Goal: Task Accomplishment & Management: Use online tool/utility

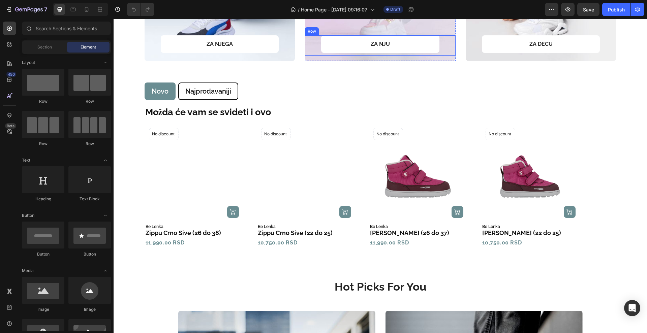
scroll to position [463, 0]
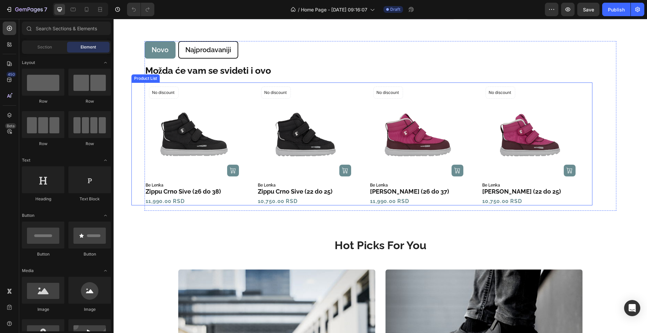
click at [586, 144] on icon "Carousel Next Arrow" at bounding box center [588, 144] width 5 height 8
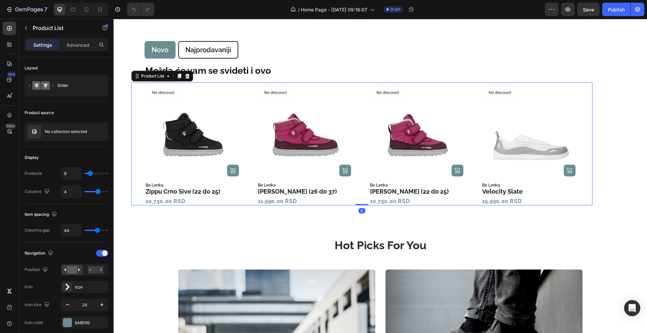
click at [587, 143] on icon "Carousel Next Arrow" at bounding box center [588, 143] width 3 height 5
click at [586, 143] on icon "Carousel Next Arrow" at bounding box center [588, 144] width 5 height 8
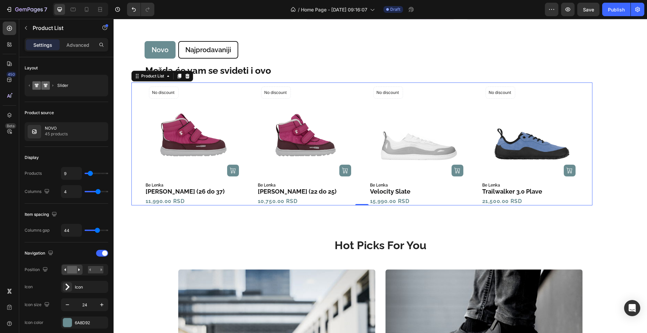
click at [587, 143] on icon "Carousel Next Arrow" at bounding box center [588, 143] width 3 height 5
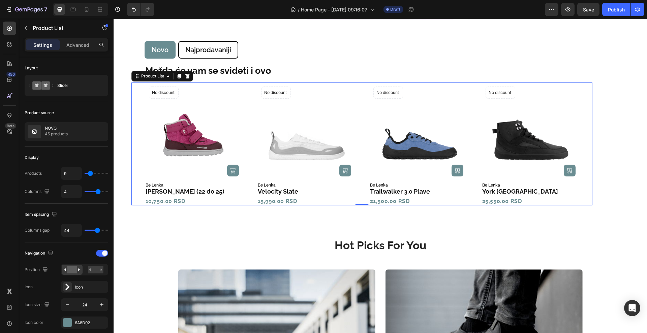
click at [587, 143] on icon "Carousel Next Arrow" at bounding box center [588, 143] width 3 height 5
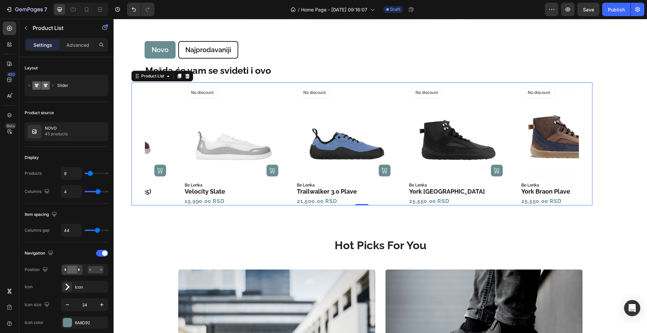
click at [587, 143] on icon "Carousel Next Arrow" at bounding box center [588, 143] width 3 height 5
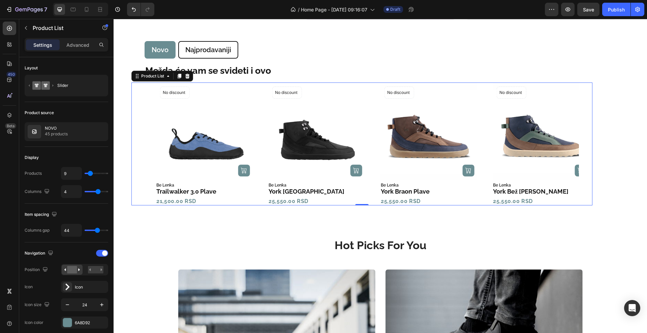
click at [586, 144] on icon "Carousel Next Arrow" at bounding box center [588, 144] width 5 height 8
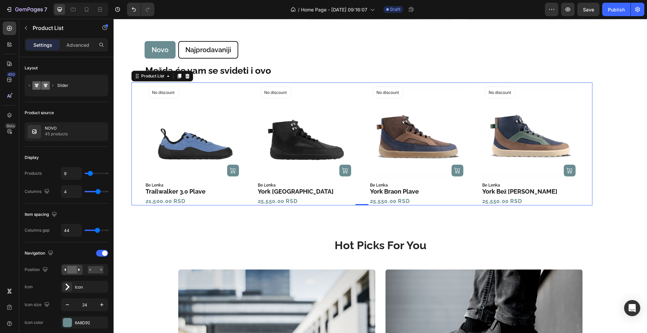
click at [586, 144] on icon "Carousel Next Arrow" at bounding box center [588, 144] width 5 height 8
click at [587, 144] on icon "Carousel Next Arrow" at bounding box center [588, 143] width 3 height 5
click at [133, 146] on icon "Carousel Back Arrow" at bounding box center [134, 144] width 5 height 8
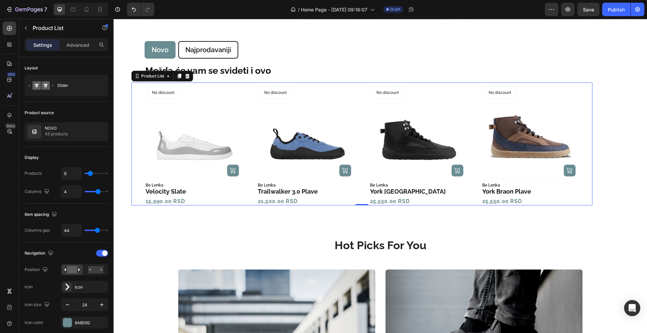
click at [133, 142] on icon "Carousel Back Arrow" at bounding box center [134, 143] width 3 height 5
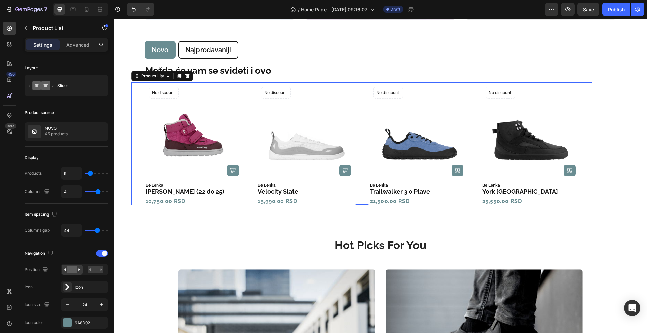
click at [133, 145] on icon "Carousel Back Arrow" at bounding box center [134, 143] width 3 height 5
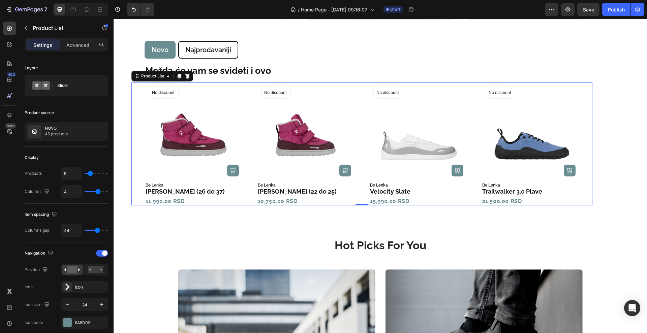
click at [133, 143] on icon "Carousel Back Arrow" at bounding box center [134, 143] width 3 height 5
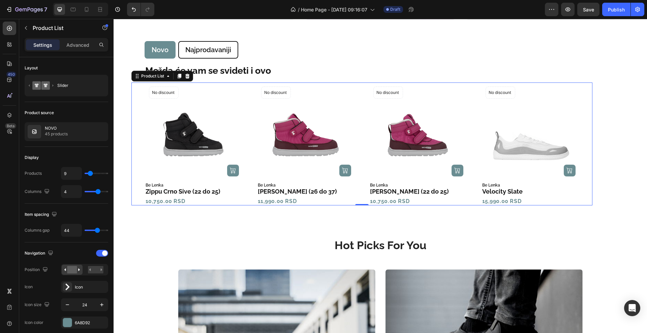
click at [133, 143] on icon "Carousel Back Arrow" at bounding box center [134, 143] width 3 height 5
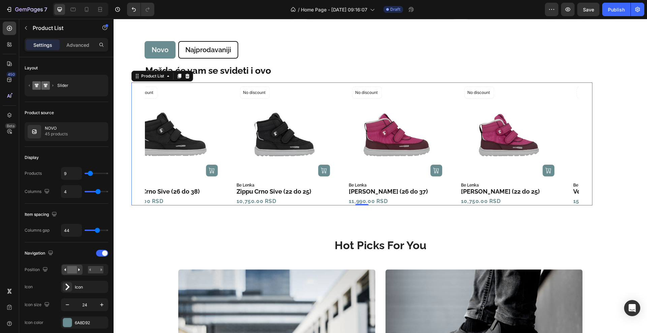
click at [133, 143] on icon "Carousel Back Arrow" at bounding box center [134, 143] width 3 height 5
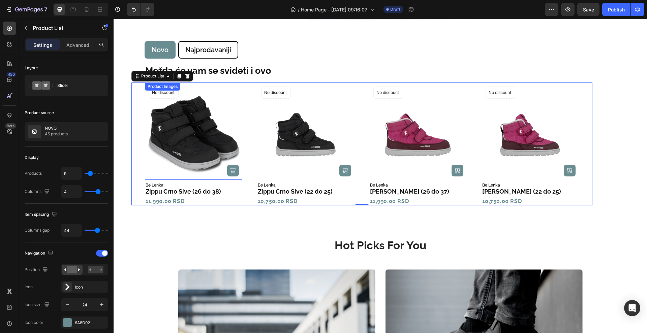
click at [181, 147] on img at bounding box center [193, 131] width 97 height 97
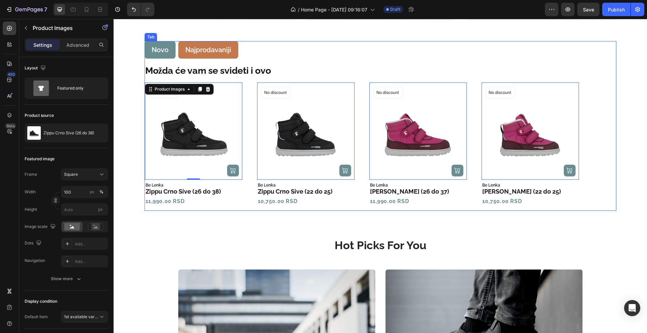
click at [181, 45] on div "Novo Najprodavaniji Možda će vam se svideti i ovo Text Block Product Images 0 (…" at bounding box center [381, 126] width 472 height 170
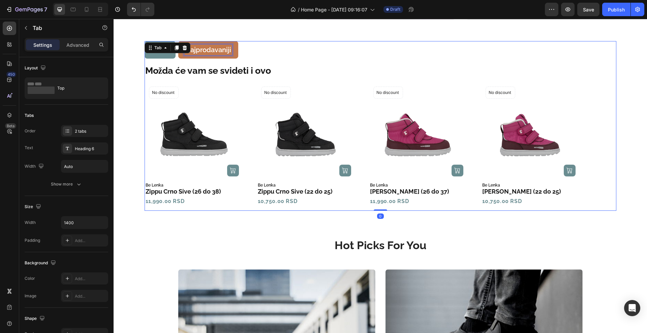
click at [187, 52] on p "Najprodavaniji" at bounding box center [208, 49] width 46 height 9
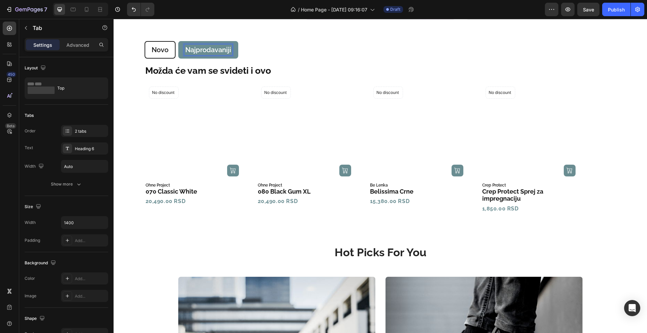
click at [232, 49] on li "Najprodavaniji" at bounding box center [208, 50] width 60 height 18
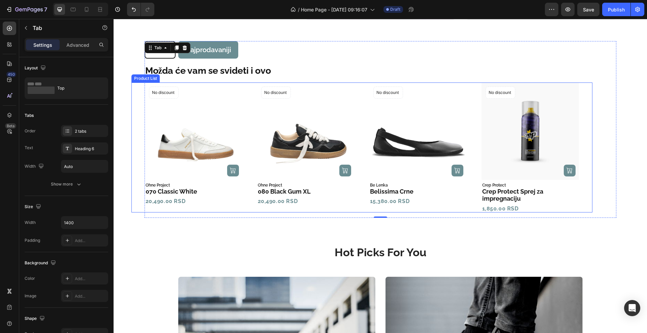
click at [586, 149] on icon "Carousel Next Arrow" at bounding box center [588, 148] width 5 height 8
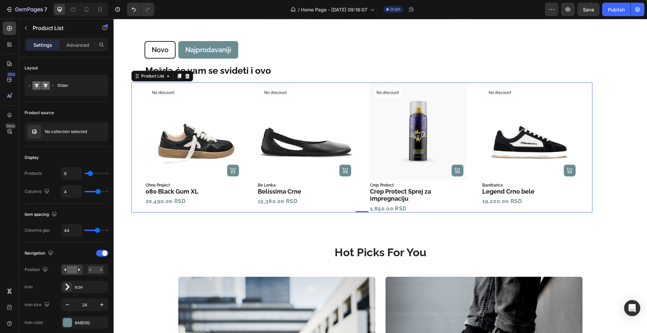
click at [587, 148] on icon "Carousel Next Arrow" at bounding box center [588, 147] width 3 height 5
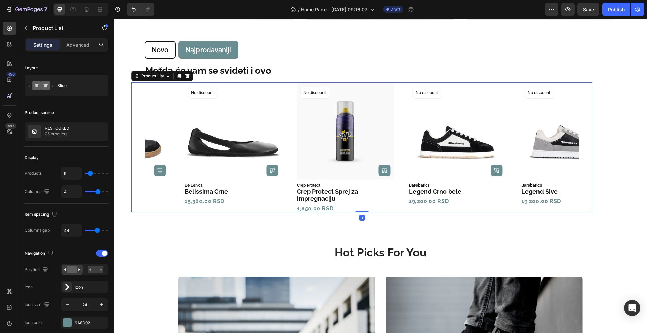
click at [587, 148] on icon "Carousel Next Arrow" at bounding box center [588, 147] width 3 height 5
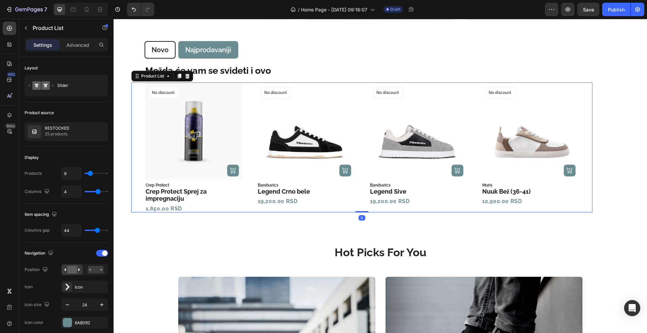
click at [587, 148] on icon "Carousel Next Arrow" at bounding box center [588, 147] width 3 height 5
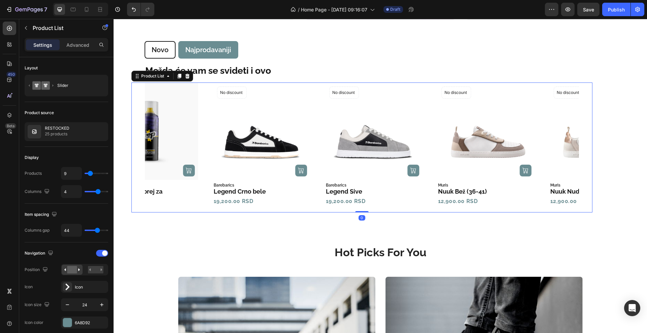
click at [587, 148] on icon "Carousel Next Arrow" at bounding box center [588, 147] width 3 height 5
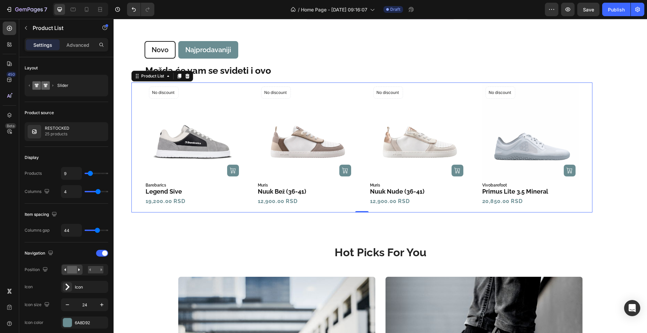
click at [587, 148] on icon "Carousel Next Arrow" at bounding box center [588, 147] width 3 height 5
click at [132, 150] on icon "Carousel Back Arrow" at bounding box center [134, 148] width 5 height 8
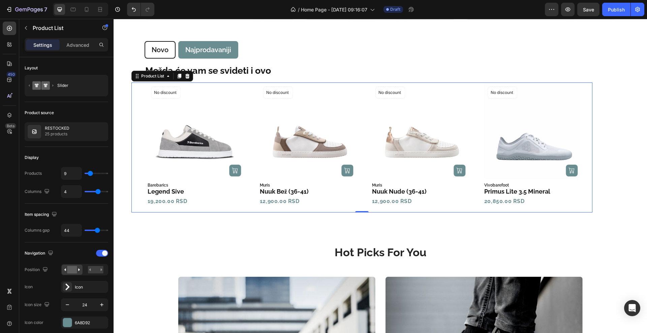
click at [132, 150] on icon "Carousel Back Arrow" at bounding box center [134, 148] width 5 height 8
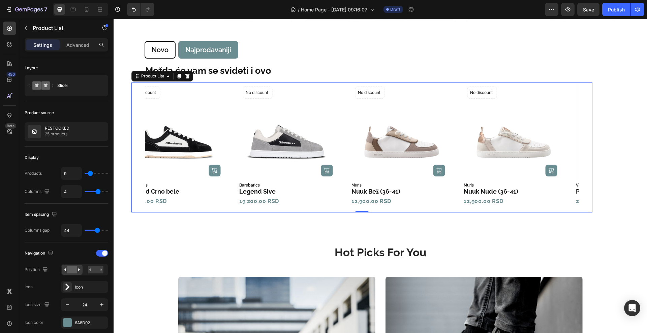
click at [132, 150] on icon "Carousel Back Arrow" at bounding box center [134, 148] width 5 height 8
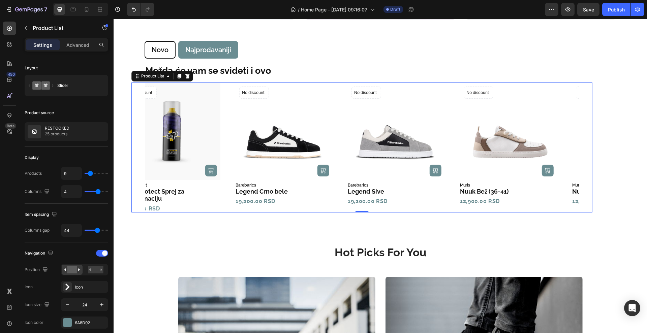
click at [132, 150] on icon "Carousel Back Arrow" at bounding box center [134, 148] width 5 height 8
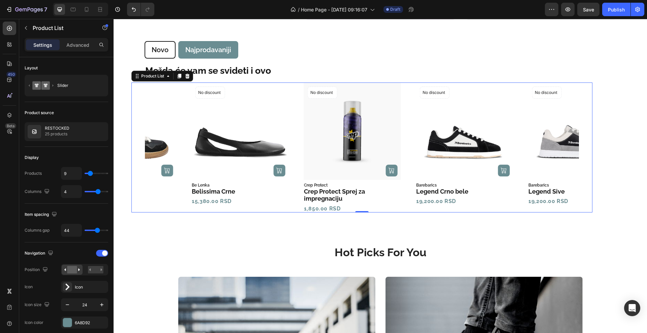
click at [132, 150] on icon "Carousel Back Arrow" at bounding box center [134, 148] width 5 height 8
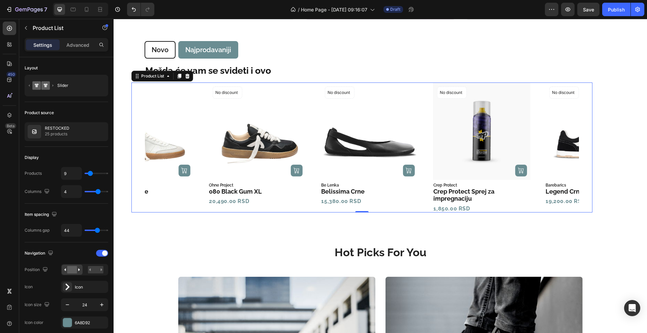
click at [132, 150] on icon "Carousel Back Arrow" at bounding box center [134, 148] width 5 height 8
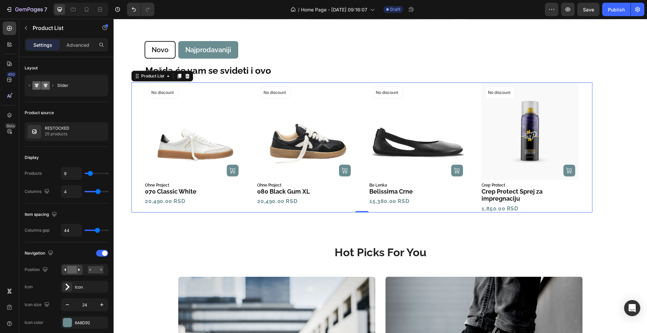
click at [132, 150] on icon "Carousel Back Arrow" at bounding box center [134, 148] width 5 height 8
click at [266, 47] on ul "Novo Najprodavaniji" at bounding box center [381, 50] width 472 height 18
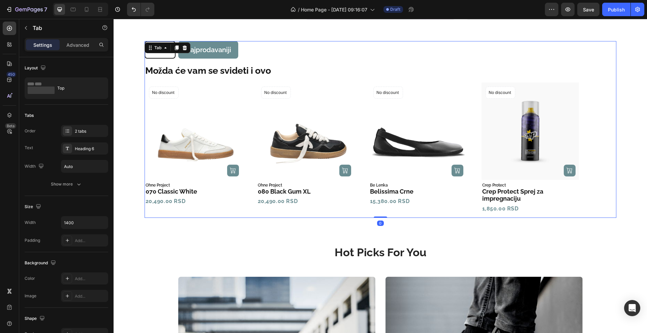
click at [255, 54] on ul "Novo Najprodavaniji" at bounding box center [381, 50] width 472 height 18
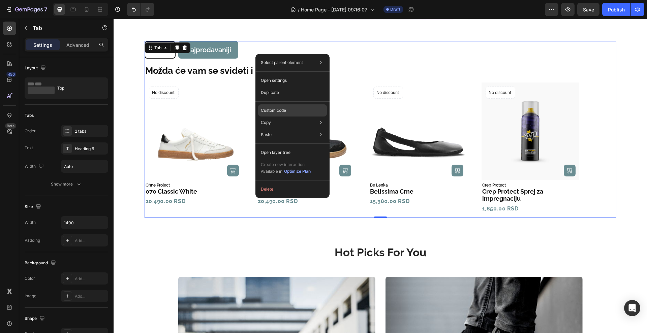
click at [271, 113] on p "Custom code" at bounding box center [273, 110] width 25 height 6
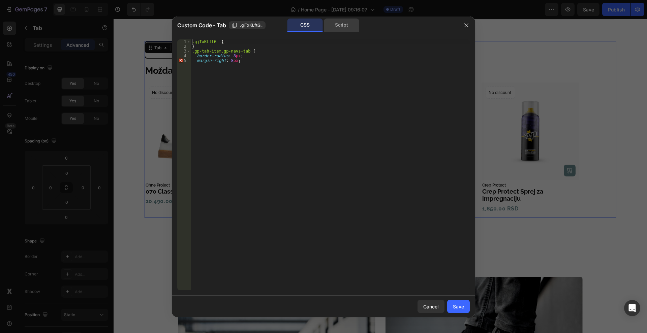
drag, startPoint x: 336, startPoint y: 32, endPoint x: 337, endPoint y: 29, distance: 3.4
click at [336, 32] on div "Custom Code - Tab .gjTxKLftG_ CSS Script" at bounding box center [315, 26] width 286 height 18
click at [337, 29] on div "Script" at bounding box center [341, 25] width 35 height 13
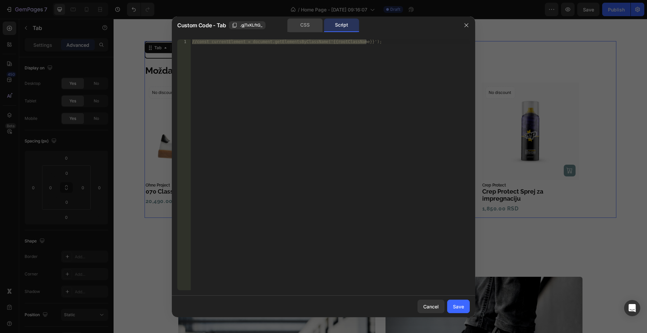
click at [317, 21] on div "CSS" at bounding box center [304, 25] width 35 height 13
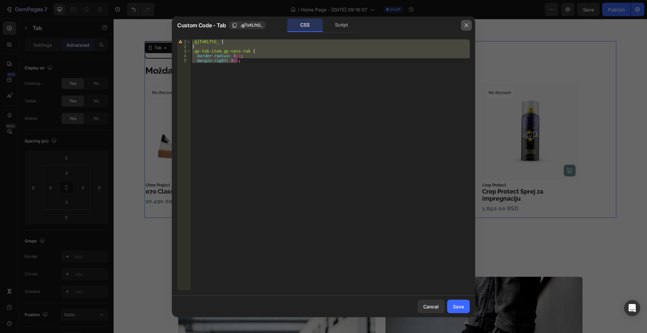
click at [469, 23] on button "button" at bounding box center [466, 25] width 11 height 11
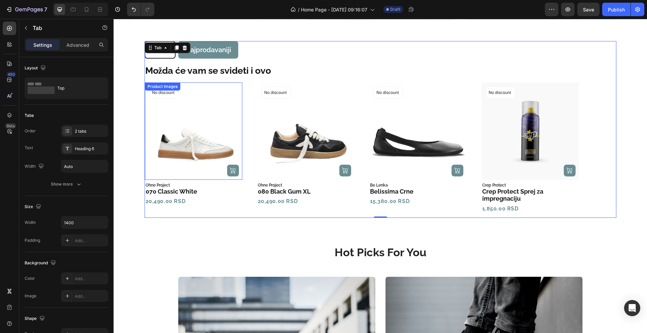
click at [164, 87] on div "Product Images" at bounding box center [162, 87] width 33 height 6
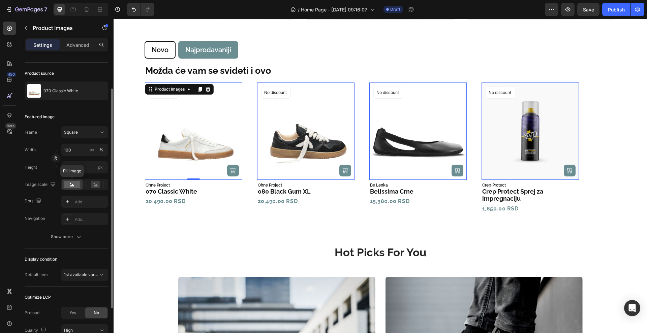
scroll to position [101, 0]
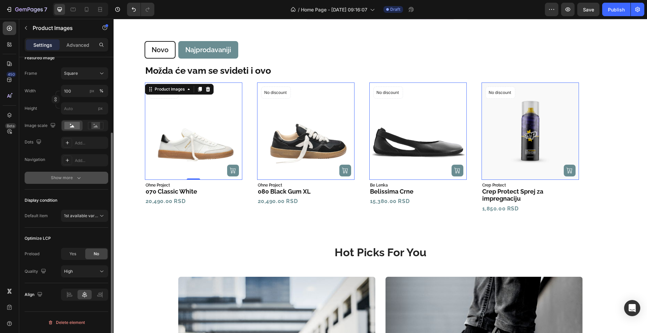
click at [51, 180] on div "Show more" at bounding box center [66, 178] width 31 height 7
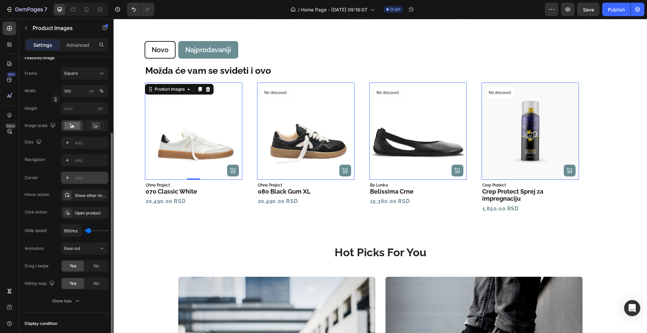
click at [69, 179] on icon at bounding box center [67, 177] width 5 height 5
click at [42, 183] on div "Corner Round" at bounding box center [67, 178] width 84 height 12
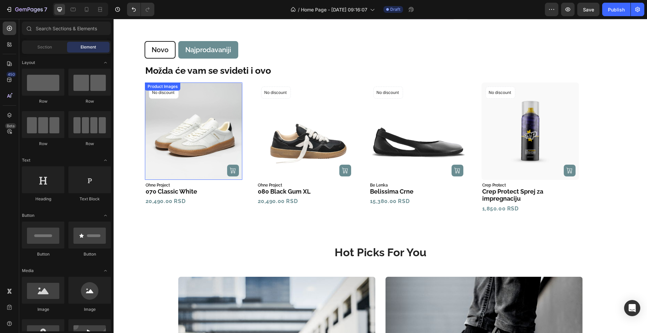
click at [180, 148] on img at bounding box center [193, 131] width 97 height 97
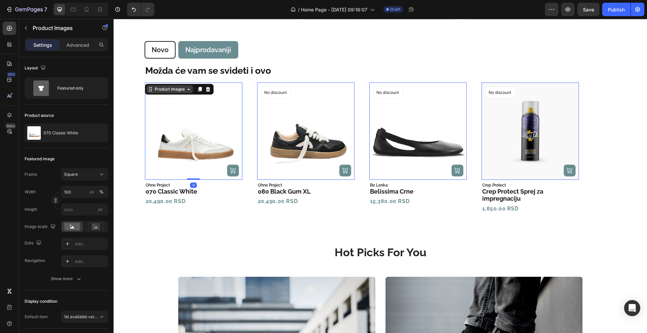
click at [156, 87] on div "Product Images" at bounding box center [169, 89] width 33 height 6
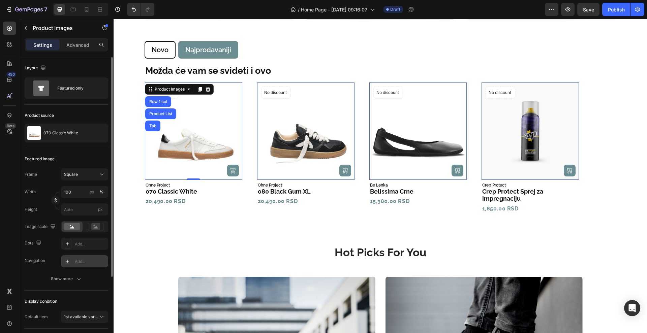
scroll to position [42, 0]
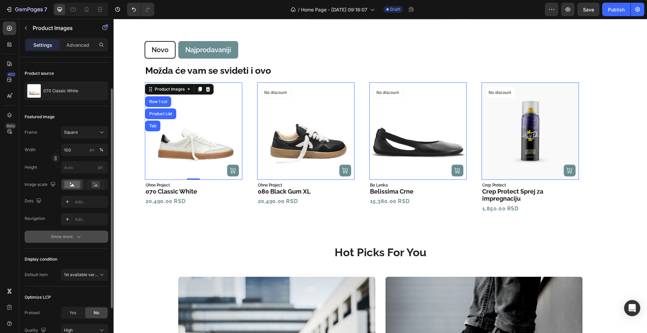
click at [66, 235] on div "Show more" at bounding box center [66, 237] width 31 height 7
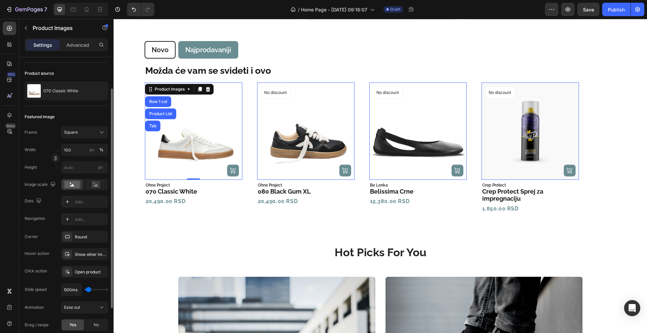
scroll to position [84, 0]
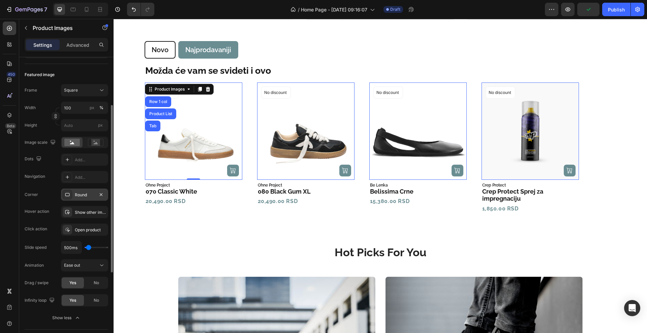
click at [82, 196] on div "Round" at bounding box center [85, 195] width 20 height 6
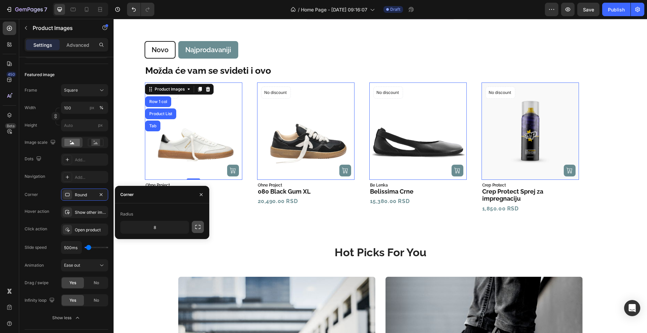
click at [200, 227] on icon "button" at bounding box center [197, 227] width 7 height 7
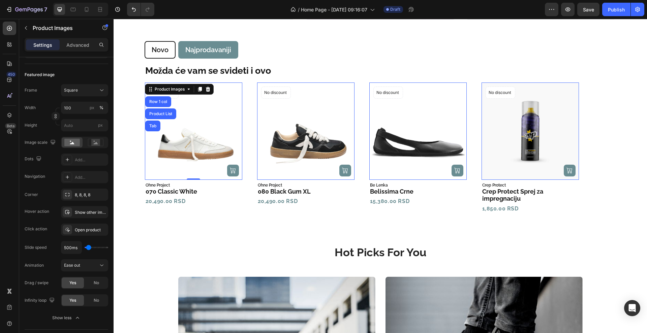
click at [14, 197] on div "450 Beta" at bounding box center [9, 153] width 13 height 263
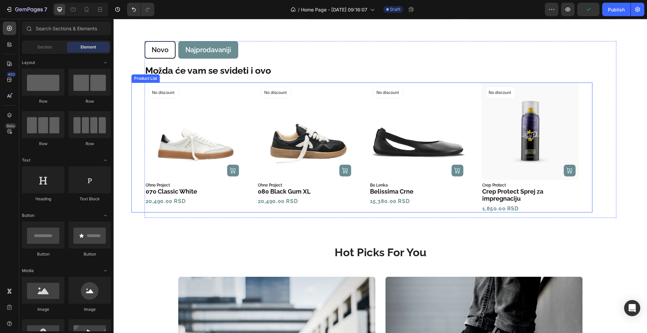
click at [133, 146] on icon "Carousel Back Arrow" at bounding box center [134, 148] width 5 height 8
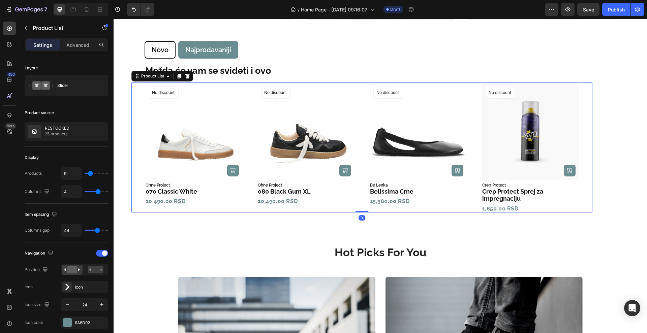
click at [133, 146] on icon "Carousel Back Arrow" at bounding box center [134, 147] width 3 height 5
click at [134, 148] on icon "Carousel Back Arrow" at bounding box center [134, 148] width 5 height 8
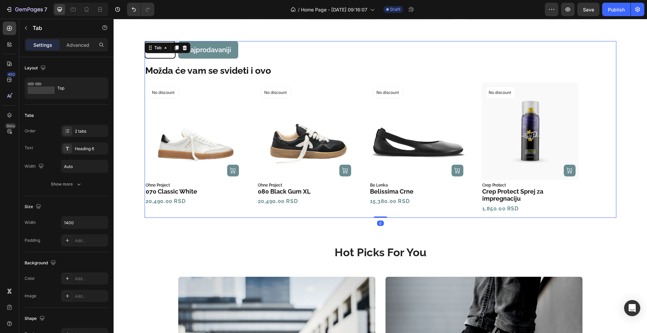
click at [234, 45] on li "Najprodavaniji" at bounding box center [208, 50] width 60 height 18
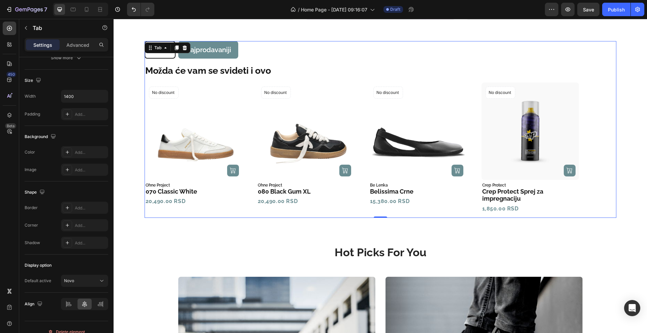
click at [182, 56] on li "Najprodavaniji" at bounding box center [208, 50] width 60 height 18
click at [157, 56] on li "Novo" at bounding box center [160, 50] width 31 height 18
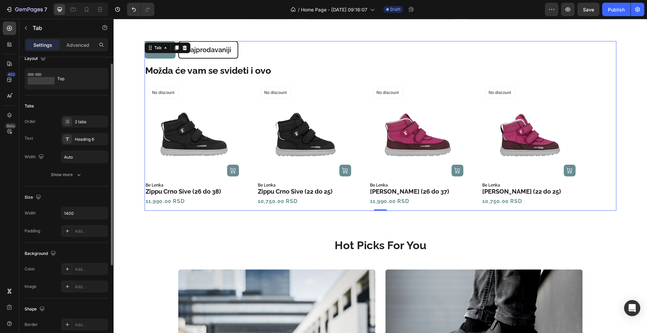
scroll to position [0, 0]
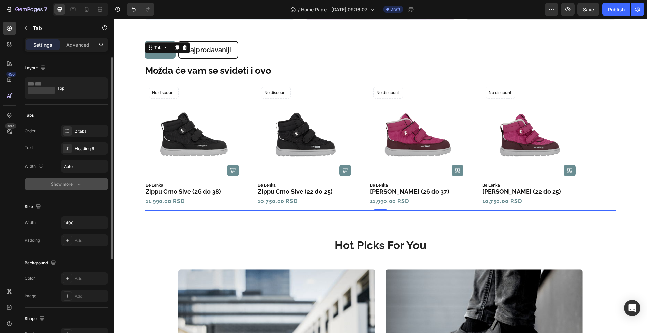
click at [60, 184] on div "Show more" at bounding box center [66, 184] width 31 height 7
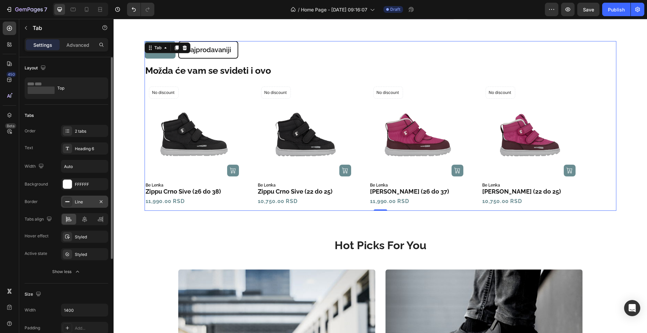
click at [69, 205] on div at bounding box center [67, 201] width 9 height 9
click at [29, 208] on div "Background FFFFFF Border Line Tabs align Hover effect Styled Active state Styled" at bounding box center [67, 219] width 84 height 82
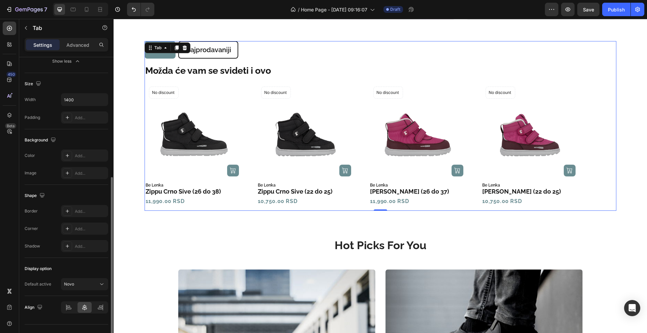
scroll to position [223, 0]
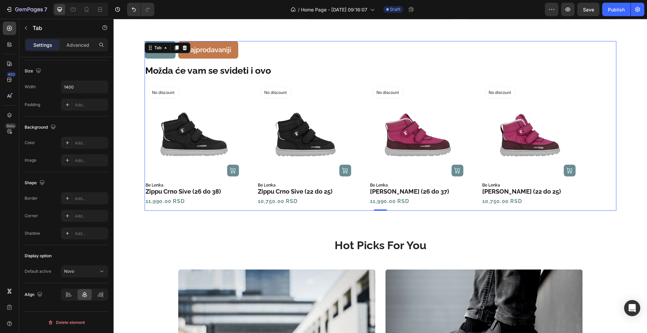
click at [231, 53] on li "Najprodavaniji" at bounding box center [208, 50] width 60 height 18
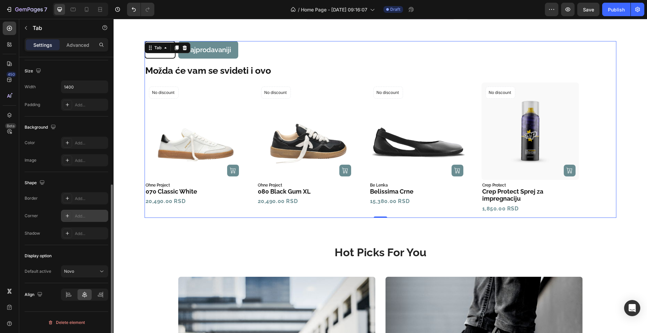
click at [66, 213] on icon at bounding box center [67, 215] width 5 height 5
click at [51, 206] on div "Border Add... Corner Round Shadow Add..." at bounding box center [67, 215] width 84 height 47
click at [158, 58] on li "Novo" at bounding box center [160, 50] width 31 height 18
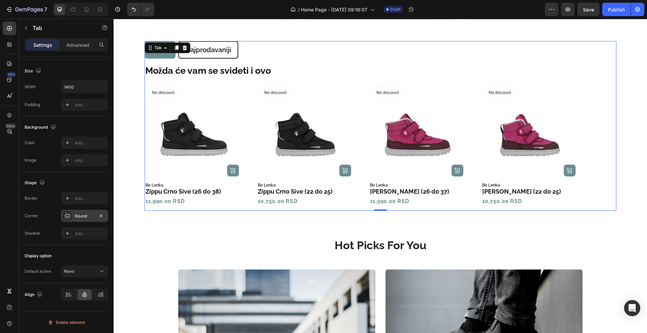
click at [313, 56] on ul "Novo Najprodavaniji" at bounding box center [381, 50] width 472 height 18
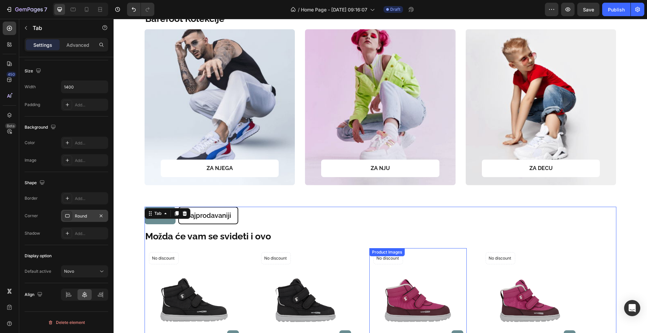
scroll to position [295, 0]
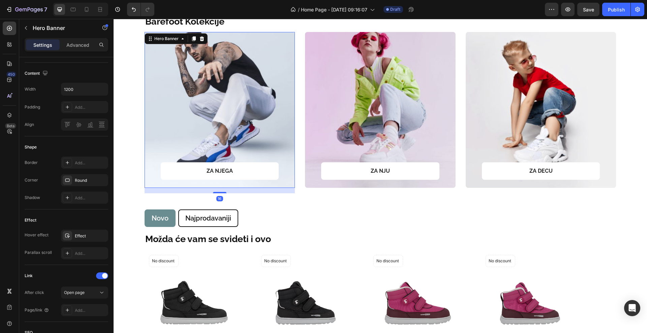
click at [256, 106] on div "Overlay" at bounding box center [220, 110] width 151 height 156
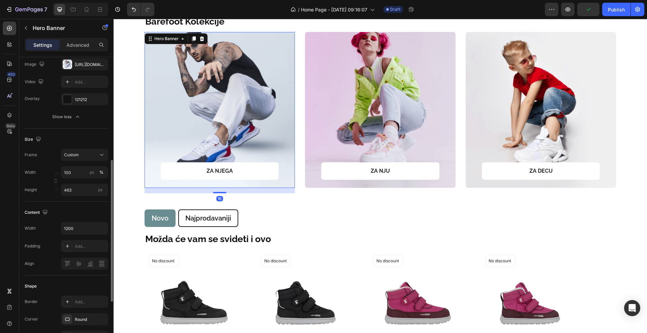
scroll to position [126, 0]
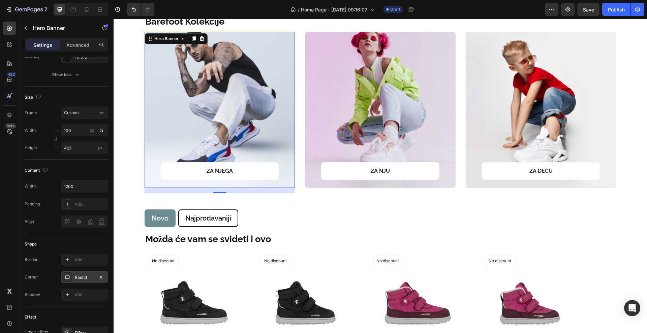
click at [78, 279] on div "Round" at bounding box center [85, 278] width 20 height 6
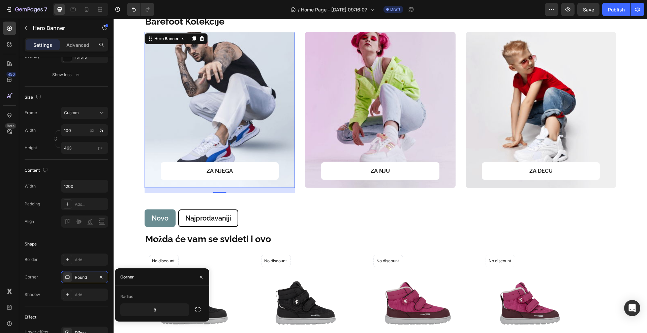
click at [43, 267] on div "Border Add... Corner Round Shadow Add..." at bounding box center [67, 277] width 84 height 47
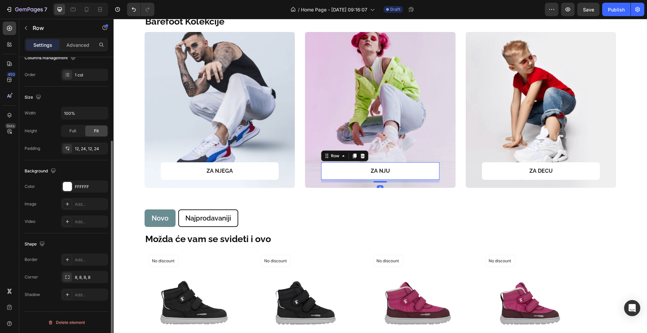
click at [322, 175] on div "ZA NJU Text block Row 8" at bounding box center [380, 171] width 118 height 18
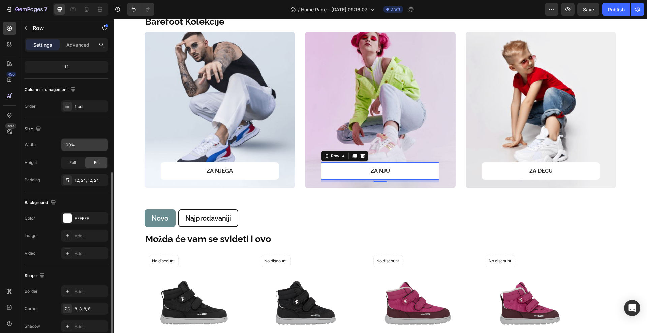
scroll to position [116, 0]
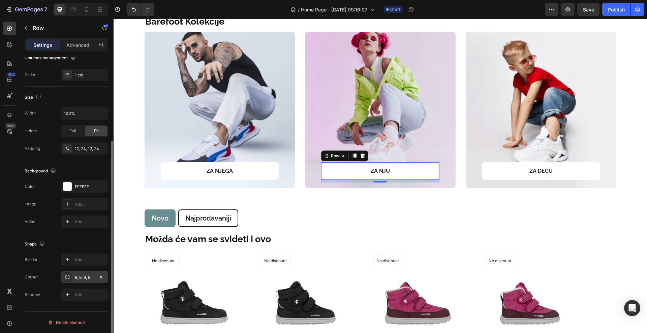
click at [64, 279] on div at bounding box center [67, 277] width 9 height 9
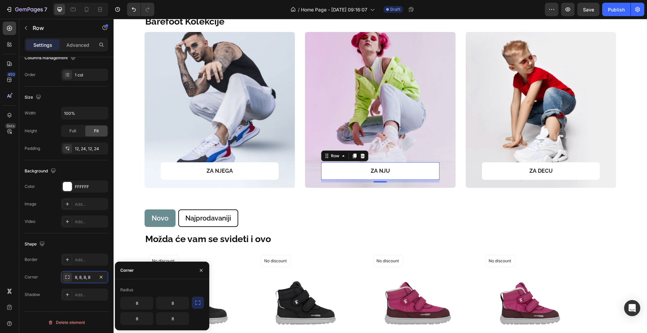
click at [194, 305] on button "button" at bounding box center [198, 303] width 12 height 12
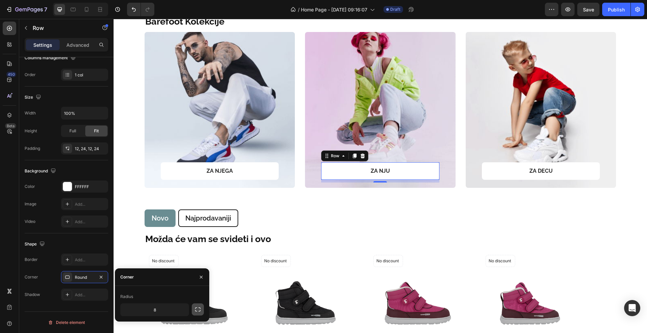
click at [195, 307] on icon "button" at bounding box center [197, 309] width 7 height 7
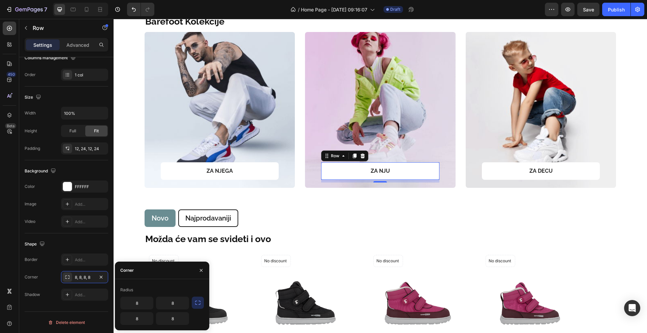
click at [18, 257] on div "450 Beta" at bounding box center [9, 176] width 19 height 314
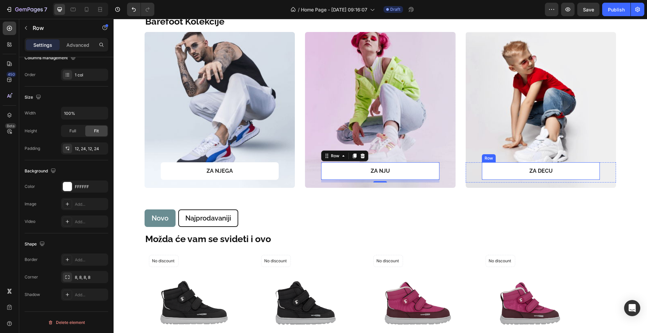
scroll to position [379, 0]
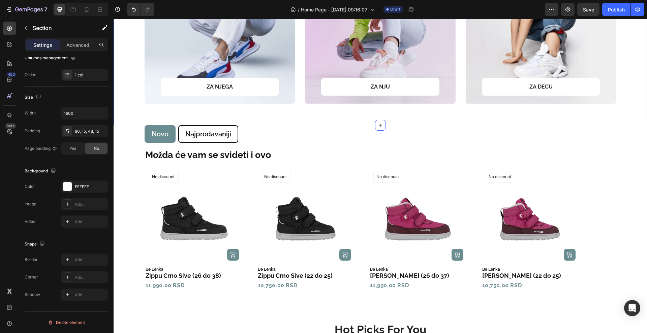
click at [341, 124] on div "Barefoot Kolekcije Text Block Row ZA NJEGA Text block Row Row Hero Banner ZA NJ…" at bounding box center [380, 15] width 533 height 222
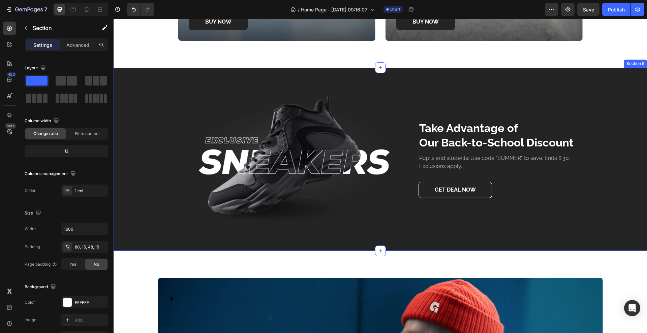
scroll to position [885, 0]
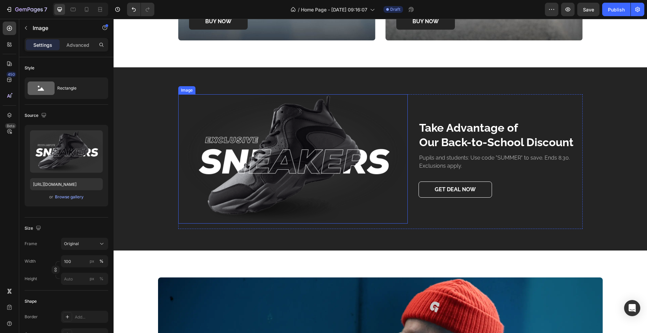
click at [303, 175] on img at bounding box center [292, 158] width 229 height 129
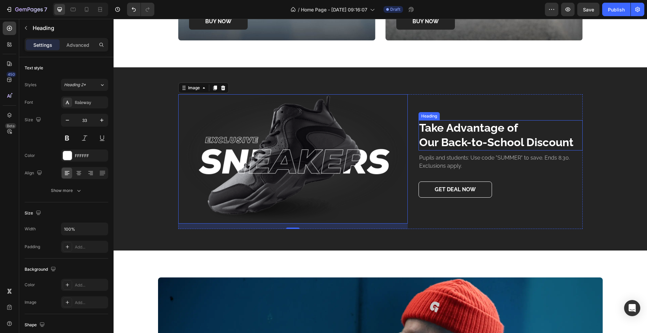
click at [453, 138] on p "Take Advantage of Our Back-to-School Discount" at bounding box center [500, 135] width 163 height 29
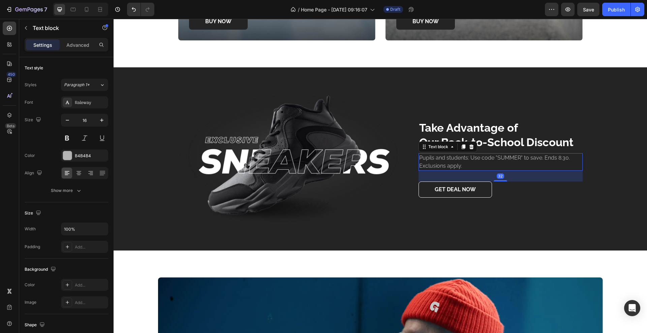
click at [470, 160] on p "Pupils and students: Use code "SUMMER" to save. Ends 8.30. Exclusions apply." at bounding box center [500, 162] width 163 height 16
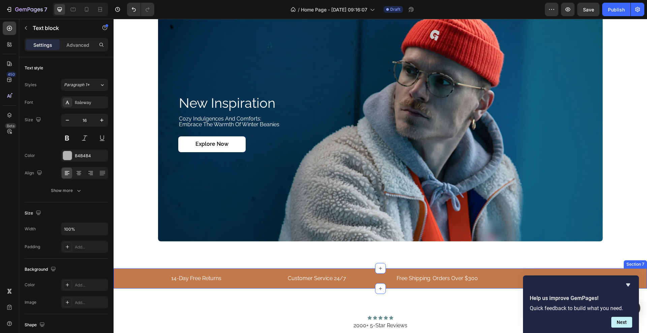
scroll to position [1137, 0]
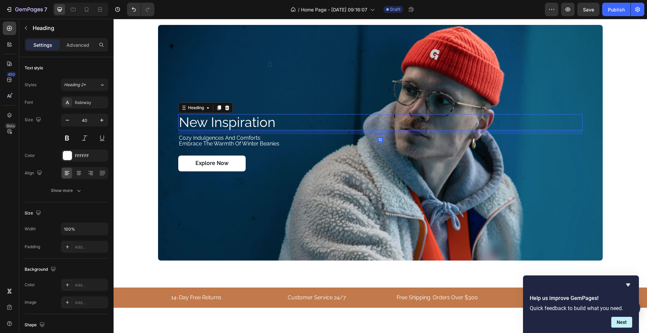
click at [286, 115] on h2 "new inspiration" at bounding box center [380, 122] width 404 height 16
click at [278, 66] on div "Background Image" at bounding box center [380, 143] width 445 height 236
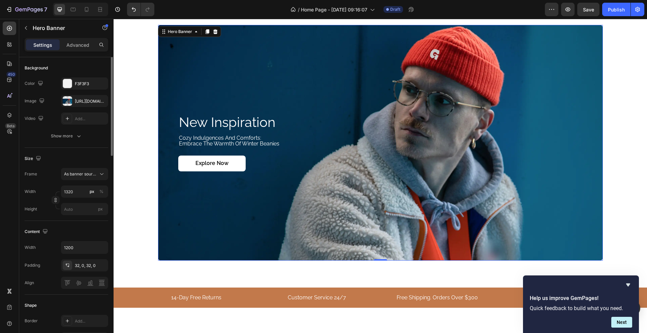
scroll to position [0, 0]
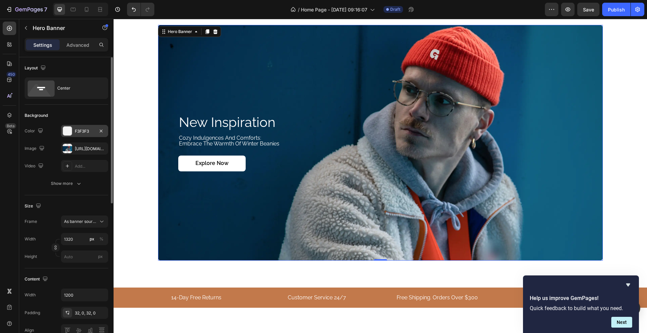
click at [71, 166] on div at bounding box center [67, 165] width 9 height 9
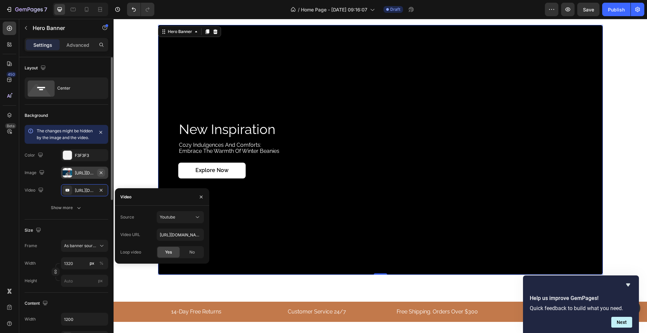
click at [100, 176] on icon "button" at bounding box center [100, 172] width 5 height 5
type input "Auto"
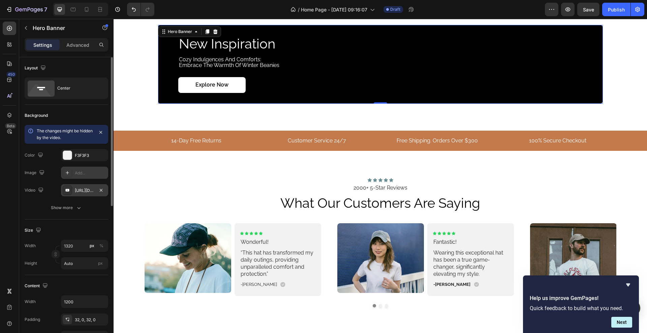
click at [83, 191] on div "https://www.youtube.com/watch?v=cyzh48XRS4M" at bounding box center [85, 191] width 20 height 6
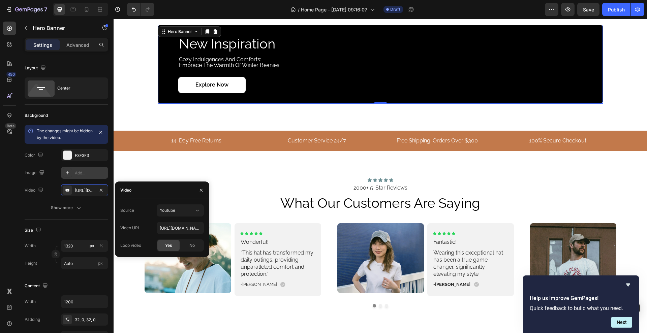
click at [180, 220] on div "Source Youtube Video URL https://www.youtube.com/watch?v=cyzh48XRS4M Loop video…" at bounding box center [162, 228] width 84 height 47
click at [179, 212] on div "Youtube" at bounding box center [177, 211] width 34 height 6
click at [176, 229] on span "Video hosting" at bounding box center [173, 227] width 26 height 6
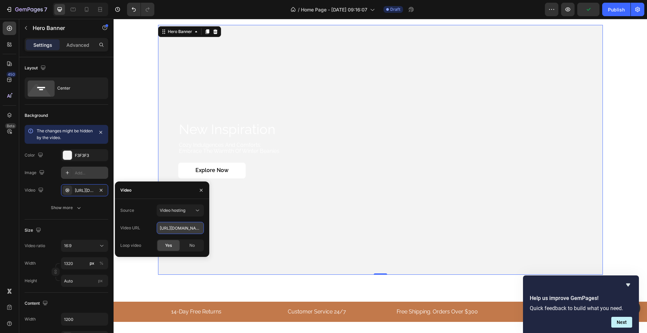
click at [158, 228] on input "https://media.w3.org/2010/05/sintel/trailer.mp4" at bounding box center [180, 228] width 47 height 12
click at [86, 190] on div "https://media.w3.org/2010/05/sintel/trailer.mp4" at bounding box center [85, 191] width 20 height 6
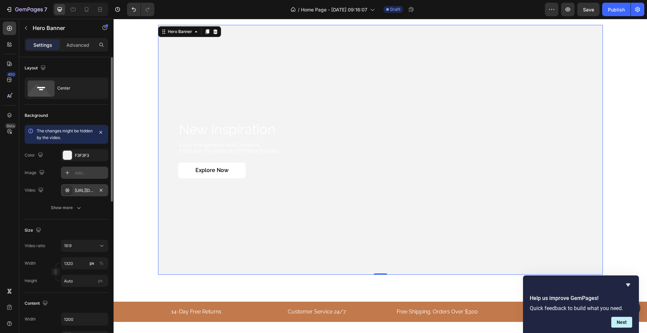
click at [89, 190] on div "https://media.w3.org/2010/05/sintel/trailer.mp4" at bounding box center [85, 191] width 20 height 6
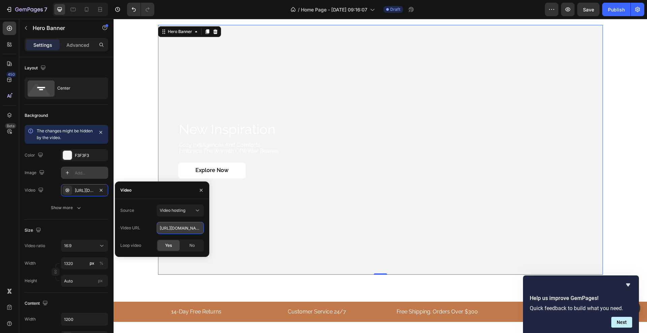
click at [163, 226] on input "https://media.w3.org/2010/05/sintel/trailer.mp4" at bounding box center [180, 228] width 47 height 12
click at [159, 231] on input "https://media.w3.org/2010/05/sintel/trailer.mp4" at bounding box center [180, 228] width 47 height 12
click at [160, 231] on input "https://media.w3.org/2010/05/sintel/trailer.mp4" at bounding box center [180, 228] width 47 height 12
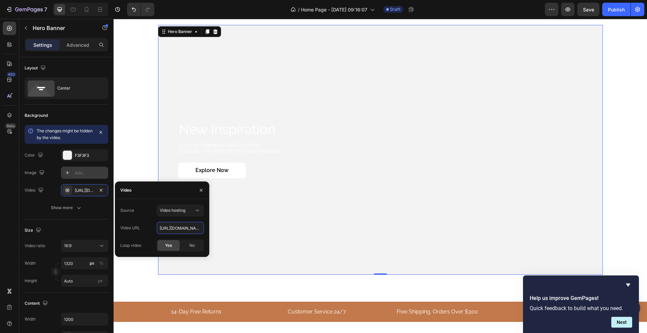
scroll to position [0, 49]
drag, startPoint x: 273, startPoint y: 247, endPoint x: 228, endPoint y: 224, distance: 50.2
paste input "belenkacdn.vshcdn.net/media/2025/02/9/2/2024-vyskum-min-h264"
type input "[URL][DOMAIN_NAME]"
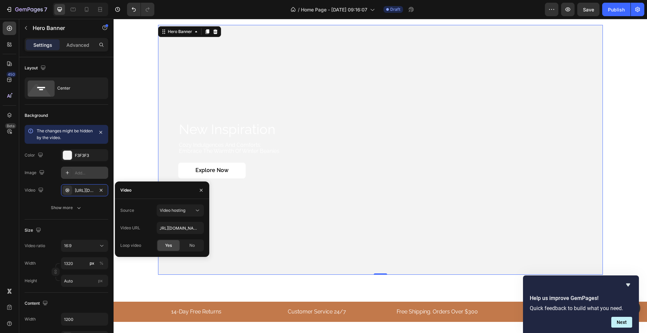
click at [132, 234] on div "Source Video hosting Video URL https://belenkacdn.vshcdn.net/media/2025/02/9/2/…" at bounding box center [162, 228] width 84 height 47
click at [170, 208] on span "Video hosting" at bounding box center [173, 210] width 26 height 5
click at [138, 206] on div "Source Video hosting" at bounding box center [162, 211] width 84 height 12
click at [31, 206] on button "Show more" at bounding box center [67, 208] width 84 height 12
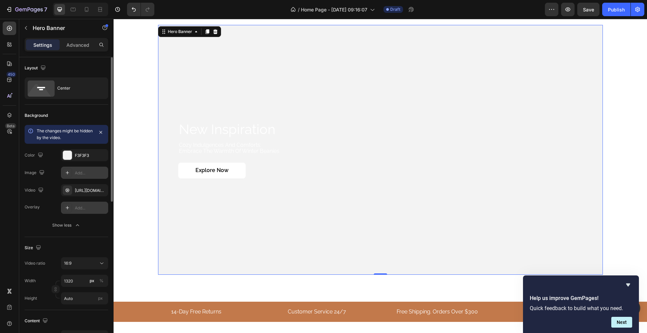
click at [67, 207] on icon at bounding box center [67, 207] width 5 height 5
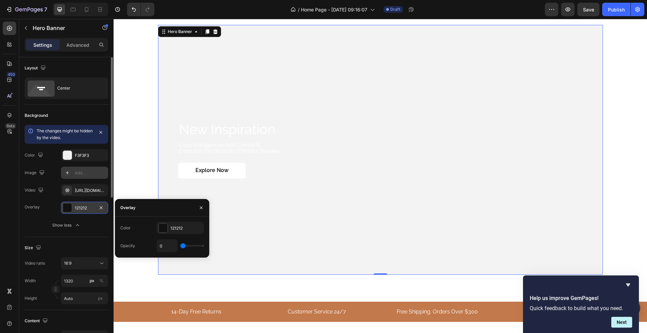
click at [182, 245] on input "range" at bounding box center [192, 245] width 24 height 1
type input "1"
type input "1%"
type input "2"
type input "2%"
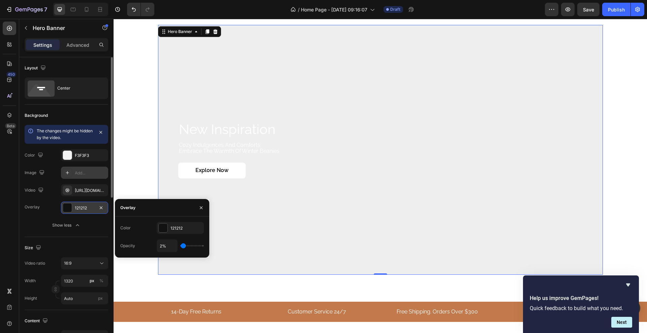
type input "3"
type input "3%"
type input "2"
type input "2%"
type input "3"
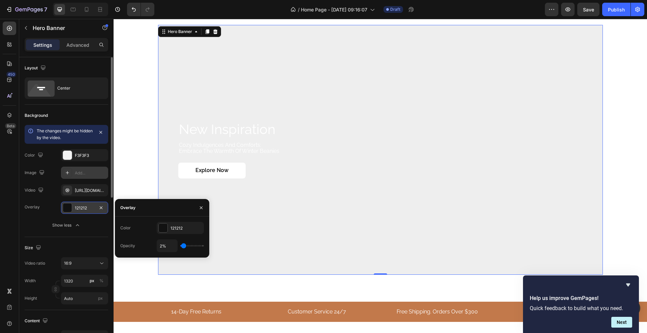
type input "3%"
type input "4"
type input "4%"
type input "5"
type input "5%"
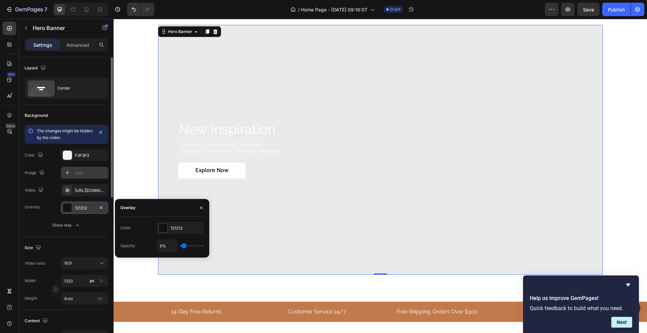
type input "6"
type input "6%"
type input "7"
type input "7%"
type input "8"
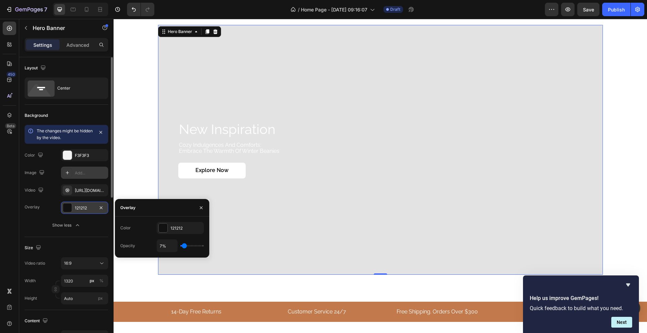
type input "8%"
type input "9"
type input "9%"
type input "10"
type input "10%"
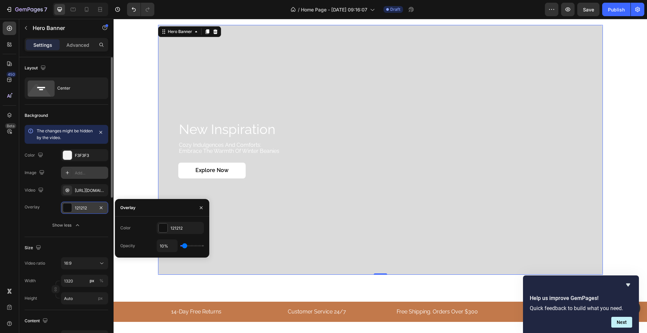
type input "11"
type input "11%"
type input "12"
type input "12%"
type input "13"
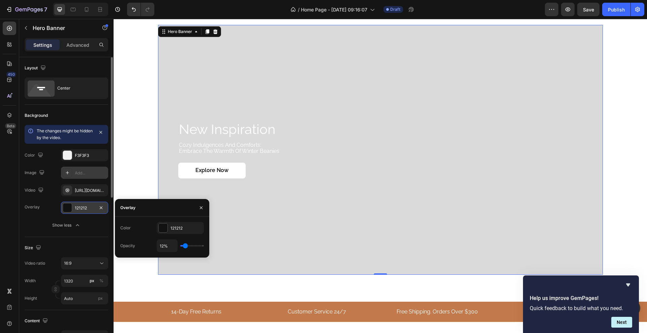
type input "13%"
type input "14"
type input "14%"
type input "15"
type input "15%"
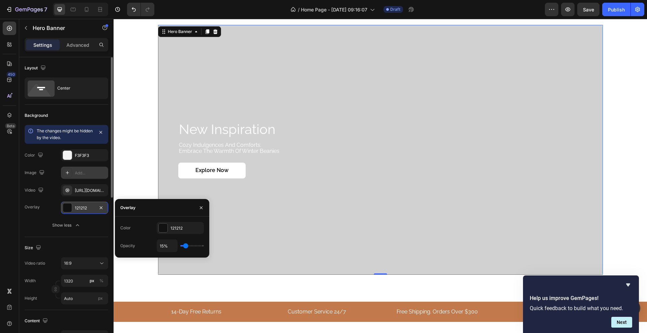
type input "16"
type input "16%"
type input "17"
type input "17%"
type input "18"
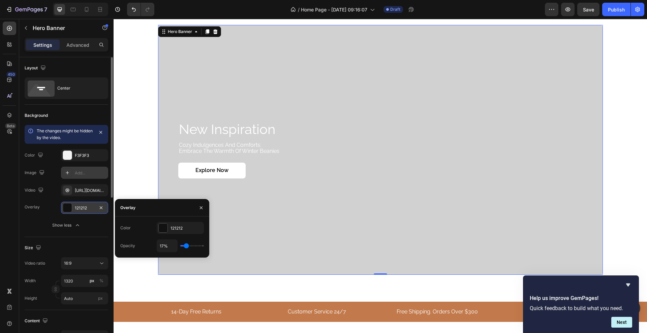
type input "18%"
type input "19"
type input "19%"
type input "20"
type input "20%"
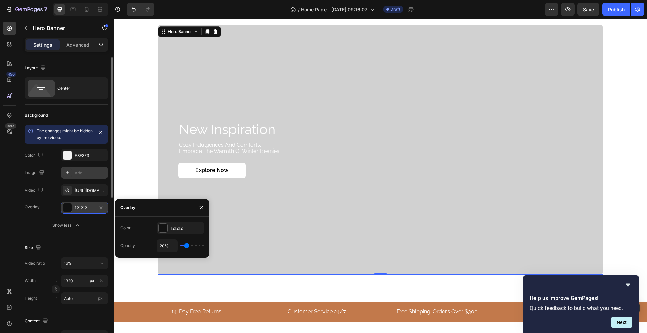
type input "21"
type input "21%"
type input "22"
type input "22%"
type input "23"
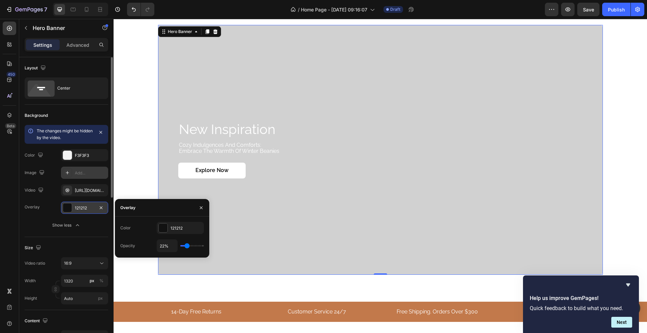
type input "23%"
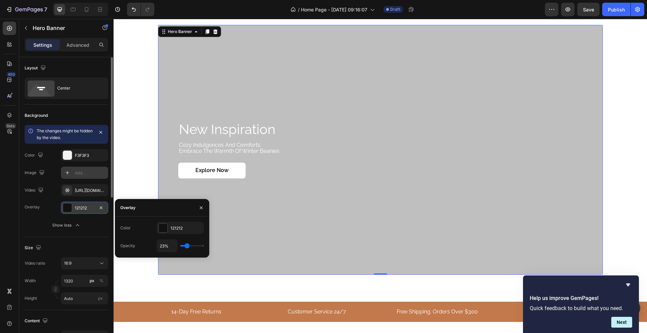
type input "24"
type input "24%"
type input "32"
type input "32%"
type input "37"
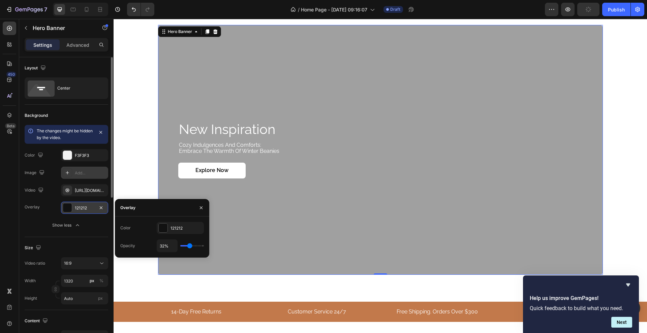
type input "37%"
type input "38"
type input "38%"
type input "42"
type input "42%"
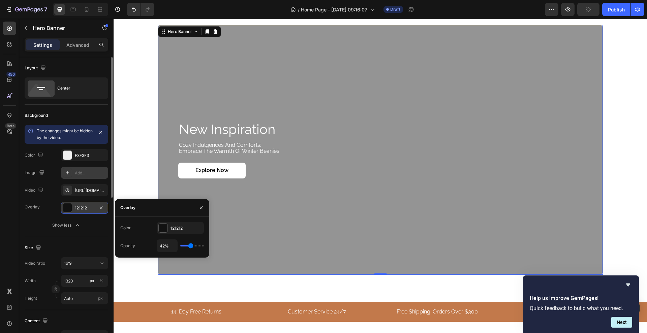
type input "43"
type input "46%"
type input "46"
type input "52%"
type input "52"
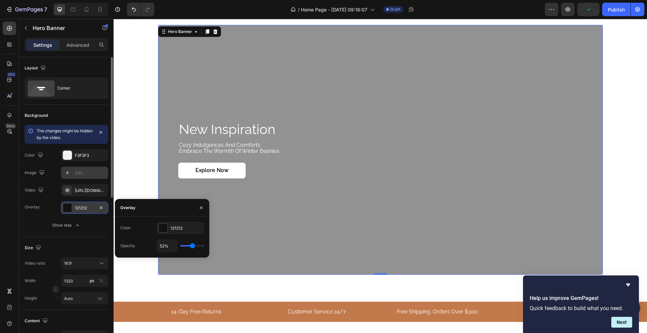
type input "56%"
type input "56"
type input "61%"
type input "61"
type input "69%"
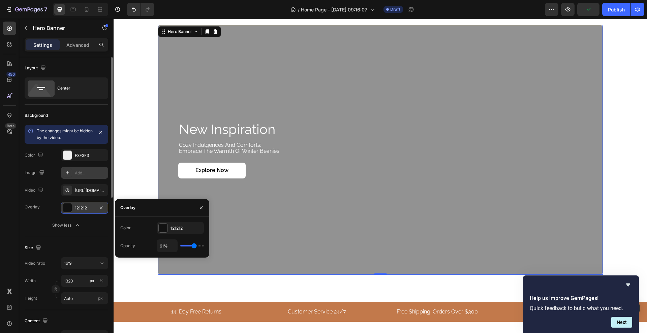
type input "69"
type input "70%"
type input "70"
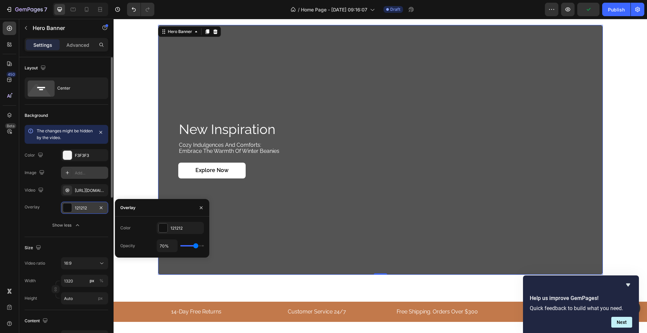
type input "72%"
type input "72"
type input "78%"
type input "78"
type input "83%"
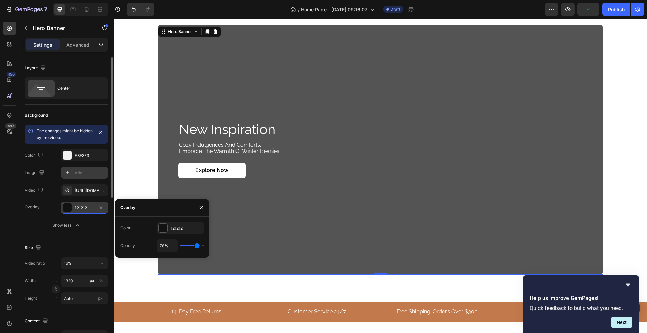
type input "83"
type input "89%"
type input "89"
type input "94%"
type input "94"
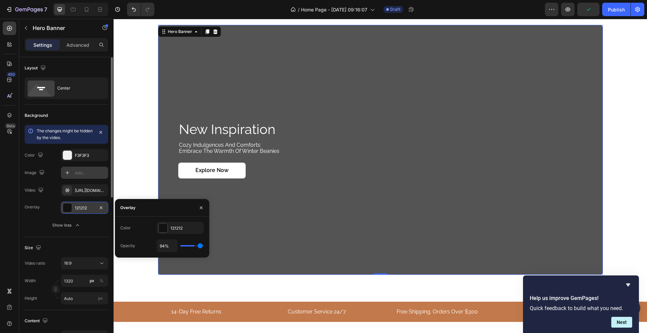
type input "100%"
type input "100"
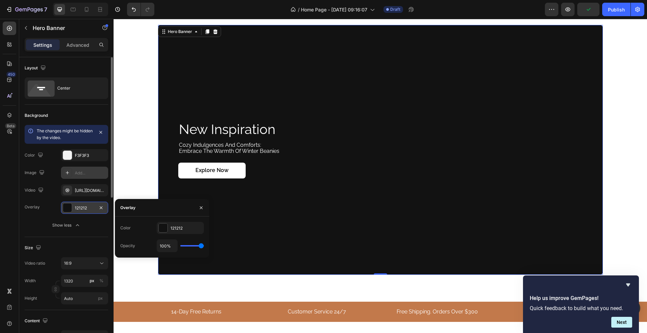
type input "98%"
type input "98"
type input "96%"
type input "96"
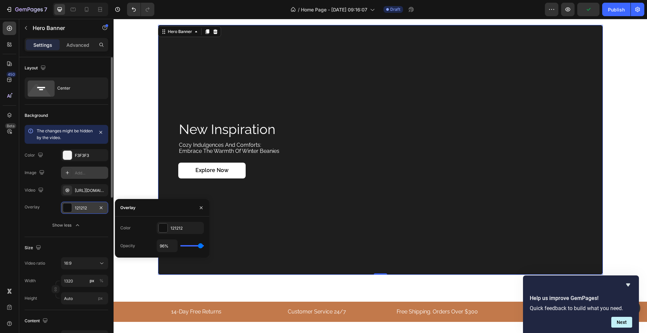
type input "94%"
type input "94"
type input "91%"
type input "91"
type input "87%"
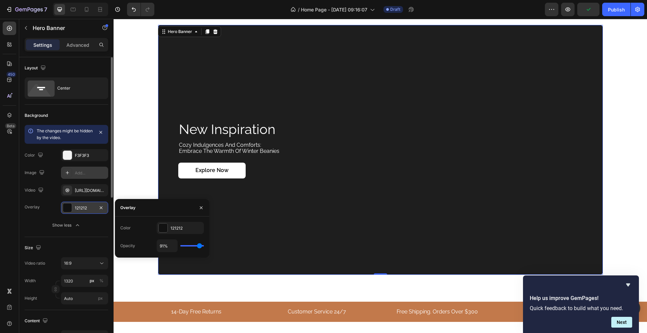
type input "87"
type input "85%"
type input "85"
type input "83%"
type input "83"
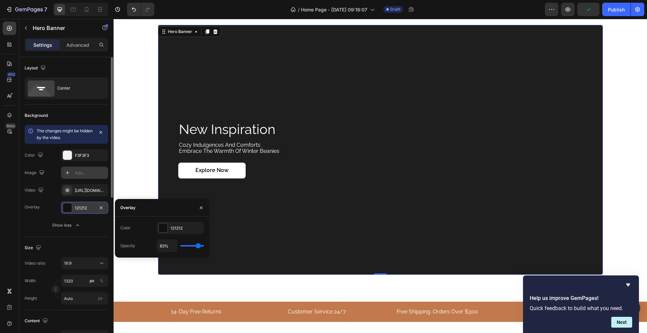
type input "81%"
type input "81"
type input "78%"
type input "78"
type input "76%"
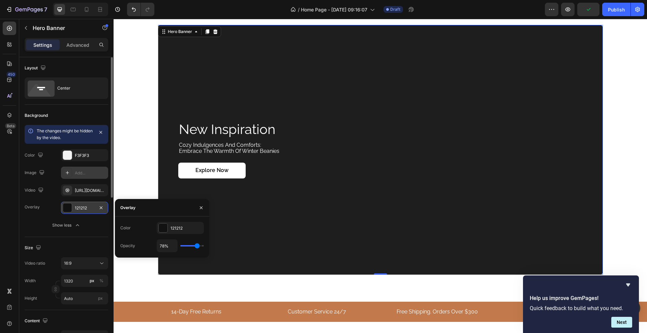
type input "76"
type input "72%"
type input "72"
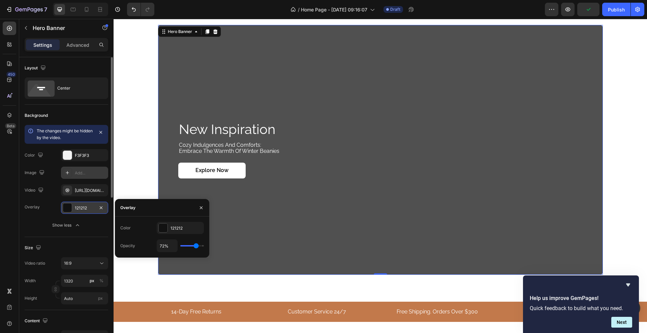
type input "69%"
type input "69"
type input "67%"
type input "67"
type input "65%"
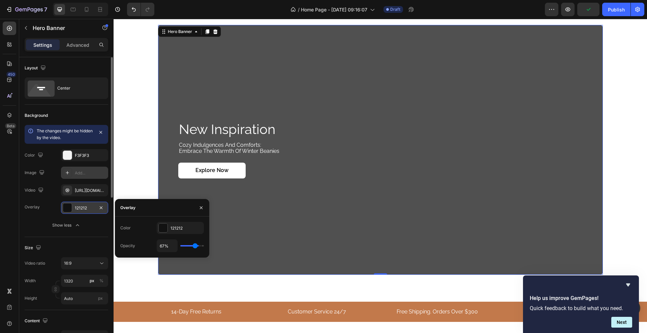
type input "65"
type input "63%"
type input "63"
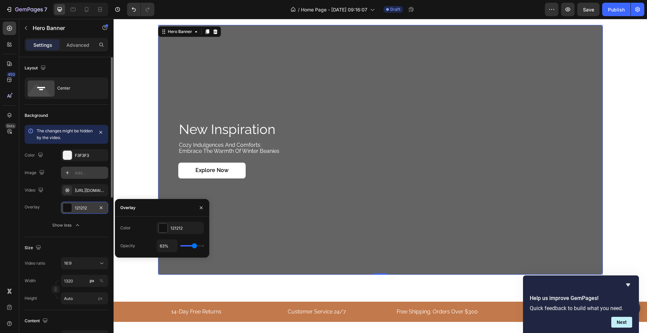
type input "59%"
type input "59"
type input "57%"
type input "57"
type input "56%"
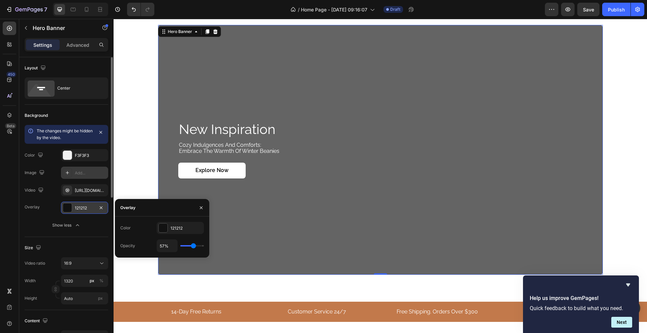
type input "56"
type input "54%"
type input "54"
type input "50%"
type input "50"
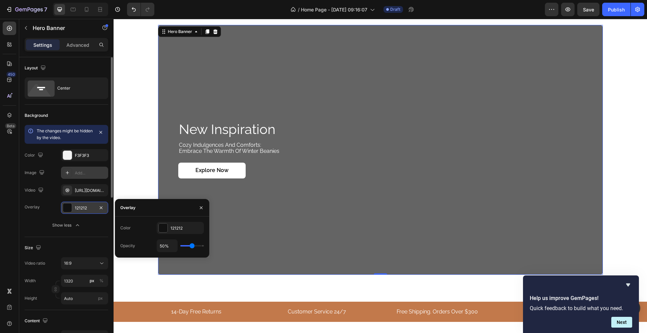
type input "48%"
type input "48"
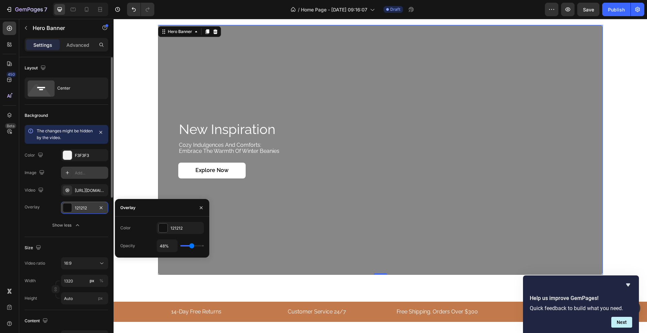
type input "44%"
type input "44"
type input "43%"
type input "43"
type input "41%"
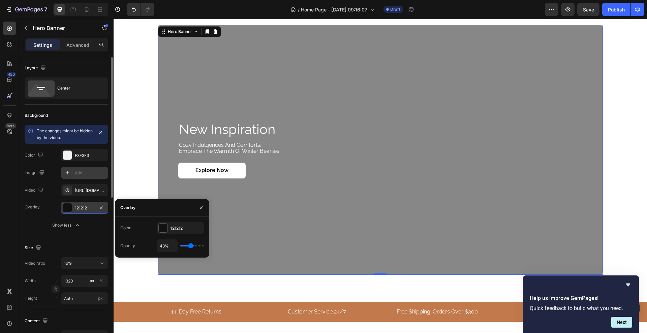
type input "41"
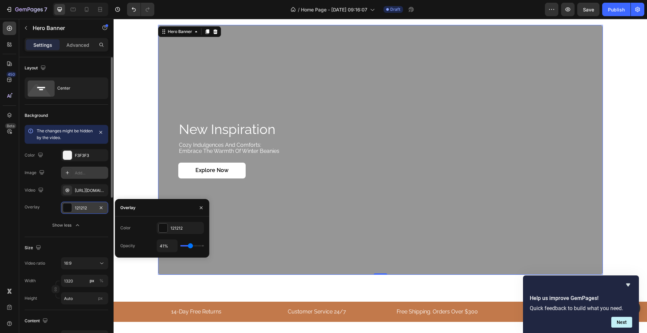
type input "39%"
type input "39"
type input "35%"
type input "35"
type input "33%"
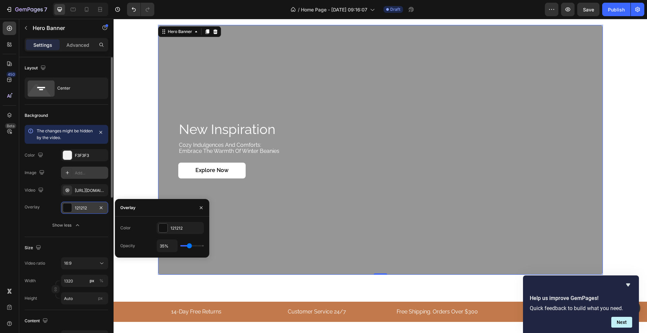
type input "33"
type input "30%"
type input "30"
type input "26%"
type input "26"
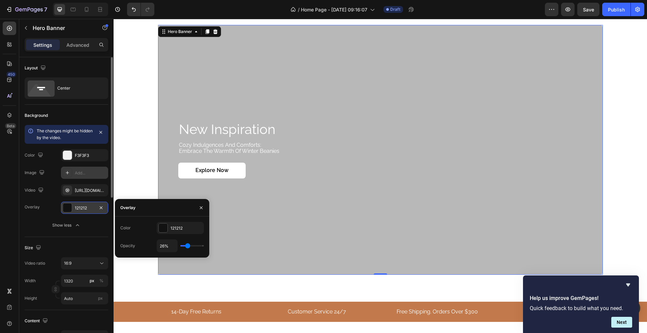
type input "24%"
type input "24"
type input "22%"
type input "22"
type input "20%"
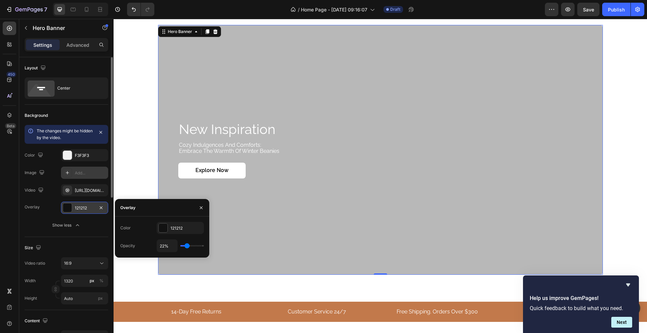
type input "20"
type input "17%"
type input "17"
type input "15%"
type input "15"
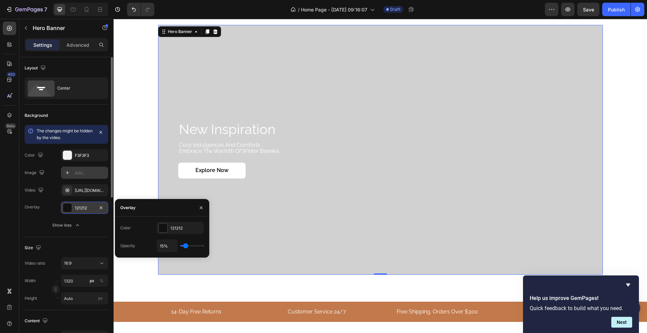
type input "13%"
type input "13"
type input "15%"
drag, startPoint x: 191, startPoint y: 243, endPoint x: 186, endPoint y: 245, distance: 6.1
type input "15"
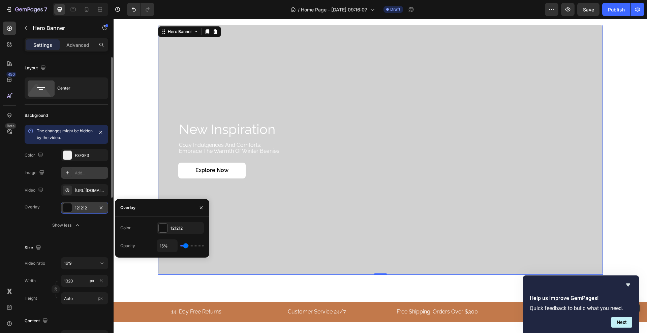
click at [186, 245] on input "range" at bounding box center [192, 245] width 24 height 1
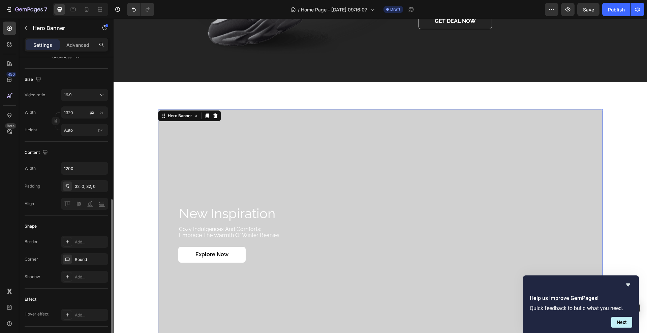
scroll to position [211, 0]
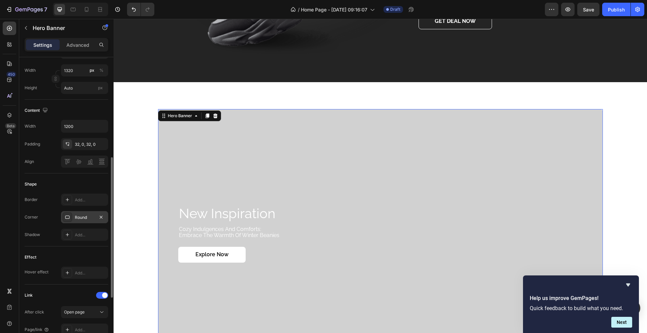
click at [73, 215] on div "Round" at bounding box center [84, 217] width 47 height 12
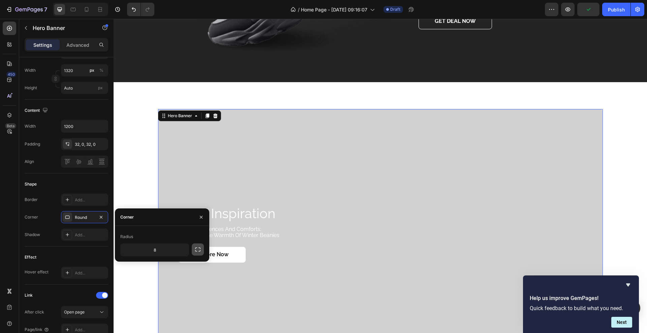
click at [200, 249] on icon "button" at bounding box center [197, 249] width 7 height 7
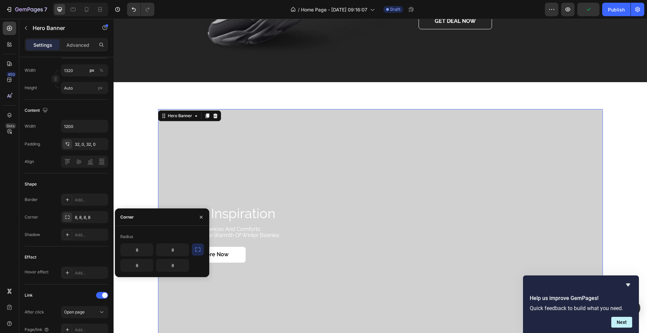
click at [0, 216] on div "450 Beta" at bounding box center [9, 176] width 19 height 314
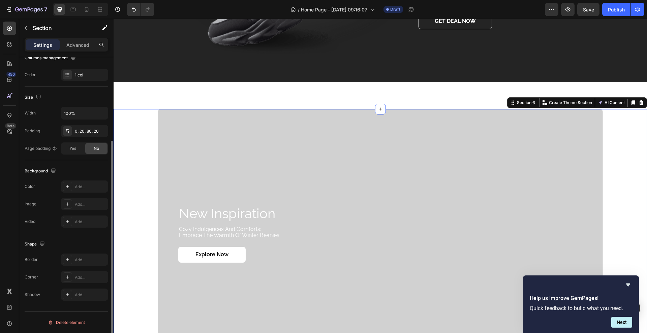
click at [135, 143] on div "new inspiration Heading cozy indulgences and comforts: embrace the warmth of wi…" at bounding box center [380, 234] width 520 height 250
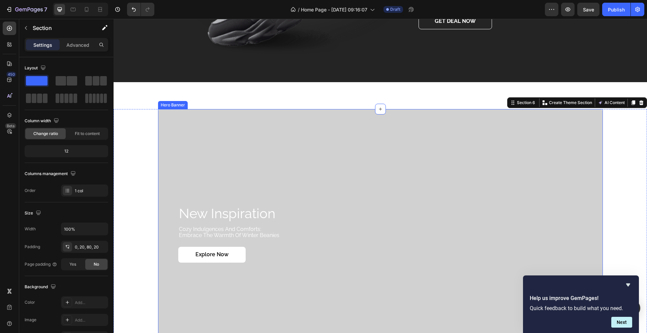
click at [250, 130] on div "Overlay" at bounding box center [380, 234] width 445 height 250
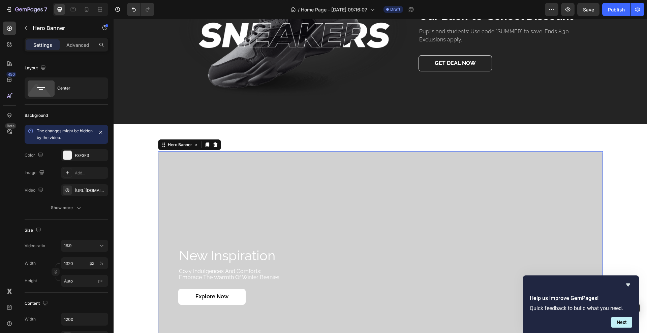
scroll to position [1095, 0]
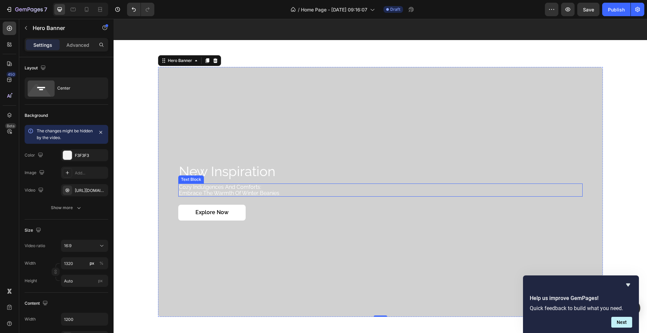
click at [194, 186] on p "cozy indulgences and comforts: embrace the warmth of winter beanies" at bounding box center [380, 190] width 403 height 12
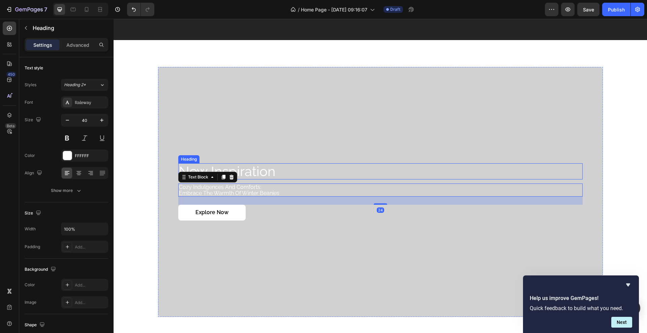
click at [269, 174] on h2 "new inspiration" at bounding box center [380, 171] width 404 height 16
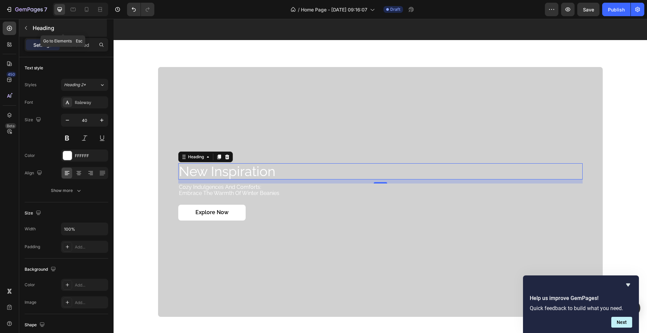
click at [29, 32] on button "button" at bounding box center [26, 28] width 11 height 11
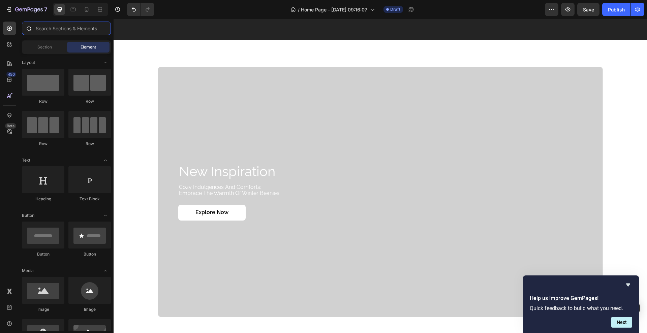
click at [48, 31] on input "text" at bounding box center [66, 28] width 89 height 13
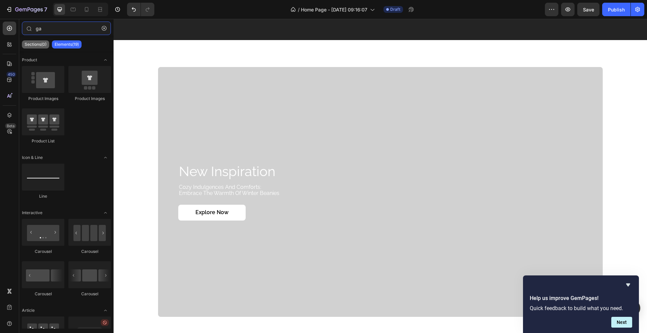
type input "g"
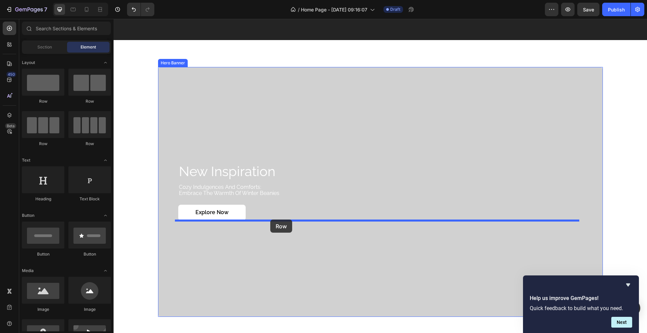
drag, startPoint x: 156, startPoint y: 109, endPoint x: 270, endPoint y: 220, distance: 159.7
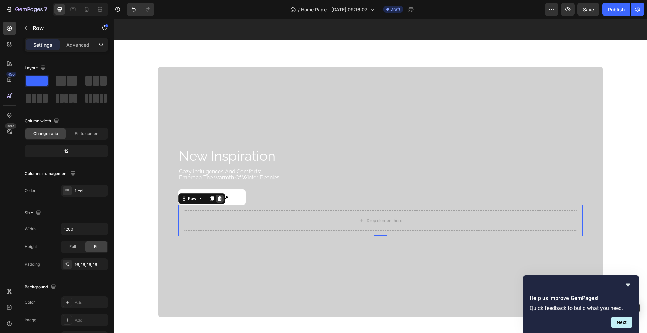
click at [218, 199] on icon at bounding box center [219, 198] width 5 height 5
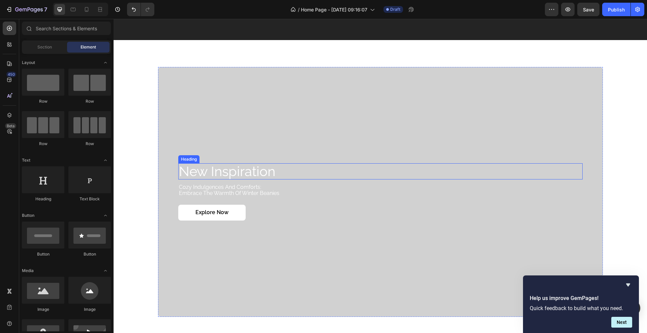
click at [234, 178] on h2 "new inspiration" at bounding box center [380, 171] width 404 height 16
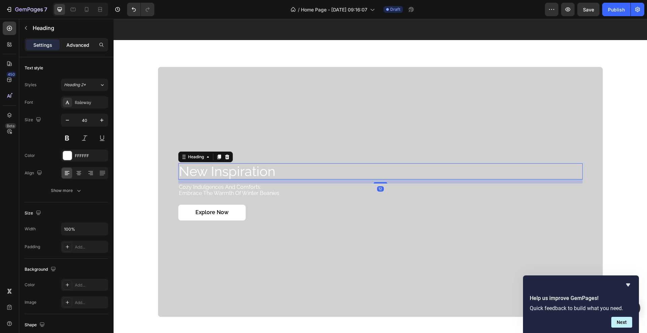
click at [68, 39] on div "Advanced" at bounding box center [78, 44] width 34 height 11
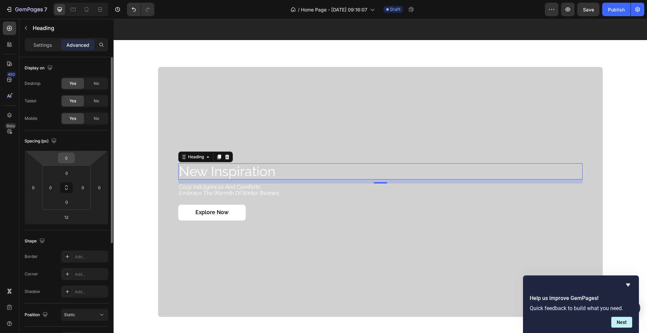
click at [68, 158] on input "0" at bounding box center [66, 158] width 13 height 10
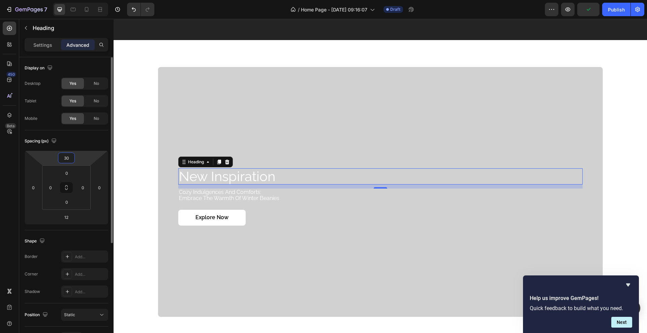
type input "3"
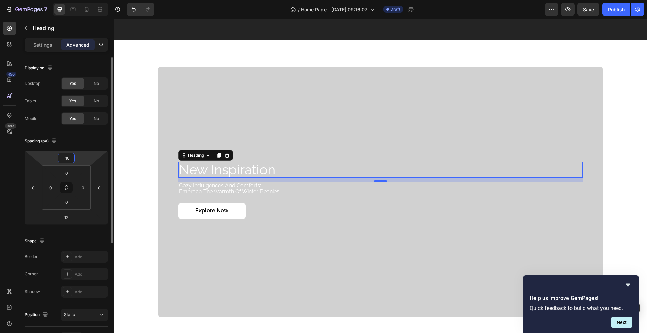
type input "-1"
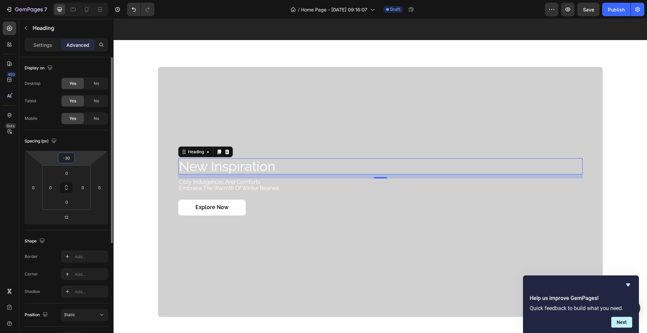
type input "-3"
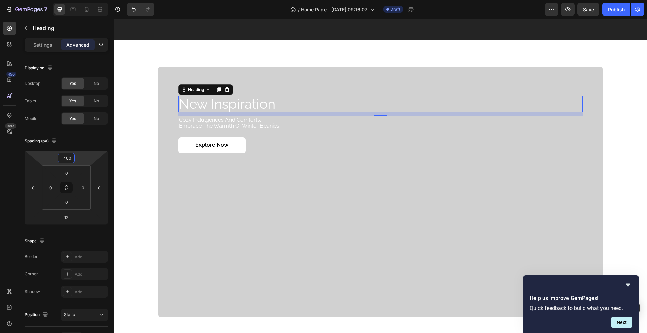
type input "-400"
click at [9, 156] on div "450 Beta" at bounding box center [9, 153] width 13 height 263
click at [192, 105] on h2 "new inspiration" at bounding box center [380, 104] width 404 height 16
click at [274, 103] on p "new inspiration" at bounding box center [380, 104] width 403 height 15
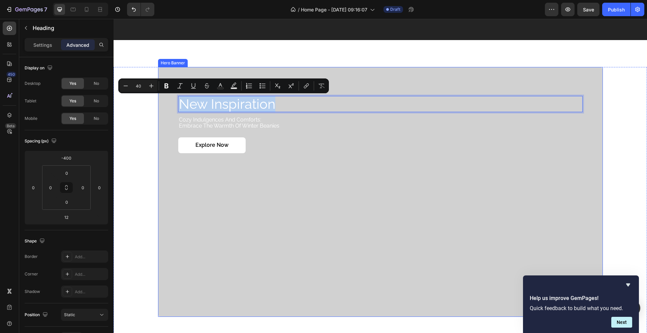
drag, startPoint x: 274, startPoint y: 103, endPoint x: 168, endPoint y: 103, distance: 106.2
click at [168, 103] on div "new inspiration Heading 12 cozy indulgences and comforts: embrace the warmth of…" at bounding box center [380, 192] width 445 height 250
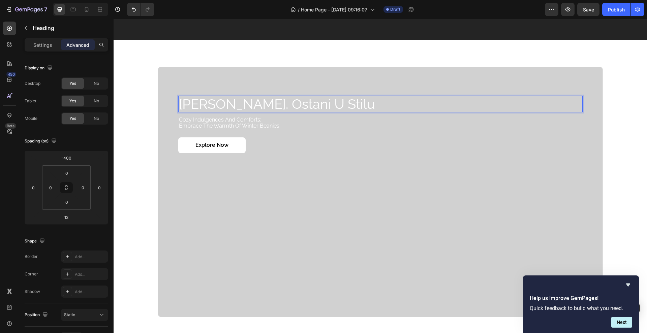
click at [267, 103] on p "Budi barefoot. Ostani u stilu" at bounding box center [380, 104] width 403 height 15
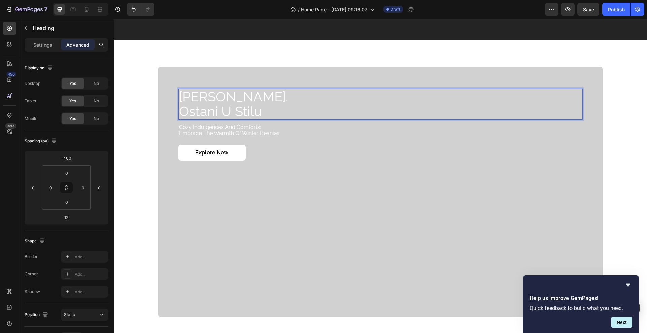
scroll to position [1088, 0]
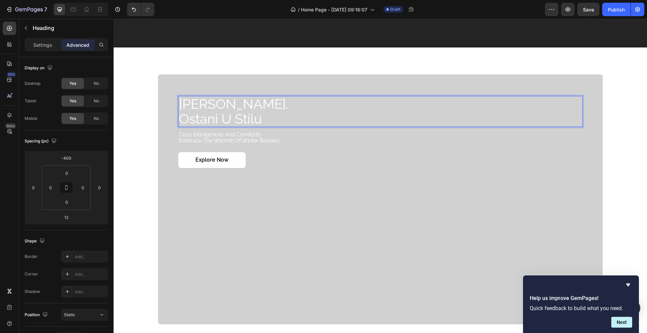
click at [267, 117] on p "Budi barefoot. Ostani u stilu" at bounding box center [380, 112] width 403 height 30
click at [168, 122] on div "Overlay" at bounding box center [380, 199] width 445 height 250
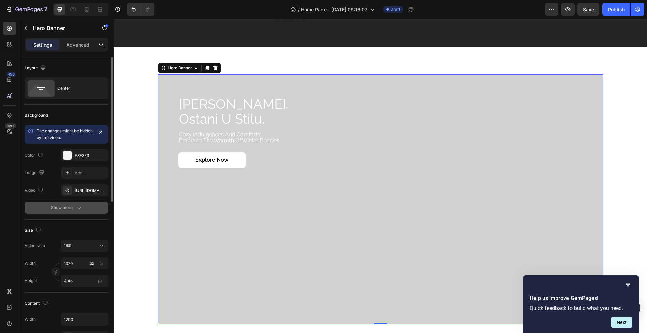
click at [77, 212] on button "Show more" at bounding box center [67, 208] width 84 height 12
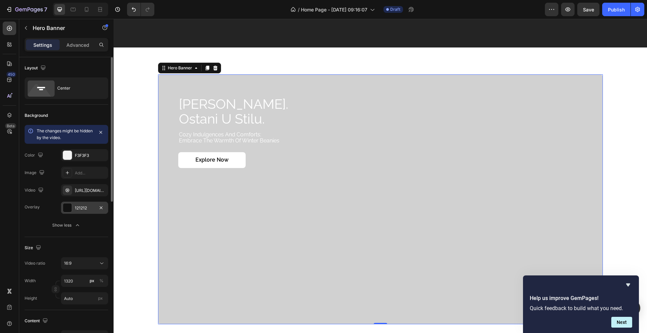
click at [78, 211] on div "121212" at bounding box center [84, 208] width 47 height 12
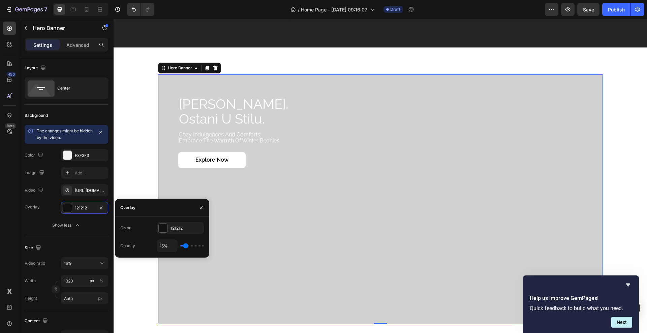
type input "11%"
type input "11"
type input "20%"
type input "20"
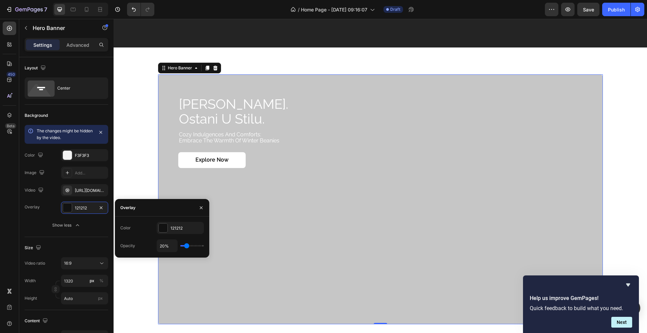
type input "22%"
type input "22"
type input "39%"
type input "39"
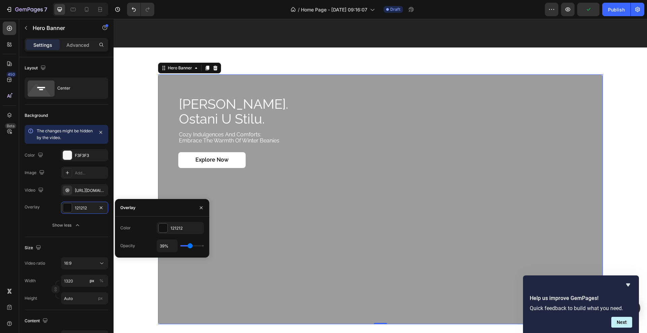
type input "41%"
type input "41"
type input "43%"
type input "43"
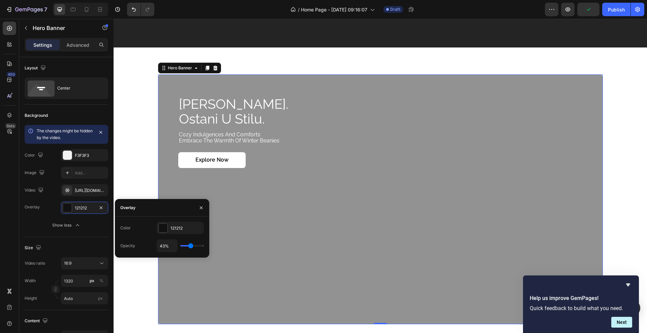
type input "44%"
type input "44"
type input "46%"
type input "46"
type input "44%"
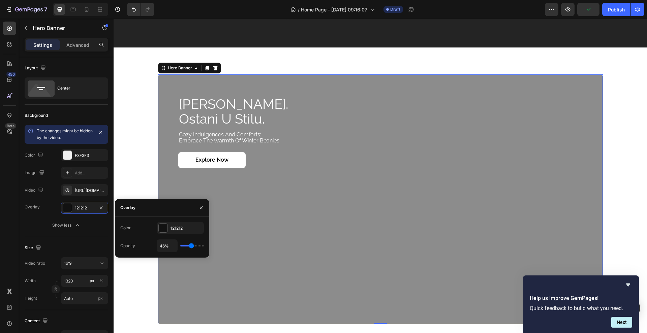
type input "44"
type input "43%"
type input "43"
type input "44%"
type input "44"
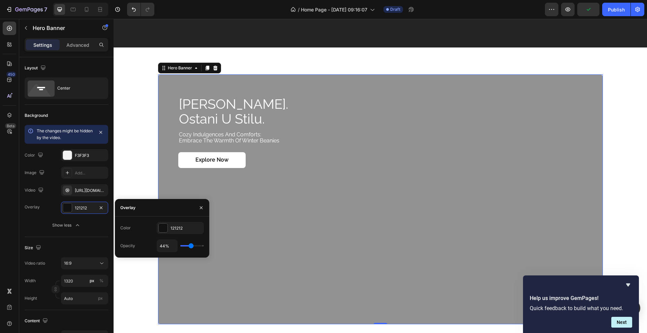
type input "48%"
type input "48"
type input "54%"
type input "54"
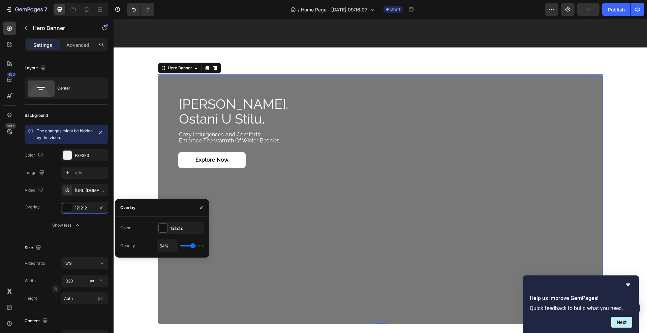
type input "48%"
type input "48"
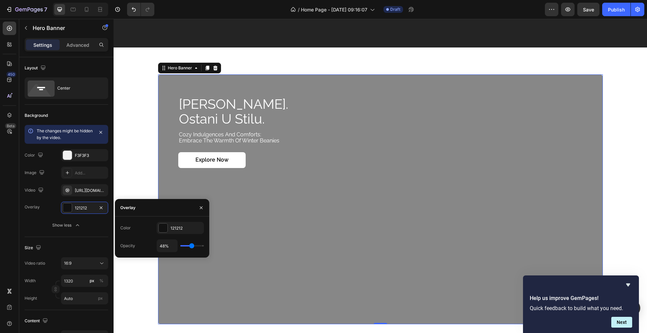
type input "50%"
type input "50"
type input "52%"
type input "52"
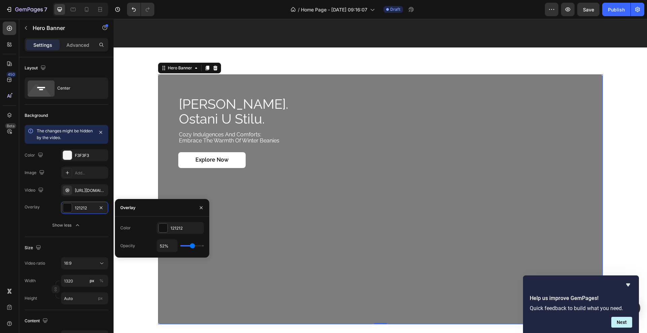
type input "48%"
type input "48"
type input "46%"
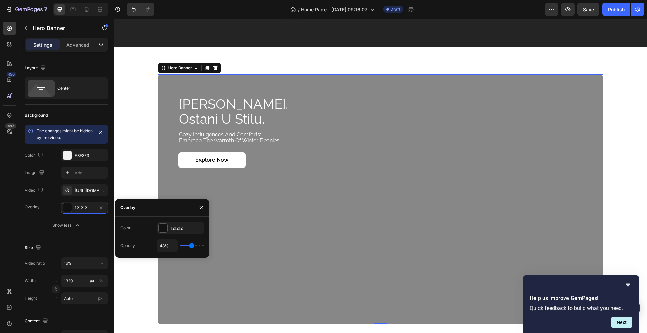
drag, startPoint x: 184, startPoint y: 244, endPoint x: 192, endPoint y: 247, distance: 8.9
click at [192, 247] on input "range" at bounding box center [192, 245] width 24 height 1
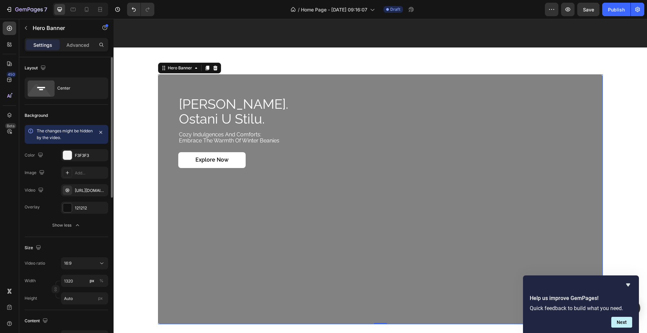
click at [40, 215] on div "Overlay 121212 Show less" at bounding box center [67, 217] width 84 height 30
click at [75, 212] on div "121212" at bounding box center [84, 208] width 47 height 12
click at [31, 208] on div "Overlay" at bounding box center [32, 207] width 15 height 6
click at [197, 135] on p "cozy indulgences and comforts: embrace the warmth of winter beanies" at bounding box center [380, 138] width 403 height 12
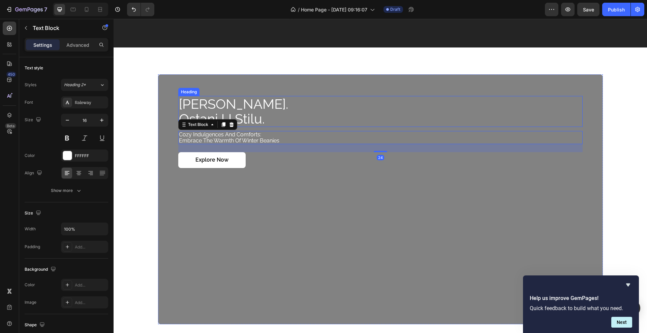
click at [231, 109] on p "Budi barefoot. Ostani u stilu." at bounding box center [380, 112] width 403 height 30
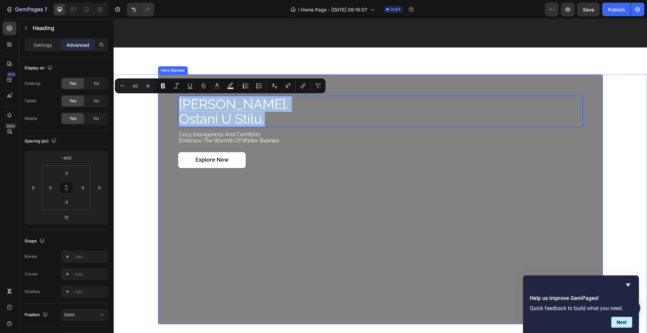
drag, startPoint x: 268, startPoint y: 117, endPoint x: 174, endPoint y: 101, distance: 95.3
click at [174, 101] on div "Budi barefoot. Ostani u stilu. Heading 12 cozy indulgences and comforts: embrac…" at bounding box center [380, 199] width 445 height 250
copy p "Budi barefoot. Ostani u stilu."
click at [204, 137] on p "cozy indulgences and comforts: embrace the warmth of winter beanies" at bounding box center [380, 138] width 403 height 12
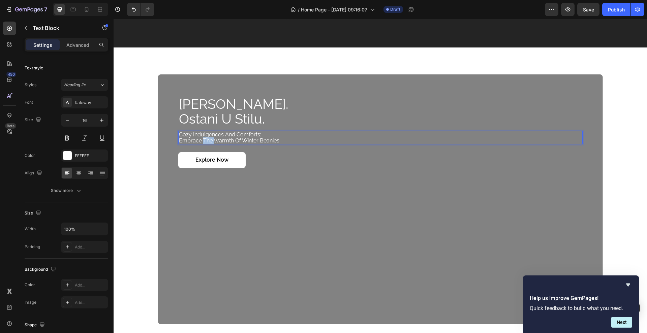
click at [204, 137] on p "cozy indulgences and comforts: embrace the warmth of winter beanies" at bounding box center [380, 138] width 403 height 12
click at [301, 136] on p "cozy indulgences and comforts: embrace the warmth of winter beanies" at bounding box center [380, 138] width 403 height 12
drag, startPoint x: 298, startPoint y: 139, endPoint x: 172, endPoint y: 134, distance: 126.8
click at [172, 135] on div "Budi barefoot. Ostani u stilu. Heading cozy indulgences and comforts: embrace t…" at bounding box center [380, 199] width 445 height 250
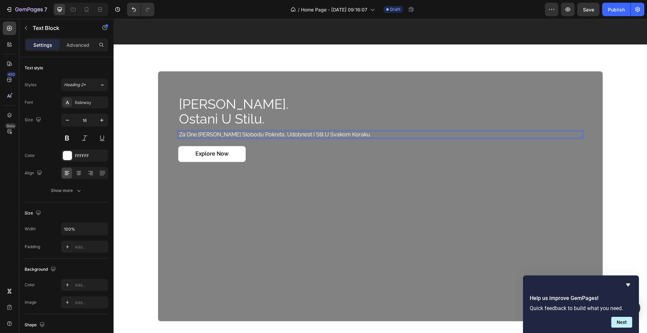
click at [265, 135] on p "Za one koji biraju slobodu pokreta, udobnost i stil u svakom koraku." at bounding box center [380, 135] width 403 height 6
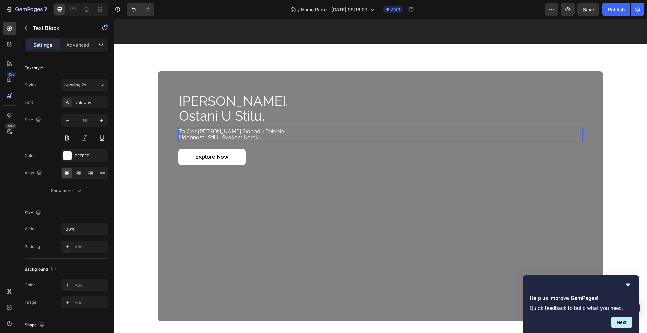
scroll to position [1088, 0]
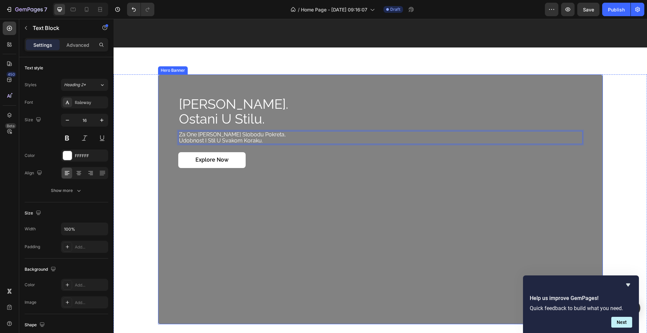
click at [168, 143] on div "Overlay" at bounding box center [380, 199] width 445 height 250
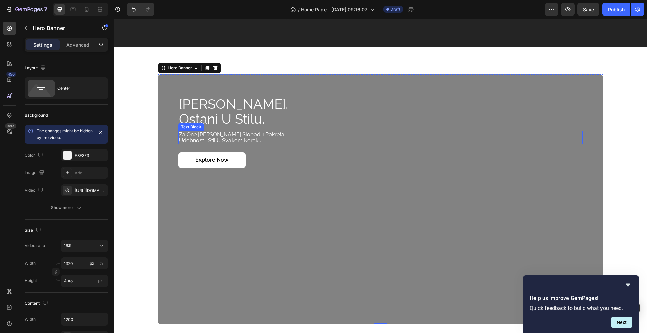
click at [185, 136] on p "Za one koji biraju slobodu pokreta," at bounding box center [380, 135] width 403 height 6
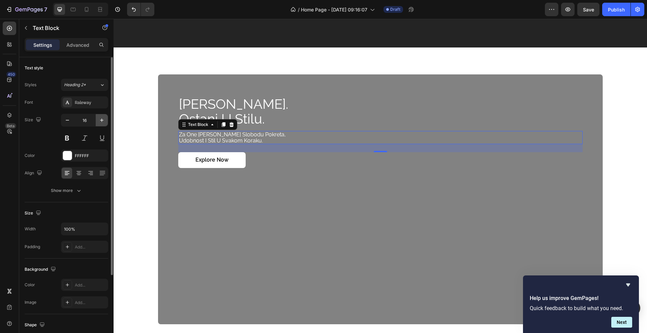
click at [101, 120] on icon "button" at bounding box center [101, 120] width 3 height 3
click at [69, 117] on icon "button" at bounding box center [67, 120] width 7 height 7
click at [0, 178] on div "450 Beta" at bounding box center [9, 176] width 19 height 314
click at [297, 112] on p "Budi barefoot. Ostani u stilu." at bounding box center [380, 111] width 403 height 30
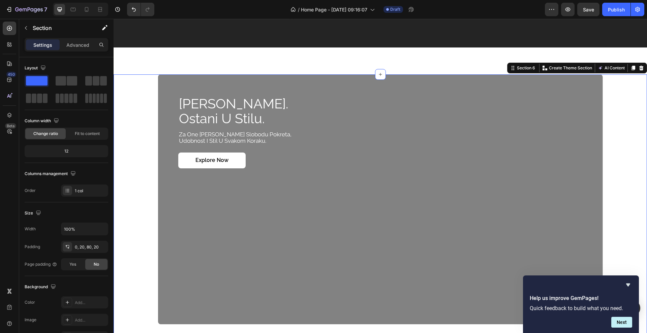
click at [139, 141] on div "Budi barefoot. Ostani u stilu. Heading Za one koji biraju slobodu pokreta, udob…" at bounding box center [380, 199] width 520 height 250
click at [581, 13] on button "Save" at bounding box center [588, 9] width 22 height 13
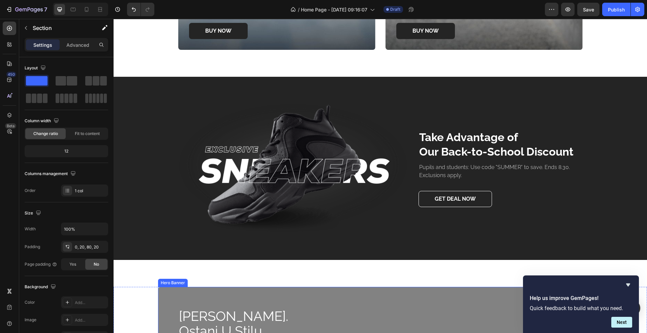
scroll to position [1004, 0]
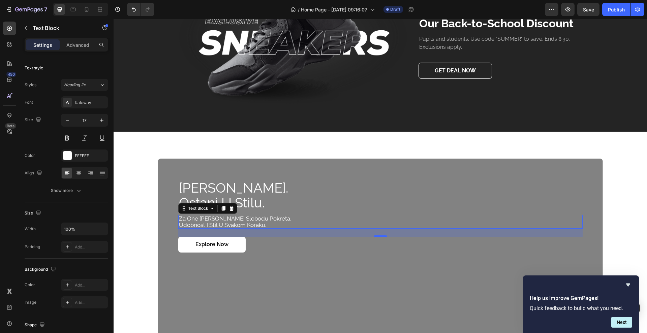
click at [272, 219] on p "za one koji biraju slobodu pokreta," at bounding box center [380, 219] width 403 height 6
click at [272, 284] on div "budi barefoot. ostani u stilu. Heading za one koji biraju slobodu pokreta, udob…" at bounding box center [380, 284] width 404 height 0
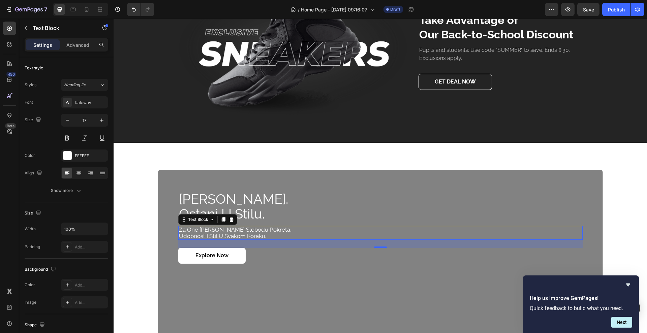
click at [275, 232] on p "za one koji biraju slobodu pokreta," at bounding box center [380, 230] width 403 height 6
click at [158, 234] on div "Overlay" at bounding box center [380, 295] width 445 height 250
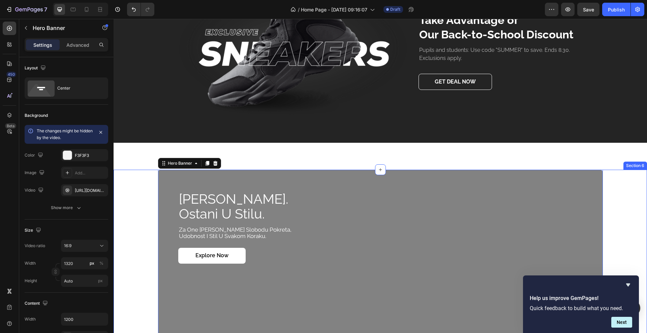
click at [132, 232] on div "budi barefoot. ostani u stilu. Heading za one koji biraju slobodu pokreta, udob…" at bounding box center [380, 295] width 520 height 250
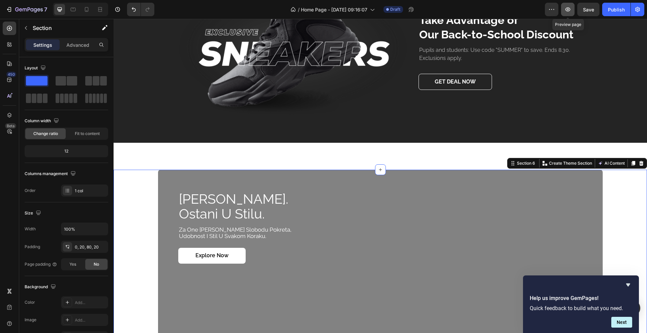
click at [567, 14] on button "button" at bounding box center [567, 9] width 13 height 13
click at [142, 149] on div "Image Take Advantage of Our Back-to-School Discount Heading Pupils and students…" at bounding box center [380, 116] width 533 height 2152
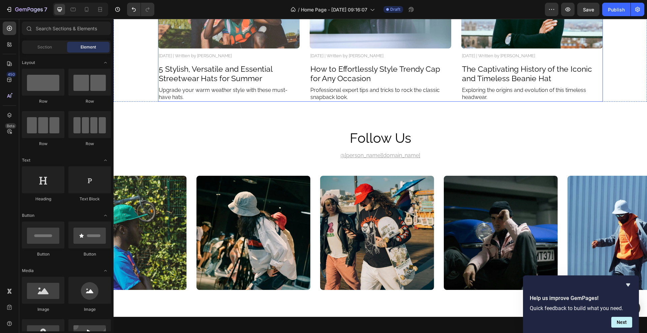
scroll to position [1540, 0]
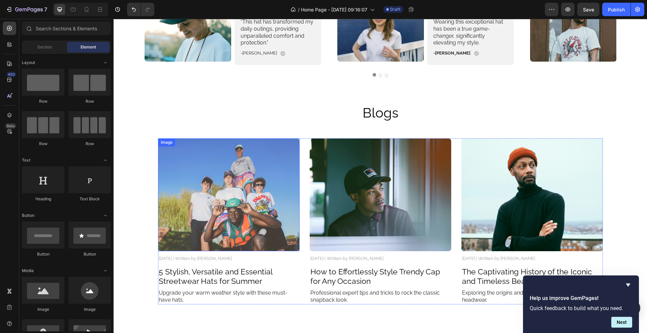
click at [207, 184] on img at bounding box center [229, 195] width 142 height 113
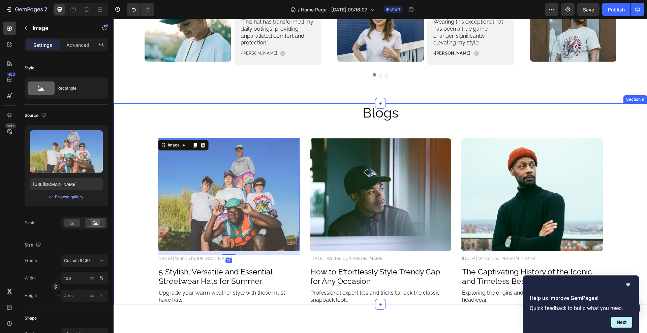
click at [128, 143] on div "Image 12 November 3, 2024 | Written by Stella Hendriks Text Block 5 Stylish, Ve…" at bounding box center [380, 222] width 520 height 166
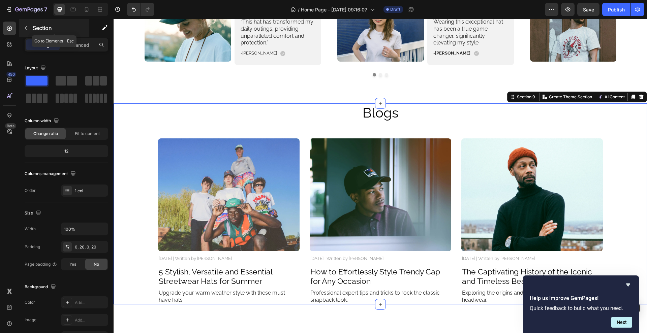
click at [27, 28] on icon "button" at bounding box center [25, 27] width 5 height 5
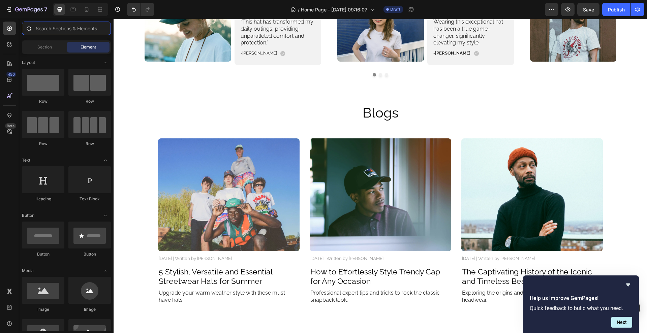
click at [58, 27] on input "text" at bounding box center [66, 28] width 89 height 13
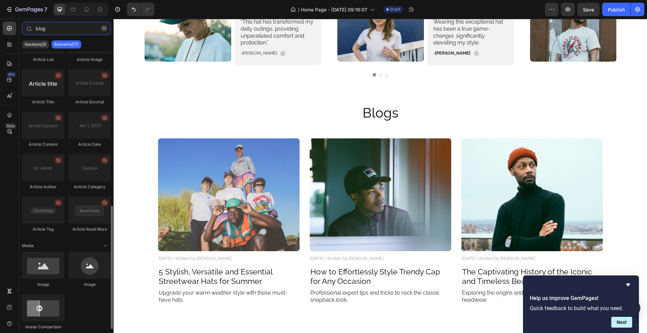
scroll to position [0, 0]
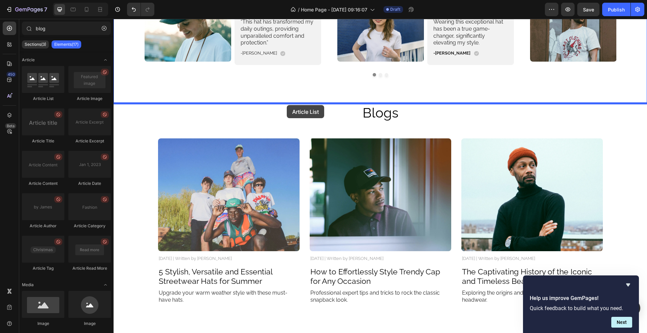
drag, startPoint x: 161, startPoint y: 96, endPoint x: 287, endPoint y: 105, distance: 126.4
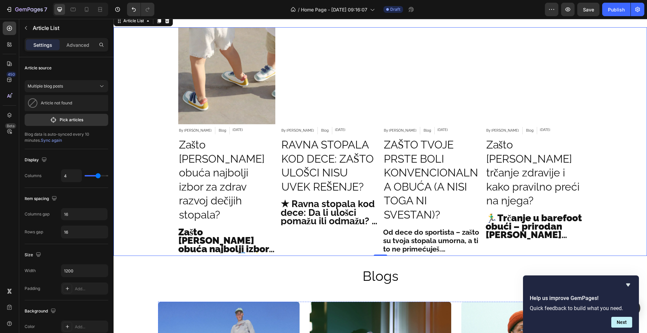
scroll to position [1582, 0]
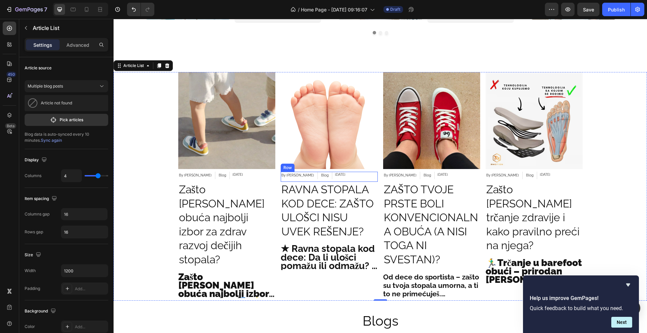
click at [348, 177] on div "By Stopa Rs Article Author Blog Article Category Apr 04, 2025 Article Date Row" at bounding box center [329, 177] width 97 height 10
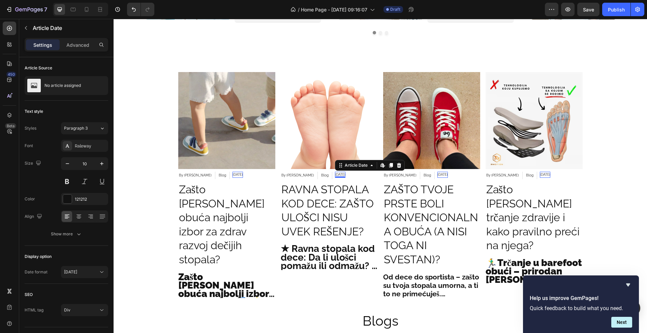
click at [335, 176] on div "Apr 04, 2025 Article Date Edit content in Shopify 0" at bounding box center [340, 175] width 10 height 6
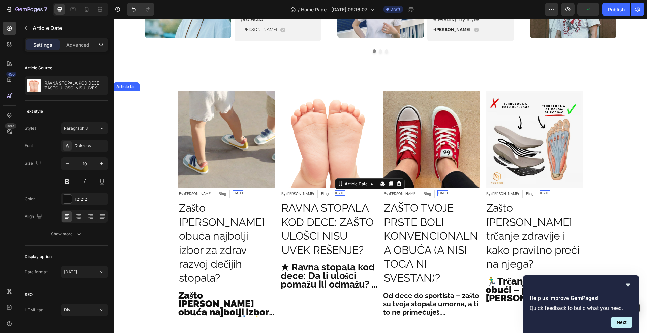
scroll to position [1540, 0]
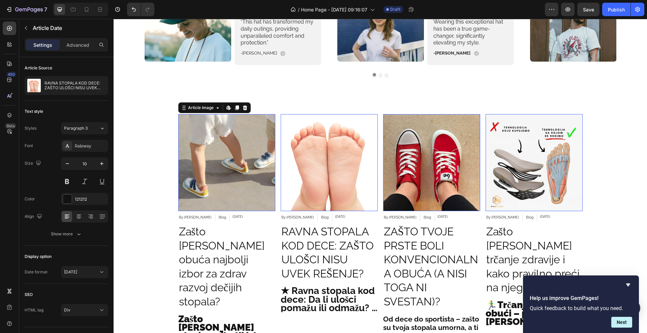
click at [206, 186] on img at bounding box center [226, 162] width 97 height 97
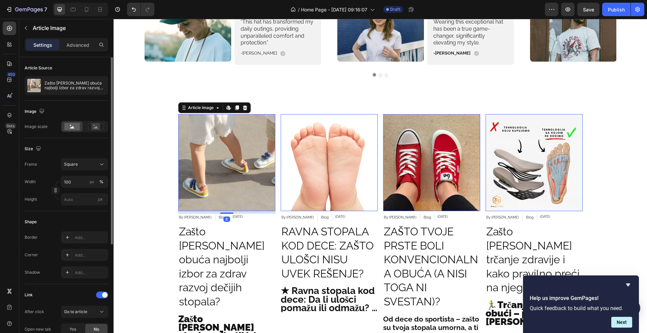
scroll to position [42, 0]
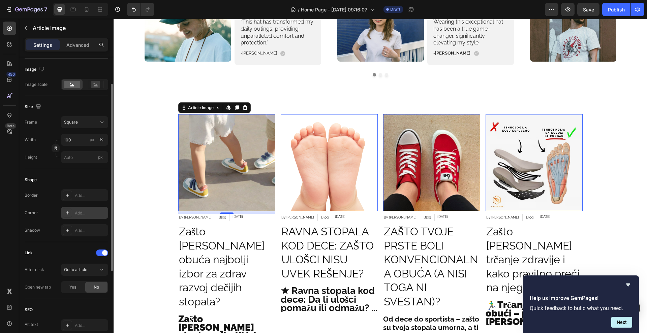
click at [68, 213] on icon at bounding box center [67, 212] width 5 height 5
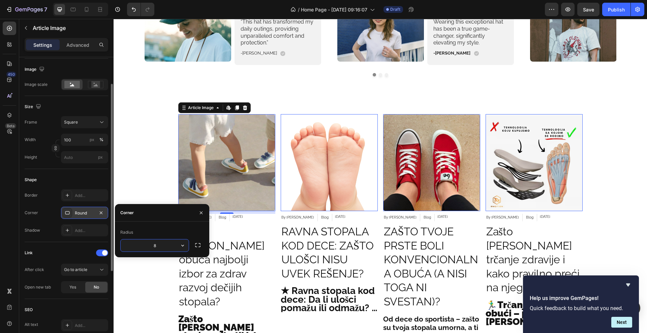
click at [20, 214] on div "450 Beta blog Sections(3) Elements(17) Article Article List Article Image Artic…" at bounding box center [57, 176] width 114 height 314
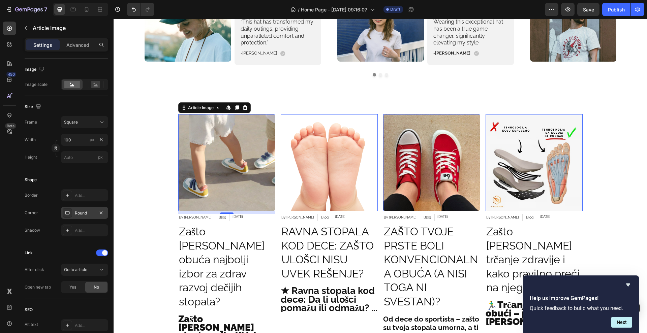
click at [41, 216] on div "Corner Round" at bounding box center [67, 213] width 84 height 12
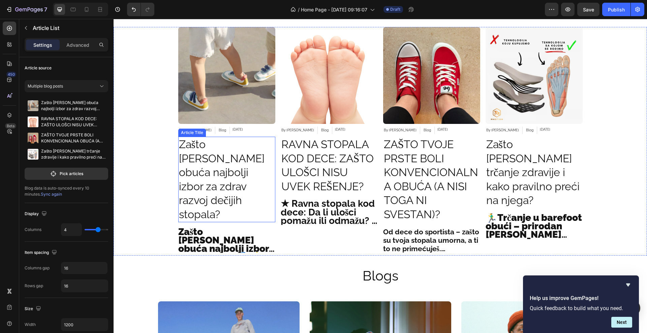
scroll to position [1582, 0]
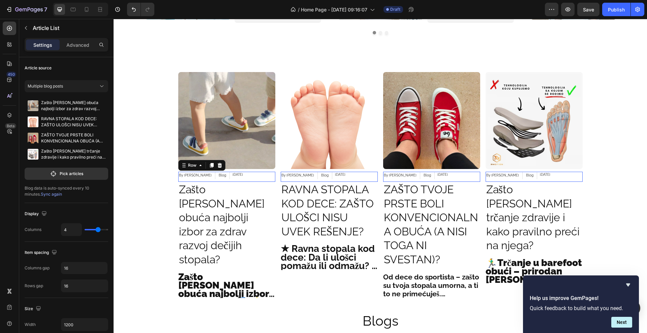
click at [233, 179] on div "Feb 27, 2025 Article Date" at bounding box center [238, 177] width 10 height 10
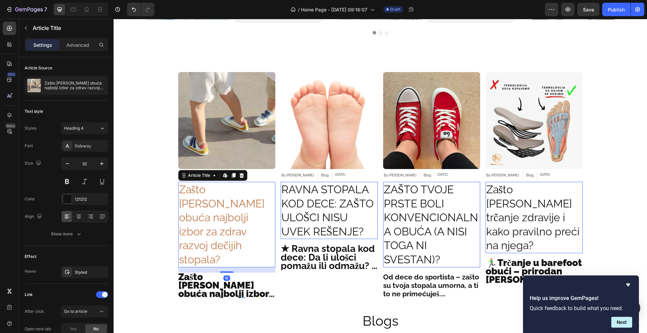
click at [228, 196] on h2 "Zašto je barefoot obuća najbolji izbor za zdrav razvoj dečijih stopala?" at bounding box center [226, 225] width 97 height 86
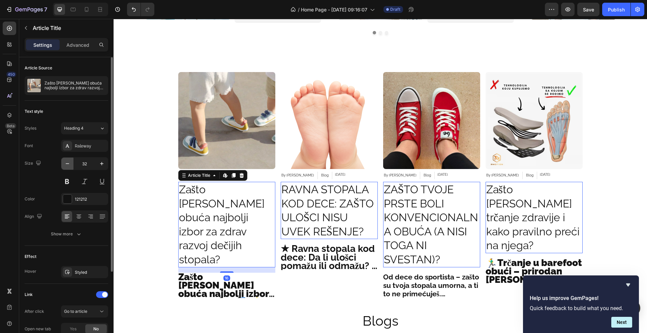
click at [69, 167] on button "button" at bounding box center [67, 164] width 12 height 12
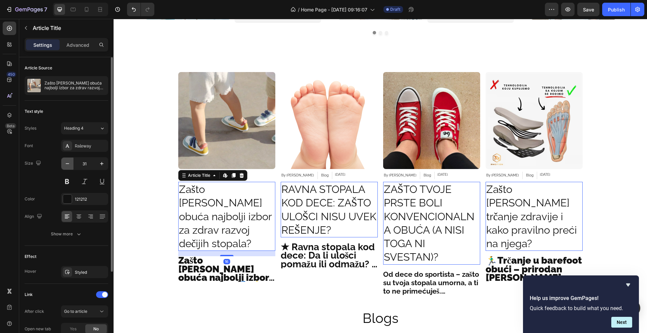
click at [69, 167] on button "button" at bounding box center [67, 164] width 12 height 12
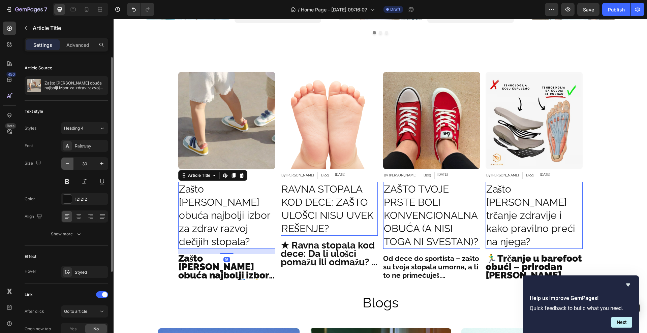
click at [69, 167] on button "button" at bounding box center [67, 164] width 12 height 12
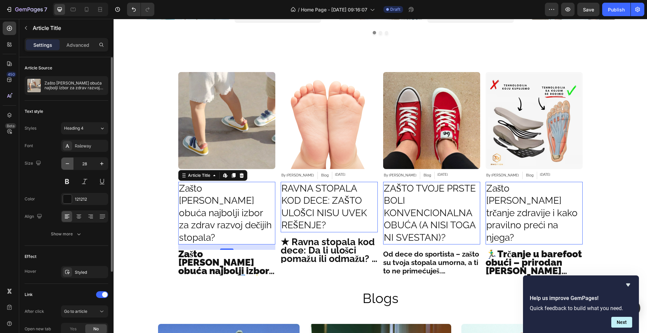
click at [69, 167] on button "button" at bounding box center [67, 164] width 12 height 12
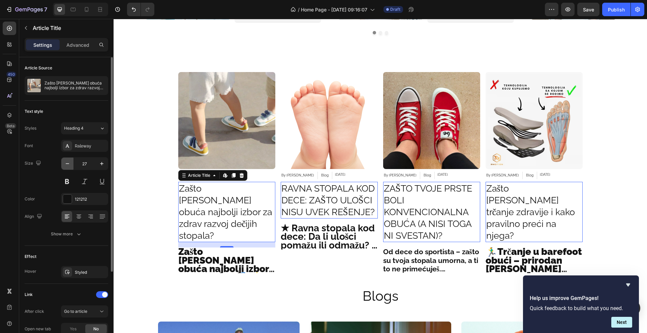
click at [69, 167] on button "button" at bounding box center [67, 164] width 12 height 12
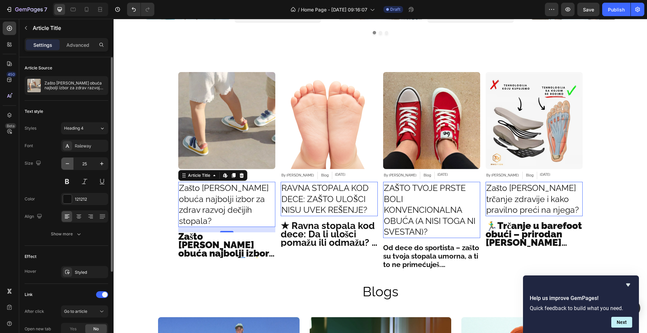
click at [69, 167] on button "button" at bounding box center [67, 164] width 12 height 12
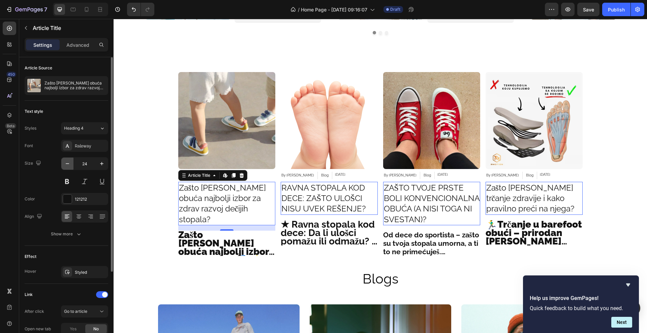
click at [69, 167] on button "button" at bounding box center [67, 164] width 12 height 12
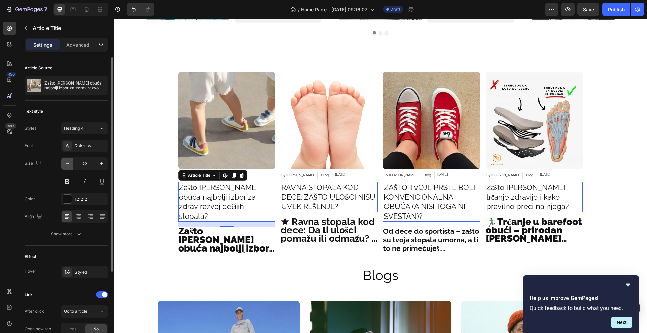
click at [69, 167] on button "button" at bounding box center [67, 164] width 12 height 12
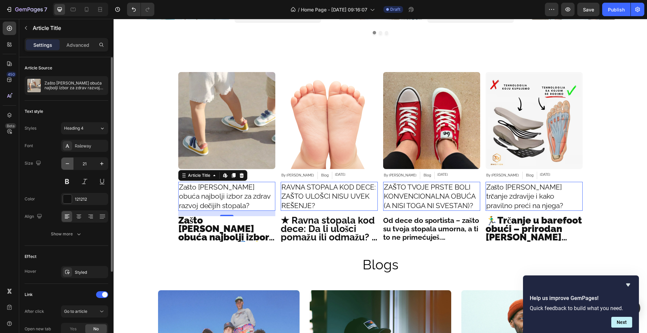
click at [69, 167] on button "button" at bounding box center [67, 164] width 12 height 12
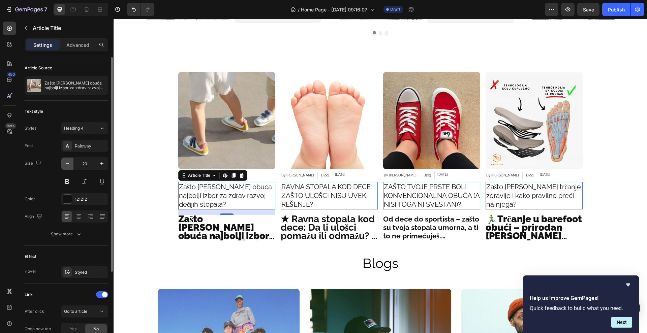
click at [69, 167] on button "button" at bounding box center [67, 164] width 12 height 12
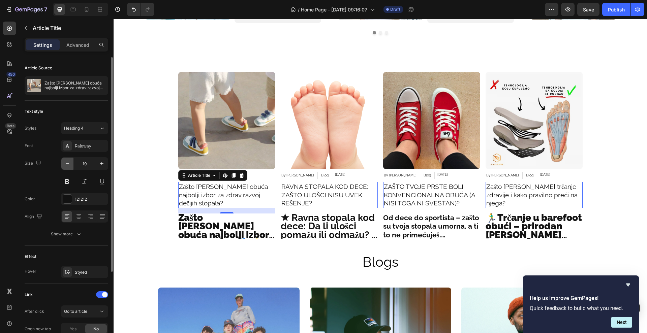
click at [69, 167] on button "button" at bounding box center [67, 164] width 12 height 12
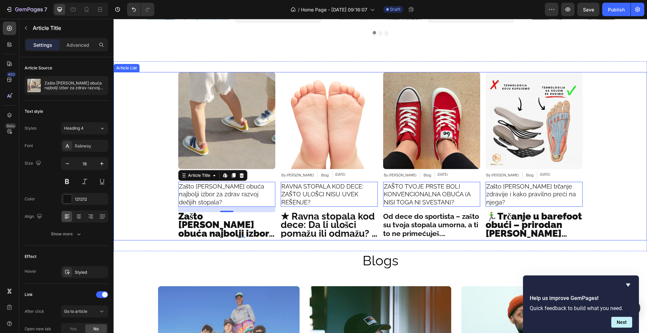
click at [590, 98] on div "Article Image By Stopa Rs Article Author Blog Article Category Feb 27, 2025 Art…" at bounding box center [380, 156] width 533 height 168
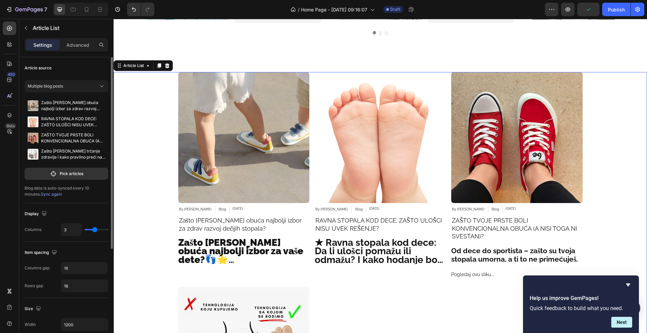
click at [95, 231] on input "range" at bounding box center [97, 229] width 24 height 1
click at [95, 229] on input "range" at bounding box center [97, 229] width 24 height 1
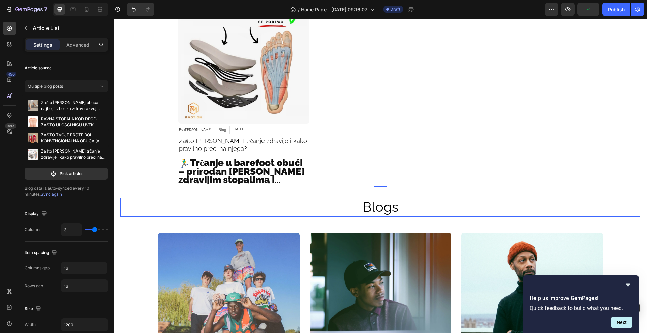
scroll to position [2003, 0]
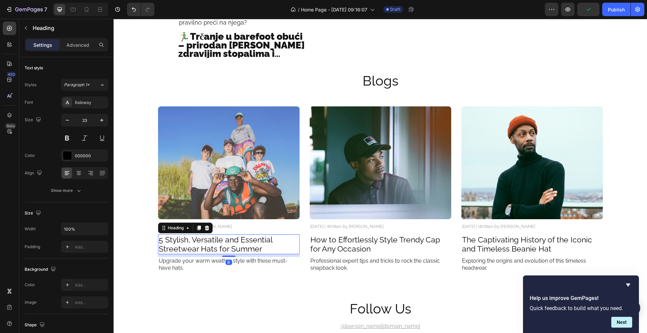
click at [218, 241] on h2 "5 Stylish, Versatile and Essential Streetwear Hats for Summer" at bounding box center [229, 245] width 142 height 20
click at [208, 266] on p "Upgrade your warm weather style with these must-have hats." at bounding box center [229, 265] width 140 height 14
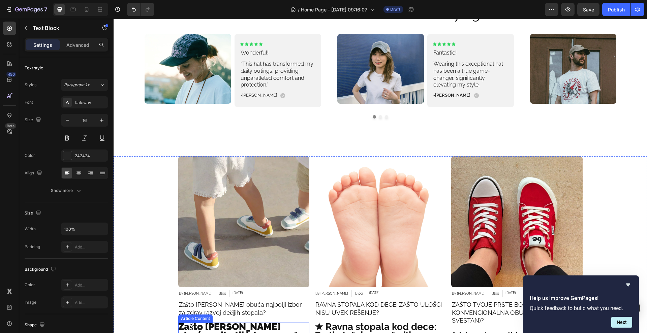
scroll to position [1624, 0]
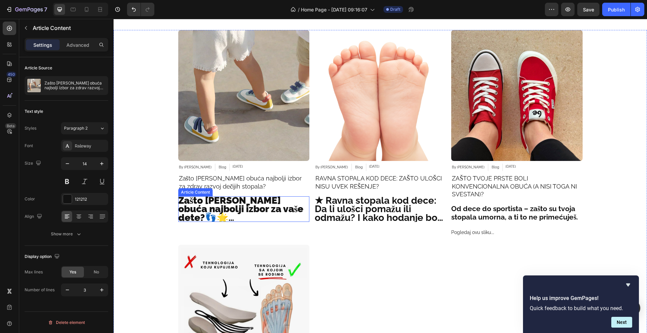
click at [244, 204] on strong "Zašto je barefoot obuća najbolji izbor za vaše dete?" at bounding box center [240, 209] width 125 height 28
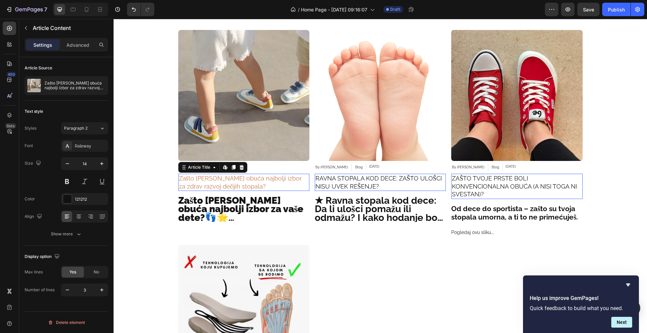
click at [287, 189] on h2 "Zašto je barefoot obuća najbolji izbor za zdrav razvoj dečijih stopala?" at bounding box center [243, 182] width 131 height 17
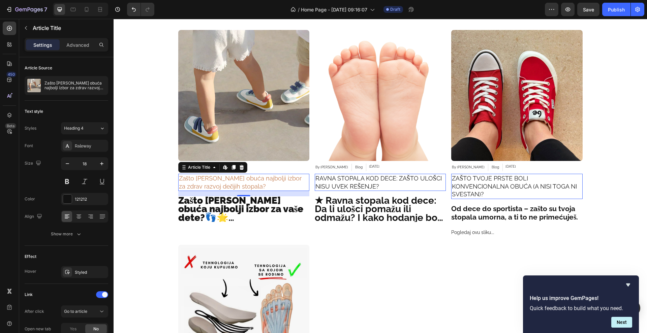
click at [287, 189] on h2 "Zašto je barefoot obuća najbolji izbor za zdrav razvoj dečijih stopala?" at bounding box center [243, 182] width 131 height 17
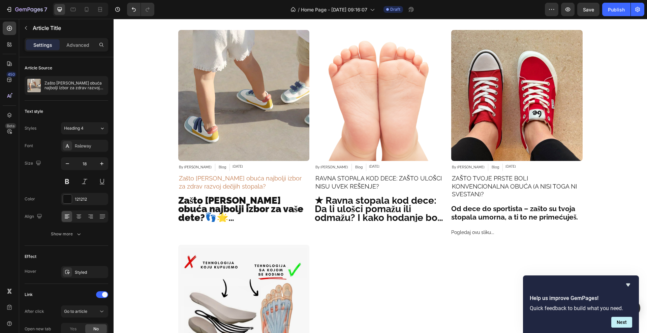
click at [259, 190] on h2 "Zašto je barefoot obuća najbolji izbor za zdrav razvoj dečijih stopala?" at bounding box center [243, 182] width 131 height 17
click at [263, 184] on h2 "Zašto je barefoot obuća najbolji izbor za zdrav razvoj dečijih stopala?" at bounding box center [243, 182] width 131 height 17
click at [277, 180] on h2 "Zašto je barefoot obuća najbolji izbor za zdrav razvoj dečijih stopala?" at bounding box center [243, 182] width 131 height 17
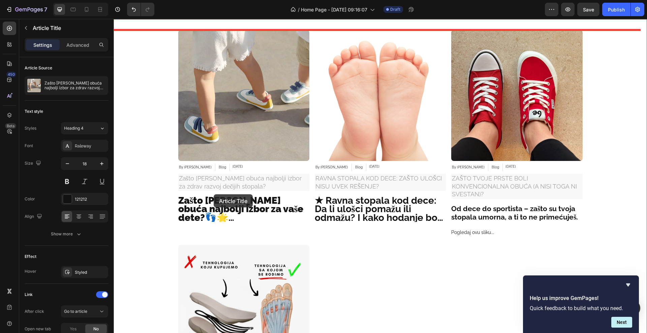
drag, startPoint x: 207, startPoint y: 179, endPoint x: 223, endPoint y: 193, distance: 21.1
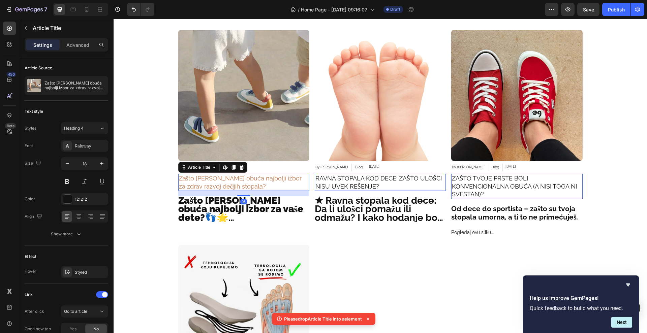
click at [201, 180] on h2 "Zašto je barefoot obuća najbolji izbor za zdrav razvoj dečijih stopala?" at bounding box center [243, 182] width 131 height 17
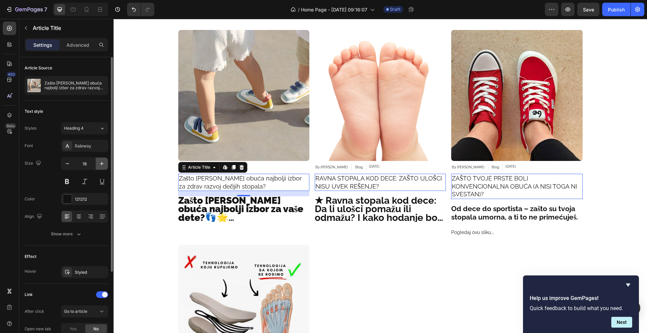
click at [103, 163] on icon "button" at bounding box center [101, 163] width 7 height 7
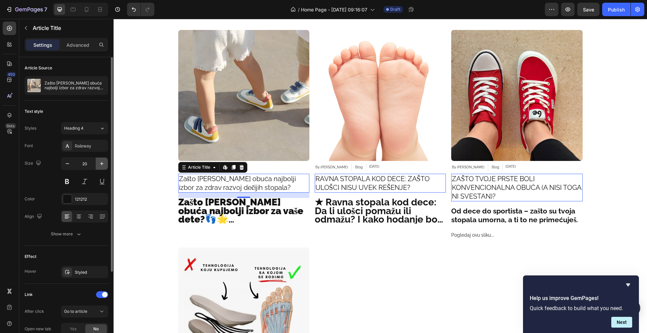
click at [103, 163] on icon "button" at bounding box center [101, 163] width 7 height 7
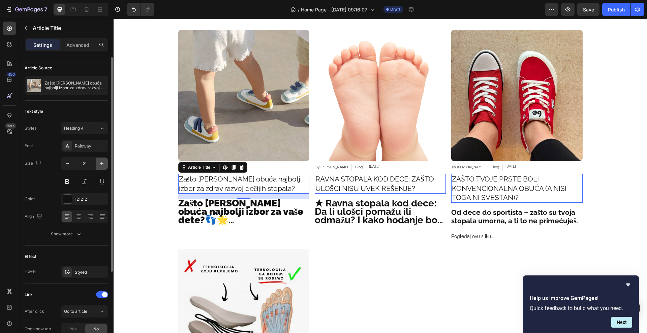
click at [103, 163] on icon "button" at bounding box center [101, 163] width 7 height 7
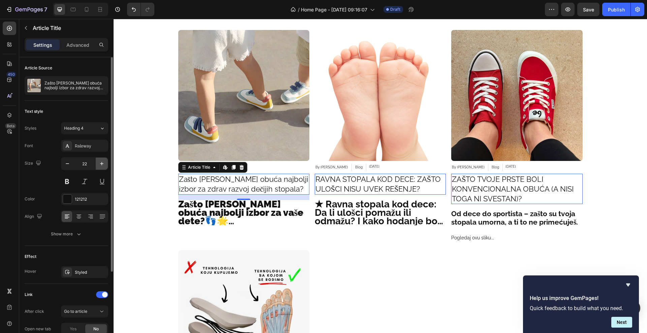
click at [103, 163] on icon "button" at bounding box center [101, 163] width 7 height 7
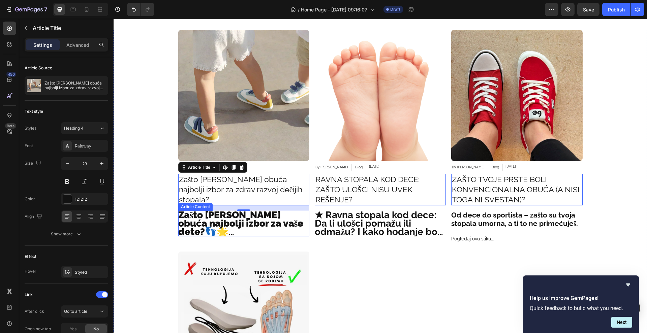
click at [190, 210] on strong "Zašto je barefoot obuća najbolji izbor za vaše dete?" at bounding box center [240, 224] width 125 height 28
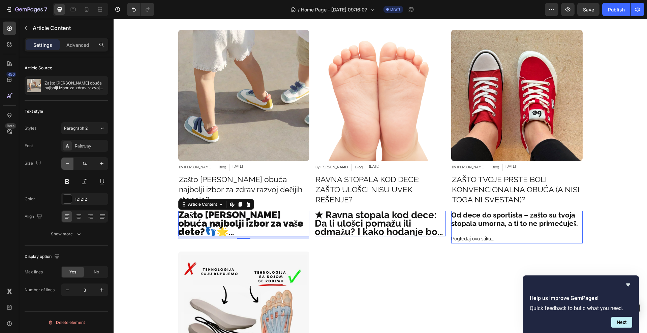
click at [67, 163] on icon "button" at bounding box center [67, 163] width 3 height 1
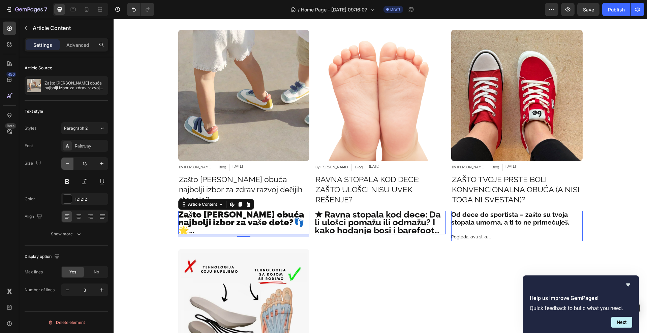
click at [67, 163] on icon "button" at bounding box center [67, 163] width 3 height 1
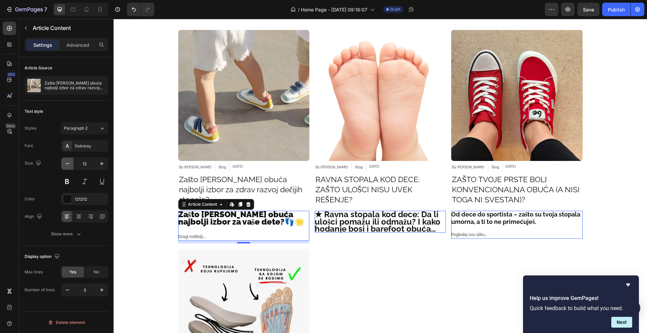
click at [67, 163] on icon "button" at bounding box center [67, 163] width 3 height 1
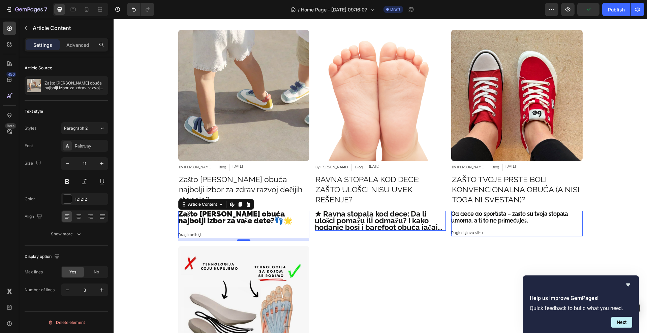
click at [206, 232] on p "Dragi roditelji," at bounding box center [243, 235] width 131 height 7
click at [82, 83] on p "Zašto je barefoot obuća najbolji izbor za zdrav razvoj dečijih stopala?" at bounding box center [74, 85] width 61 height 9
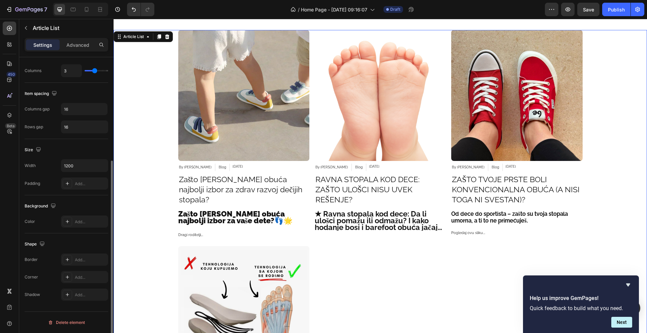
scroll to position [0, 0]
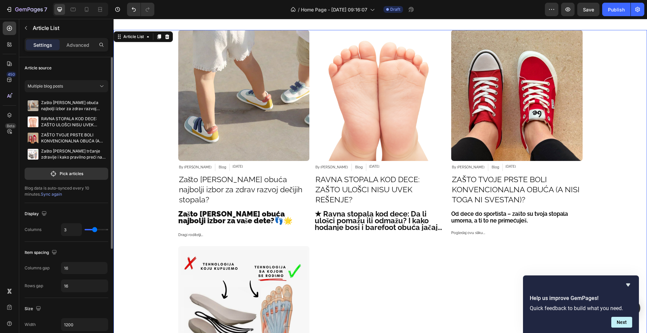
click at [190, 199] on div "Article Image By Stopa Rs Article Author Blog Article Category Feb 27, 2025 Art…" at bounding box center [243, 135] width 131 height 211
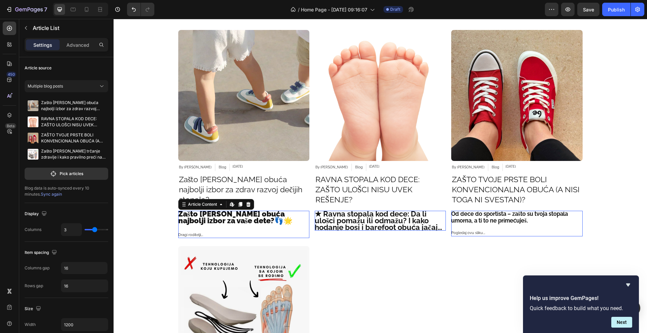
click at [190, 210] on strong "Zašto je barefoot obuća najbolji izbor za vaše dete?" at bounding box center [231, 218] width 107 height 16
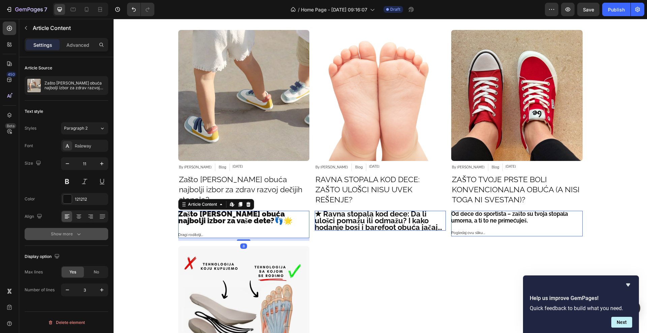
click at [60, 233] on div "Show more" at bounding box center [66, 234] width 31 height 7
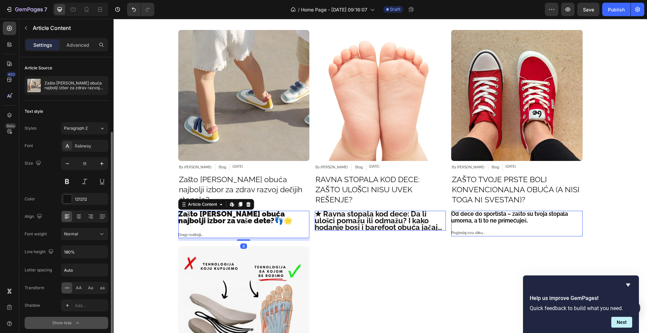
scroll to position [42, 0]
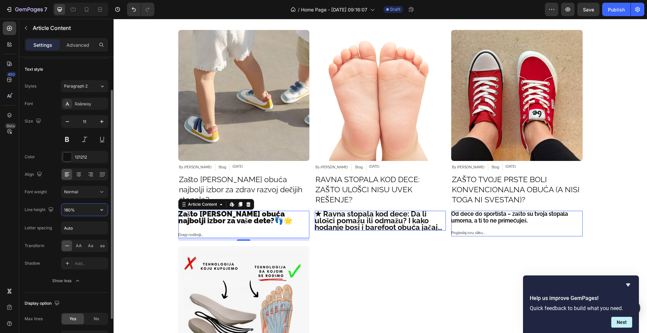
click at [84, 212] on input "180%" at bounding box center [84, 210] width 47 height 12
click at [100, 212] on icon "button" at bounding box center [101, 210] width 7 height 7
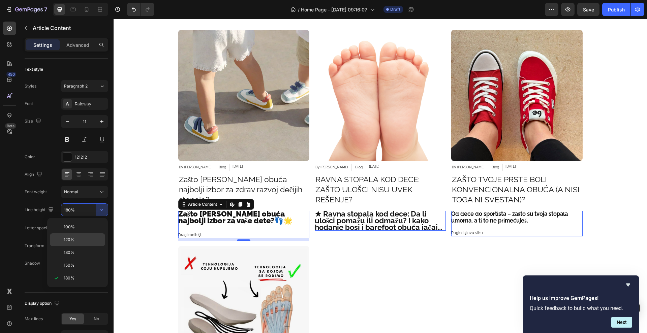
click at [77, 239] on p "120%" at bounding box center [83, 240] width 38 height 6
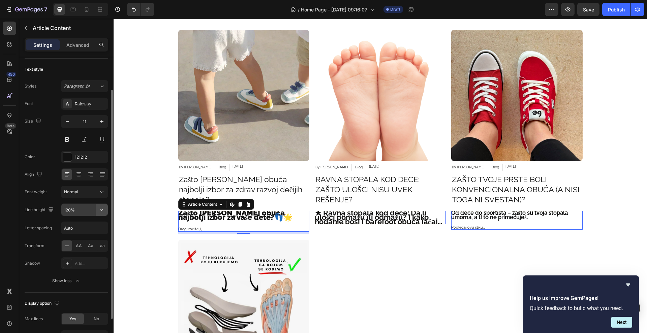
click at [103, 207] on icon "button" at bounding box center [101, 210] width 7 height 7
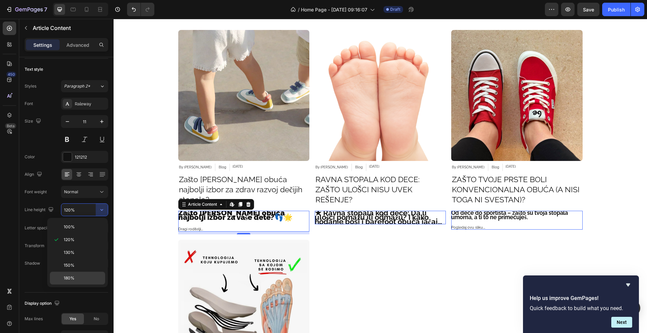
click at [86, 273] on div "180%" at bounding box center [77, 278] width 55 height 13
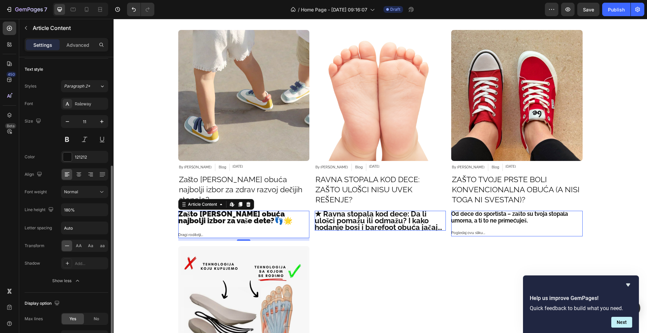
scroll to position [85, 0]
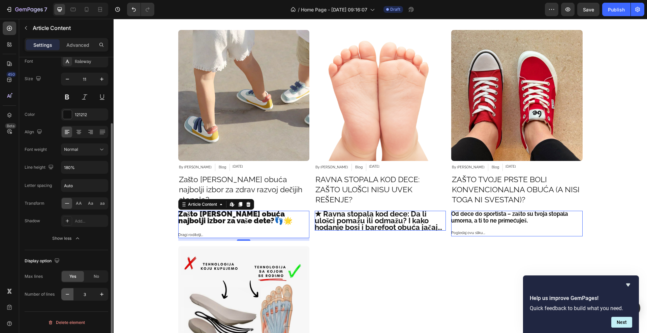
click at [70, 296] on icon "button" at bounding box center [67, 294] width 7 height 7
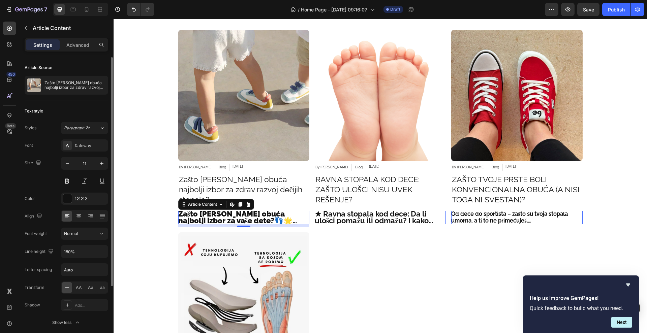
scroll to position [0, 0]
click at [236, 210] on strong "Zašto je barefoot obuća najbolji izbor za vaše dete?" at bounding box center [231, 218] width 107 height 16
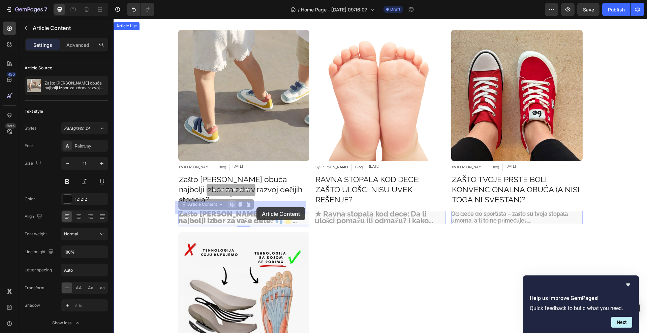
drag, startPoint x: 275, startPoint y: 207, endPoint x: 256, endPoint y: 207, distance: 18.9
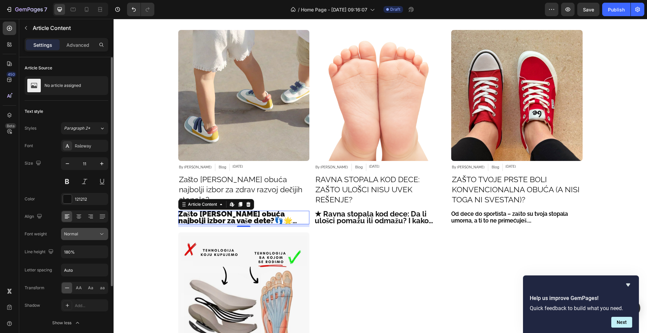
click at [90, 231] on div "Normal" at bounding box center [81, 234] width 34 height 6
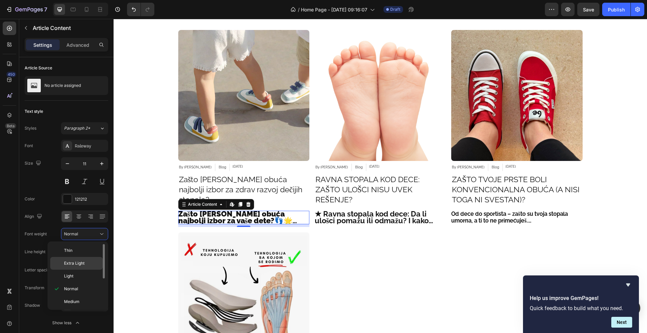
click at [67, 263] on span "Extra Light" at bounding box center [74, 263] width 21 height 6
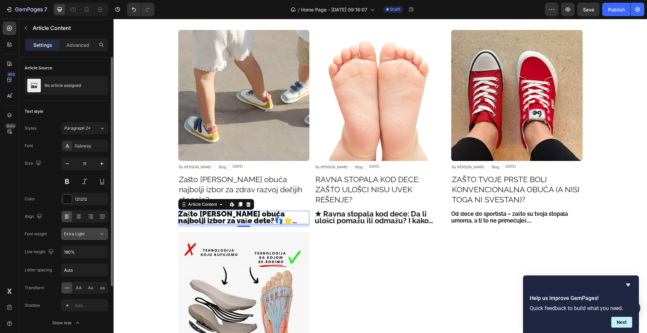
click at [100, 233] on icon at bounding box center [101, 234] width 7 height 7
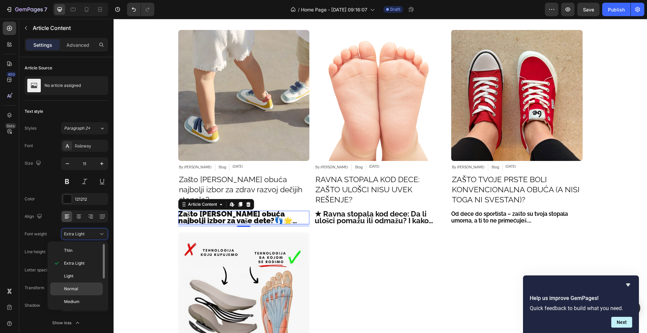
click at [85, 284] on div "Normal" at bounding box center [76, 289] width 53 height 13
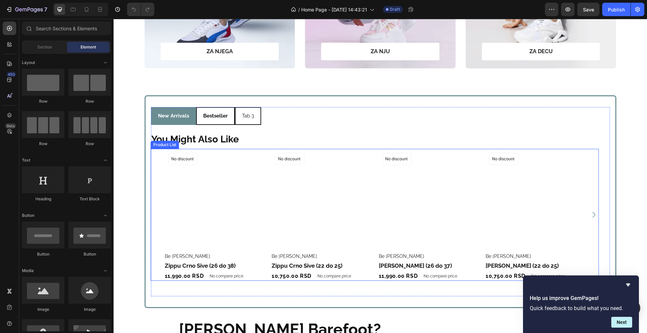
scroll to position [295, 0]
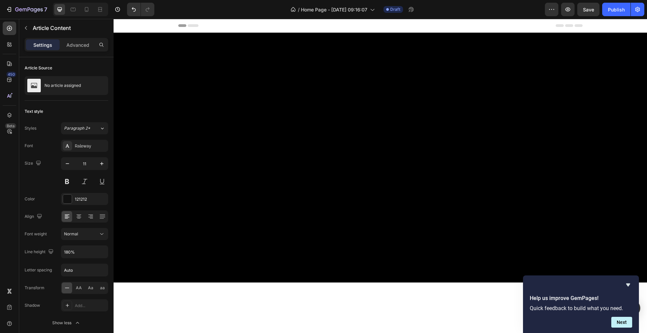
scroll to position [1624, 0]
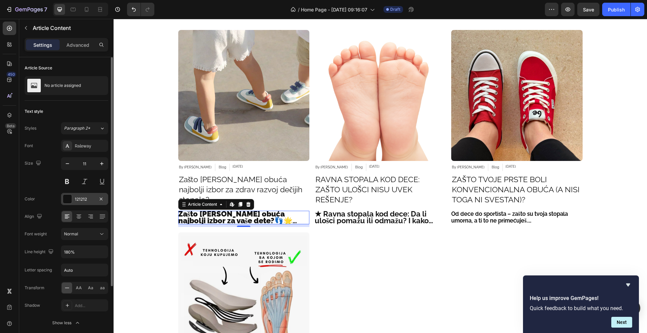
click at [70, 203] on div at bounding box center [67, 199] width 9 height 9
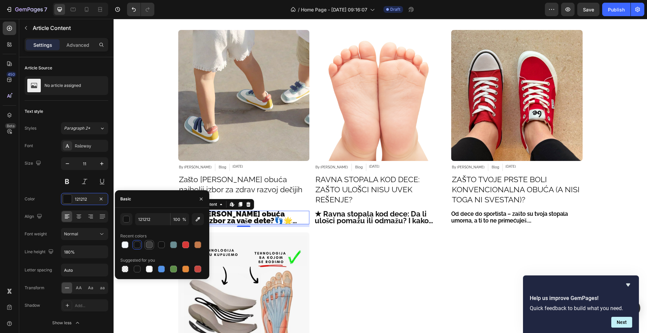
click at [151, 244] on div at bounding box center [149, 245] width 7 height 7
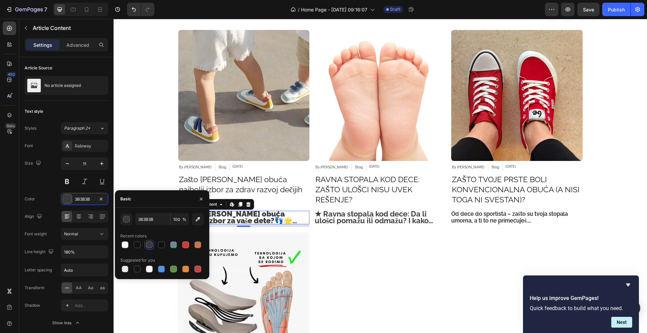
click at [145, 244] on div at bounding box center [149, 244] width 9 height 9
click at [134, 245] on div at bounding box center [137, 245] width 7 height 7
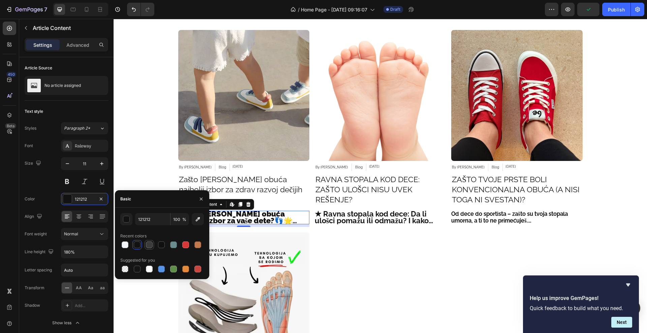
click at [148, 246] on div at bounding box center [149, 245] width 7 height 7
type input "3B3B3B"
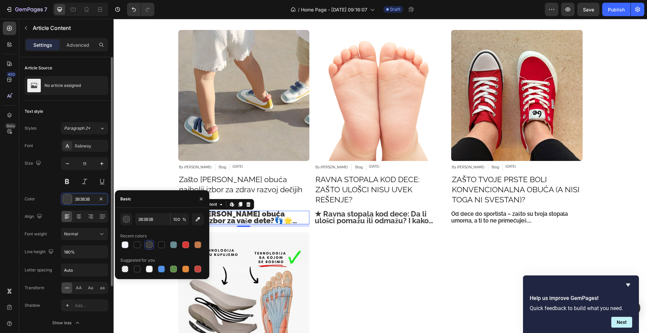
click at [27, 190] on div "Font Raleway Size 11 Color 3B3B3B Align Font weight Normal Line height 180% Let…" at bounding box center [67, 234] width 84 height 189
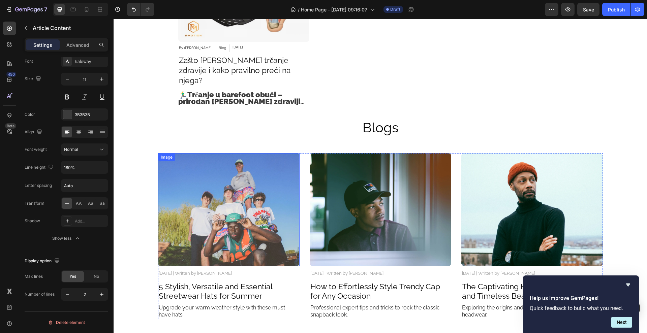
scroll to position [1961, 0]
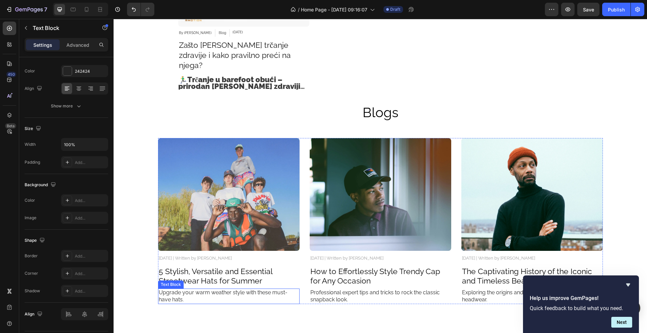
click at [244, 289] on p "Upgrade your warm weather style with these must-have hats." at bounding box center [229, 296] width 140 height 14
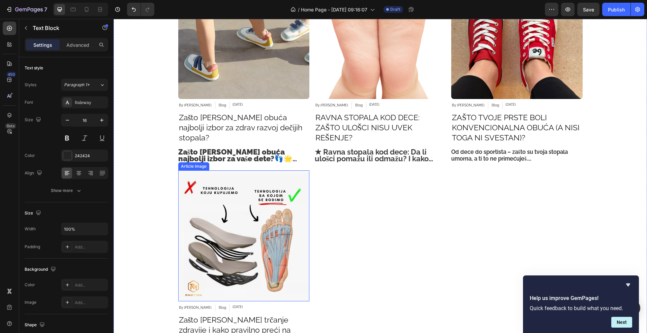
scroll to position [1666, 0]
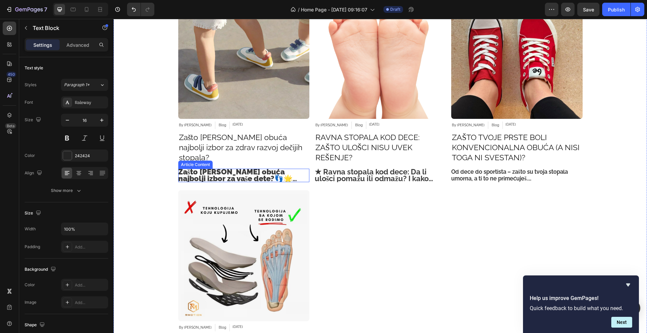
click at [223, 170] on strong "Zašto [PERSON_NAME] obuća najbolji izbor za vaše dete?" at bounding box center [231, 175] width 107 height 16
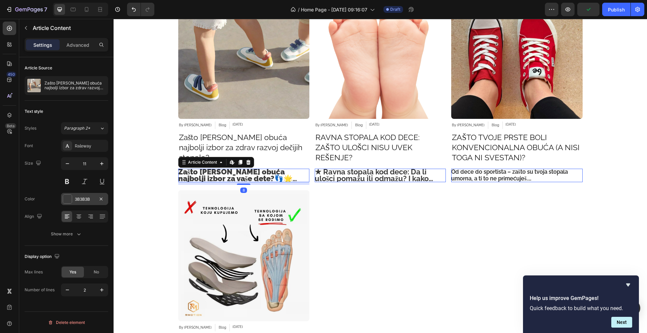
click at [81, 197] on div "3B3B3B" at bounding box center [85, 199] width 20 height 6
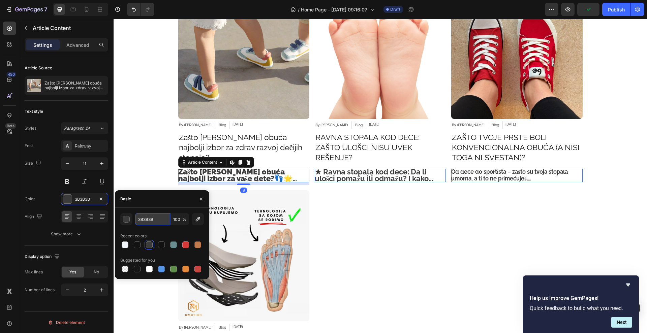
click at [151, 215] on input "3B3B3B" at bounding box center [152, 219] width 35 height 12
type input "242424"
click at [141, 207] on div "Basic" at bounding box center [162, 199] width 94 height 18
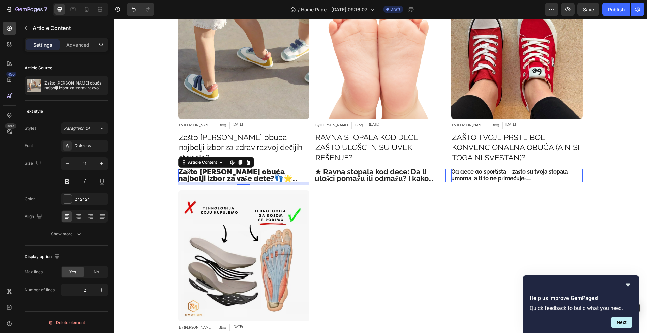
click at [22, 217] on div "Article Source Zašto [PERSON_NAME] obuća najbolji izbor za zdrav razvoj dečijih…" at bounding box center [66, 204] width 94 height 295
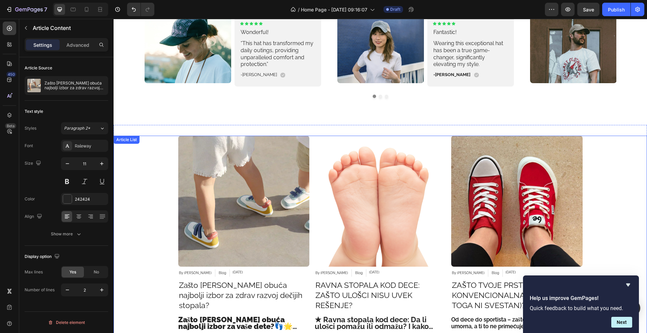
scroll to position [1498, 0]
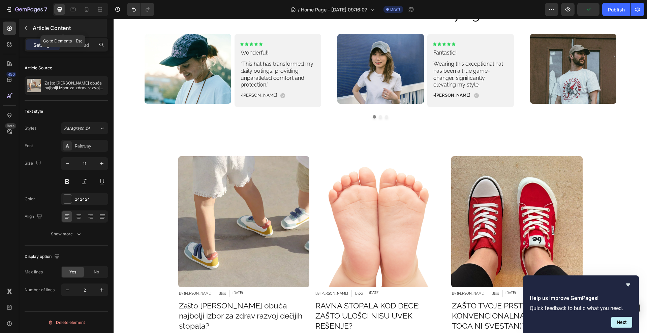
click at [29, 28] on button "button" at bounding box center [26, 28] width 11 height 11
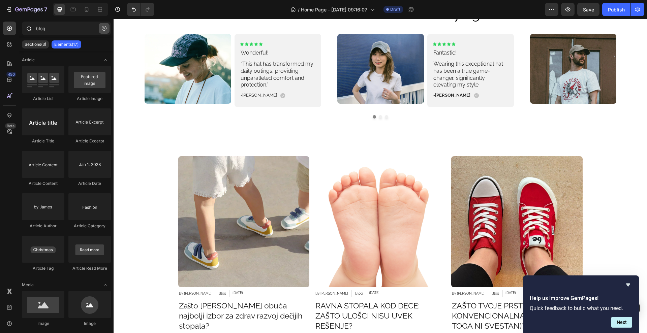
click at [103, 29] on icon "button" at bounding box center [104, 28] width 5 height 5
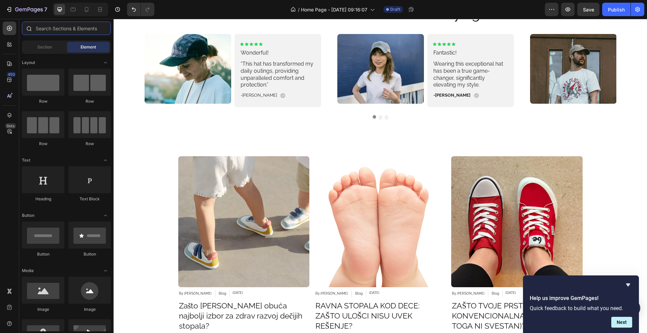
click at [74, 31] on input "text" at bounding box center [66, 28] width 89 height 13
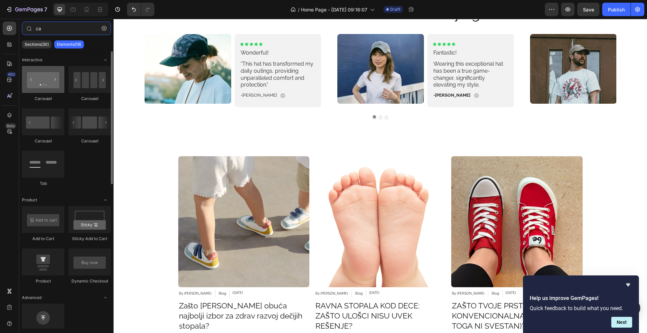
type input "ca"
drag, startPoint x: 40, startPoint y: 82, endPoint x: 36, endPoint y: 74, distance: 8.1
click at [36, 74] on div at bounding box center [43, 79] width 42 height 27
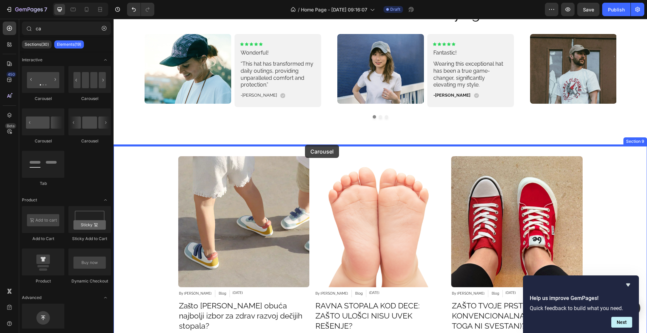
drag, startPoint x: 157, startPoint y: 102, endPoint x: 305, endPoint y: 145, distance: 153.9
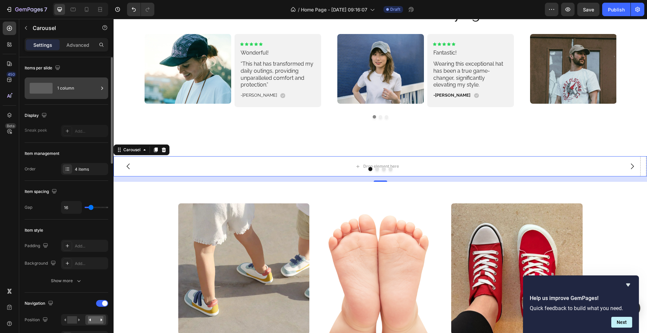
click at [69, 80] on div "1 column" at bounding box center [67, 89] width 84 height 22
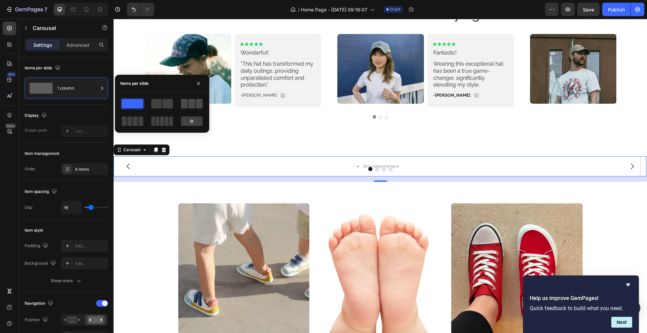
click at [197, 102] on span at bounding box center [199, 103] width 7 height 9
click at [128, 120] on span at bounding box center [129, 121] width 5 height 9
click at [199, 106] on span at bounding box center [199, 103] width 7 height 9
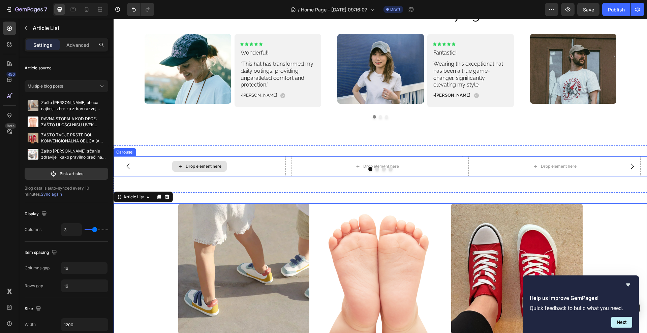
click at [155, 160] on div "Drop element here" at bounding box center [200, 166] width 172 height 20
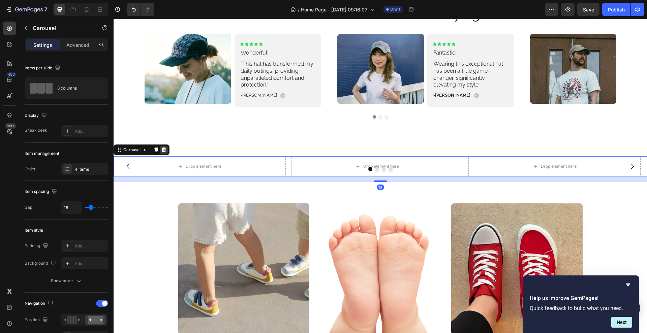
click at [164, 152] on icon at bounding box center [163, 149] width 5 height 5
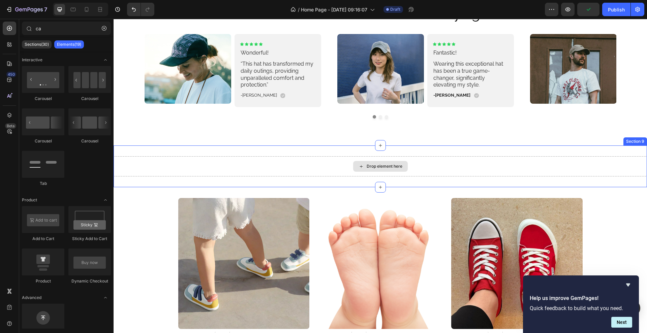
click at [212, 165] on div "Drop element here" at bounding box center [380, 166] width 533 height 20
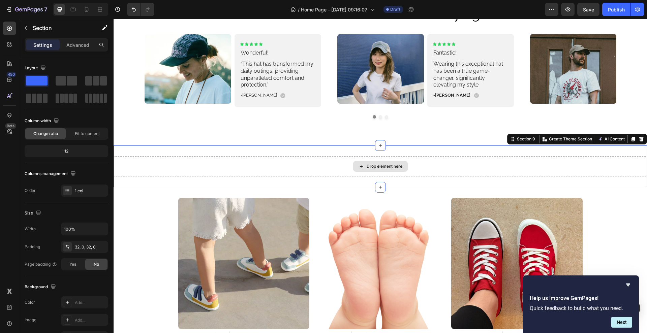
click at [625, 169] on div "Drop element here" at bounding box center [380, 166] width 533 height 20
click at [639, 141] on icon at bounding box center [641, 139] width 4 height 5
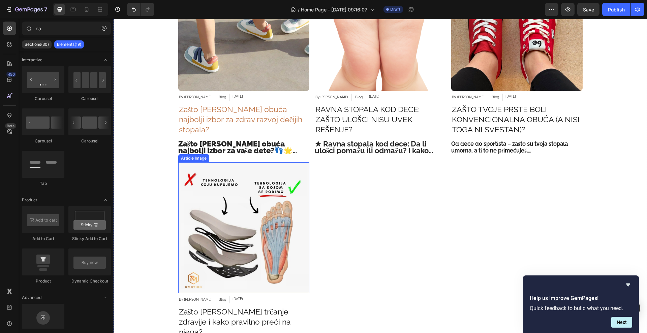
scroll to position [1666, 0]
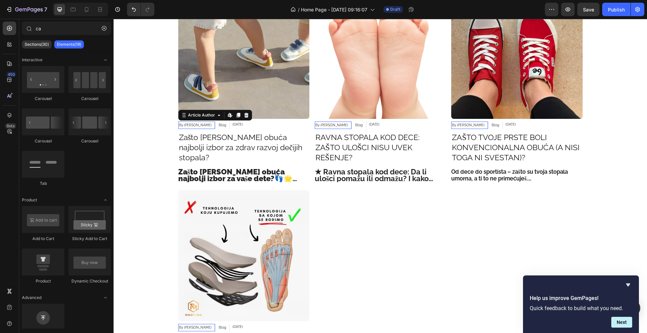
click at [193, 127] on div "By [PERSON_NAME]" at bounding box center [195, 125] width 34 height 7
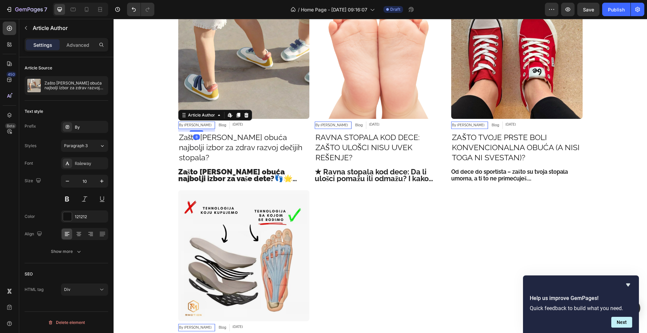
click at [193, 127] on div "By Stopa Rs" at bounding box center [195, 125] width 34 height 7
click at [191, 126] on div "By Stopa Rs" at bounding box center [195, 125] width 34 height 7
click at [228, 115] on icon at bounding box center [229, 115] width 3 height 4
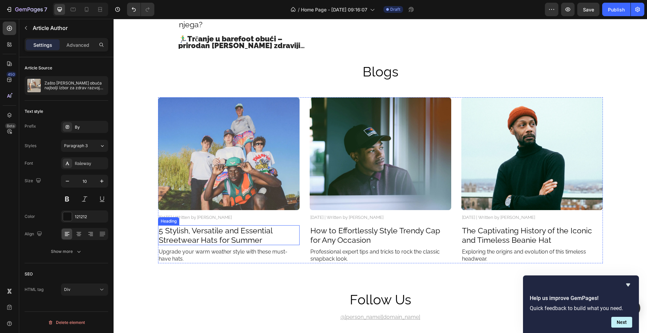
scroll to position [2003, 0]
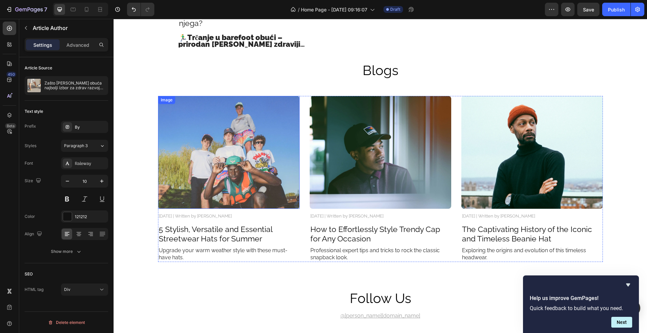
click at [210, 148] on img at bounding box center [229, 152] width 142 height 113
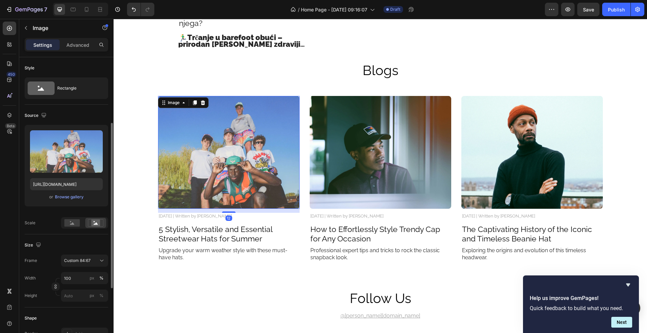
scroll to position [126, 0]
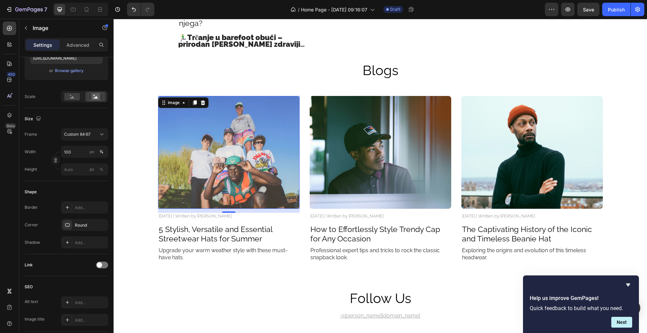
click at [209, 138] on img at bounding box center [229, 152] width 142 height 113
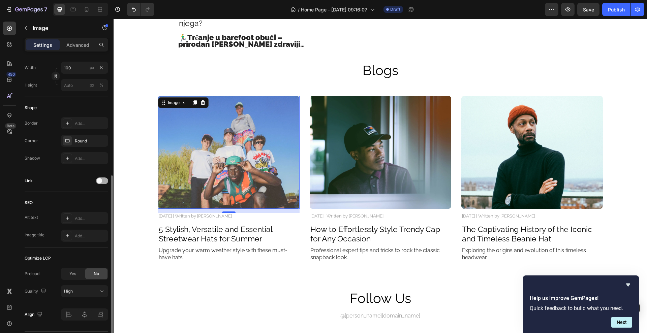
click at [106, 181] on div at bounding box center [102, 181] width 12 height 7
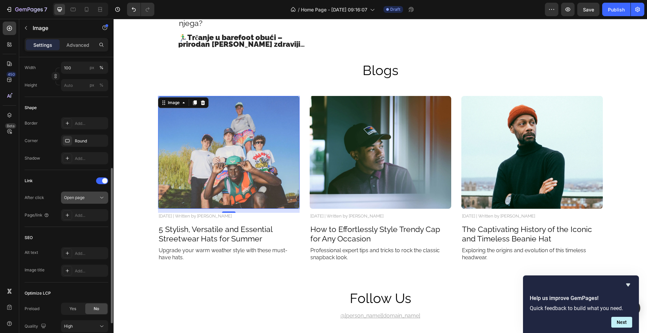
click at [93, 197] on div "Open page" at bounding box center [81, 198] width 34 height 6
click at [69, 214] on icon at bounding box center [67, 215] width 5 height 5
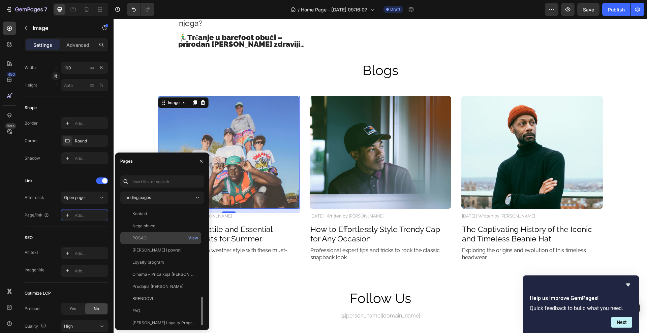
scroll to position [53, 0]
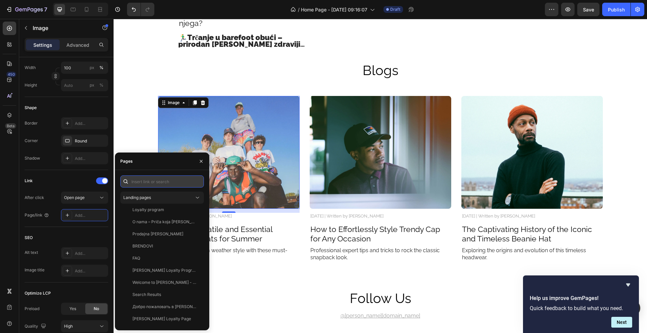
click at [164, 179] on input "text" at bounding box center [162, 182] width 84 height 12
click at [163, 193] on button "Landing pages" at bounding box center [162, 198] width 84 height 12
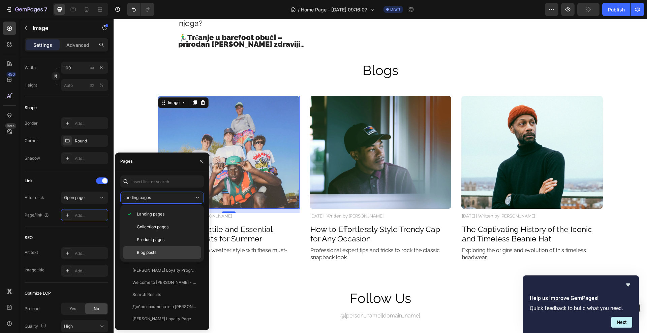
click at [173, 248] on div "Blog posts" at bounding box center [162, 252] width 78 height 13
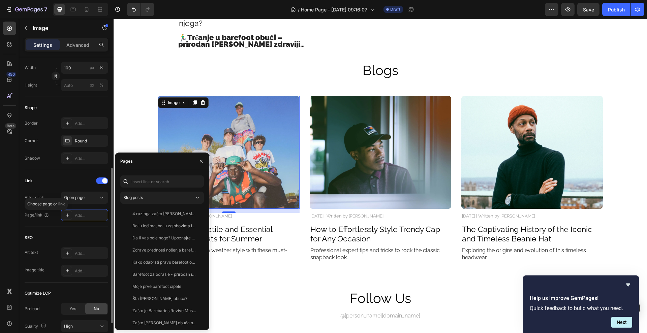
click at [54, 237] on div "SEO" at bounding box center [67, 238] width 84 height 11
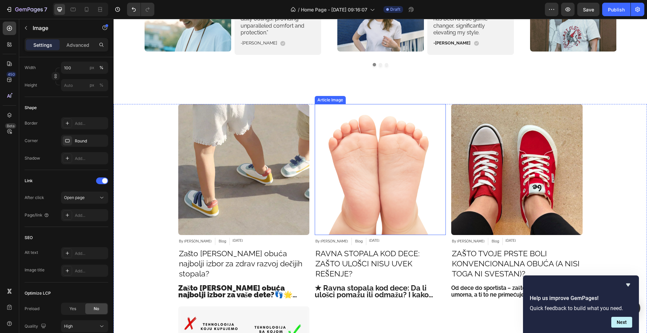
scroll to position [1540, 0]
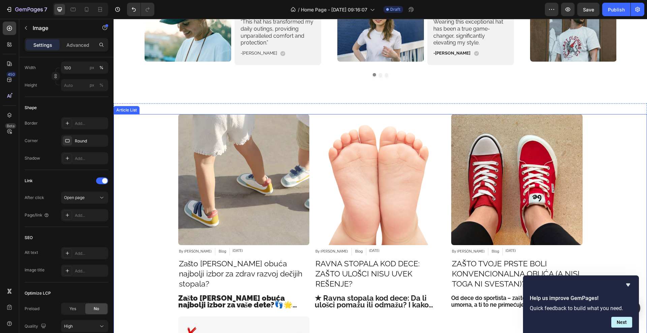
click at [578, 148] on img at bounding box center [516, 179] width 131 height 131
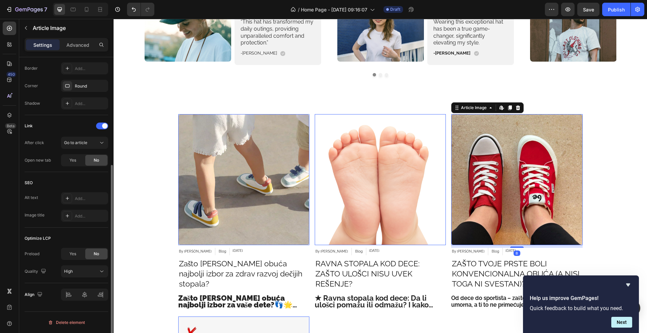
scroll to position [0, 0]
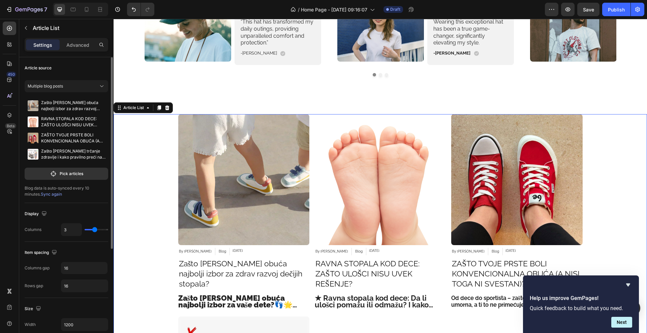
click at [589, 143] on div "Article Image By Stopa Rs Article Author Blog Article Category Feb 27, 2025 Art…" at bounding box center [380, 313] width 533 height 399
click at [170, 106] on div at bounding box center [167, 108] width 8 height 8
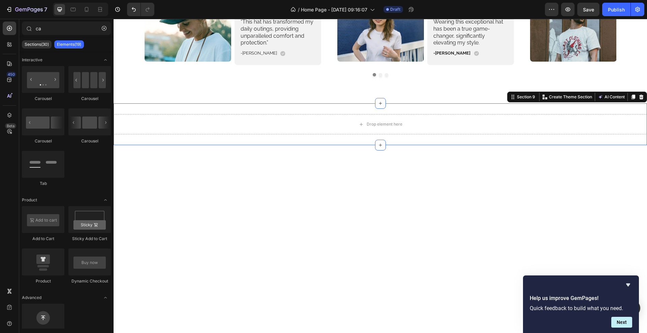
click at [206, 134] on div "Drop element here Section 9 You can create reusable sections Create Theme Secti…" at bounding box center [380, 124] width 533 height 42
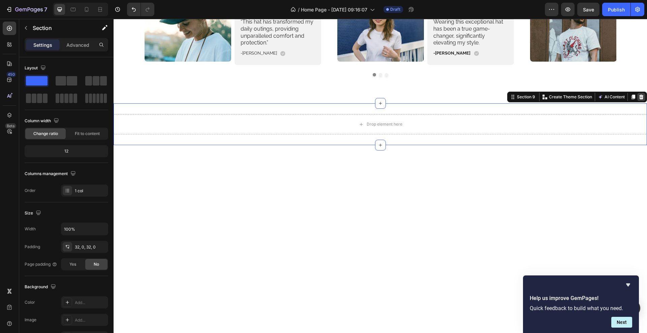
click at [639, 96] on icon at bounding box center [641, 96] width 5 height 5
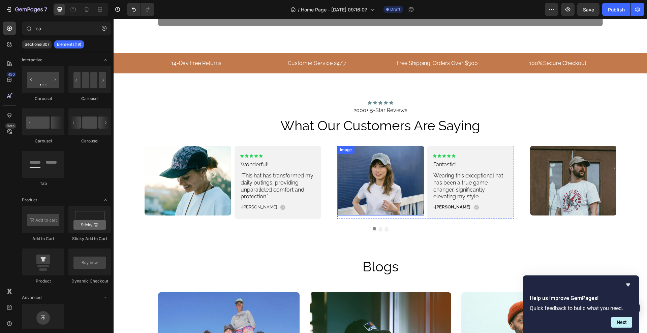
scroll to position [1372, 0]
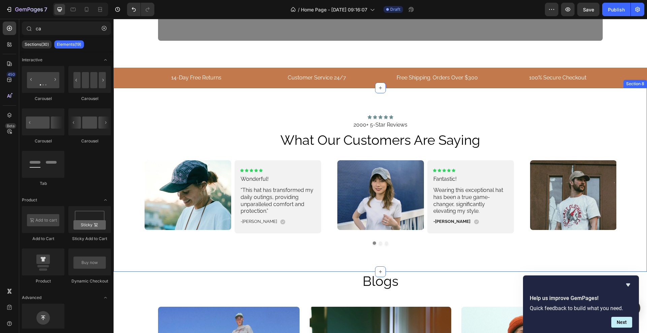
click at [378, 242] on div at bounding box center [381, 243] width 472 height 3
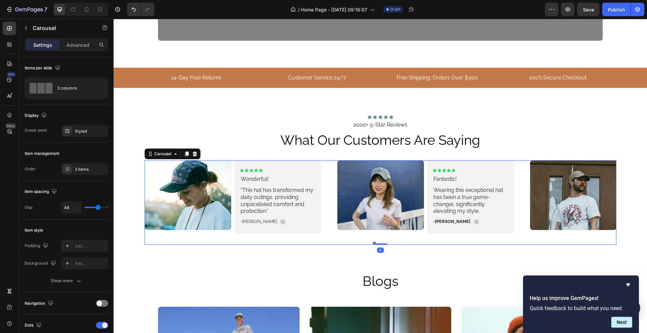
click at [379, 243] on button "Dot" at bounding box center [380, 243] width 3 height 3
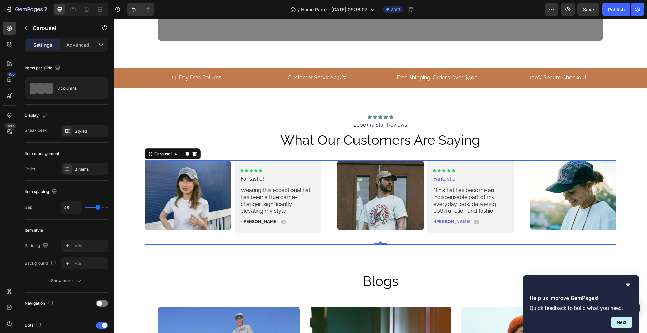
click at [385, 242] on button "Dot" at bounding box center [386, 243] width 3 height 3
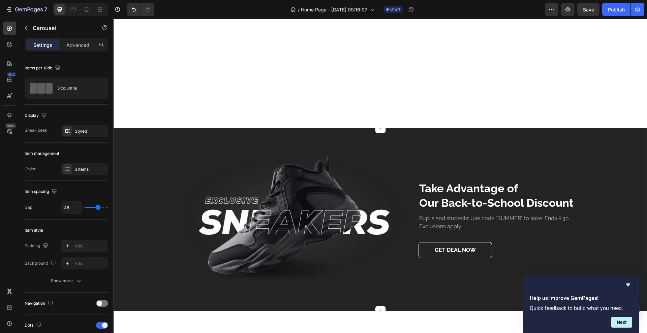
scroll to position [1077, 0]
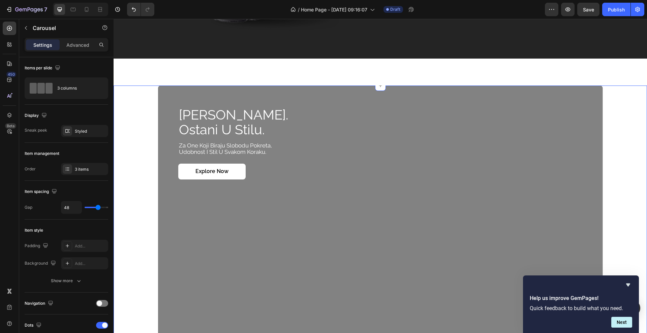
click at [137, 122] on div "budi barefoot. ostani u stilu. Heading za one koji biraju slobodu pokreta, udob…" at bounding box center [380, 211] width 520 height 250
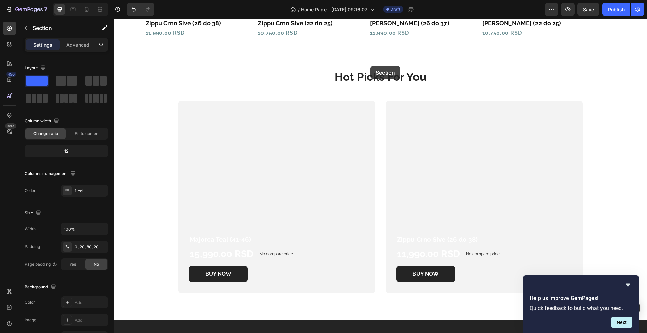
scroll to position [622, 0]
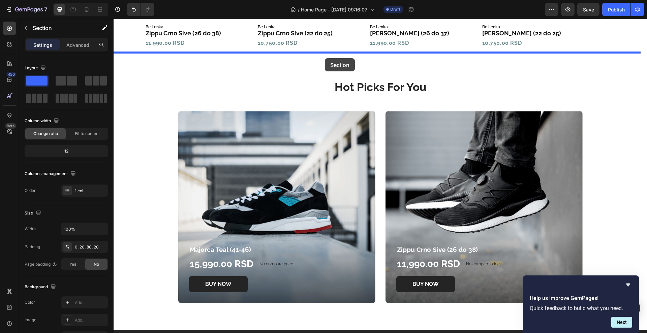
drag, startPoint x: 520, startPoint y: 81, endPoint x: 325, endPoint y: 58, distance: 196.1
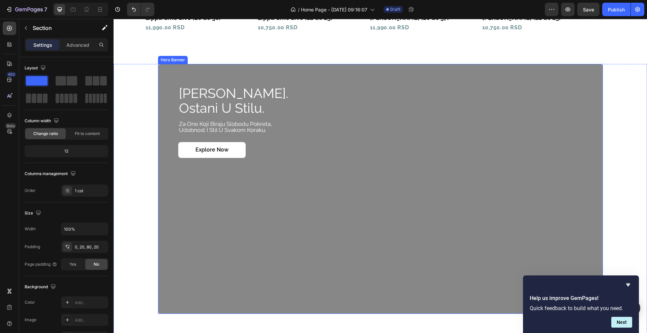
scroll to position [615, 0]
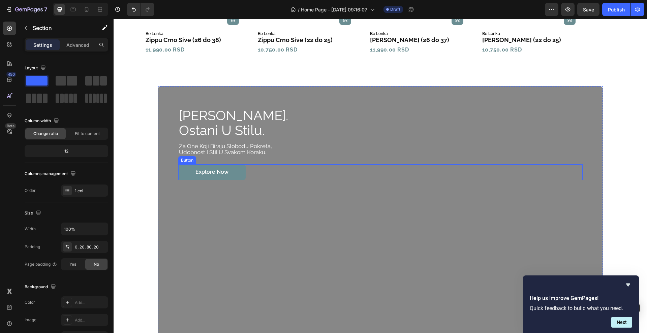
click at [234, 165] on link "Explore Now" at bounding box center [211, 172] width 67 height 16
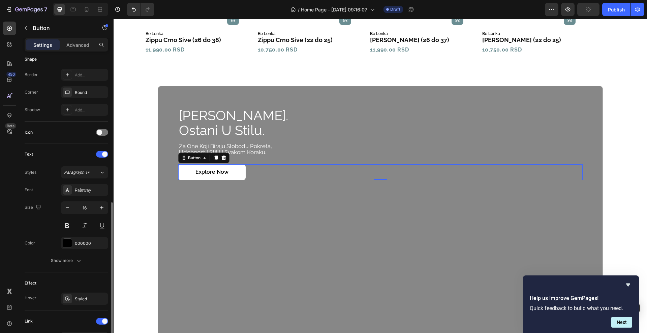
scroll to position [0, 0]
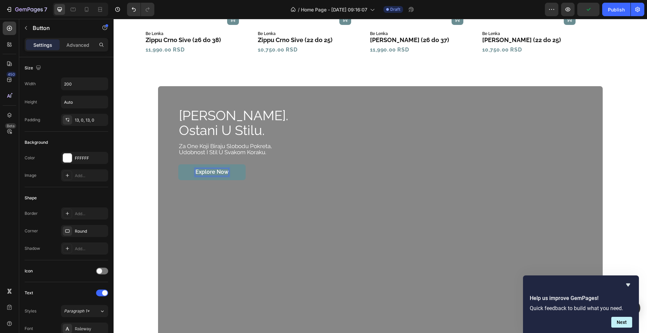
click at [206, 171] on p "Explore Now" at bounding box center [211, 172] width 33 height 7
click at [220, 171] on p "Explore Now" at bounding box center [211, 172] width 33 height 7
click at [623, 323] on button "Next" at bounding box center [621, 322] width 21 height 11
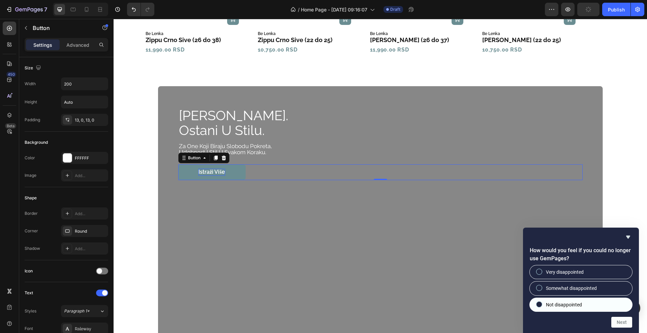
click at [576, 303] on span "Not disappointed" at bounding box center [564, 305] width 36 height 7
click at [542, 303] on input "Not disappointed" at bounding box center [539, 304] width 4 height 4
radio input "true"
click at [616, 321] on button "Next" at bounding box center [621, 322] width 21 height 11
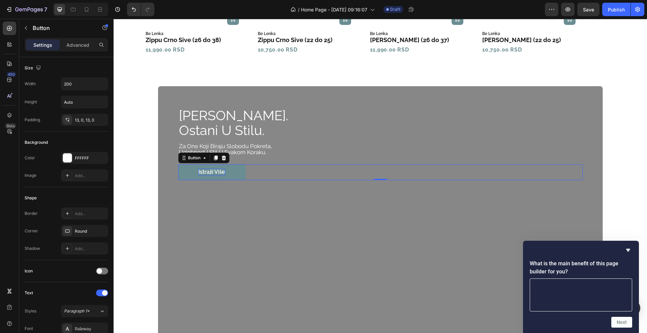
click at [604, 289] on textarea at bounding box center [581, 295] width 102 height 33
type textarea "l"
click at [629, 252] on icon "Hide survey" at bounding box center [628, 250] width 8 height 8
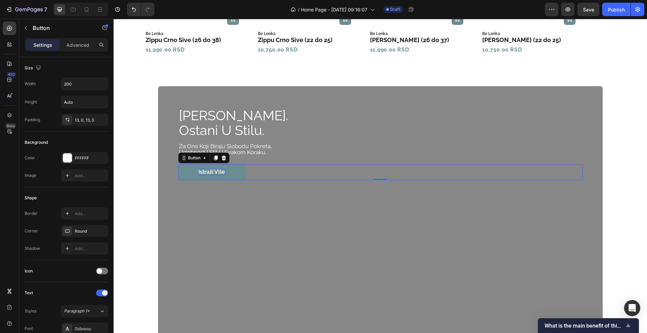
click at [623, 325] on span "What is the main benefit of this page builder for you?" at bounding box center [585, 326] width 80 height 6
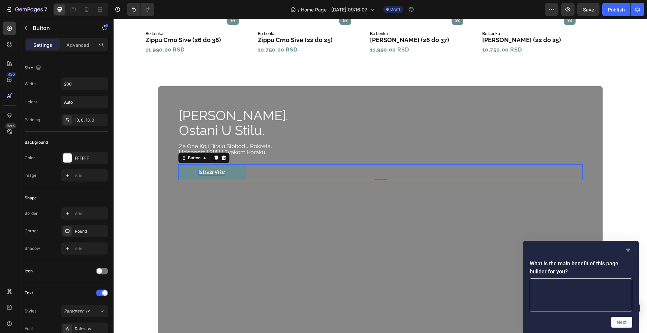
click at [629, 251] on icon "Hide survey" at bounding box center [628, 250] width 8 height 8
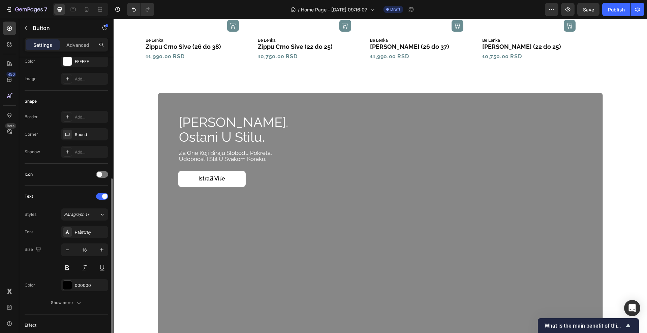
scroll to position [223, 0]
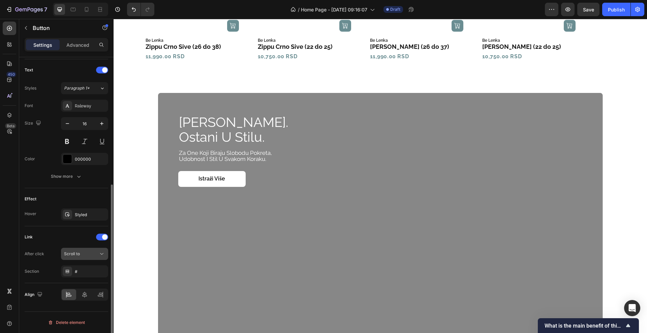
click at [89, 253] on div "Scroll to" at bounding box center [81, 254] width 34 height 6
click at [99, 237] on div at bounding box center [102, 237] width 12 height 7
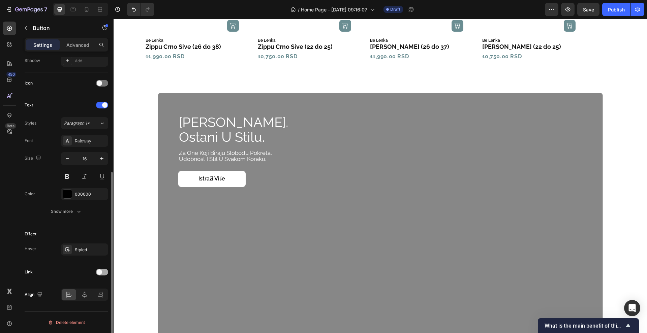
scroll to position [188, 0]
click at [103, 269] on div at bounding box center [102, 272] width 12 height 7
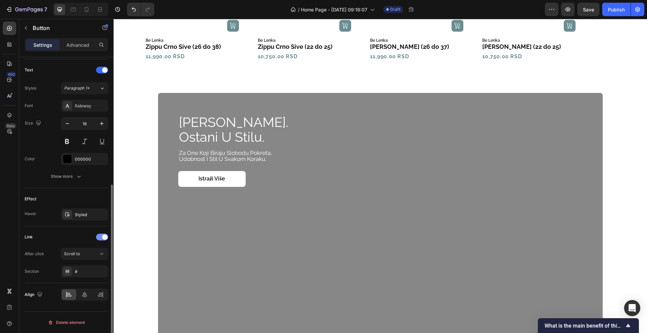
click at [101, 237] on div at bounding box center [102, 237] width 12 height 7
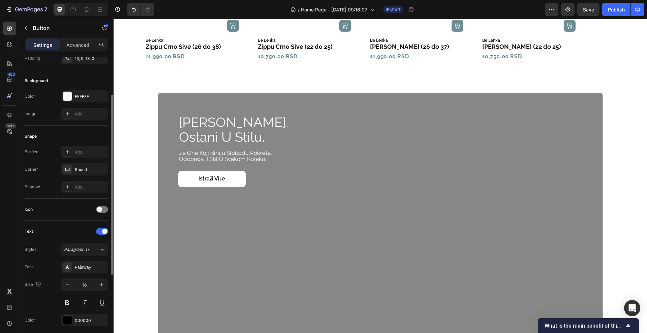
scroll to position [0, 0]
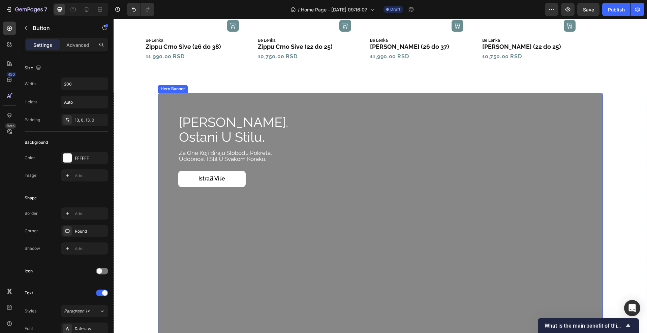
click at [168, 199] on div "Overlay" at bounding box center [380, 218] width 445 height 250
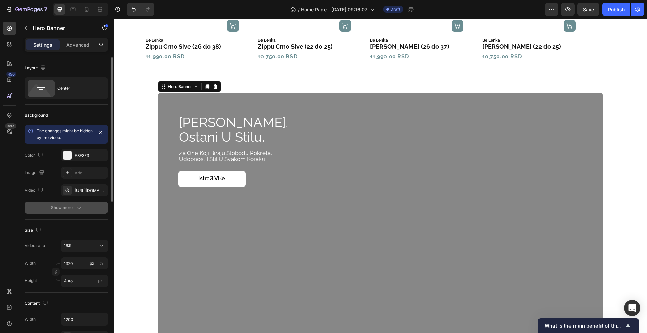
click at [58, 209] on div "Show more" at bounding box center [66, 208] width 31 height 7
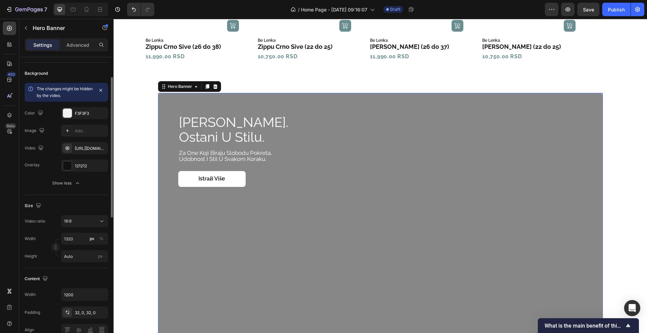
scroll to position [84, 0]
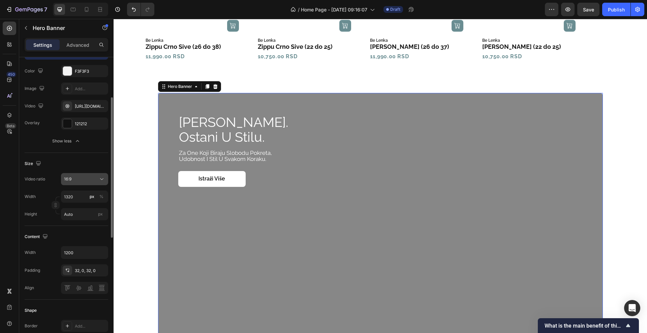
click at [97, 180] on div "16:9" at bounding box center [81, 179] width 34 height 6
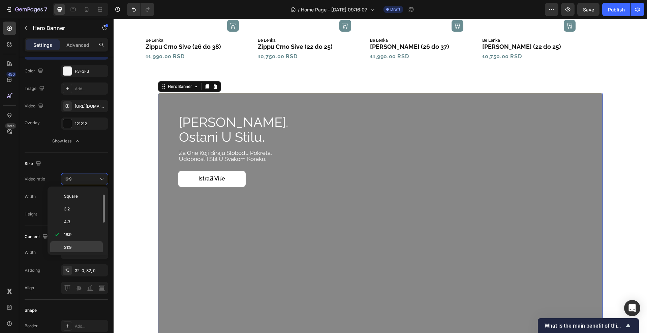
click at [92, 244] on div "21:9" at bounding box center [76, 247] width 53 height 13
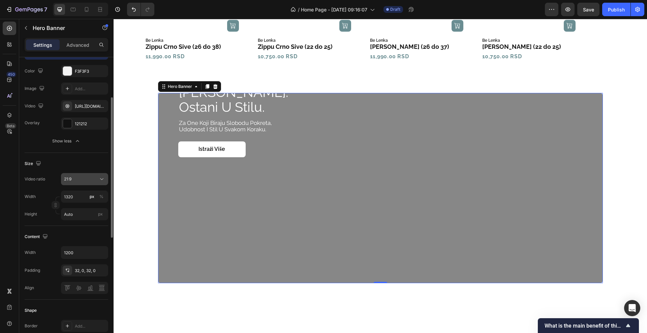
click at [99, 179] on icon at bounding box center [101, 179] width 7 height 7
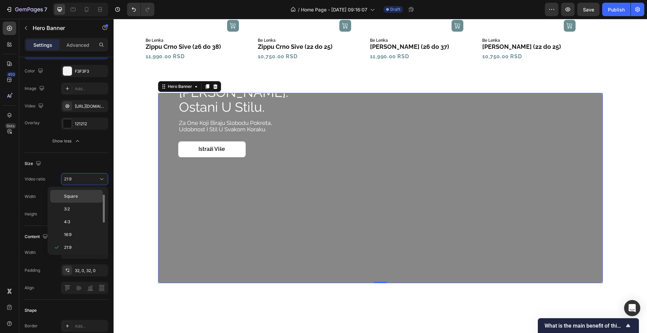
click at [88, 193] on p "Square" at bounding box center [82, 196] width 36 height 6
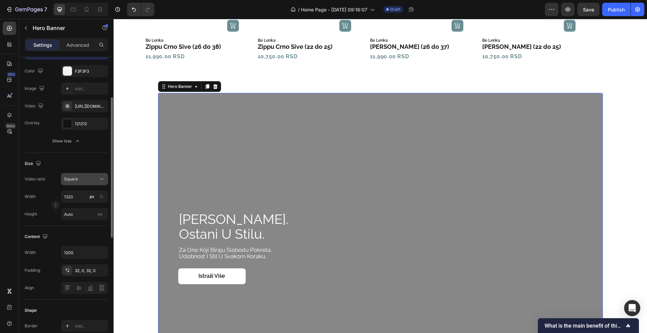
click at [93, 179] on div "Square" at bounding box center [81, 179] width 34 height 6
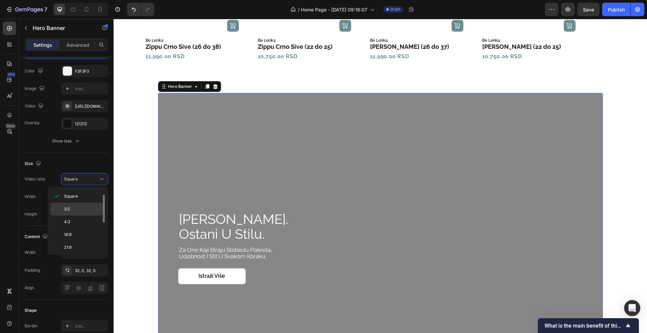
click at [87, 206] on p "3:2" at bounding box center [82, 209] width 36 height 6
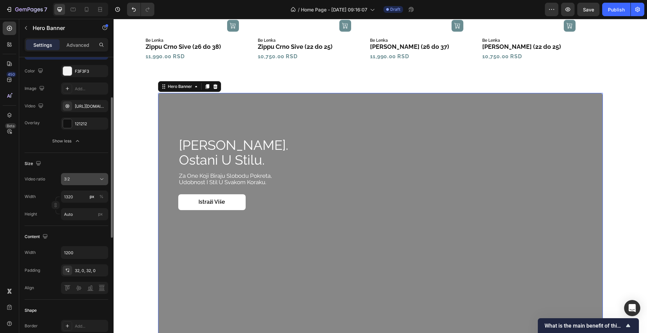
click at [103, 176] on icon at bounding box center [101, 179] width 7 height 7
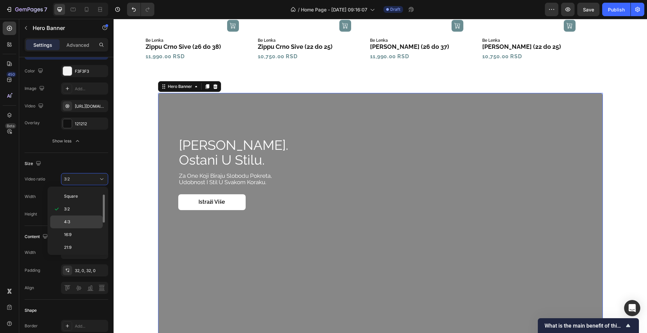
click at [93, 219] on p "4:3" at bounding box center [82, 222] width 36 height 6
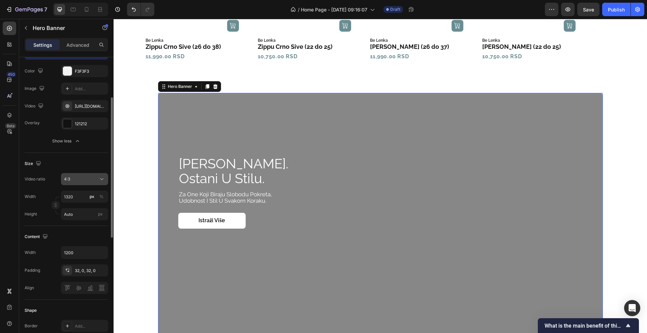
click at [102, 178] on icon at bounding box center [101, 179] width 7 height 7
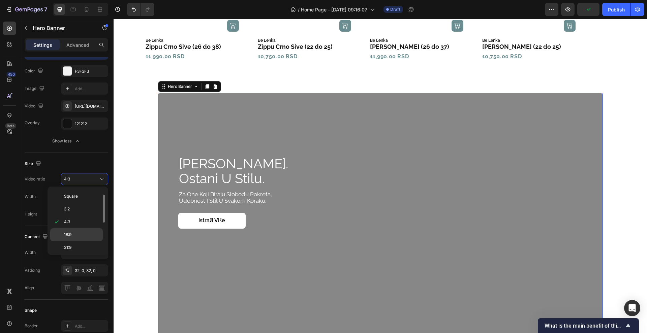
click at [90, 235] on p "16:9" at bounding box center [82, 235] width 36 height 6
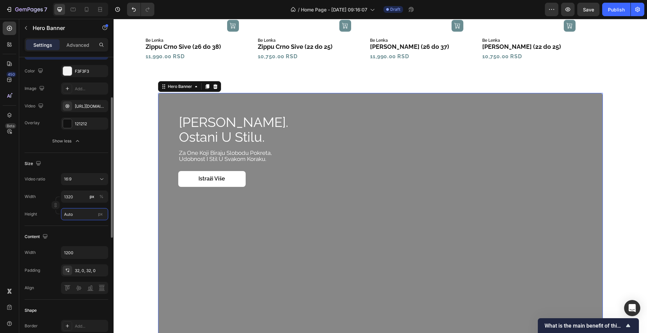
click at [80, 216] on input "Auto" at bounding box center [84, 214] width 47 height 12
click at [79, 243] on span "Fit screen" at bounding box center [73, 243] width 19 height 6
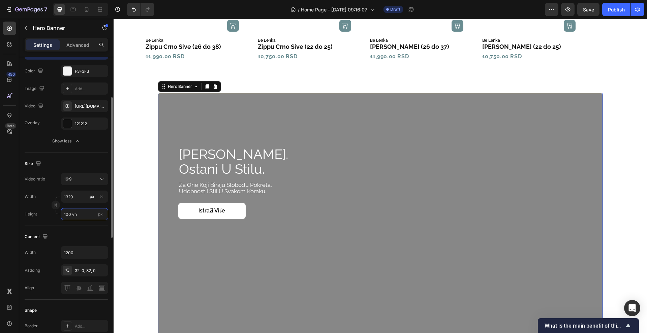
click at [84, 212] on input "100 vh" at bounding box center [84, 214] width 47 height 12
click at [81, 231] on span "Fit content" at bounding box center [74, 230] width 20 height 6
type input "Auto"
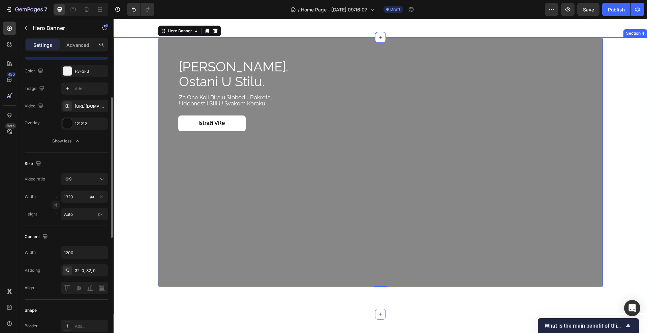
scroll to position [644, 0]
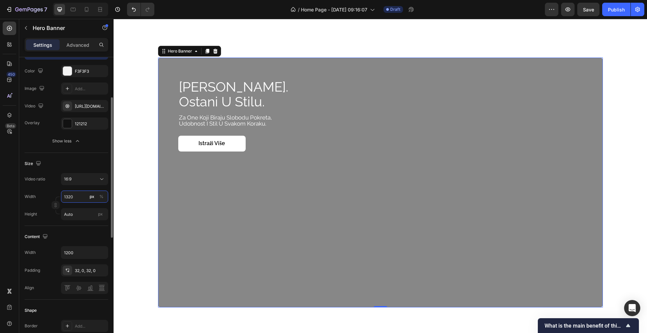
click at [79, 194] on input "1320" at bounding box center [84, 197] width 47 height 12
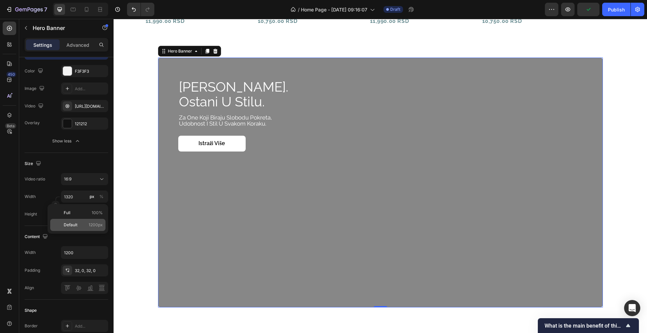
click at [81, 221] on div "Default 1200px" at bounding box center [77, 225] width 55 height 12
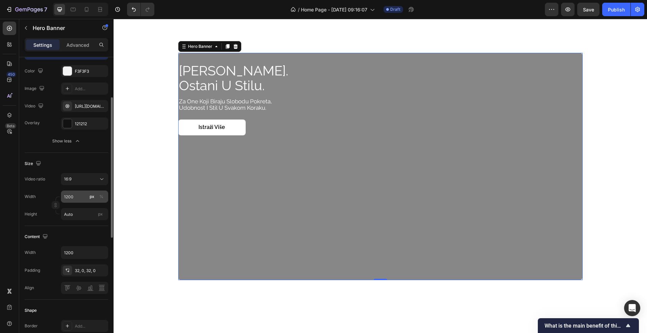
scroll to position [637, 0]
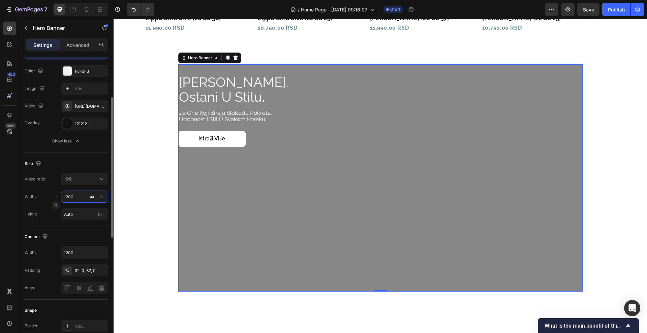
click at [73, 195] on input "1200" at bounding box center [84, 197] width 47 height 12
click at [73, 213] on p "Full 100%" at bounding box center [83, 213] width 39 height 6
type input "100"
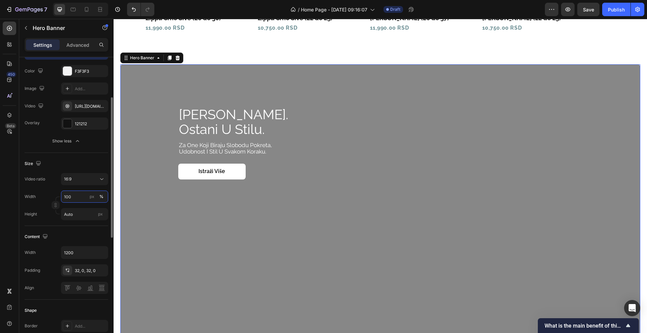
click at [76, 198] on input "100" at bounding box center [84, 197] width 47 height 12
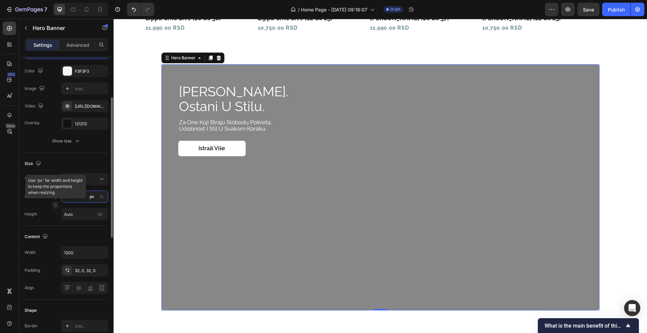
type input "1300"
click at [100, 197] on div "%" at bounding box center [101, 197] width 4 height 6
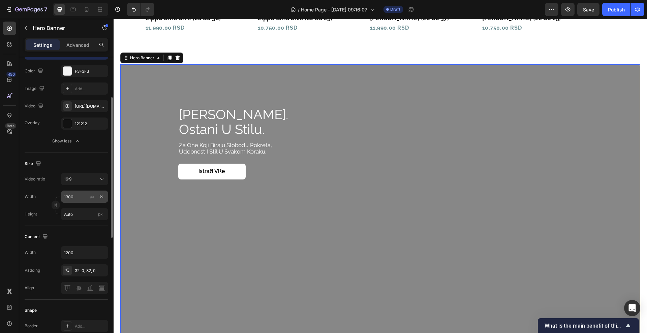
click at [102, 197] on div "%" at bounding box center [101, 197] width 4 height 6
click at [95, 196] on button "px" at bounding box center [92, 197] width 8 height 8
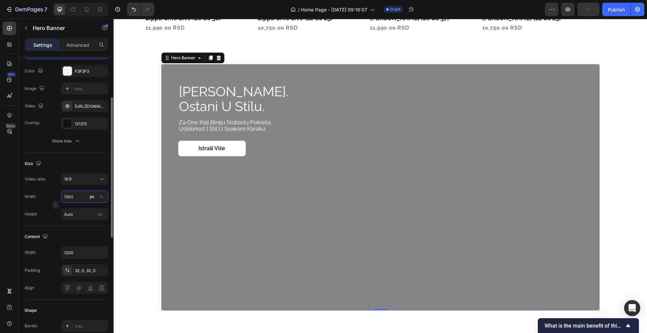
click at [72, 194] on input "1300" at bounding box center [84, 197] width 47 height 12
click at [79, 197] on input "1300" at bounding box center [84, 197] width 47 height 12
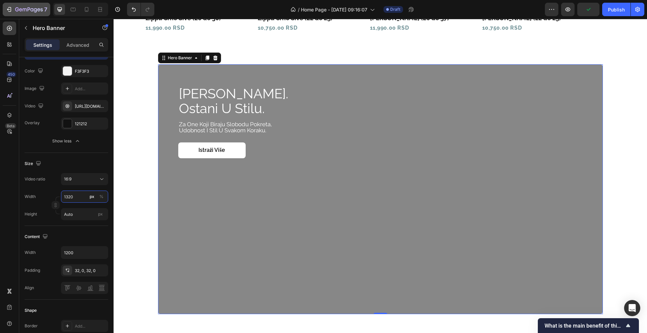
type input "1320"
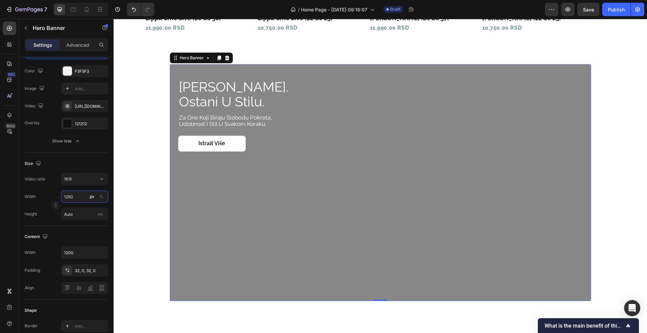
type input "1250"
click at [3, 206] on div "450 Beta" at bounding box center [9, 153] width 13 height 263
click at [68, 40] on div "Advanced" at bounding box center [78, 44] width 34 height 11
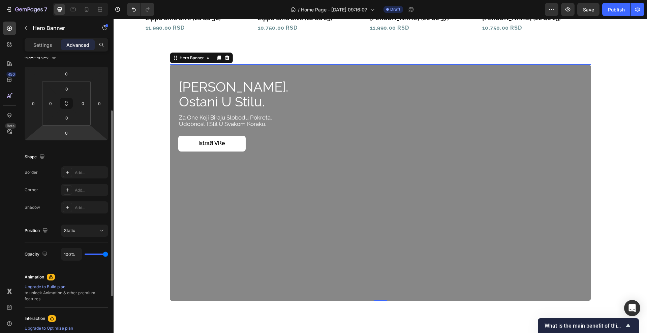
scroll to position [42, 0]
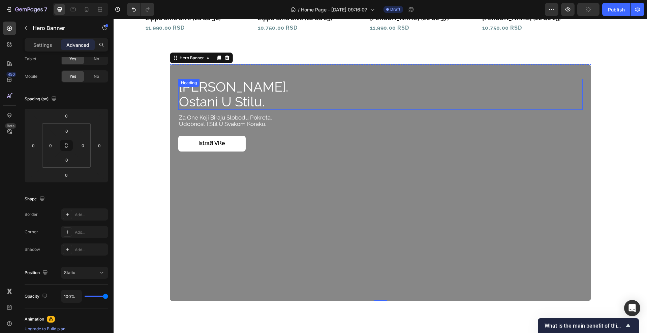
click at [196, 85] on div "Heading" at bounding box center [188, 83] width 21 height 8
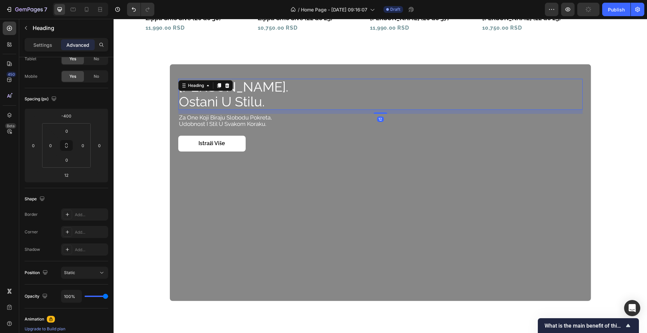
scroll to position [0, 0]
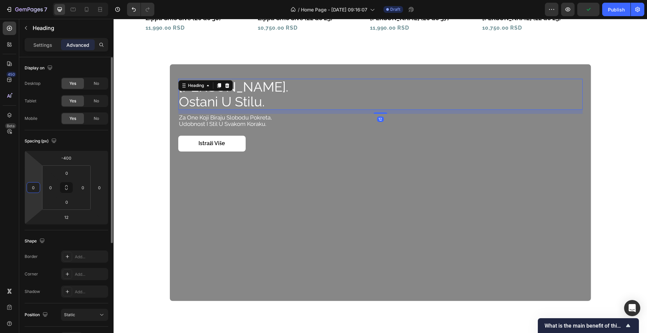
click at [34, 190] on input "0" at bounding box center [33, 188] width 10 height 10
type input "20"
click at [183, 123] on p "udobnost i stil u svakom koraku." at bounding box center [380, 124] width 403 height 6
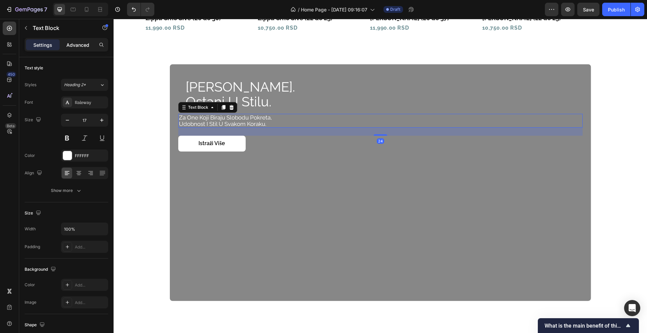
click at [82, 44] on p "Advanced" at bounding box center [77, 44] width 23 height 7
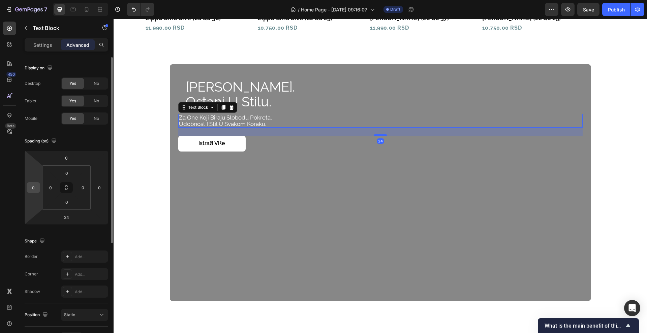
click at [35, 188] on input "0" at bounding box center [33, 188] width 10 height 10
type input "20"
click at [287, 135] on div "24" at bounding box center [384, 132] width 398 height 8
click at [287, 139] on div "Istraži više Button" at bounding box center [380, 144] width 404 height 16
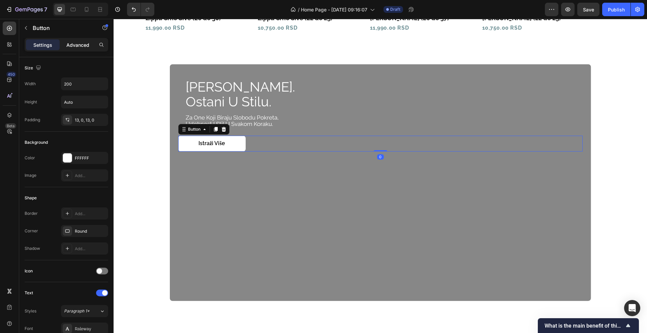
click at [72, 49] on div "Advanced" at bounding box center [78, 44] width 34 height 11
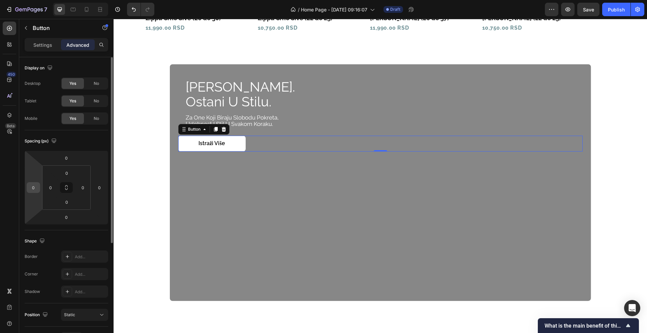
click at [35, 186] on input "0" at bounding box center [33, 188] width 10 height 10
type input "20"
click at [0, 189] on div "450 Beta" at bounding box center [9, 176] width 19 height 314
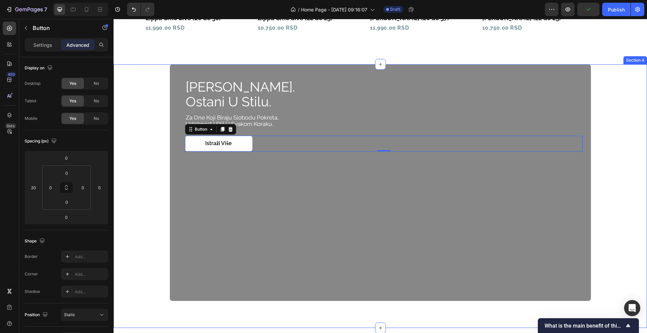
click at [612, 140] on div "budi barefoot. ostani u stilu. Heading za one koji biraju slobodu pokreta, udob…" at bounding box center [380, 182] width 520 height 237
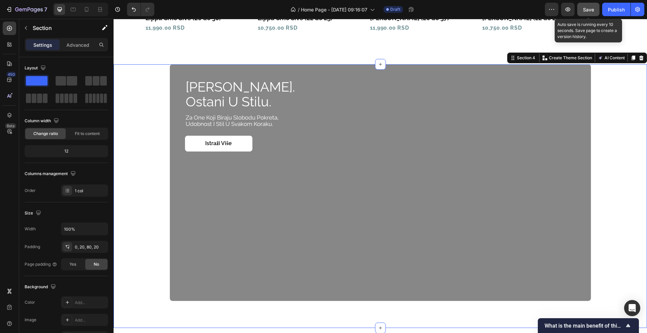
click at [584, 10] on span "Save" at bounding box center [588, 10] width 11 height 6
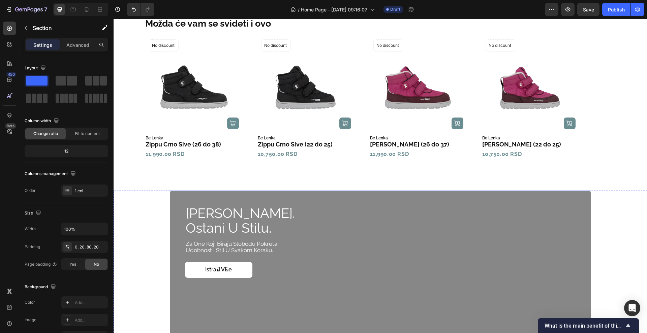
scroll to position [679, 0]
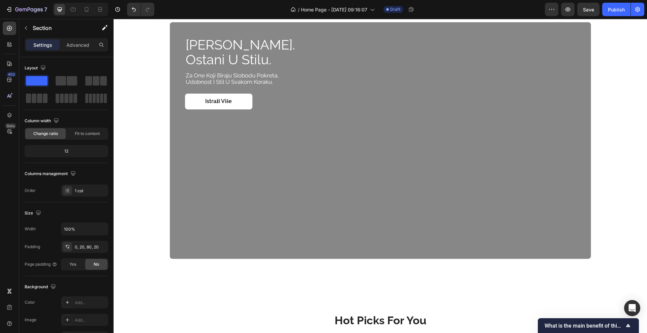
click at [151, 137] on div "budi barefoot. ostani u stilu. Heading za one koji biraju slobodu pokreta, udob…" at bounding box center [380, 140] width 520 height 237
click at [170, 145] on div "Overlay" at bounding box center [380, 140] width 421 height 237
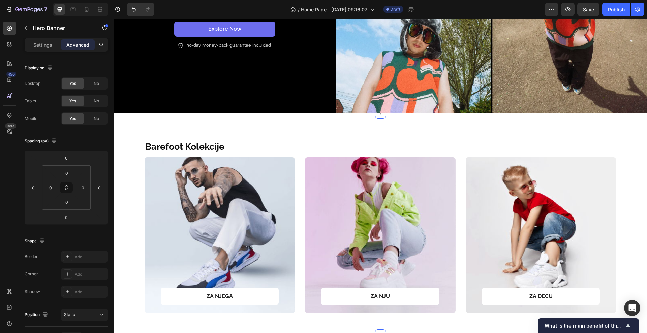
click at [134, 193] on div "Barefoot Kolekcije Text Block Row ZA NJEGA Text block Row Row Hero Banner ZA NJ…" at bounding box center [380, 229] width 523 height 179
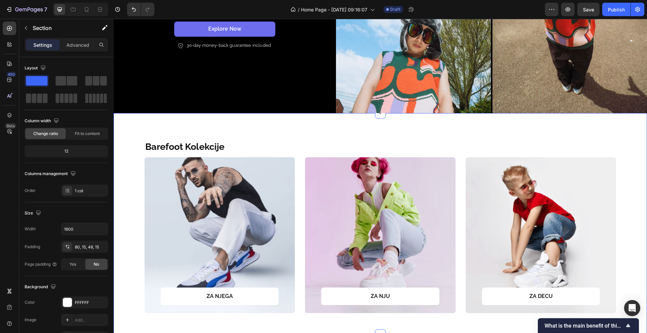
scroll to position [174, 0]
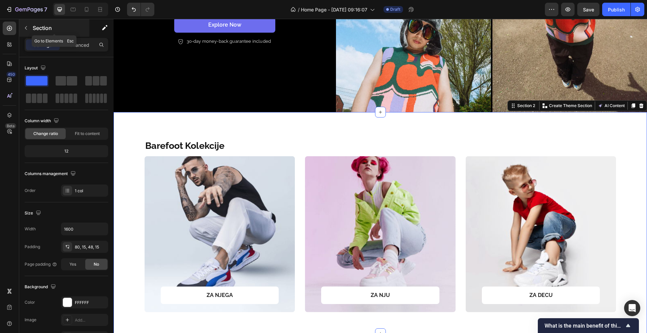
click at [77, 36] on div "Section" at bounding box center [54, 28] width 70 height 18
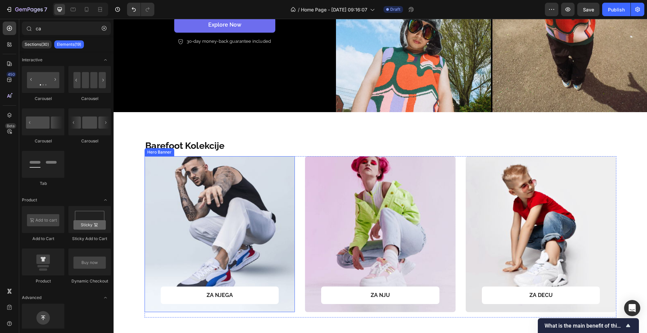
click at [145, 185] on div "Overlay" at bounding box center [220, 234] width 151 height 156
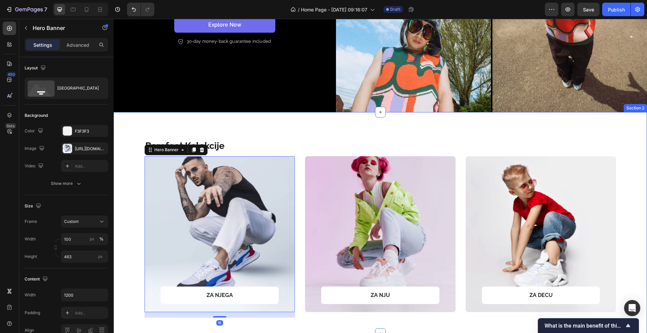
click at [126, 195] on div "Barefoot Kolekcije Text Block Row ZA NJEGA Text block Row Row Hero Banner 16 ZA…" at bounding box center [380, 228] width 523 height 179
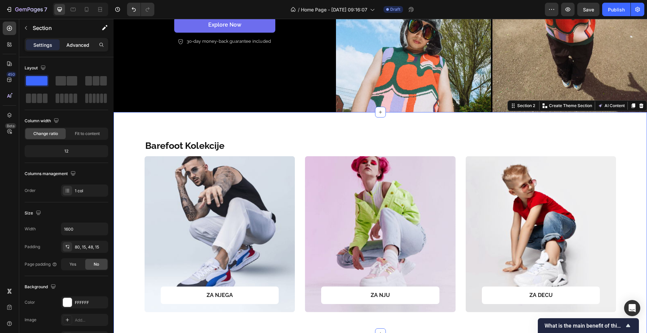
click at [76, 49] on div "Advanced" at bounding box center [78, 44] width 34 height 11
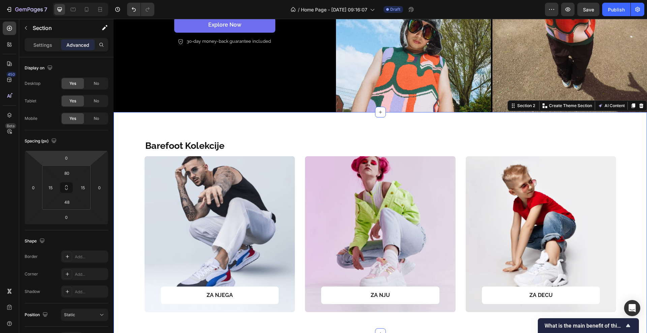
click at [128, 122] on div "Barefoot Kolekcije Text Block Row ZA NJEGA Text block Row Row Hero Banner ZA NJ…" at bounding box center [380, 223] width 533 height 222
click at [44, 40] on div "Settings" at bounding box center [43, 44] width 34 height 11
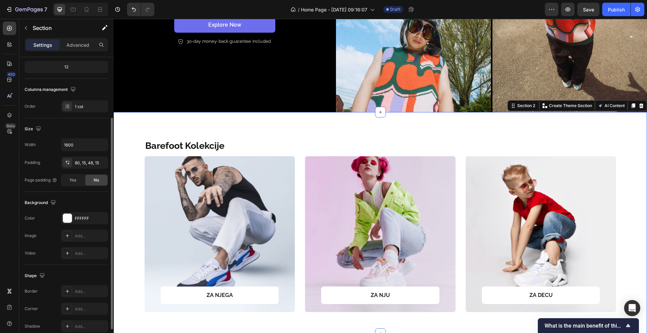
scroll to position [116, 0]
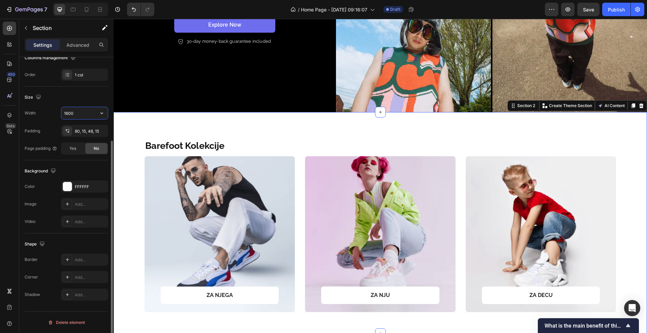
click at [80, 113] on input "1600" at bounding box center [84, 113] width 47 height 12
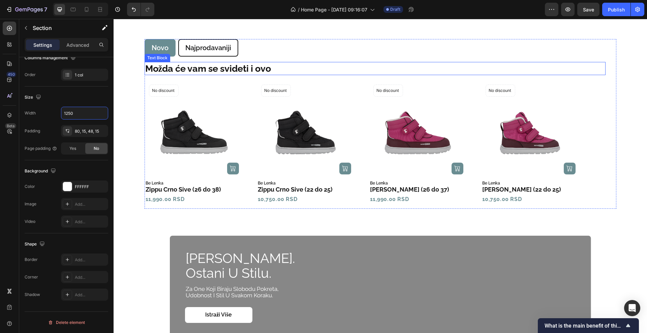
scroll to position [426, 0]
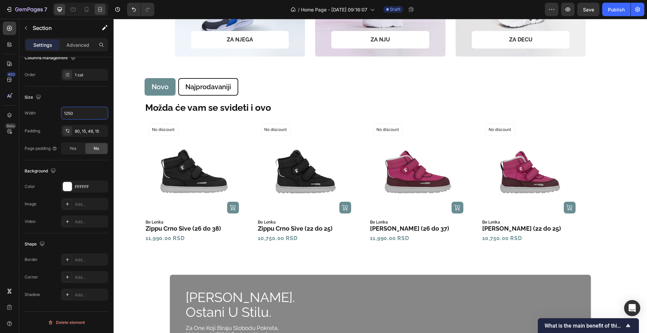
type input "1250"
click at [100, 10] on icon at bounding box center [100, 9] width 7 height 7
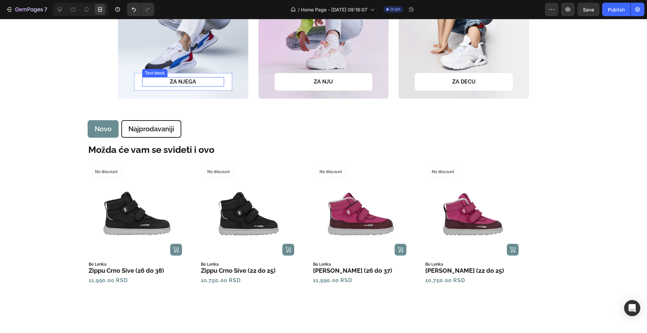
scroll to position [174, 0]
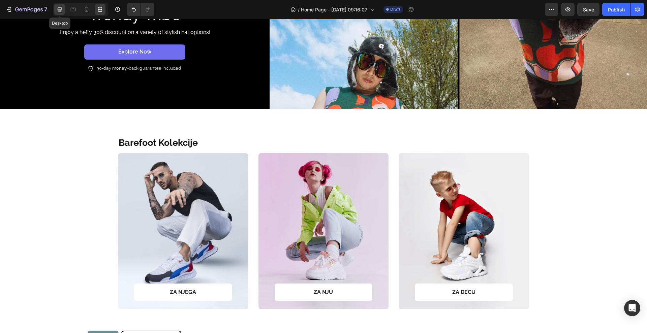
click at [63, 12] on icon at bounding box center [59, 9] width 7 height 7
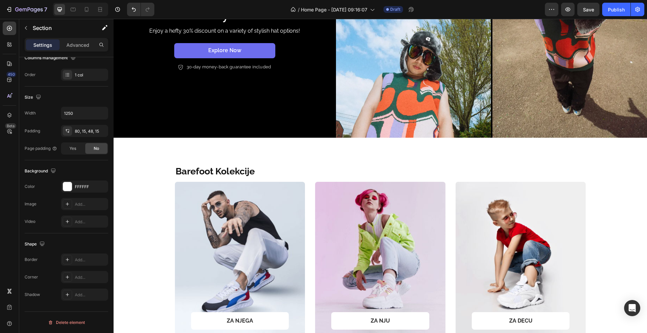
scroll to position [147, 0]
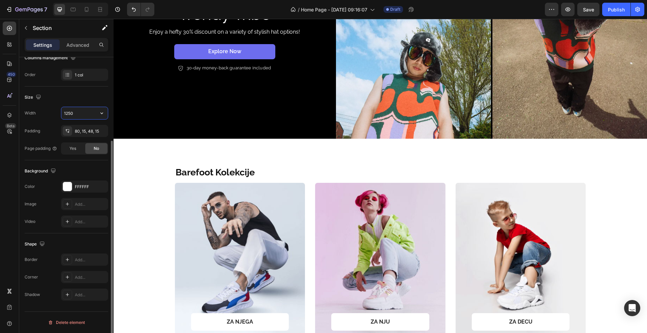
click at [78, 115] on input "1250" at bounding box center [84, 113] width 47 height 12
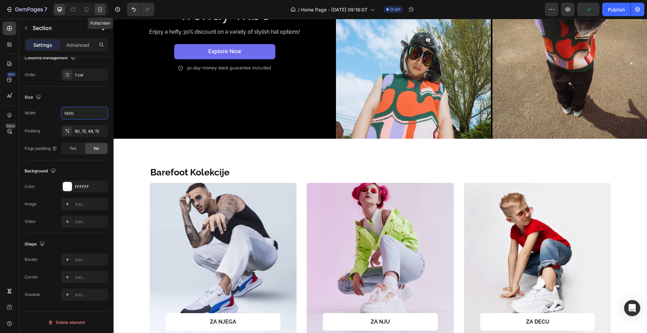
type input "1400"
click at [104, 12] on div at bounding box center [100, 9] width 11 height 11
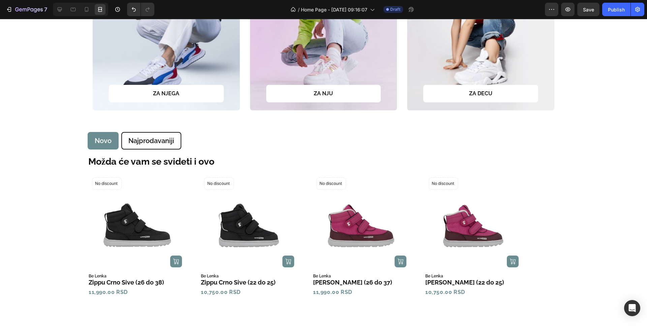
scroll to position [258, 0]
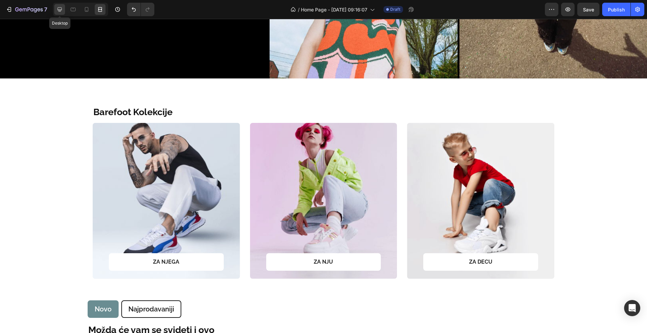
click at [63, 10] on div at bounding box center [59, 9] width 11 height 11
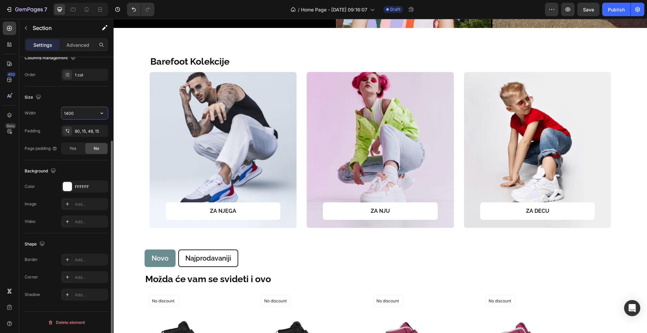
click at [81, 113] on input "1400" at bounding box center [84, 113] width 47 height 12
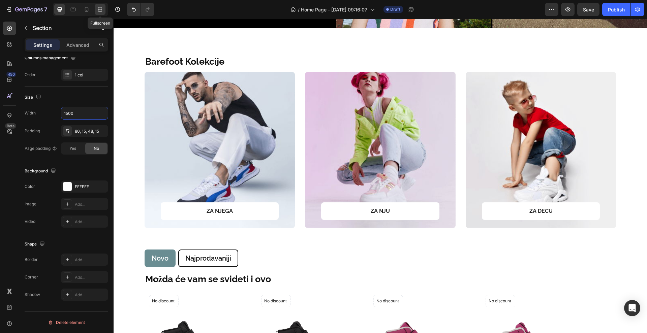
type input "1500"
click at [97, 10] on icon at bounding box center [100, 9] width 7 height 7
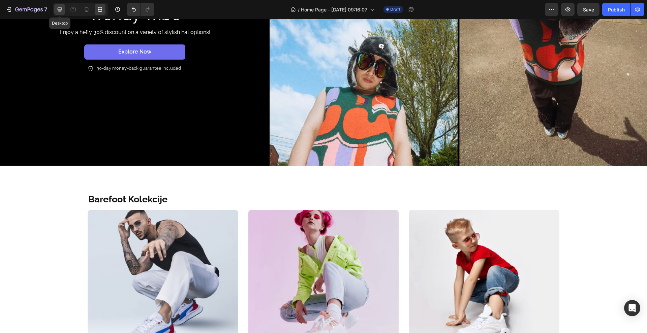
click at [56, 8] on icon at bounding box center [59, 9] width 7 height 7
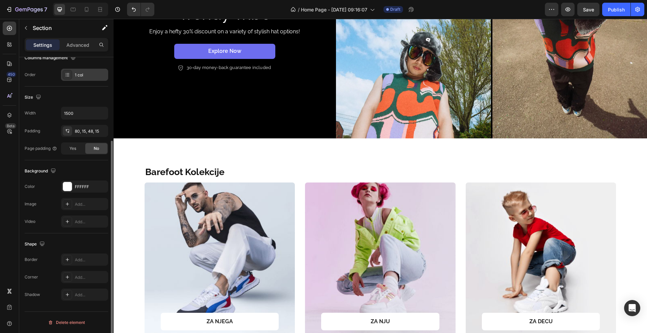
scroll to position [147, 0]
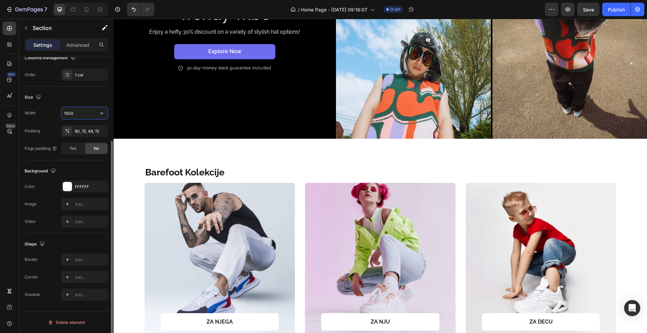
click at [78, 116] on input "1500" at bounding box center [84, 113] width 47 height 12
click at [96, 9] on div at bounding box center [100, 9] width 11 height 11
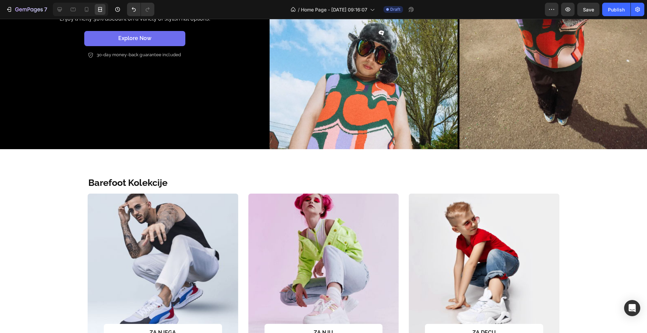
scroll to position [174, 0]
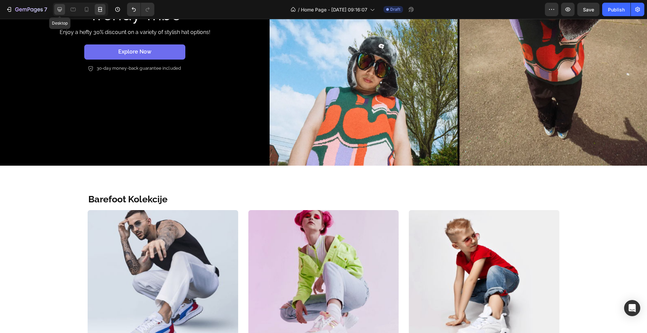
click at [62, 7] on icon at bounding box center [59, 9] width 7 height 7
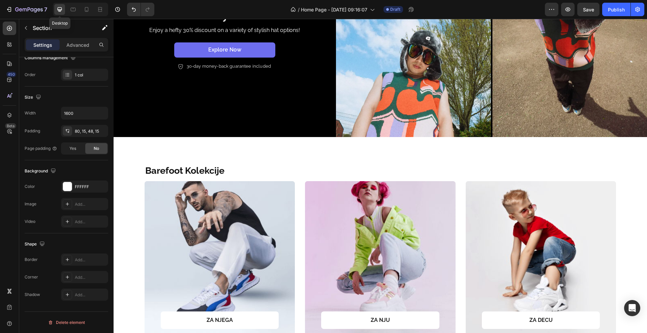
scroll to position [147, 0]
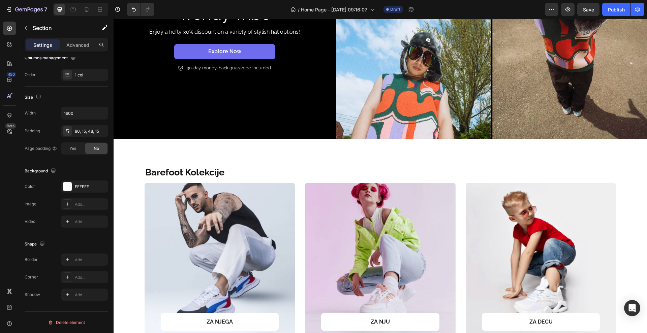
click at [139, 193] on div "Barefoot Kolekcije Text Block Row ZA NJEGA Text block Row Row Hero Banner ZA NJ…" at bounding box center [380, 255] width 523 height 179
click at [102, 114] on icon "button" at bounding box center [101, 113] width 7 height 7
click at [96, 142] on span "1200px" at bounding box center [95, 143] width 14 height 6
type input "1200"
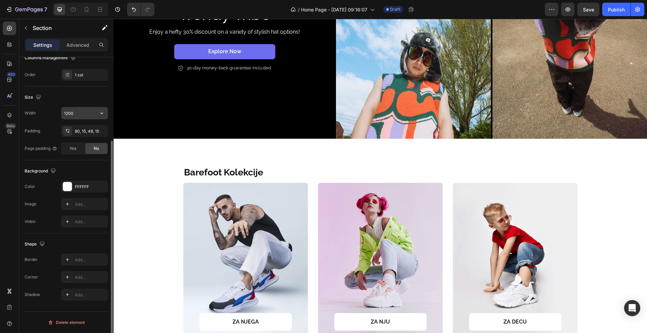
click at [85, 115] on input "1200" at bounding box center [84, 113] width 47 height 12
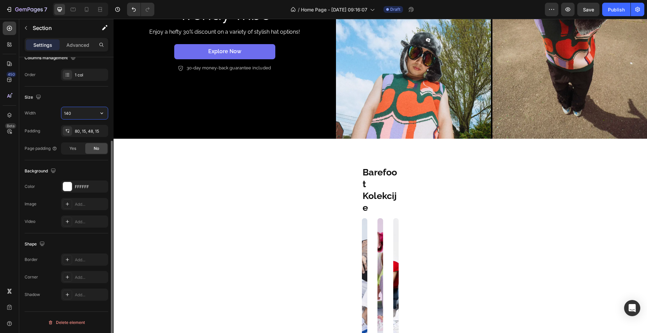
type input "1400"
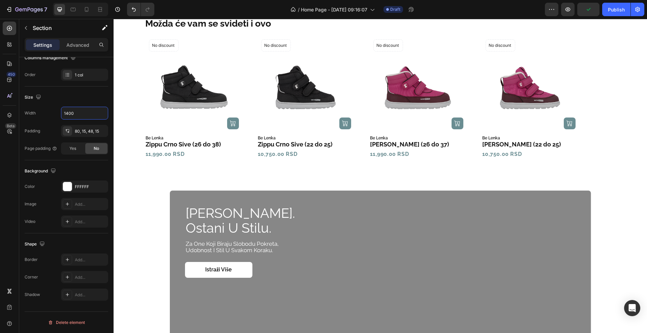
scroll to position [484, 0]
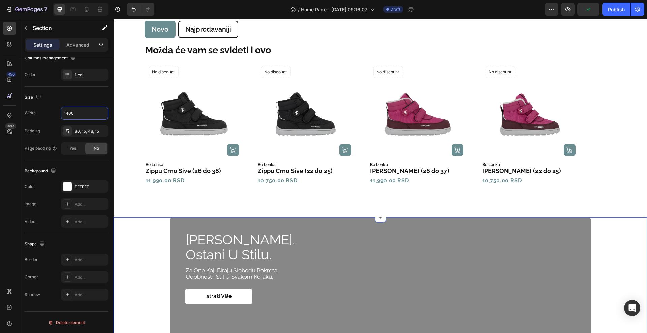
click at [166, 226] on div "budi barefoot. ostani u stilu. Heading za one koji biraju slobodu pokreta, udob…" at bounding box center [380, 335] width 520 height 237
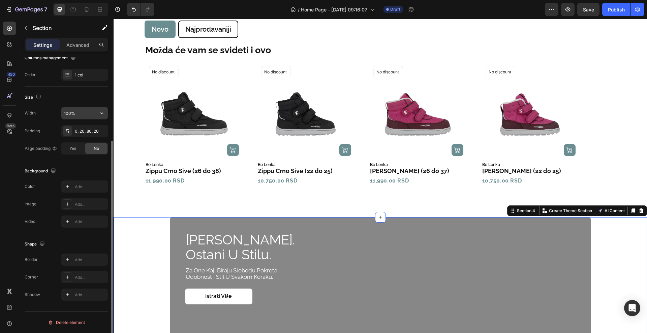
click at [89, 112] on input "100%" at bounding box center [84, 113] width 47 height 12
click at [104, 115] on icon "button" at bounding box center [101, 113] width 7 height 7
click at [85, 142] on p "Default 1200px" at bounding box center [83, 143] width 38 height 6
type input "1200"
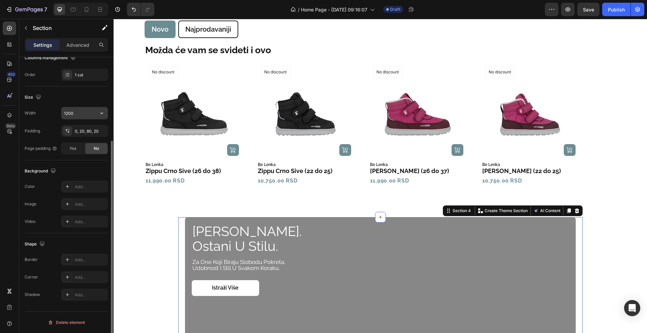
click at [87, 116] on input "1200" at bounding box center [84, 113] width 47 height 12
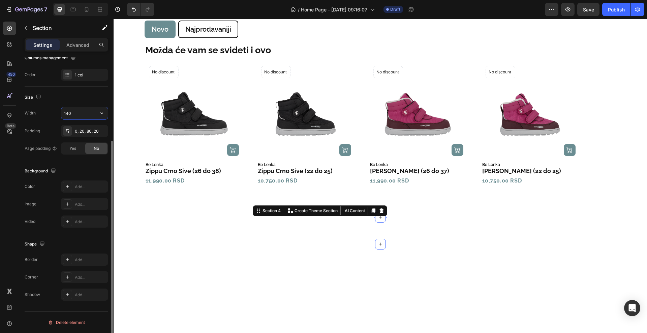
type input "1400"
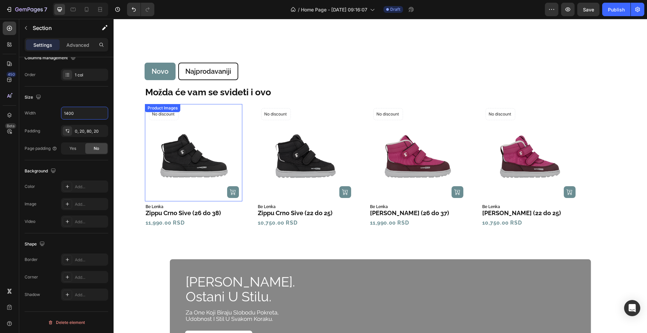
scroll to position [568, 0]
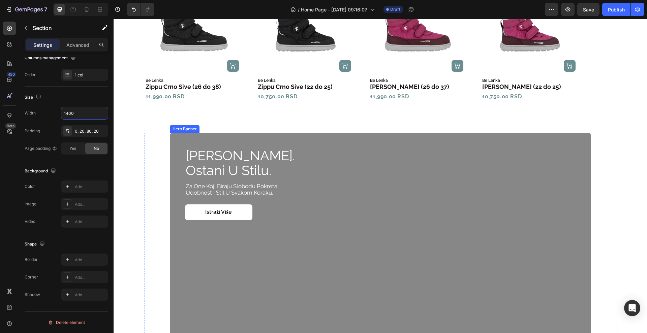
click at [170, 183] on div "Overlay" at bounding box center [380, 251] width 421 height 237
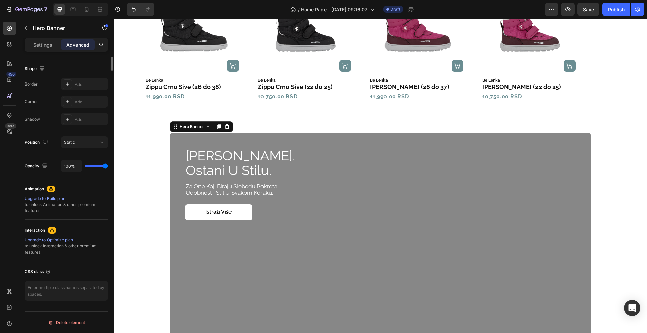
scroll to position [0, 0]
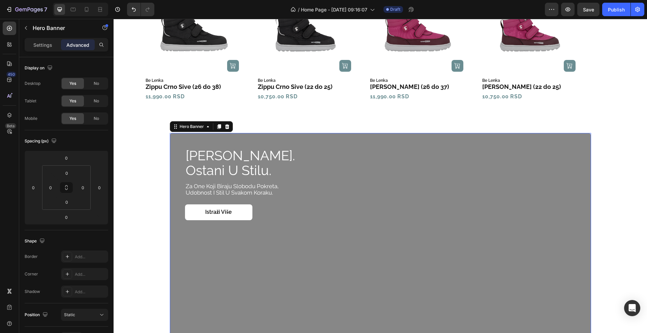
click at [176, 233] on div "Overlay" at bounding box center [380, 251] width 421 height 237
click at [38, 41] on p "Settings" at bounding box center [42, 44] width 19 height 7
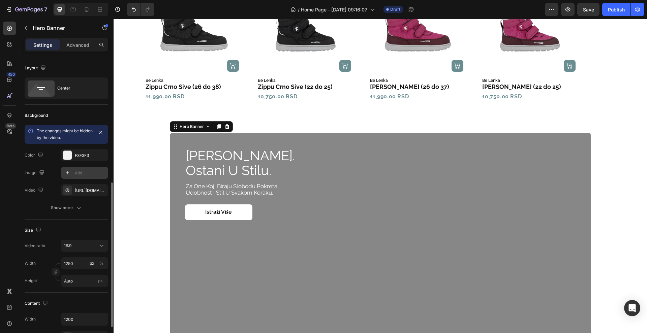
scroll to position [126, 0]
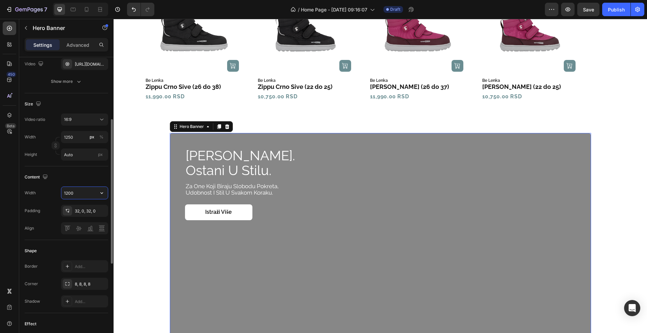
click at [86, 194] on input "1200" at bounding box center [84, 193] width 47 height 12
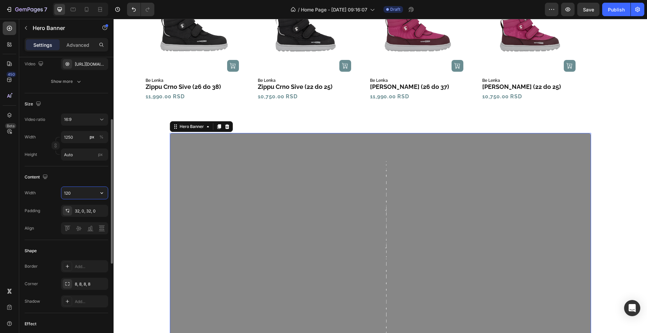
type input "1200"
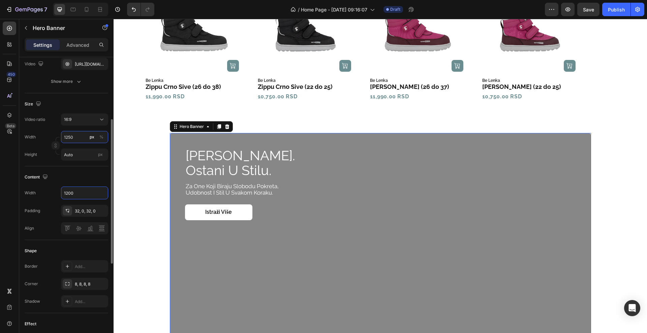
click at [80, 140] on input "1250" at bounding box center [84, 137] width 47 height 12
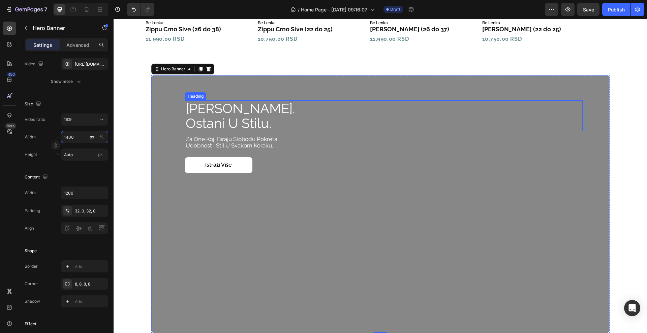
scroll to position [652, 0]
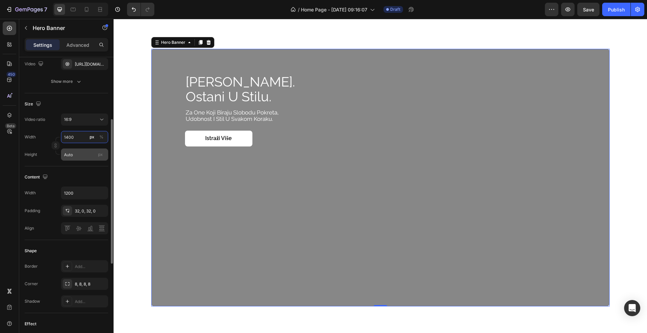
type input "1400"
click at [77, 156] on input "Auto" at bounding box center [84, 155] width 47 height 12
click at [100, 155] on span "px" at bounding box center [100, 154] width 5 height 5
click at [100, 155] on input "Auto" at bounding box center [84, 155] width 47 height 12
click at [89, 155] on input "Auto" at bounding box center [84, 155] width 47 height 12
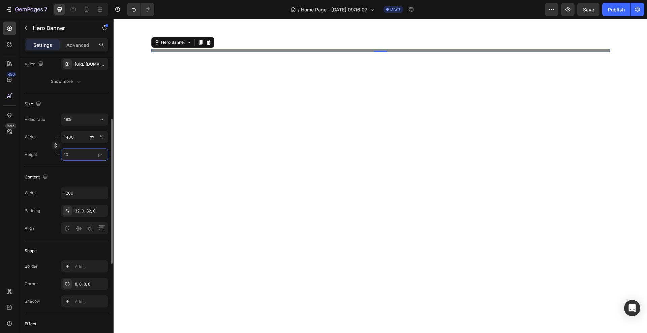
type input "1"
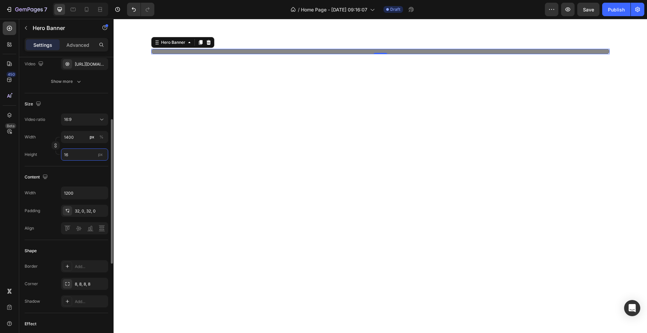
type input "1"
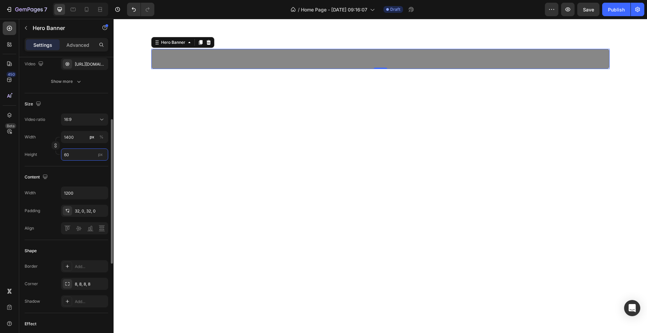
type input "6"
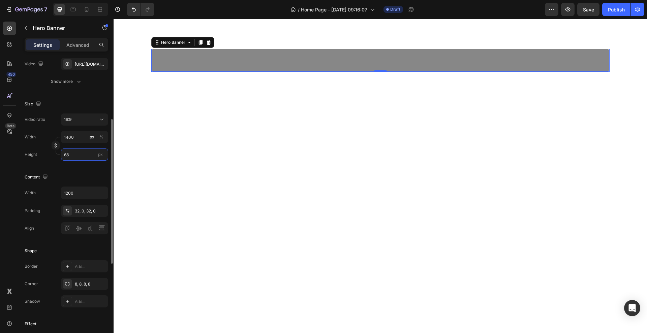
type input "6"
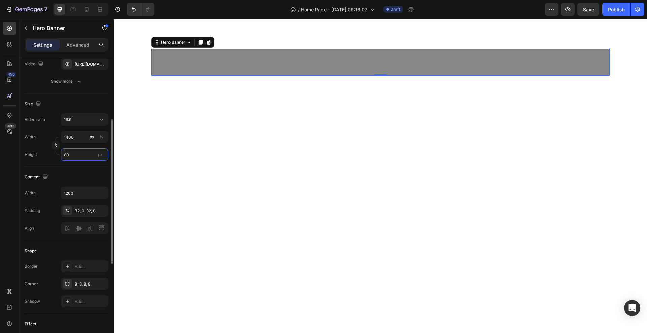
type input "8"
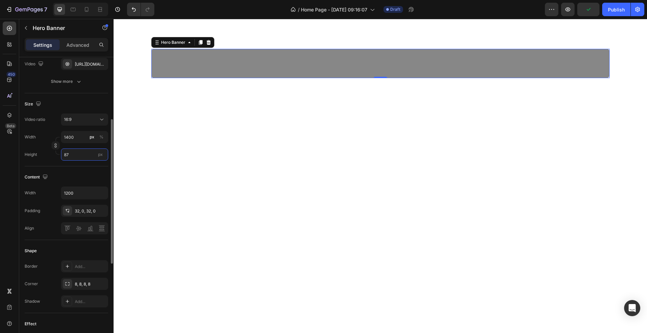
type input "8"
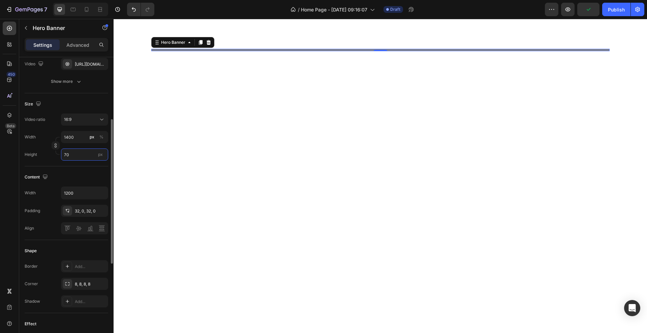
type input "700"
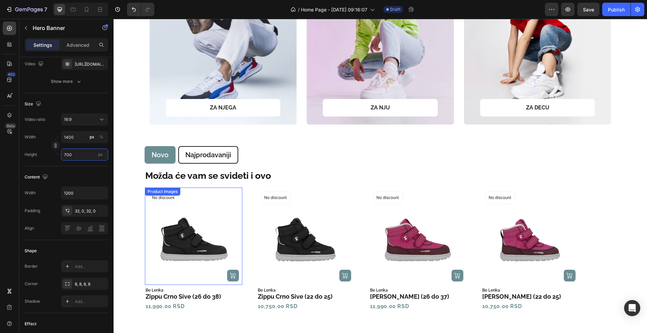
scroll to position [442, 0]
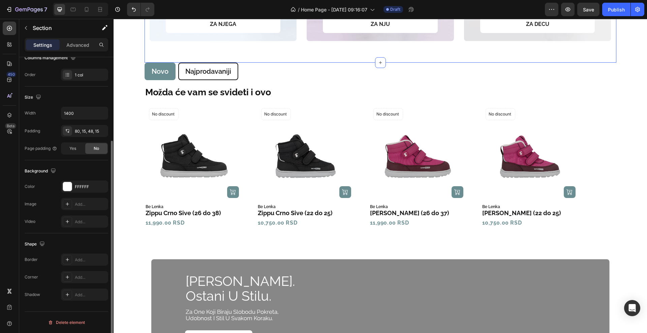
scroll to position [0, 0]
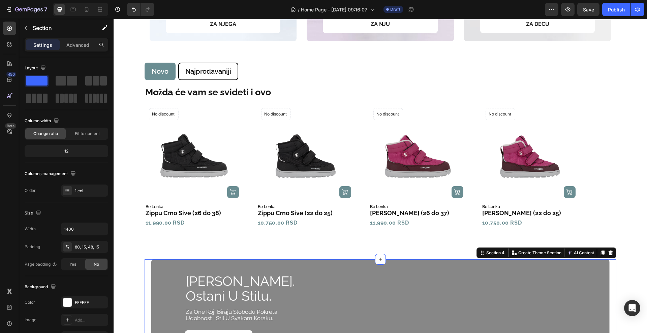
click at [89, 229] on input "1400" at bounding box center [84, 229] width 47 height 12
click at [100, 232] on icon "button" at bounding box center [101, 229] width 7 height 7
click at [93, 247] on span "100%" at bounding box center [96, 246] width 11 height 6
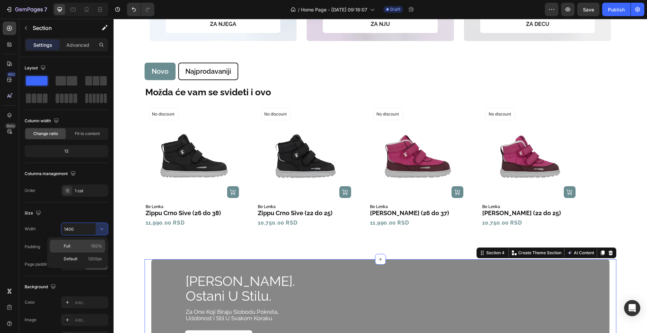
type input "100%"
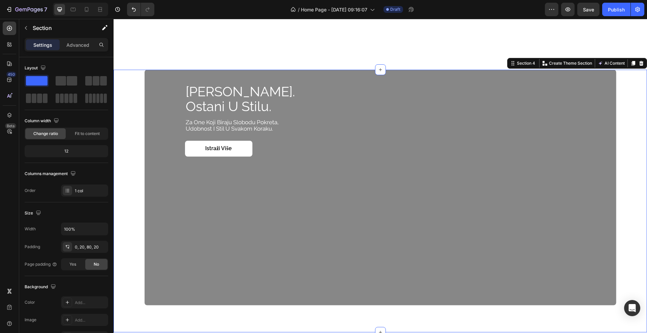
scroll to position [695, 0]
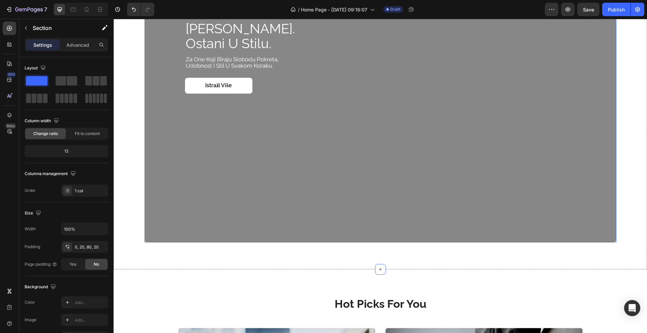
click at [282, 192] on div "Overlay" at bounding box center [381, 125] width 472 height 236
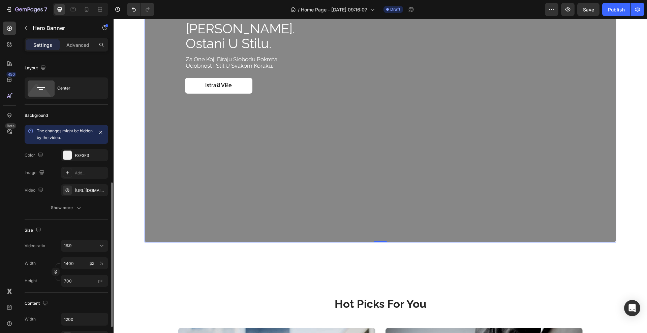
scroll to position [84, 0]
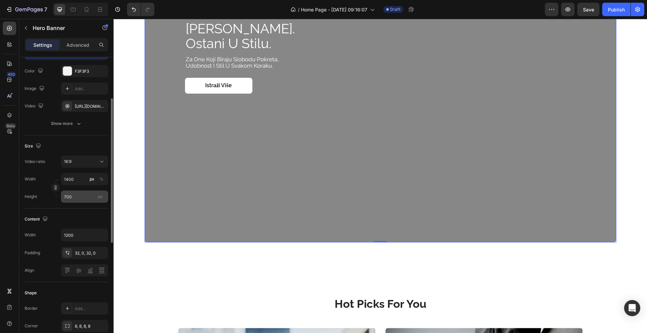
click at [100, 198] on span "px" at bounding box center [100, 196] width 5 height 5
click at [100, 198] on input "700" at bounding box center [84, 197] width 47 height 12
click at [90, 194] on input "700" at bounding box center [84, 197] width 47 height 12
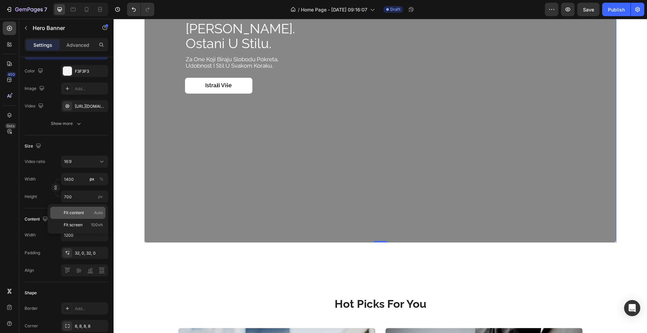
click at [80, 213] on span "Fit content" at bounding box center [74, 213] width 20 height 6
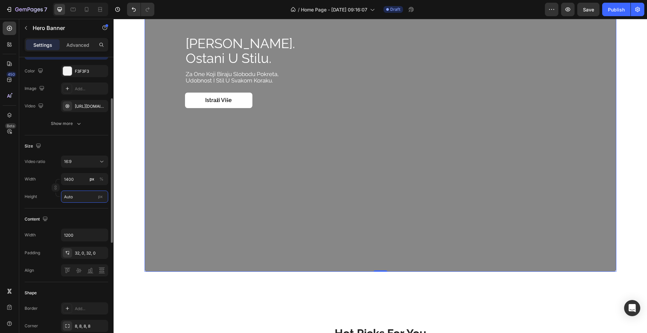
click at [79, 193] on input "Auto" at bounding box center [84, 197] width 47 height 12
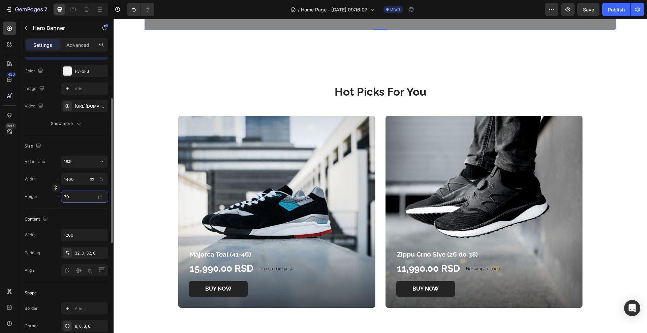
type input "7"
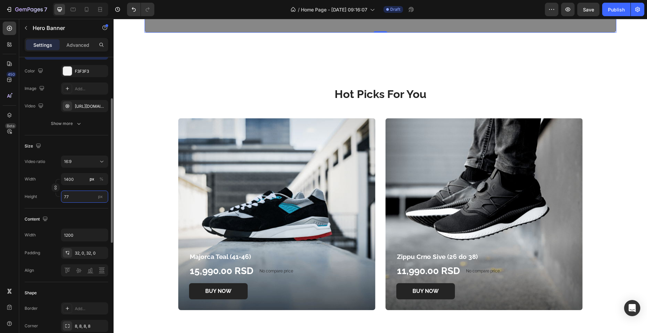
type input "7"
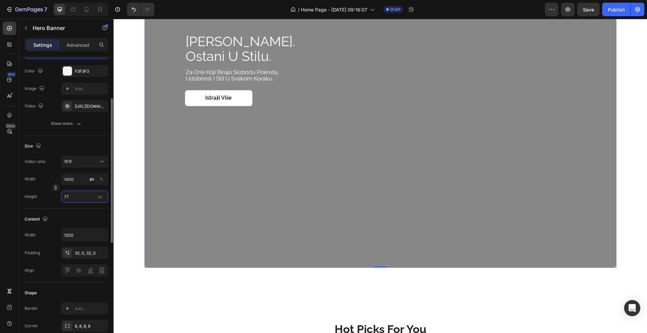
type input "7"
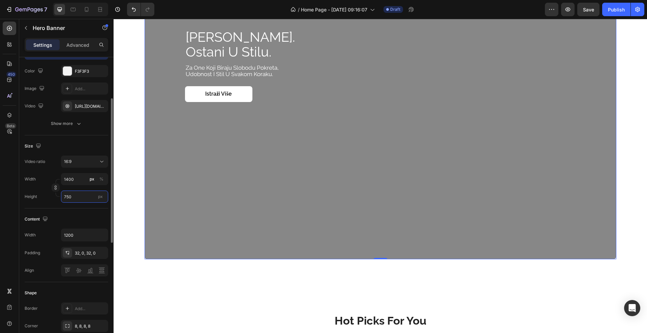
click at [79, 193] on input "750" at bounding box center [84, 197] width 47 height 12
click at [81, 214] on span "Fit content" at bounding box center [74, 213] width 20 height 6
type input "Auto"
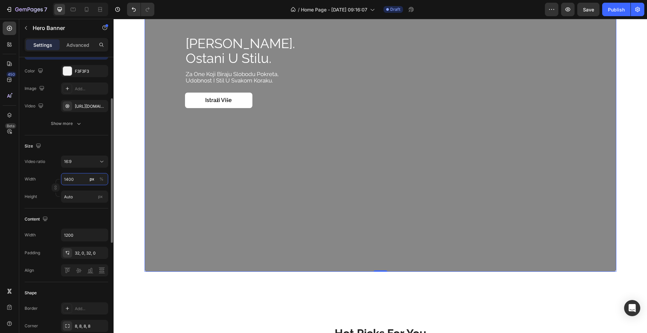
click at [85, 175] on input "1400" at bounding box center [84, 179] width 47 height 12
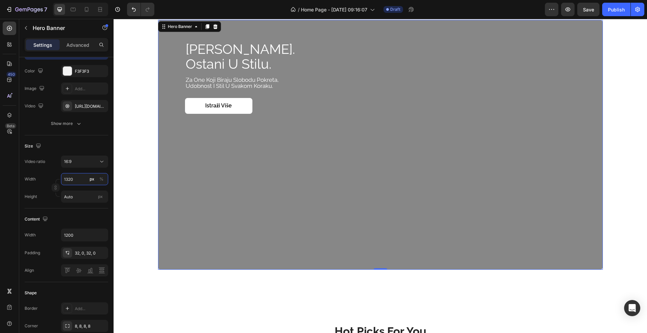
scroll to position [695, 0]
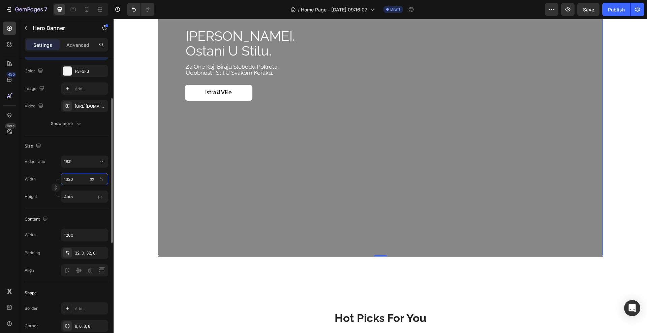
click at [81, 177] on input "1320" at bounding box center [84, 179] width 47 height 12
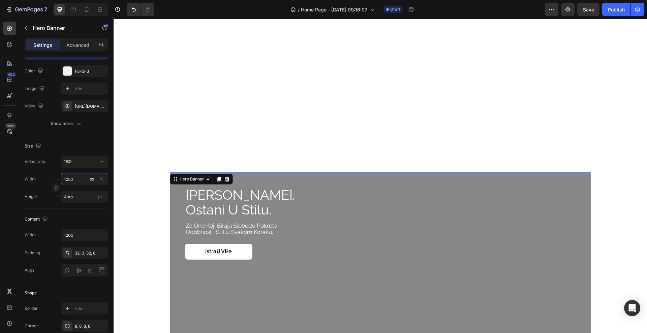
scroll to position [737, 0]
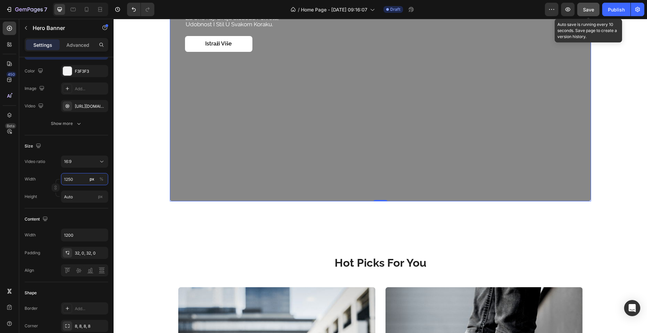
type input "1250"
click at [583, 7] on span "Save" at bounding box center [588, 10] width 11 height 6
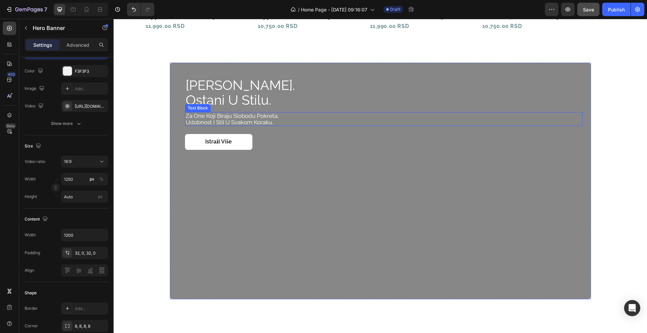
scroll to position [642, 0]
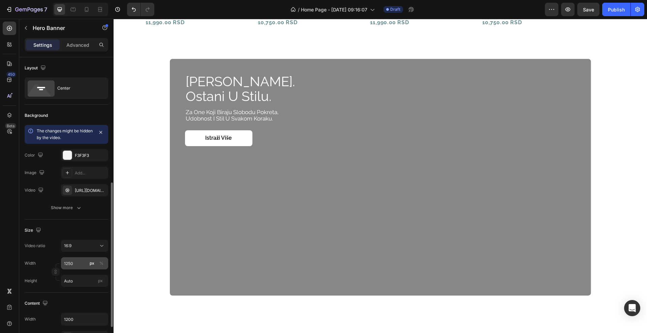
scroll to position [84, 0]
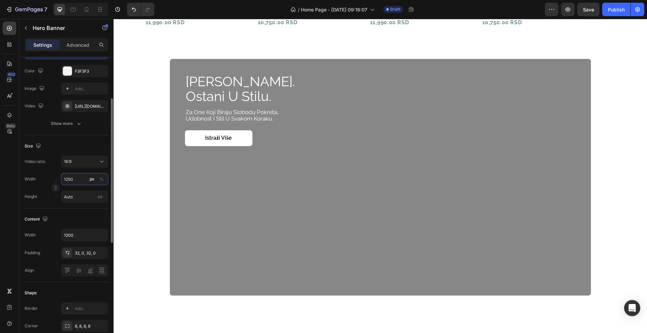
click at [79, 182] on input "1250" at bounding box center [84, 179] width 47 height 12
click at [79, 196] on p "Full 100%" at bounding box center [83, 195] width 39 height 6
type input "100"
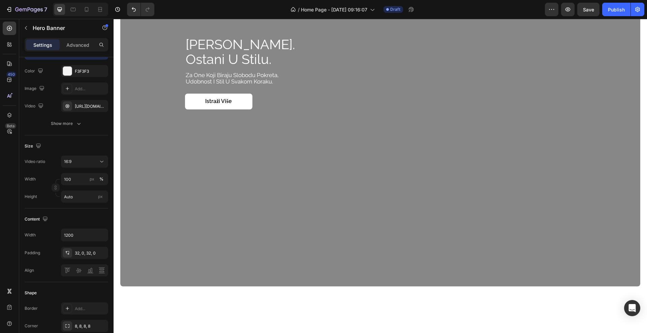
scroll to position [684, 0]
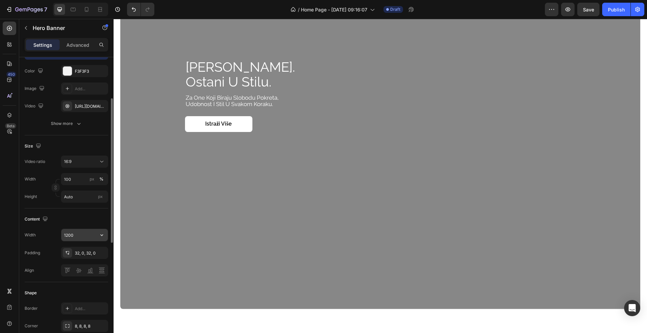
click at [82, 236] on input "1200" at bounding box center [84, 235] width 47 height 12
click at [102, 231] on button "button" at bounding box center [102, 235] width 12 height 12
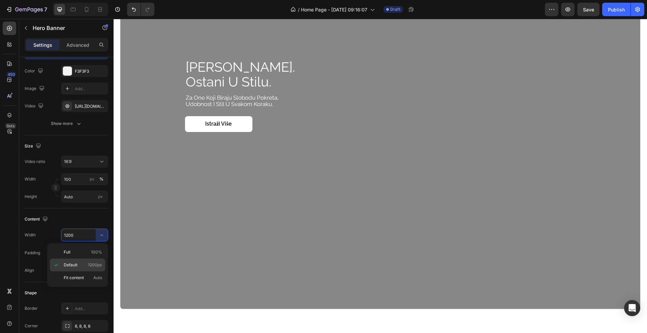
click at [93, 269] on div "Default 1200px" at bounding box center [77, 265] width 55 height 13
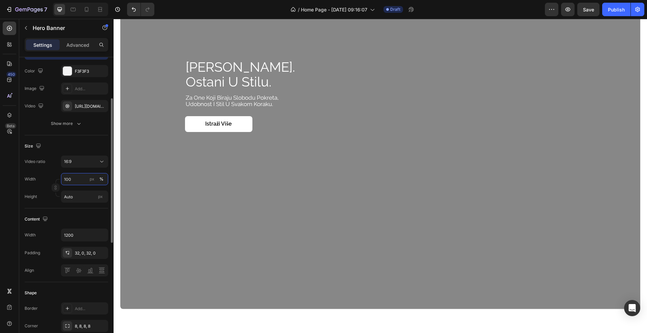
click at [83, 180] on input "100" at bounding box center [84, 179] width 47 height 12
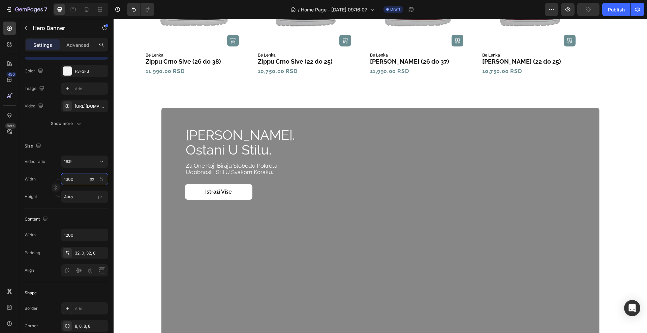
scroll to position [636, 0]
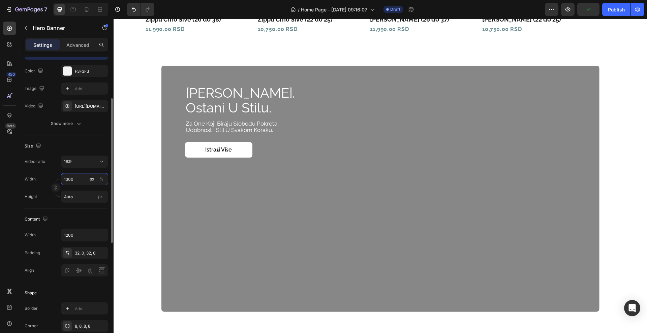
click at [74, 177] on input "1300" at bounding box center [84, 179] width 47 height 12
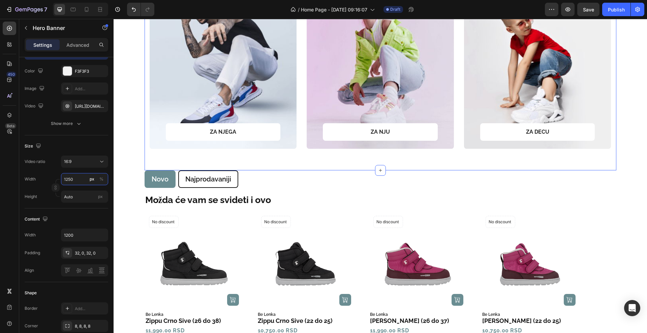
scroll to position [545, 0]
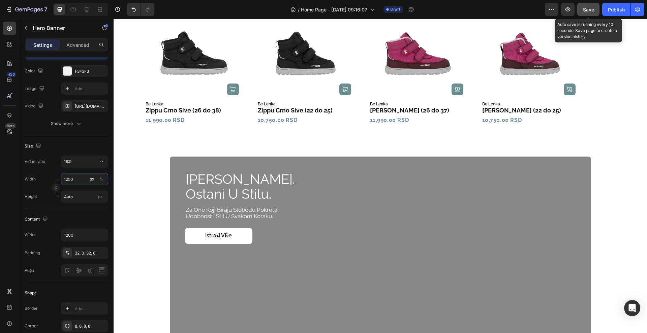
type input "1250"
drag, startPoint x: 579, startPoint y: 11, endPoint x: 574, endPoint y: 10, distance: 5.1
click at [579, 11] on button "Save" at bounding box center [588, 9] width 22 height 13
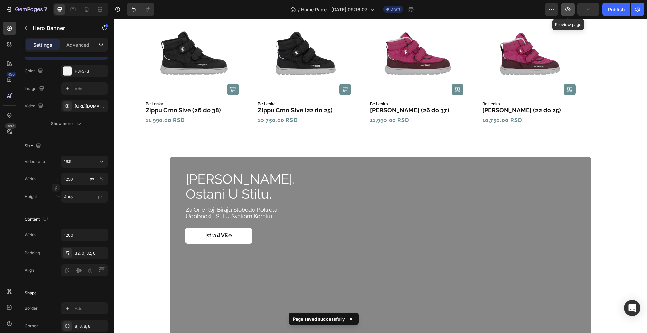
click at [568, 9] on icon "button" at bounding box center [567, 9] width 7 height 7
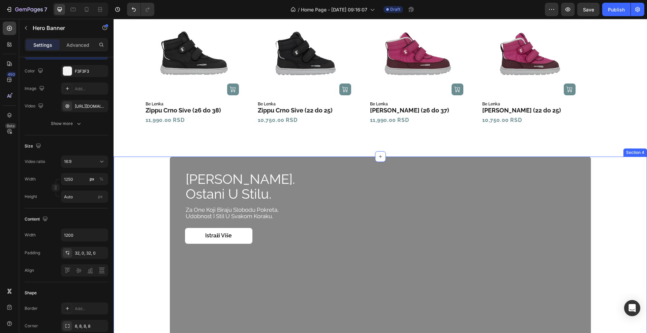
scroll to position [587, 0]
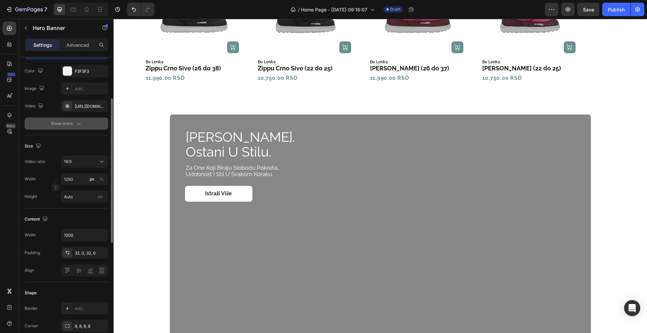
click at [76, 127] on icon "button" at bounding box center [78, 123] width 7 height 7
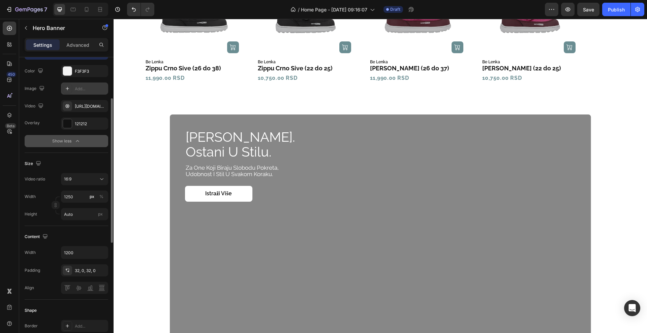
click at [75, 89] on div "Add..." at bounding box center [91, 89] width 32 height 6
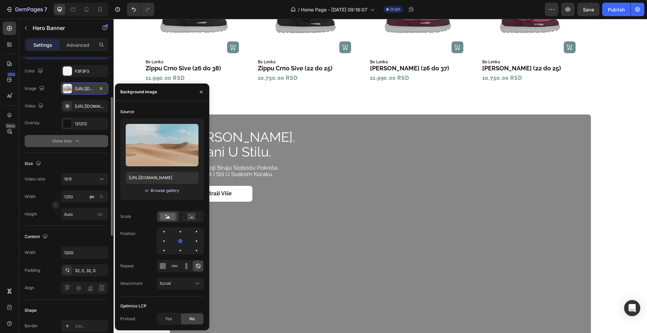
click at [172, 192] on div "Browse gallery" at bounding box center [165, 191] width 29 height 6
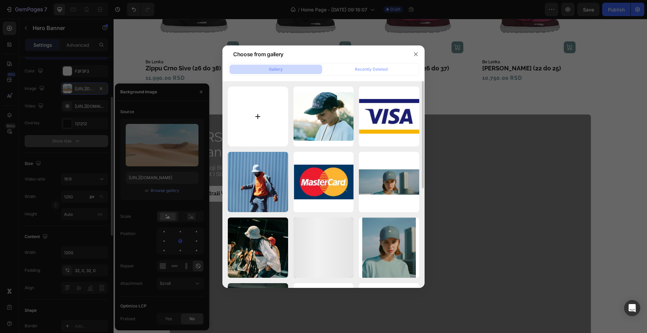
click at [253, 120] on input "file" at bounding box center [258, 117] width 60 height 60
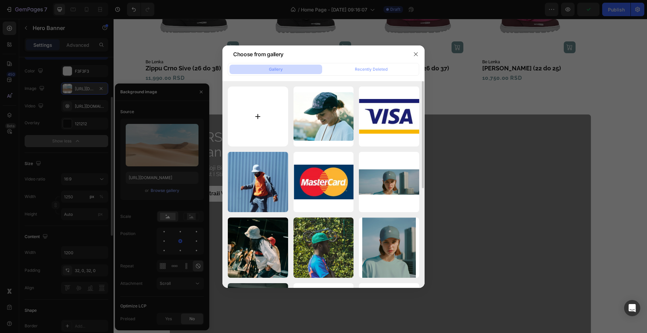
type input "C:\fakepath\2024-vyskum-hd-thumbnail.jpg"
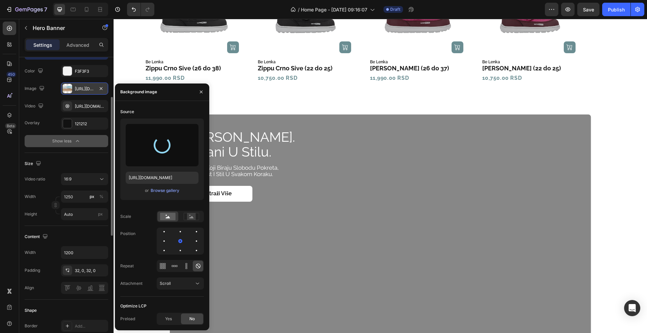
type input "https://cdn.shopify.com/s/files/1/0675/4254/8758/files/gempages_559005943774315…"
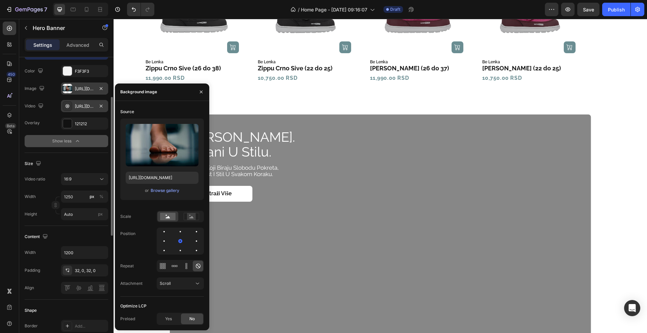
click at [73, 112] on div "[URL][DOMAIN_NAME]" at bounding box center [84, 106] width 47 height 12
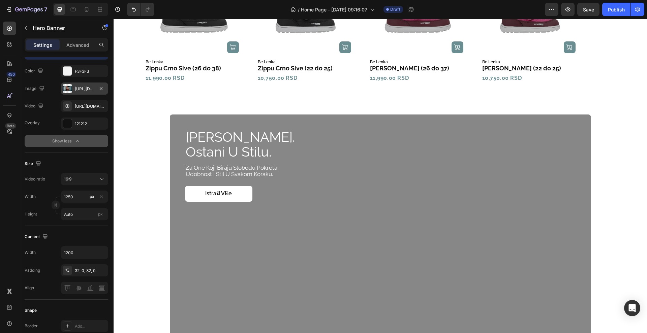
click at [37, 146] on button "Show less" at bounding box center [67, 141] width 84 height 12
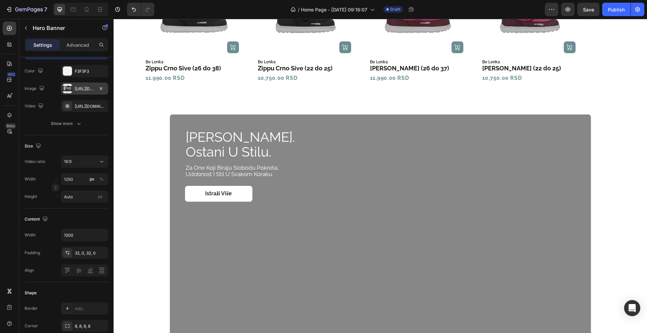
click at [76, 92] on div "https://cdn.shopify.com/s/files/1/0675/4254/8758/files/gempages_559005943774315…" at bounding box center [85, 89] width 20 height 6
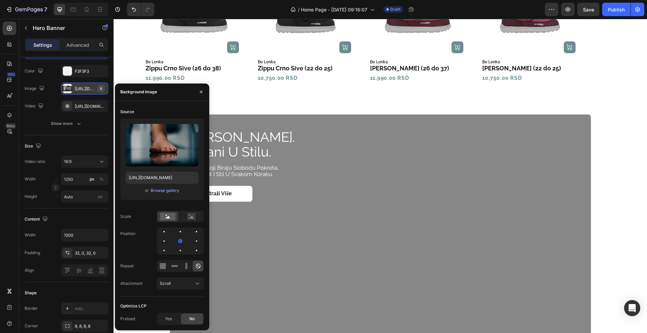
click at [104, 93] on button "button" at bounding box center [101, 89] width 8 height 8
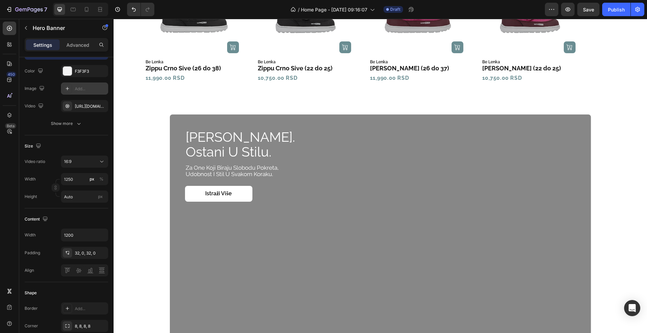
click at [3, 183] on div "450 Beta" at bounding box center [9, 153] width 13 height 263
click at [83, 158] on button "16:9" at bounding box center [84, 162] width 47 height 12
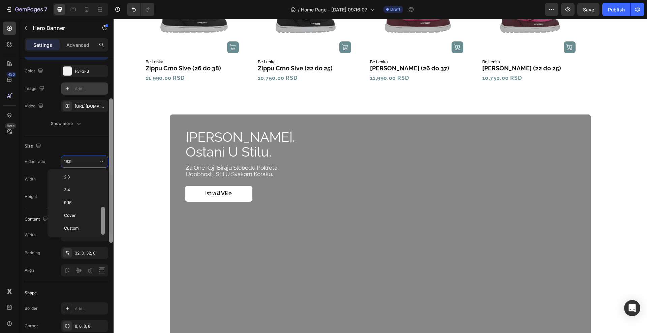
drag, startPoint x: 104, startPoint y: 197, endPoint x: 110, endPoint y: 234, distance: 37.5
click at [110, 234] on div "450 Beta ca Sections(30) Elements(19) Interactive Carousel Carousel Carousel Ca…" at bounding box center [57, 176] width 114 height 314
click at [95, 229] on p "Custom" at bounding box center [82, 228] width 36 height 6
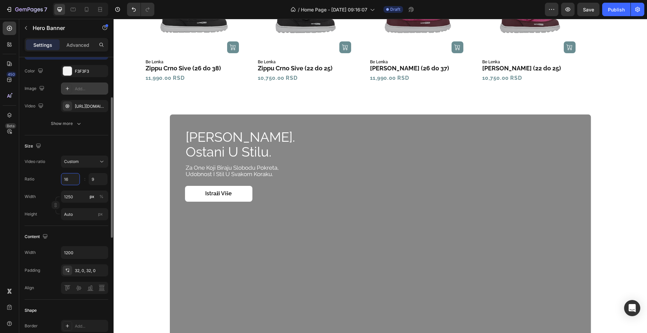
click at [76, 180] on input "16" at bounding box center [70, 179] width 19 height 12
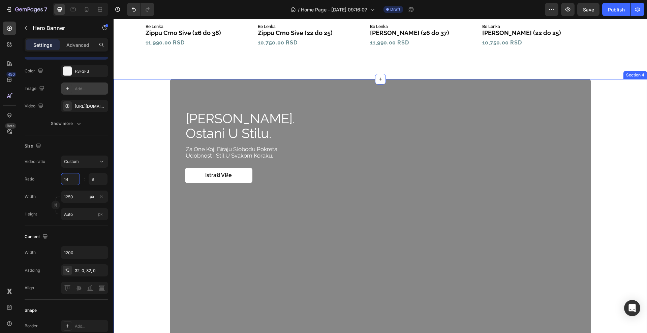
scroll to position [664, 0]
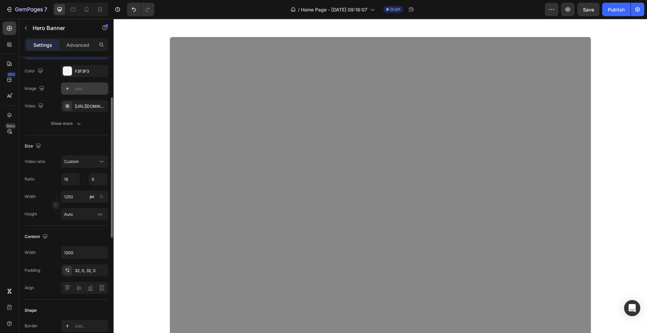
type input "16"
click at [42, 186] on div "Video ratio Custom Ratio 16 9 : Width 1250 px % Height Auto px" at bounding box center [67, 188] width 84 height 65
click at [76, 174] on input "16" at bounding box center [70, 179] width 19 height 12
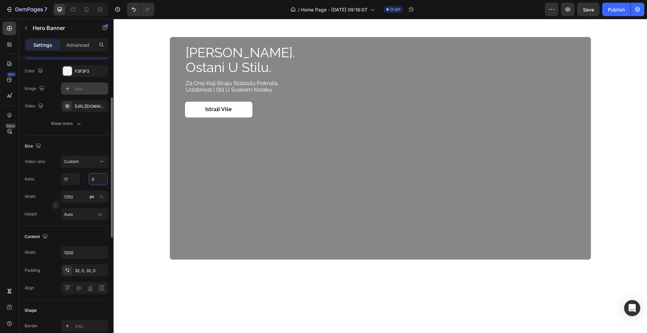
type input "17"
click at [103, 181] on input "9" at bounding box center [98, 179] width 19 height 12
click at [46, 182] on div "Ratio 17 10 :" at bounding box center [67, 179] width 84 height 12
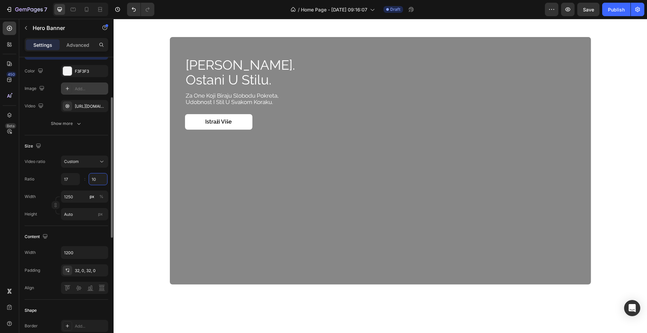
click at [102, 181] on input "10" at bounding box center [98, 179] width 19 height 12
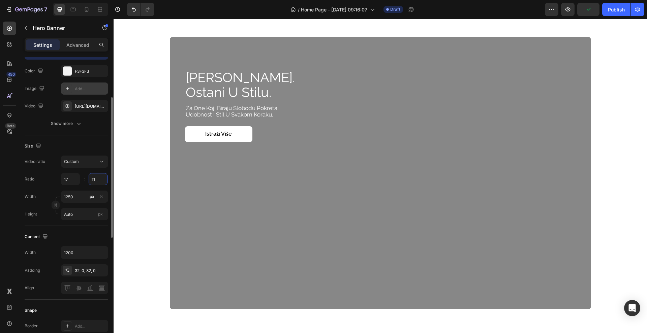
type input "1"
type input "8"
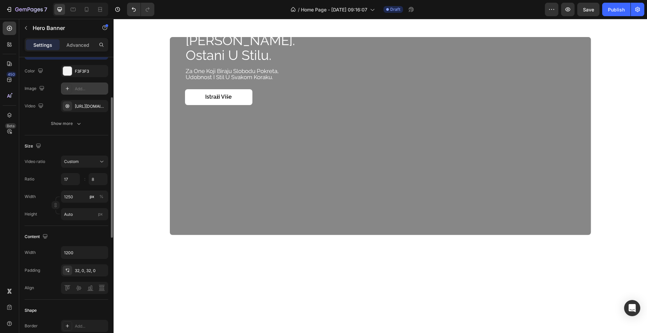
click at [47, 183] on div "Ratio 17 8 :" at bounding box center [67, 179] width 84 height 12
click at [98, 178] on input "8" at bounding box center [98, 179] width 19 height 12
type input "9"
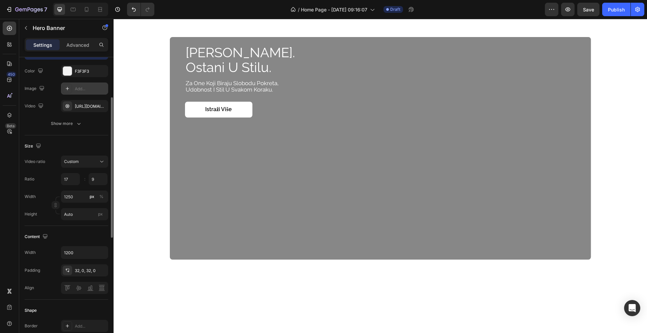
click at [60, 191] on div "Width 1250 px %" at bounding box center [67, 197] width 84 height 12
click at [97, 180] on input "9" at bounding box center [98, 179] width 19 height 12
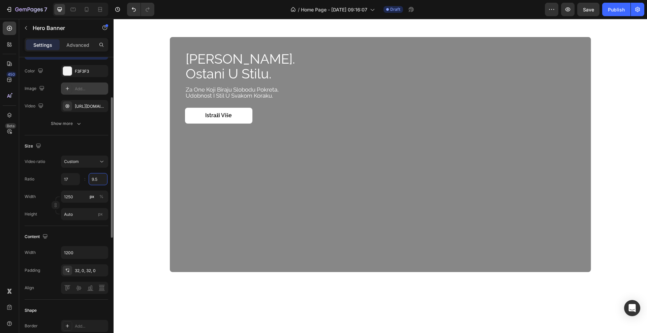
click at [99, 181] on input "9.5" at bounding box center [98, 179] width 19 height 12
type input "9.6"
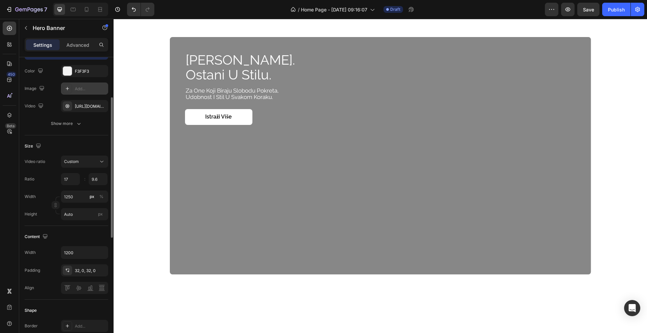
click at [50, 185] on div "Video ratio Custom Ratio 17 9.6 : Width 1250 px % Height Auto px" at bounding box center [67, 188] width 84 height 65
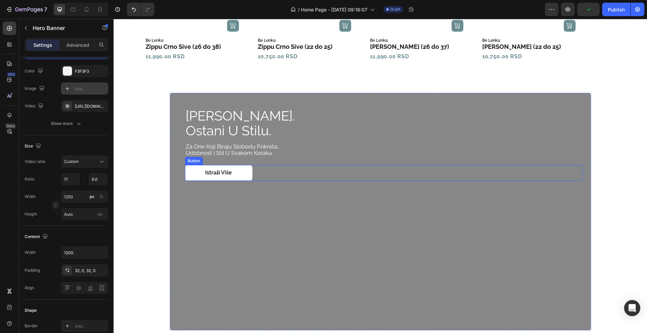
scroll to position [612, 0]
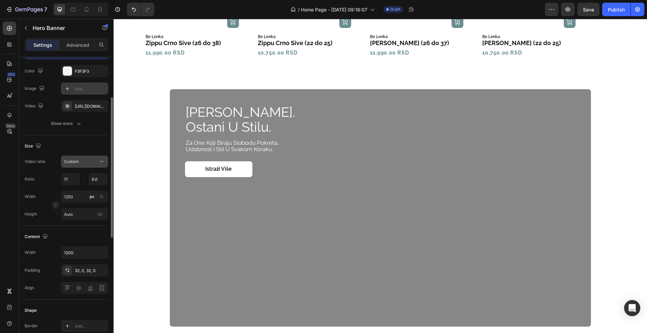
click at [84, 161] on div "Custom" at bounding box center [81, 162] width 34 height 6
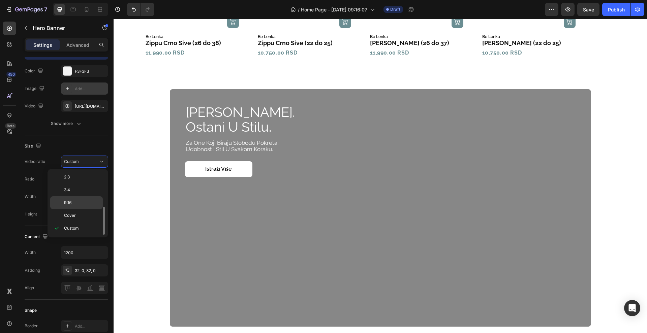
scroll to position [36, 0]
click at [89, 191] on p "16:9" at bounding box center [82, 194] width 36 height 6
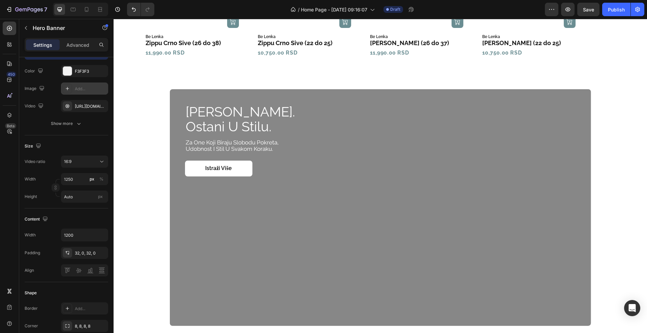
scroll to position [654, 0]
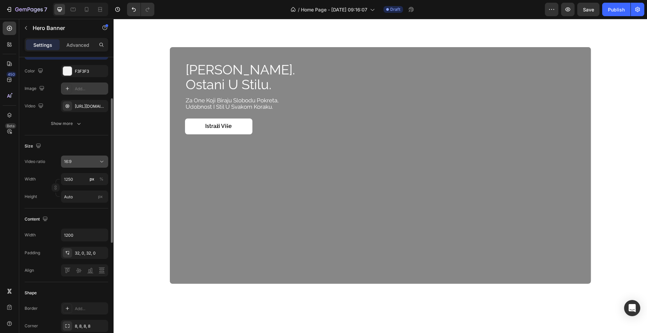
click at [71, 159] on span "16:9" at bounding box center [67, 162] width 7 height 6
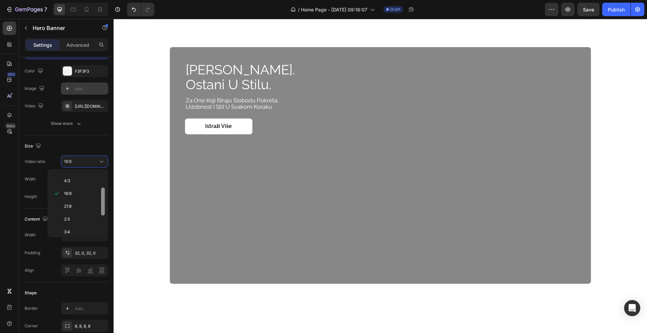
scroll to position [78, 0]
click at [89, 217] on p "Cover" at bounding box center [82, 216] width 36 height 6
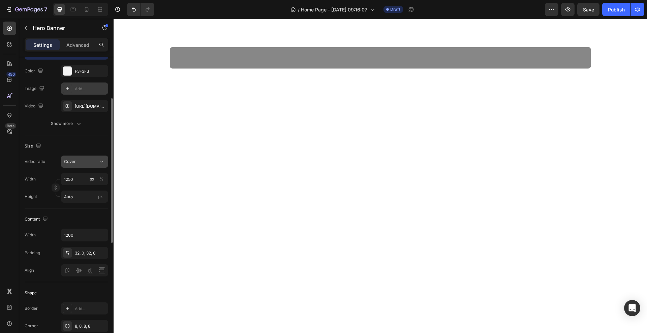
click at [93, 164] on div "Cover" at bounding box center [81, 162] width 34 height 6
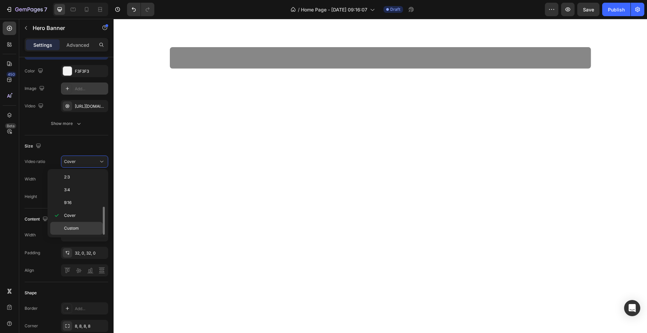
click at [87, 226] on p "Custom" at bounding box center [82, 228] width 36 height 6
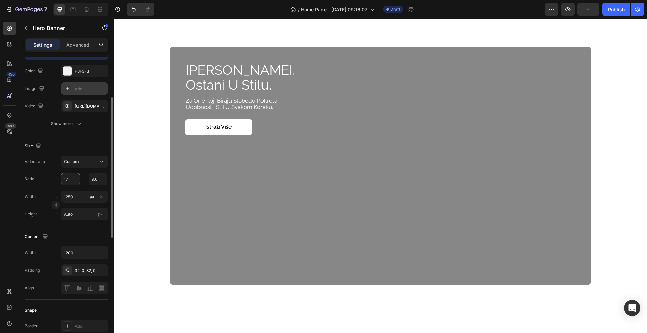
click at [70, 182] on input "17" at bounding box center [70, 179] width 19 height 12
click at [71, 182] on input "17" at bounding box center [70, 179] width 19 height 12
type input "1"
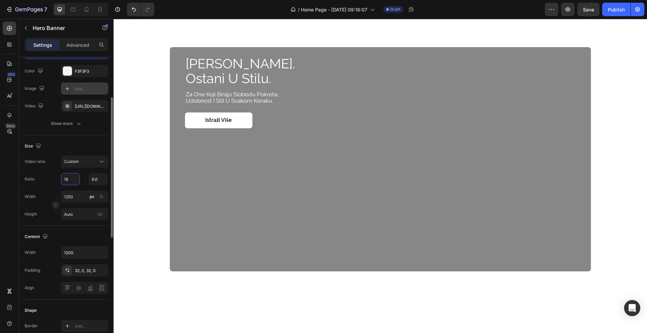
type input "1"
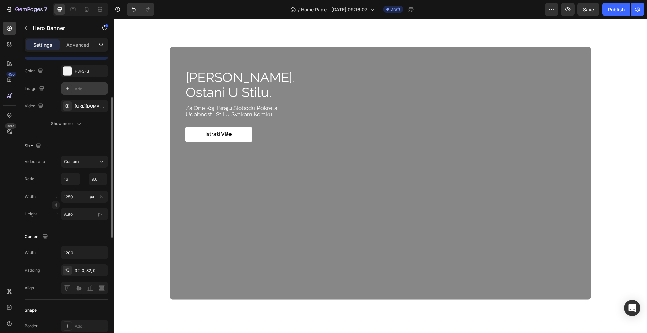
type input "16"
click at [52, 179] on div "Ratio 16 9.6 :" at bounding box center [67, 179] width 84 height 12
click at [100, 174] on input "9.6" at bounding box center [98, 179] width 19 height 12
click at [100, 179] on input "9.6" at bounding box center [98, 179] width 19 height 12
type input "9"
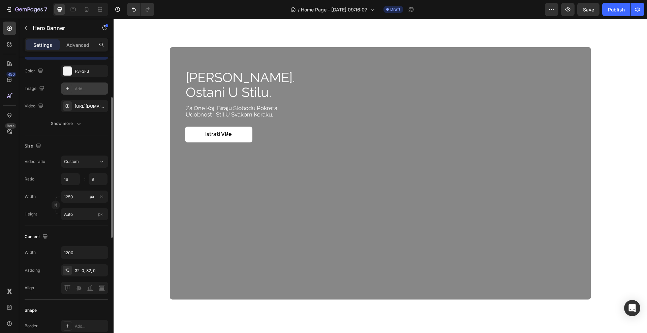
click at [37, 182] on div "Ratio 16 9 :" at bounding box center [67, 179] width 84 height 12
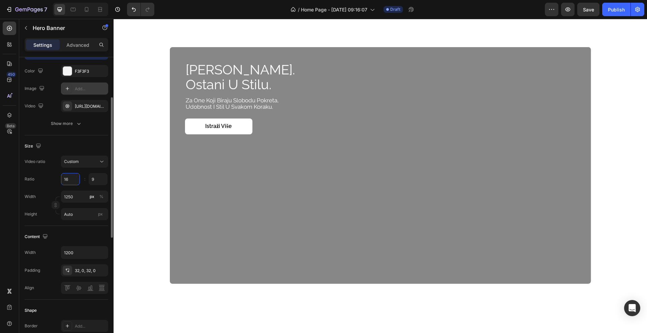
click at [72, 182] on input "16" at bounding box center [70, 179] width 19 height 12
click at [71, 181] on input "16" at bounding box center [70, 179] width 19 height 12
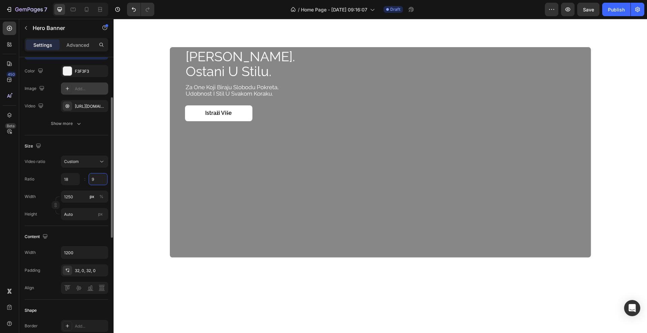
type input "18"
click at [98, 180] on input "9" at bounding box center [98, 179] width 19 height 12
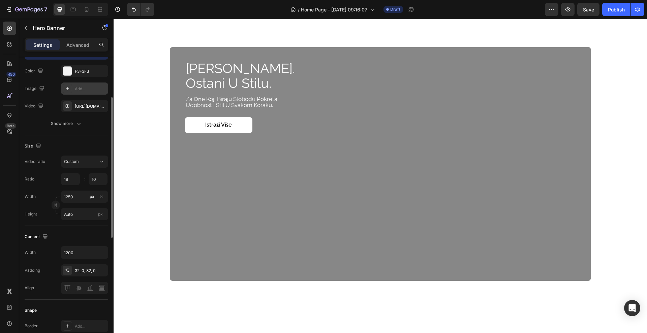
click at [41, 181] on div "Ratio 18 10 :" at bounding box center [67, 179] width 84 height 12
click at [99, 180] on input "10" at bounding box center [98, 179] width 19 height 12
click at [98, 178] on input "10" at bounding box center [98, 179] width 19 height 12
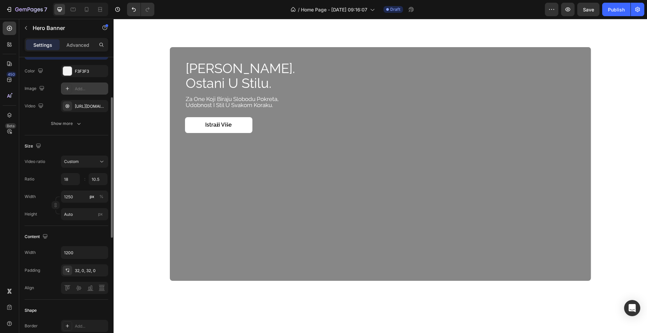
type input "10.5"
click at [48, 174] on div "Ratio 18 10.5 :" at bounding box center [67, 179] width 84 height 12
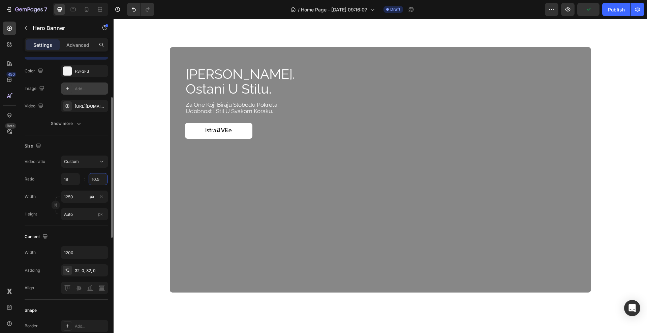
click at [103, 176] on input "10.5" at bounding box center [98, 179] width 19 height 12
click at [42, 183] on div "Ratio 18 10.3 :" at bounding box center [67, 179] width 84 height 12
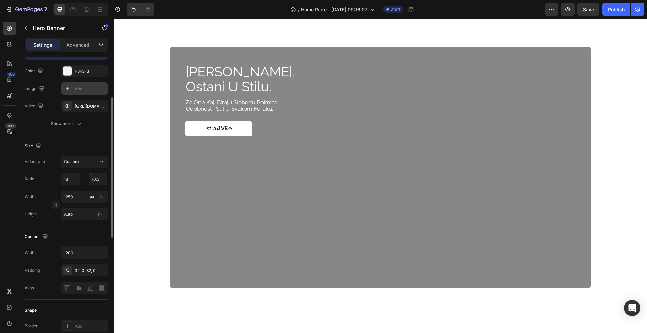
click at [101, 179] on input "10.3" at bounding box center [98, 179] width 19 height 12
click at [98, 179] on input "10.3" at bounding box center [98, 179] width 19 height 12
type input "10.1"
click at [42, 181] on div "Ratio 18 10.1 :" at bounding box center [67, 179] width 84 height 12
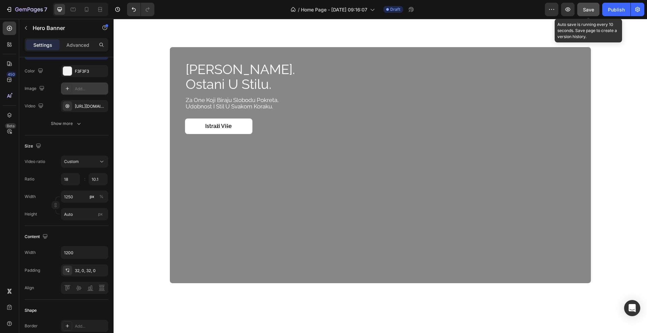
click at [590, 12] on span "Save" at bounding box center [588, 10] width 11 height 6
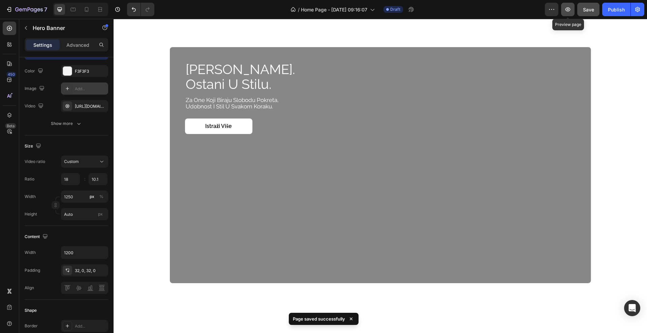
click at [565, 7] on icon "button" at bounding box center [567, 9] width 7 height 7
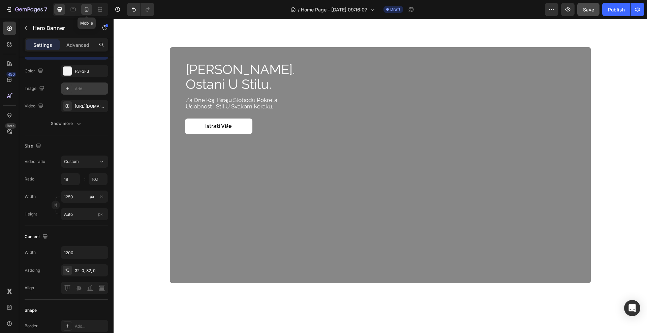
click at [84, 10] on icon at bounding box center [86, 9] width 7 height 7
type input "100%"
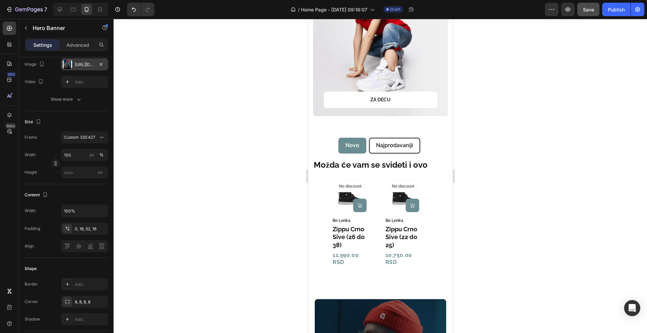
scroll to position [662, 0]
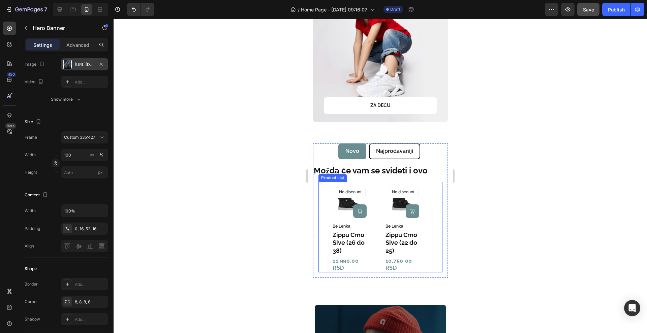
click at [328, 214] on div "Product Images (P) Cart Button No discount Not be displayed when published Prod…" at bounding box center [380, 227] width 124 height 91
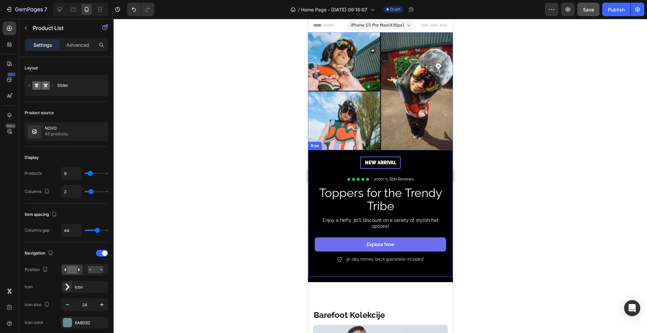
scroll to position [0, 0]
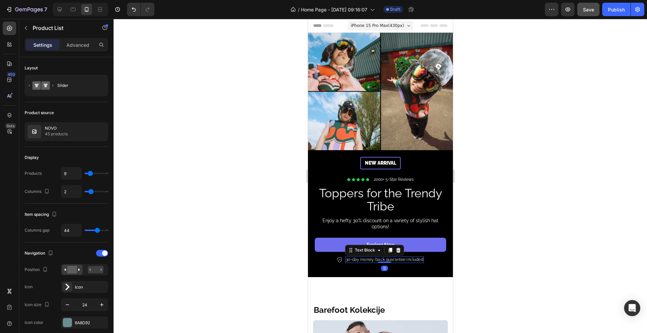
click at [345, 257] on div "30-day money-back guarantee included" at bounding box center [384, 260] width 79 height 7
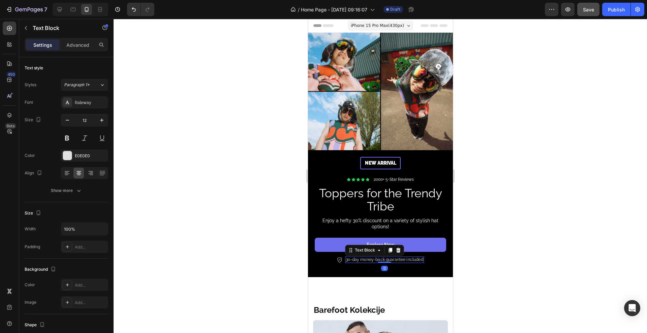
click at [345, 257] on p "30-day money-back guarantee included" at bounding box center [383, 259] width 77 height 5
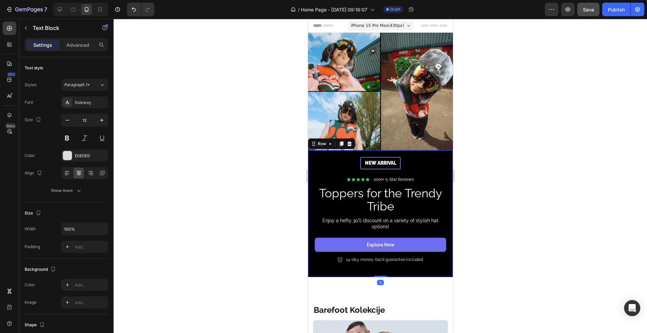
click at [386, 261] on div "New arrival Text Block Row Icon Icon Icon Icon Icon Icon List 2000+ 5-Star Revi…" at bounding box center [380, 213] width 145 height 127
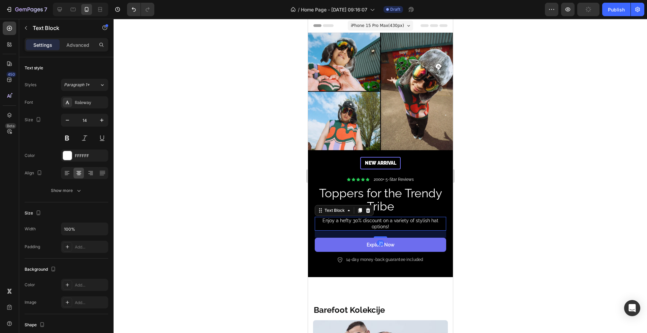
click at [369, 218] on p "Enjoy a hefty 30% discount on a variety of stylish hat options!" at bounding box center [380, 224] width 130 height 12
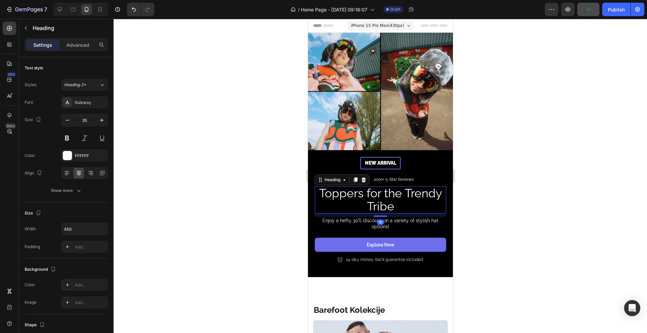
click at [405, 196] on h2 "Toppers for the Trendy Tribe" at bounding box center [379, 199] width 131 height 27
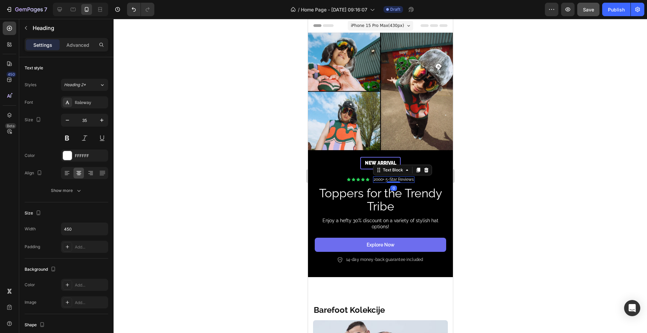
click at [393, 177] on p "2000+ 5-Star Reviews" at bounding box center [393, 179] width 40 height 5
click at [380, 177] on p "2000+ 5-Star Reviews" at bounding box center [393, 179] width 40 height 5
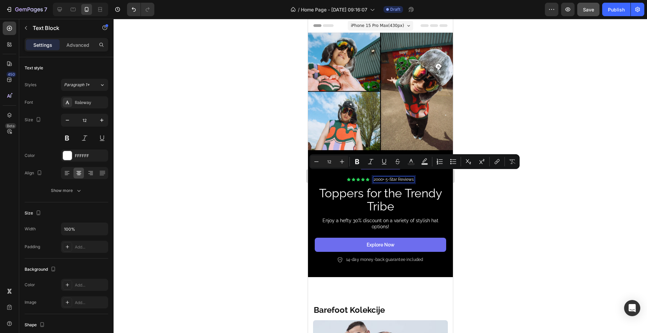
click at [377, 177] on p "2000+ 5-Star Reviews" at bounding box center [393, 179] width 40 height 5
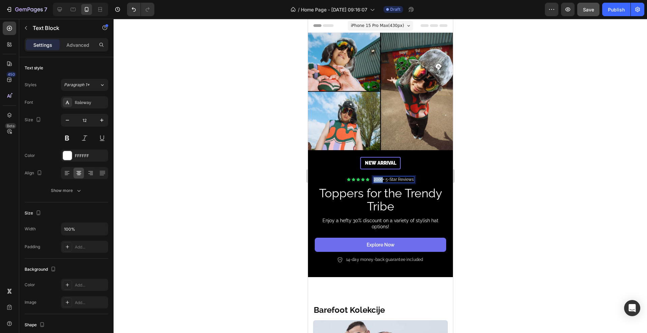
click at [377, 177] on p "2000+ 5-Star Reviews" at bounding box center [393, 179] width 40 height 5
click at [367, 186] on h2 "Toppers for the Trendy Tribe" at bounding box center [379, 199] width 131 height 27
click at [376, 177] on p "100+ 5-Star Reviews" at bounding box center [393, 179] width 37 height 5
click at [378, 177] on p "100+ 5-Star Reviews" at bounding box center [393, 179] width 37 height 5
click at [335, 177] on div "Icon Icon Icon Icon Icon Icon List 1000+ 5-Star Reviews Text Block Row 10" at bounding box center [379, 180] width 131 height 7
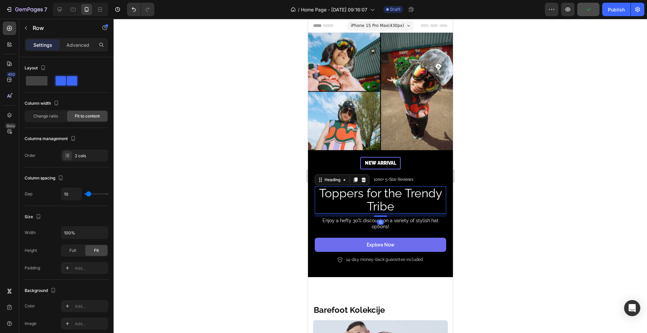
click at [403, 199] on h2 "Toppers for the Trendy Tribe" at bounding box center [379, 199] width 131 height 27
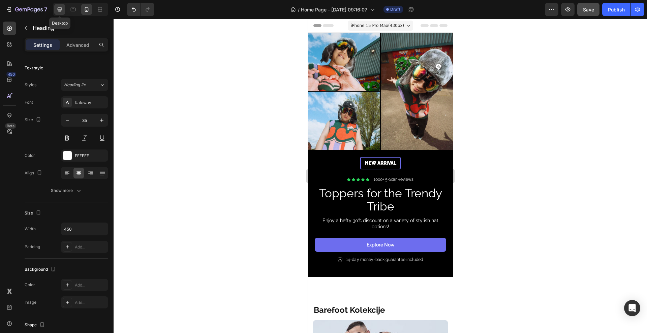
click at [59, 9] on icon at bounding box center [60, 9] width 4 height 4
type input "48"
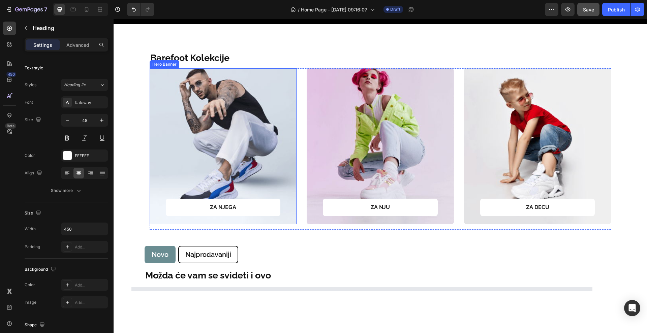
scroll to position [427, 0]
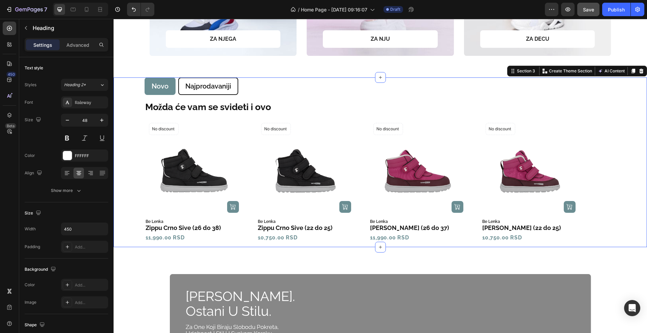
click at [122, 126] on div "Novo Najprodavaniji Možda će vam se svideti i ovo Text Block Product Images (P)…" at bounding box center [380, 163] width 523 height 170
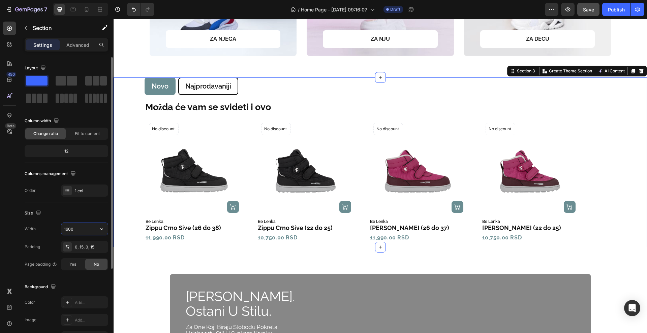
click at [77, 224] on input "1600" at bounding box center [84, 229] width 47 height 12
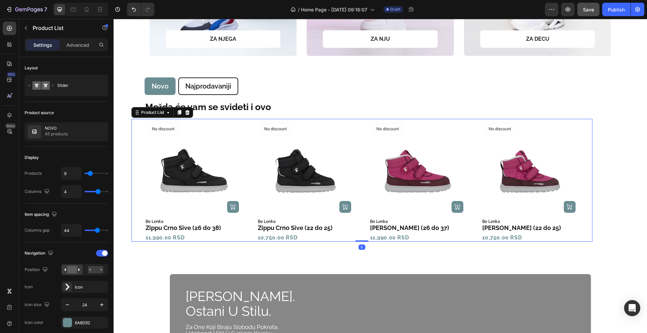
click at [132, 160] on div "Product Images (P) Cart Button No discount Not be displayed when published Prod…" at bounding box center [361, 180] width 461 height 123
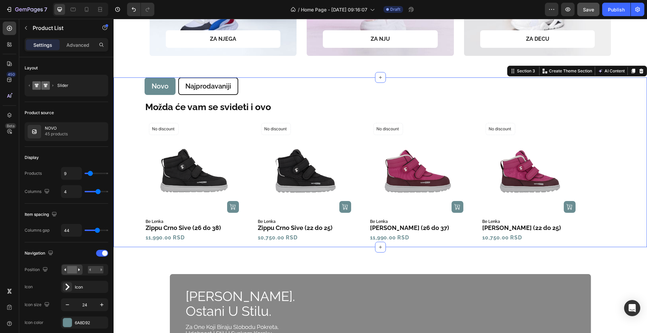
click at [119, 167] on div "Novo Najprodavaniji Možda će vam se svideti i ovo Text Block Product Images (P)…" at bounding box center [380, 163] width 523 height 170
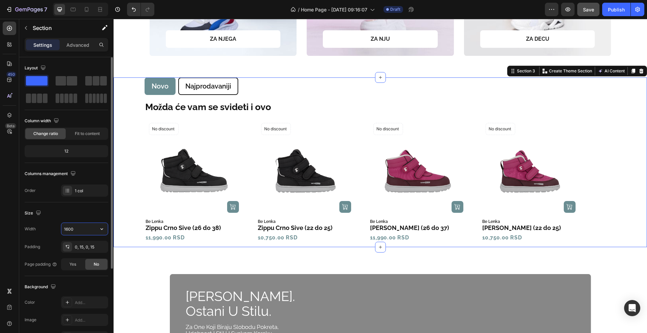
click at [80, 227] on input "1600" at bounding box center [84, 229] width 47 height 12
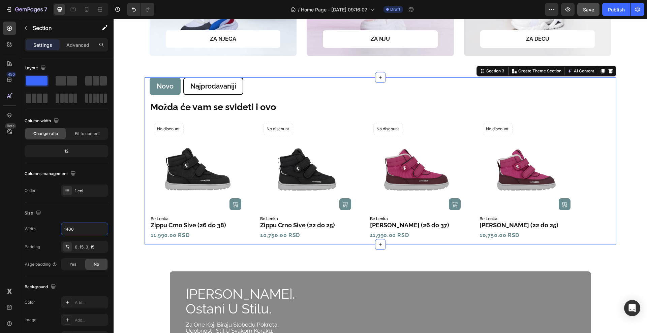
type input "1400"
click at [0, 203] on div "450 Beta" at bounding box center [9, 176] width 19 height 314
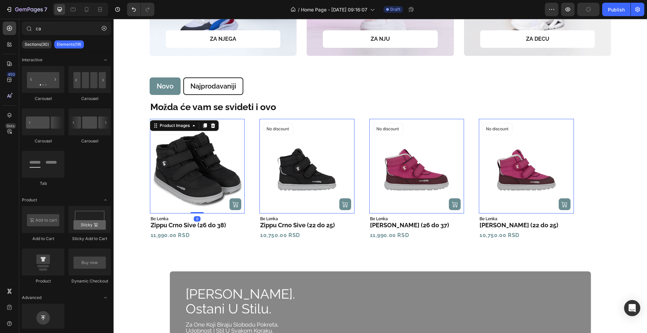
click at [189, 156] on img at bounding box center [197, 166] width 95 height 95
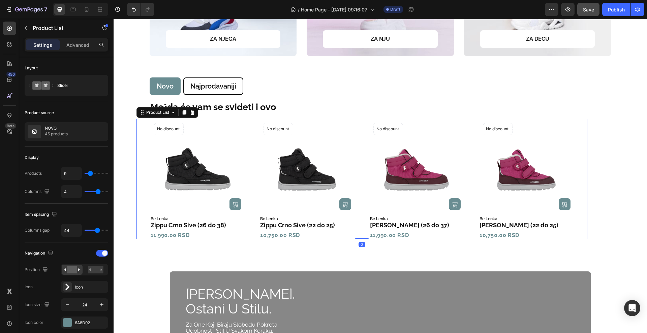
click at [139, 177] on icon "Carousel Back Arrow" at bounding box center [139, 179] width 5 height 8
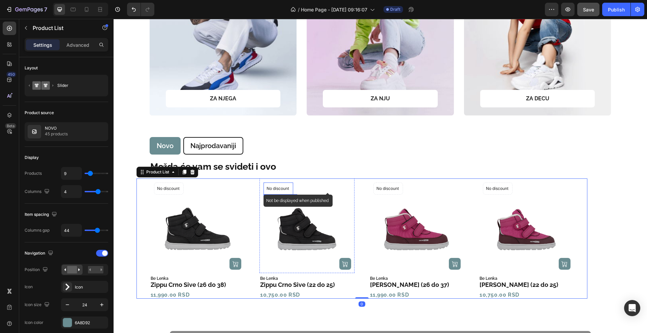
scroll to position [385, 0]
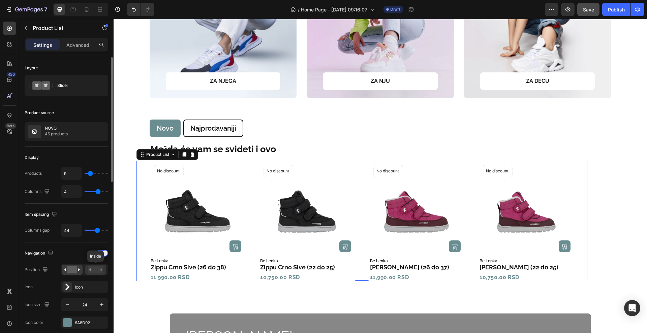
click at [89, 273] on rect at bounding box center [96, 269] width 16 height 7
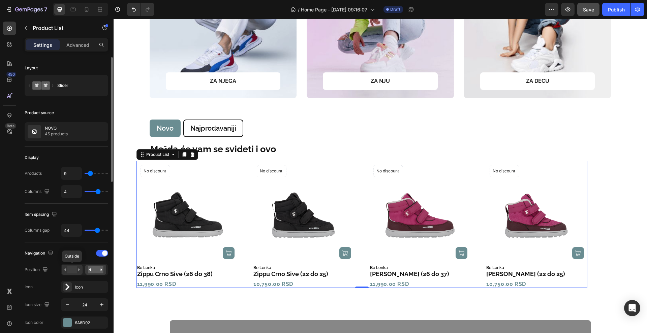
click at [70, 272] on rect at bounding box center [72, 269] width 10 height 7
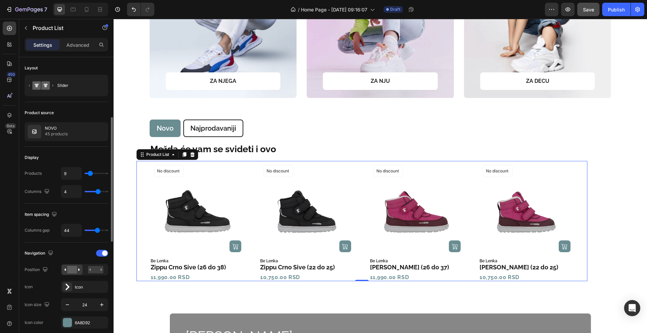
scroll to position [42, 0]
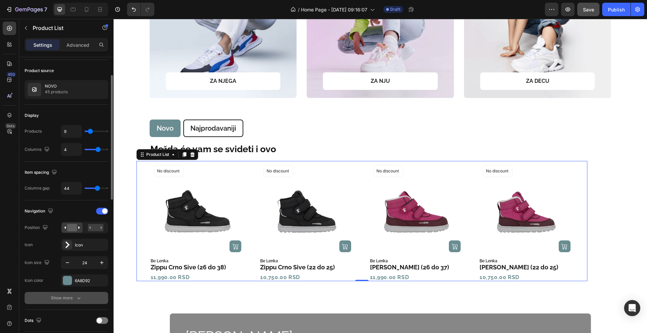
click at [64, 297] on div "Show more" at bounding box center [66, 298] width 31 height 7
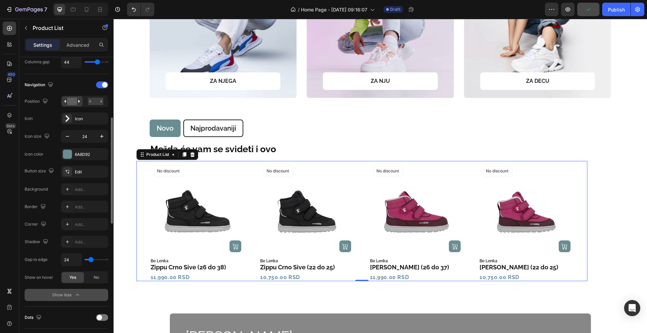
scroll to position [211, 0]
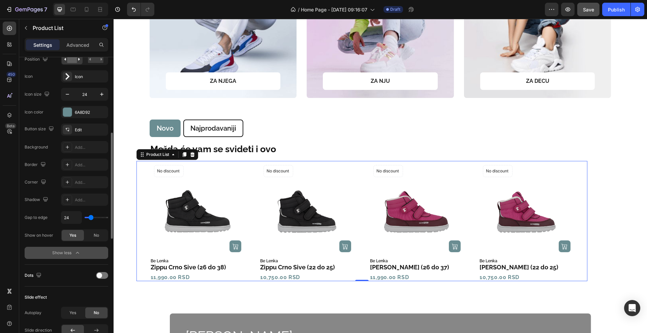
click at [75, 253] on icon "button" at bounding box center [77, 253] width 7 height 7
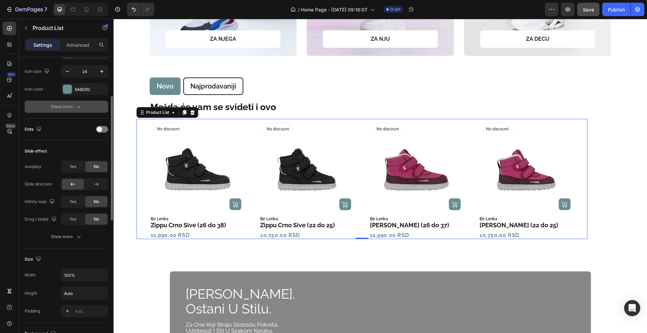
scroll to position [191, 0]
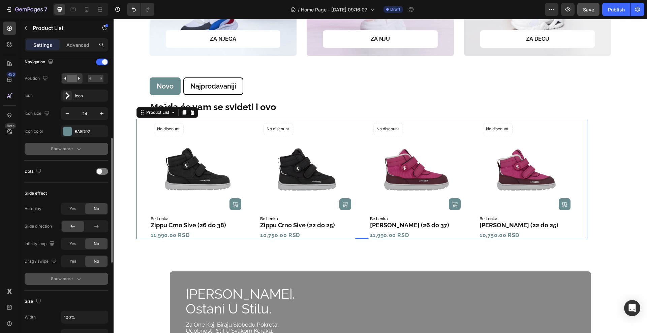
click at [72, 274] on button "Show more" at bounding box center [67, 279] width 84 height 12
click at [74, 263] on span "Yes" at bounding box center [72, 261] width 7 height 6
click at [92, 259] on div "No" at bounding box center [96, 261] width 22 height 11
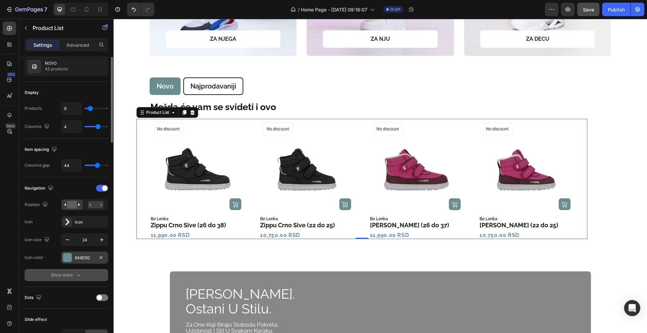
scroll to position [23, 0]
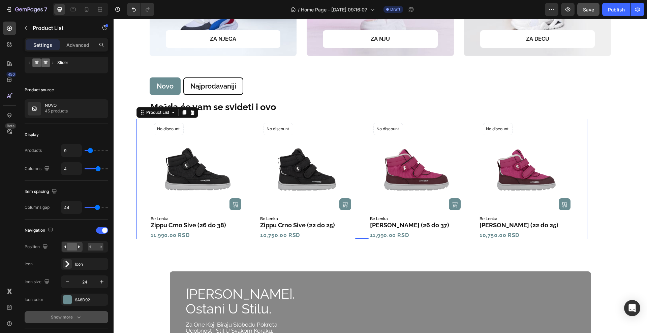
type input "27"
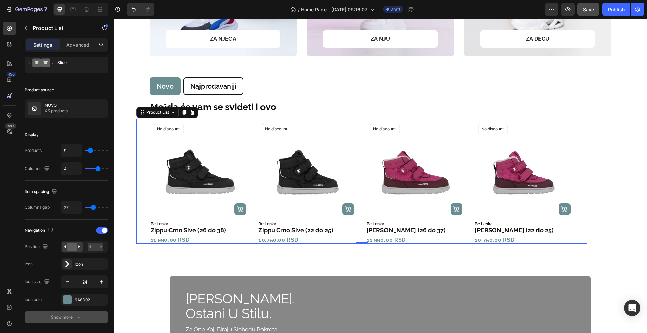
type input "25"
click at [93, 207] on input "range" at bounding box center [97, 207] width 24 height 1
click at [581, 179] on icon "Carousel Next Arrow" at bounding box center [583, 182] width 5 height 8
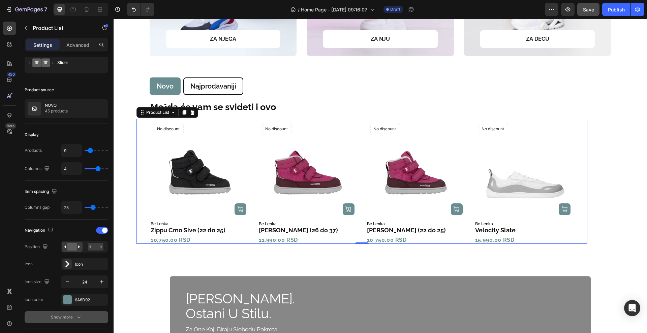
click at [582, 179] on icon "Carousel Next Arrow" at bounding box center [583, 181] width 3 height 5
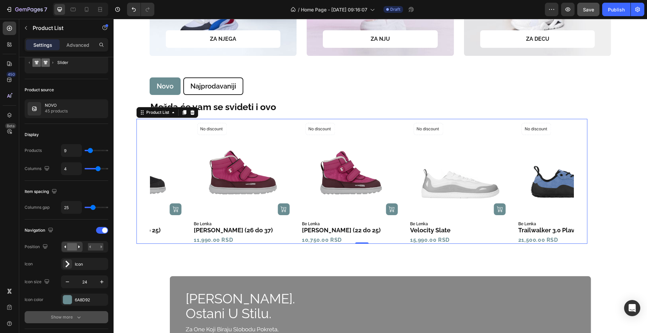
click at [582, 179] on icon "Carousel Next Arrow" at bounding box center [583, 181] width 3 height 5
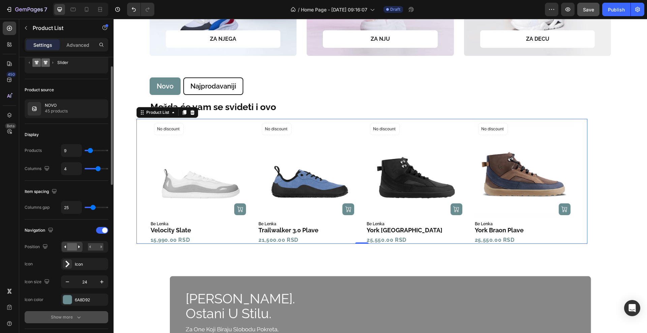
type input "30"
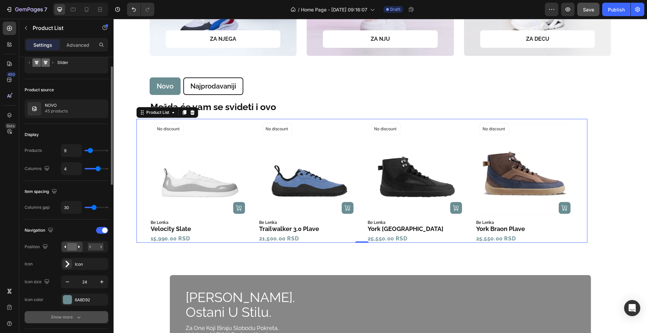
type input "31"
type input "39"
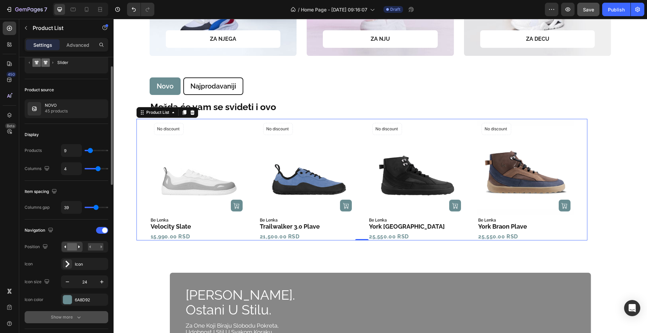
type input "40"
type input "46"
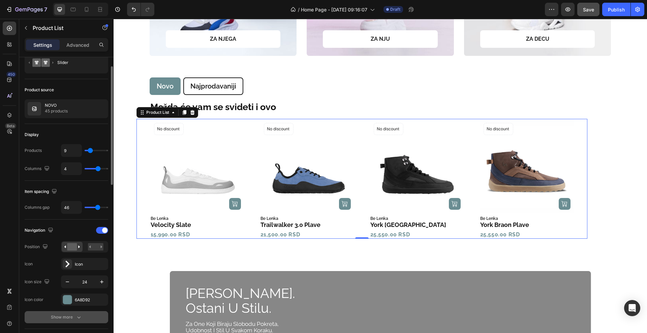
type input "44"
type input "40"
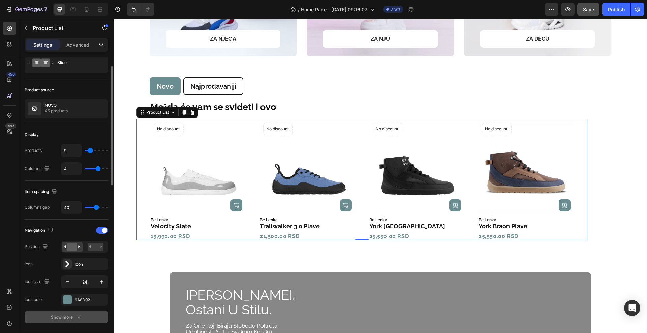
type input "44"
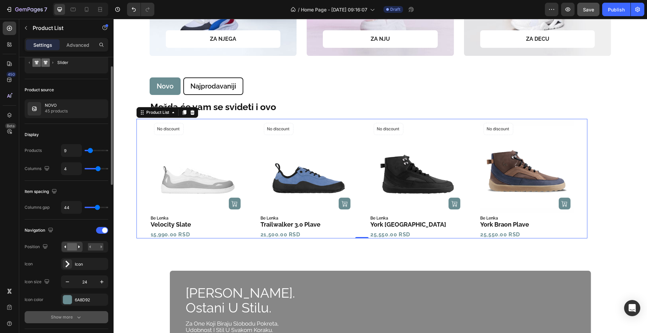
type input "47"
type input "44"
drag, startPoint x: 94, startPoint y: 208, endPoint x: 97, endPoint y: 210, distance: 4.2
type input "44"
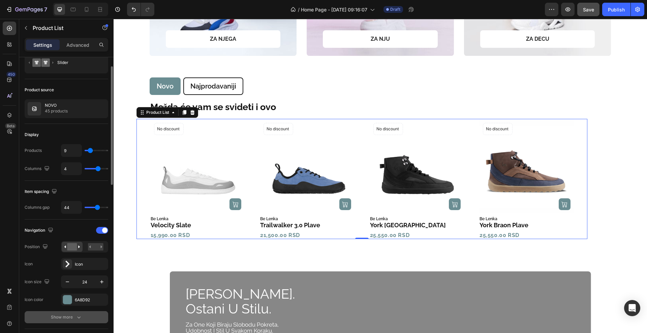
click at [97, 208] on input "range" at bounding box center [97, 207] width 24 height 1
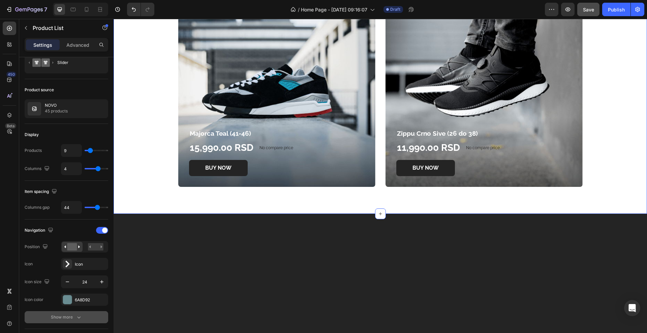
scroll to position [806, 0]
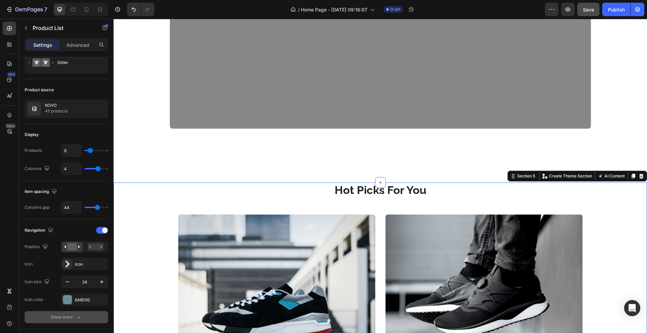
click at [157, 234] on div "Hot Picks For You Heading Row Majorca Teal (41-46) Product Title 15,990.00 RSD …" at bounding box center [380, 300] width 523 height 235
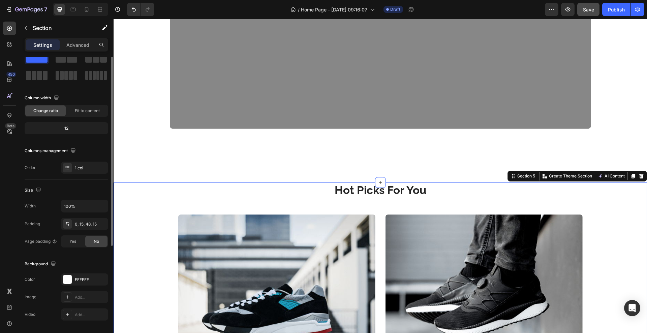
scroll to position [0, 0]
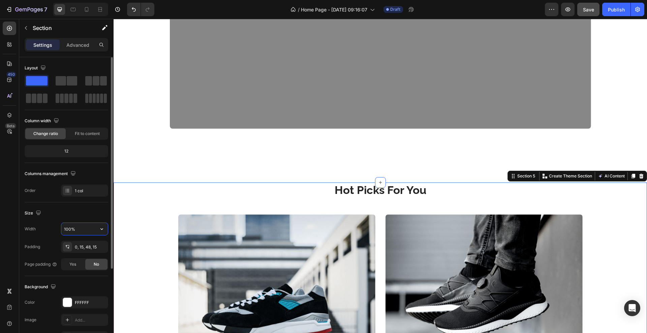
click at [76, 227] on input "100%" at bounding box center [84, 229] width 47 height 12
type input "%"
click at [77, 227] on input "%" at bounding box center [84, 229] width 47 height 12
type input "1400"
click at [49, 229] on div "Width 1400" at bounding box center [67, 229] width 84 height 13
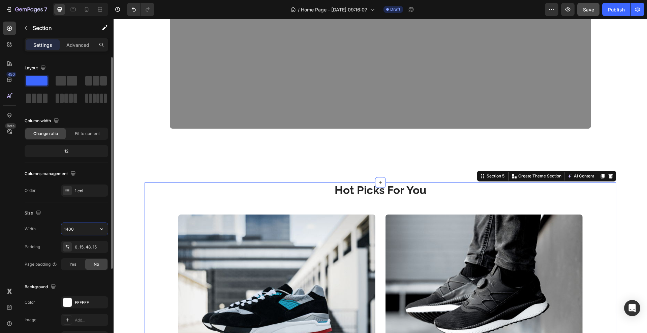
click at [78, 230] on input "1400" at bounding box center [84, 229] width 47 height 12
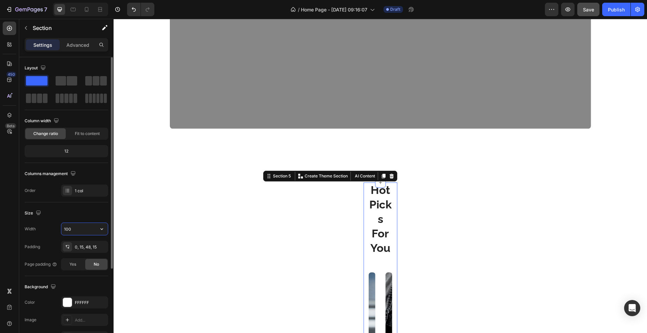
type input "100%"
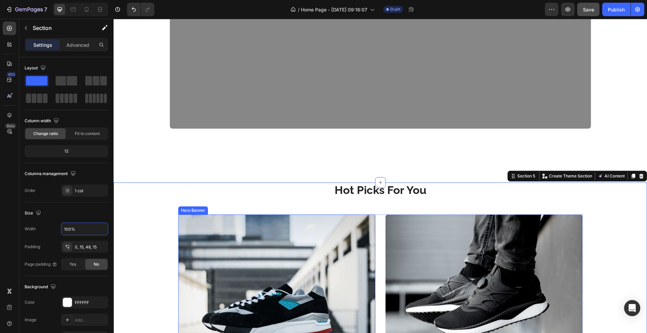
click at [183, 239] on div "Overlay" at bounding box center [276, 311] width 197 height 192
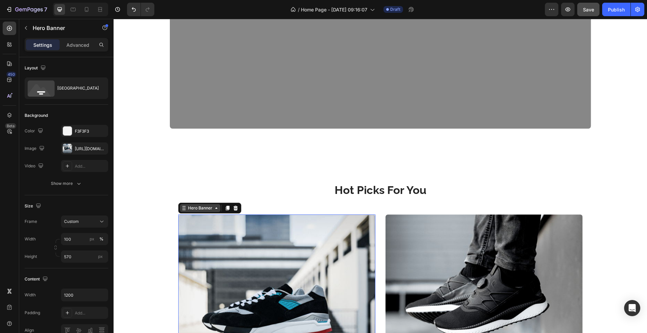
click at [194, 212] on div "Hero Banner" at bounding box center [200, 208] width 40 height 8
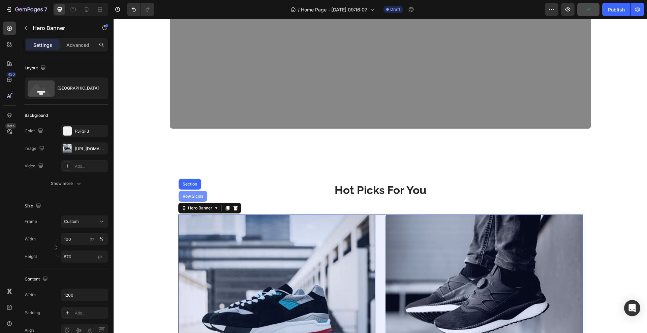
click at [189, 202] on div "Row 2 cols" at bounding box center [193, 196] width 29 height 11
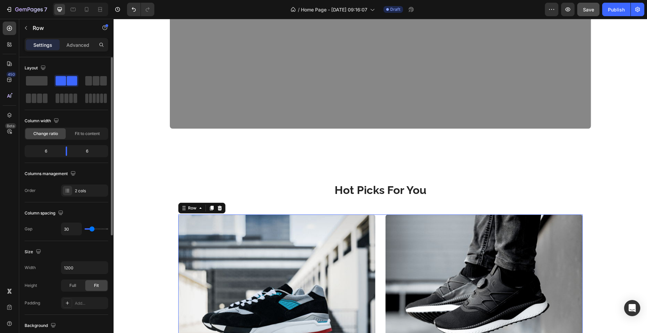
scroll to position [42, 0]
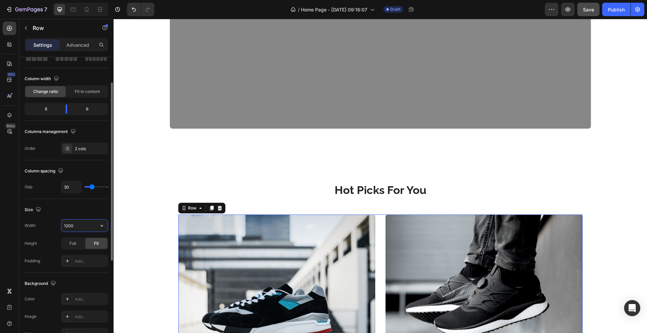
click at [81, 224] on input "1200" at bounding box center [84, 226] width 47 height 12
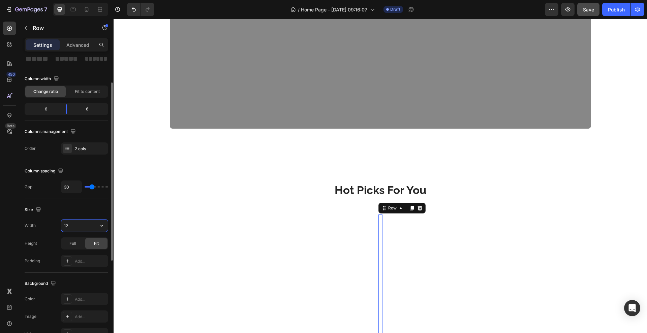
type input "1"
type input "3"
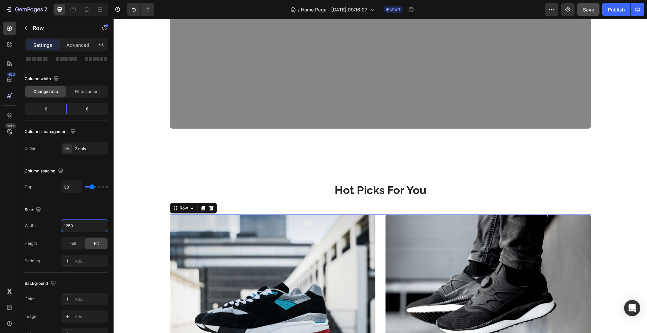
type input "1250"
click at [0, 268] on div "450 Beta" at bounding box center [9, 176] width 19 height 314
click at [373, 229] on div "Majorca Teal (41-46) Product Title 15,990.00 RSD Product Price Product Price No…" at bounding box center [380, 313] width 421 height 197
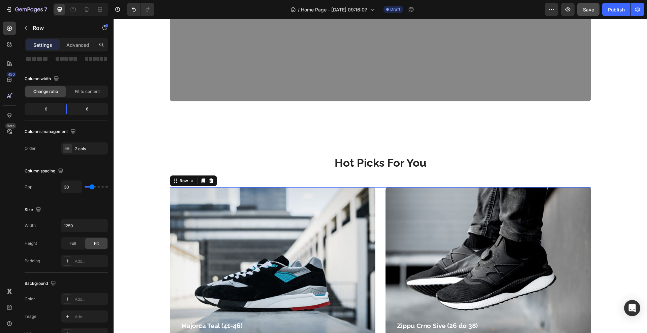
scroll to position [848, 0]
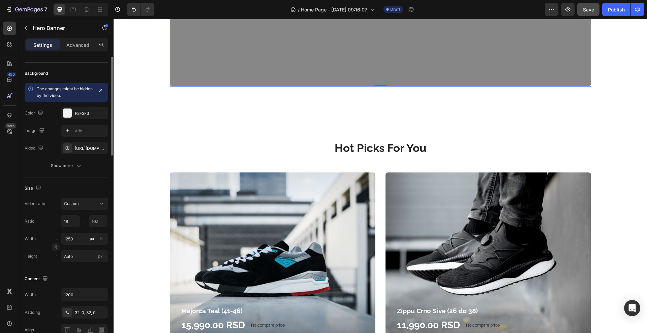
scroll to position [0, 0]
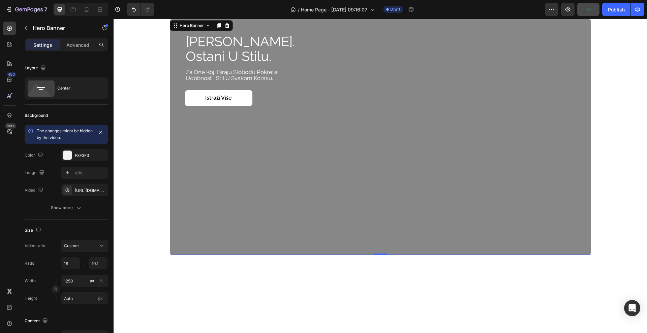
scroll to position [589, 0]
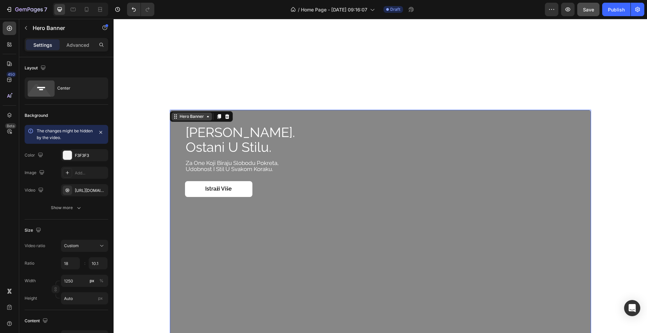
click at [179, 120] on div "Hero Banner" at bounding box center [192, 117] width 40 height 8
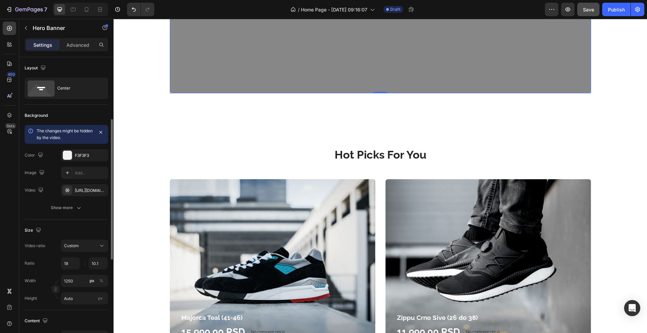
scroll to position [84, 0]
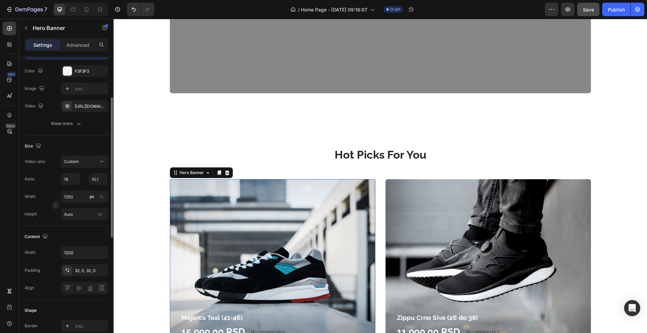
click at [170, 217] on div "Overlay" at bounding box center [273, 275] width 206 height 192
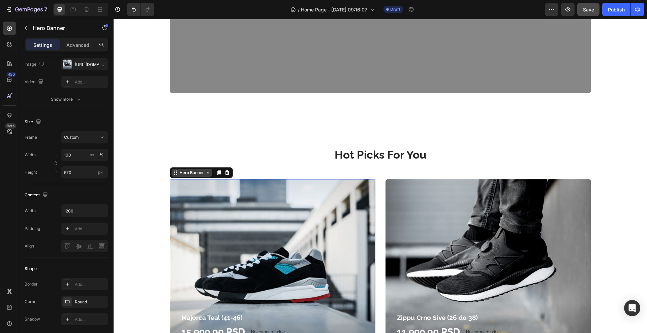
click at [185, 173] on div "Hero Banner" at bounding box center [191, 173] width 27 height 6
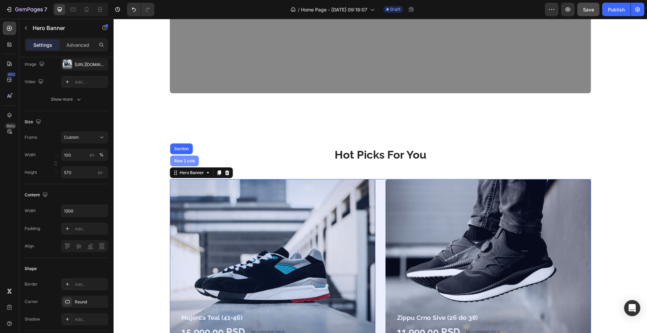
click at [181, 165] on div "Row 2 cols" at bounding box center [184, 161] width 29 height 11
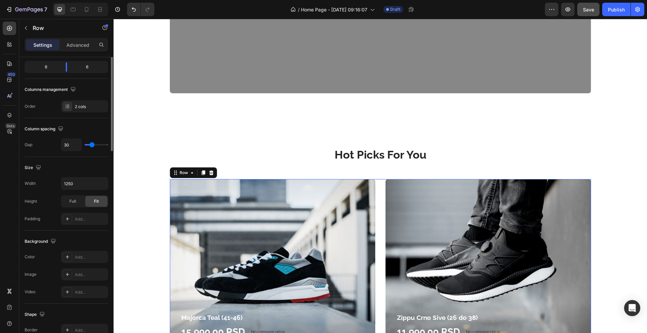
scroll to position [0, 0]
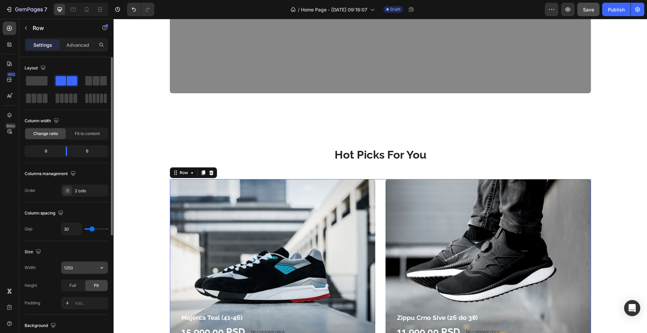
click at [79, 266] on input "1250" at bounding box center [84, 268] width 47 height 12
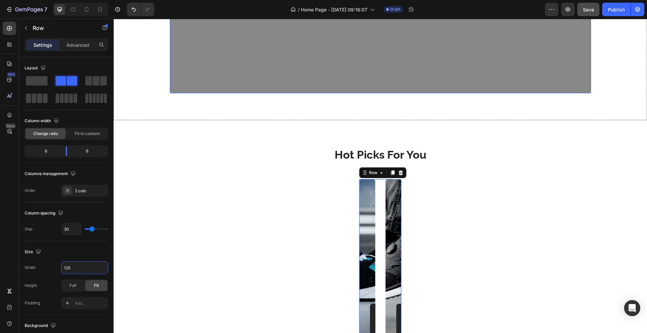
type input "1250"
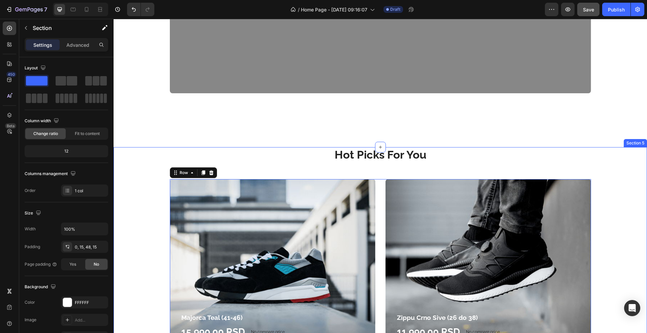
click at [607, 164] on div "Hot Picks For You Heading Row Majorca Teal (41-46) Product Title 15,990.00 RSD …" at bounding box center [380, 264] width 523 height 235
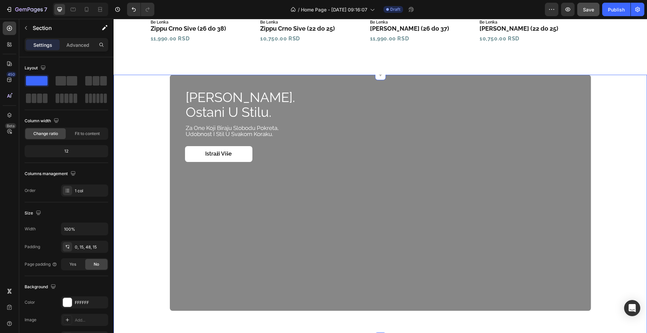
scroll to position [624, 0]
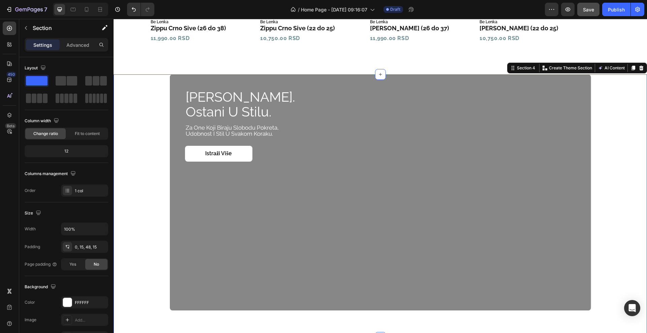
click at [158, 227] on div "[PERSON_NAME]. ostani u stilu. Heading za one [PERSON_NAME] slobodu pokreta, ud…" at bounding box center [380, 192] width 520 height 236
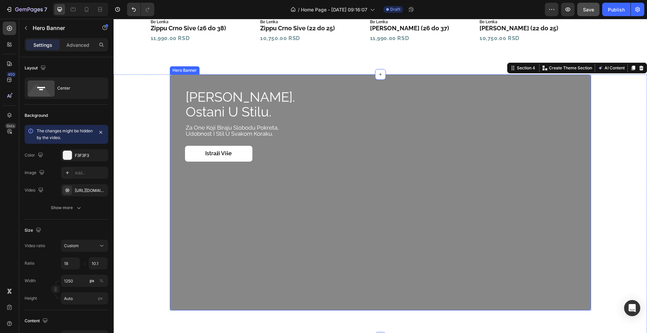
click at [177, 221] on div "Overlay" at bounding box center [380, 192] width 421 height 236
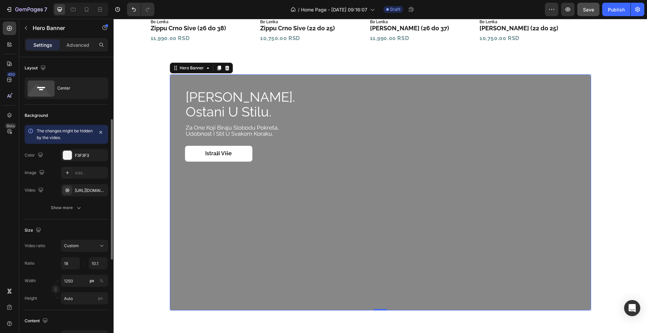
scroll to position [42, 0]
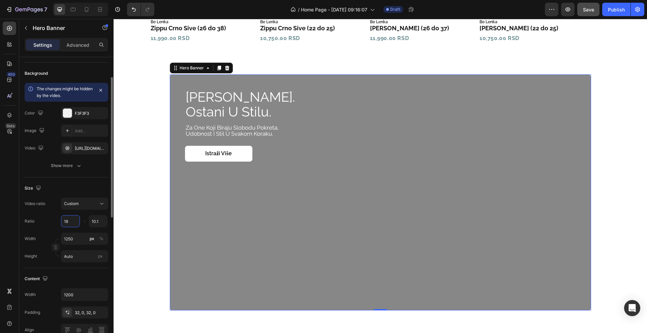
click at [69, 219] on input "18" at bounding box center [70, 221] width 19 height 12
type input "1"
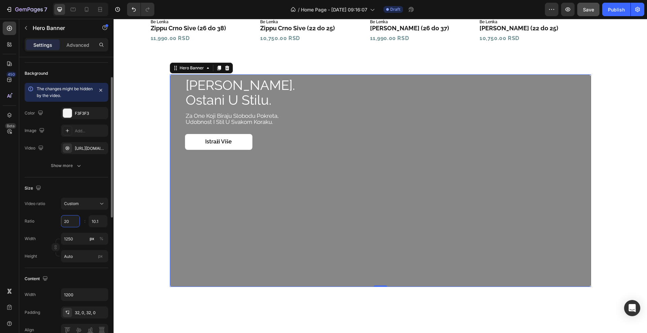
type input "2"
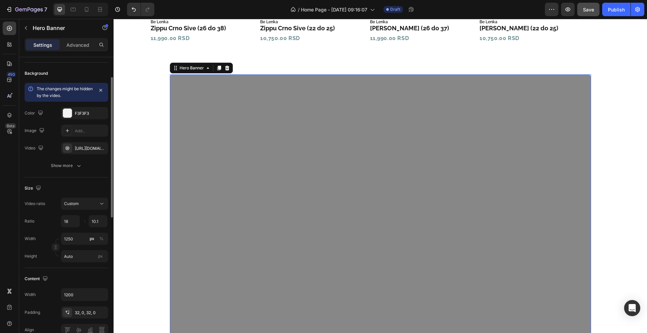
type input "18"
click at [34, 227] on div "Ratio 18 10.1 :" at bounding box center [67, 221] width 84 height 12
click at [47, 219] on div "Ratio 18 10.1 :" at bounding box center [67, 221] width 84 height 12
click at [75, 224] on input "18" at bounding box center [70, 221] width 19 height 12
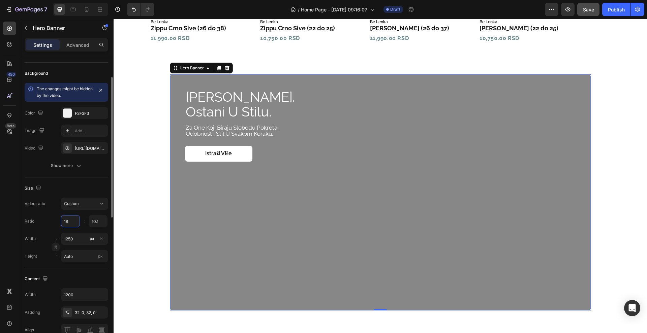
click at [69, 222] on input "18" at bounding box center [70, 221] width 19 height 12
type input "1"
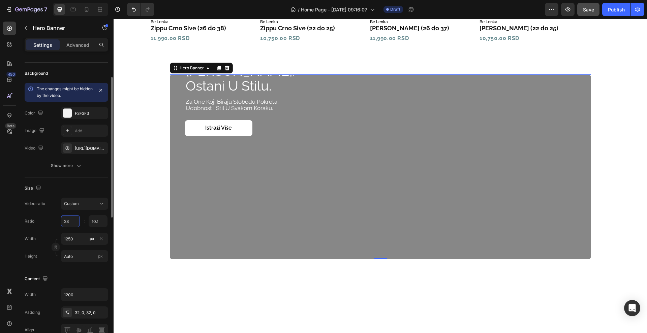
type input "2"
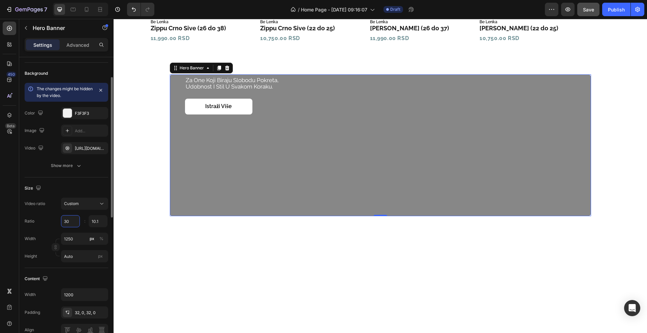
type input "3"
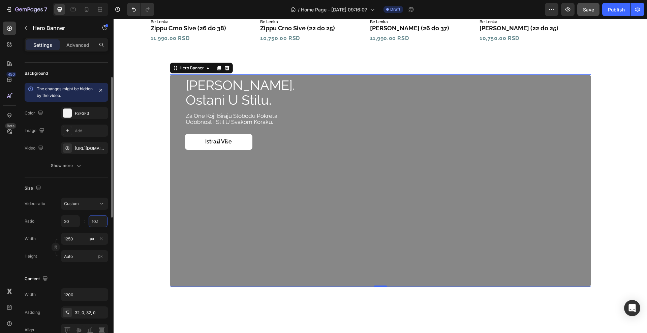
type input "20"
click at [100, 223] on input "10.1" at bounding box center [98, 221] width 19 height 12
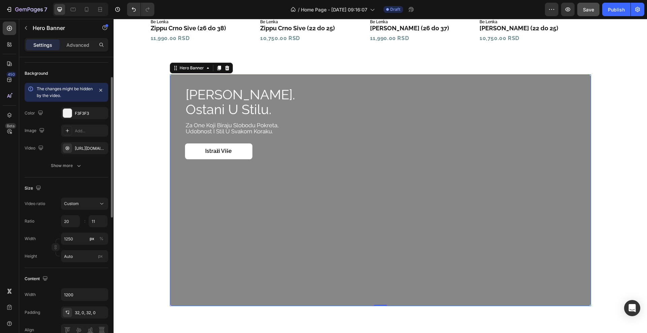
click at [45, 225] on div "Ratio 20 11 :" at bounding box center [67, 221] width 84 height 12
click at [130, 14] on button "Undo/Redo" at bounding box center [133, 9] width 13 height 13
type input "10.1"
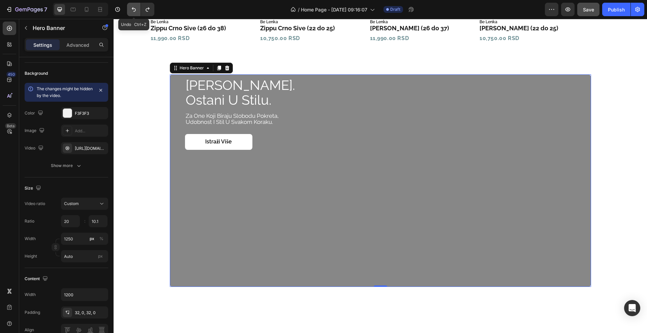
click at [130, 14] on button "Undo/Redo" at bounding box center [133, 9] width 13 height 13
type input "18"
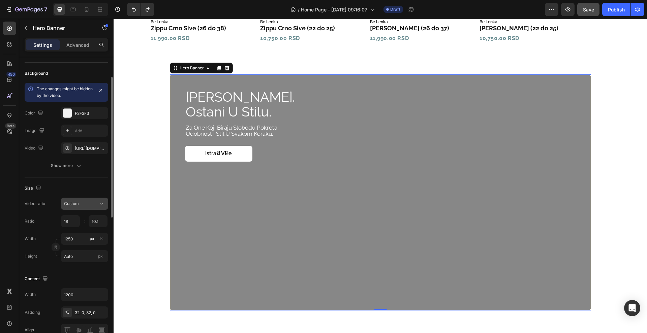
click at [98, 207] on icon at bounding box center [101, 204] width 7 height 7
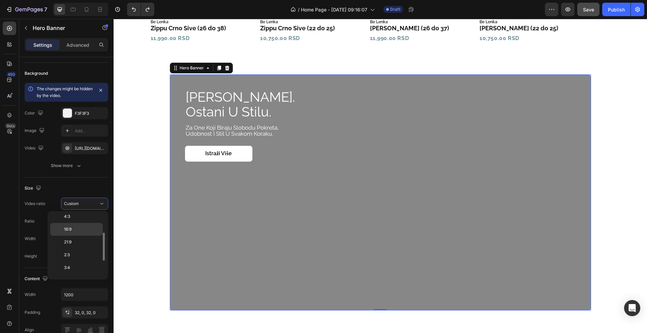
click at [78, 234] on div "16:9" at bounding box center [76, 229] width 53 height 13
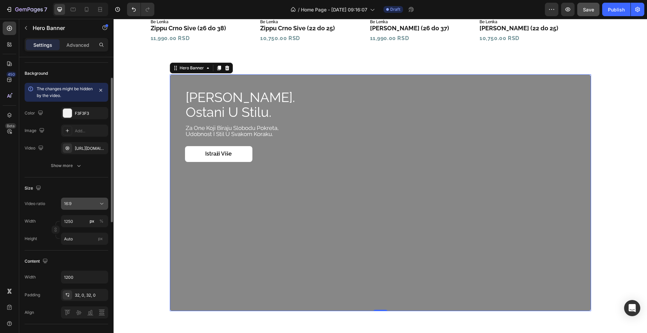
click at [98, 204] on icon at bounding box center [101, 204] width 7 height 7
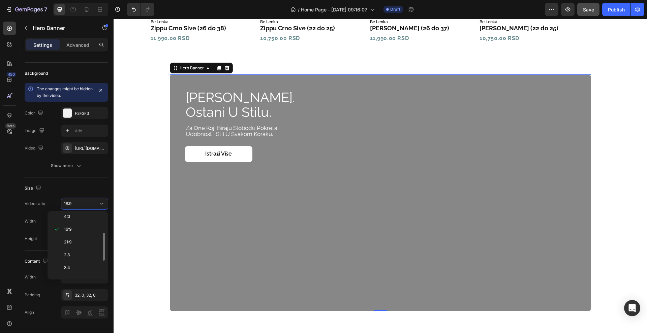
scroll to position [78, 0]
click at [86, 272] on p "Custom" at bounding box center [82, 271] width 36 height 6
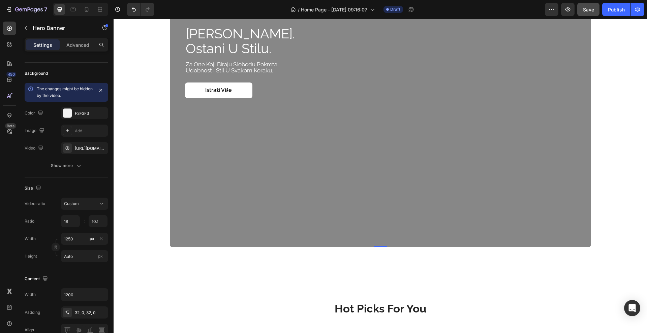
scroll to position [666, 0]
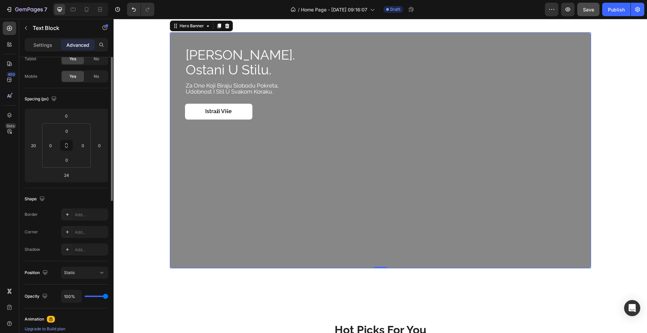
click at [200, 91] on p "udobnost i stil u svakom koraku." at bounding box center [384, 92] width 396 height 6
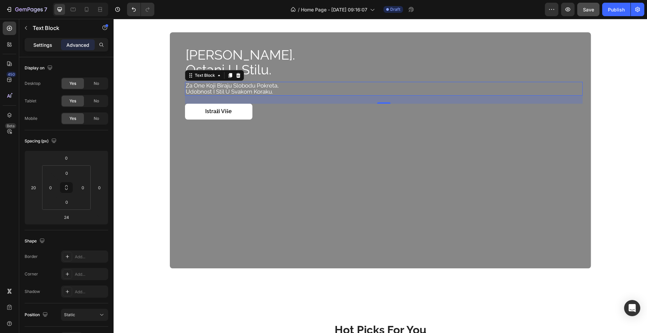
click at [46, 46] on p "Settings" at bounding box center [42, 44] width 19 height 7
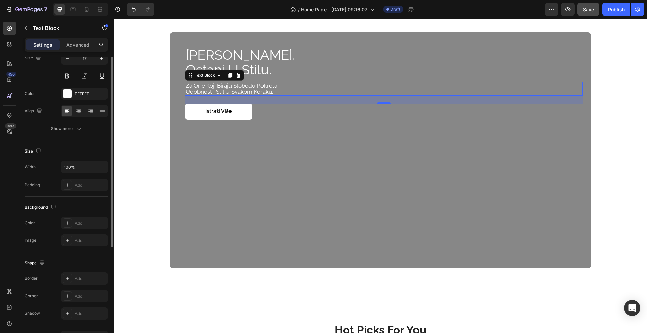
scroll to position [20, 0]
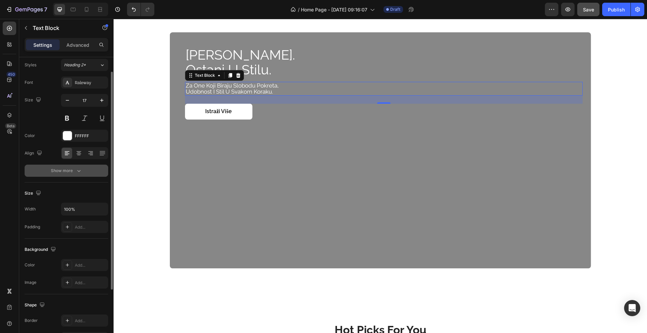
click at [68, 175] on button "Show more" at bounding box center [67, 171] width 84 height 12
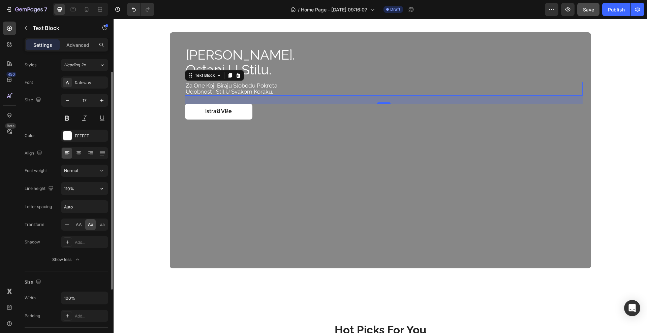
scroll to position [62, 0]
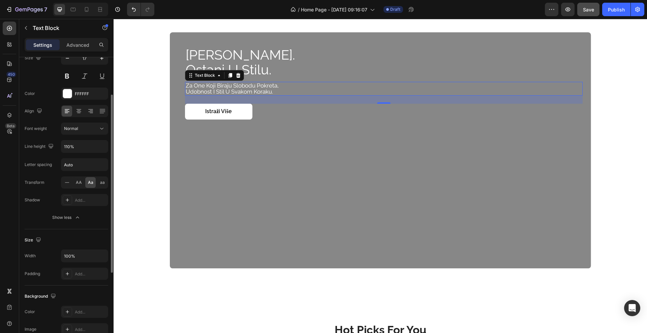
click at [92, 182] on span "Aa" at bounding box center [90, 183] width 5 height 6
click at [101, 182] on span "aa" at bounding box center [102, 183] width 5 height 6
click at [69, 182] on icon at bounding box center [67, 182] width 4 height 0
click at [186, 85] on p "za one koji biraju slobodu pokreta," at bounding box center [384, 86] width 396 height 6
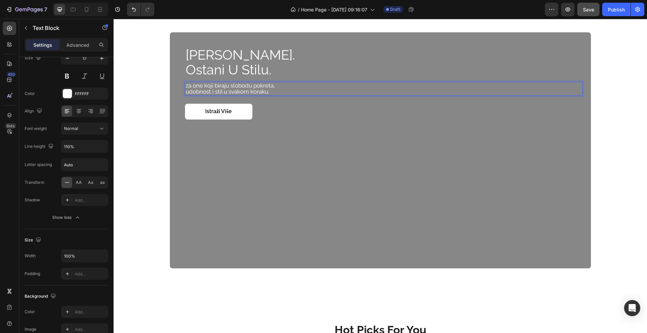
click at [186, 86] on p "za one koji biraju slobodu pokreta," at bounding box center [384, 86] width 396 height 6
click at [299, 133] on div "Overlay" at bounding box center [380, 150] width 421 height 236
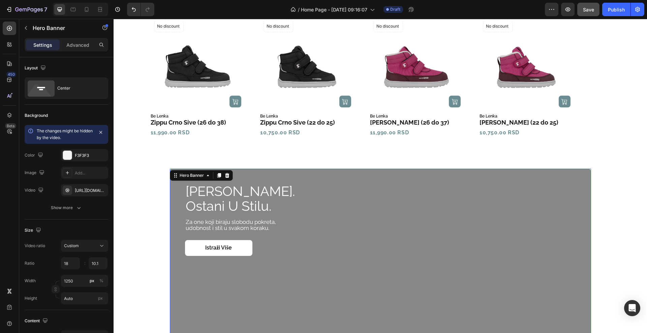
scroll to position [614, 0]
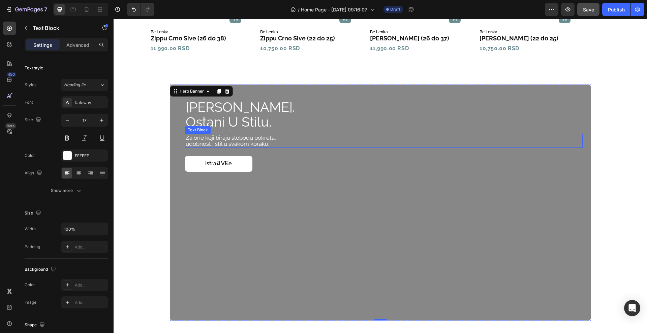
click at [267, 143] on p "udobnost i stil u svakom koraku." at bounding box center [384, 144] width 396 height 6
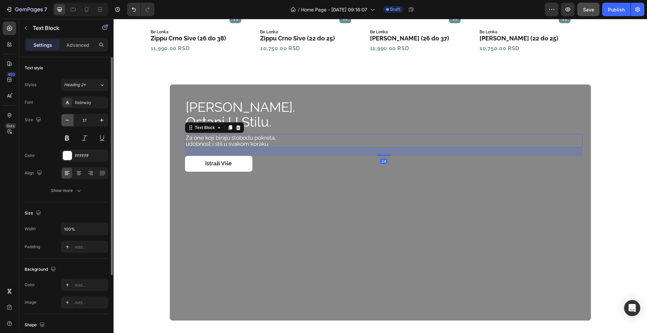
click at [69, 122] on icon "button" at bounding box center [67, 120] width 7 height 7
type input "16"
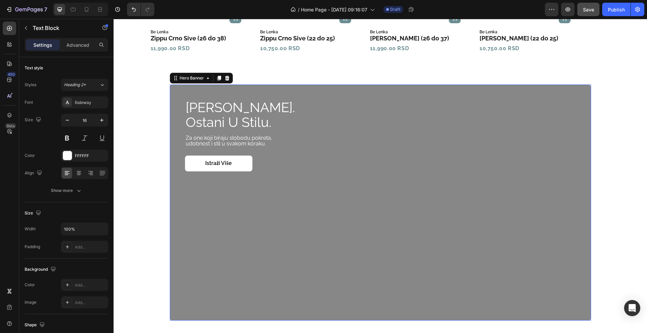
click at [351, 196] on div "budi barefoot. ostani u stilu. Heading Za one koji biraju slobodu pokreta, udob…" at bounding box center [380, 203] width 404 height 22
click at [208, 143] on p "udobnost i stil u svakom koraku." at bounding box center [384, 144] width 396 height 6
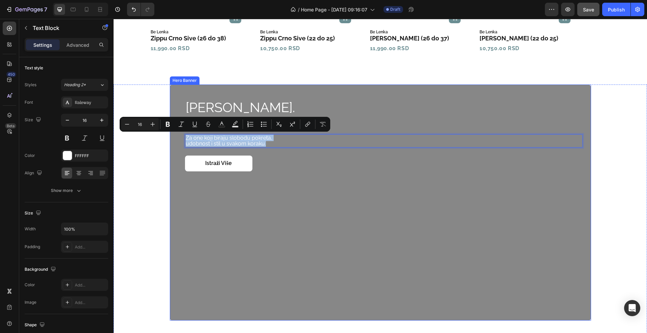
drag, startPoint x: 265, startPoint y: 144, endPoint x: 167, endPoint y: 137, distance: 97.9
click at [170, 137] on div "budi barefoot. ostani u stilu. Heading Za one koji biraju slobodu pokreta, udob…" at bounding box center [380, 203] width 421 height 236
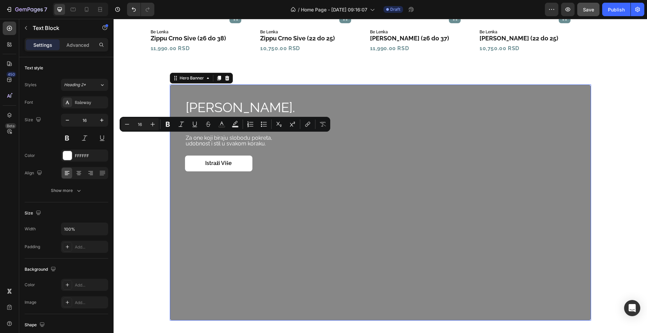
click at [220, 183] on div "Overlay" at bounding box center [380, 203] width 421 height 236
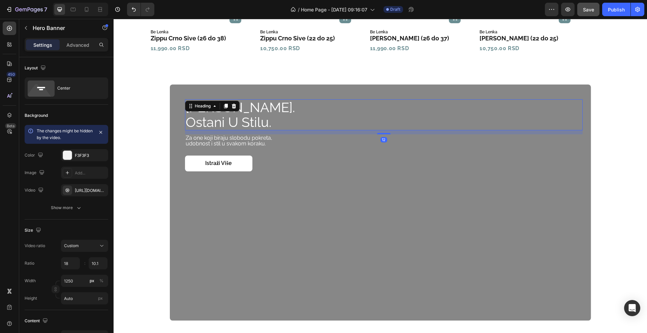
click at [212, 118] on h2 "budi barefoot. ostani u stilu." at bounding box center [384, 114] width 398 height 31
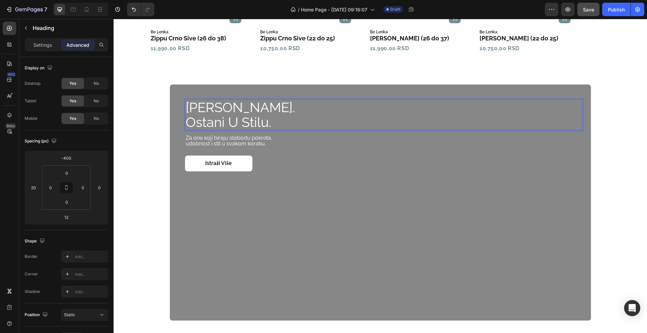
click at [212, 118] on h2 "budi barefoot. ostani u stilu." at bounding box center [384, 114] width 398 height 31
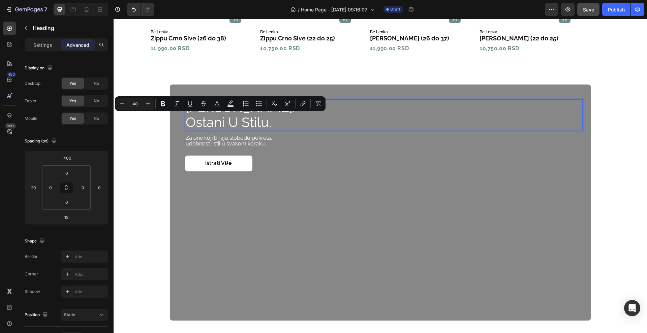
click at [274, 118] on p "budi barefoot. ostani u stilu." at bounding box center [384, 115] width 396 height 30
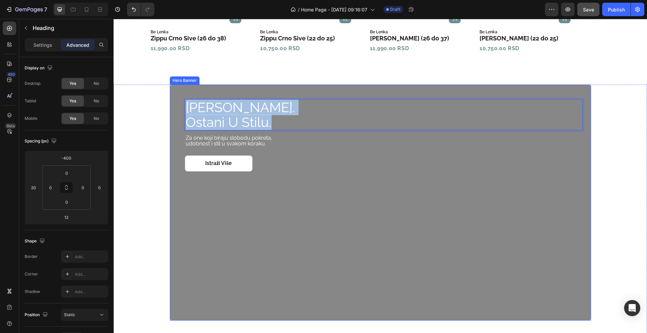
drag, startPoint x: 272, startPoint y: 121, endPoint x: 177, endPoint y: 105, distance: 96.4
click at [177, 105] on div "budi barefoot. ostani u stilu. Heading 12 Za one koji biraju slobodu pokreta, u…" at bounding box center [380, 203] width 421 height 236
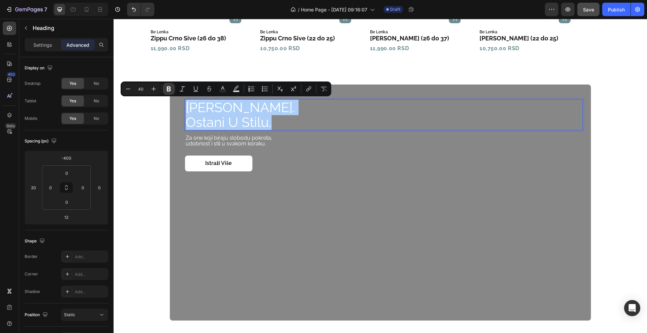
click at [168, 90] on icon "Editor contextual toolbar" at bounding box center [168, 89] width 7 height 7
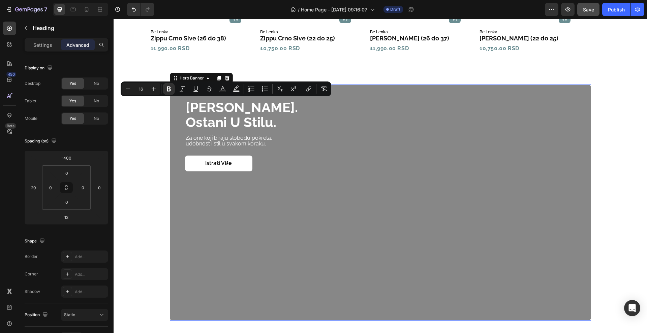
click at [212, 188] on div "Overlay" at bounding box center [380, 203] width 421 height 236
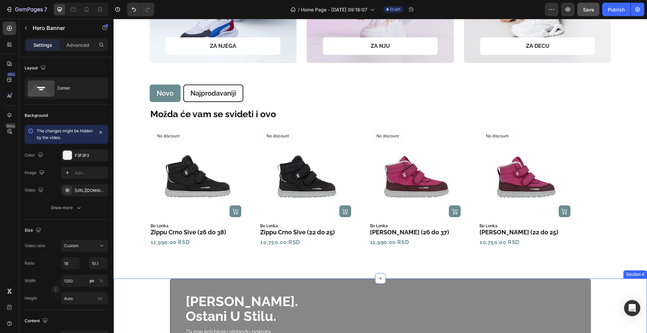
scroll to position [546, 0]
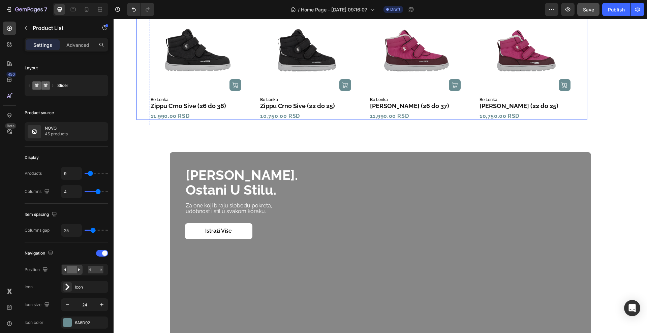
click at [582, 59] on icon "Carousel Next Arrow" at bounding box center [583, 59] width 3 height 5
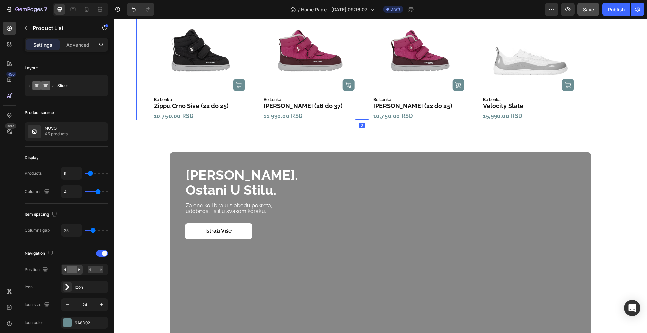
click at [582, 59] on icon "Carousel Next Arrow" at bounding box center [583, 59] width 3 height 5
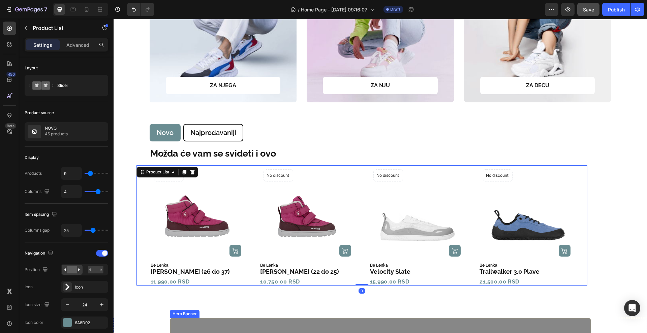
scroll to position [378, 0]
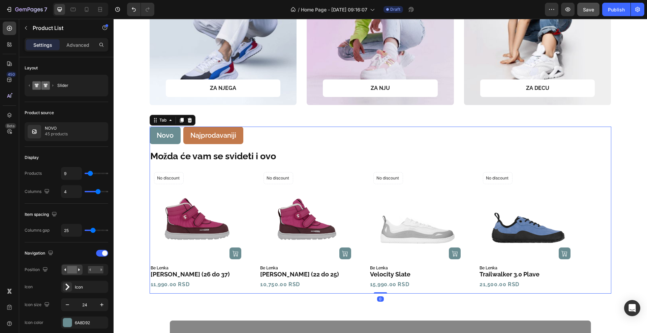
click at [191, 136] on p "Najprodavaniji" at bounding box center [213, 135] width 46 height 9
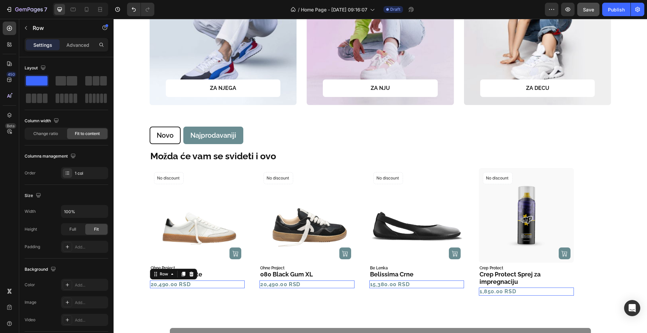
click at [211, 286] on div "20,490.00 RSD Product Price Product Price Row 0" at bounding box center [197, 285] width 95 height 8
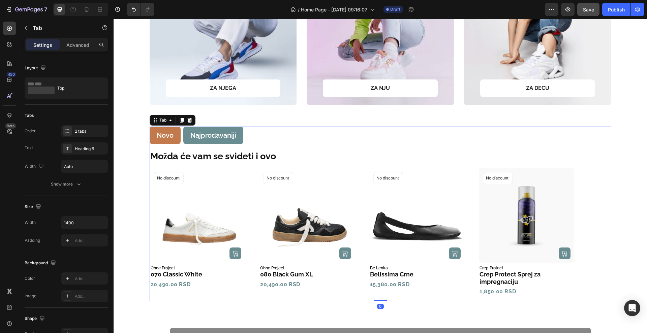
click at [151, 138] on li "Novo" at bounding box center [165, 136] width 31 height 18
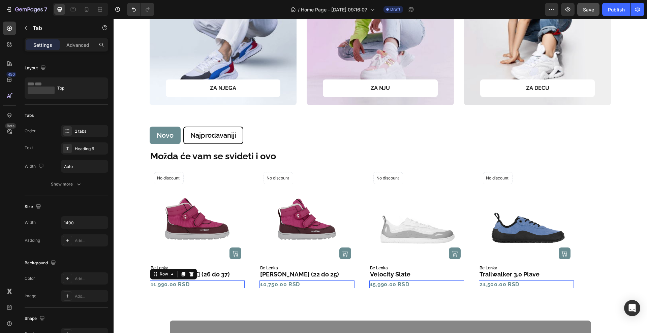
click at [200, 286] on div "11,990.00 RSD Product Price Product Price Row 0" at bounding box center [197, 285] width 95 height 8
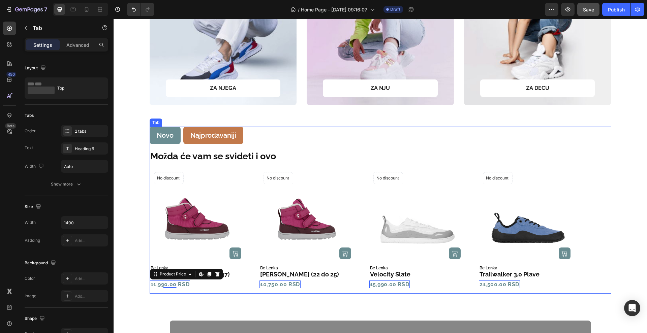
click at [239, 133] on li "Najprodavaniji" at bounding box center [213, 136] width 60 height 18
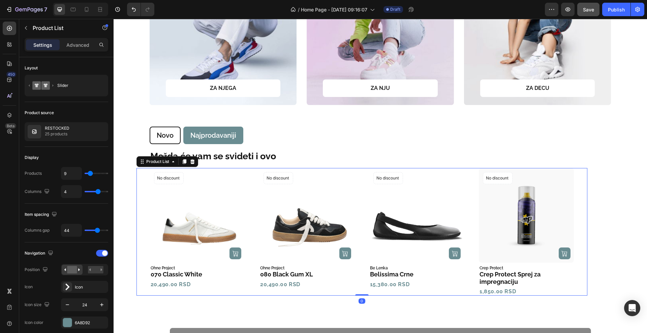
click at [582, 230] on icon "Carousel Next Arrow" at bounding box center [583, 231] width 3 height 5
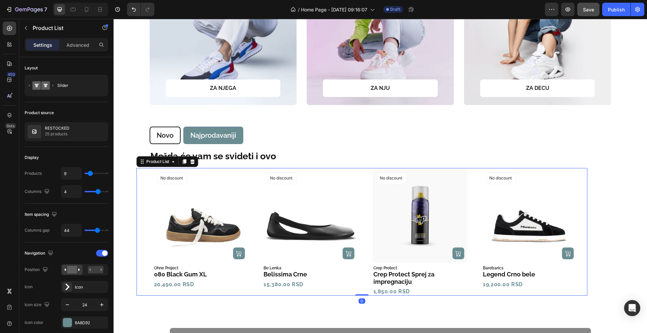
click at [582, 230] on icon "Carousel Next Arrow" at bounding box center [583, 231] width 3 height 5
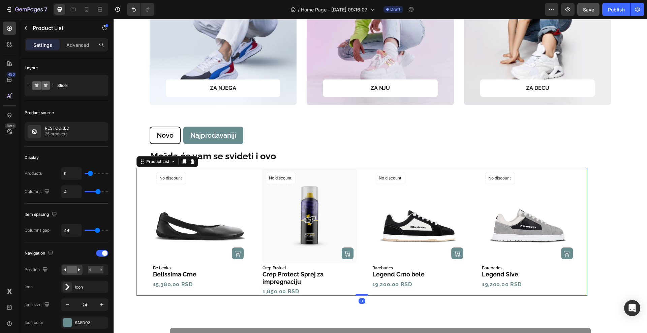
click at [582, 230] on icon "Carousel Next Arrow" at bounding box center [583, 231] width 3 height 5
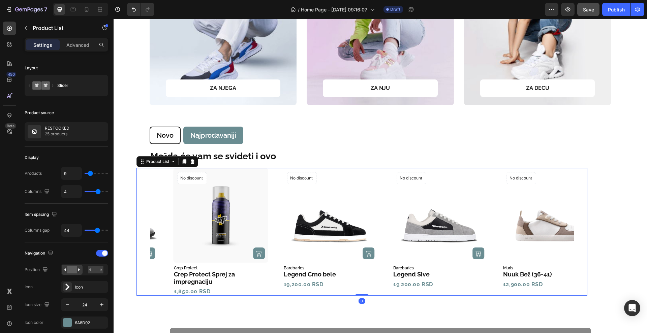
click at [582, 230] on icon "Carousel Next Arrow" at bounding box center [583, 231] width 3 height 5
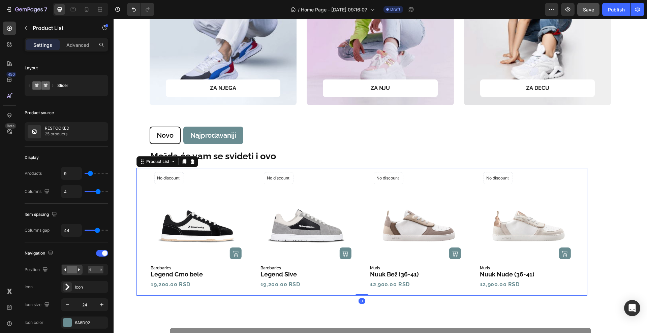
click at [582, 230] on icon "Carousel Next Arrow" at bounding box center [583, 231] width 3 height 5
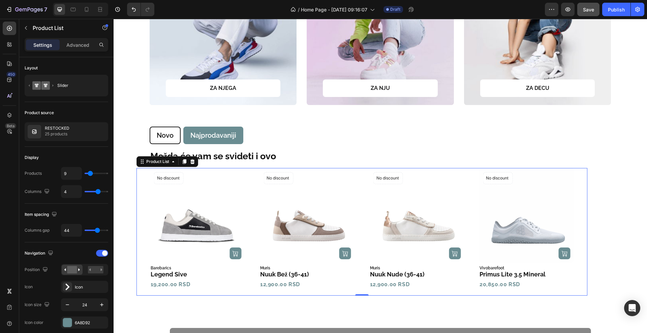
click at [137, 230] on icon "Carousel Back Arrow" at bounding box center [139, 232] width 5 height 8
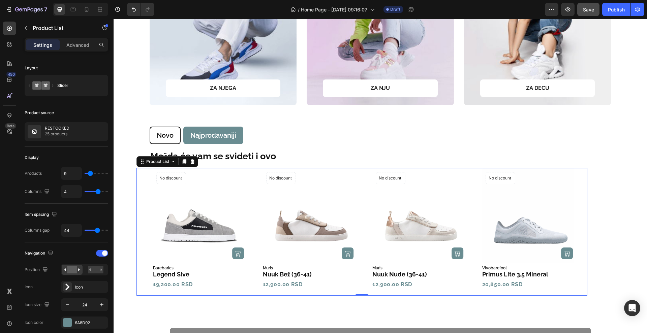
click at [136, 230] on div "Product Images (P) Cart Button No discount Not be displayed when published Prod…" at bounding box center [361, 232] width 451 height 128
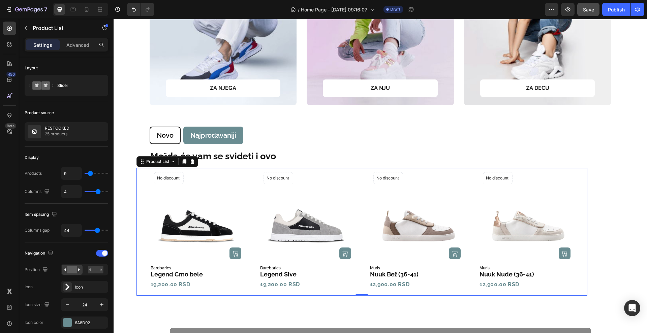
click at [137, 230] on icon "Carousel Back Arrow" at bounding box center [139, 232] width 5 height 8
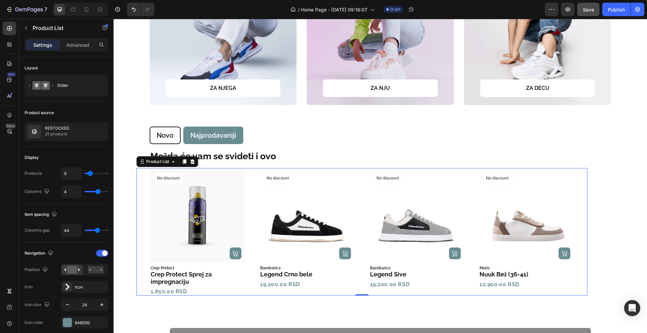
click at [137, 230] on icon "Carousel Back Arrow" at bounding box center [139, 232] width 5 height 8
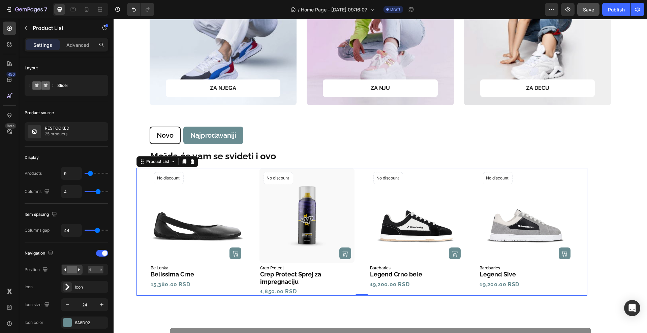
click at [137, 230] on icon "Carousel Back Arrow" at bounding box center [139, 232] width 5 height 8
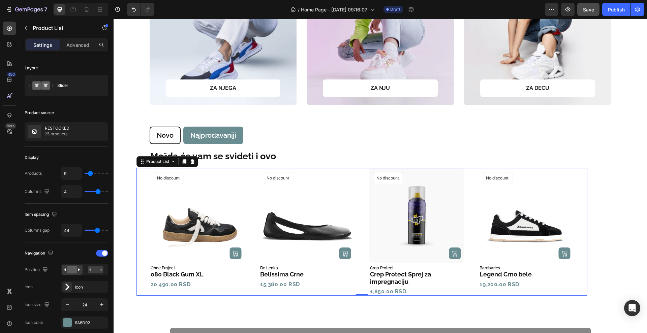
click at [137, 230] on icon "Carousel Back Arrow" at bounding box center [139, 232] width 5 height 8
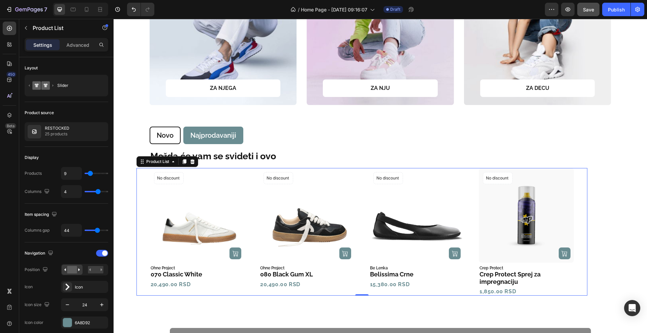
click at [137, 230] on icon "Carousel Back Arrow" at bounding box center [139, 232] width 5 height 8
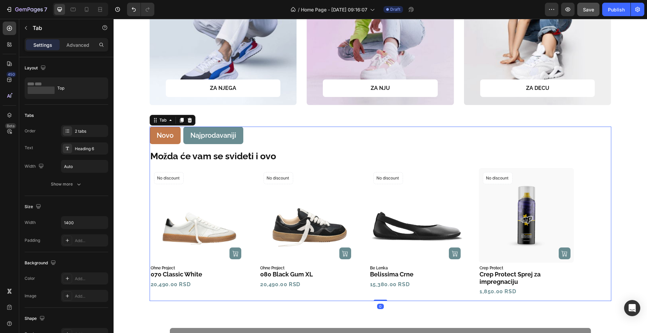
click at [151, 139] on li "Novo" at bounding box center [165, 136] width 31 height 18
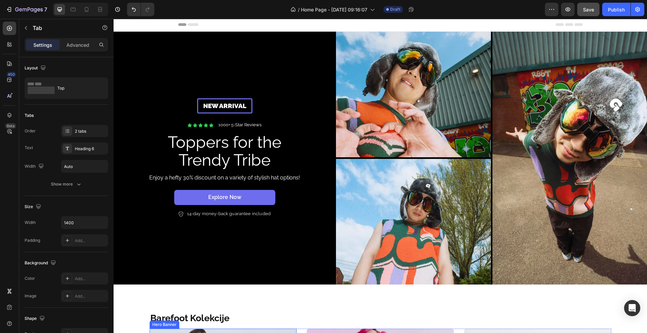
scroll to position [0, 0]
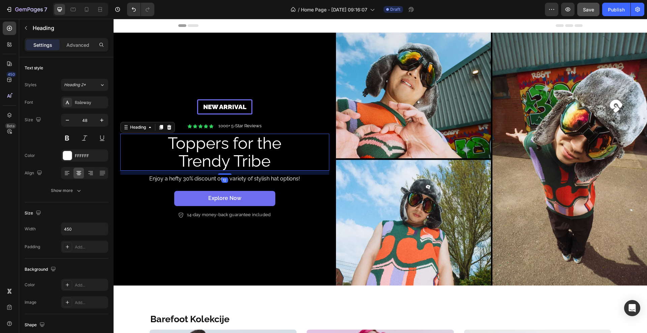
click at [195, 158] on h2 "Toppers for the Trendy Tribe" at bounding box center [225, 152] width 152 height 37
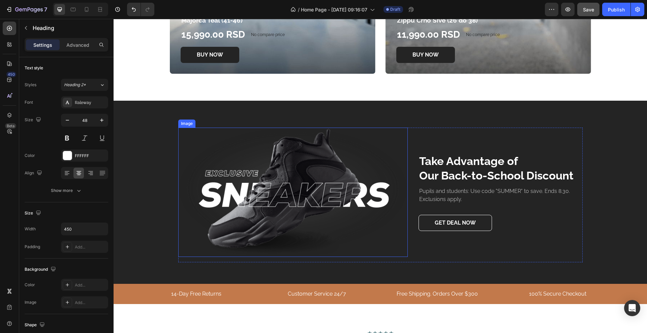
scroll to position [1137, 0]
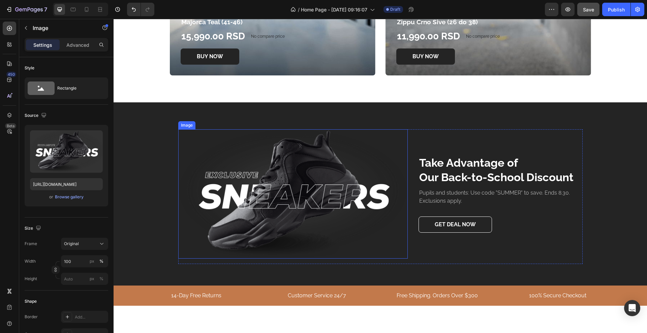
click at [292, 191] on img at bounding box center [292, 193] width 229 height 129
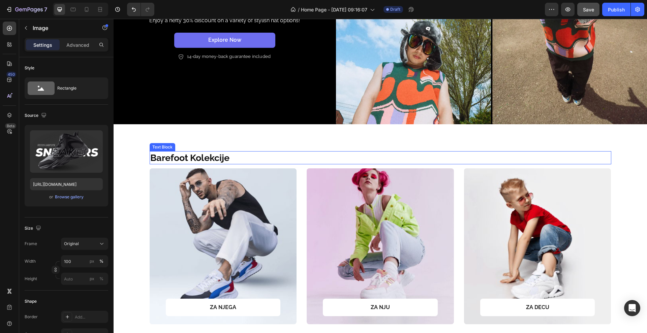
scroll to position [207, 0]
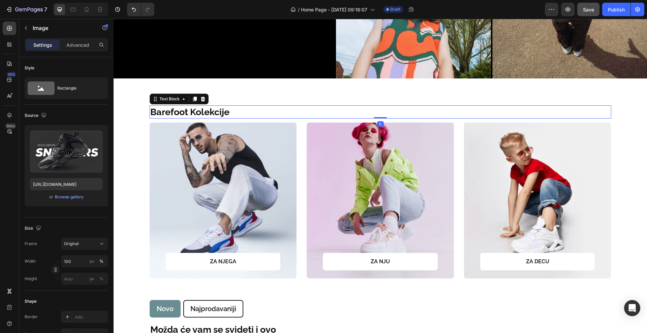
click at [150, 112] on p "Barefoot Kolekcije" at bounding box center [351, 112] width 403 height 12
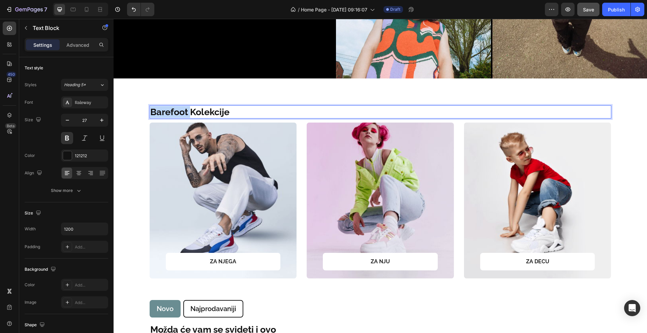
click at [150, 112] on p "Barefoot Kolekcije" at bounding box center [351, 112] width 403 height 12
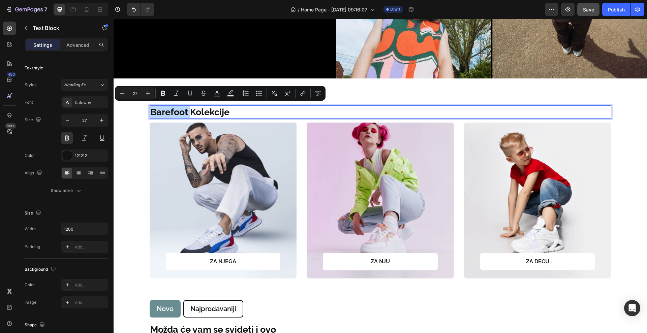
click at [150, 112] on p "Barefoot Kolekcije" at bounding box center [351, 112] width 403 height 12
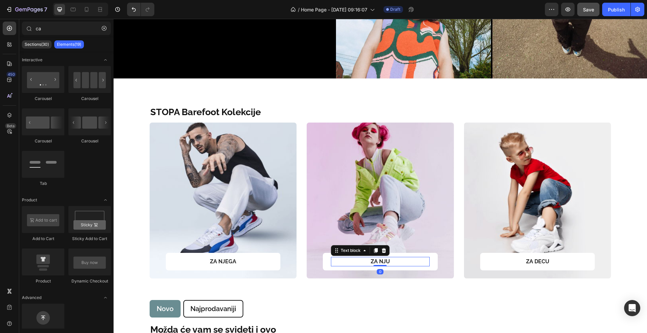
click at [405, 263] on div "ZA NJU" at bounding box center [380, 261] width 99 height 9
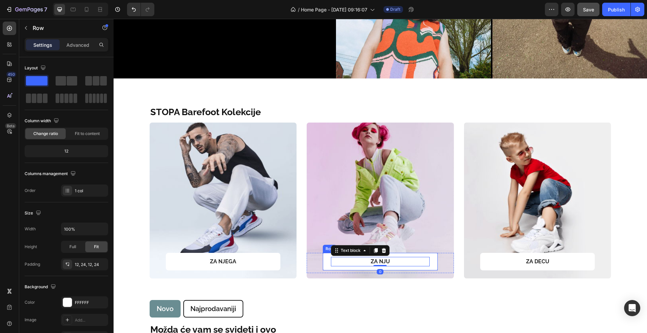
click at [428, 257] on div "ZA NJU Text block 0 Row" at bounding box center [380, 262] width 115 height 18
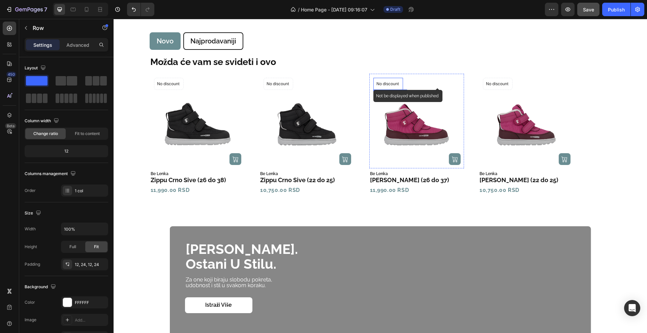
scroll to position [334, 0]
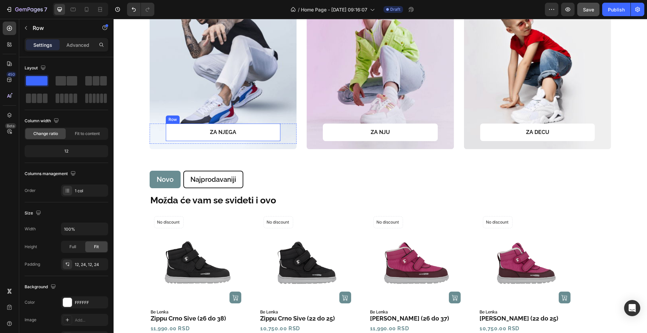
click at [270, 131] on div "ZA NJEGA Text block Row" at bounding box center [223, 133] width 115 height 18
click at [64, 42] on div "Advanced" at bounding box center [78, 44] width 34 height 11
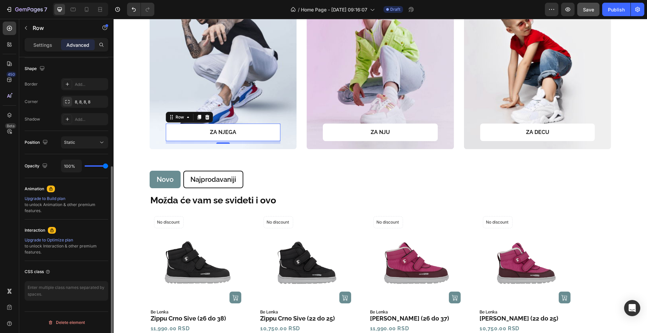
scroll to position [0, 0]
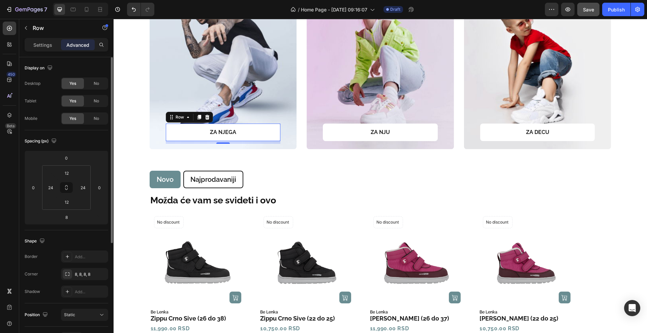
click at [40, 51] on div "Settings Advanced" at bounding box center [67, 44] width 84 height 13
click at [43, 40] on div "Settings" at bounding box center [43, 44] width 34 height 11
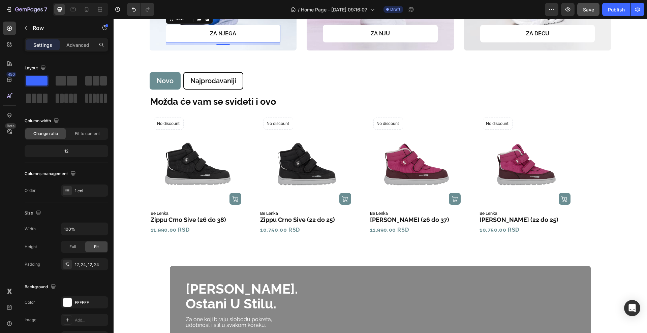
scroll to position [460, 0]
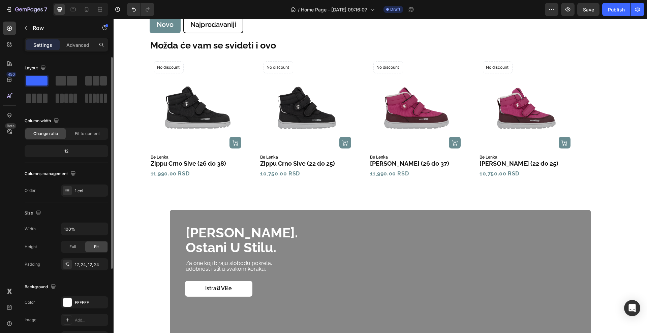
scroll to position [116, 0]
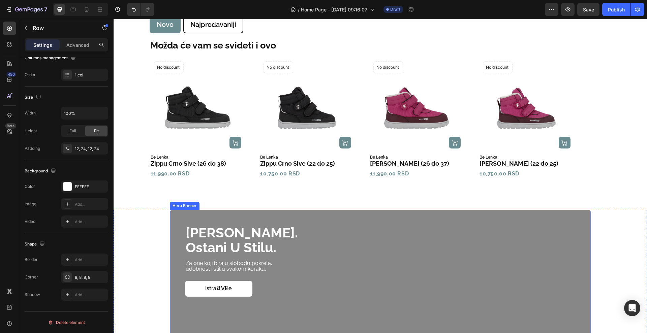
click at [173, 233] on div "Overlay" at bounding box center [380, 328] width 421 height 236
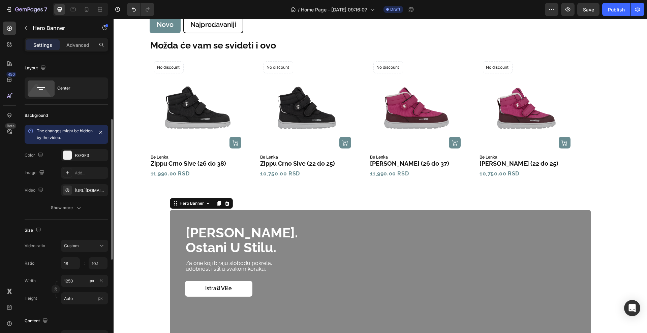
scroll to position [84, 0]
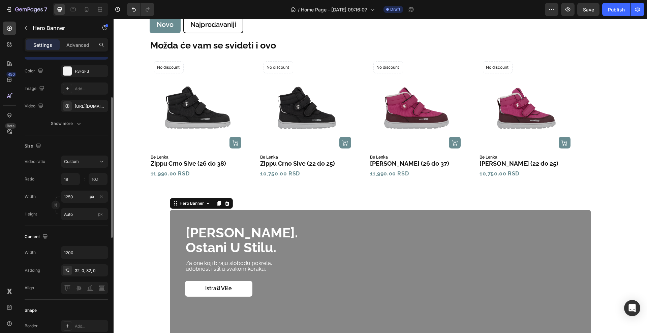
click at [97, 154] on div "Size Video ratio Custom Ratio 18 10.1 : Width 1250 px % Height Auto px" at bounding box center [67, 180] width 84 height 91
click at [96, 157] on button "Custom" at bounding box center [84, 162] width 47 height 12
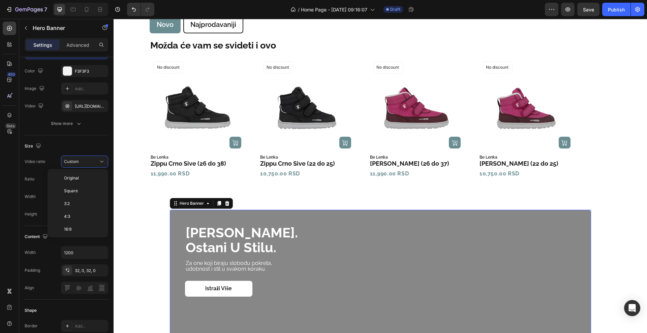
scroll to position [78, 0]
click at [83, 192] on p "3:4" at bounding box center [82, 190] width 36 height 6
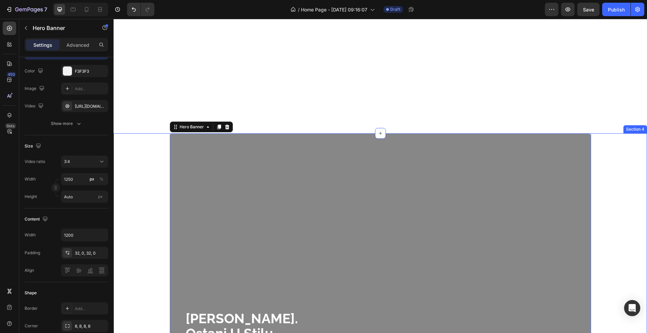
scroll to position [657, 0]
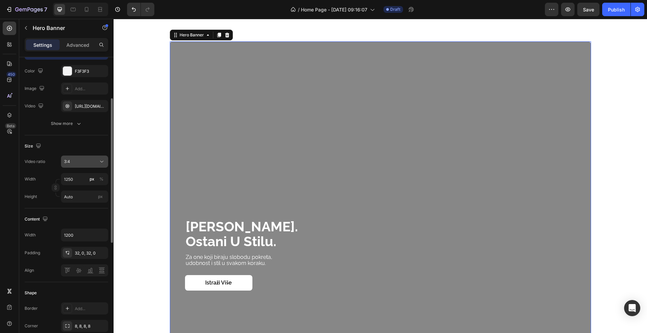
click at [77, 163] on div "3:4" at bounding box center [81, 162] width 34 height 6
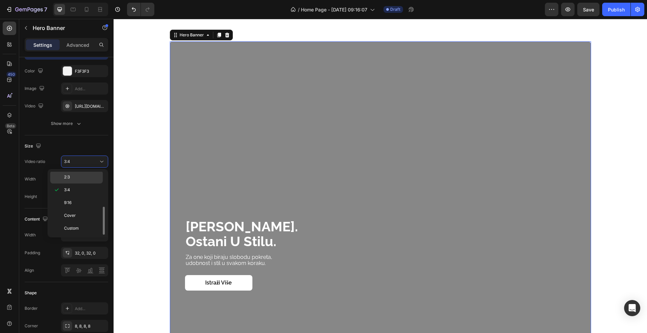
click at [78, 180] on p "2:3" at bounding box center [82, 177] width 36 height 6
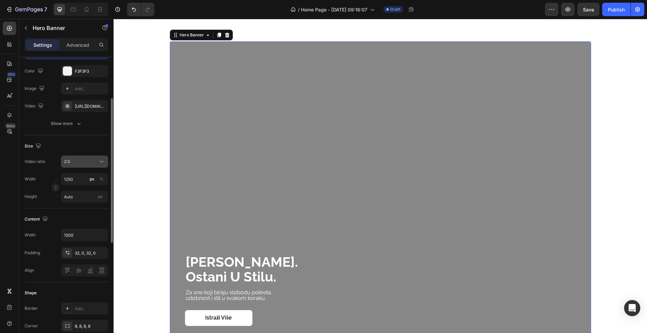
click at [96, 159] on div "2:3" at bounding box center [81, 162] width 34 height 6
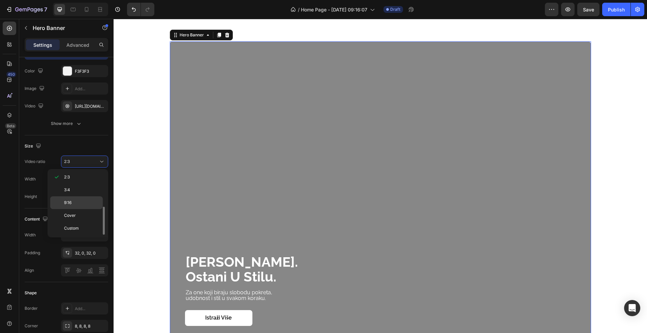
click at [81, 202] on p "9:16" at bounding box center [82, 203] width 36 height 6
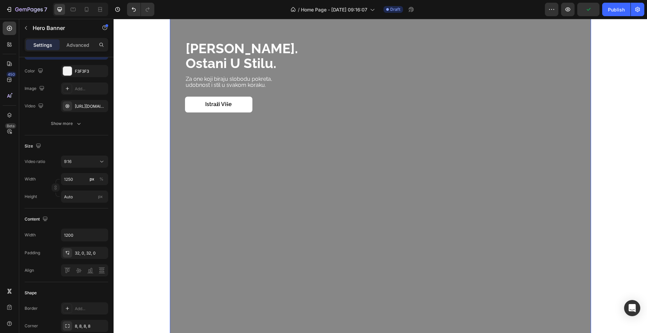
scroll to position [910, 0]
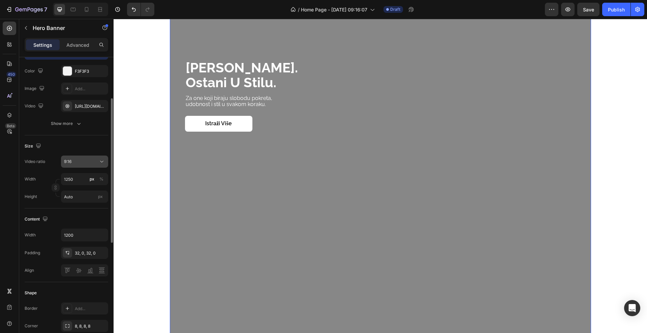
click at [101, 162] on icon at bounding box center [101, 162] width 3 height 2
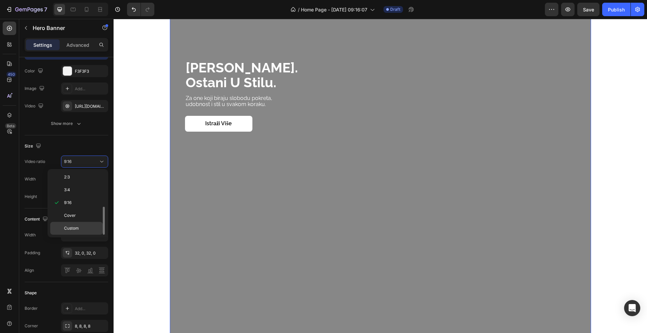
click at [82, 229] on p "Custom" at bounding box center [82, 228] width 36 height 6
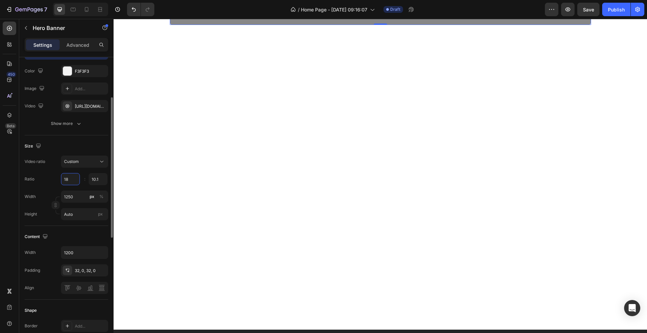
click at [71, 181] on input "18" at bounding box center [70, 179] width 19 height 12
type input "18"
click at [102, 179] on input "10.1" at bounding box center [98, 179] width 19 height 12
type input "1"
type input "9"
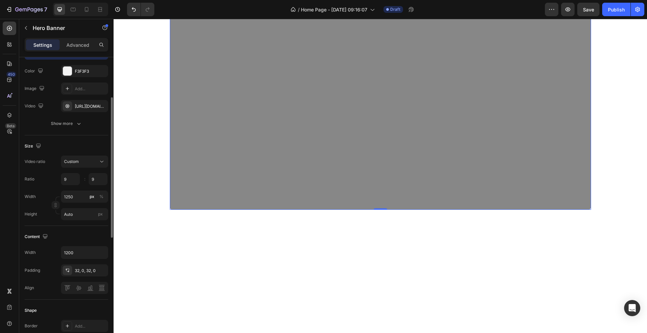
type input "9"
click at [56, 177] on div "Ratio 9 9 :" at bounding box center [67, 179] width 84 height 12
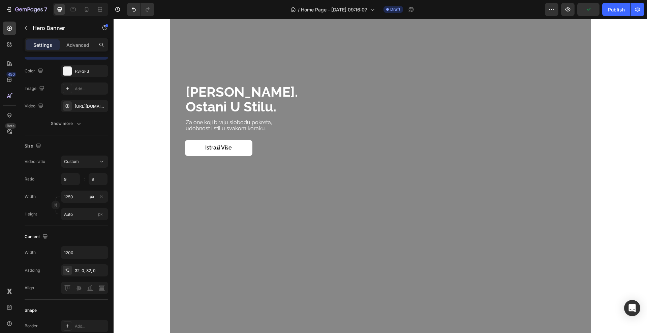
scroll to position [741, 0]
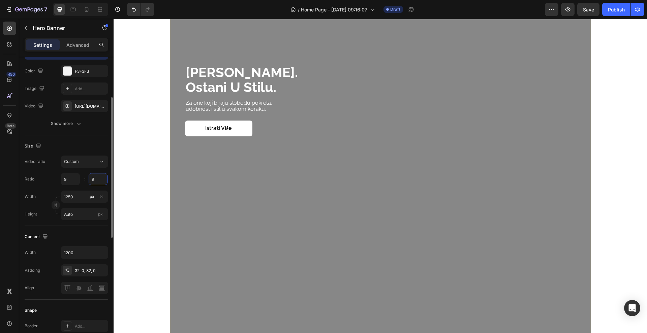
click at [103, 180] on input "9" at bounding box center [98, 179] width 19 height 12
type input "16"
click at [51, 180] on div "Ratio 9 16 :" at bounding box center [67, 179] width 84 height 12
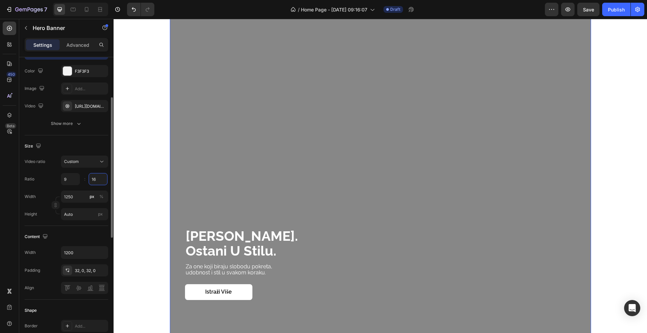
click at [99, 181] on input "16" at bounding box center [98, 179] width 19 height 12
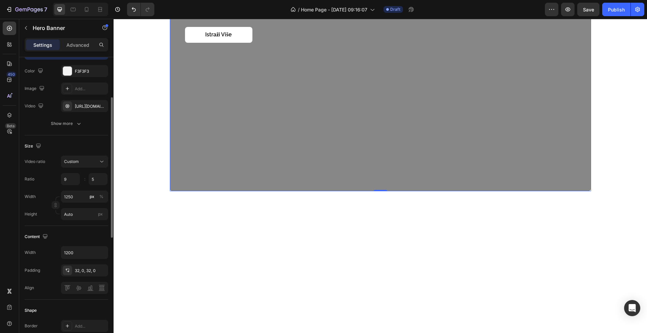
click at [48, 180] on div "Ratio 9 5 :" at bounding box center [67, 179] width 84 height 12
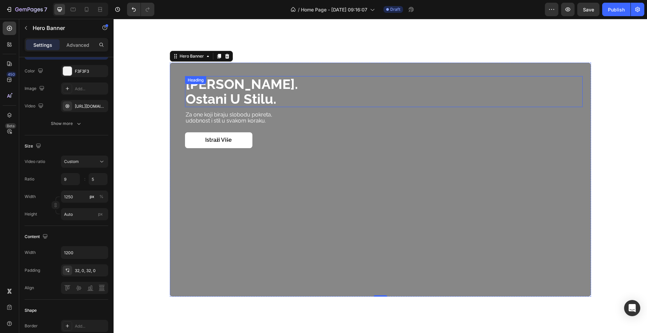
scroll to position [650, 0]
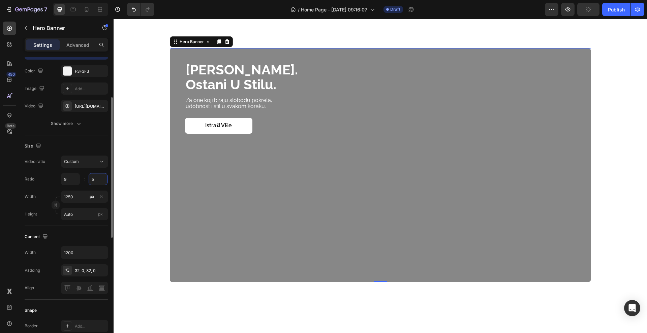
click at [95, 179] on input "5" at bounding box center [98, 179] width 19 height 12
click at [47, 182] on div "Ratio 9 5.2 :" at bounding box center [67, 179] width 84 height 12
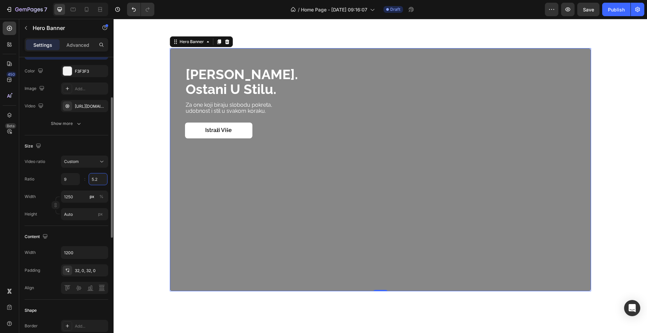
click at [101, 177] on input "5.2" at bounding box center [98, 179] width 19 height 12
click at [100, 179] on input "5.2" at bounding box center [98, 179] width 19 height 12
click at [99, 179] on input "5.2" at bounding box center [98, 179] width 19 height 12
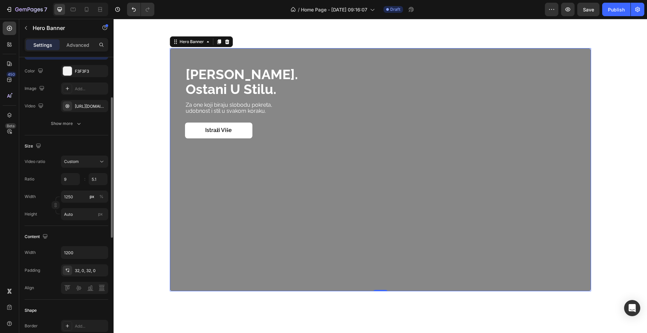
click at [42, 182] on div "Ratio 9 5.1 :" at bounding box center [67, 179] width 84 height 12
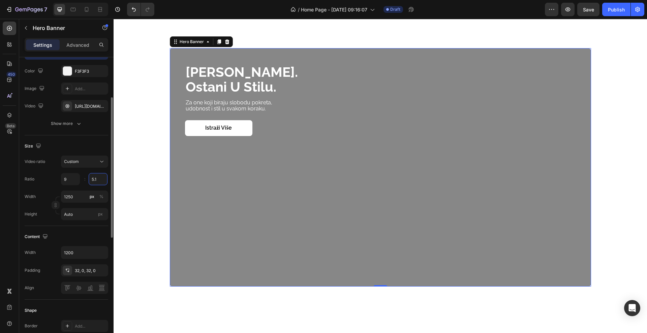
click at [102, 179] on input "5.1" at bounding box center [98, 179] width 19 height 12
click at [100, 179] on input "5.1" at bounding box center [98, 179] width 19 height 12
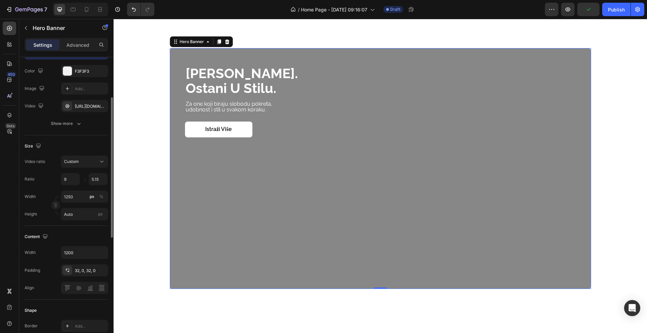
click at [50, 179] on div "Ratio 9 5.15 :" at bounding box center [67, 179] width 84 height 12
click at [102, 177] on input "5.15" at bounding box center [98, 179] width 19 height 12
click at [101, 178] on input "5.15" at bounding box center [98, 179] width 19 height 12
click at [99, 179] on input "5.15" at bounding box center [98, 179] width 19 height 12
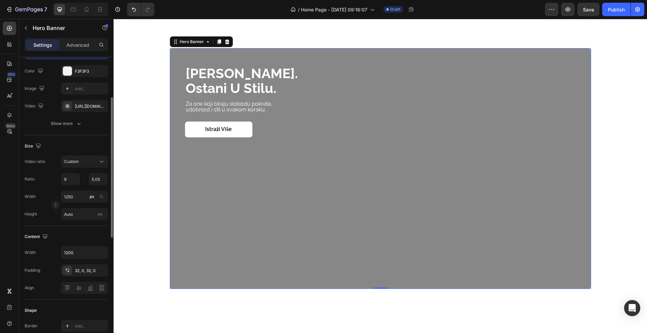
type input "5.05"
click at [47, 180] on div "Ratio 9 5.05 :" at bounding box center [67, 179] width 84 height 12
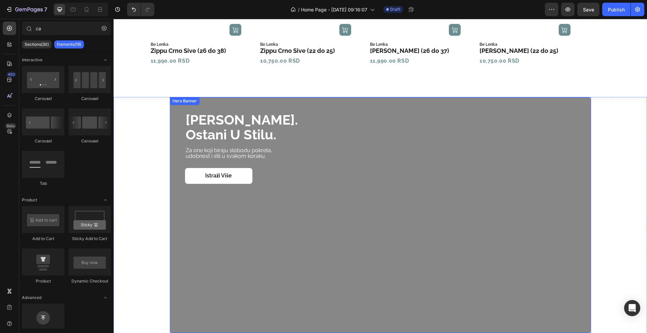
scroll to position [644, 0]
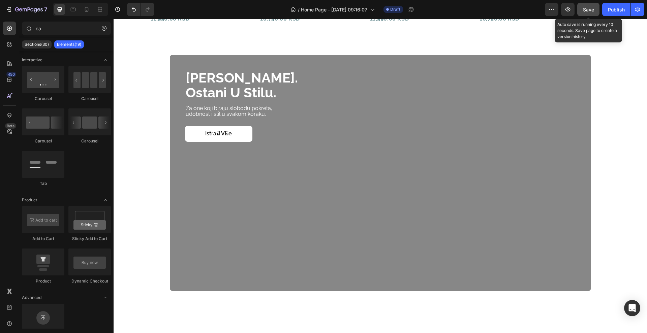
click at [586, 9] on span "Save" at bounding box center [588, 10] width 11 height 6
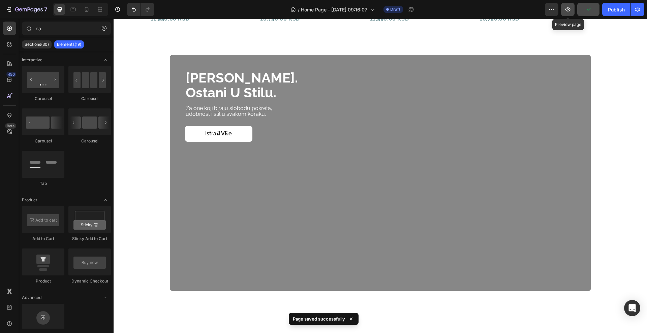
click at [564, 5] on button "button" at bounding box center [567, 9] width 13 height 13
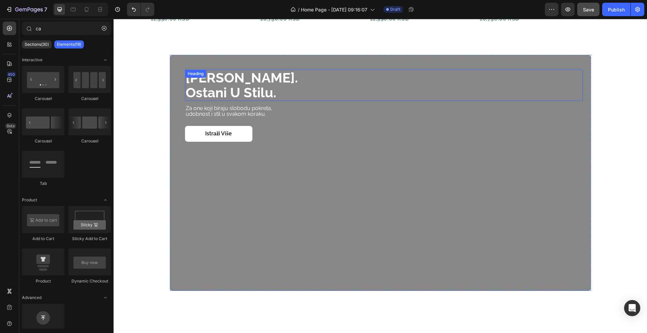
click at [204, 83] on strong "[PERSON_NAME]." at bounding box center [242, 78] width 112 height 16
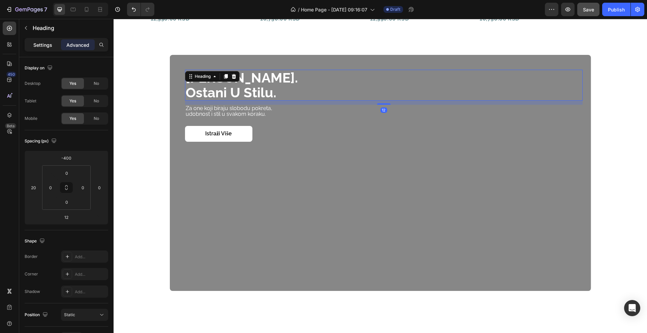
click at [41, 43] on p "Settings" at bounding box center [42, 44] width 19 height 7
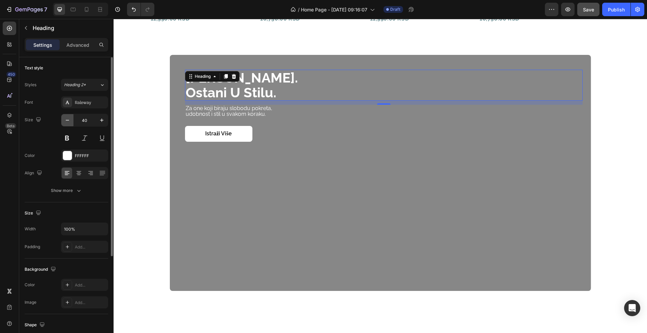
click at [65, 122] on icon "button" at bounding box center [67, 120] width 7 height 7
click at [65, 121] on icon "button" at bounding box center [67, 120] width 7 height 7
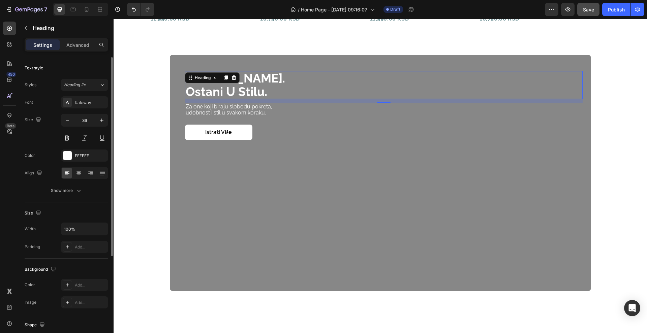
type input "35"
click at [47, 129] on div "Size 35" at bounding box center [67, 129] width 84 height 30
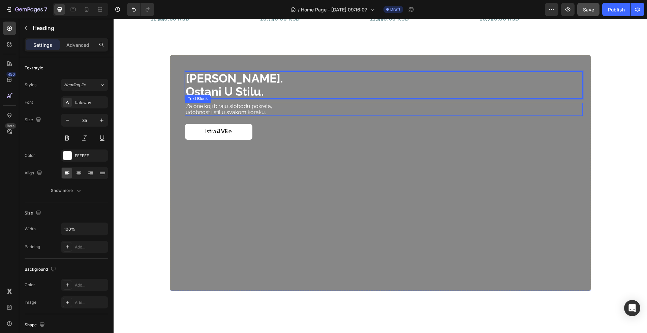
click at [242, 111] on p "udobnost i stil u svakom koraku." at bounding box center [384, 113] width 396 height 6
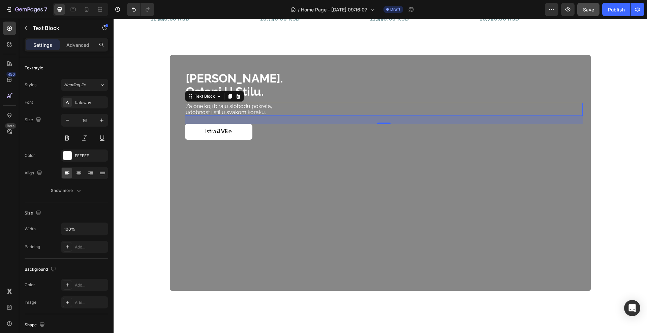
click at [106, 10] on div at bounding box center [80, 9] width 55 height 13
click at [102, 8] on icon at bounding box center [100, 9] width 7 height 7
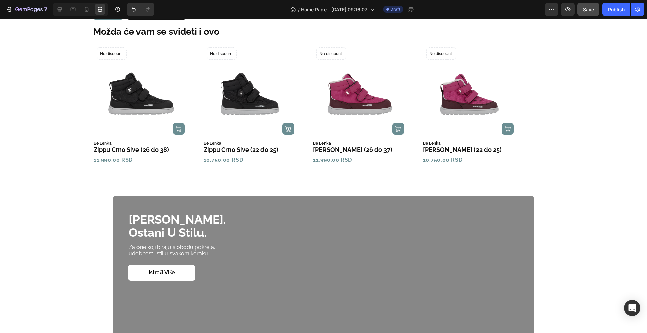
scroll to position [517, 0]
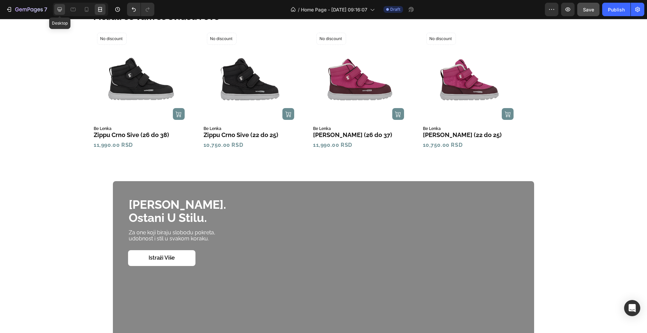
click at [58, 10] on icon at bounding box center [60, 9] width 4 height 4
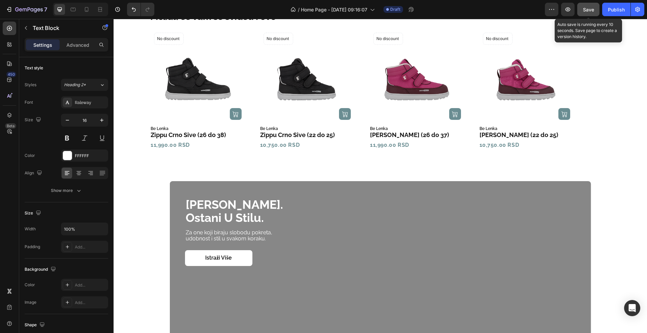
click at [583, 9] on span "Save" at bounding box center [588, 10] width 11 height 6
click at [583, 9] on button "button" at bounding box center [588, 9] width 22 height 13
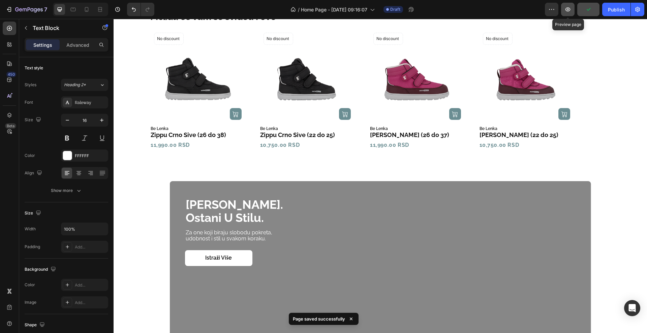
click at [570, 5] on button "button" at bounding box center [567, 9] width 13 height 13
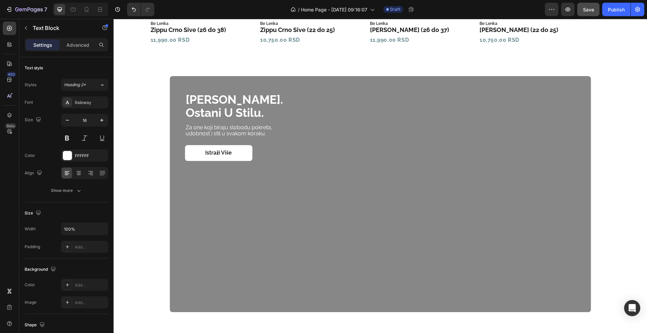
scroll to position [549, 0]
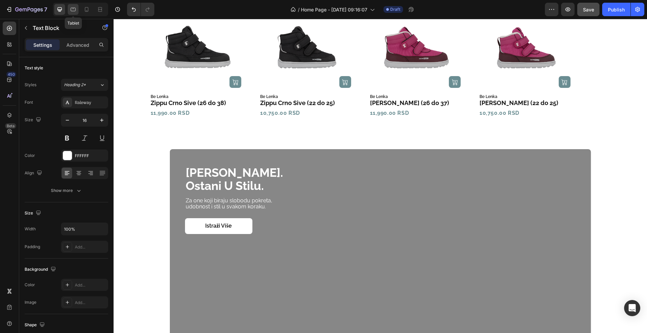
click at [75, 9] on icon at bounding box center [73, 9] width 7 height 7
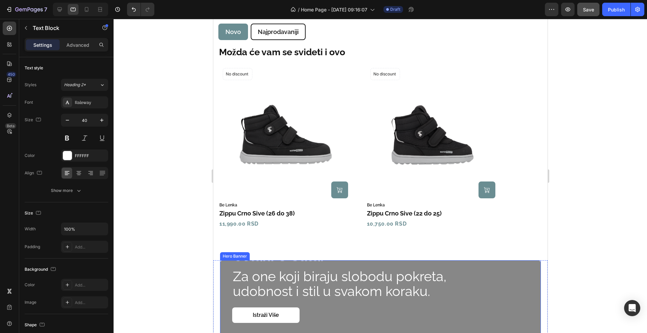
scroll to position [649, 0]
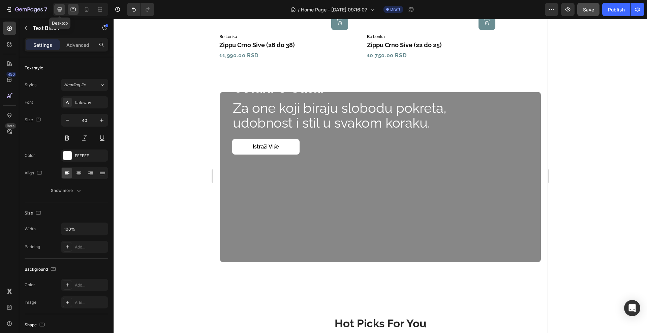
click at [63, 11] on icon at bounding box center [59, 9] width 7 height 7
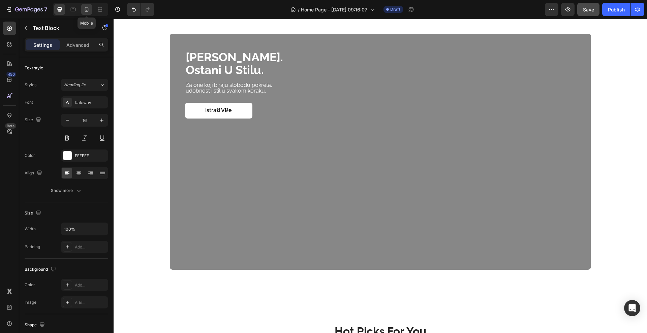
scroll to position [688, 0]
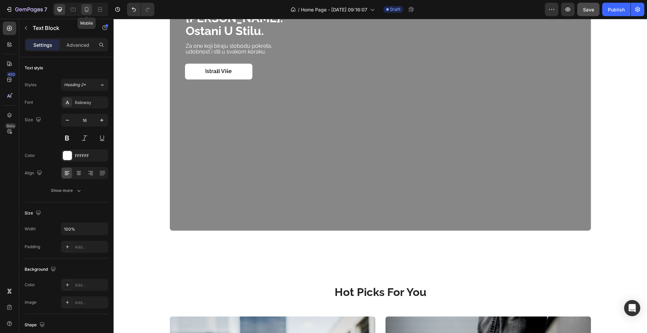
click at [90, 9] on div at bounding box center [86, 9] width 11 height 11
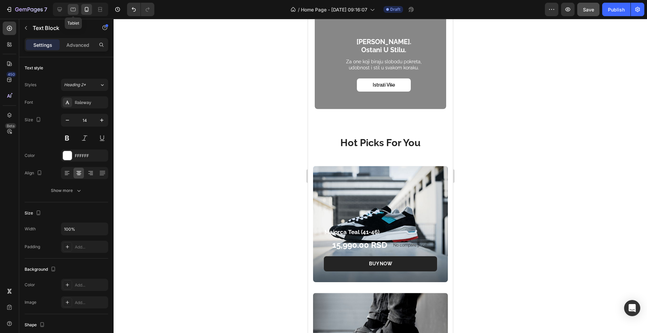
scroll to position [749, 0]
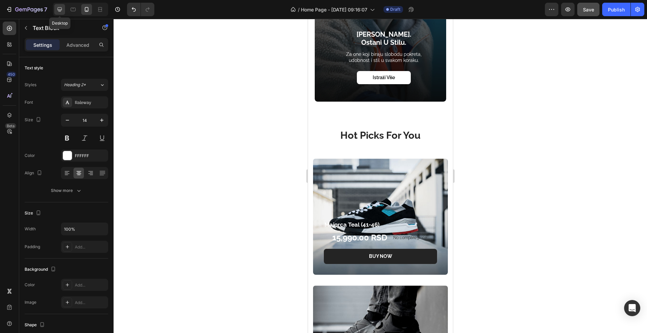
click at [64, 9] on div at bounding box center [59, 9] width 11 height 11
type input "16"
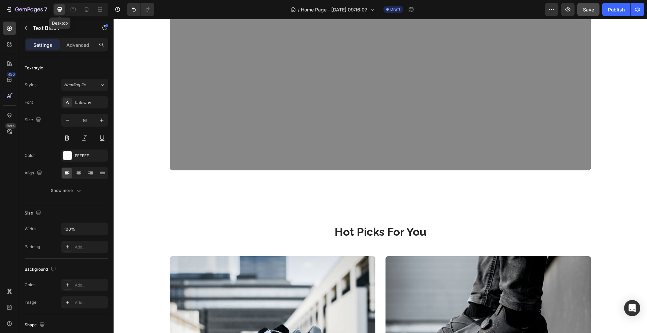
scroll to position [688, 0]
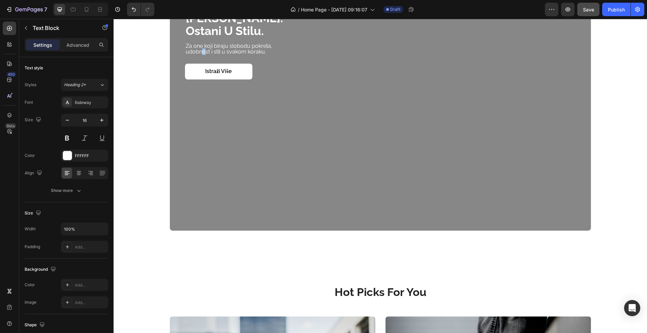
click at [200, 51] on p "udobnost i stil u svakom koraku." at bounding box center [384, 52] width 396 height 6
click at [276, 53] on p "udobnost i stil u svakom koraku." at bounding box center [384, 52] width 396 height 6
click at [276, 49] on p "udobnost i stil u svakom koraku." at bounding box center [384, 52] width 396 height 6
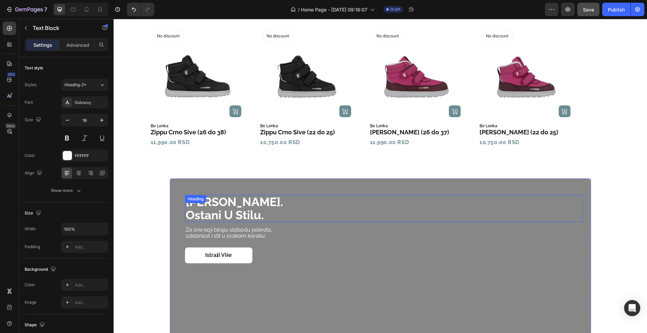
scroll to position [535, 0]
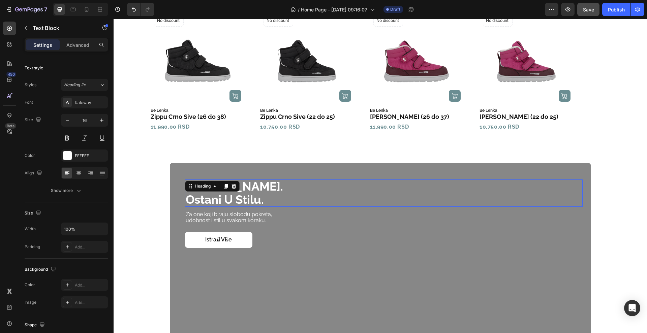
click at [293, 194] on h2 "budi barefoot. ostani u stilu." at bounding box center [384, 193] width 398 height 27
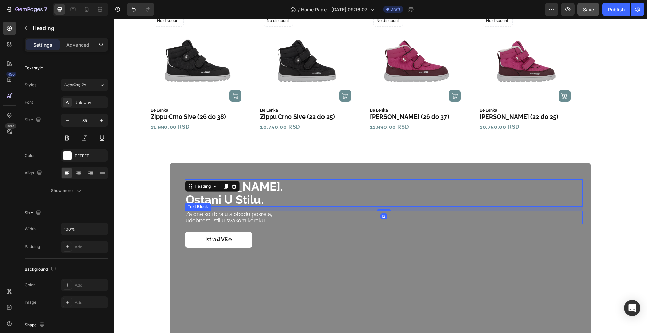
click at [288, 215] on p "Za one koji biraju slobodu pokreta," at bounding box center [384, 215] width 396 height 6
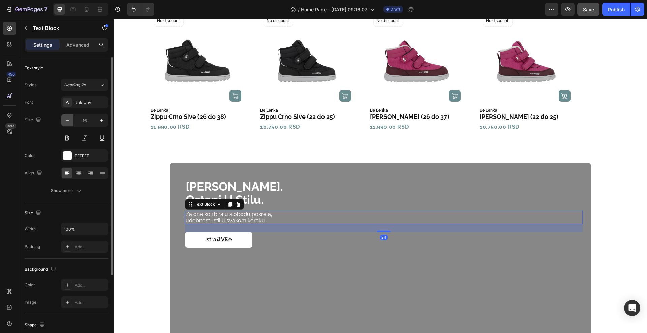
click at [69, 121] on icon "button" at bounding box center [67, 120] width 7 height 7
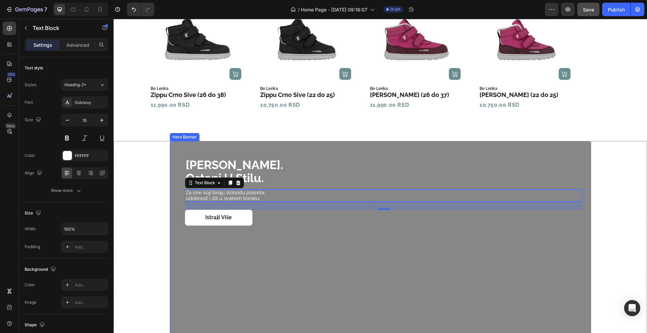
scroll to position [578, 0]
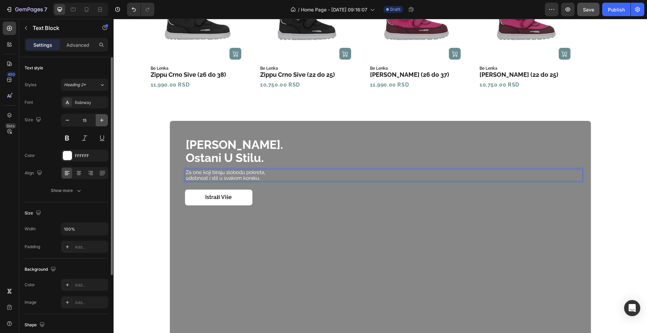
click at [98, 121] on button "button" at bounding box center [102, 120] width 12 height 12
type input "16"
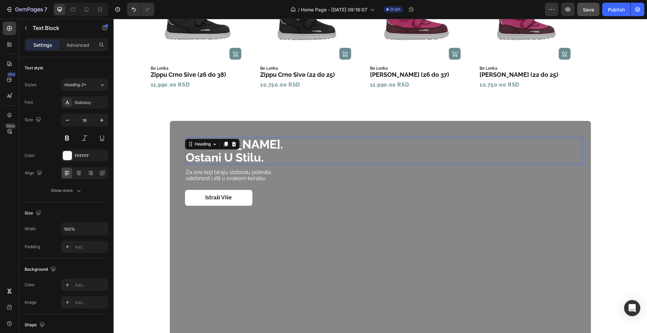
click at [259, 156] on strong "ostani u stilu." at bounding box center [225, 158] width 78 height 14
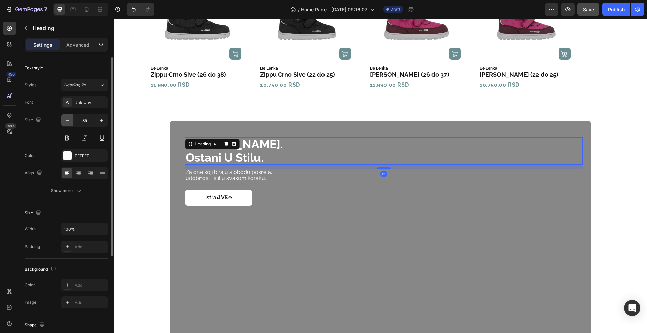
click at [65, 121] on icon "button" at bounding box center [67, 120] width 7 height 7
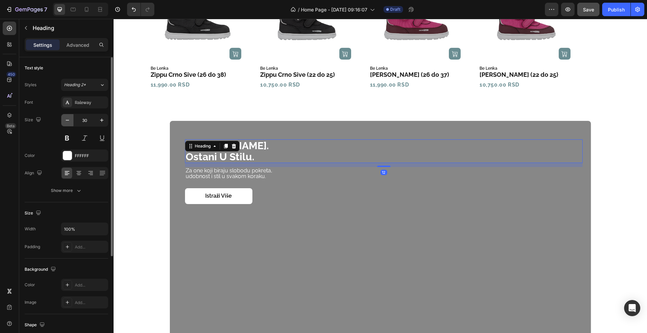
click at [65, 121] on icon "button" at bounding box center [67, 120] width 7 height 7
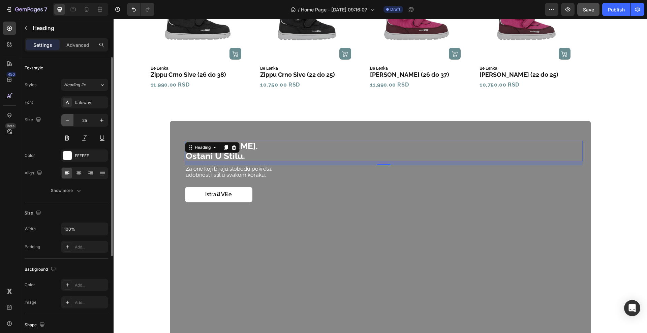
click at [65, 121] on icon "button" at bounding box center [67, 120] width 7 height 7
click at [101, 121] on icon "button" at bounding box center [101, 120] width 7 height 7
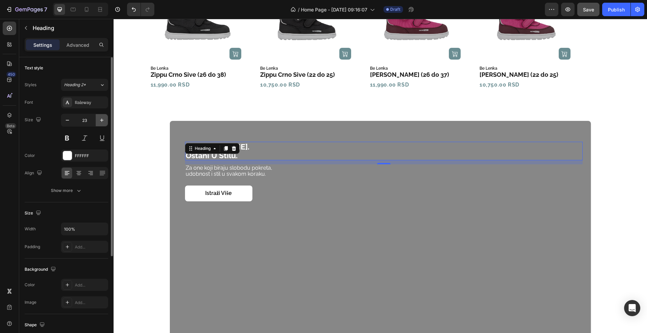
type input "24"
click at [248, 153] on h2 "budi barefoot. ostani u stilu." at bounding box center [384, 151] width 398 height 19
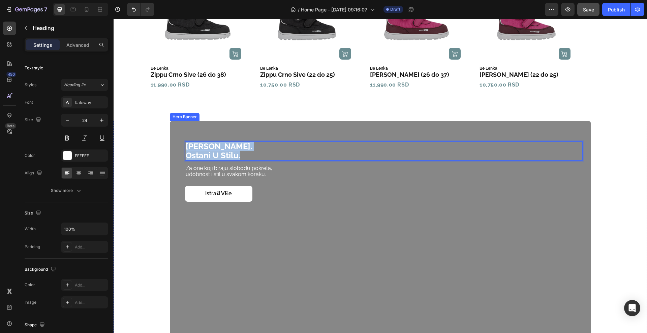
drag, startPoint x: 243, startPoint y: 153, endPoint x: 180, endPoint y: 141, distance: 64.2
click at [180, 141] on div "budi barefoot. ostani u stilu. Heading 12 Za one koji biraju slobodu pokreta, u…" at bounding box center [380, 239] width 421 height 236
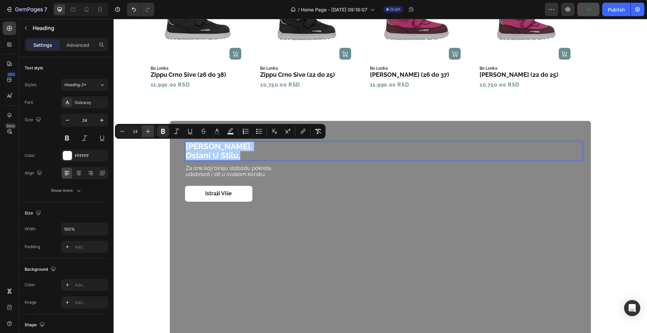
click at [145, 133] on icon "Editor contextual toolbar" at bounding box center [148, 131] width 7 height 7
click at [121, 132] on icon "Editor contextual toolbar" at bounding box center [122, 131] width 7 height 7
type input "24"
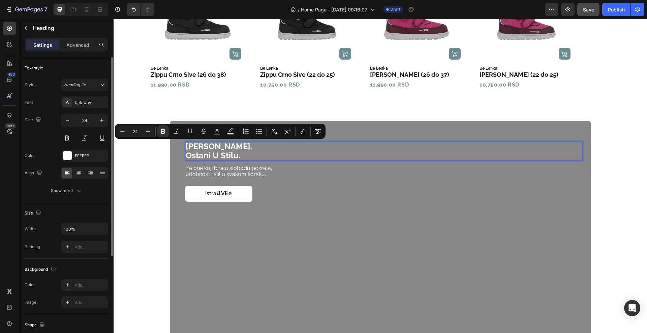
click at [44, 147] on div "Font Raleway Size 24 Color FFFFFF Align Show more" at bounding box center [67, 146] width 84 height 100
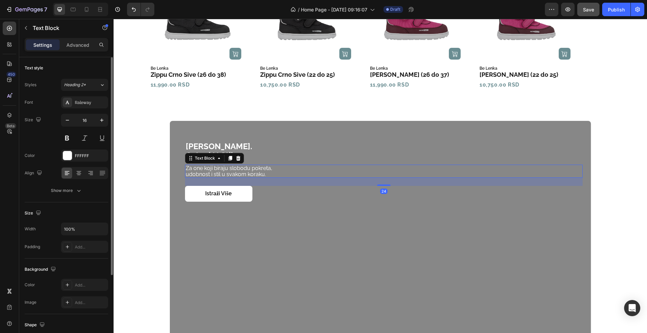
click at [281, 170] on p "Za one koji biraju slobodu pokreta," at bounding box center [384, 168] width 396 height 6
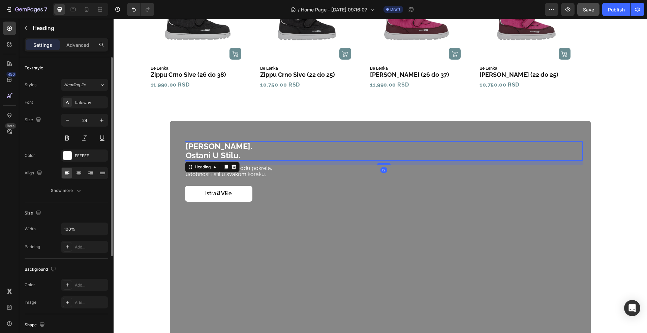
click at [264, 156] on p "⁠⁠⁠⁠⁠⁠⁠ budi barefoot. ostani u stilu." at bounding box center [384, 151] width 396 height 18
click at [106, 121] on button "button" at bounding box center [102, 120] width 12 height 12
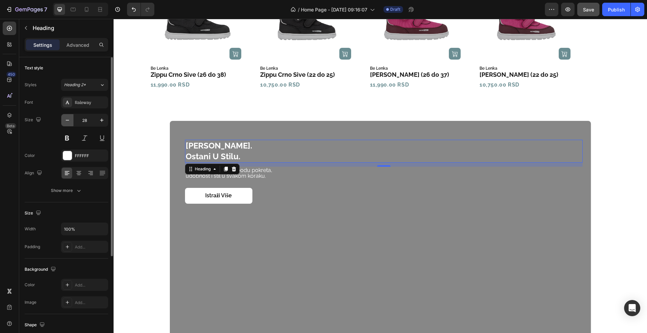
click at [67, 123] on icon "button" at bounding box center [67, 120] width 7 height 7
type input "24"
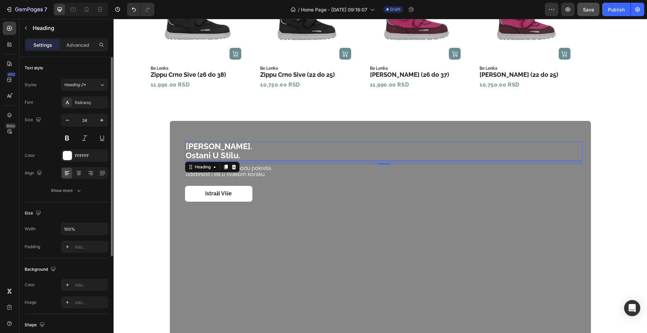
click at [42, 133] on div "Size 24" at bounding box center [67, 129] width 84 height 30
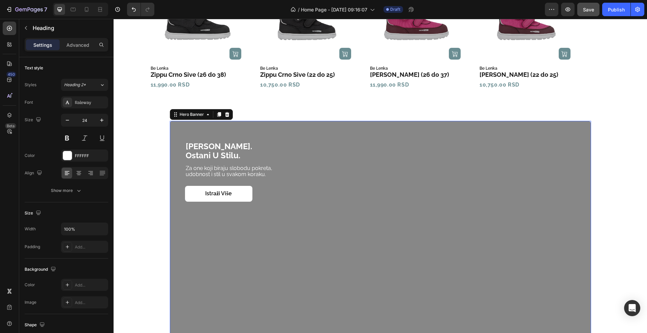
click at [294, 181] on div "Overlay" at bounding box center [380, 239] width 421 height 236
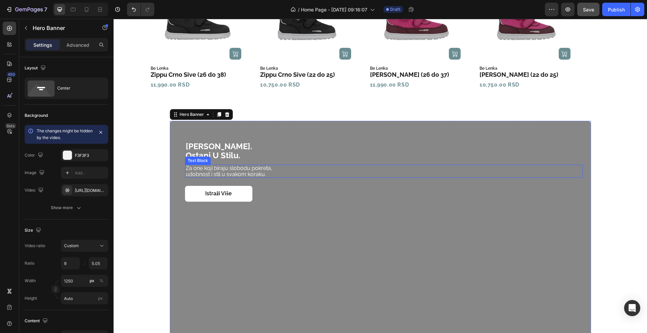
click at [289, 173] on p "udobnost i stil u svakom koraku." at bounding box center [384, 175] width 396 height 6
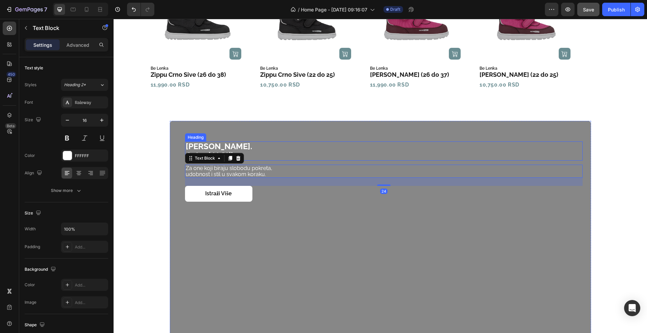
click at [264, 150] on p "⁠⁠⁠⁠⁠⁠⁠ budi barefoot. ostani u stilu." at bounding box center [384, 151] width 396 height 18
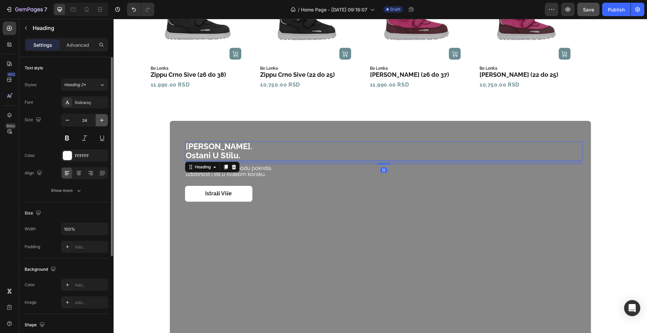
click at [102, 118] on icon "button" at bounding box center [101, 120] width 7 height 7
click at [66, 121] on icon "button" at bounding box center [67, 120] width 7 height 7
type input "24"
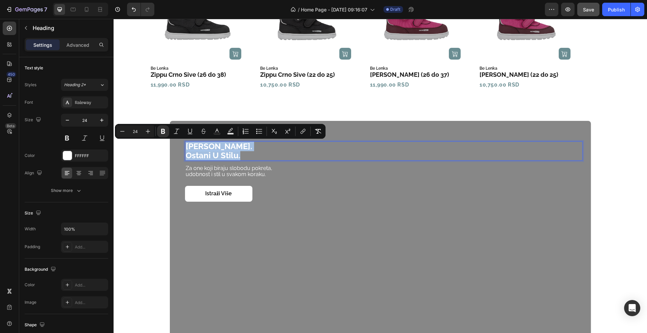
drag, startPoint x: 248, startPoint y: 152, endPoint x: 182, endPoint y: 142, distance: 66.4
click at [146, 132] on icon "Editor contextual toolbar" at bounding box center [148, 131] width 7 height 7
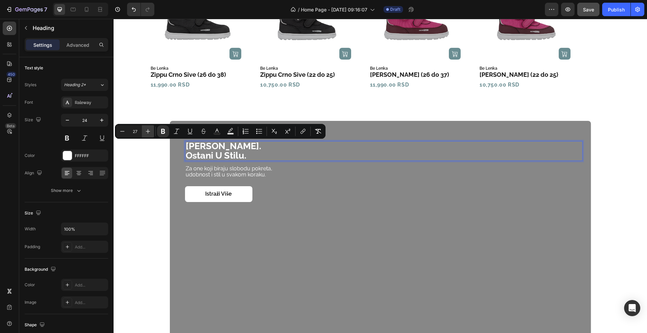
type input "28"
click at [290, 175] on p "udobnost i stil u svakom koraku." at bounding box center [384, 175] width 396 height 6
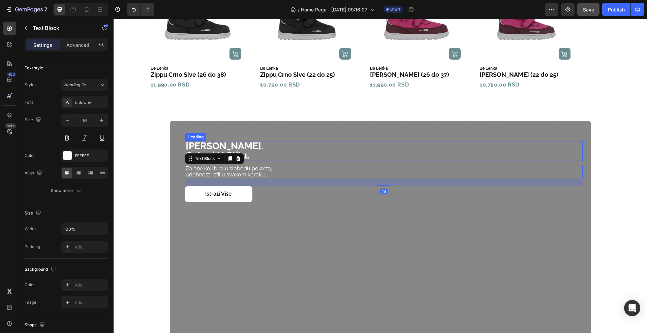
click at [282, 152] on p "⁠⁠⁠⁠⁠⁠⁠ budi barefoot. ostani u stilu." at bounding box center [384, 151] width 396 height 19
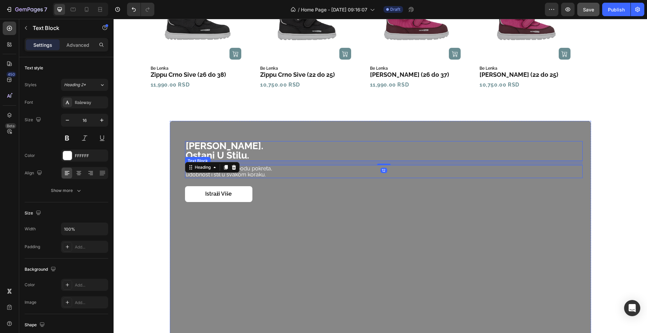
click at [274, 172] on p "udobnost i stil u svakom koraku." at bounding box center [384, 175] width 396 height 6
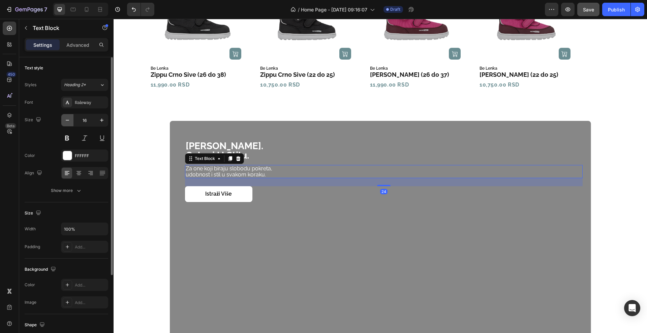
click at [72, 119] on button "button" at bounding box center [67, 120] width 12 height 12
click at [104, 124] on button "button" at bounding box center [102, 120] width 12 height 12
type input "16"
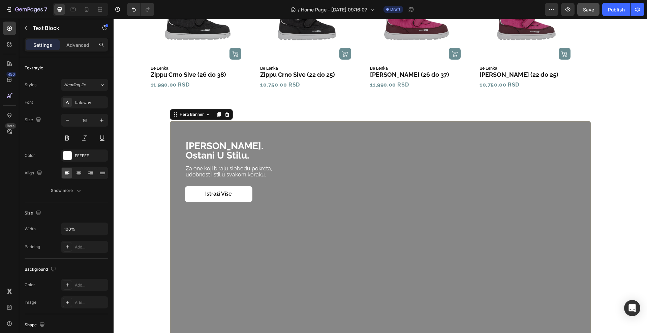
click at [297, 163] on div "Overlay" at bounding box center [380, 239] width 421 height 236
click at [286, 149] on p "⁠⁠⁠⁠⁠⁠⁠ budi barefoot. ostani u stilu." at bounding box center [384, 151] width 396 height 19
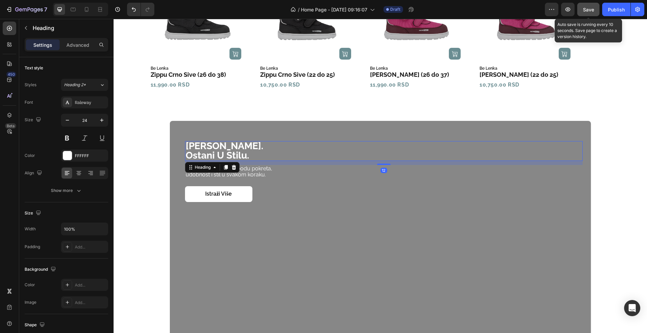
drag, startPoint x: 584, startPoint y: 7, endPoint x: 580, endPoint y: 7, distance: 3.7
click at [584, 7] on span "Save" at bounding box center [588, 10] width 11 height 6
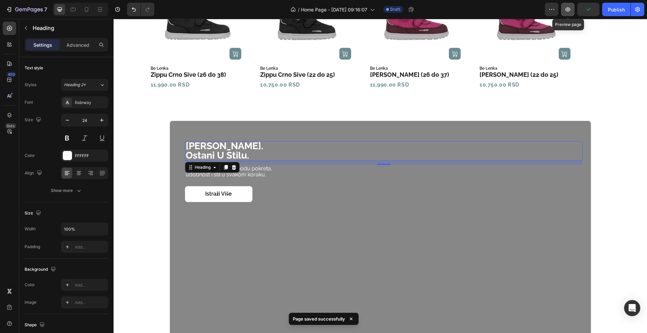
click at [572, 5] on button "button" at bounding box center [567, 9] width 13 height 13
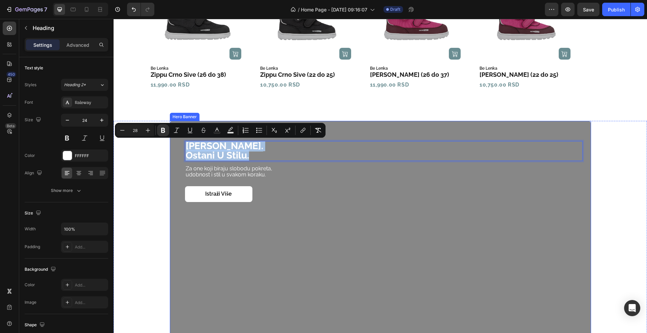
drag, startPoint x: 250, startPoint y: 156, endPoint x: 176, endPoint y: 141, distance: 76.0
click at [148, 126] on button "Plus" at bounding box center [148, 130] width 12 height 12
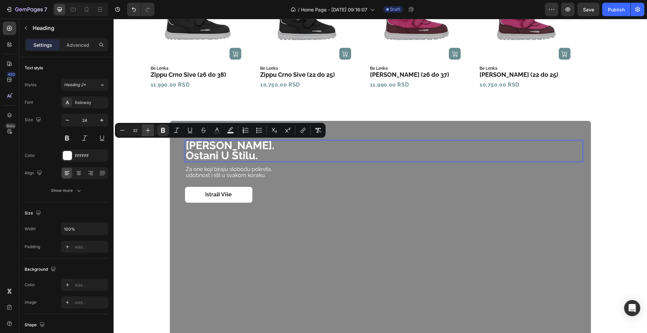
click at [148, 126] on button "Plus" at bounding box center [148, 130] width 12 height 12
type input "34"
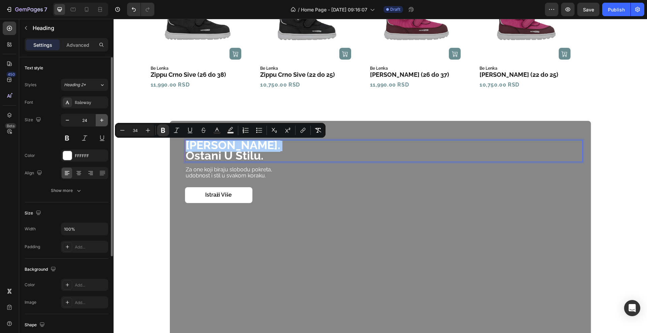
click at [104, 119] on icon "button" at bounding box center [101, 120] width 7 height 7
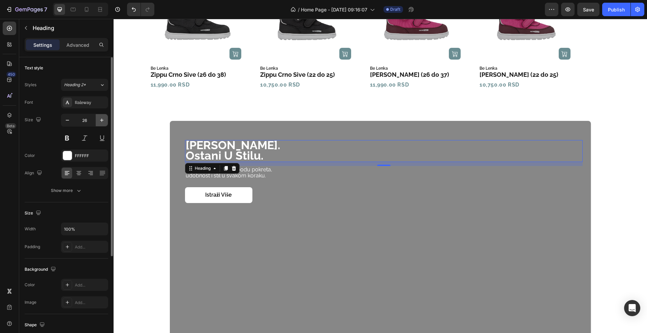
click at [104, 119] on icon "button" at bounding box center [101, 120] width 7 height 7
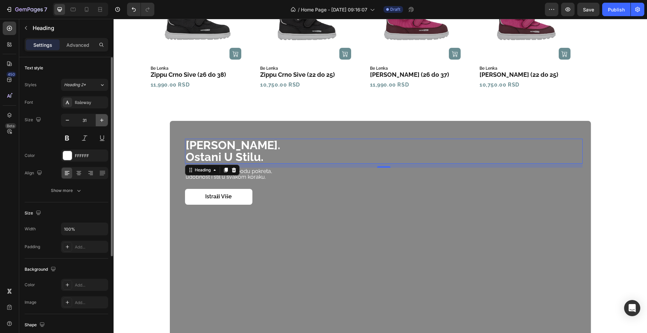
click at [104, 119] on icon "button" at bounding box center [101, 120] width 7 height 7
type input "35"
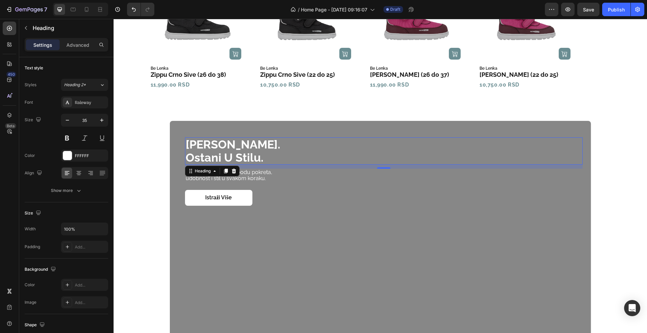
click at [248, 151] on strong "ostani u stilu." at bounding box center [225, 157] width 78 height 13
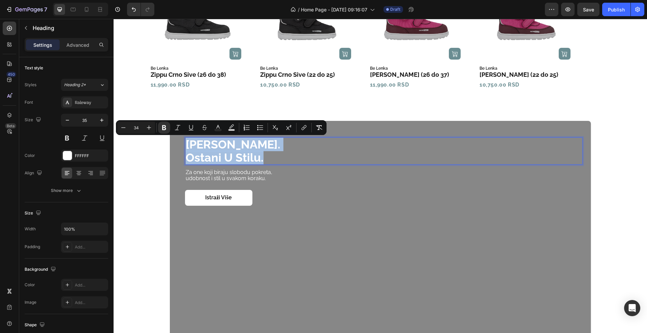
drag, startPoint x: 263, startPoint y: 155, endPoint x: 186, endPoint y: 137, distance: 79.5
click at [186, 137] on h2 "budi barefoot. ostani u stilu." at bounding box center [384, 150] width 398 height 27
click at [146, 124] on button "Plus" at bounding box center [149, 128] width 12 height 12
type input "35"
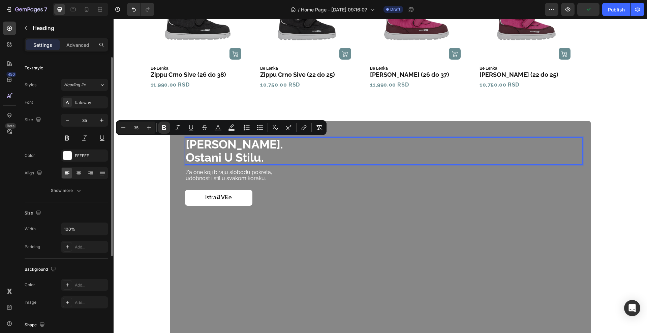
click at [51, 141] on div "Size 35" at bounding box center [67, 129] width 84 height 30
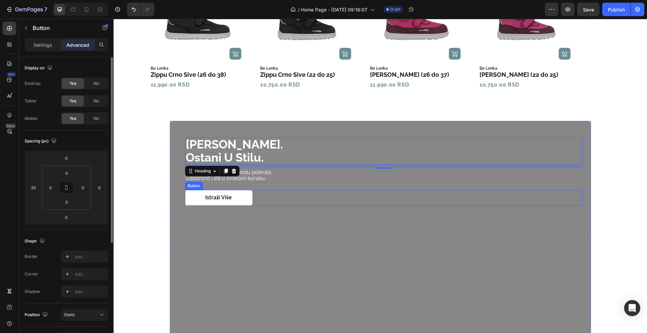
click at [304, 198] on div "Istraži više Button" at bounding box center [384, 198] width 398 height 16
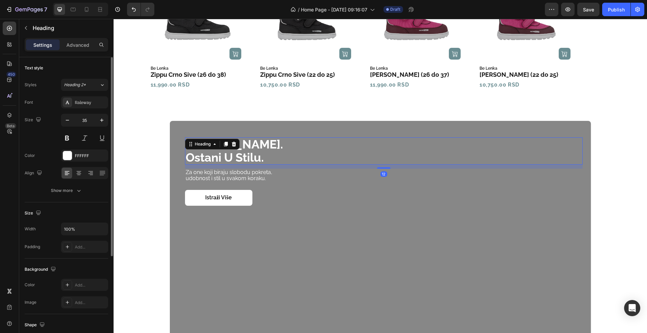
click at [280, 158] on p "⁠⁠⁠⁠⁠⁠⁠ budi barefoot. ostani u stilu." at bounding box center [384, 151] width 396 height 26
click at [67, 119] on icon "button" at bounding box center [67, 120] width 7 height 7
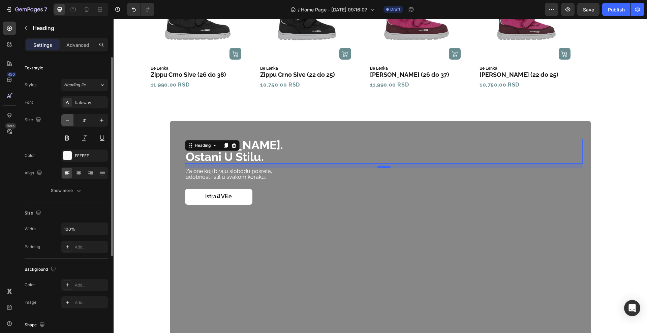
click at [67, 119] on icon "button" at bounding box center [67, 120] width 7 height 7
type input "30"
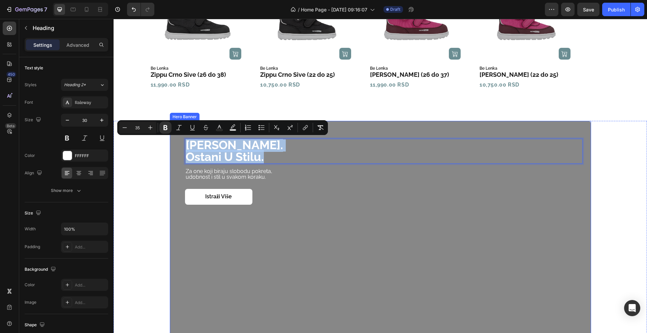
drag, startPoint x: 280, startPoint y: 158, endPoint x: 169, endPoint y: 143, distance: 112.1
click at [170, 143] on div "budi barefoot. ostani u stilu. Heading 12 Za one koji biraju slobodu pokreta, u…" at bounding box center [380, 239] width 421 height 236
click at [128, 128] on button "Minus" at bounding box center [125, 128] width 12 height 12
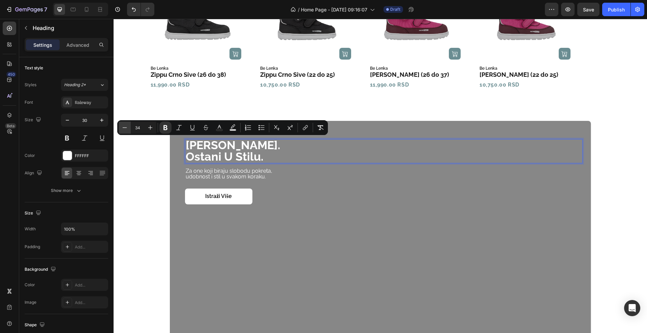
click at [128, 128] on button "Minus" at bounding box center [125, 128] width 12 height 12
type input "30"
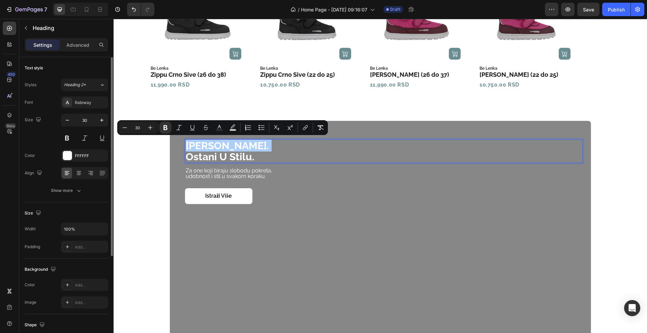
click at [35, 145] on div "Font Raleway Size 30 Color FFFFFF Align Show more" at bounding box center [67, 146] width 84 height 100
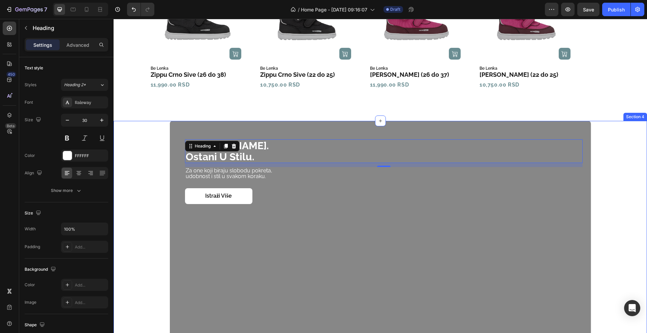
click at [143, 162] on div "⁠⁠⁠⁠⁠⁠⁠ budi barefoot. ostani u stilu. Heading 12 Za one koji biraju slobodu po…" at bounding box center [380, 239] width 520 height 236
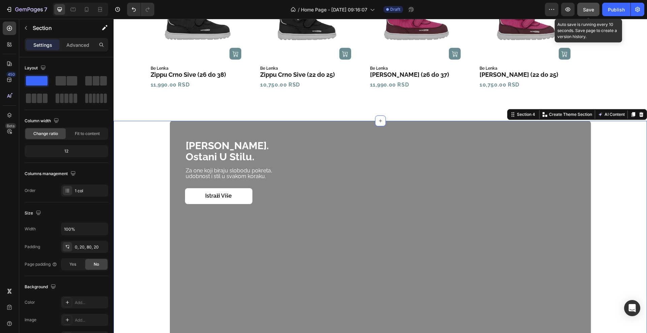
click at [590, 11] on span "Save" at bounding box center [588, 10] width 11 height 6
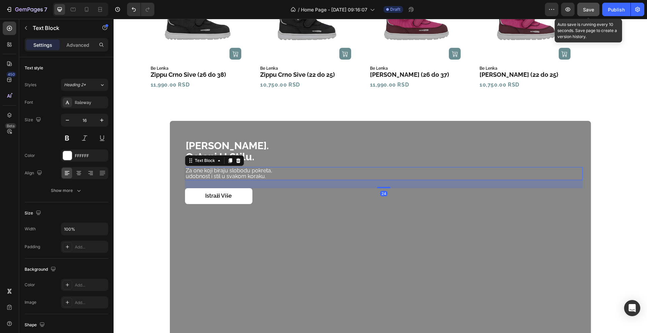
click at [191, 175] on p "udobnost i stil u svakom koraku." at bounding box center [384, 177] width 396 height 6
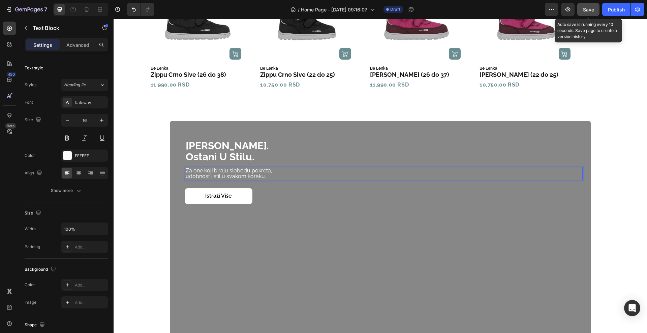
click at [186, 176] on p "udobnost i stil u svakom koraku." at bounding box center [384, 177] width 396 height 6
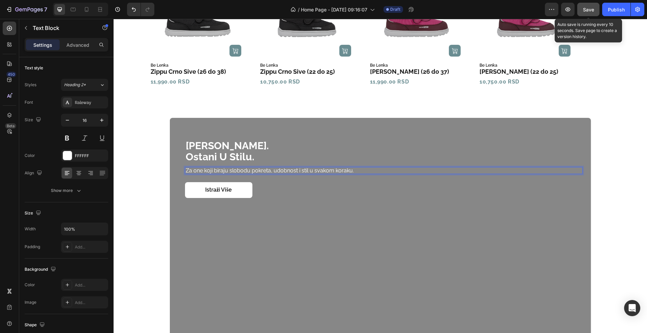
click at [294, 170] on p "Za one koji biraju slobodu pokreta, udobnost i stil u svakom koraku." at bounding box center [384, 171] width 396 height 6
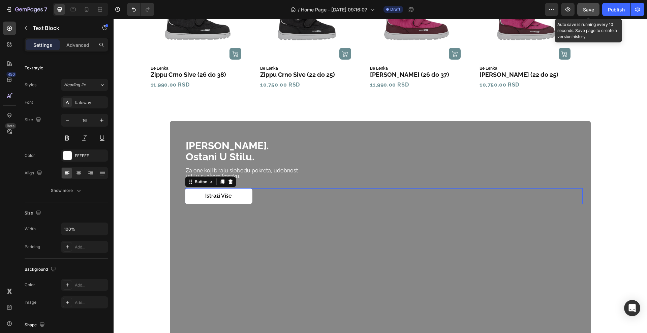
click at [268, 191] on div "Istraži više Button 0" at bounding box center [384, 196] width 398 height 16
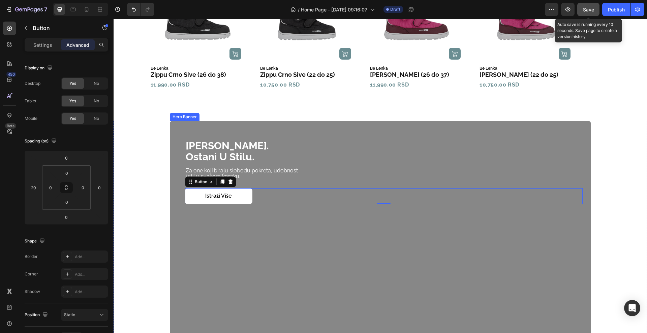
click at [296, 250] on div "Overlay" at bounding box center [380, 239] width 421 height 236
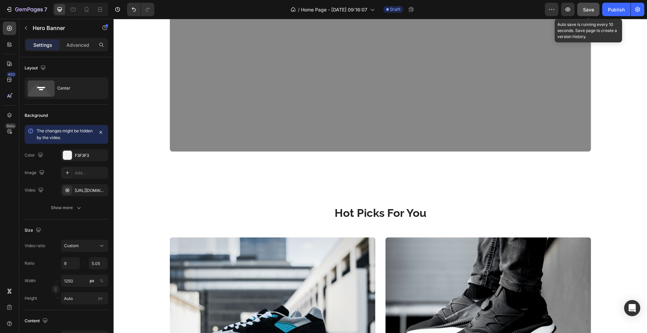
scroll to position [785, 0]
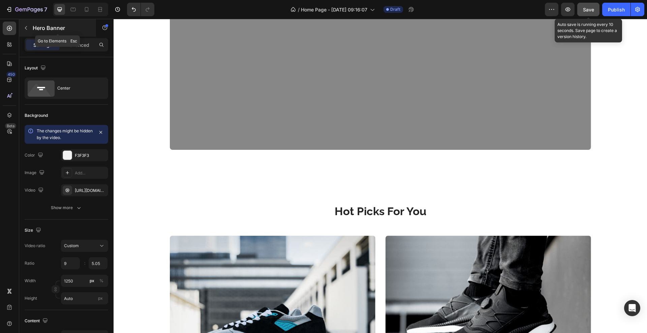
click at [27, 30] on icon "button" at bounding box center [25, 27] width 5 height 5
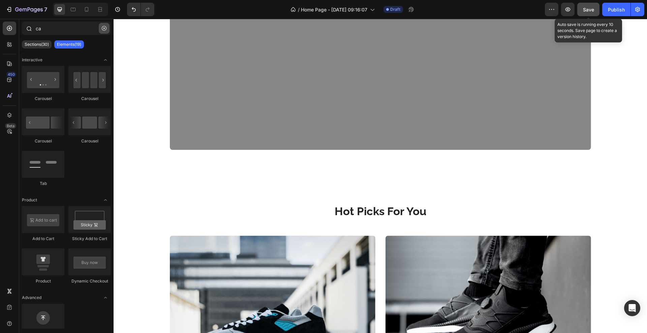
click at [107, 25] on button "button" at bounding box center [104, 28] width 11 height 11
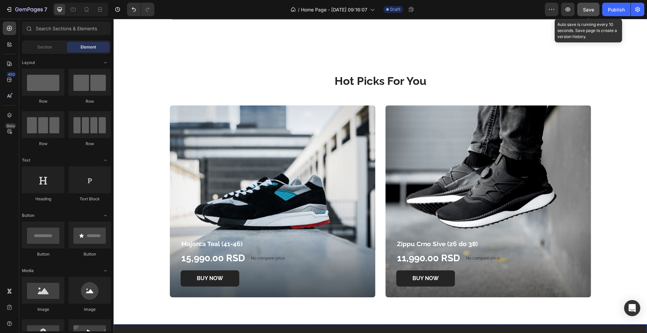
scroll to position [911, 0]
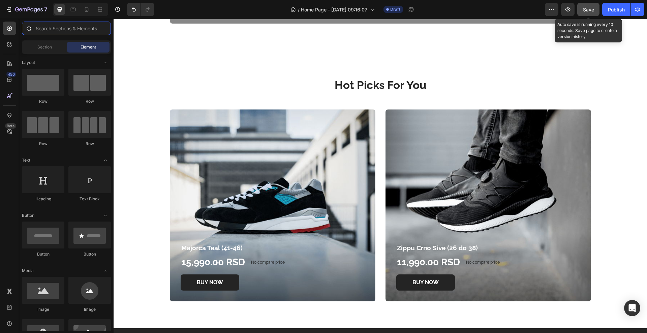
click at [49, 31] on input "text" at bounding box center [66, 28] width 89 height 13
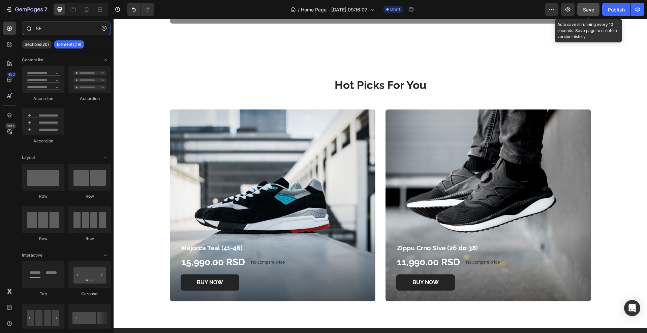
type input "S"
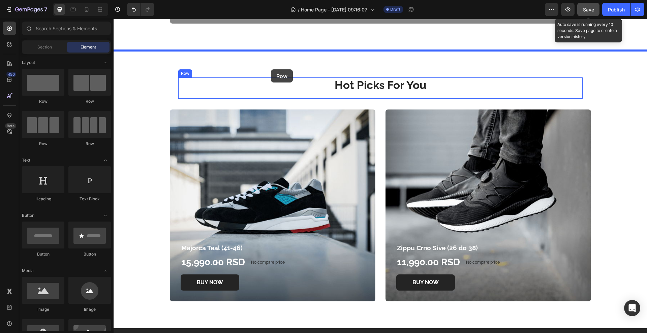
drag, startPoint x: 151, startPoint y: 101, endPoint x: 271, endPoint y: 69, distance: 124.0
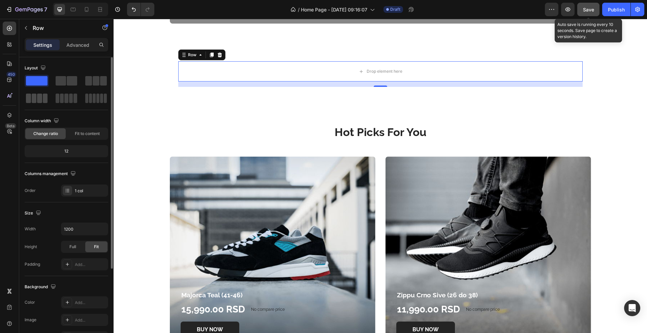
click at [38, 96] on span at bounding box center [39, 98] width 5 height 9
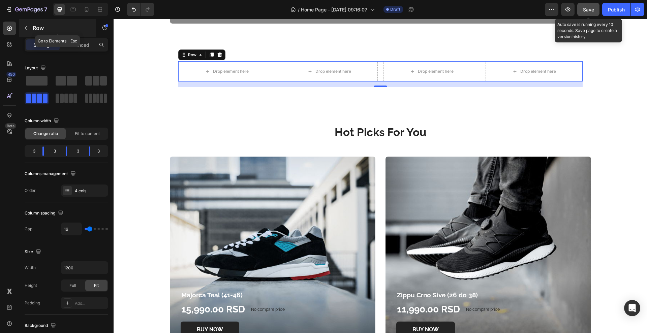
click at [27, 29] on icon "button" at bounding box center [25, 27] width 5 height 5
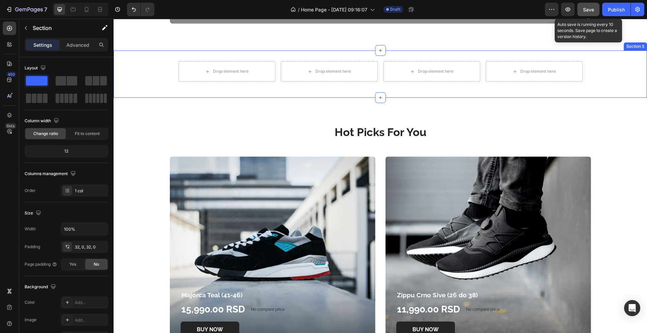
click at [166, 80] on div "Drop element here Drop element here Drop element here Drop element here Row" at bounding box center [380, 74] width 533 height 26
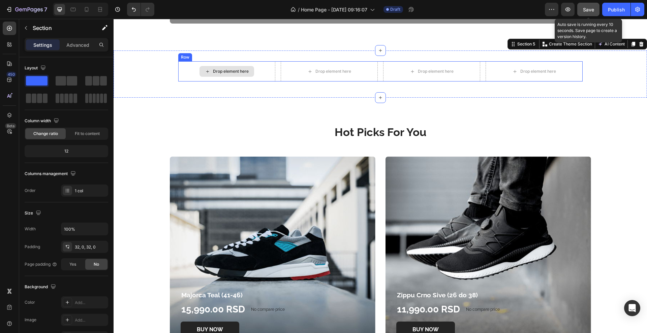
click at [182, 73] on div "Drop element here" at bounding box center [226, 71] width 97 height 20
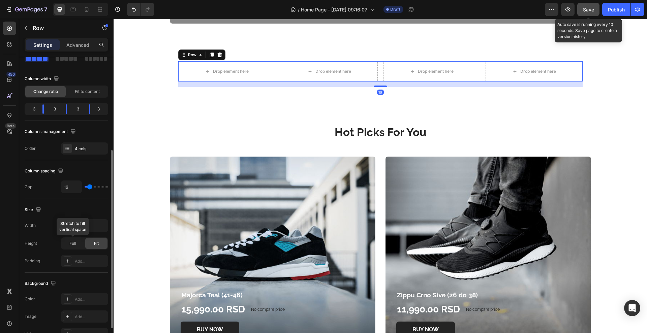
scroll to position [84, 0]
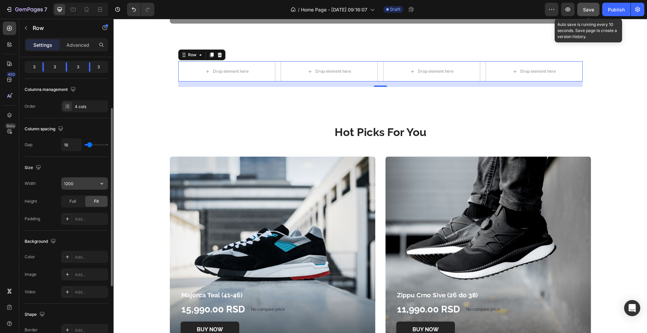
click at [79, 185] on input "1200" at bounding box center [84, 184] width 47 height 12
type input "1300"
click at [61, 161] on div "Size Width 1300 Height Full Fit Padding Add..." at bounding box center [67, 194] width 84 height 74
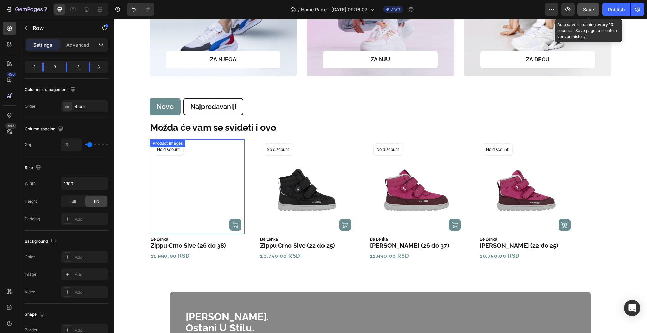
scroll to position [406, 0]
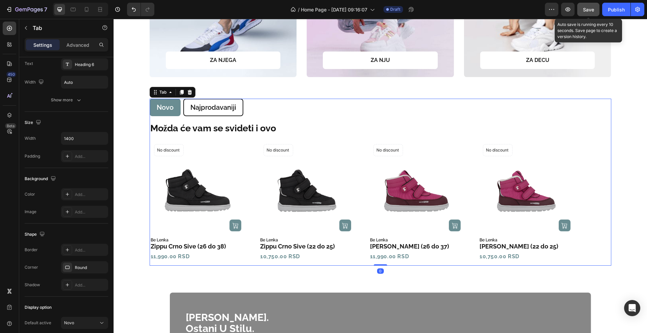
click at [260, 106] on ul "Novo Najprodavaniji" at bounding box center [381, 108] width 462 height 18
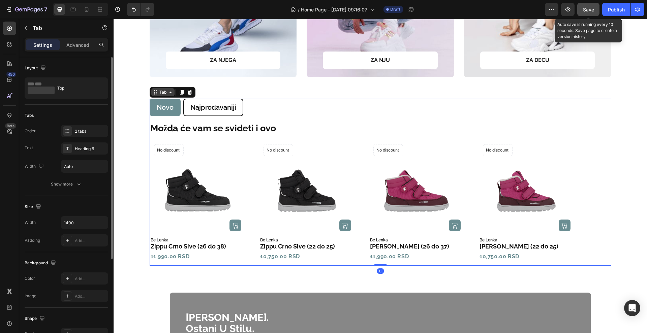
click at [160, 90] on div "Tab" at bounding box center [163, 92] width 10 height 6
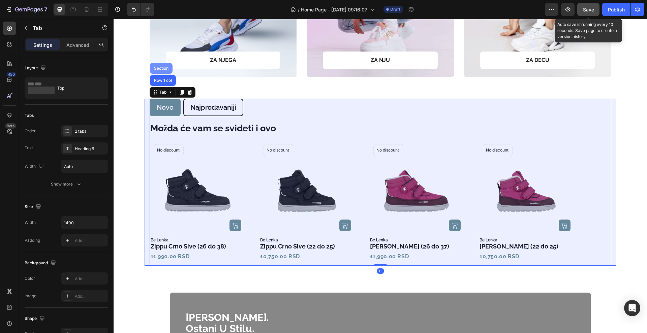
click at [158, 68] on div "Section" at bounding box center [161, 68] width 17 height 4
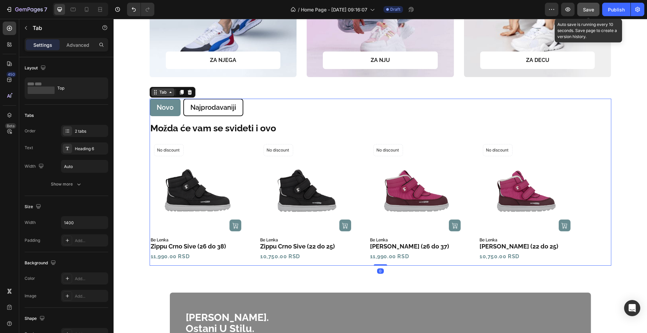
click at [154, 96] on div "Tab" at bounding box center [173, 92] width 46 height 11
click at [158, 91] on div "Tab" at bounding box center [163, 92] width 10 height 6
click at [161, 94] on div "Tab" at bounding box center [163, 92] width 10 height 6
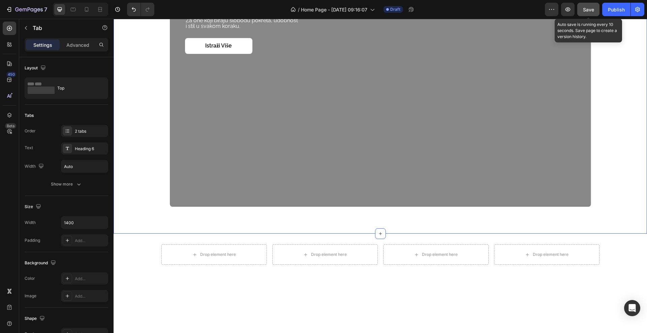
scroll to position [743, 0]
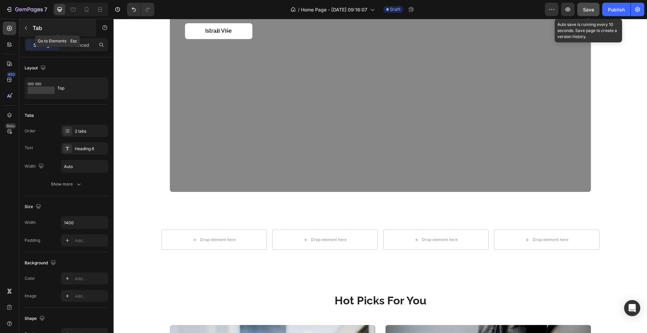
click at [24, 25] on icon "button" at bounding box center [25, 27] width 5 height 5
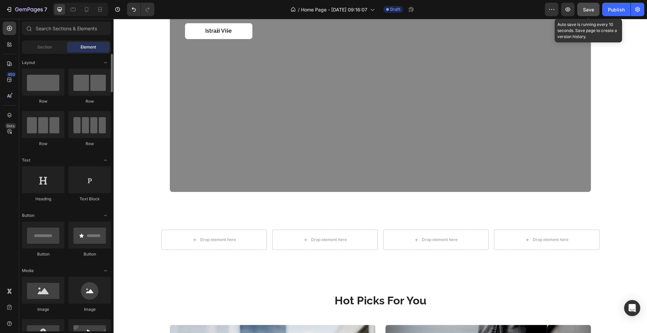
scroll to position [126, 0]
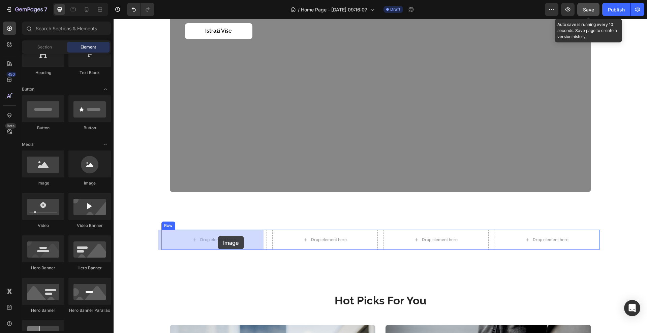
drag, startPoint x: 158, startPoint y: 176, endPoint x: 115, endPoint y: 185, distance: 44.6
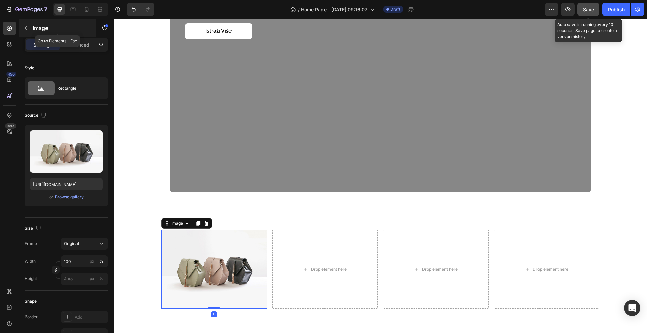
click at [26, 29] on icon "button" at bounding box center [25, 27] width 5 height 5
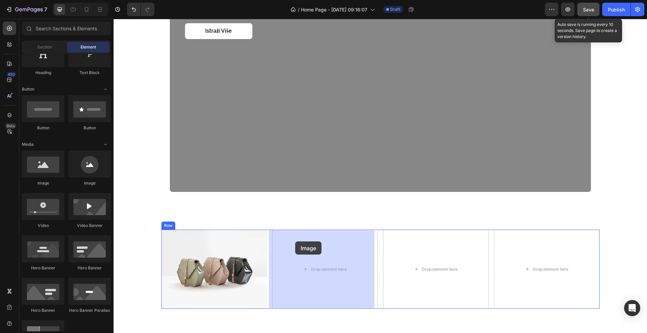
drag, startPoint x: 152, startPoint y: 190, endPoint x: 295, endPoint y: 240, distance: 151.2
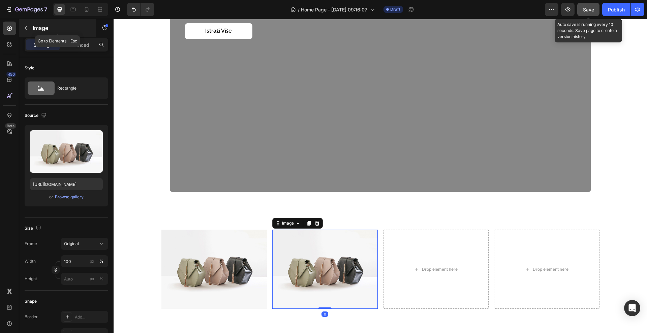
click at [27, 24] on button "button" at bounding box center [26, 28] width 11 height 11
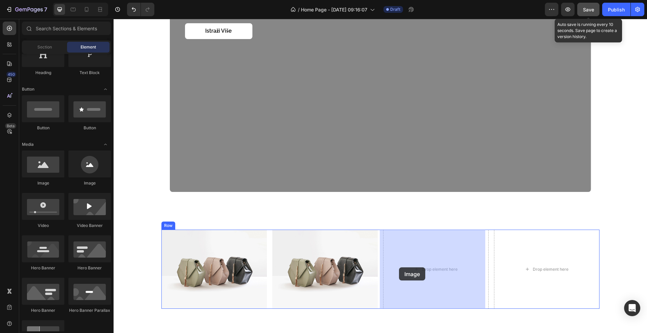
drag, startPoint x: 168, startPoint y: 187, endPoint x: 399, endPoint y: 268, distance: 244.9
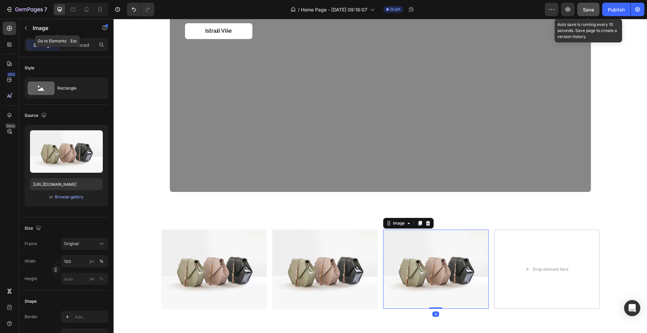
click at [23, 28] on button "button" at bounding box center [26, 28] width 11 height 11
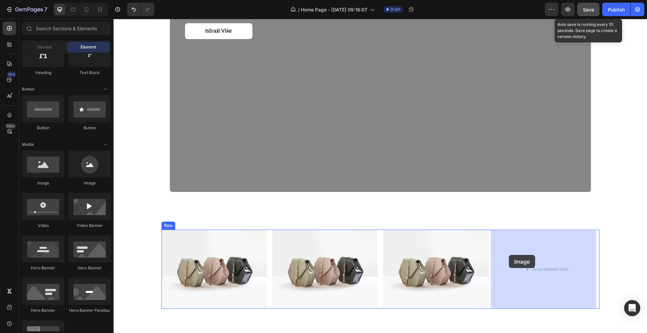
drag, startPoint x: 161, startPoint y: 179, endPoint x: 510, endPoint y: 255, distance: 356.3
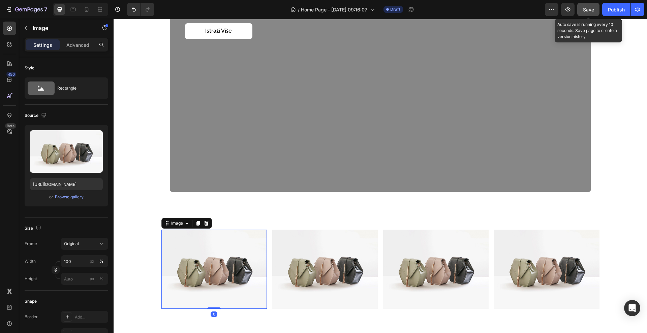
click at [183, 271] on img at bounding box center [213, 269] width 105 height 79
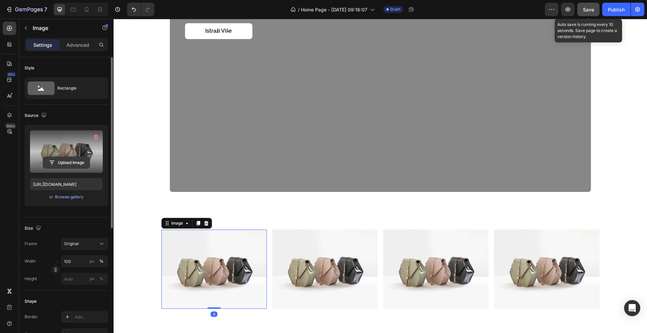
click at [71, 159] on input "file" at bounding box center [66, 162] width 47 height 11
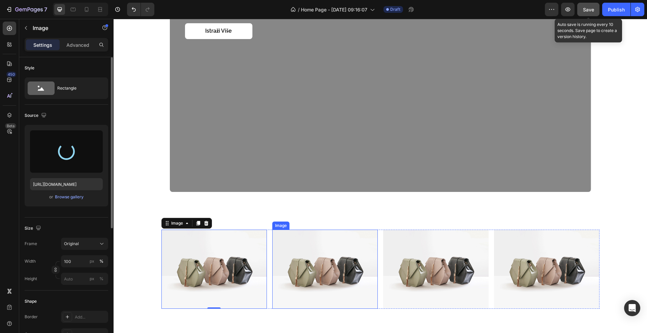
type input "https://cdn.shopify.com/s/files/1/0675/4254/8758/files/gempages_559005943774315…"
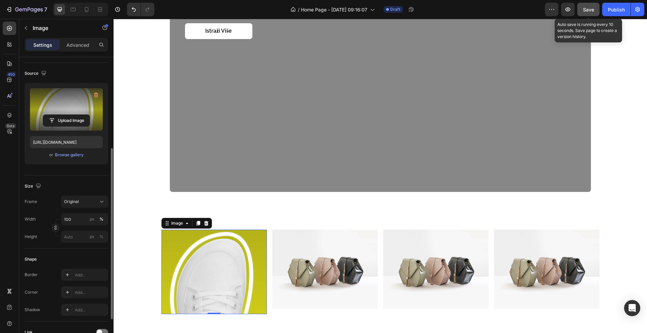
scroll to position [84, 0]
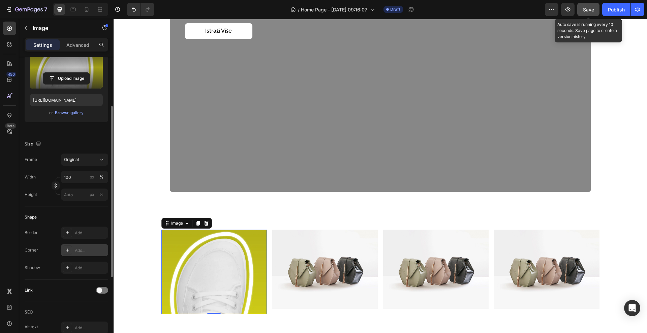
click at [73, 247] on div "Add..." at bounding box center [84, 250] width 47 height 12
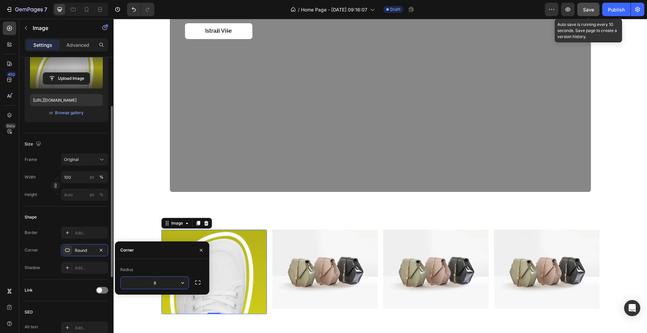
click at [41, 260] on div "Border Add... Corner Round Shadow Add..." at bounding box center [67, 250] width 84 height 47
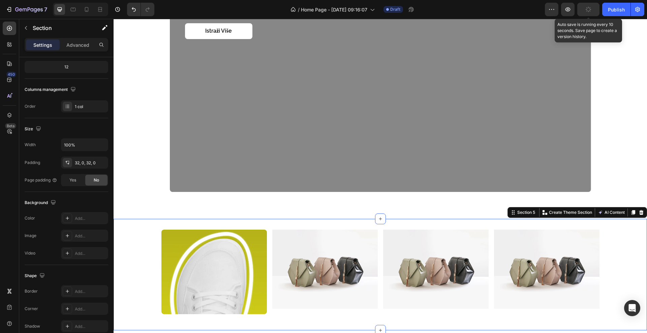
click at [146, 242] on div "Image Image Image Image Row" at bounding box center [380, 275] width 533 height 90
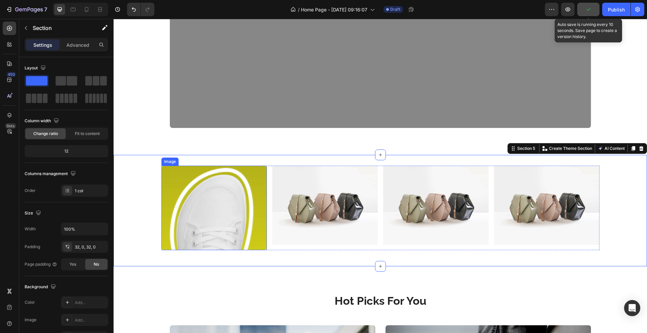
scroll to position [827, 0]
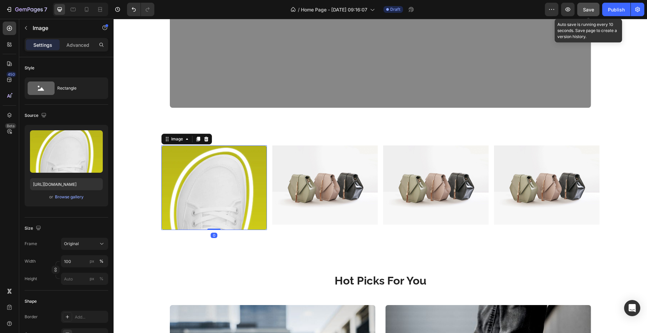
click at [204, 188] on img at bounding box center [213, 188] width 105 height 84
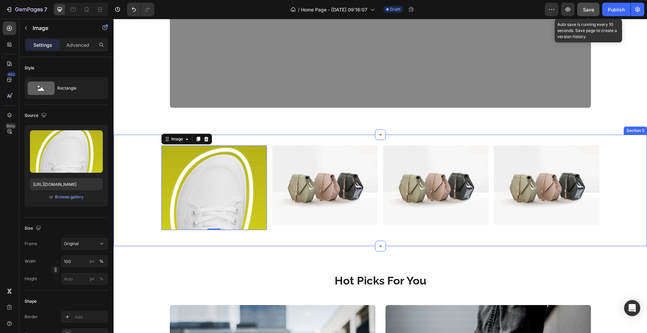
click at [272, 139] on div "Image 0 Image Image Image Row Section 5" at bounding box center [380, 190] width 533 height 111
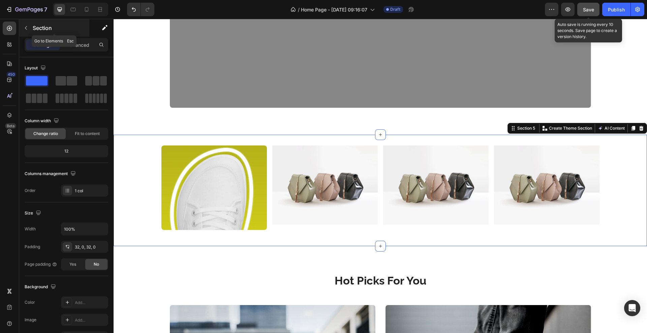
click at [22, 24] on button "button" at bounding box center [26, 28] width 11 height 11
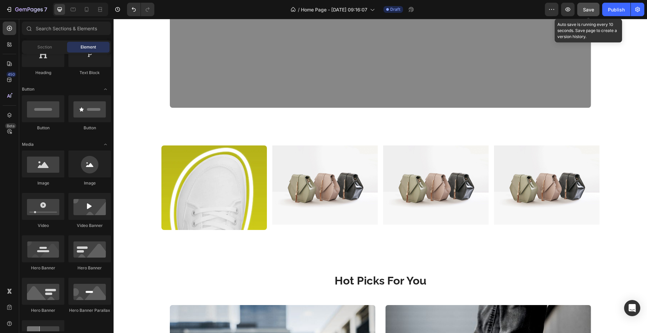
scroll to position [0, 0]
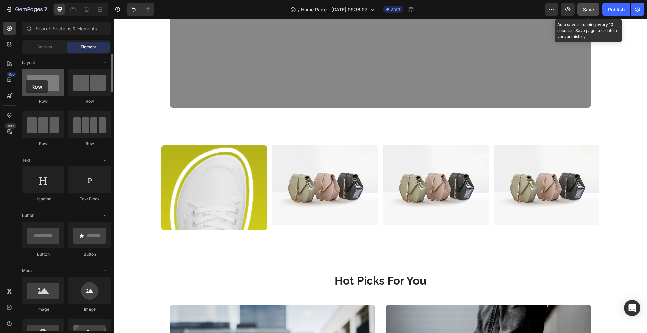
drag, startPoint x: 39, startPoint y: 89, endPoint x: 26, endPoint y: 80, distance: 16.3
click at [26, 80] on div at bounding box center [43, 82] width 42 height 27
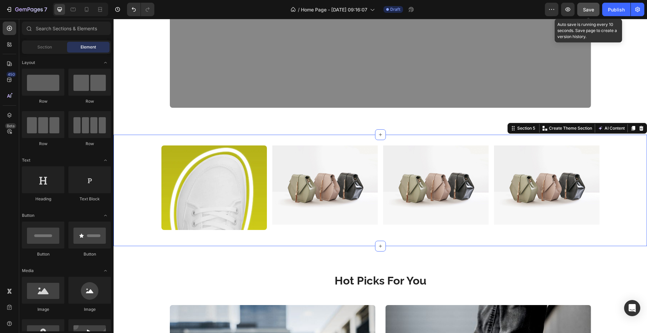
click at [143, 184] on div "Image Image Image Image Row" at bounding box center [380, 191] width 533 height 90
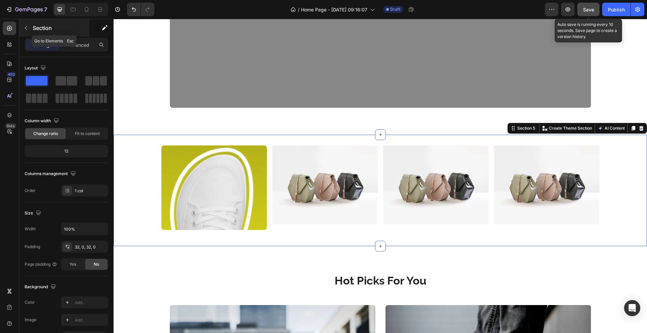
click at [23, 30] on icon "button" at bounding box center [25, 27] width 5 height 5
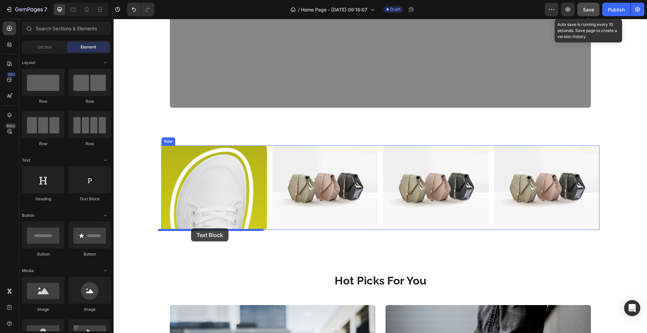
drag, startPoint x: 197, startPoint y: 204, endPoint x: 191, endPoint y: 228, distance: 25.6
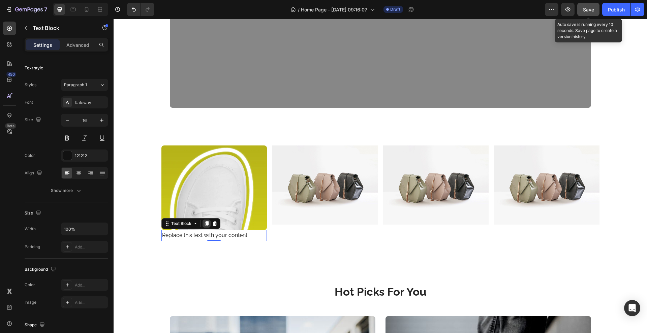
click at [205, 224] on icon at bounding box center [207, 223] width 4 height 5
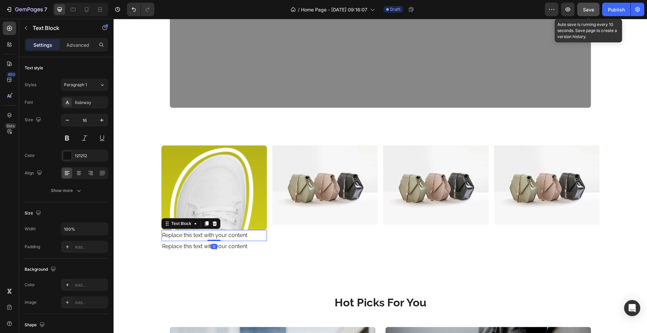
click at [243, 236] on div "Replace this text with your content" at bounding box center [213, 235] width 105 height 11
click at [243, 236] on p "Replace this text with your content" at bounding box center [214, 236] width 104 height 10
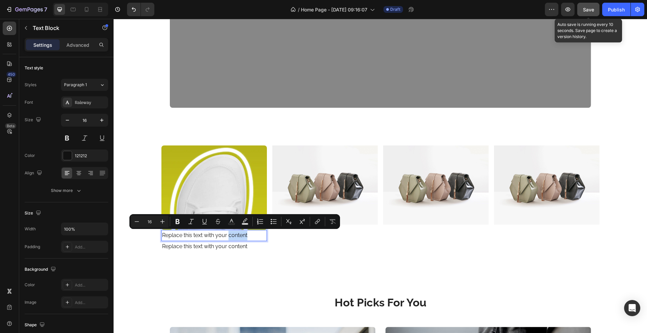
click at [243, 236] on p "Replace this text with your content" at bounding box center [214, 236] width 104 height 10
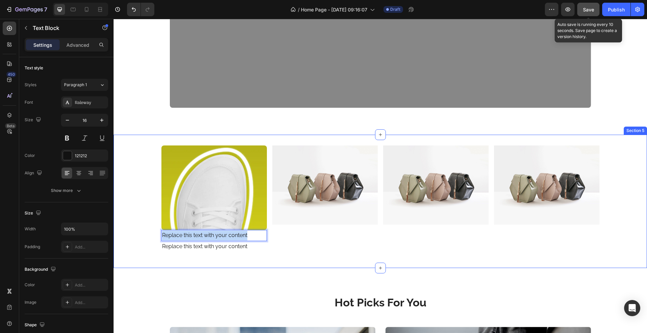
drag, startPoint x: 251, startPoint y: 232, endPoint x: 157, endPoint y: 240, distance: 95.0
click at [157, 240] on div "Image Replace this text with your content Text Block 0 Replace this text with y…" at bounding box center [380, 202] width 533 height 112
drag, startPoint x: 204, startPoint y: 236, endPoint x: 156, endPoint y: 239, distance: 47.3
click at [156, 239] on div "Image Anatomski oblik Text Block 0 Replace this text with your content Text Blo…" at bounding box center [380, 202] width 533 height 112
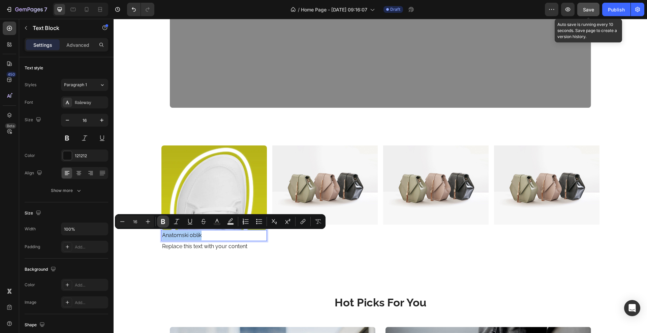
click at [163, 222] on icon "Editor contextual toolbar" at bounding box center [163, 221] width 7 height 7
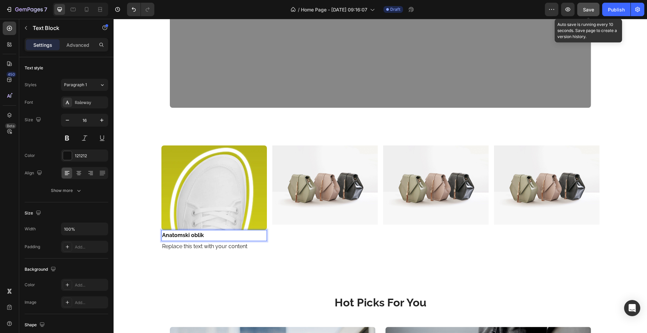
click at [214, 235] on p "Anatomski oblik" at bounding box center [214, 236] width 104 height 10
click at [191, 234] on strong "Anatomski oblik" at bounding box center [183, 235] width 42 height 6
click at [188, 234] on strong "Anatomski blik" at bounding box center [181, 235] width 38 height 6
click at [187, 234] on strong "Anatomski blik" at bounding box center [181, 235] width 38 height 6
click at [168, 249] on div "Replace this text with your content" at bounding box center [213, 246] width 105 height 11
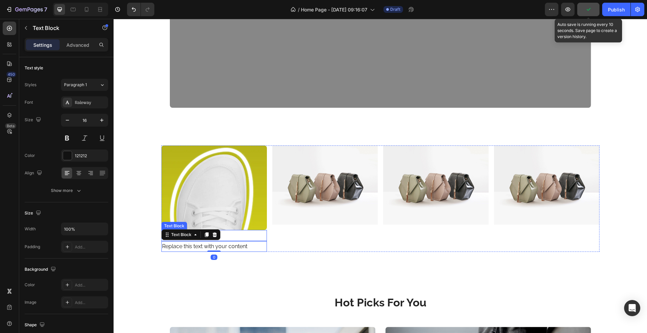
click at [241, 234] on p "Anatomski Oblik" at bounding box center [214, 236] width 104 height 10
click at [79, 49] on div "Advanced" at bounding box center [78, 44] width 34 height 11
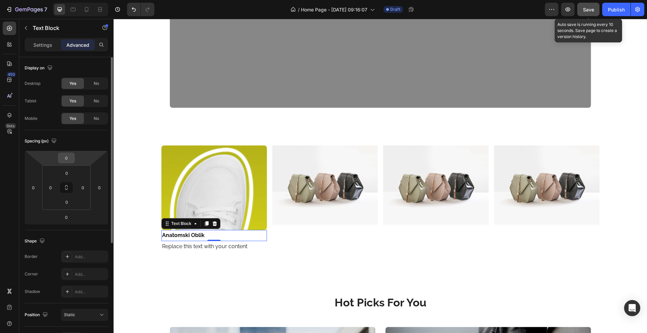
click at [71, 160] on input "0" at bounding box center [66, 158] width 13 height 10
type input "10"
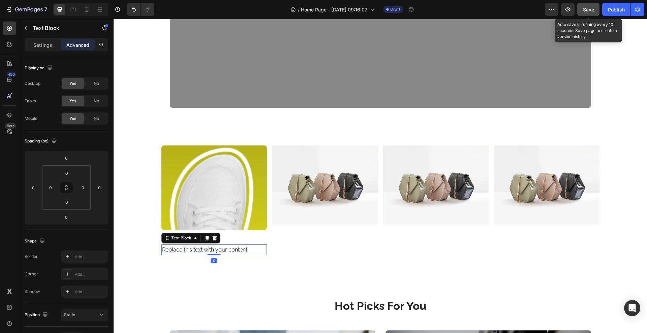
click at [167, 247] on div "Replace this text with your content" at bounding box center [213, 250] width 105 height 11
click at [70, 159] on input "0" at bounding box center [66, 158] width 13 height 10
type input "10"
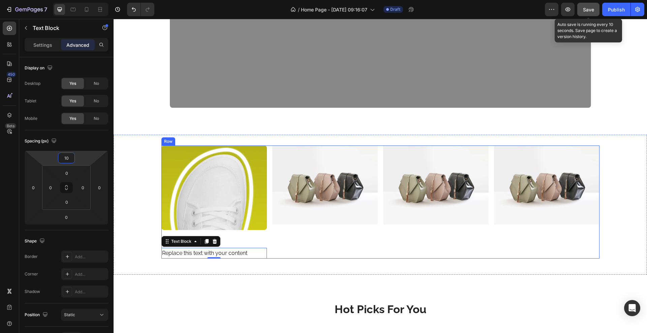
click at [303, 240] on div "Image" at bounding box center [324, 202] width 105 height 113
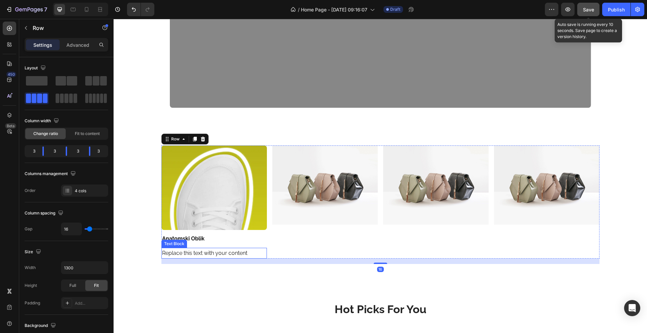
click at [209, 248] on div "Replace this text with your content" at bounding box center [213, 253] width 105 height 11
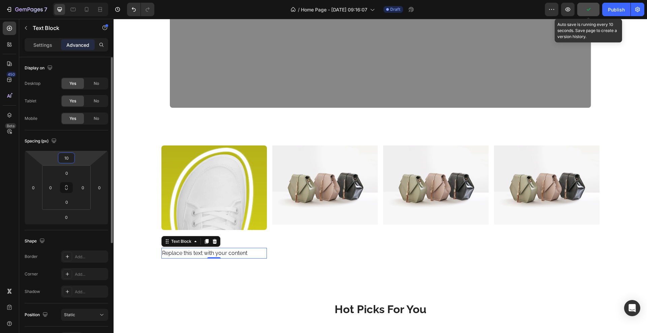
click at [72, 160] on input "10" at bounding box center [66, 158] width 13 height 10
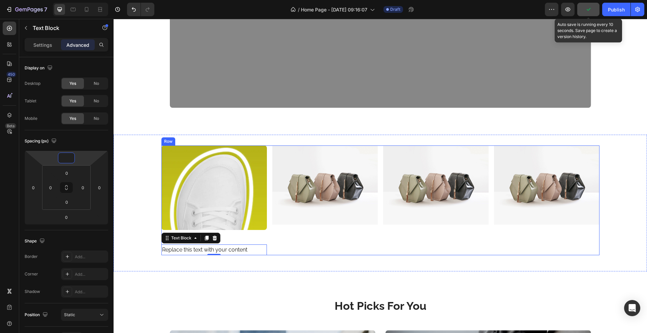
click at [314, 241] on div "Image" at bounding box center [324, 201] width 105 height 110
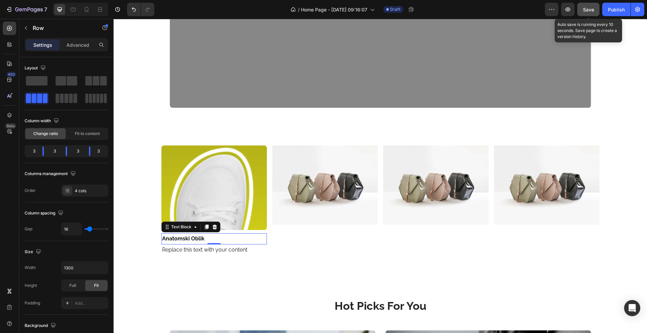
click at [223, 238] on p "Anatomski Oblik" at bounding box center [214, 239] width 104 height 10
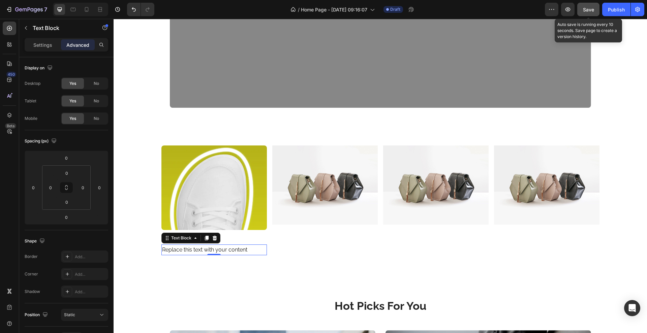
click at [191, 252] on div "Replace this text with your content" at bounding box center [213, 250] width 105 height 11
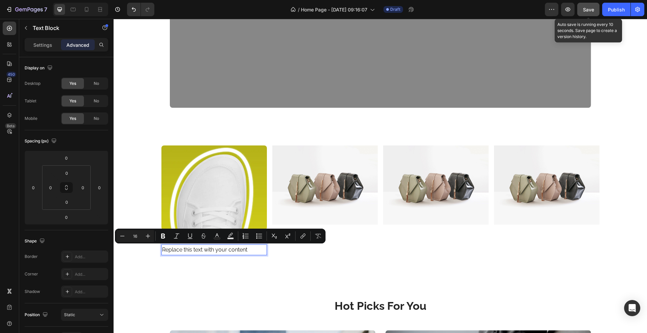
click at [245, 249] on p "Replace this text with your content" at bounding box center [214, 250] width 104 height 10
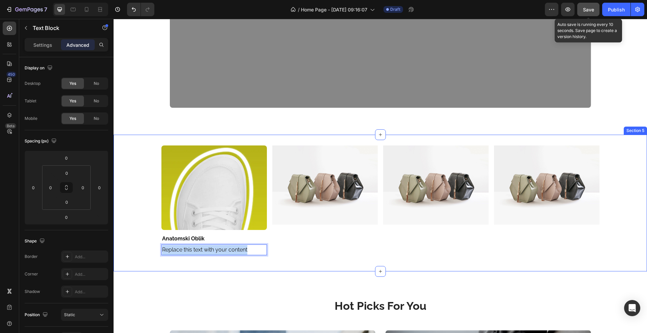
drag, startPoint x: 246, startPoint y: 249, endPoint x: 157, endPoint y: 253, distance: 89.4
click at [157, 253] on div "Image Anatomski Oblik Text Block Replace this text with your content Text Block…" at bounding box center [380, 203] width 533 height 115
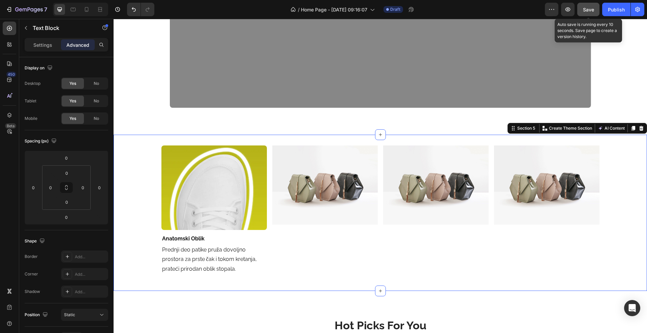
click at [144, 253] on div "Image Anatomski Oblik Text Block Prednji deo patike pruža dovoljno prostora za …" at bounding box center [380, 213] width 533 height 135
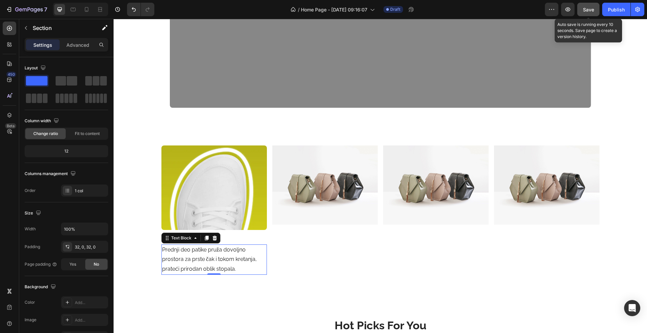
click at [251, 257] on p "Prednji deo patike pruža dovoljno prostora za prste čak i tokom kretanja, prate…" at bounding box center [214, 259] width 104 height 29
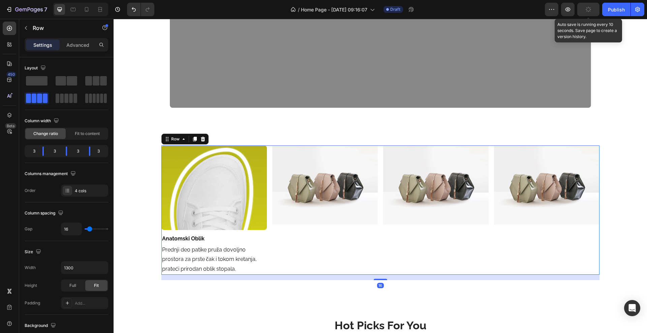
click at [302, 249] on div "Image" at bounding box center [324, 210] width 105 height 129
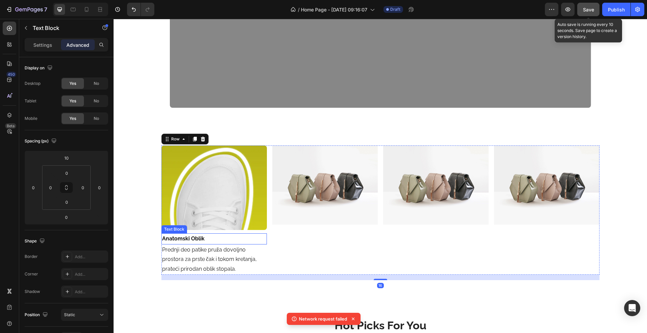
click at [207, 234] on p "Anatomski Oblik" at bounding box center [214, 239] width 104 height 10
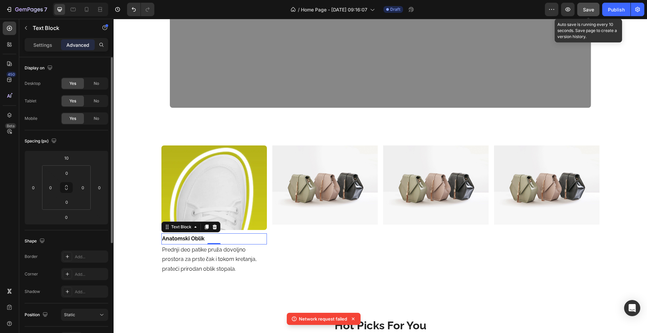
drag, startPoint x: 46, startPoint y: 47, endPoint x: 50, endPoint y: 67, distance: 21.3
click at [46, 46] on p "Settings" at bounding box center [42, 44] width 19 height 7
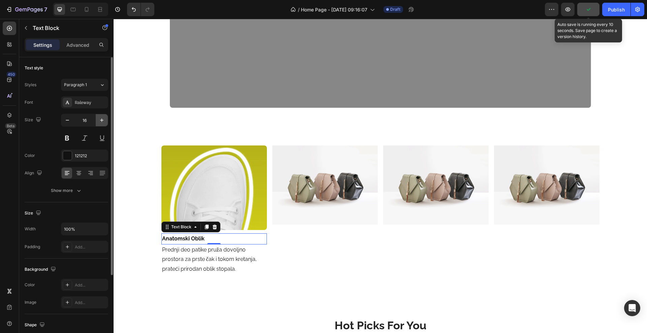
click at [104, 117] on icon "button" at bounding box center [101, 120] width 7 height 7
click at [103, 117] on icon "button" at bounding box center [101, 120] width 7 height 7
type input "18"
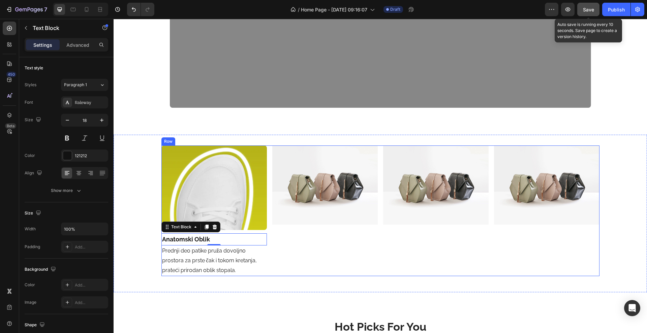
click at [268, 240] on div "Image Anatomski Oblik Text Block 0 Prednji deo patike pruža dovoljno prostora z…" at bounding box center [380, 211] width 438 height 130
drag, startPoint x: 208, startPoint y: 236, endPoint x: 173, endPoint y: 240, distance: 34.9
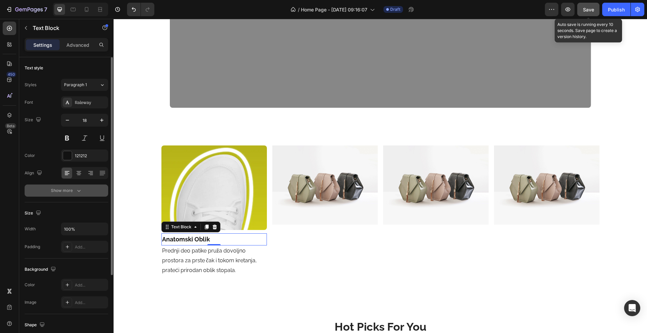
click at [68, 186] on button "Show more" at bounding box center [67, 191] width 84 height 12
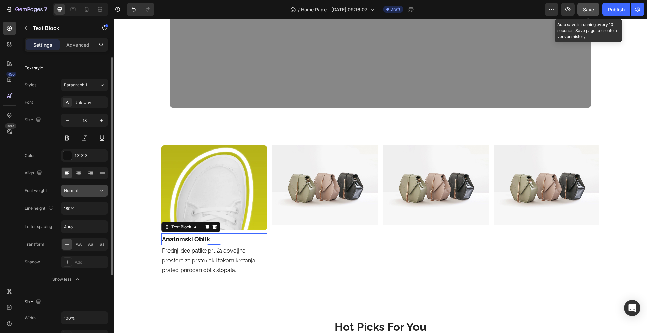
click at [75, 189] on span "Normal" at bounding box center [71, 190] width 14 height 5
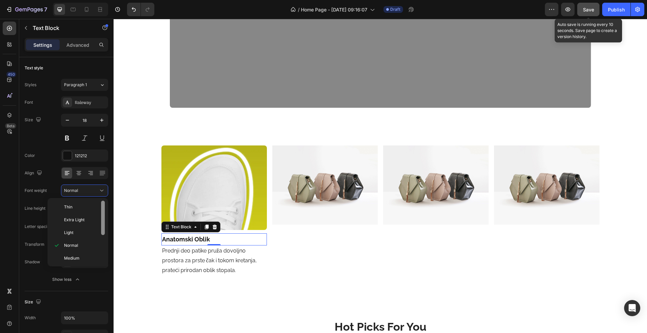
scroll to position [52, 0]
click at [104, 212] on div at bounding box center [102, 180] width 5 height 63
click at [86, 243] on p "Extra Bold" at bounding box center [82, 245] width 36 height 6
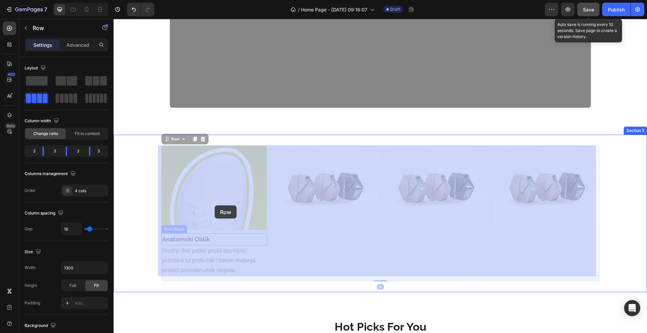
drag, startPoint x: 217, startPoint y: 233, endPoint x: 215, endPoint y: 206, distance: 27.4
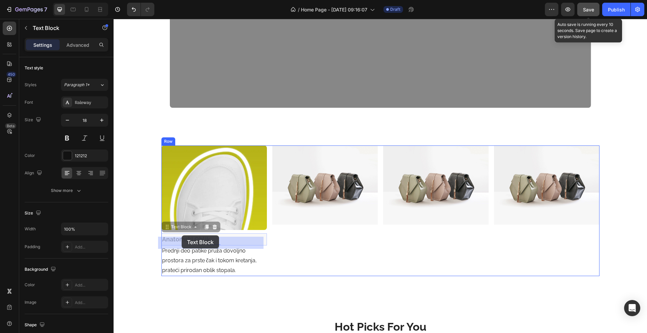
drag, startPoint x: 213, startPoint y: 237, endPoint x: 182, endPoint y: 236, distance: 31.0
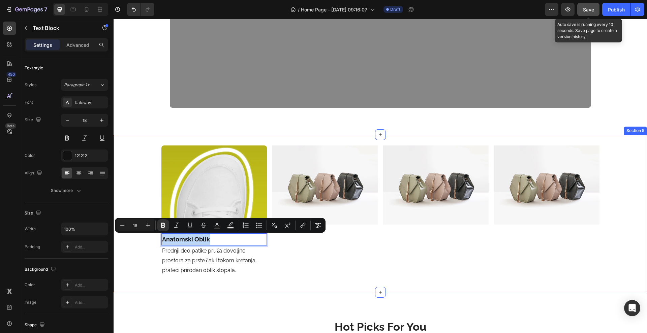
drag, startPoint x: 212, startPoint y: 241, endPoint x: 150, endPoint y: 233, distance: 62.2
click at [148, 235] on div "Image Anatomski Oblik Text Block 0 Prednji deo patike pruža dovoljno prostora z…" at bounding box center [380, 214] width 533 height 136
click at [164, 227] on icon "Editor contextual toolbar" at bounding box center [163, 225] width 4 height 5
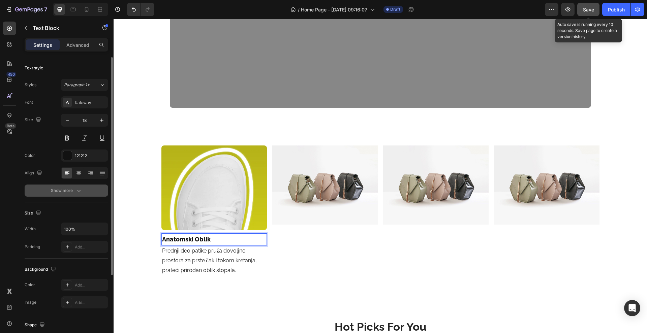
click at [66, 191] on div "Show more" at bounding box center [66, 190] width 31 height 7
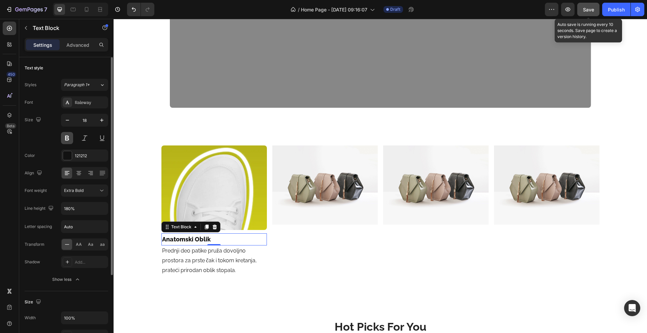
click at [69, 138] on button at bounding box center [67, 138] width 12 height 12
click at [66, 192] on span "Extra Bold" at bounding box center [74, 190] width 20 height 5
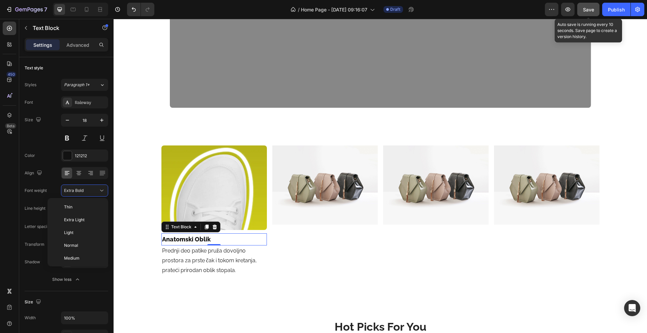
scroll to position [49, 0]
click at [85, 259] on p "Black" at bounding box center [82, 261] width 36 height 6
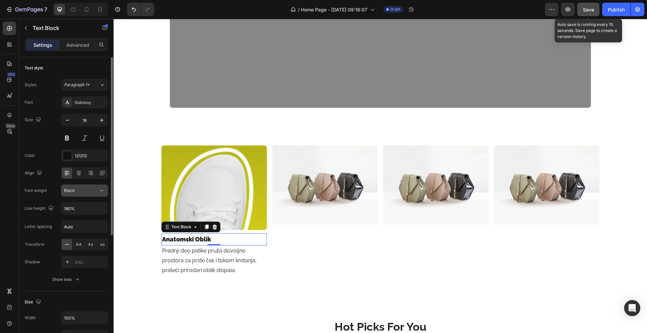
click at [100, 189] on icon at bounding box center [101, 190] width 7 height 7
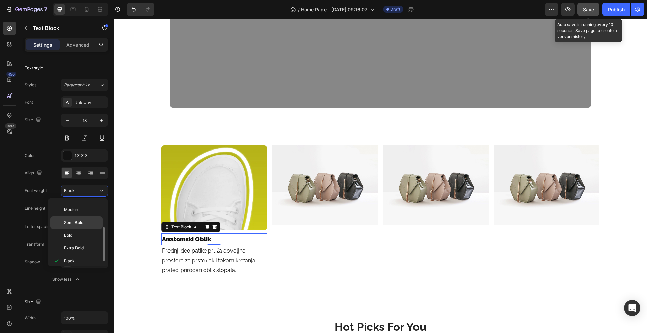
scroll to position [52, 0]
click at [74, 240] on div "Extra Bold" at bounding box center [76, 244] width 53 height 13
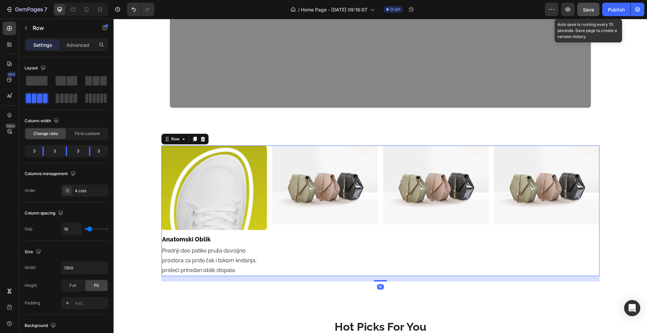
click at [282, 242] on div "Image" at bounding box center [324, 211] width 105 height 130
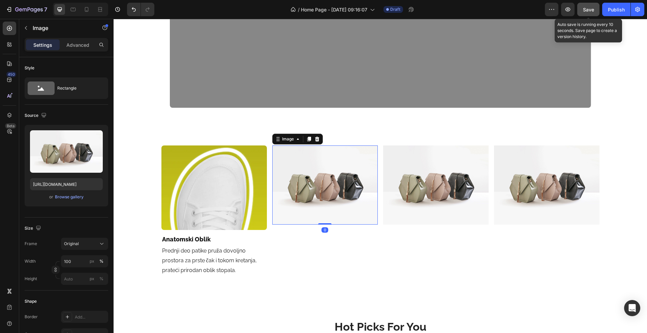
click at [273, 163] on img at bounding box center [324, 185] width 105 height 79
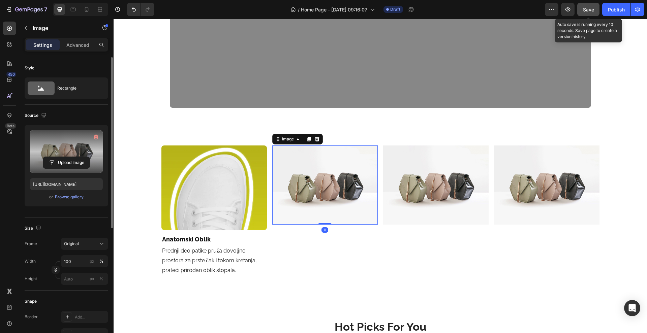
click at [80, 147] on label at bounding box center [66, 151] width 73 height 42
click at [80, 157] on input "file" at bounding box center [66, 162] width 47 height 11
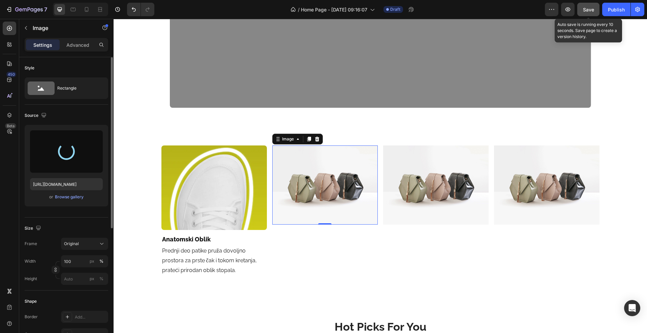
type input "https://cdn.shopify.com/s/files/1/0675/4254/8758/files/gempages_559005943774315…"
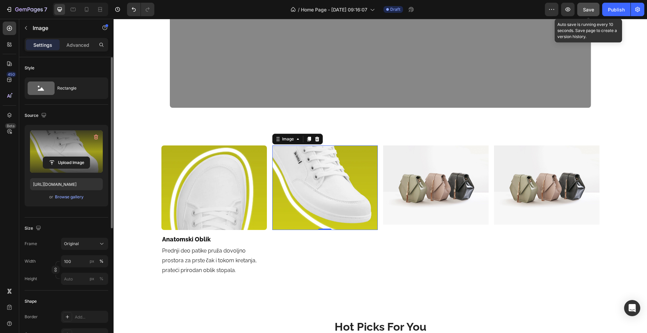
scroll to position [126, 0]
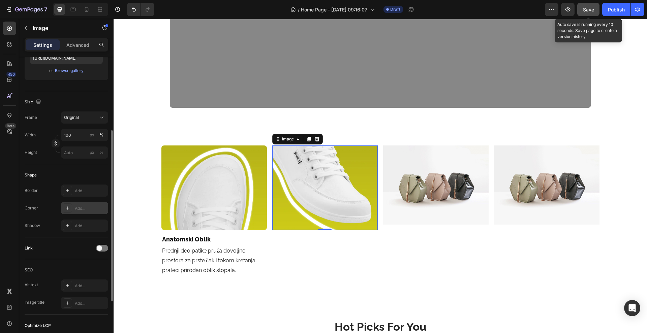
click at [67, 209] on icon at bounding box center [67, 208] width 5 height 5
click at [7, 206] on div "450 Beta" at bounding box center [9, 153] width 13 height 263
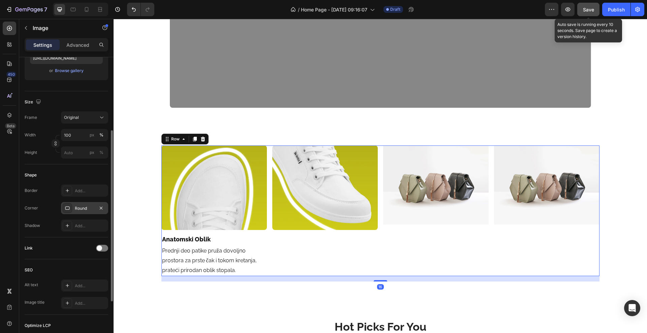
click at [401, 233] on div "Image" at bounding box center [435, 211] width 105 height 130
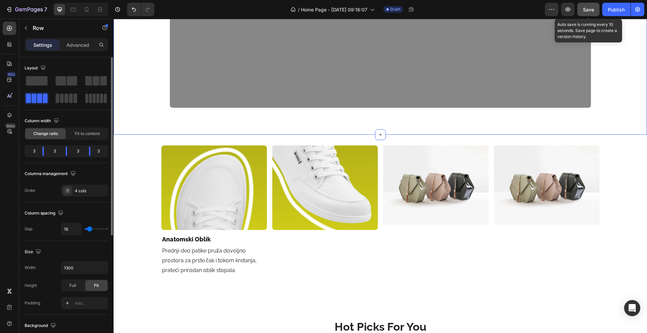
click at [460, 117] on div "budi barefoot. ostani u stilu. Heading Za one koji biraju slobodu pokreta, udob…" at bounding box center [380, 3] width 533 height 263
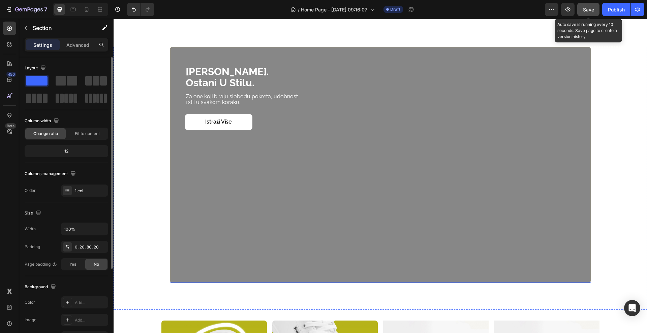
scroll to position [820, 0]
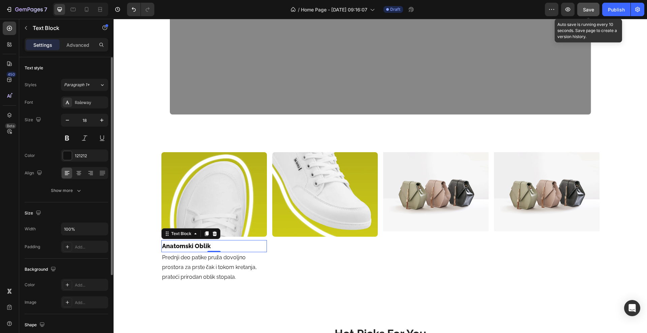
click at [253, 246] on p "Anatomski Oblik" at bounding box center [214, 246] width 104 height 11
drag, startPoint x: 202, startPoint y: 234, endPoint x: 195, endPoint y: 243, distance: 11.5
click at [205, 234] on icon at bounding box center [207, 234] width 4 height 5
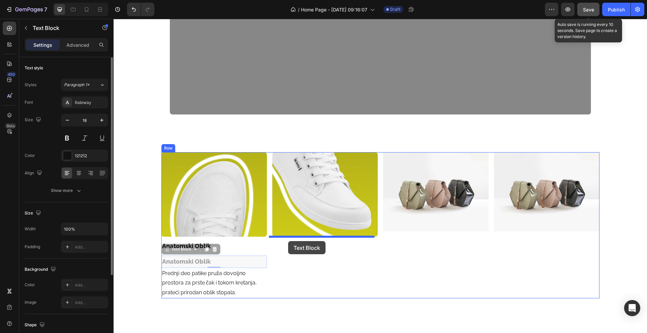
drag, startPoint x: 167, startPoint y: 251, endPoint x: 288, endPoint y: 241, distance: 121.4
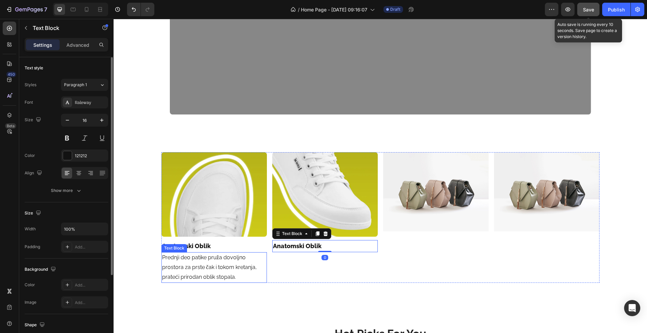
click at [191, 256] on p "Prednji deo patike pruža dovoljno prostora za prste čak i tokom kretanja, prate…" at bounding box center [214, 267] width 104 height 29
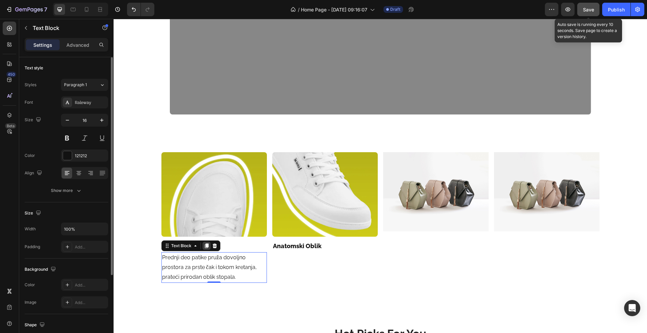
drag, startPoint x: 204, startPoint y: 243, endPoint x: 184, endPoint y: 255, distance: 23.1
click at [204, 243] on icon at bounding box center [206, 245] width 5 height 5
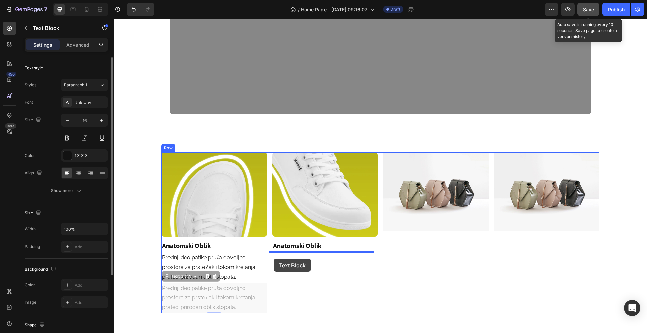
drag, startPoint x: 175, startPoint y: 276, endPoint x: 274, endPoint y: 259, distance: 100.2
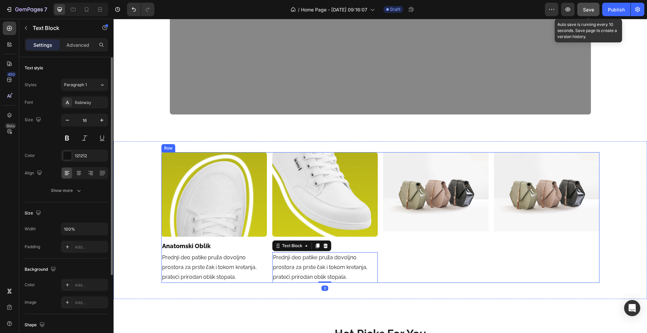
click at [391, 251] on div "Image" at bounding box center [435, 217] width 105 height 130
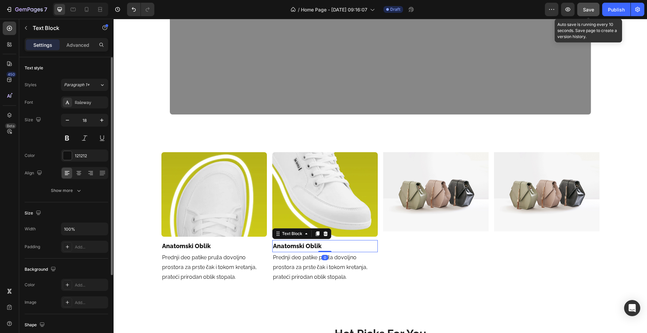
click at [307, 247] on p "Anatomski Oblik" at bounding box center [325, 246] width 104 height 11
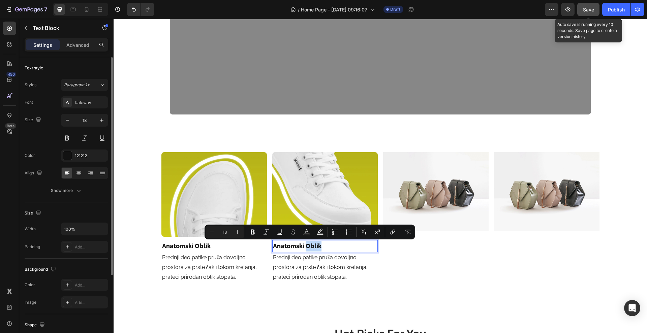
click at [330, 244] on p "Anatomski Oblik" at bounding box center [325, 246] width 104 height 11
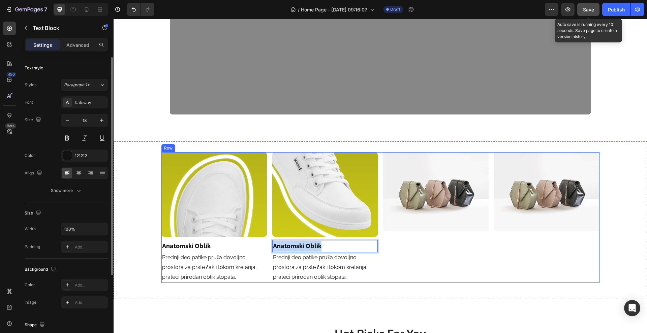
drag, startPoint x: 328, startPoint y: 244, endPoint x: 268, endPoint y: 243, distance: 60.3
click at [268, 243] on div "Image Anatomski Oblik Text Block Prednji deo patike pruža dovoljno prostora za …" at bounding box center [380, 217] width 438 height 130
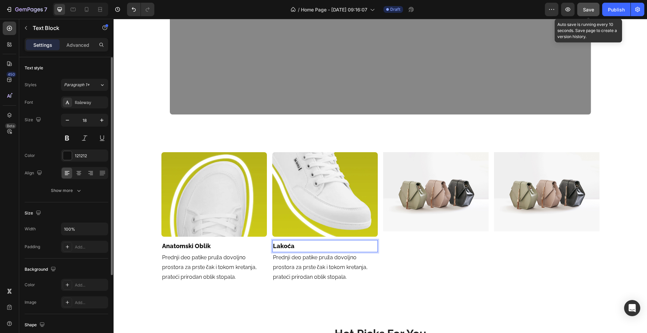
click at [284, 247] on p "Lakoća" at bounding box center [325, 246] width 104 height 11
click at [287, 248] on p "Lakoća" at bounding box center [325, 246] width 104 height 11
click at [351, 270] on p "Prednji deo patike pruža dovoljno prostora za prste čak i tokom kretanja, prate…" at bounding box center [325, 267] width 104 height 29
click at [291, 279] on p "Prednji deo patike pruža dovoljno prostora za prste čak i tokom kretanja, prate…" at bounding box center [325, 267] width 104 height 29
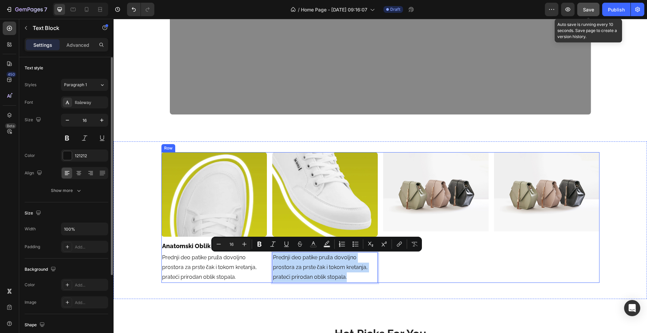
drag, startPoint x: 351, startPoint y: 279, endPoint x: 263, endPoint y: 253, distance: 91.3
click at [264, 254] on div "Image Anatomski Oblik Text Block Prednji deo patike pruža dovoljno prostora za …" at bounding box center [380, 217] width 438 height 130
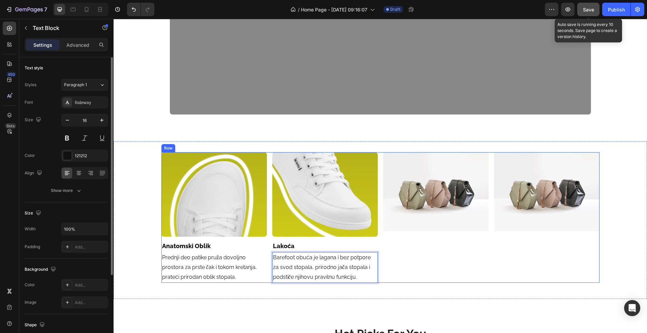
click at [410, 264] on div "Image" at bounding box center [435, 217] width 105 height 130
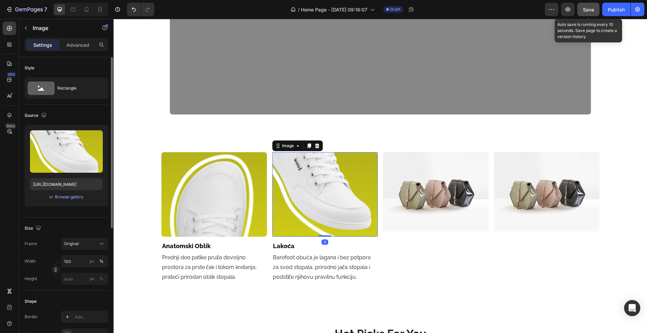
click at [342, 190] on img at bounding box center [324, 194] width 105 height 84
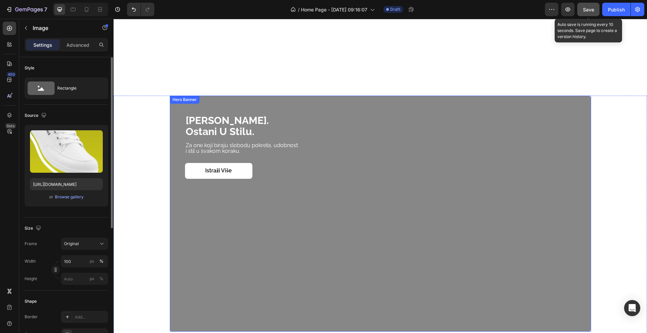
scroll to position [813, 0]
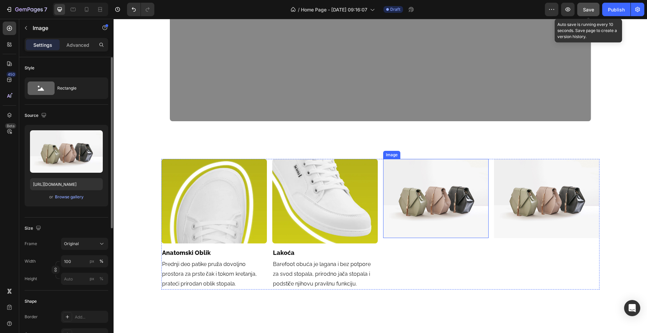
click at [438, 214] on img at bounding box center [435, 198] width 105 height 79
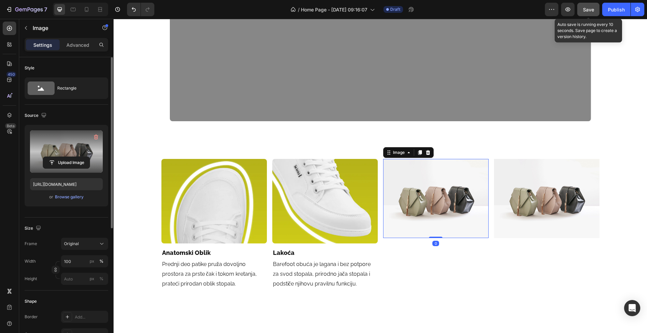
click at [65, 154] on label at bounding box center [66, 151] width 73 height 42
click at [65, 157] on input "file" at bounding box center [66, 162] width 47 height 11
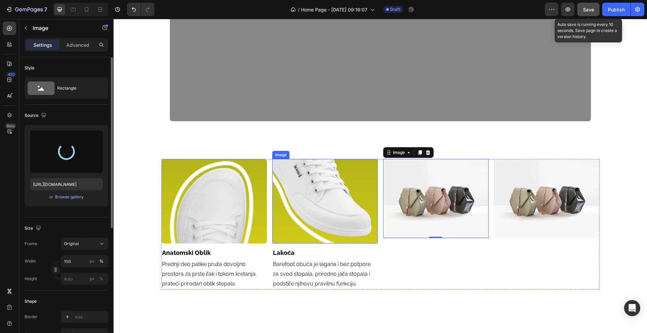
type input "https://cdn.shopify.com/s/files/1/0675/4254/8758/files/gempages_559005943774315…"
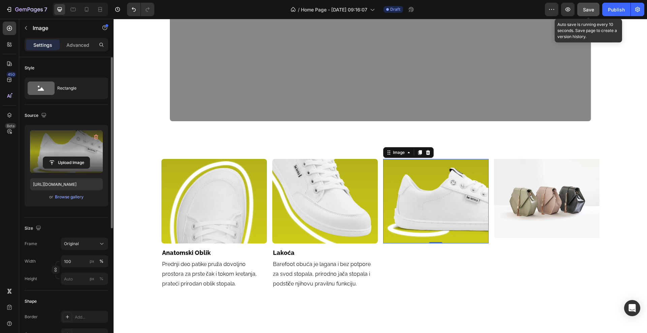
scroll to position [84, 0]
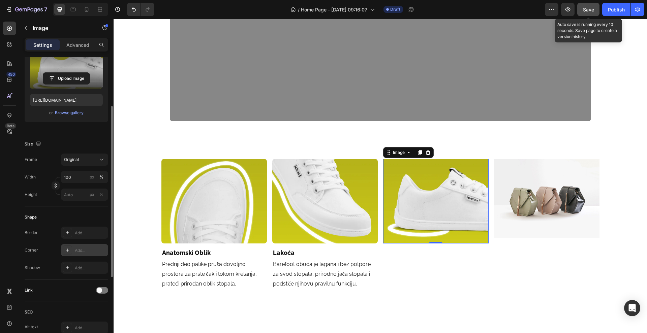
click at [70, 251] on div at bounding box center [67, 250] width 9 height 9
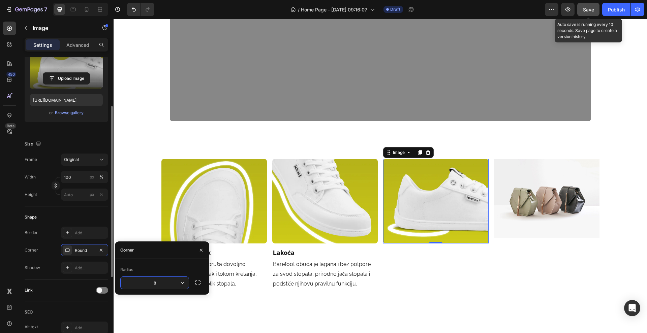
click at [23, 238] on div "Style Rectangle Source Upload Image https://cdn.shopify.com/s/files/1/0675/4254…" at bounding box center [66, 227] width 94 height 509
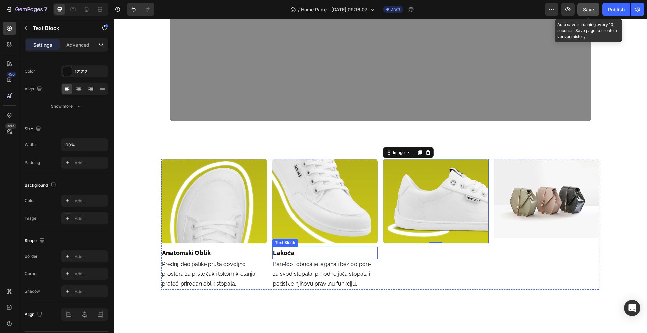
click at [319, 255] on p "Lakoća" at bounding box center [325, 253] width 104 height 11
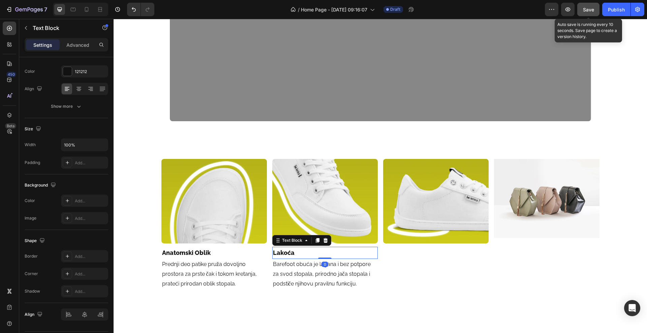
scroll to position [0, 0]
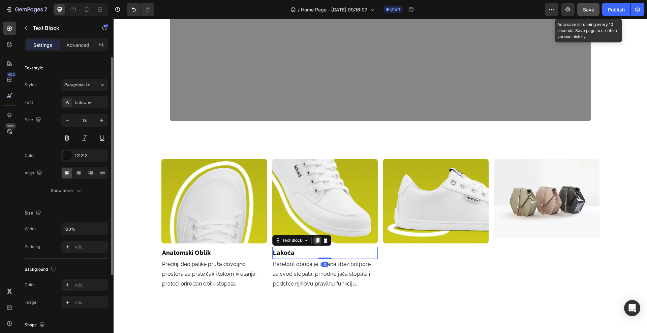
click at [315, 238] on icon at bounding box center [317, 240] width 4 height 5
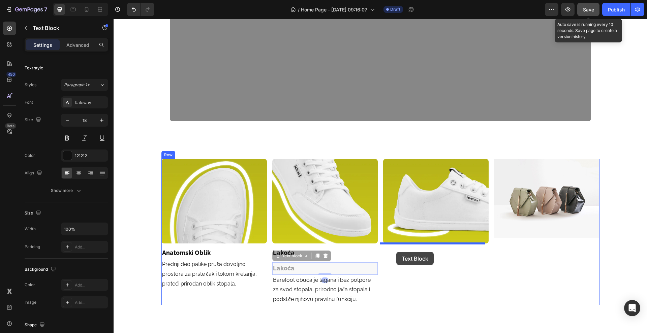
drag, startPoint x: 281, startPoint y: 257, endPoint x: 396, endPoint y: 252, distance: 115.0
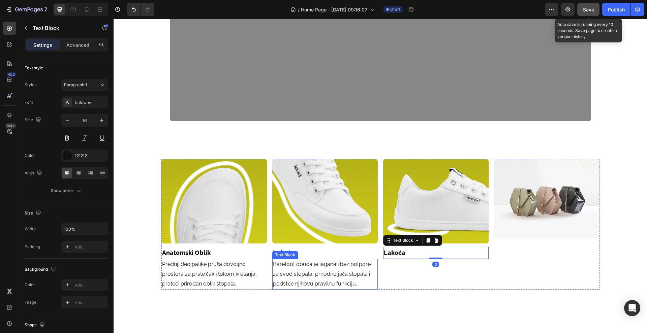
click at [288, 271] on p "Barefoot obuća je lagana i bez potpore za svod stopala, prirodno jača stopala i…" at bounding box center [325, 274] width 104 height 29
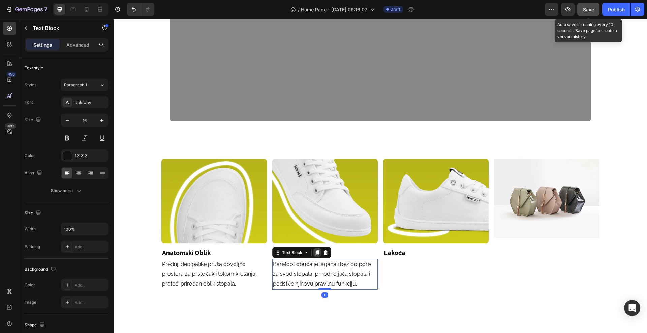
click at [315, 254] on icon at bounding box center [317, 252] width 5 height 5
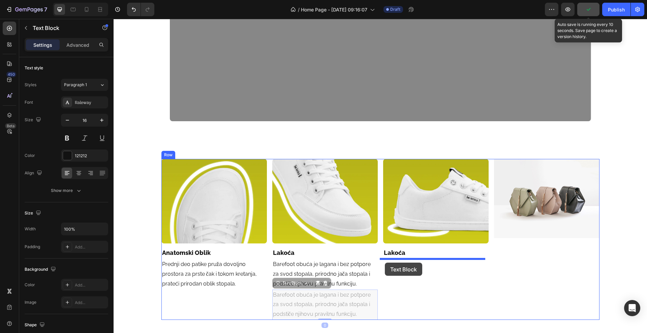
drag, startPoint x: 282, startPoint y: 283, endPoint x: 386, endPoint y: 263, distance: 105.5
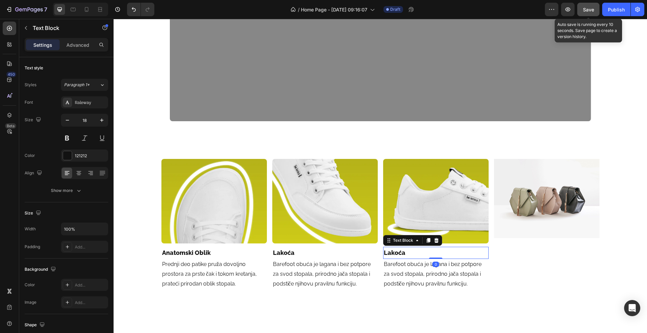
click at [460, 250] on p "Lakoća" at bounding box center [436, 253] width 104 height 11
click at [454, 251] on p "Lakoća" at bounding box center [436, 253] width 104 height 11
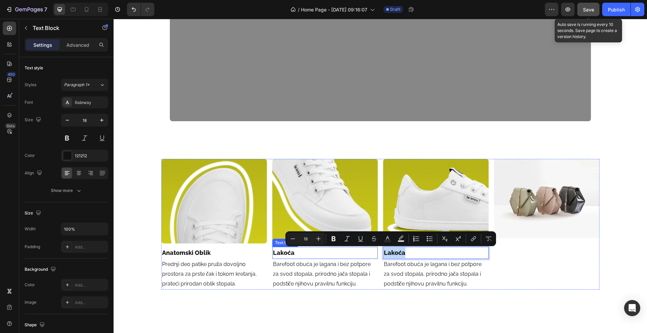
drag, startPoint x: 450, startPoint y: 252, endPoint x: 373, endPoint y: 246, distance: 77.4
click at [373, 246] on div "Image Anatomski Oblik Text Block Prednji deo patike pruža dovoljno prostora za …" at bounding box center [380, 224] width 438 height 130
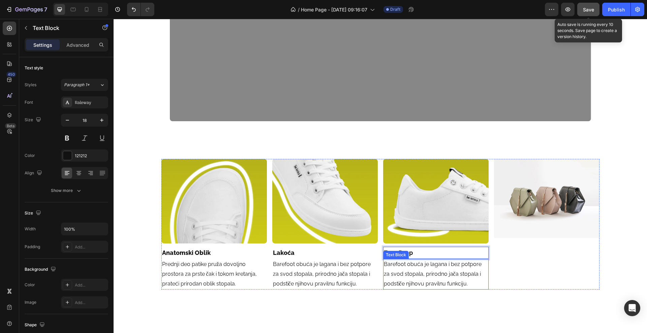
click at [464, 278] on p "Barefoot obuća je lagana i bez potpore za svod stopala, prirodno jača stopala i…" at bounding box center [436, 274] width 104 height 29
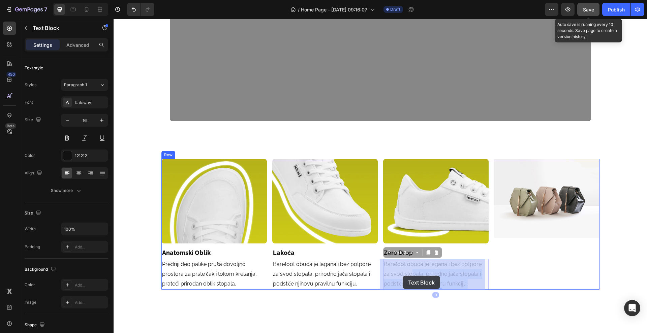
drag, startPoint x: 470, startPoint y: 284, endPoint x: 403, endPoint y: 276, distance: 67.5
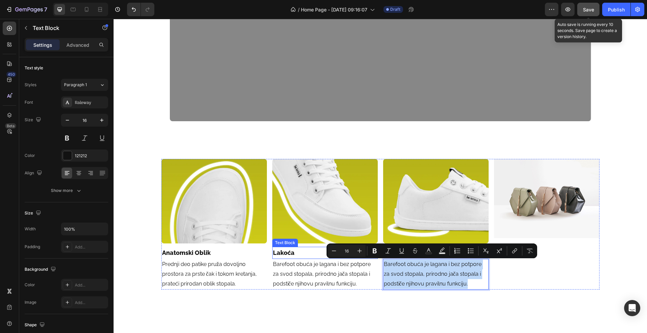
drag, startPoint x: 470, startPoint y: 283, endPoint x: 372, endPoint y: 251, distance: 102.3
click at [372, 251] on div "Image Anatomski Oblik Text Block Prednji deo patike pruža dovoljno prostora za …" at bounding box center [380, 224] width 438 height 130
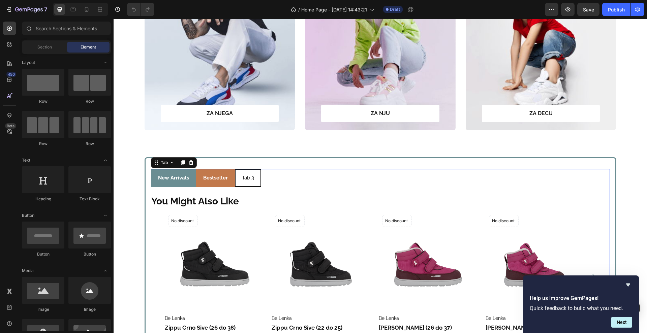
click at [228, 181] on li "Bestseller" at bounding box center [215, 178] width 39 height 18
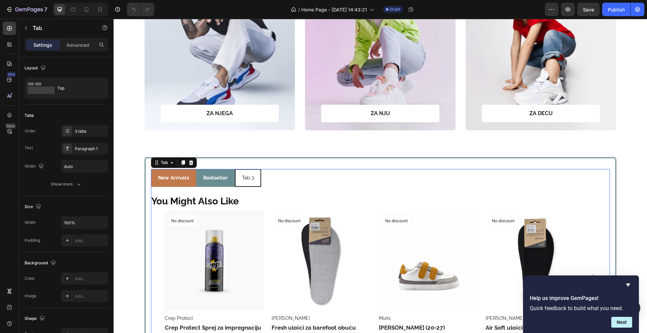
click at [188, 180] on li "New Arrivals" at bounding box center [173, 178] width 45 height 18
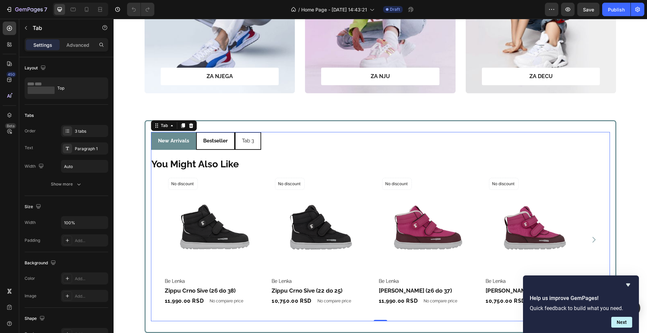
scroll to position [253, 0]
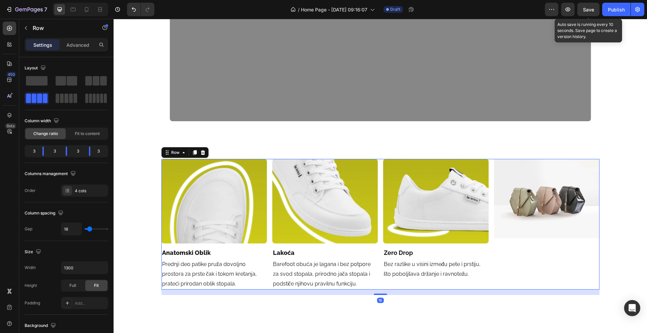
click at [494, 265] on div "Image" at bounding box center [546, 224] width 105 height 130
click at [512, 244] on div "Image" at bounding box center [546, 224] width 105 height 130
click at [550, 220] on img at bounding box center [546, 198] width 105 height 79
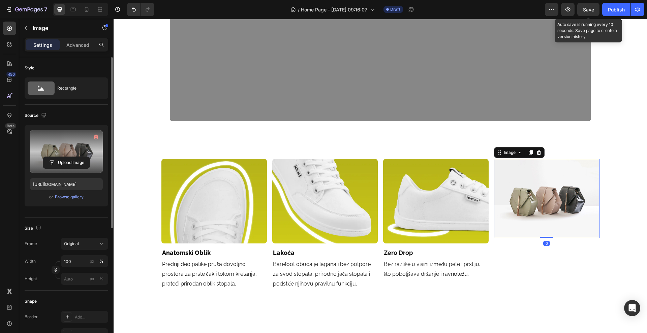
click at [78, 154] on label at bounding box center [66, 151] width 73 height 42
click at [78, 157] on input "file" at bounding box center [66, 162] width 47 height 11
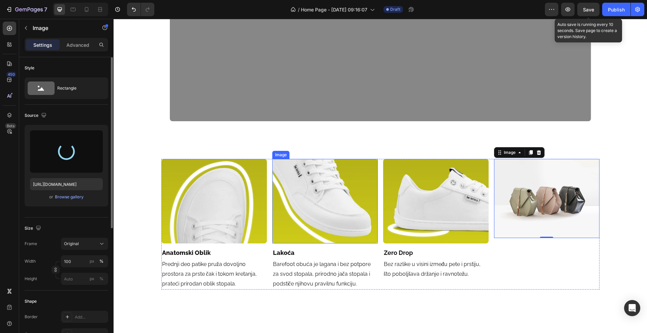
type input "https://cdn.shopify.com/s/files/1/0675/4254/8758/files/gempages_559005943774315…"
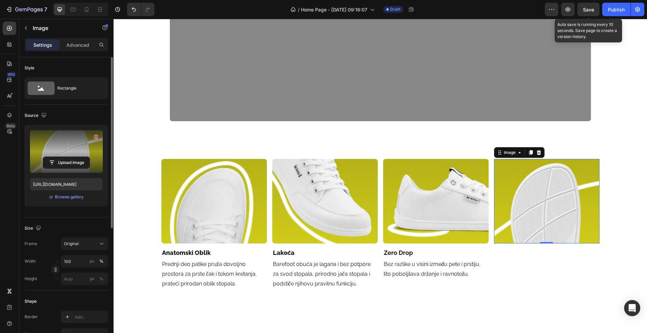
scroll to position [84, 0]
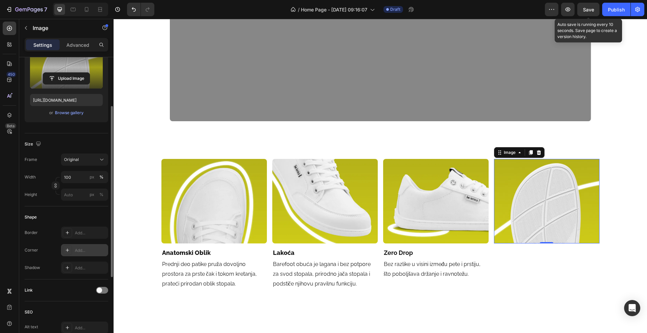
click at [73, 249] on div "Add..." at bounding box center [84, 250] width 47 height 12
click at [20, 244] on div "Style Rectangle Source Upload Image https://cdn.shopify.com/s/files/1/0675/4254…" at bounding box center [66, 227] width 94 height 509
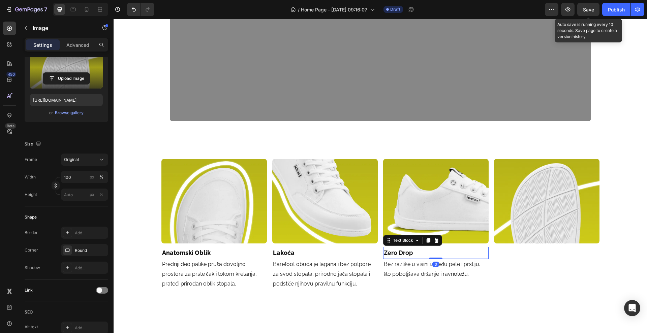
click at [435, 252] on p "Zero Drop" at bounding box center [436, 253] width 104 height 11
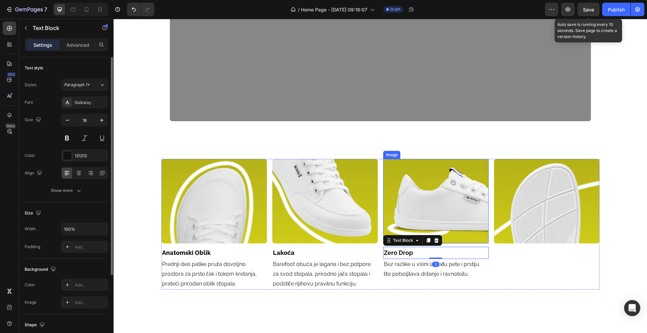
click at [424, 235] on div "Image Zero Drop Text Block 0 Bez razlike u visini između pete i prstiju, što po…" at bounding box center [435, 224] width 105 height 130
click at [426, 239] on icon at bounding box center [428, 240] width 4 height 5
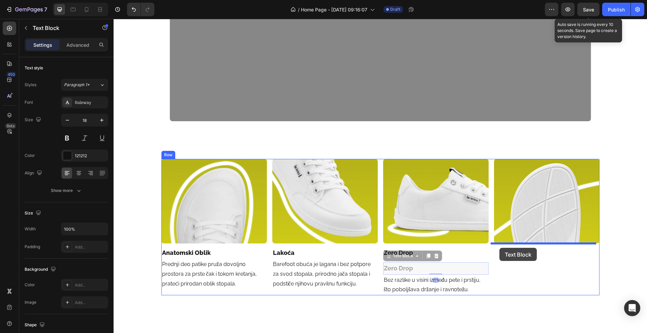
drag, startPoint x: 403, startPoint y: 258, endPoint x: 499, endPoint y: 248, distance: 96.9
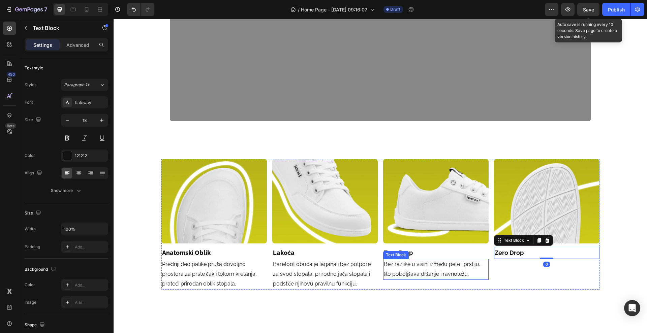
click at [417, 270] on p "Bez razlike u visini između pete i prstiju, što poboljšava držanje i ravnotežu." at bounding box center [436, 270] width 104 height 20
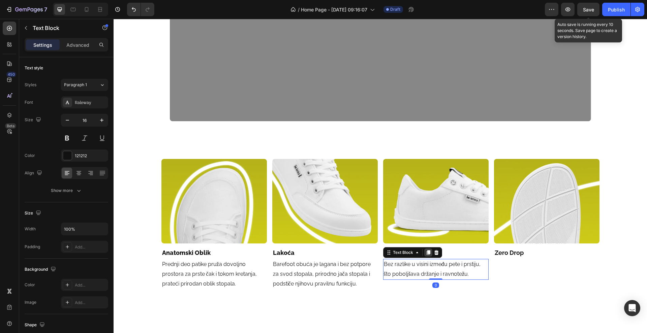
click at [426, 255] on icon at bounding box center [428, 252] width 4 height 5
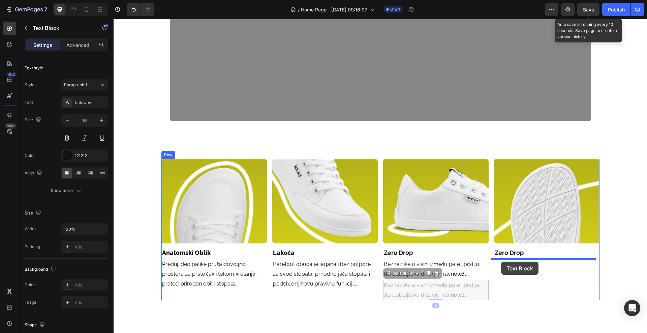
drag, startPoint x: 406, startPoint y: 277, endPoint x: 501, endPoint y: 262, distance: 96.6
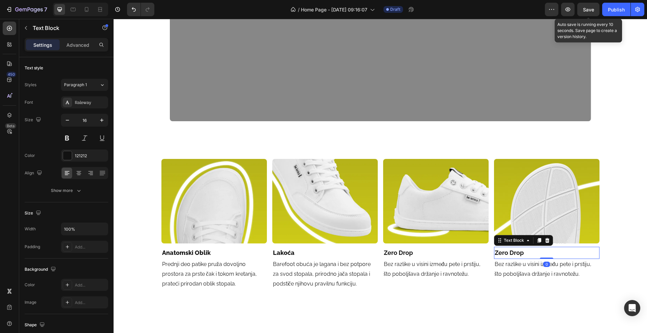
click at [568, 253] on p "Zero Drop" at bounding box center [547, 253] width 104 height 11
drag, startPoint x: 555, startPoint y: 252, endPoint x: 518, endPoint y: 251, distance: 37.4
click at [513, 251] on p "Zero Drop" at bounding box center [547, 253] width 104 height 11
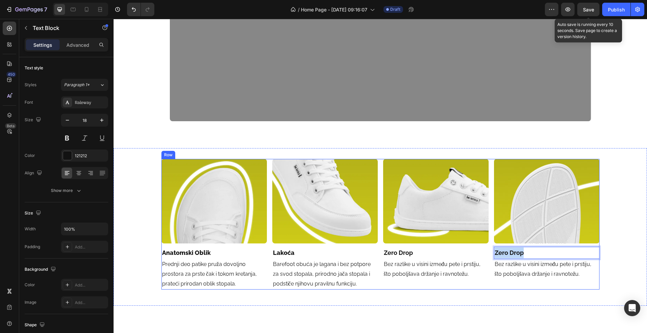
drag, startPoint x: 522, startPoint y: 251, endPoint x: 486, endPoint y: 253, distance: 36.1
click at [486, 253] on div "Image Anatomski Oblik Text Block Prednji deo patike pruža dovoljno prostora za …" at bounding box center [380, 224] width 438 height 130
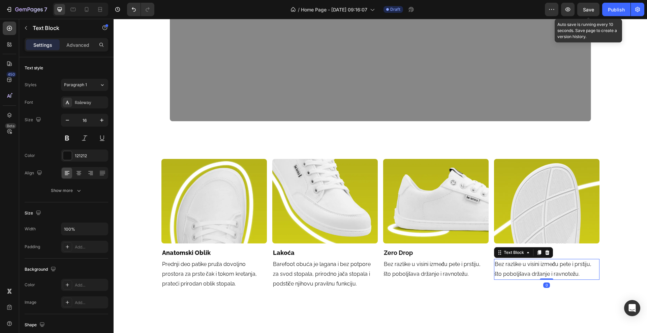
click at [585, 271] on p "Bez razlike u visini između pete i prstiju, što poboljšava držanje i ravnotežu." at bounding box center [547, 270] width 104 height 20
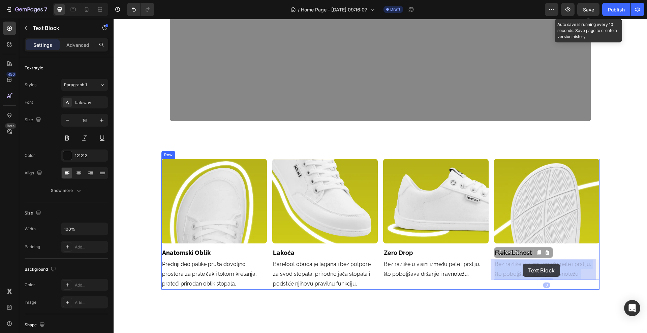
drag, startPoint x: 585, startPoint y: 273, endPoint x: 523, endPoint y: 264, distance: 63.0
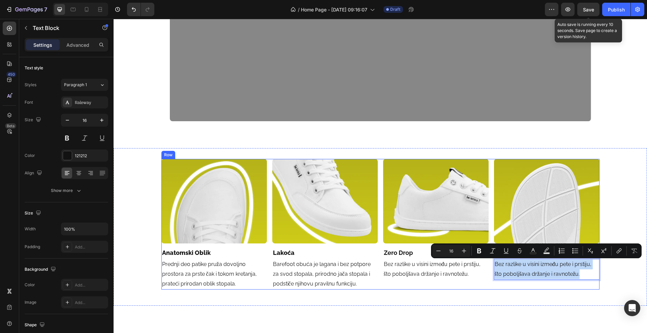
drag, startPoint x: 581, startPoint y: 273, endPoint x: 487, endPoint y: 264, distance: 94.8
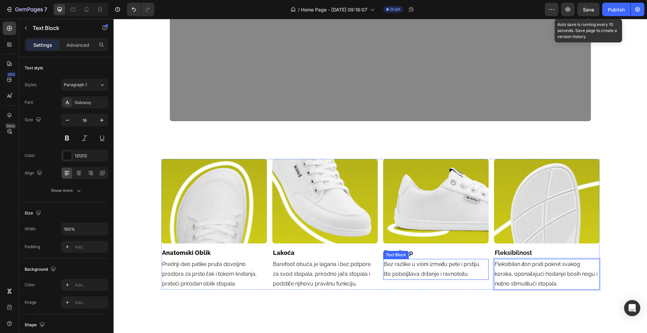
click at [464, 279] on p "Bez razlike u visini između pete i prstiju, što poboljšava držanje i ravnotežu." at bounding box center [436, 270] width 104 height 20
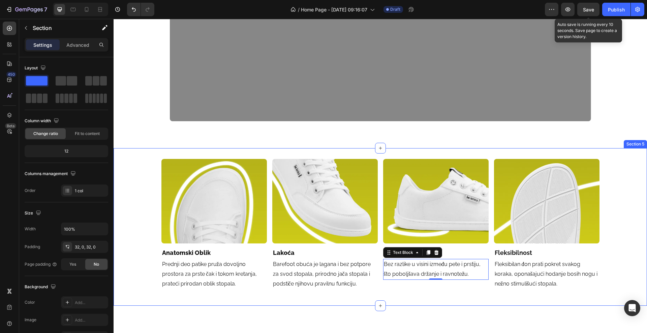
click at [140, 204] on div "Image Anatomski Oblik Text Block Prednji deo patike pruža dovoljno prostora za …" at bounding box center [380, 227] width 533 height 136
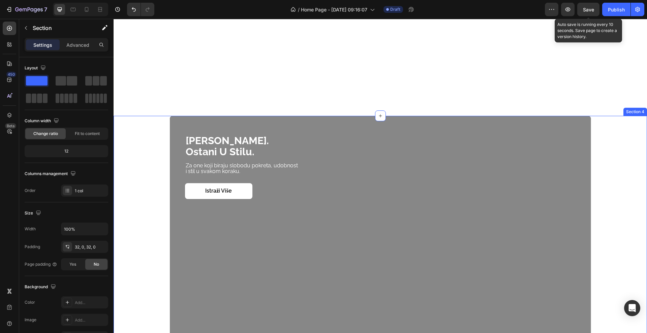
scroll to position [813, 0]
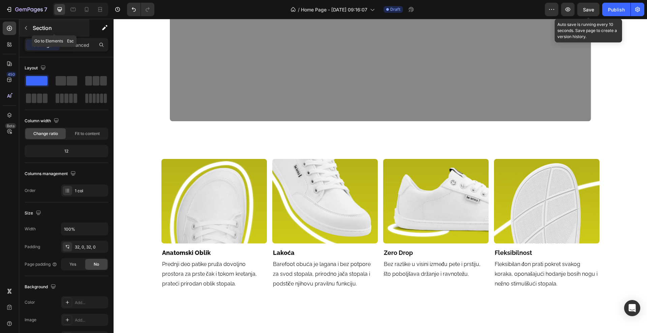
click at [25, 23] on button "button" at bounding box center [26, 28] width 11 height 11
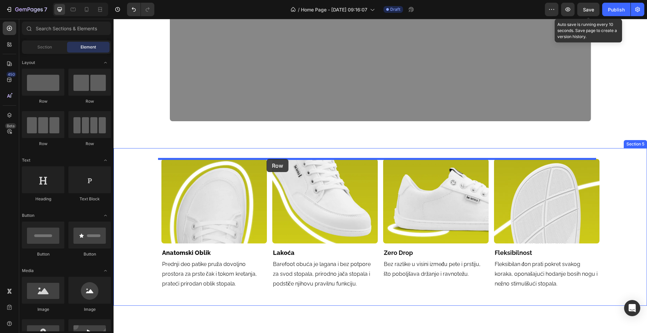
drag, startPoint x: 156, startPoint y: 96, endPoint x: 267, endPoint y: 159, distance: 127.4
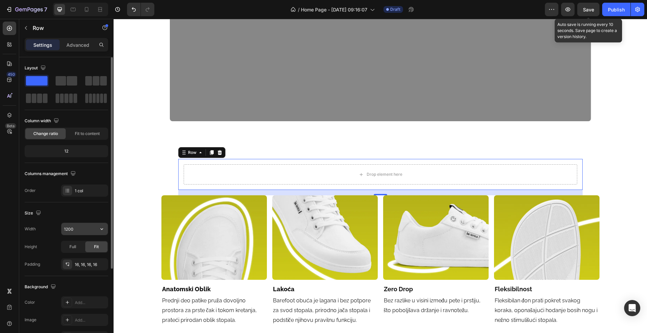
click at [83, 229] on input "1200" at bounding box center [84, 229] width 47 height 12
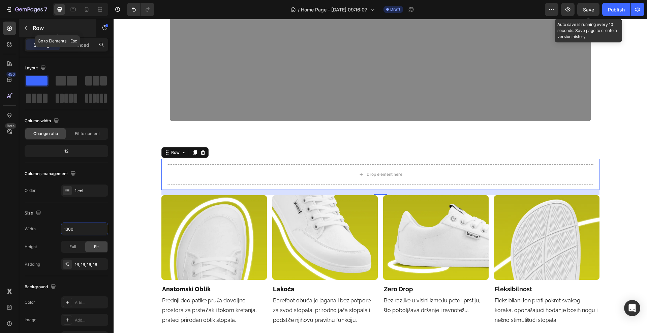
type input "1300"
click at [24, 27] on icon "button" at bounding box center [25, 27] width 5 height 5
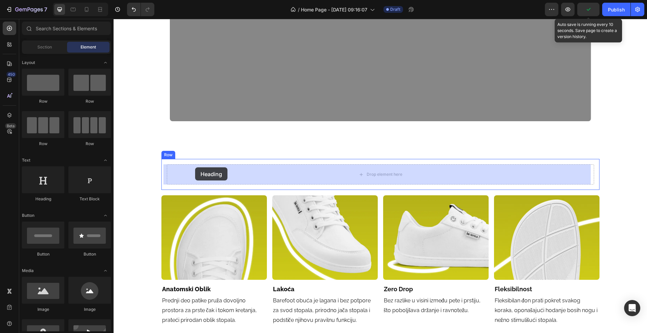
drag, startPoint x: 150, startPoint y: 211, endPoint x: 195, endPoint y: 167, distance: 62.2
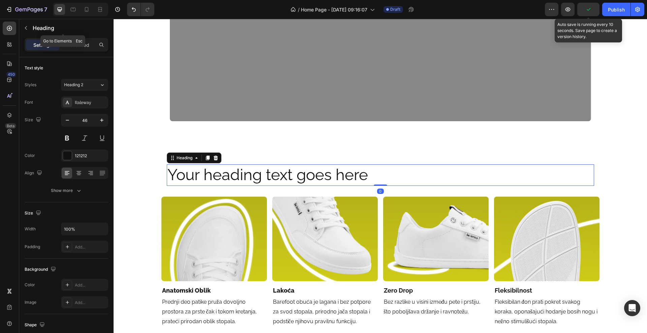
drag, startPoint x: 24, startPoint y: 23, endPoint x: 23, endPoint y: 28, distance: 6.0
click at [24, 23] on button "button" at bounding box center [26, 28] width 11 height 11
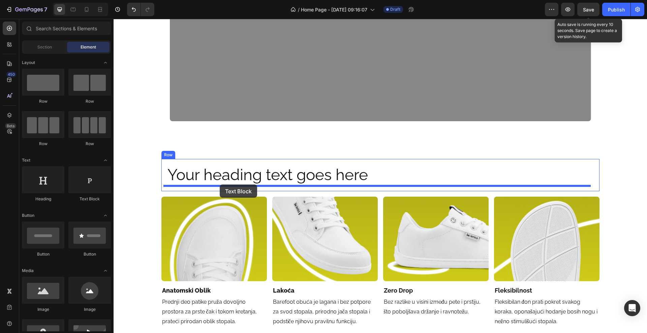
drag, startPoint x: 197, startPoint y: 211, endPoint x: 220, endPoint y: 185, distance: 34.2
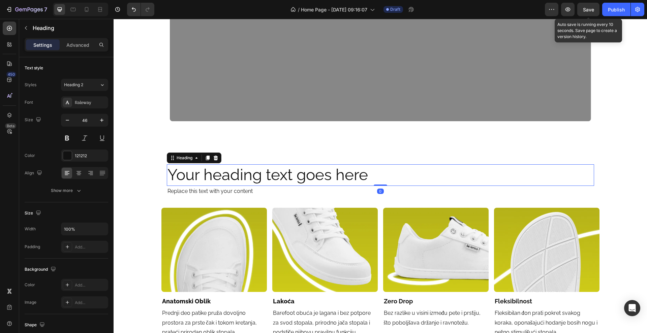
click at [320, 173] on h2 "Your heading text goes here" at bounding box center [380, 175] width 427 height 22
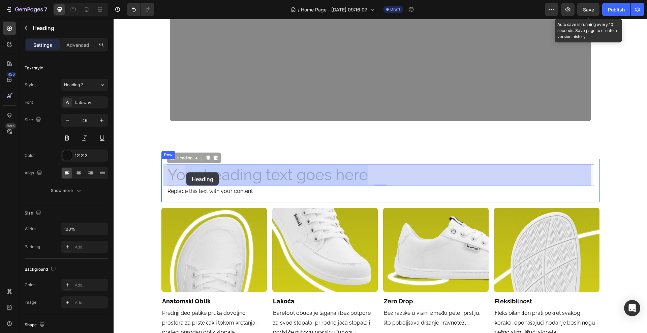
drag, startPoint x: 364, startPoint y: 174, endPoint x: 189, endPoint y: 170, distance: 174.6
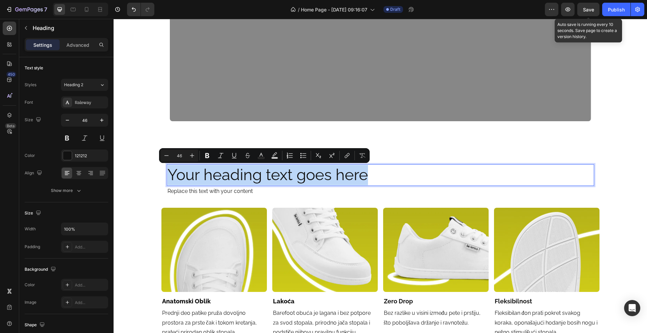
drag, startPoint x: 363, startPoint y: 172, endPoint x: 167, endPoint y: 173, distance: 195.8
click at [167, 173] on p "Your heading text goes here" at bounding box center [380, 175] width 426 height 20
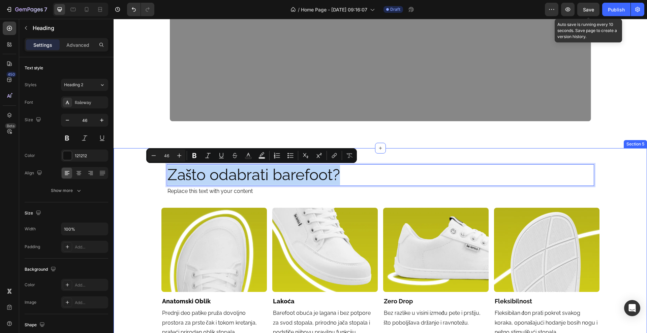
drag, startPoint x: 346, startPoint y: 176, endPoint x: 153, endPoint y: 179, distance: 193.1
click at [153, 179] on div "Zašto odabrati barefoot? Heading 0 Replace this text with your content Text Blo…" at bounding box center [380, 251] width 533 height 185
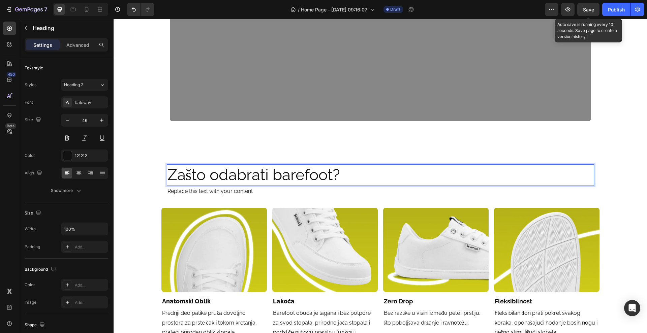
click at [346, 177] on p "Zašto odabrati barefoot?" at bounding box center [380, 175] width 426 height 20
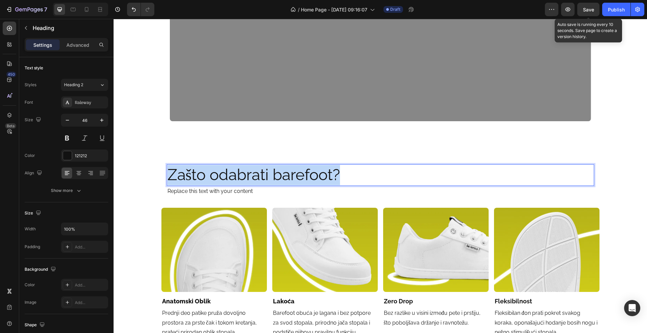
drag, startPoint x: 341, startPoint y: 175, endPoint x: 167, endPoint y: 178, distance: 174.2
click at [167, 178] on p "Zašto odabrati barefoot?" at bounding box center [380, 175] width 426 height 20
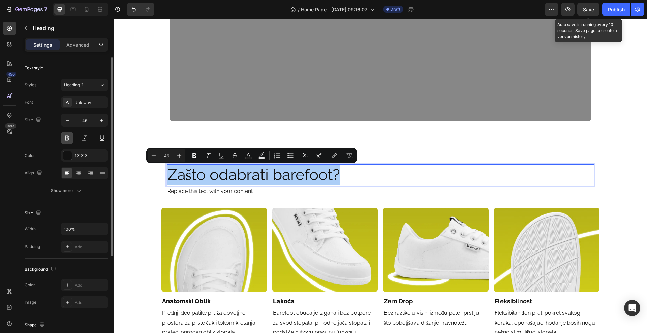
click at [66, 141] on button at bounding box center [67, 138] width 12 height 12
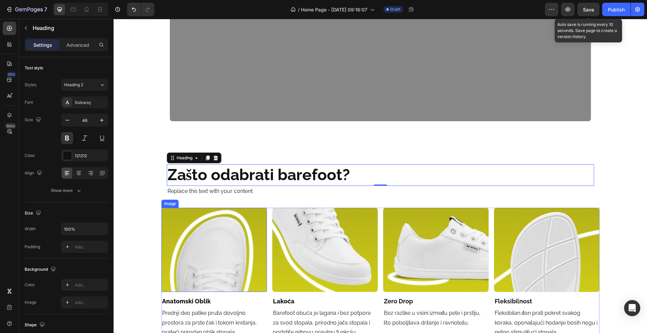
click at [162, 220] on img at bounding box center [213, 250] width 105 height 84
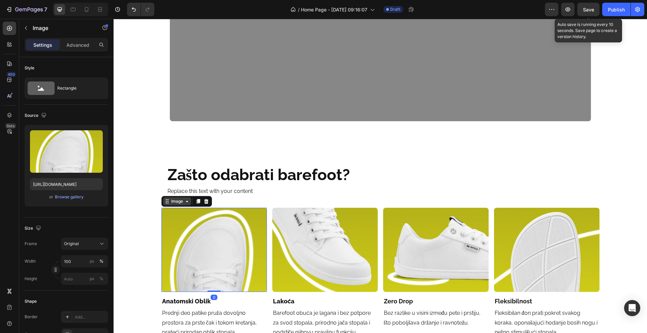
click at [171, 204] on div "Image" at bounding box center [177, 201] width 14 height 6
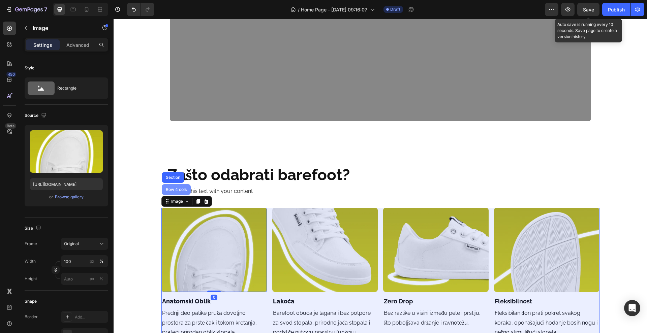
click at [168, 191] on div "Row 4 cols" at bounding box center [176, 190] width 24 height 4
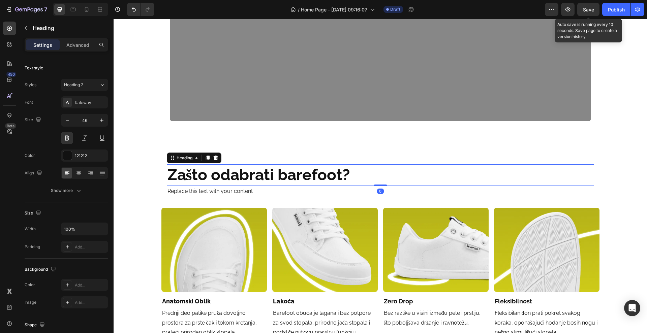
click at [169, 177] on p "Zašto odabrati barefoot?" at bounding box center [380, 175] width 426 height 20
click at [85, 233] on input "100%" at bounding box center [84, 229] width 47 height 12
click at [82, 229] on input "100%" at bounding box center [84, 229] width 47 height 12
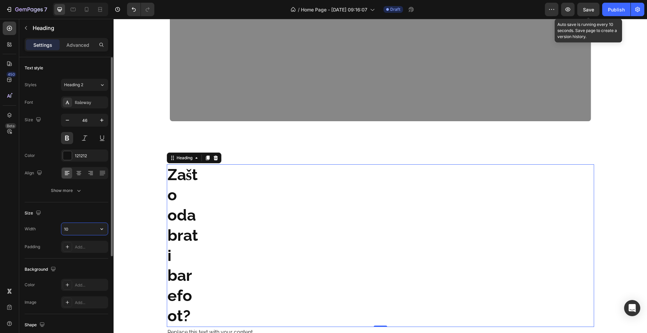
type input "1"
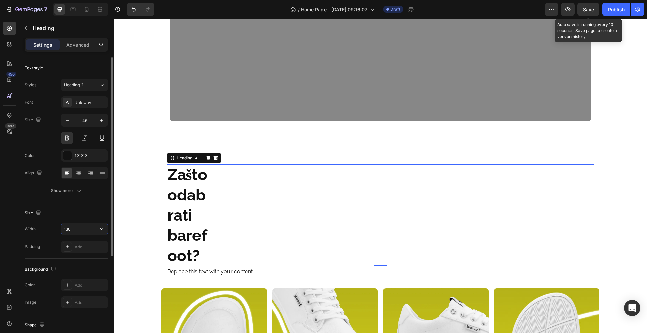
type input "1300"
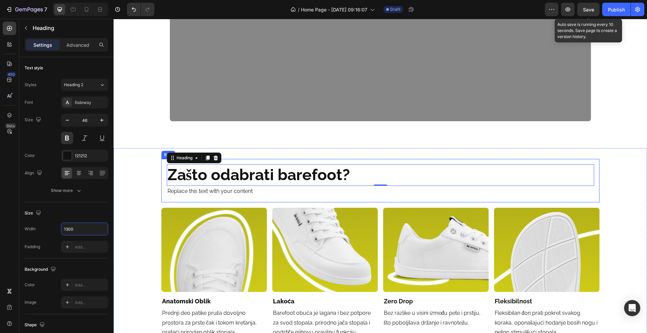
click at [161, 175] on div "Zašto odabrati barefoot? Heading 0 Replace this text with your content Text Blo…" at bounding box center [380, 180] width 438 height 43
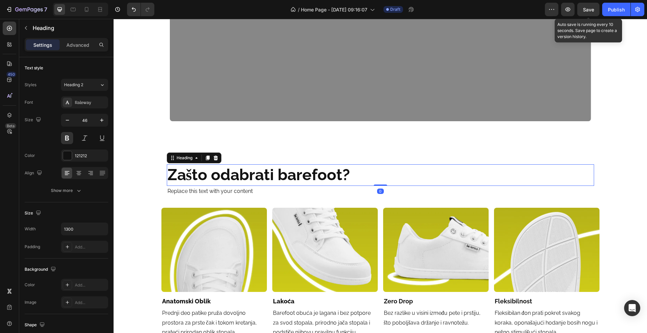
click at [175, 170] on p "Zašto odabrati barefoot?" at bounding box center [380, 175] width 426 height 20
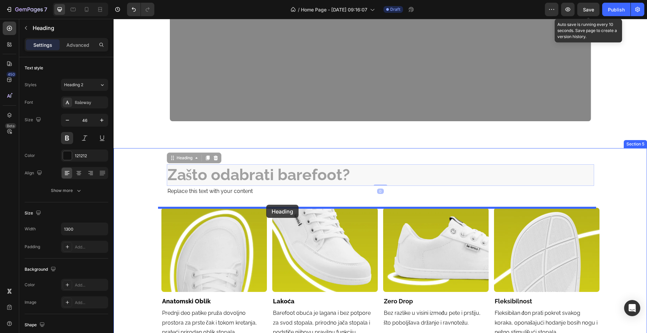
drag, startPoint x: 181, startPoint y: 158, endPoint x: 266, endPoint y: 205, distance: 96.8
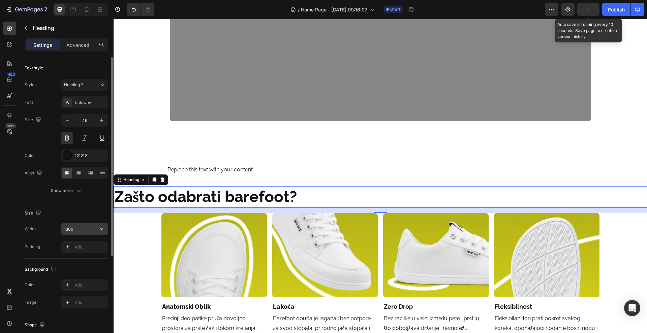
click at [80, 232] on input "1300" at bounding box center [84, 229] width 47 height 12
click at [104, 229] on icon "button" at bounding box center [101, 229] width 7 height 7
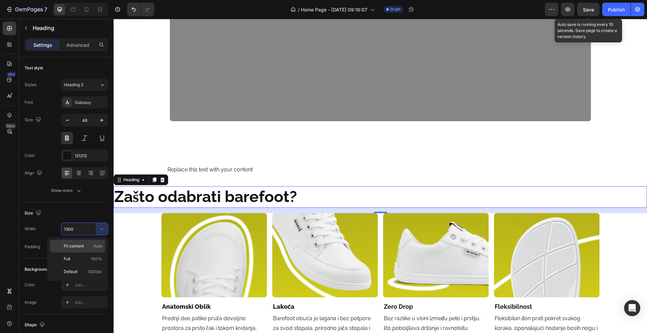
click at [96, 243] on span "Auto" at bounding box center [97, 246] width 9 height 6
type input "Auto"
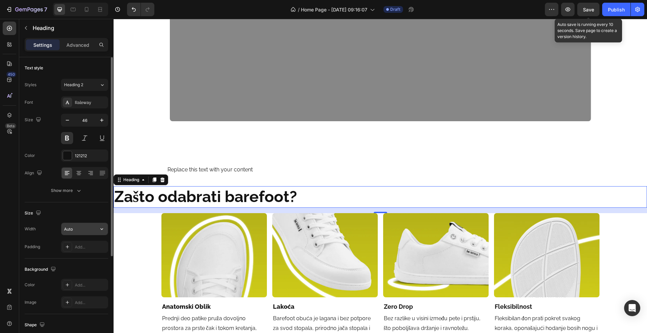
click at [95, 228] on input "Auto" at bounding box center [84, 229] width 47 height 12
type input "1300"
click at [38, 227] on div "Width 1300" at bounding box center [67, 229] width 84 height 13
click at [79, 224] on input "1300" at bounding box center [84, 229] width 47 height 12
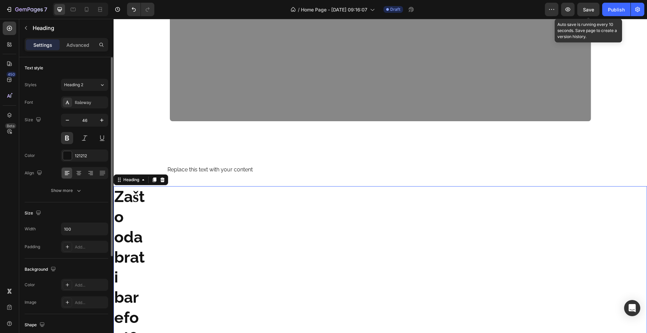
click at [44, 233] on div "Width 100" at bounding box center [67, 229] width 84 height 13
click at [78, 230] on input "100" at bounding box center [84, 229] width 47 height 12
click at [103, 226] on icon "button" at bounding box center [101, 229] width 7 height 7
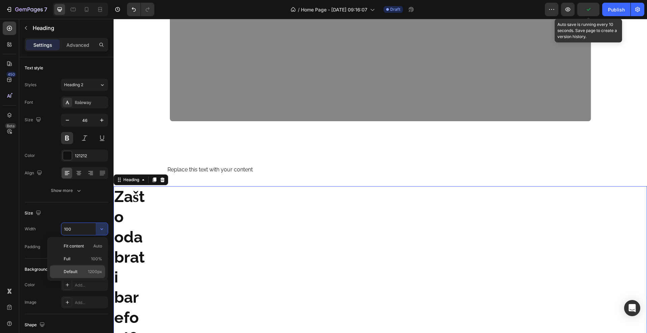
click at [75, 274] on span "Default" at bounding box center [71, 272] width 14 height 6
type input "1200"
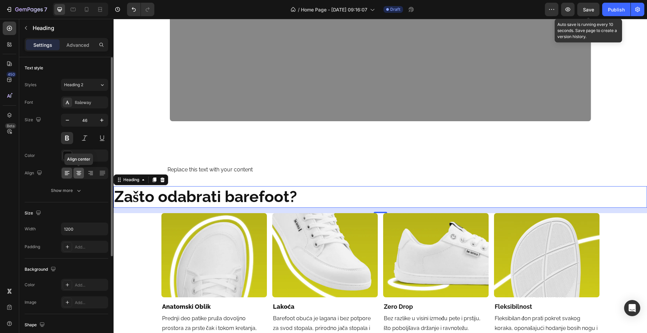
click at [80, 173] on icon at bounding box center [78, 173] width 7 height 7
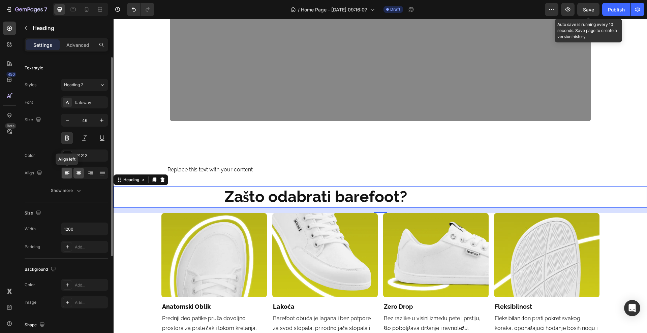
click at [68, 171] on icon at bounding box center [67, 173] width 7 height 7
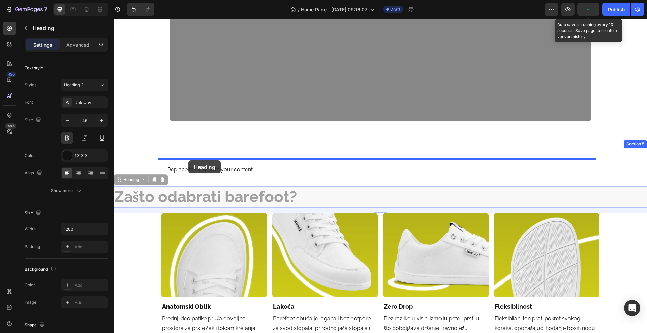
drag, startPoint x: 134, startPoint y: 179, endPoint x: 188, endPoint y: 160, distance: 56.9
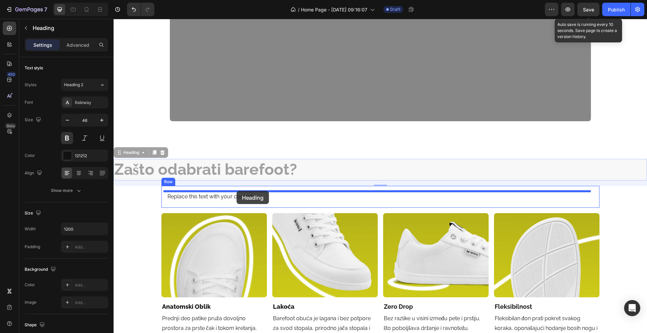
drag, startPoint x: 126, startPoint y: 154, endPoint x: 236, endPoint y: 191, distance: 116.2
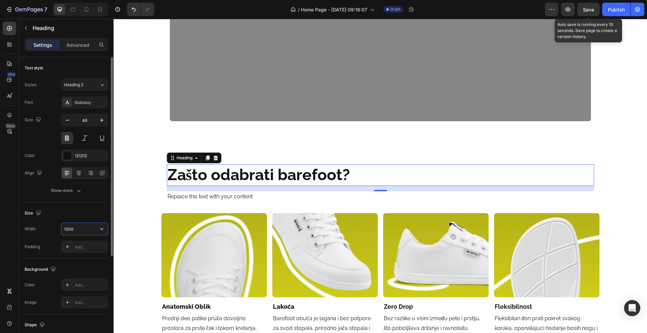
click at [83, 229] on input "1200" at bounding box center [84, 229] width 47 height 12
type input "1300"
click at [37, 238] on div "Width 1300 Padding Add..." at bounding box center [67, 238] width 84 height 30
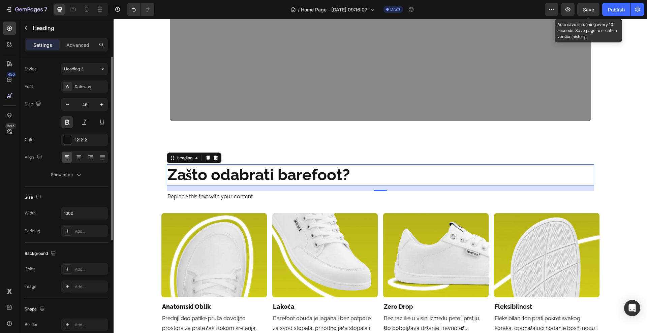
scroll to position [0, 0]
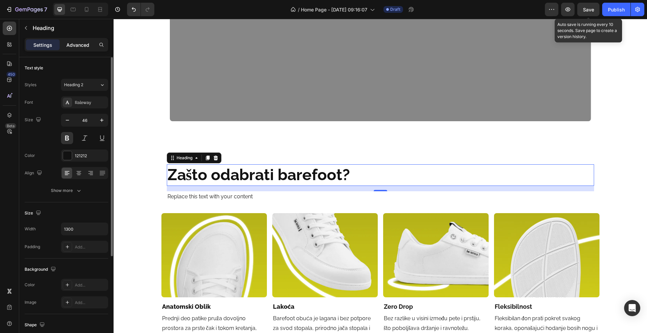
click at [63, 41] on div "Advanced" at bounding box center [78, 44] width 34 height 11
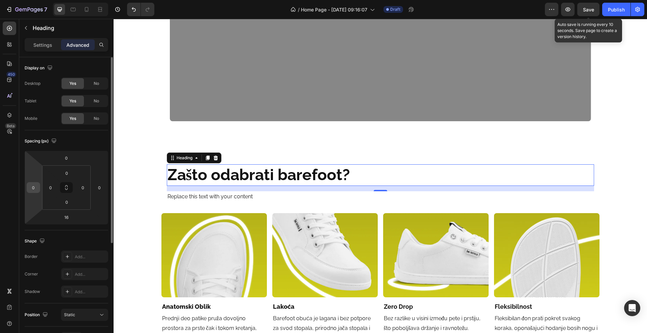
click at [39, 186] on div "0" at bounding box center [33, 187] width 13 height 11
click at [36, 186] on input "0" at bounding box center [33, 188] width 10 height 10
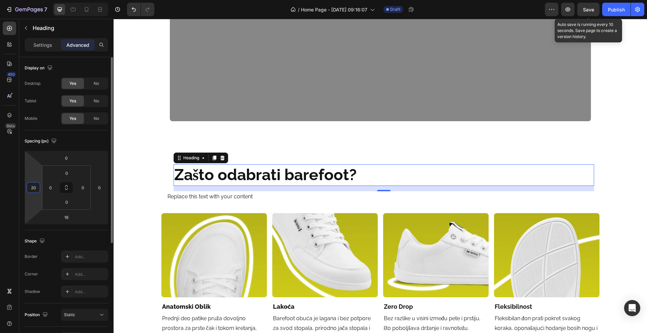
type input "2"
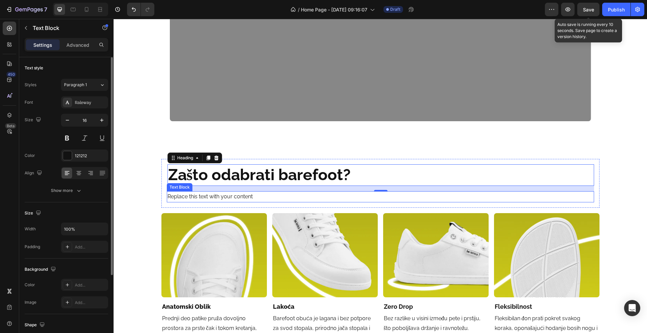
click at [257, 195] on div "Replace this text with your content" at bounding box center [380, 196] width 427 height 11
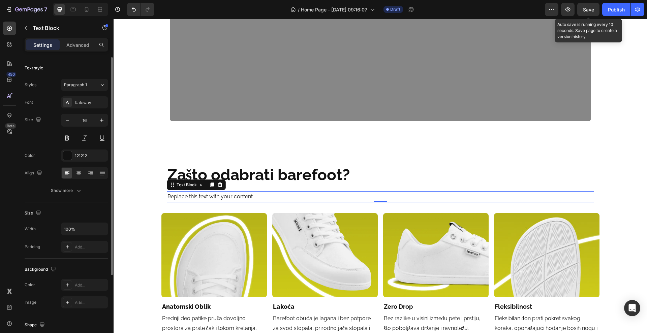
click at [271, 200] on div "Replace this text with your content" at bounding box center [380, 196] width 427 height 11
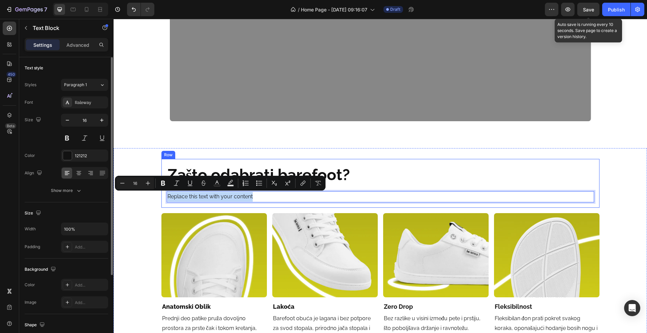
drag, startPoint x: 271, startPoint y: 200, endPoint x: 276, endPoint y: 207, distance: 8.5
click at [162, 188] on div "Zašto odabrati barefoot? Heading Replace this text with your content Text Block…" at bounding box center [380, 183] width 438 height 49
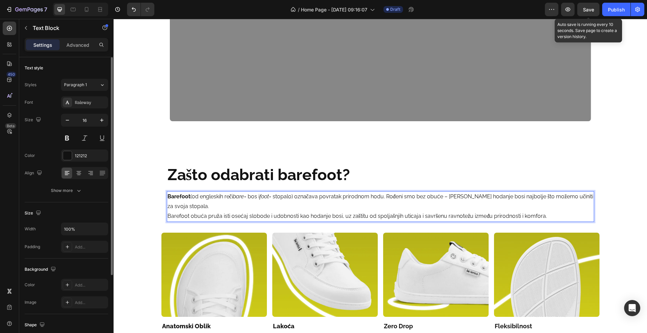
click at [167, 215] on p "Barefoot obuća pruža isti osećaj slobode i udobnosti kao hodanje bosi, uz zašti…" at bounding box center [380, 217] width 426 height 10
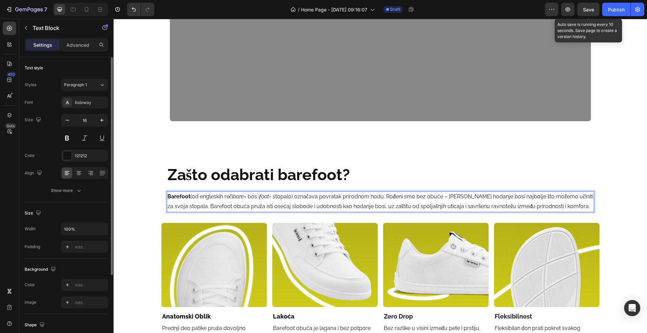
click at [516, 195] on p "Barefoot (od engleskih reči bare = bos i foot = stopalo) označava povratak prir…" at bounding box center [380, 202] width 426 height 20
click at [450, 197] on p "Barefoot (od engleskih reči bare = bos i foot = stopalo) označava povratak prir…" at bounding box center [380, 202] width 426 height 20
click at [498, 196] on p "Barefoot (od engleskih reči bare = bos i foot = stopalo) označava povratak prir…" at bounding box center [380, 202] width 426 height 20
click at [232, 201] on p "Barefoot (od engleskih reči bare = bos i foot = stopalo) označava povratak prir…" at bounding box center [380, 202] width 426 height 20
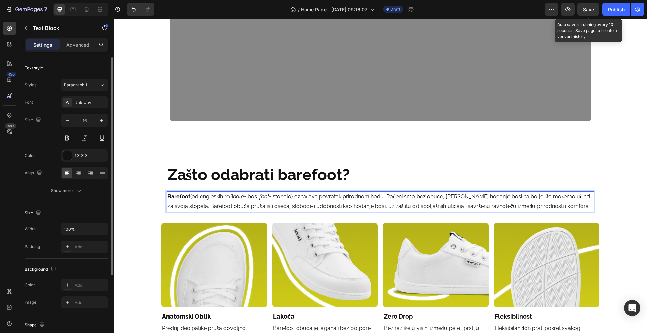
click at [569, 205] on p "Barefoot (od engleskih reči bare = bos i foot = stopalo) označava povratak prir…" at bounding box center [380, 202] width 426 height 20
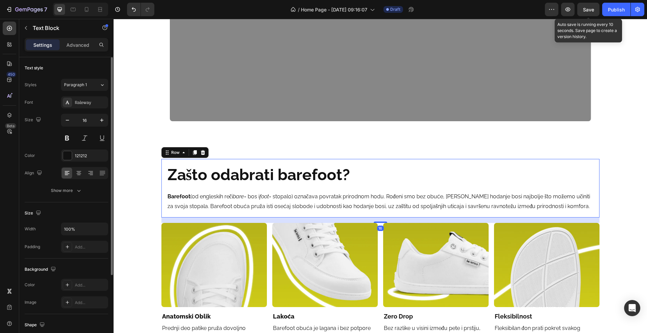
click at [161, 216] on div "Zašto odabrati barefoot? Heading Barefoot (od engleskih reči bare = bos i foot …" at bounding box center [380, 188] width 438 height 58
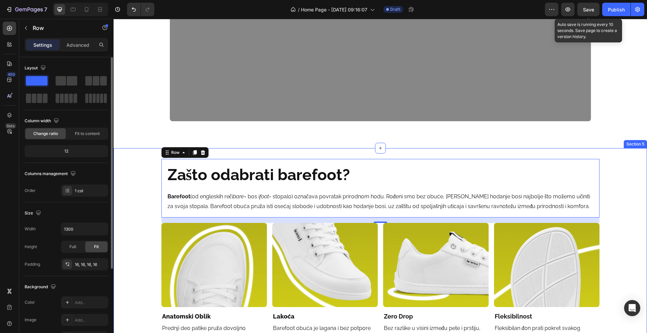
click at [138, 215] on div "Zašto odabrati barefoot? Heading Barefoot (od engleskih reči bare = bos i foot …" at bounding box center [380, 259] width 533 height 200
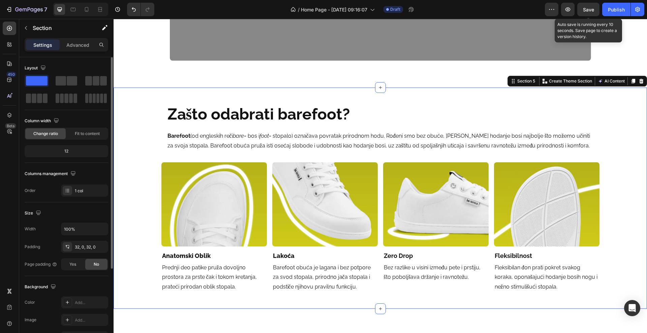
scroll to position [940, 0]
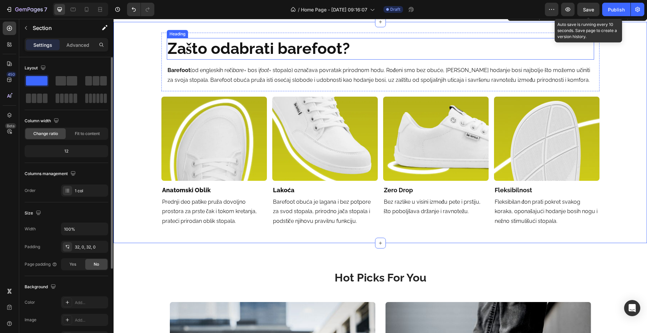
click at [221, 49] on h2 "Zašto odabrati barefoot?" at bounding box center [380, 49] width 427 height 22
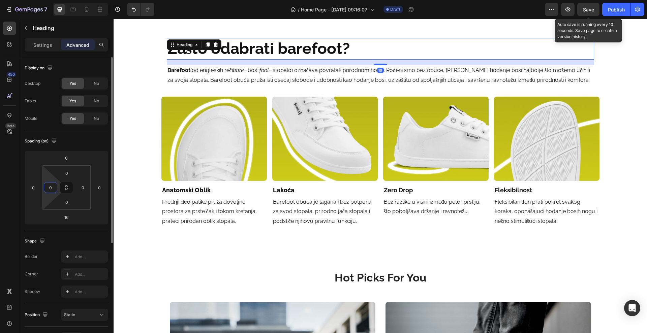
click at [52, 188] on input "0" at bounding box center [50, 188] width 10 height 10
type input "'"
click at [11, 204] on div "450 Beta" at bounding box center [9, 153] width 13 height 263
type input "0"
click at [36, 190] on input "0" at bounding box center [33, 188] width 10 height 10
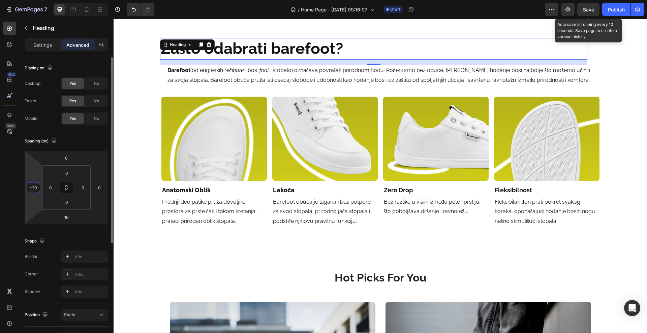
type input "-2"
type input "-15"
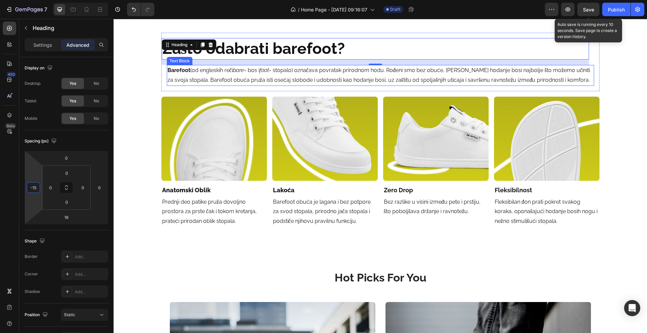
click at [185, 71] on strong "Barefoot" at bounding box center [178, 70] width 23 height 6
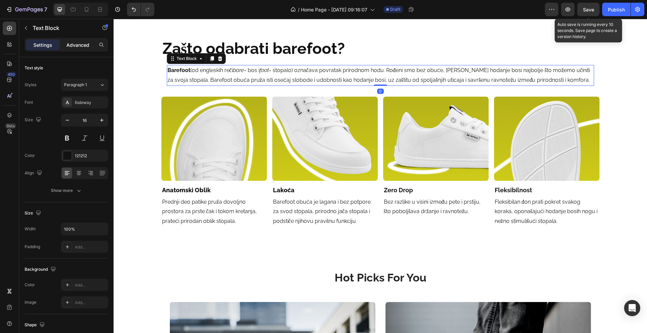
click at [80, 47] on p "Advanced" at bounding box center [77, 44] width 23 height 7
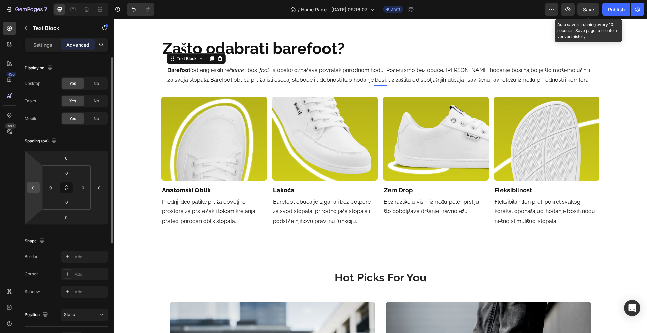
click at [34, 188] on input "0" at bounding box center [33, 188] width 10 height 10
type input "-15"
click at [5, 190] on div "450 Beta" at bounding box center [9, 153] width 13 height 263
click at [263, 258] on div "budi barefoot. ostani u stilu. Heading Za one koji biraju slobodu pokreta, udob…" at bounding box center [380, 271] width 533 height 2357
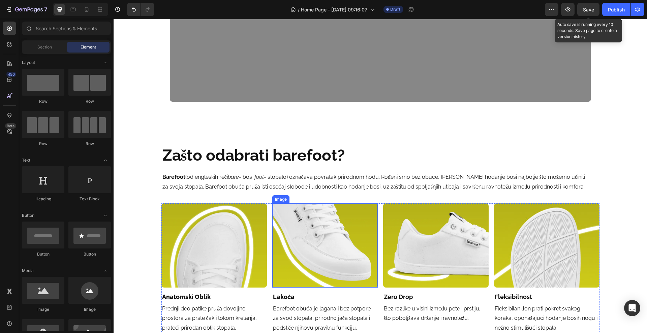
scroll to position [813, 0]
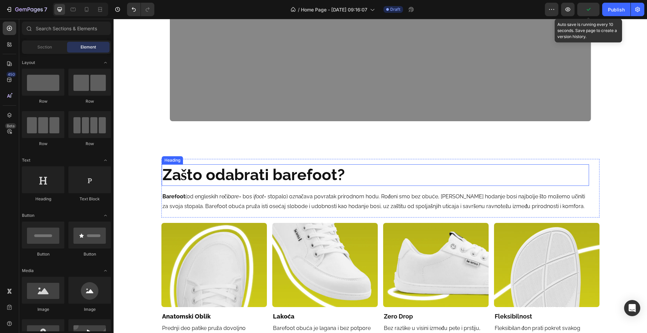
click at [257, 181] on h2 "Zašto odabrati barefoot?" at bounding box center [375, 175] width 427 height 22
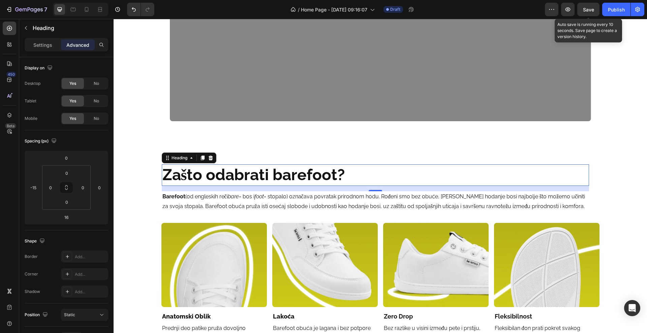
click at [373, 189] on div "16" at bounding box center [375, 188] width 427 height 5
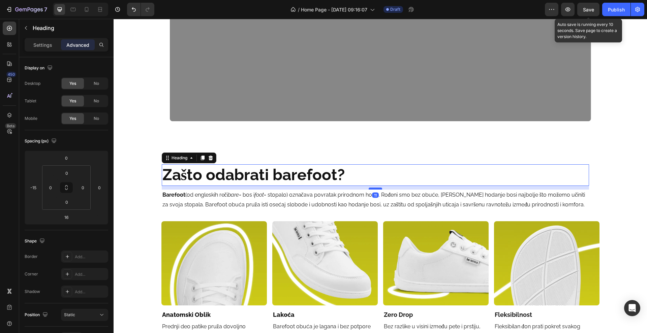
click at [372, 188] on div at bounding box center [375, 189] width 13 height 2
click at [67, 219] on input "11" at bounding box center [66, 217] width 13 height 10
click at [70, 218] on input "11" at bounding box center [66, 217] width 13 height 10
type input "10"
click at [0, 215] on div "450 Beta" at bounding box center [9, 176] width 19 height 314
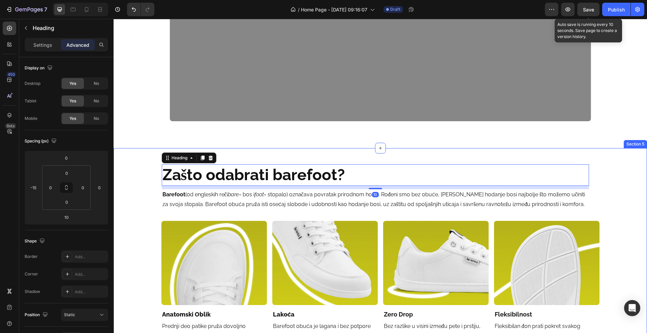
click at [289, 150] on div "Zašto odabrati barefoot? Heading 10 Barefoot (od engleskih reči bare = bos i fo…" at bounding box center [380, 257] width 533 height 219
click at [347, 181] on h2 "Zašto odabrati barefoot?" at bounding box center [375, 175] width 427 height 22
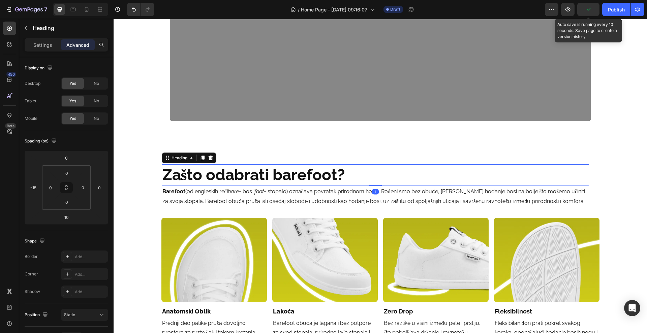
drag, startPoint x: 370, startPoint y: 188, endPoint x: 368, endPoint y: 171, distance: 18.0
click at [370, 185] on div at bounding box center [375, 185] width 13 height 1
type input "0"
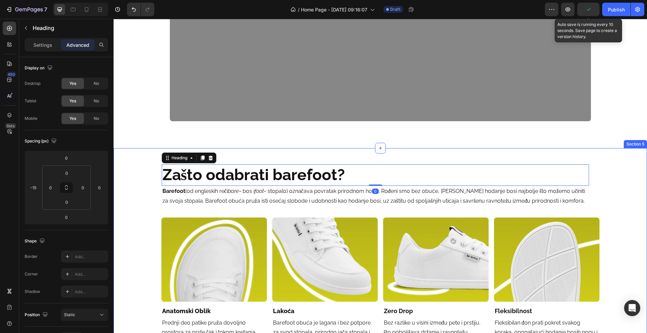
click at [364, 150] on div "Zašto odabrati barefoot? Heading 0 Barefoot (od engleskih reči bare = bos i foo…" at bounding box center [380, 256] width 533 height 216
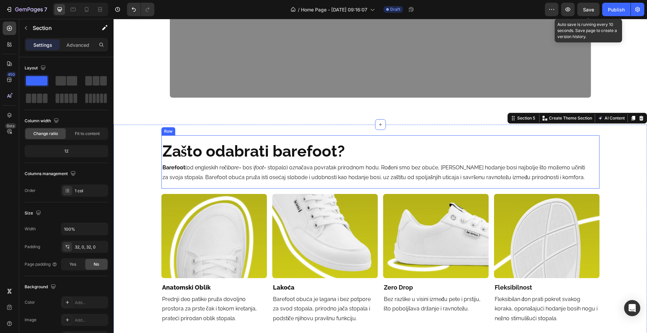
scroll to position [856, 0]
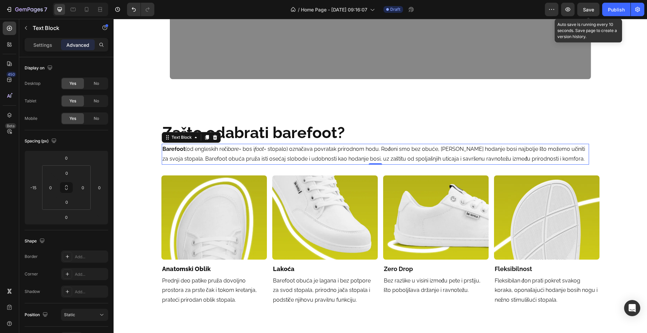
click at [235, 148] on icon "bare" at bounding box center [233, 149] width 11 height 6
click at [233, 147] on icon "bare" at bounding box center [233, 149] width 11 height 6
click at [348, 156] on p "Barefoot (od engleskih reči bare = bos i foot = stopalo) označava povratak prir…" at bounding box center [375, 155] width 426 height 20
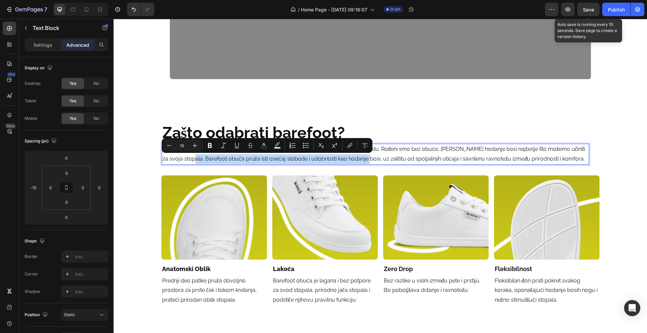
drag, startPoint x: 180, startPoint y: 159, endPoint x: 354, endPoint y: 156, distance: 174.6
click at [354, 156] on p "Barefoot (od engleskih reči bare = bos i foot = stopalo) označava povratak prir…" at bounding box center [375, 155] width 426 height 20
click at [211, 148] on icon "Editor contextual toolbar" at bounding box center [210, 145] width 7 height 7
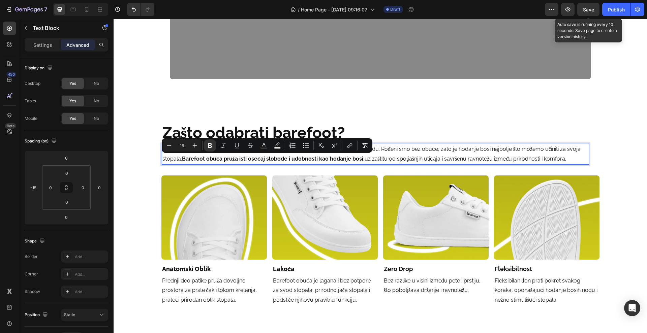
click at [43, 51] on div "Settings Advanced" at bounding box center [67, 44] width 84 height 13
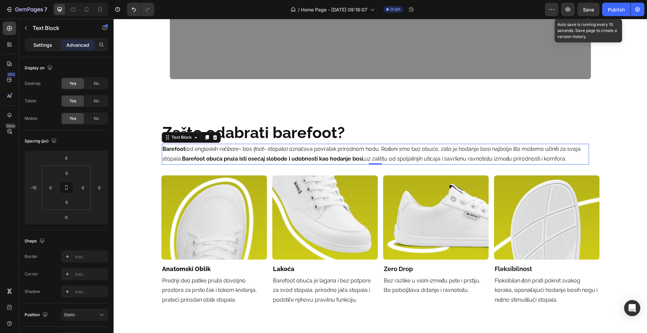
click at [44, 48] on p "Settings" at bounding box center [42, 44] width 19 height 7
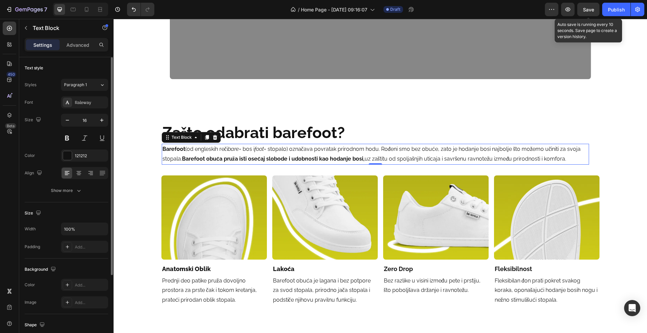
scroll to position [42, 0]
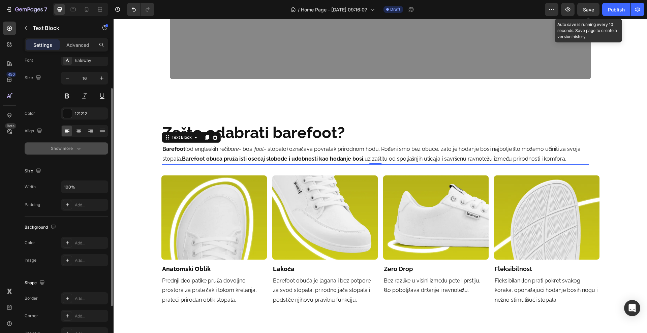
click at [59, 150] on div "Show more" at bounding box center [66, 148] width 31 height 7
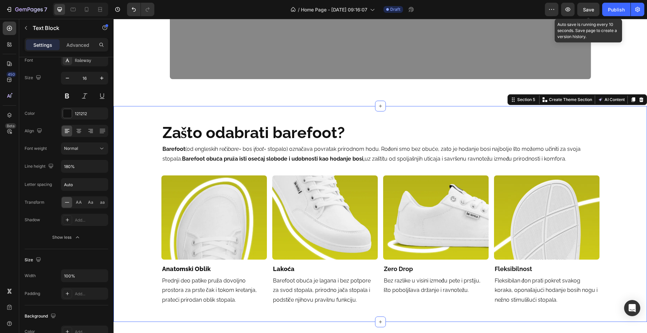
click at [247, 111] on div "Zašto odabrati barefoot? Heading Barefoot (od engleskih reči bare = bos i foot …" at bounding box center [380, 214] width 533 height 216
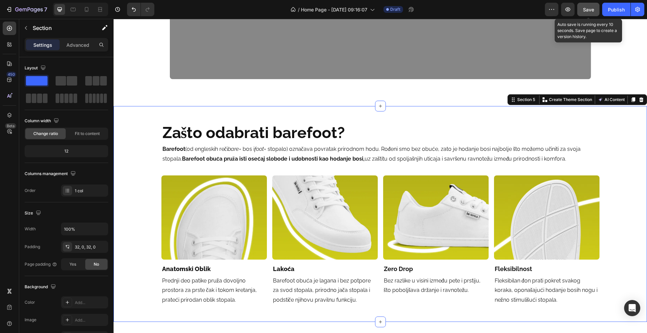
drag, startPoint x: 589, startPoint y: 7, endPoint x: 587, endPoint y: 13, distance: 7.0
click at [589, 7] on span "Save" at bounding box center [588, 10] width 11 height 6
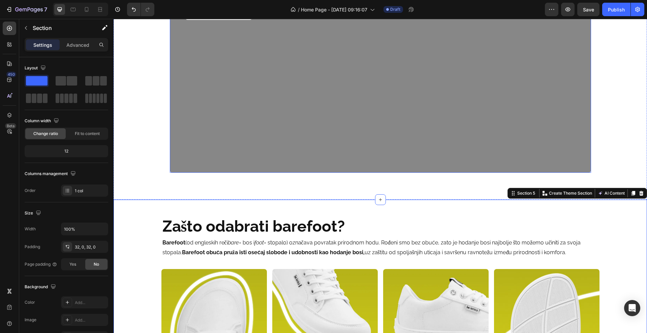
scroll to position [856, 0]
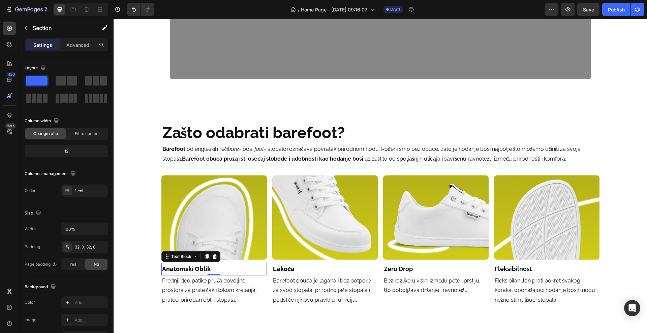
click at [208, 266] on p "Anatomski Oblik" at bounding box center [214, 269] width 104 height 11
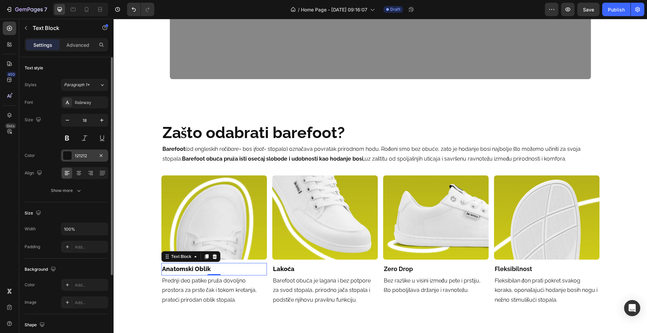
click at [91, 155] on div "121212" at bounding box center [85, 156] width 20 height 6
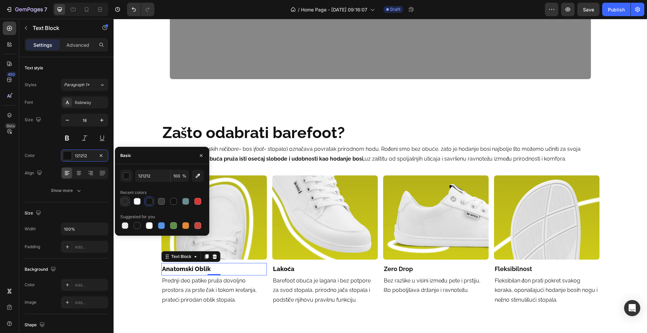
click at [128, 201] on div at bounding box center [125, 201] width 7 height 7
type input "242424"
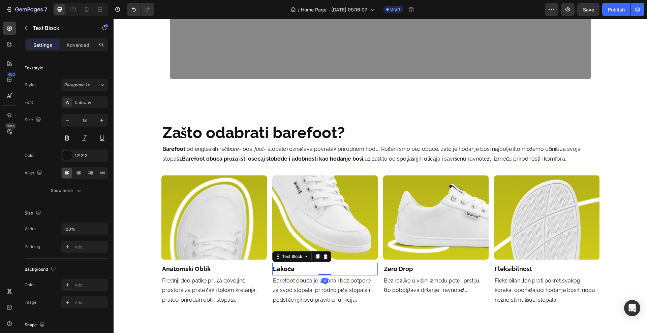
click at [287, 270] on p "Lakoća" at bounding box center [325, 269] width 104 height 11
click at [80, 160] on div "121212" at bounding box center [84, 156] width 47 height 12
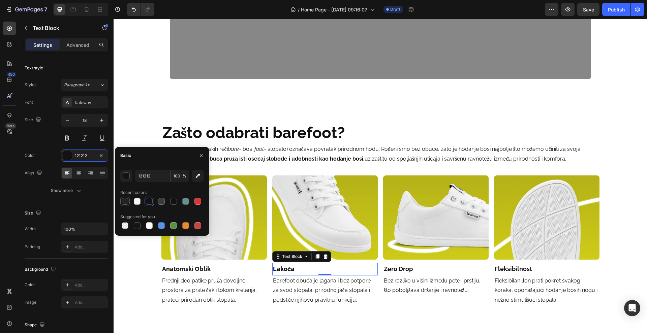
click at [128, 201] on div at bounding box center [125, 201] width 7 height 7
type input "242424"
click at [418, 272] on p "Zero Drop" at bounding box center [436, 269] width 104 height 11
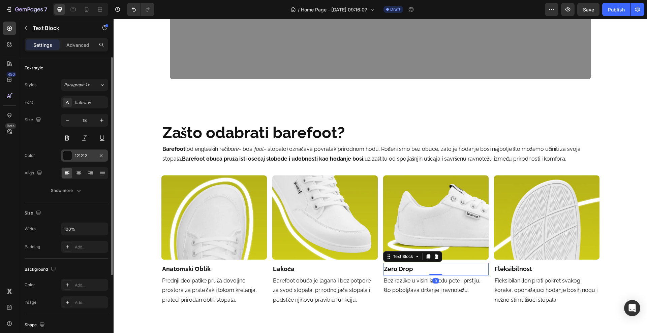
click at [73, 154] on div "121212" at bounding box center [84, 156] width 47 height 12
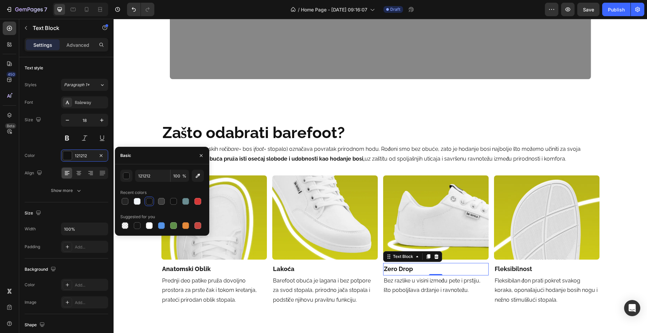
click at [120, 201] on div "121212 100 % Recent colors Suggested for you" at bounding box center [162, 200] width 94 height 61
click at [124, 202] on div at bounding box center [125, 201] width 7 height 7
type input "242424"
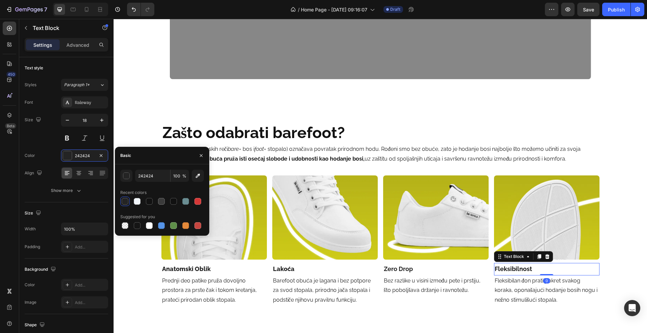
click at [503, 266] on strong "Fleksibilnost" at bounding box center [513, 269] width 37 height 7
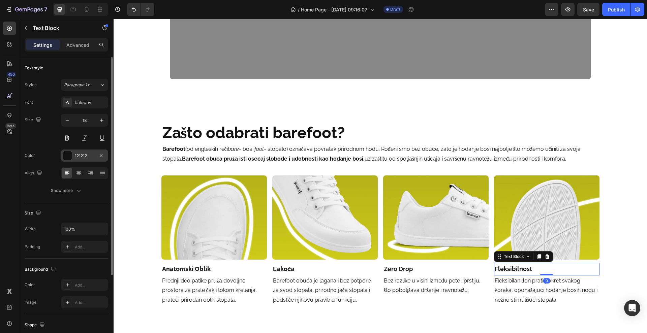
click at [66, 156] on div at bounding box center [67, 155] width 9 height 9
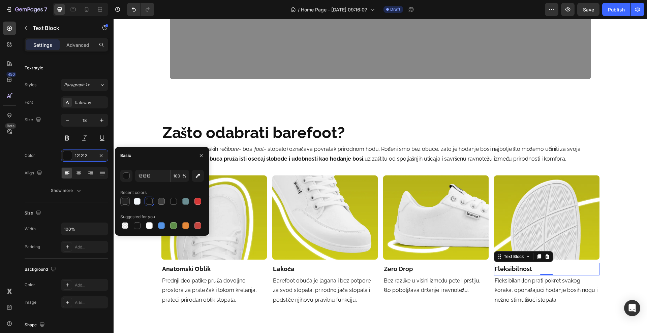
click at [128, 200] on div at bounding box center [125, 201] width 8 height 8
type input "242424"
click at [172, 286] on p "Prednji deo patike pruža dovoljno prostora za prste čak i tokom kretanja, prate…" at bounding box center [214, 290] width 104 height 29
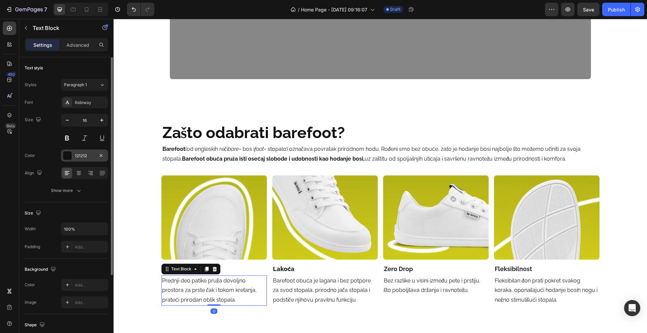
click at [62, 151] on div "121212" at bounding box center [84, 156] width 47 height 12
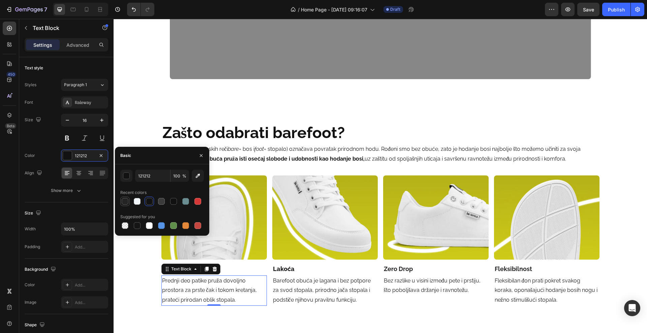
click at [122, 206] on div at bounding box center [124, 201] width 9 height 9
type input "242424"
click at [6, 68] on div at bounding box center [9, 63] width 13 height 13
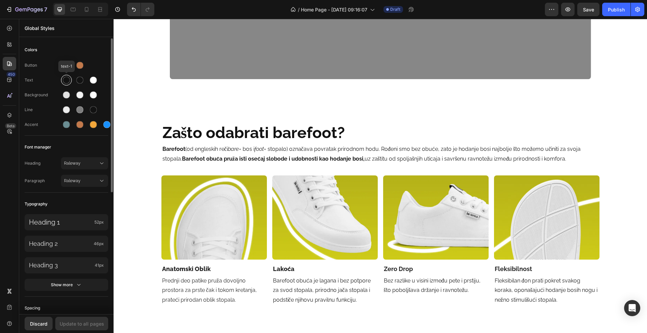
click at [69, 80] on div at bounding box center [66, 80] width 7 height 7
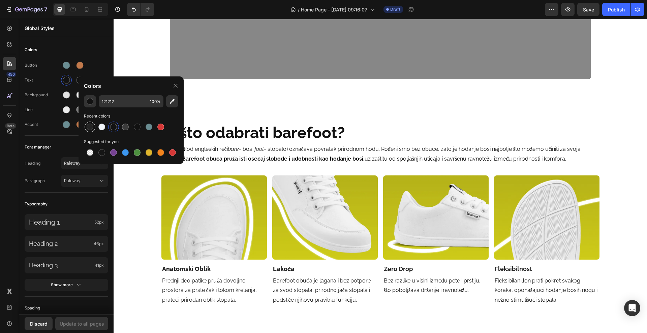
click at [87, 124] on div at bounding box center [90, 127] width 8 height 8
type input "242424"
click at [22, 103] on div "Colors Button Text Background Line Accent Font manager Heading Raleway Paragrap…" at bounding box center [66, 285] width 94 height 494
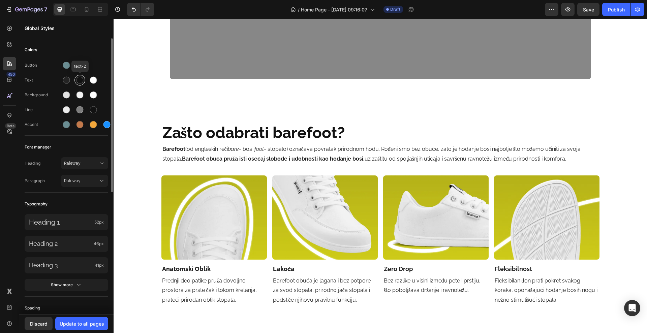
click at [76, 82] on div at bounding box center [80, 80] width 8 height 8
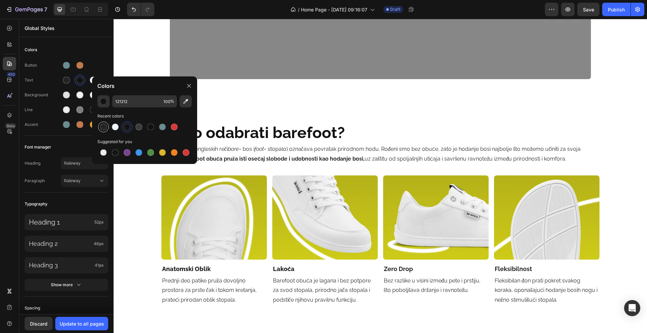
click at [105, 123] on div at bounding box center [103, 127] width 8 height 8
type input "242424"
click at [51, 105] on div "Line" at bounding box center [67, 109] width 84 height 11
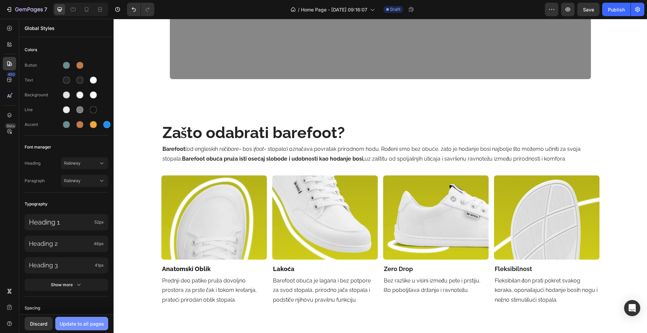
click at [94, 321] on div "Update to all pages" at bounding box center [82, 323] width 44 height 7
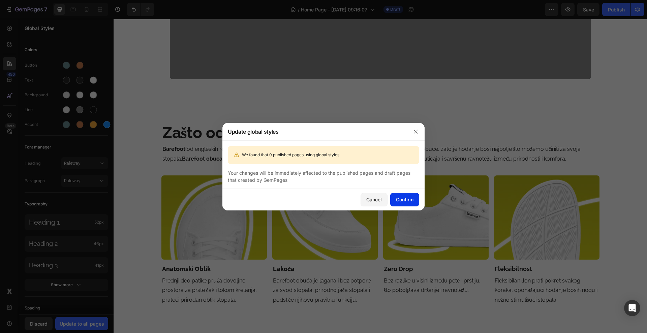
click at [402, 204] on button "Confirm" at bounding box center [404, 199] width 29 height 13
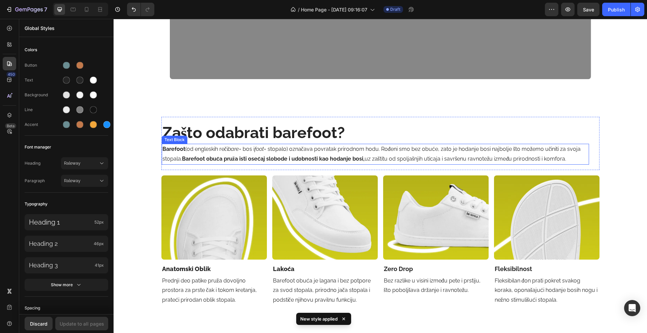
click at [226, 154] on p "Barefoot (od engleskih reči bare = bos i foot = stopalo) označava povratak prir…" at bounding box center [375, 155] width 426 height 20
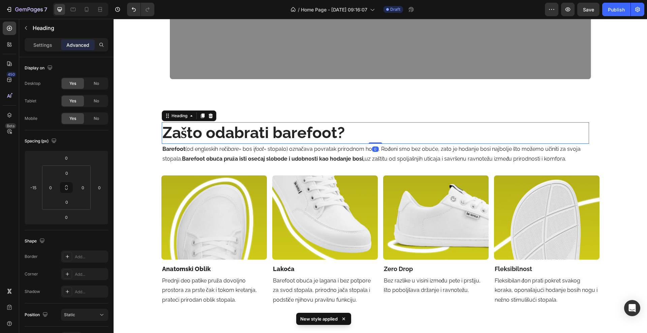
click at [245, 136] on h2 "Zašto odabrati barefoot?" at bounding box center [375, 133] width 427 height 22
click at [40, 44] on p "Settings" at bounding box center [42, 44] width 19 height 7
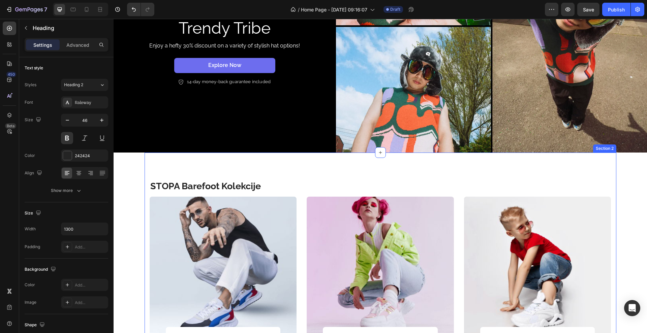
scroll to position [133, 0]
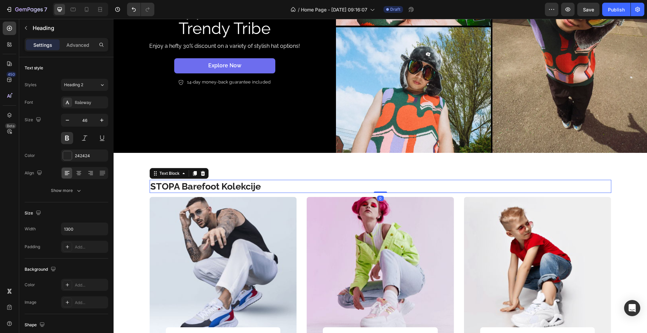
click at [253, 185] on p "STOPA Barefoot Kolekcije" at bounding box center [351, 187] width 403 height 12
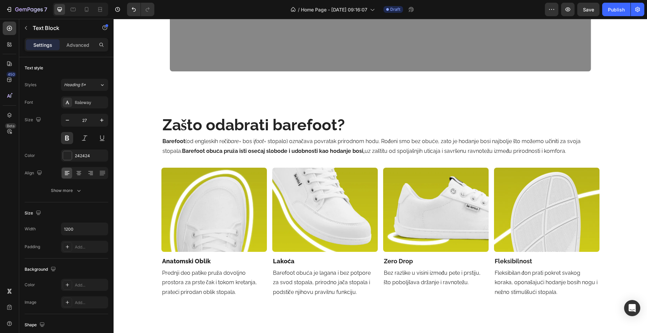
scroll to position [933, 0]
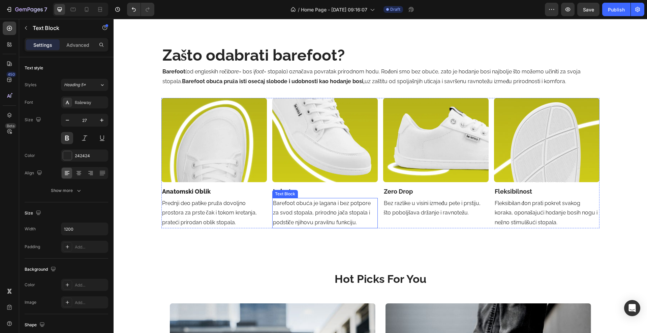
click at [331, 221] on p "Barefoot obuća je lagana i bez potpore za svod stopala, prirodno jača stopala i…" at bounding box center [325, 213] width 104 height 29
click at [224, 210] on p "Prednji deo patike pruža dovoljno prostora za prste čak i tokom kretanja, prate…" at bounding box center [214, 213] width 104 height 29
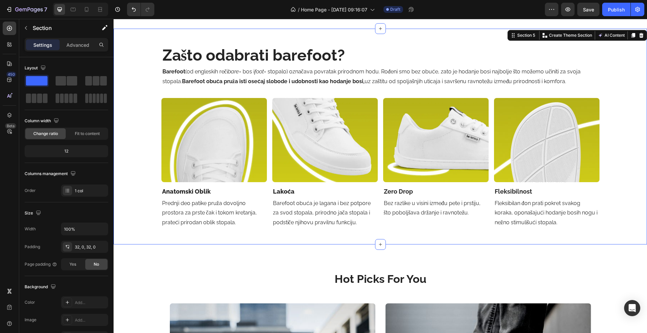
click at [136, 95] on div "Zašto odabrati barefoot? Heading Barefoot (od engleskih reči bare = bos i foot …" at bounding box center [380, 136] width 533 height 194
click at [97, 229] on button "button" at bounding box center [102, 229] width 12 height 12
click at [69, 260] on span "Default" at bounding box center [71, 259] width 14 height 6
type input "1200"
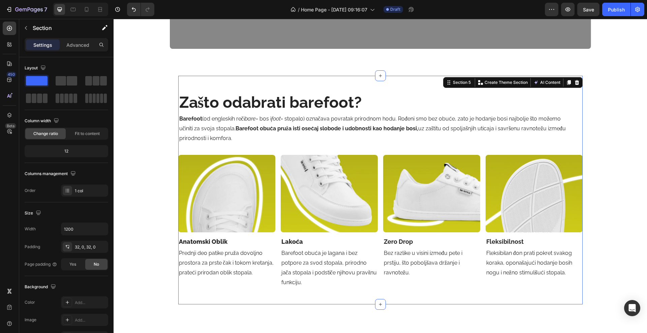
scroll to position [891, 0]
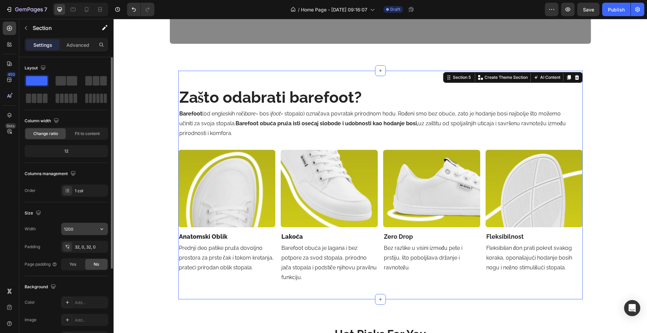
click at [80, 231] on input "1200" at bounding box center [84, 229] width 47 height 12
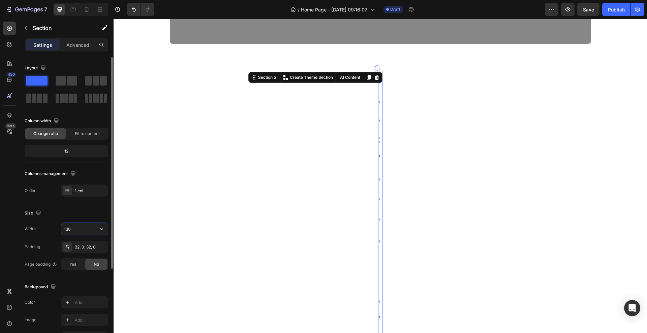
type input "1300"
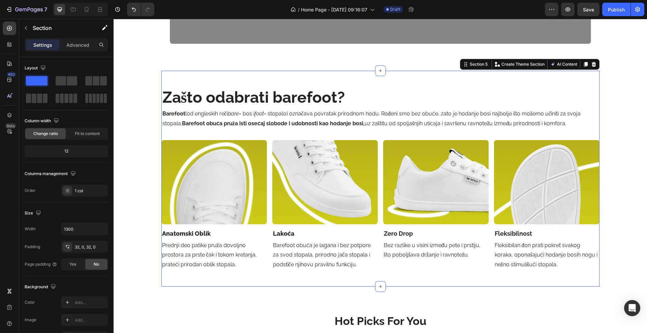
click at [163, 136] on div "Zašto odabrati barefoot? Heading Barefoot (od engleskih reči bare = bos i foot …" at bounding box center [380, 179] width 438 height 194
click at [78, 226] on input "1300" at bounding box center [84, 229] width 47 height 12
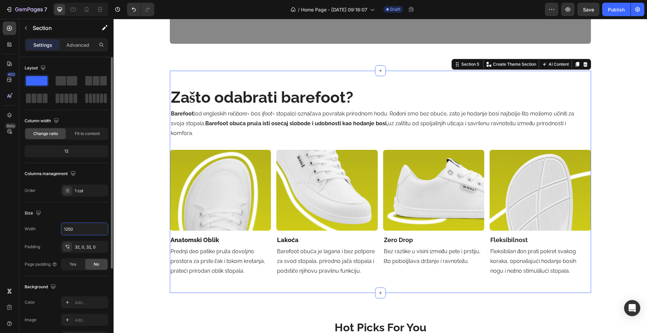
type input "1250"
click at [54, 231] on div "Width 1250" at bounding box center [67, 229] width 84 height 13
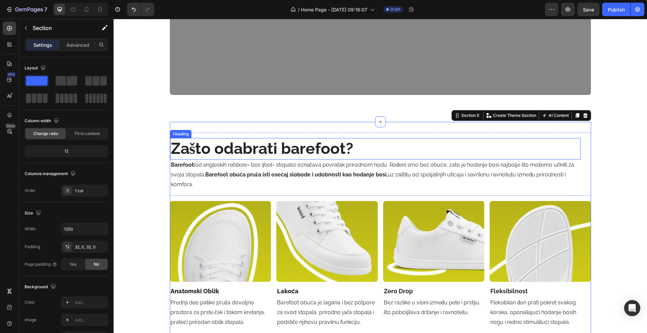
scroll to position [807, 0]
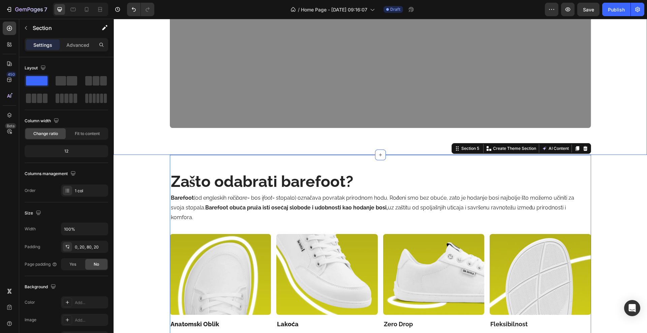
click at [206, 141] on div "[PERSON_NAME]. ostani u stilu. Heading Za one [PERSON_NAME] slobodu pokreta, ud…" at bounding box center [380, 23] width 533 height 263
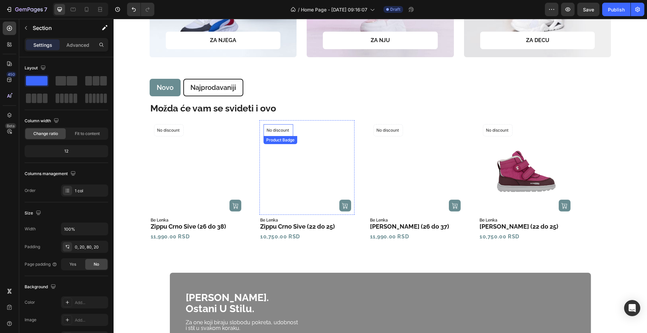
scroll to position [379, 0]
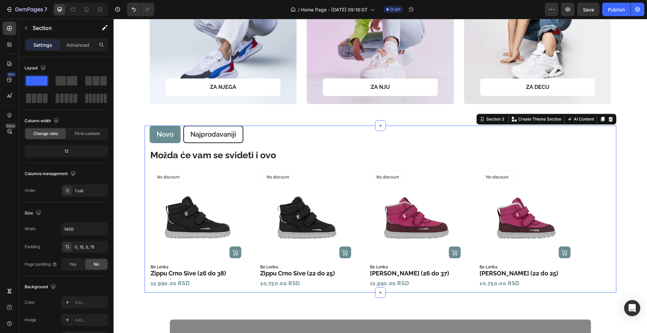
click at [145, 129] on div "Novo Najprodavaniji Možda će vam se svideti i ovo Text Block Product Images (P)…" at bounding box center [381, 209] width 472 height 167
click at [77, 228] on input "1400" at bounding box center [84, 229] width 47 height 12
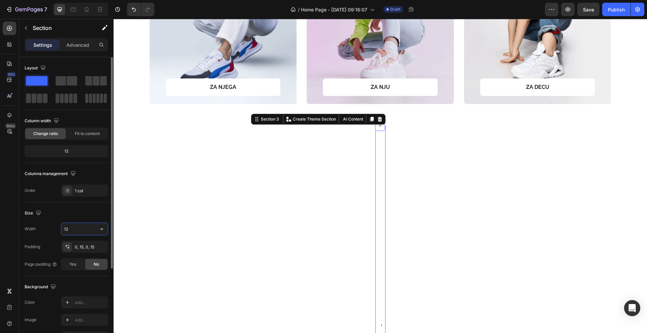
type input "1"
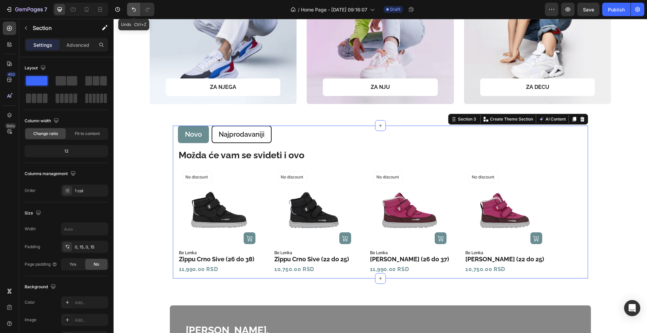
click at [130, 6] on button "Undo/Redo" at bounding box center [133, 9] width 13 height 13
type input "1400"
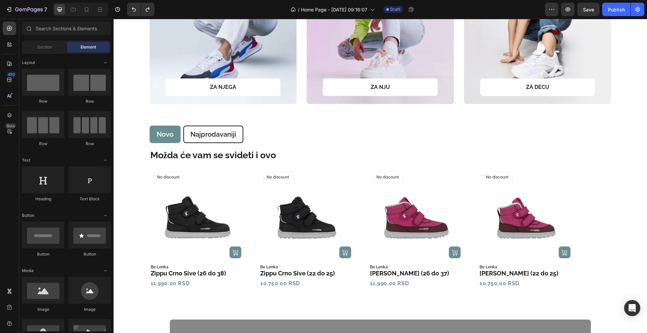
click at [601, 140] on ul "[GEOGRAPHIC_DATA]" at bounding box center [381, 135] width 462 height 18
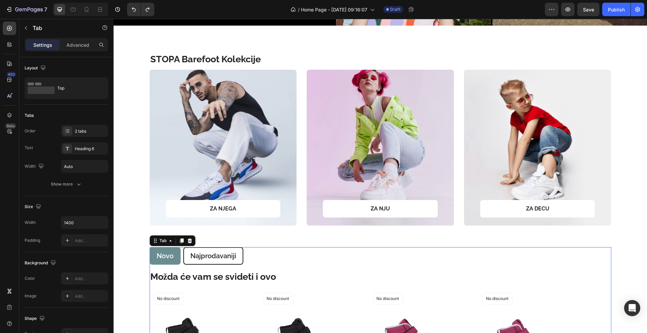
scroll to position [252, 0]
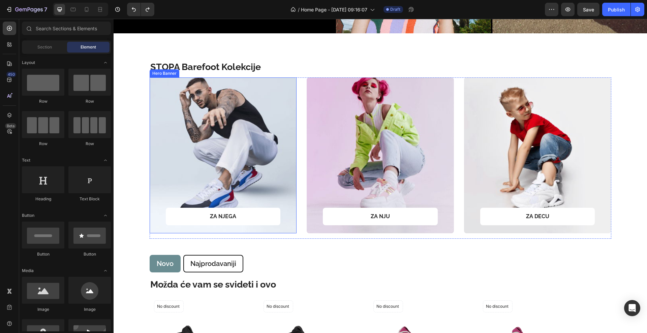
click at [190, 78] on div "Overlay" at bounding box center [223, 156] width 147 height 156
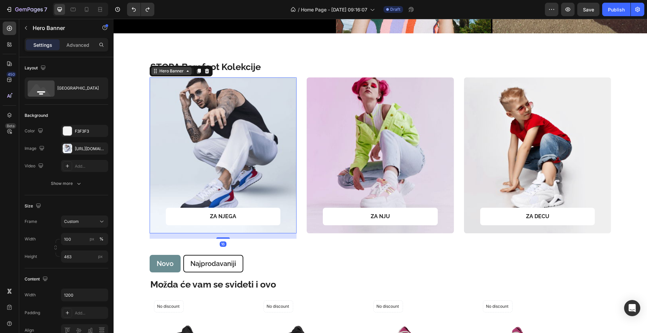
click at [166, 68] on div "Hero Banner" at bounding box center [171, 71] width 27 height 6
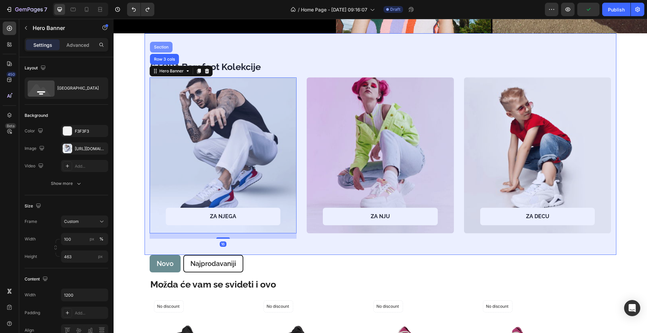
click at [162, 47] on div "Section" at bounding box center [161, 47] width 23 height 11
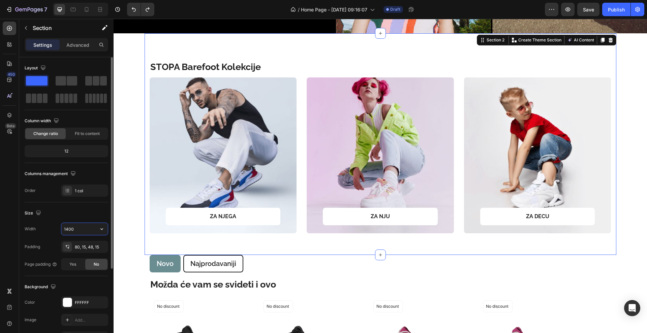
click at [76, 231] on input "1400" at bounding box center [84, 229] width 47 height 12
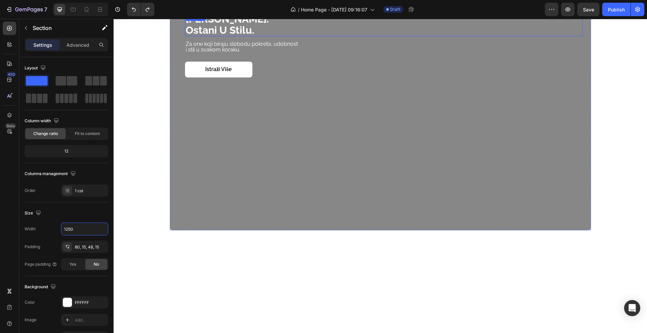
scroll to position [505, 0]
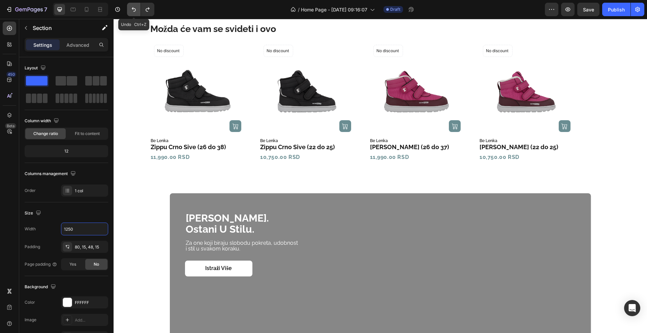
click at [134, 9] on icon "Undo/Redo" at bounding box center [133, 9] width 7 height 7
type input "1400"
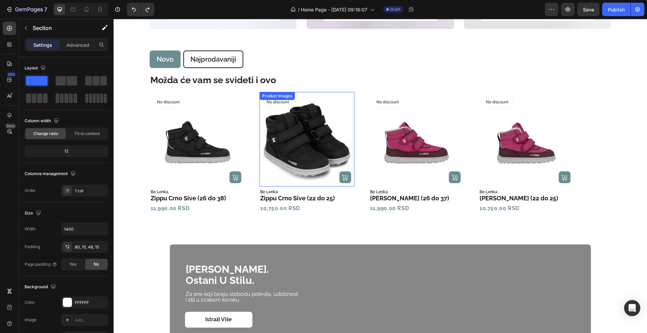
scroll to position [463, 0]
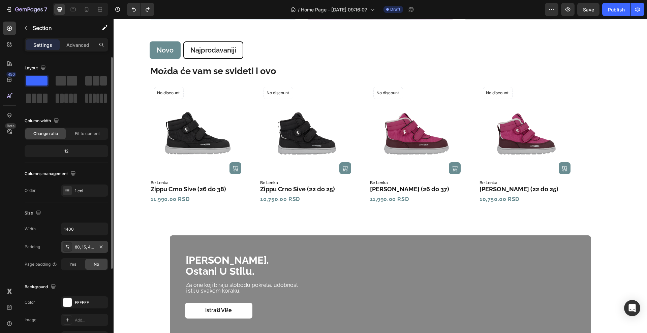
click at [90, 248] on div "80, 15, 48, 15" at bounding box center [85, 247] width 20 height 6
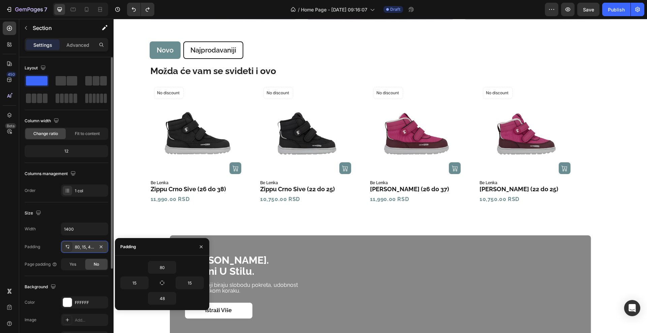
click at [90, 248] on div "80, 15, 48, 15" at bounding box center [85, 247] width 20 height 6
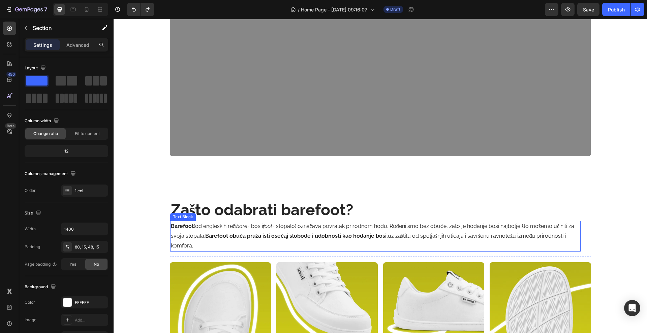
scroll to position [800, 0]
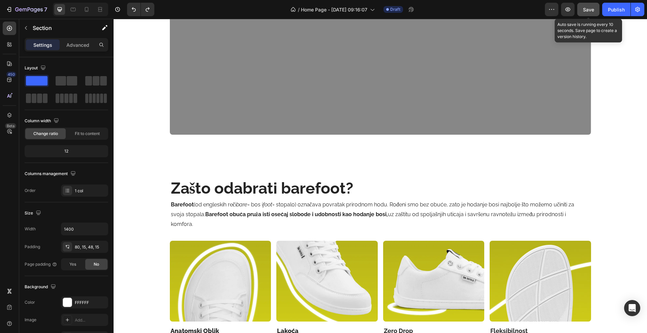
click at [589, 8] on span "Save" at bounding box center [588, 10] width 11 height 6
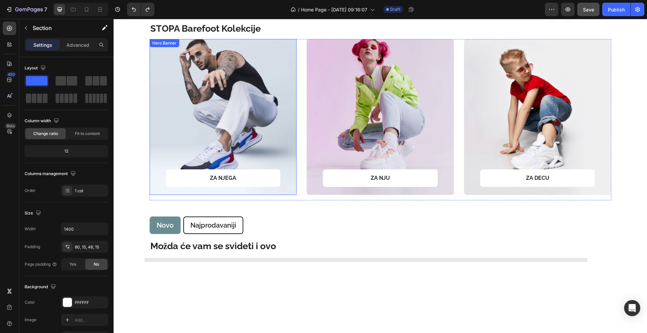
scroll to position [119, 0]
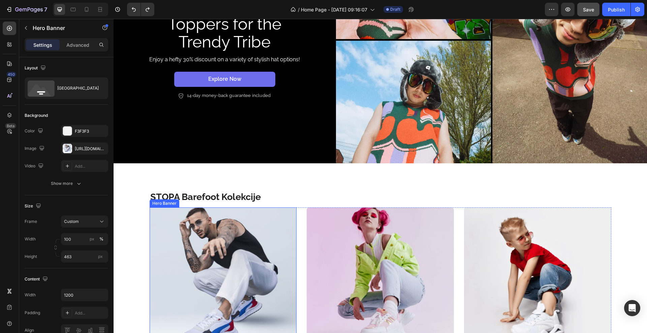
click at [158, 205] on div "Hero Banner" at bounding box center [164, 204] width 27 height 6
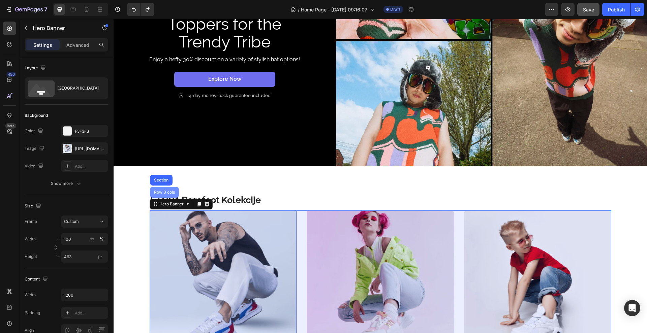
click at [159, 190] on div "Row 3 cols" at bounding box center [165, 192] width 24 height 4
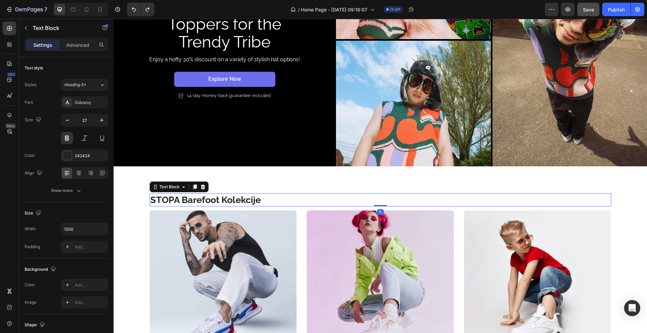
click at [159, 182] on div "Text Block" at bounding box center [179, 187] width 59 height 11
click at [164, 184] on div "Text Block" at bounding box center [169, 187] width 23 height 6
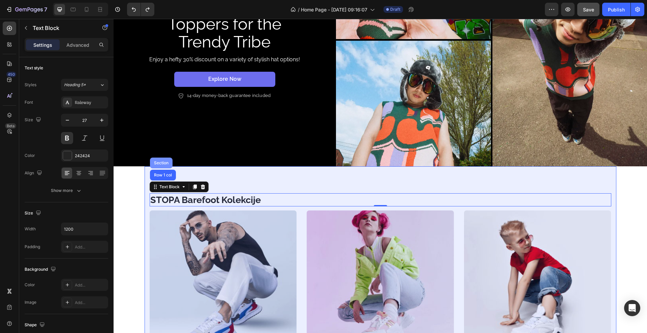
click at [160, 162] on div "Section" at bounding box center [161, 163] width 23 height 11
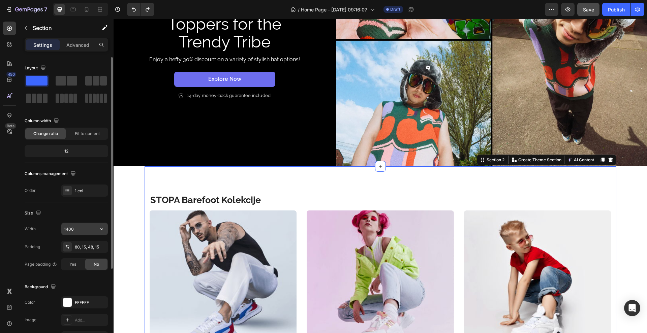
click at [81, 231] on input "1400" at bounding box center [84, 229] width 47 height 12
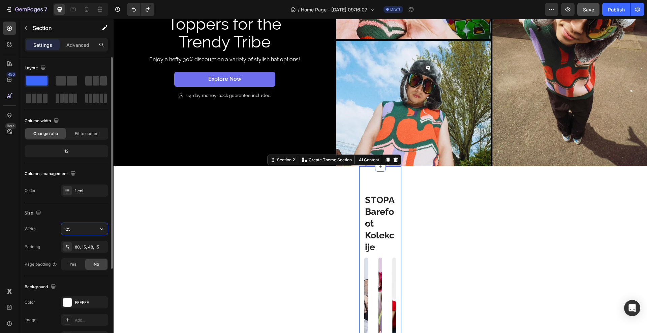
type input "1250"
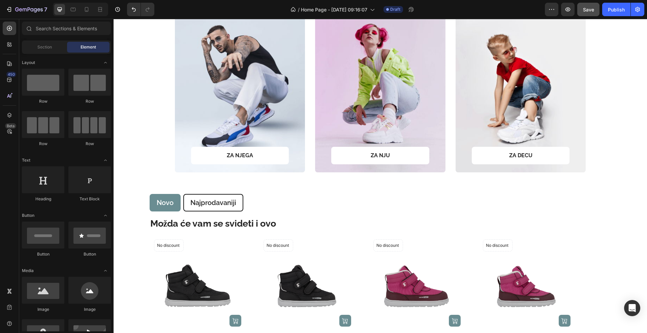
scroll to position [414, 0]
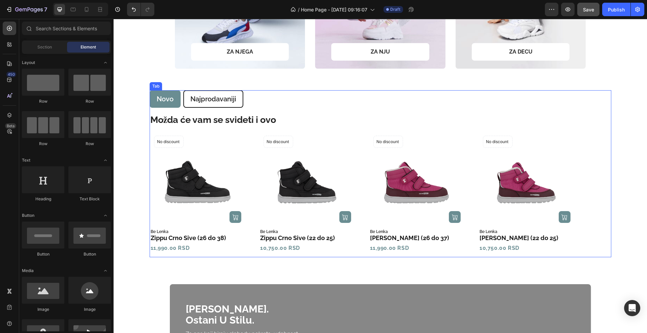
click at [260, 96] on ul "[GEOGRAPHIC_DATA]" at bounding box center [381, 99] width 462 height 18
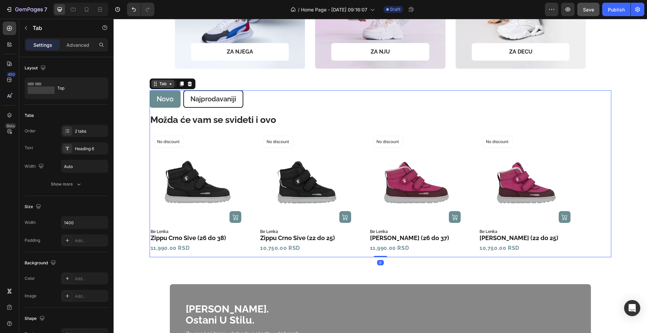
click at [170, 83] on icon at bounding box center [171, 83] width 2 height 1
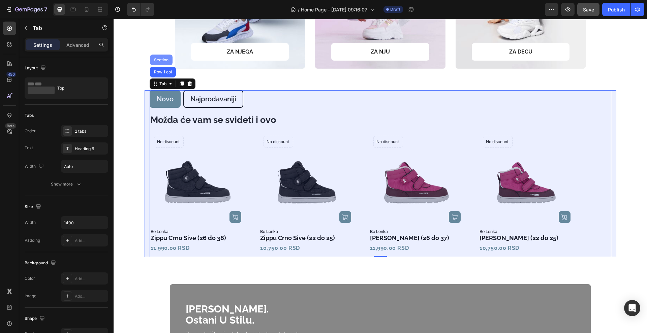
click at [157, 61] on div "Section" at bounding box center [161, 60] width 17 height 4
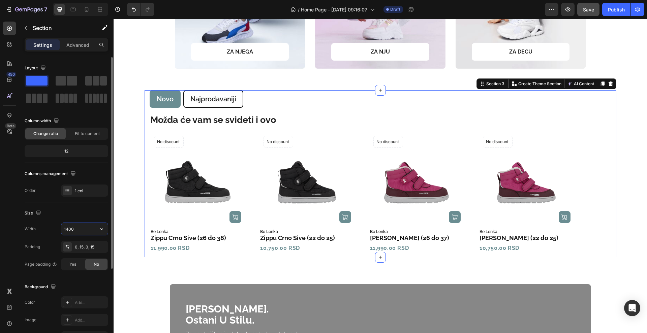
click at [82, 230] on input "1400" at bounding box center [84, 229] width 47 height 12
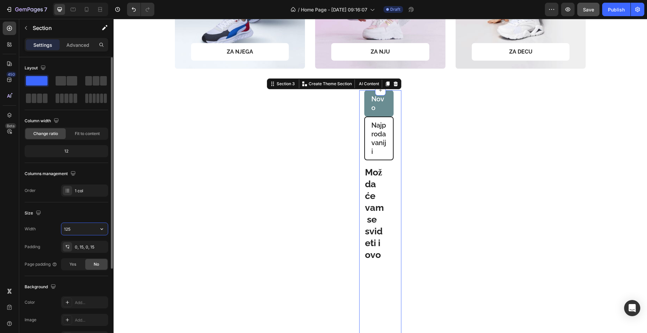
type input "1250"
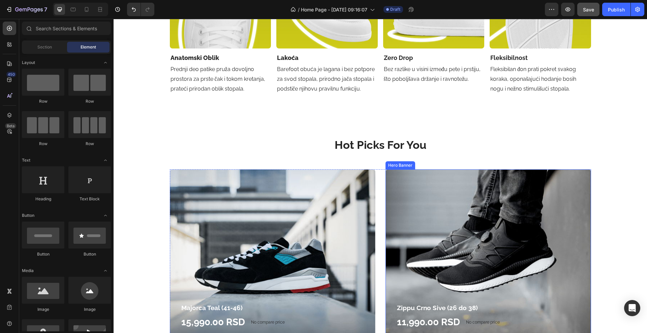
scroll to position [1004, 0]
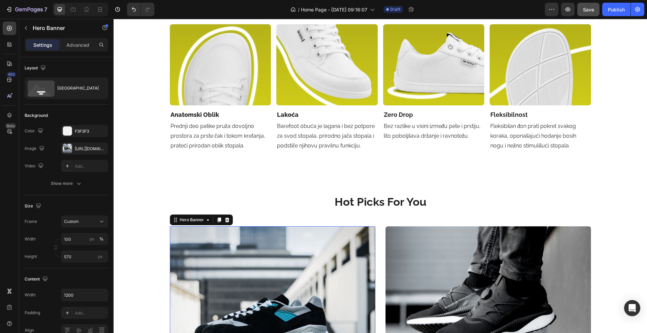
click at [172, 227] on div "Overlay" at bounding box center [273, 322] width 206 height 192
click at [179, 221] on div "Hero Banner" at bounding box center [191, 220] width 27 height 6
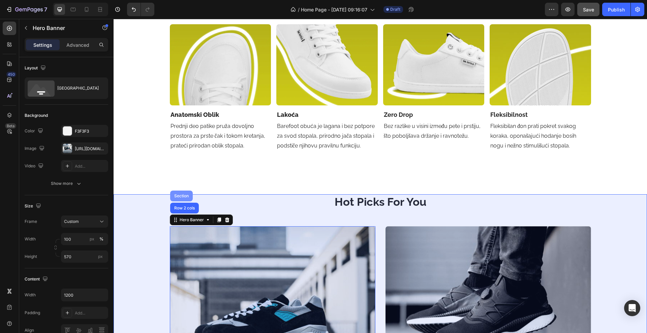
click at [180, 200] on div "Section" at bounding box center [181, 196] width 23 height 11
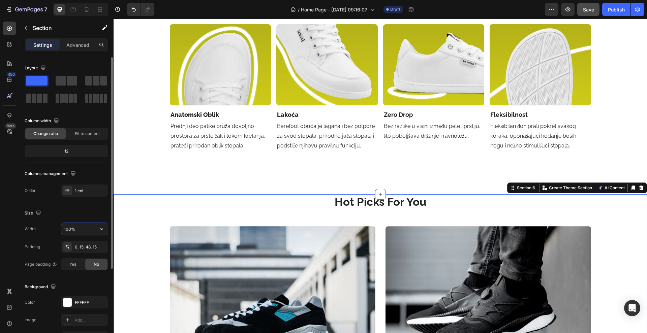
click at [86, 229] on input "100%" at bounding box center [84, 229] width 47 height 12
type input "%"
click at [87, 229] on input "%" at bounding box center [84, 229] width 47 height 12
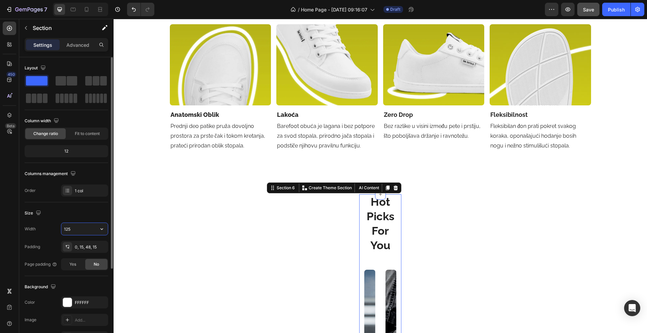
type input "1250"
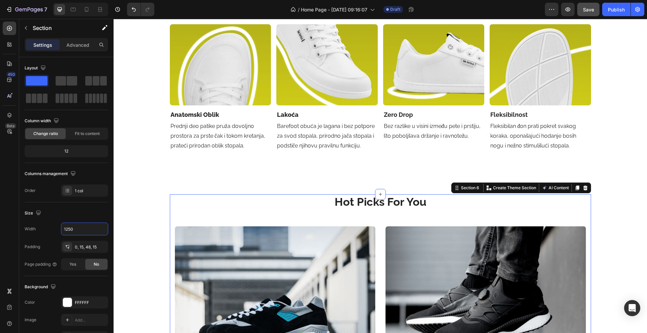
click at [149, 170] on div "Zašto odabrati barefoot? Heading Barefoot (od engleskih reči bare = bos i foot …" at bounding box center [380, 201] width 533 height 2345
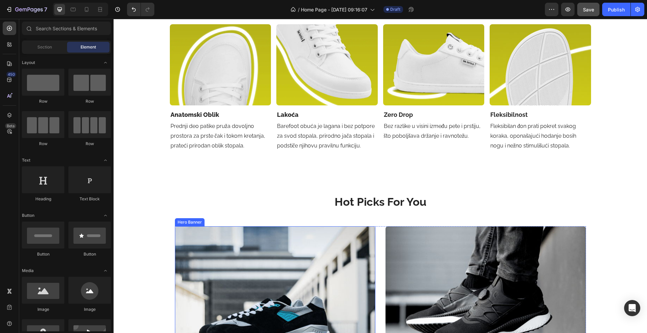
click at [175, 238] on div "Overlay" at bounding box center [275, 322] width 201 height 192
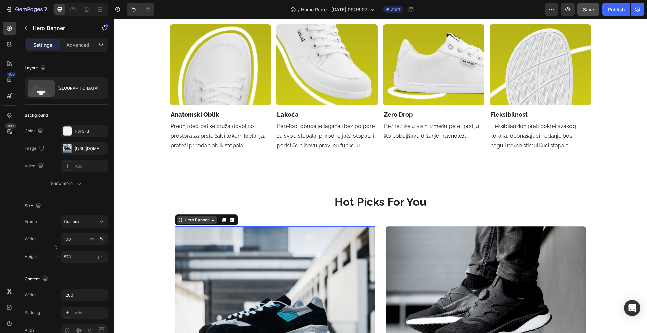
click at [191, 219] on div "Hero Banner" at bounding box center [196, 220] width 27 height 6
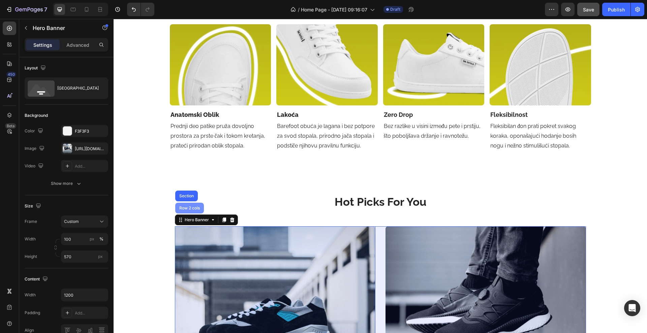
click at [183, 205] on div "Row 2 cols" at bounding box center [189, 208] width 29 height 11
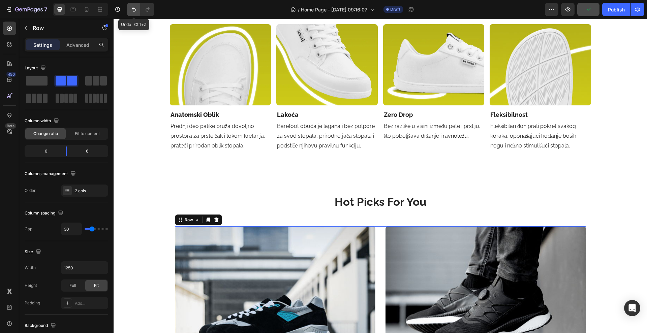
click at [138, 9] on button "Undo/Redo" at bounding box center [133, 9] width 13 height 13
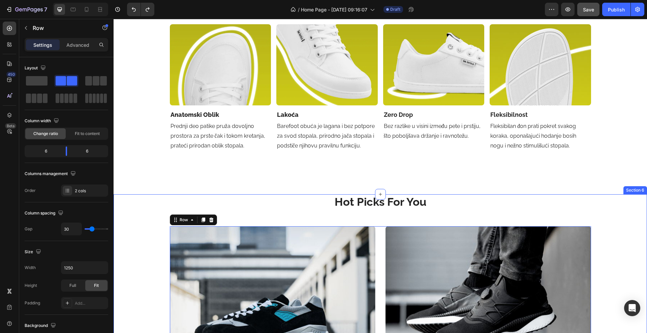
click at [153, 248] on div "Hot Picks For You Heading Row Majorca Teal (41-46) Product Title 15,990.00 RSD …" at bounding box center [380, 311] width 523 height 235
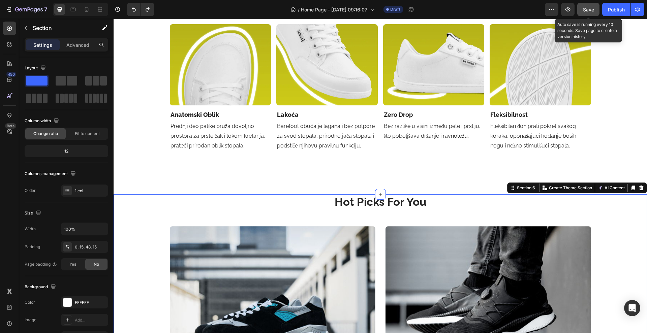
click at [587, 13] on button "Save" at bounding box center [588, 9] width 22 height 13
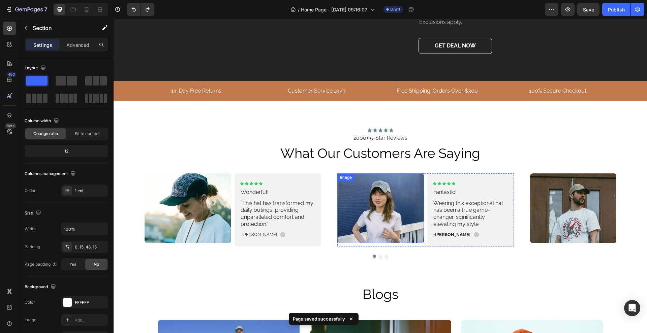
scroll to position [1551, 0]
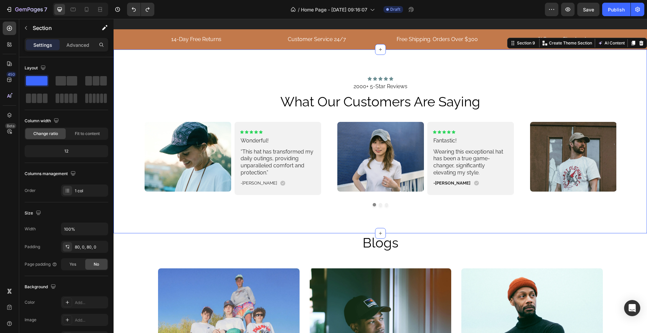
click at [178, 119] on div "Icon Icon Icon Icon Icon Icon List 2000+ 5-Star Reviews Text Block what our cus…" at bounding box center [380, 142] width 533 height 184
click at [80, 234] on input "100%" at bounding box center [84, 229] width 47 height 12
type input "%"
click at [80, 234] on input "%" at bounding box center [84, 229] width 47 height 12
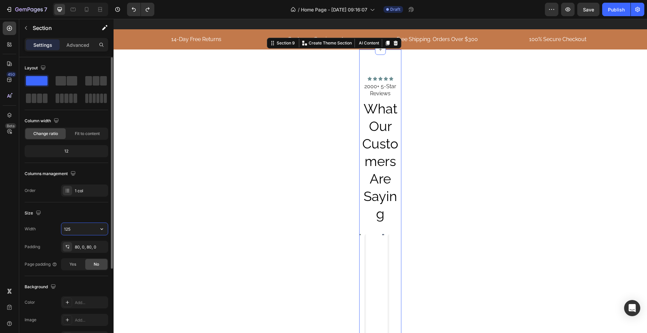
type input "1250"
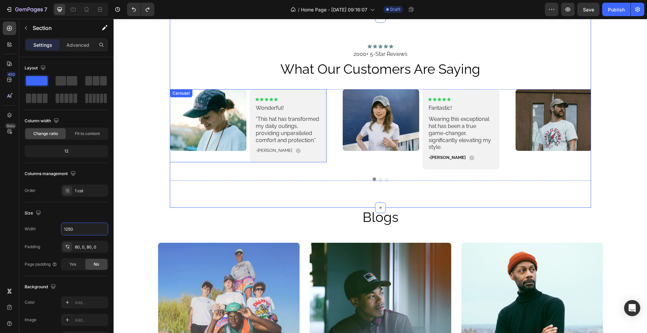
scroll to position [1720, 0]
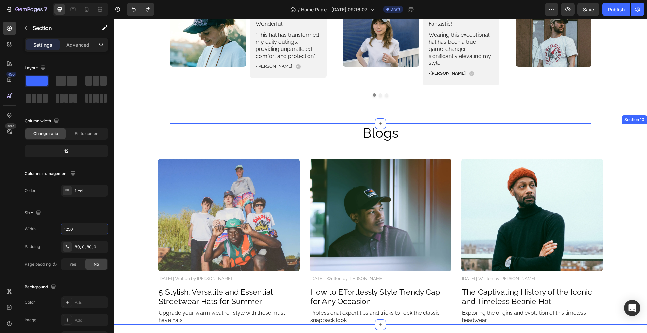
click at [233, 150] on div "Blogs Heading Image [DATE] | Written by [PERSON_NAME] Text Block 5 Stylish, Ver…" at bounding box center [380, 224] width 520 height 201
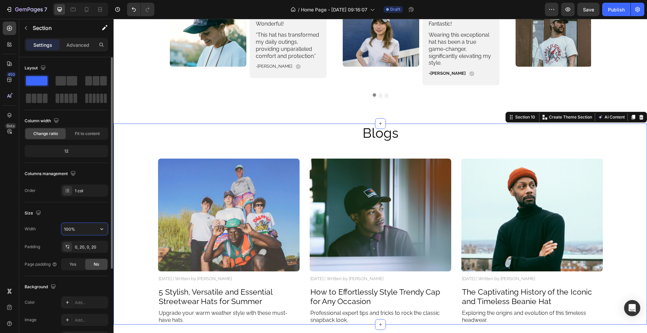
click at [82, 226] on input "100%" at bounding box center [84, 229] width 47 height 12
type input "%"
click at [82, 226] on input "%" at bounding box center [84, 229] width 47 height 12
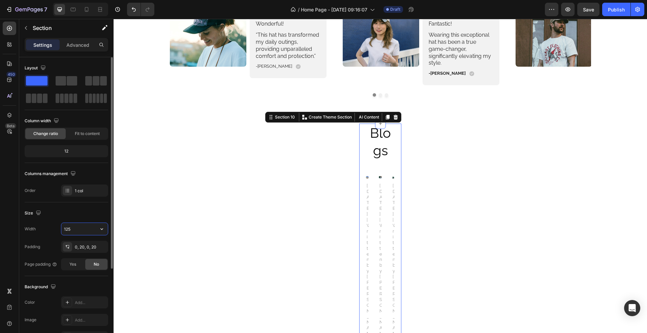
type input "1250"
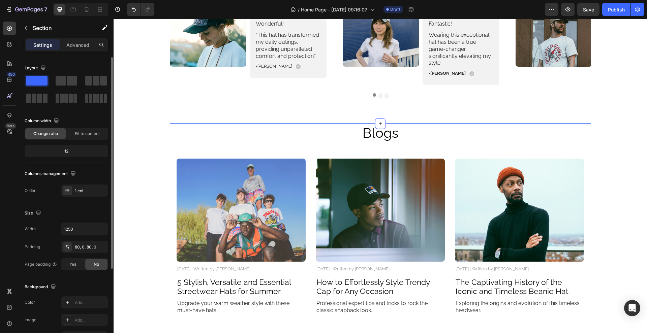
click at [385, 98] on div "Icon Icon Icon Icon Icon Icon List 2000+ 5-Star Reviews Text Block what our cus…" at bounding box center [380, 28] width 421 height 191
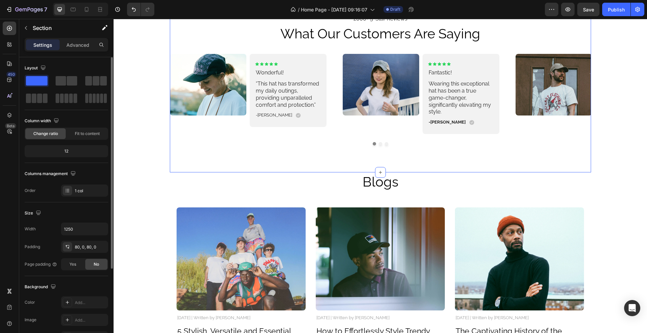
scroll to position [1594, 0]
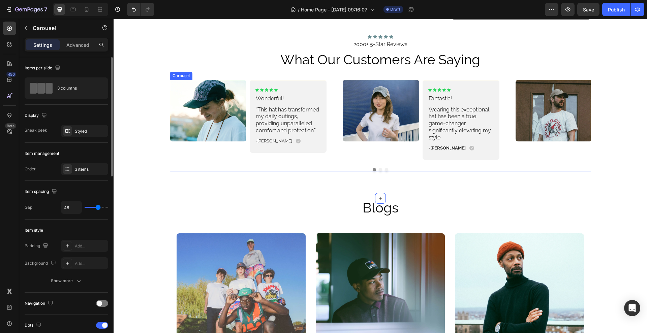
click at [379, 172] on div "Image Icon Icon Icon Icon Icon Icon List Wonderful! Text Block “This hat has tr…" at bounding box center [380, 126] width 421 height 92
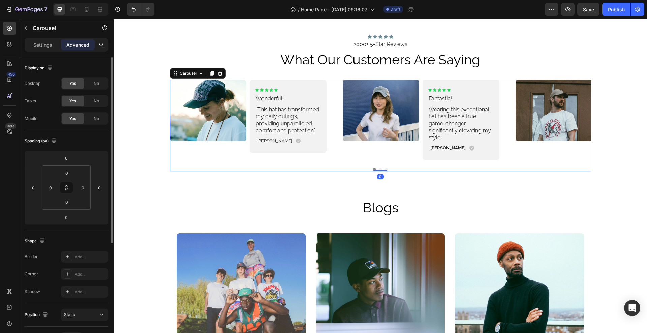
click at [377, 172] on div "Image Icon Icon Icon Icon Icon Icon List Wonderful! Text Block “This hat has tr…" at bounding box center [380, 126] width 421 height 92
click at [379, 172] on button "Dot" at bounding box center [380, 169] width 3 height 3
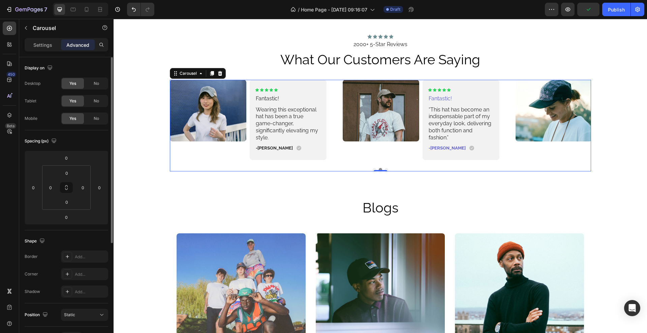
click at [373, 172] on button "Dot" at bounding box center [374, 169] width 3 height 3
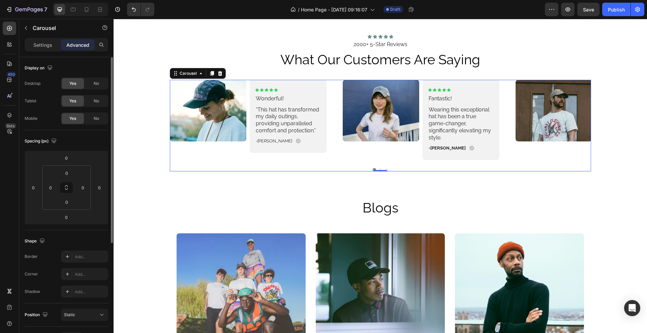
click at [330, 160] on div "Image Icon Icon Icon Icon Icon Icon List Wonderful! Text Block “This hat has tr…" at bounding box center [380, 120] width 421 height 80
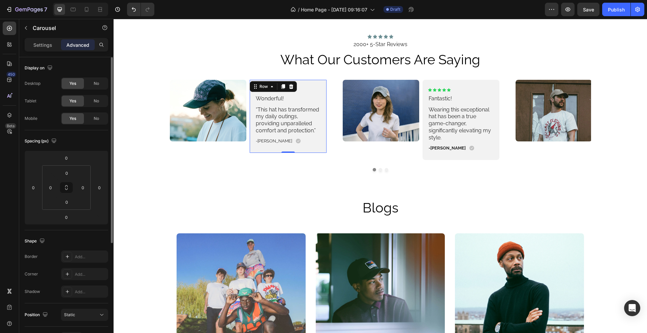
click at [306, 145] on div "Icon Icon Icon Icon Icon Icon List Wonderful! Text Block “This hat has transfor…" at bounding box center [288, 116] width 66 height 57
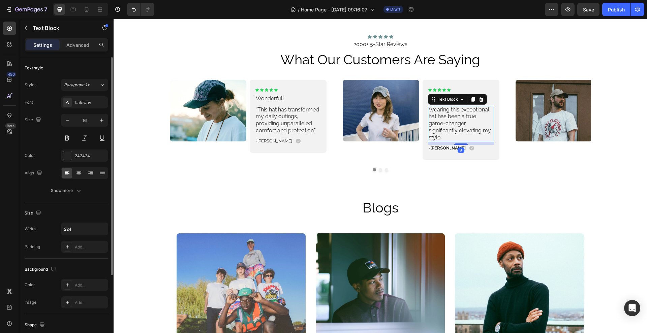
click at [439, 152] on div "Icon Icon Icon Icon Icon Icon List Fantastic! Text Block Wearing this exception…" at bounding box center [461, 120] width 66 height 64
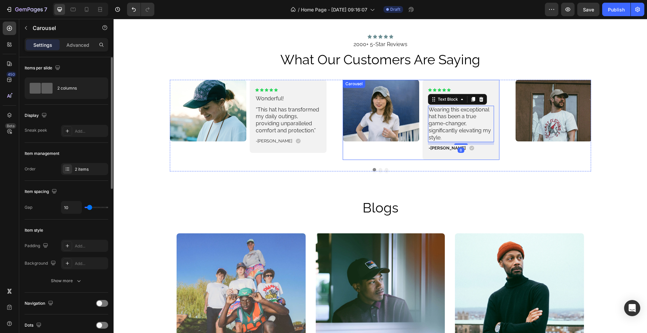
click at [419, 154] on div "Image Icon Icon Icon Icon Icon Icon List Fantastic! Text Block Wearing this exc…" at bounding box center [421, 120] width 157 height 80
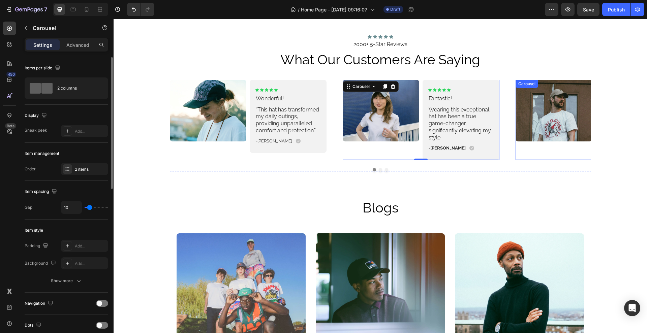
click at [554, 160] on div "Image" at bounding box center [554, 120] width 77 height 80
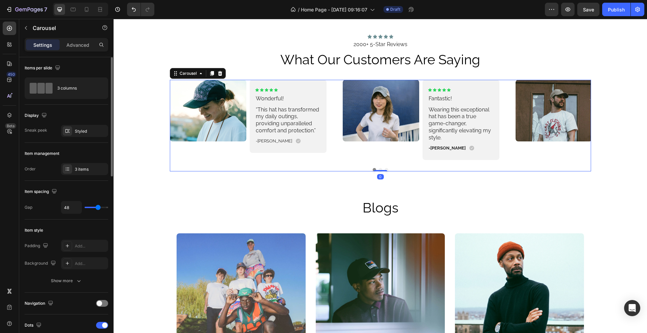
click at [379, 172] on button "Dot" at bounding box center [380, 169] width 3 height 3
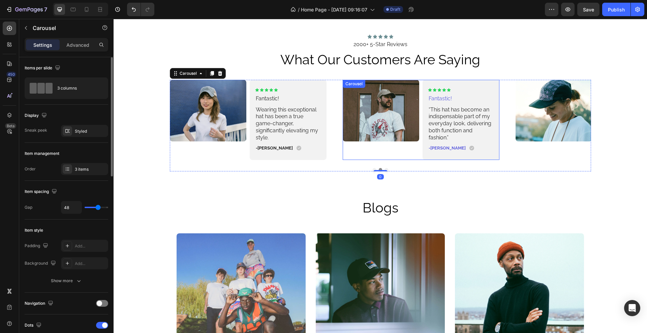
click at [414, 160] on div "Image" at bounding box center [381, 120] width 77 height 80
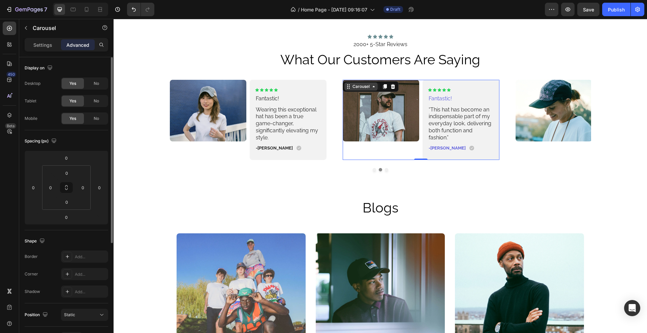
click at [357, 90] on div "Carousel" at bounding box center [361, 87] width 20 height 6
click at [244, 160] on div "Image Icon Icon Icon Icon Icon Icon List Fantastic! Text Block Wearing this exc…" at bounding box center [248, 120] width 157 height 80
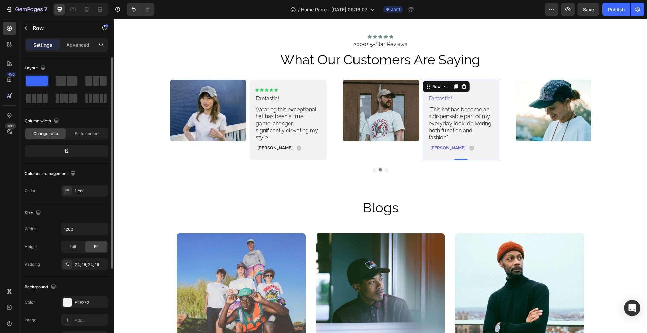
click at [423, 160] on div "Icon Icon Icon Icon Icon Icon List Fantastic! Text Block “This hat has become a…" at bounding box center [461, 120] width 77 height 80
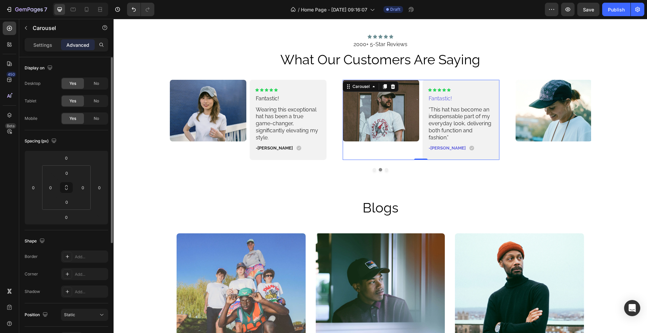
click at [417, 160] on div "Image Icon Icon Icon Icon Icon Icon List Fantastic! Text Block “This hat has be…" at bounding box center [421, 120] width 157 height 80
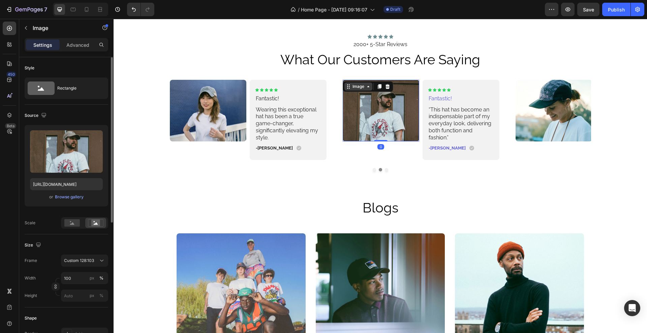
click at [355, 132] on div "Image 0" at bounding box center [381, 111] width 77 height 62
click at [357, 90] on div "Image" at bounding box center [358, 87] width 14 height 6
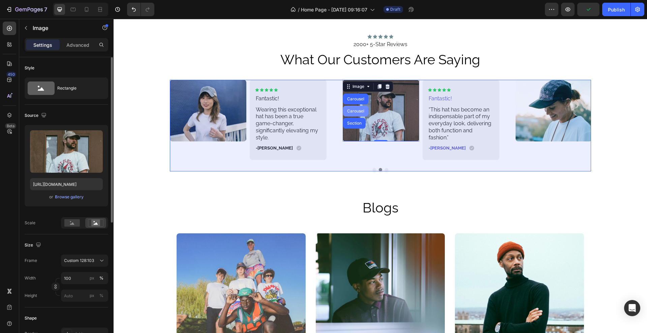
click at [353, 113] on div "Carousel" at bounding box center [356, 111] width 20 height 4
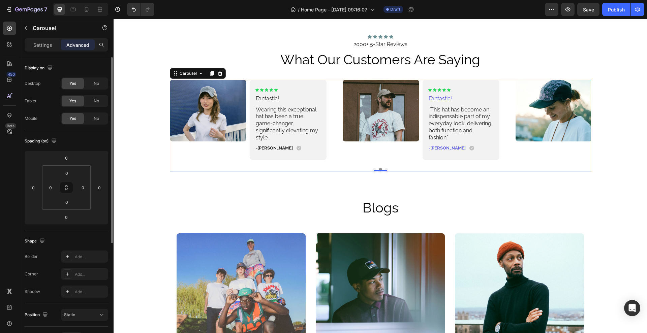
click at [369, 172] on div at bounding box center [380, 169] width 421 height 3
click at [39, 44] on p "Settings" at bounding box center [42, 44] width 19 height 7
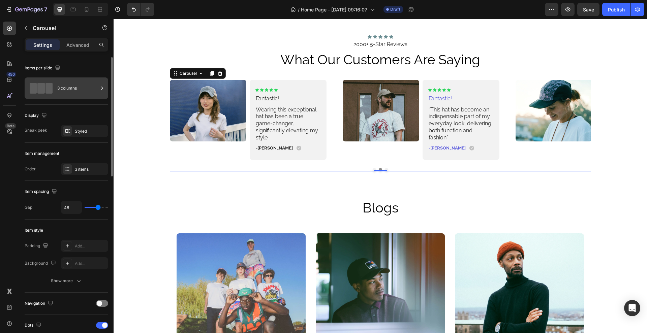
click at [73, 98] on div "3 columns" at bounding box center [67, 89] width 84 height 22
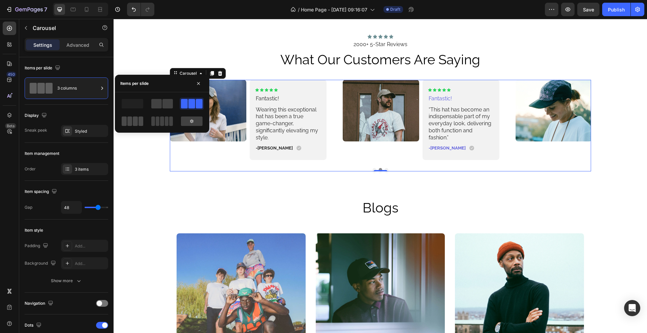
click at [140, 121] on span at bounding box center [141, 121] width 5 height 9
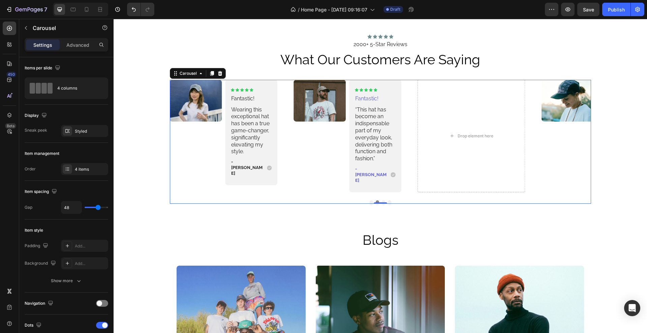
click at [370, 204] on button "Dot" at bounding box center [371, 202] width 3 height 3
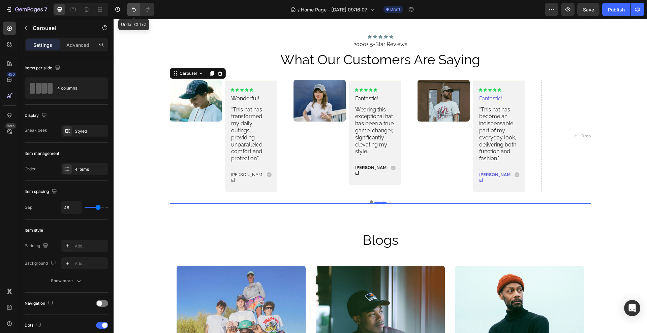
click at [131, 6] on icon "Undo/Redo" at bounding box center [133, 9] width 7 height 7
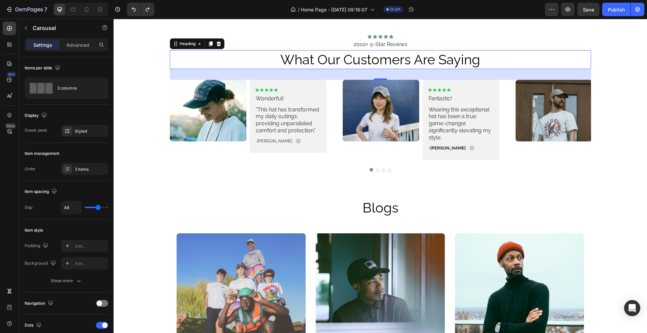
click at [504, 69] on h2 "what our customers are saying" at bounding box center [380, 59] width 421 height 19
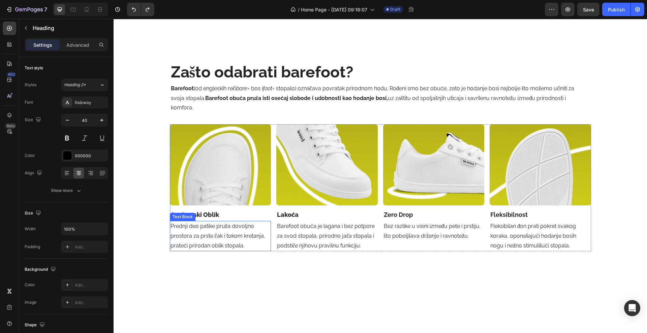
scroll to position [793, 0]
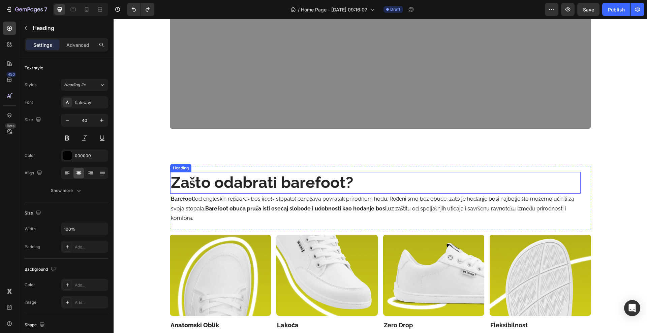
click at [238, 180] on h2 "Zašto odabrati barefoot?" at bounding box center [375, 183] width 410 height 22
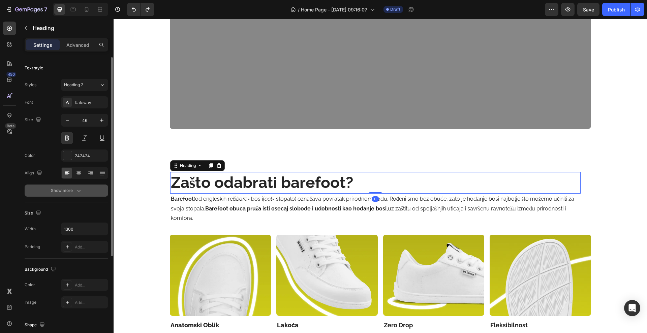
click at [69, 188] on div "Show more" at bounding box center [66, 190] width 31 height 7
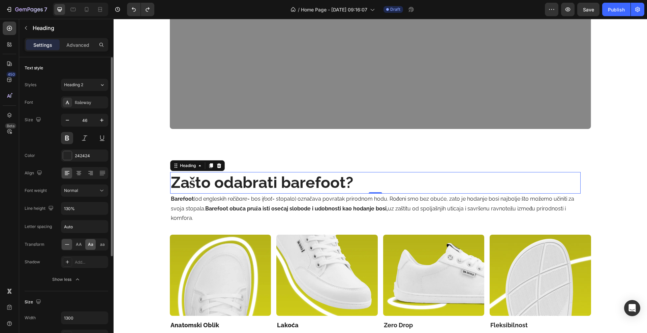
click at [89, 248] on div "Aa" at bounding box center [90, 244] width 10 height 11
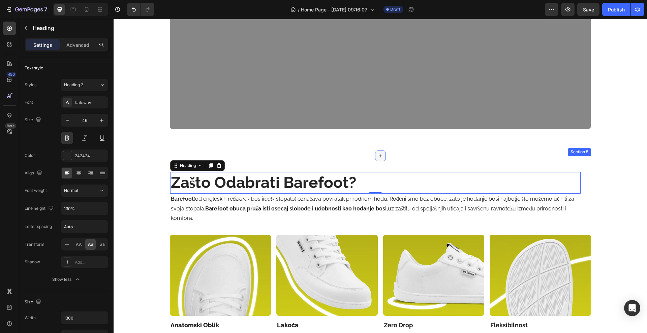
click at [375, 161] on div at bounding box center [380, 156] width 11 height 11
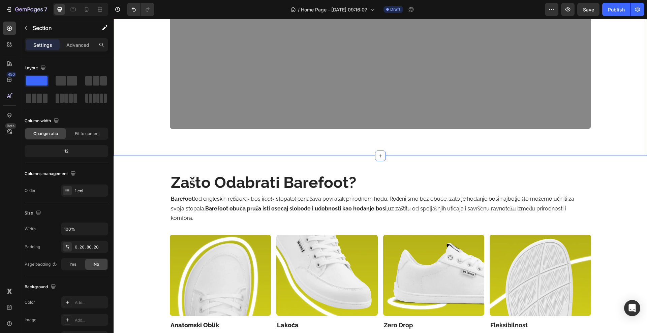
drag, startPoint x: 205, startPoint y: 153, endPoint x: 227, endPoint y: 151, distance: 21.7
click at [206, 153] on div "budi barefoot. ostani u stilu. Heading Za one koji biraju slobodu pokreta, udob…" at bounding box center [380, 24] width 533 height 263
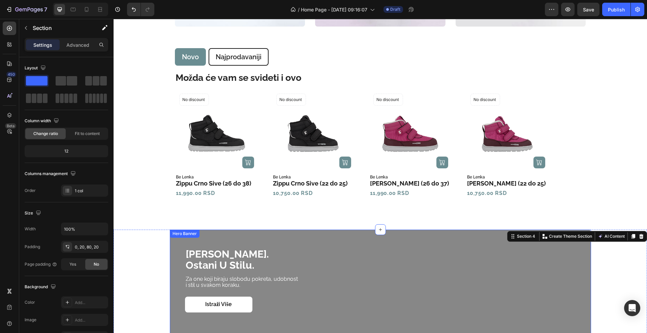
scroll to position [330, 0]
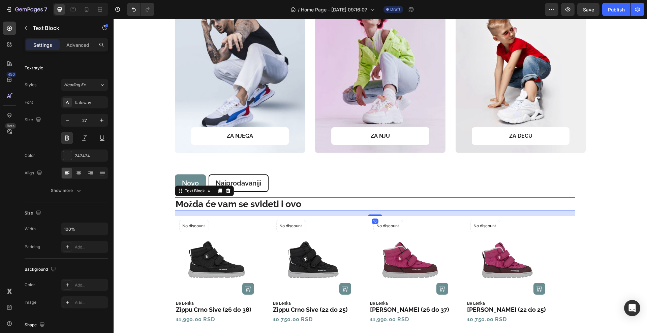
click at [231, 209] on p "Možda će vam se svideti i ovo" at bounding box center [375, 204] width 399 height 12
click at [78, 190] on icon "button" at bounding box center [78, 190] width 7 height 7
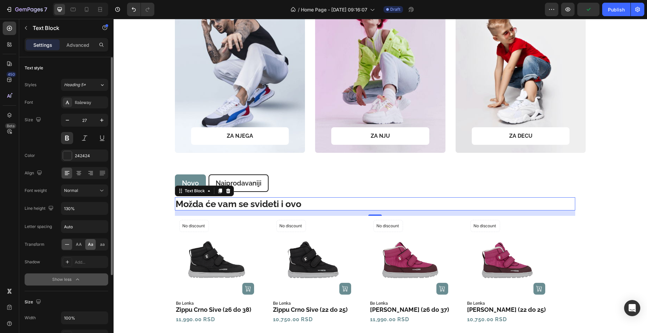
click at [89, 245] on span "Aa" at bounding box center [90, 245] width 5 height 6
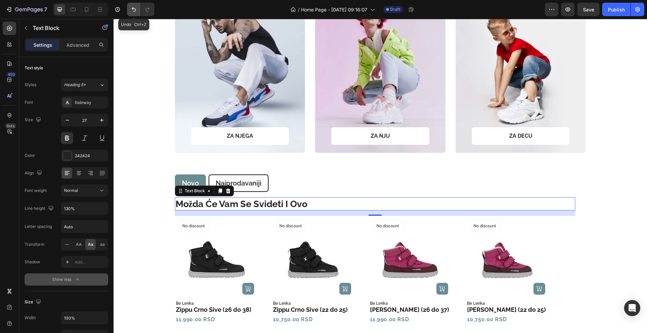
click at [132, 13] on button "Undo/Redo" at bounding box center [133, 9] width 13 height 13
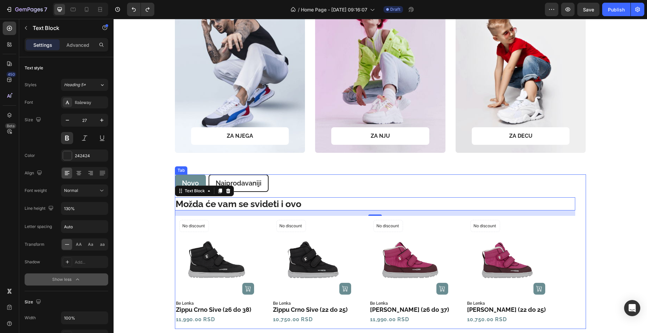
click at [367, 186] on ul "[GEOGRAPHIC_DATA]" at bounding box center [380, 184] width 411 height 18
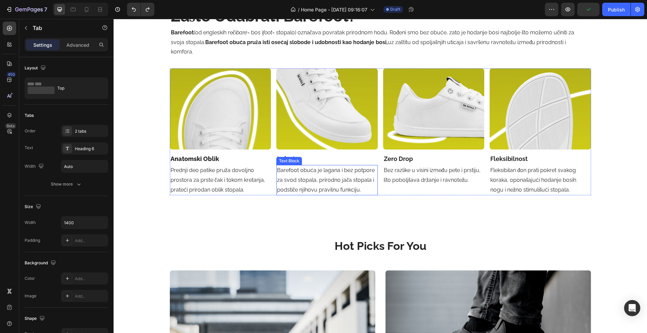
scroll to position [962, 0]
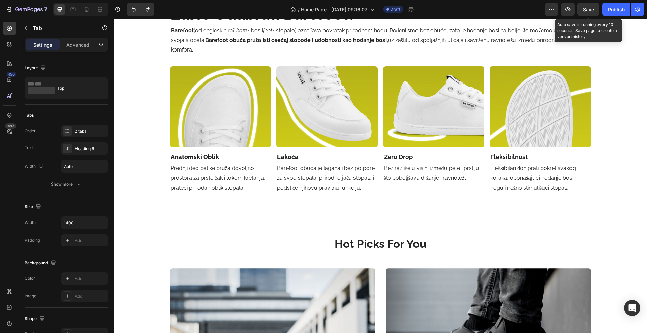
drag, startPoint x: 584, startPoint y: 6, endPoint x: 582, endPoint y: 4, distance: 3.8
click at [582, 4] on button "Save" at bounding box center [588, 9] width 22 height 13
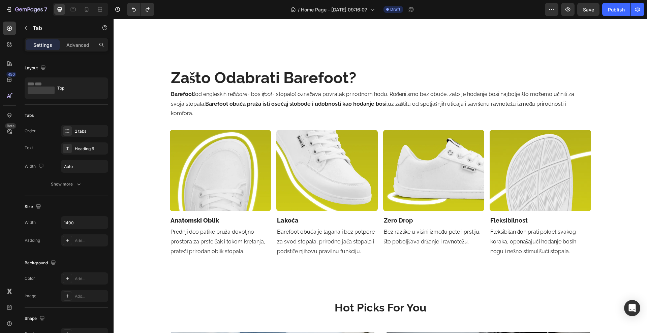
scroll to position [878, 0]
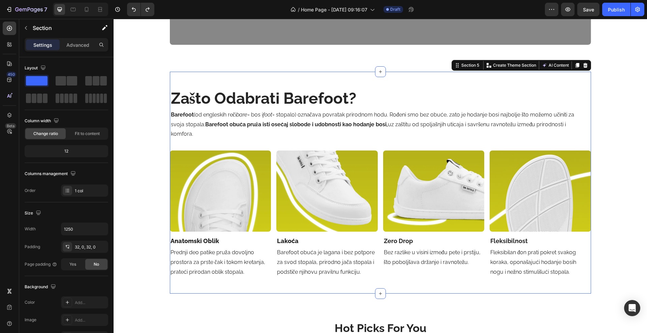
click at [178, 146] on div "zašto odabrati barefoot? Heading Barefoot (od engleskih reči bare = bos i foot …" at bounding box center [380, 183] width 421 height 201
click at [9, 64] on icon at bounding box center [9, 63] width 5 height 5
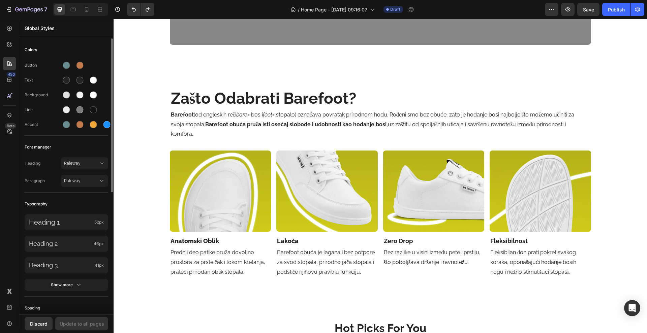
scroll to position [168, 0]
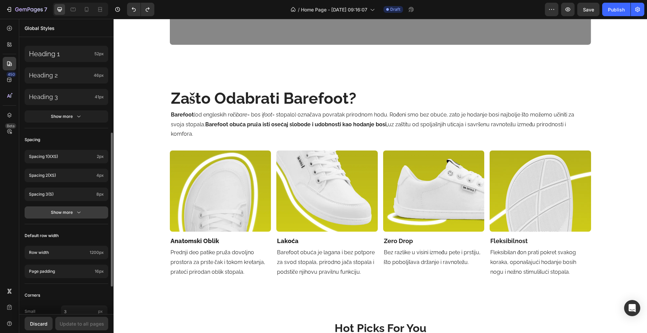
click at [64, 213] on div "Show more" at bounding box center [66, 212] width 31 height 7
click at [64, 213] on p "Spacing 4 (m)" at bounding box center [60, 213] width 63 height 6
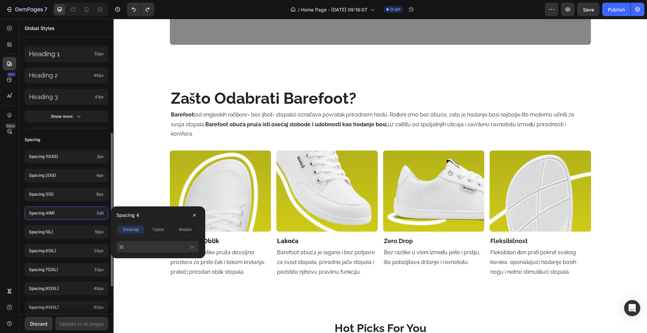
click at [62, 142] on div "Spacing" at bounding box center [67, 140] width 84 height 12
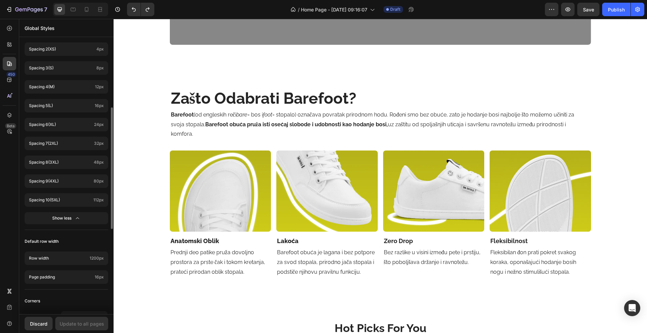
scroll to position [337, 0]
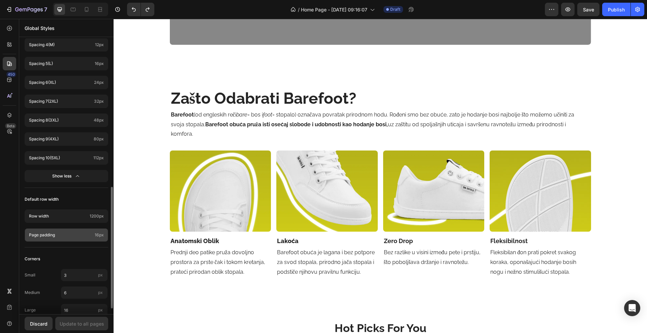
click at [74, 241] on div "Page padding 16px" at bounding box center [67, 234] width 84 height 13
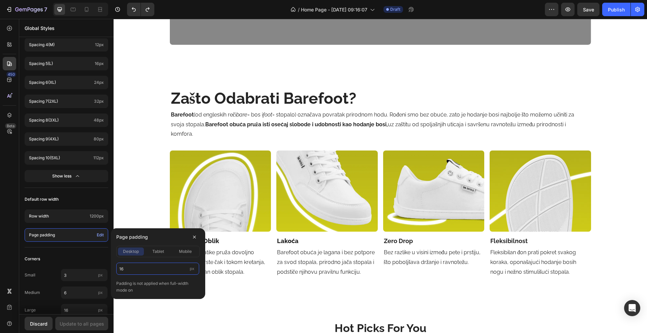
click at [140, 272] on input "16" at bounding box center [157, 269] width 83 height 12
type input "80"
click at [155, 253] on span "tablet" at bounding box center [158, 252] width 12 height 6
click at [145, 248] on div "desktop tablet mobile" at bounding box center [158, 251] width 84 height 11
click at [140, 250] on div "desktop" at bounding box center [131, 252] width 26 height 6
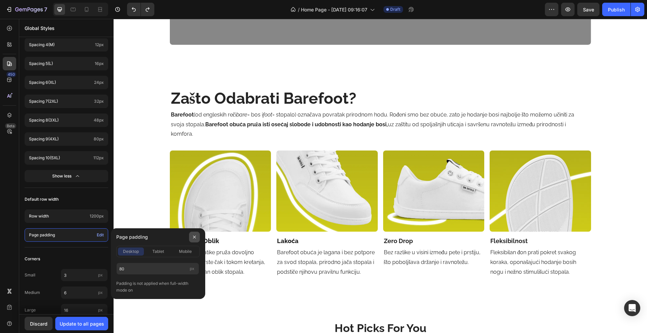
click at [195, 235] on icon "button" at bounding box center [194, 237] width 5 height 5
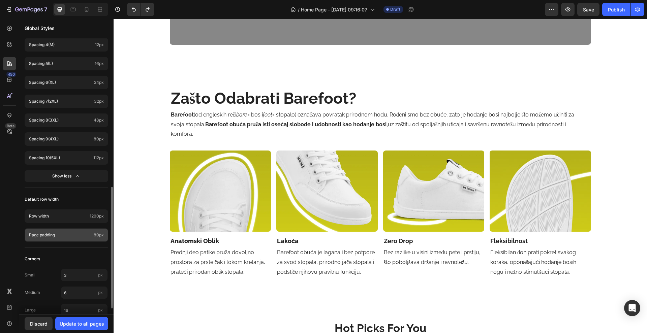
click at [85, 236] on p "Page padding" at bounding box center [60, 235] width 62 height 6
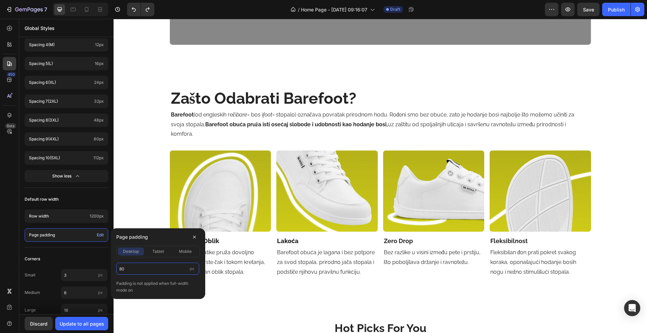
click at [156, 267] on input "80" at bounding box center [157, 269] width 83 height 12
click at [31, 324] on div "Discard" at bounding box center [39, 323] width 18 height 7
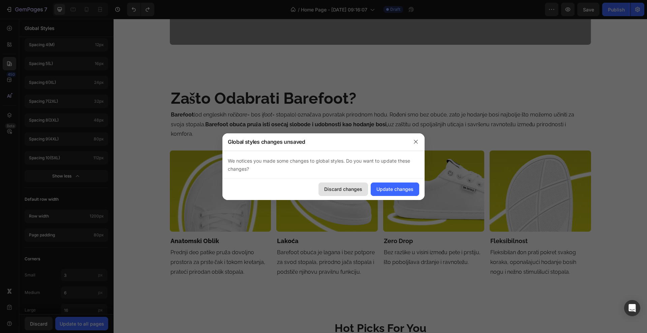
click at [361, 194] on button "Discard changes" at bounding box center [343, 189] width 50 height 13
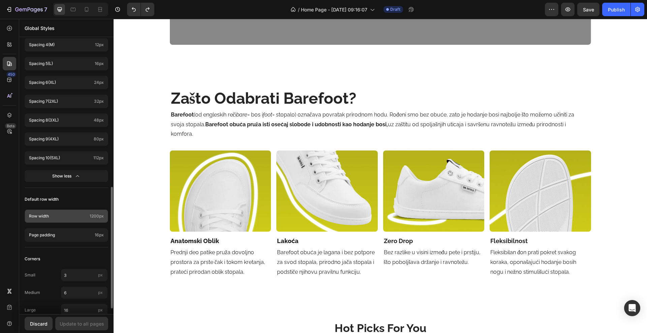
click at [80, 220] on div "Row width 1200px" at bounding box center [67, 216] width 84 height 13
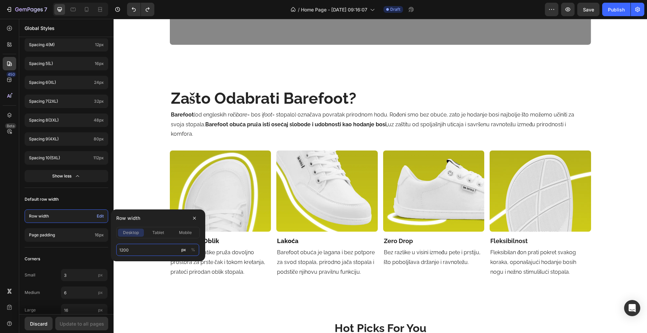
click at [135, 249] on input "1200" at bounding box center [157, 250] width 83 height 12
click at [136, 248] on input "1200" at bounding box center [157, 250] width 83 height 12
type input "120"
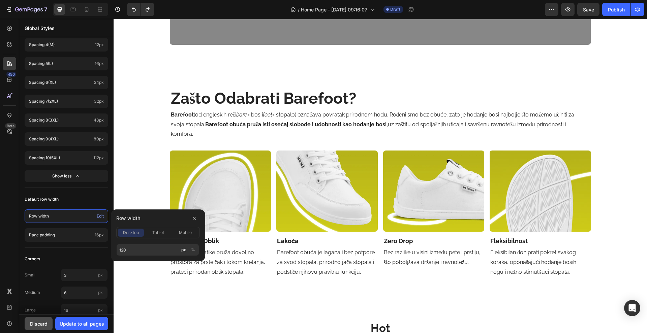
click at [30, 326] on div "Discard" at bounding box center [39, 323] width 18 height 7
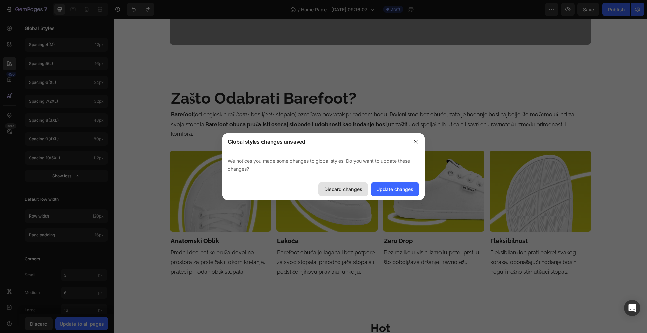
click at [349, 192] on div "Discard changes" at bounding box center [343, 189] width 38 height 7
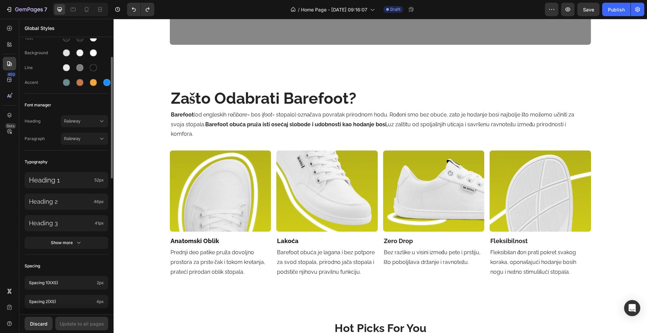
scroll to position [0, 0]
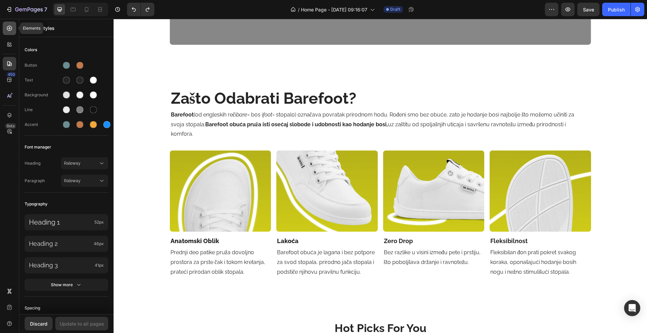
click at [8, 33] on div at bounding box center [9, 28] width 13 height 13
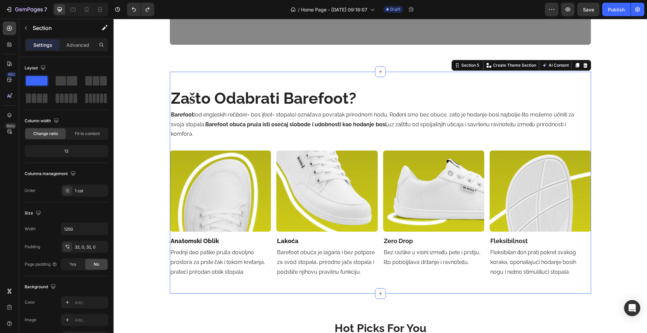
click at [188, 148] on div "zašto odabrati barefoot? Heading Barefoot (od engleskih reči bare = bos i foot …" at bounding box center [380, 183] width 421 height 201
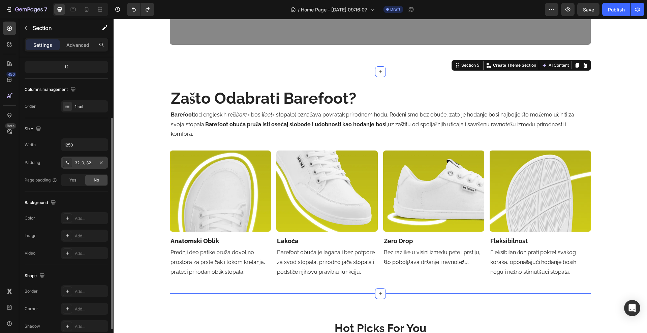
click at [91, 166] on div "32, 0, 32, 0" at bounding box center [84, 163] width 47 height 12
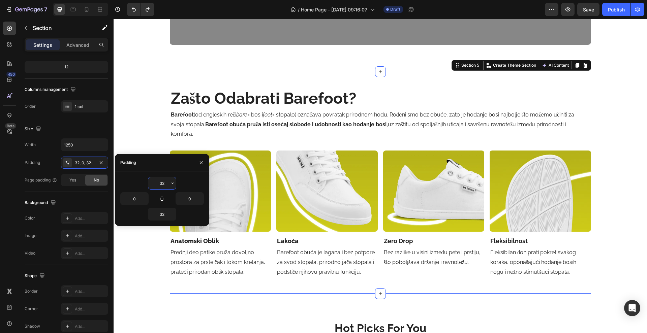
click at [164, 184] on input "32" at bounding box center [162, 183] width 28 height 12
click at [167, 214] on input "32" at bounding box center [162, 214] width 28 height 12
type input "32"
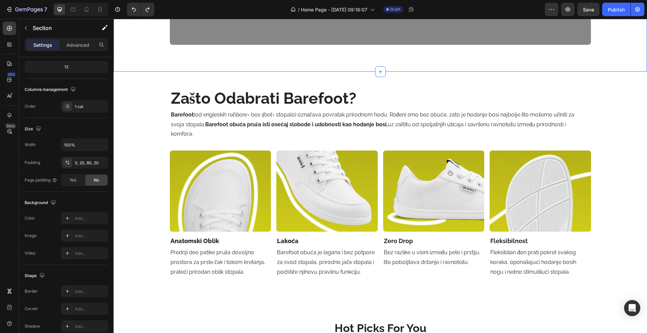
click at [84, 167] on div "0, 20, 80, 20" at bounding box center [84, 163] width 47 height 12
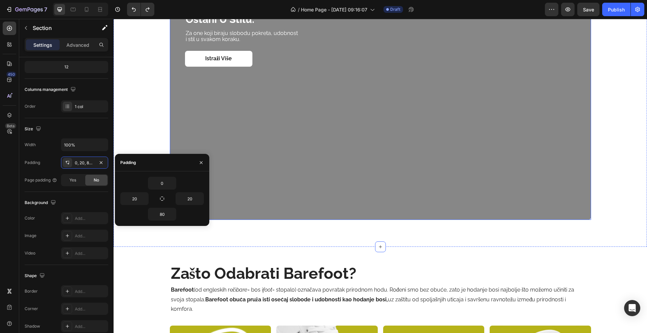
scroll to position [744, 0]
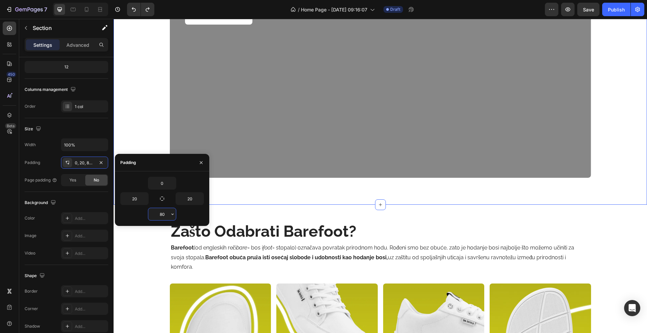
click at [166, 217] on input "80" at bounding box center [162, 214] width 28 height 12
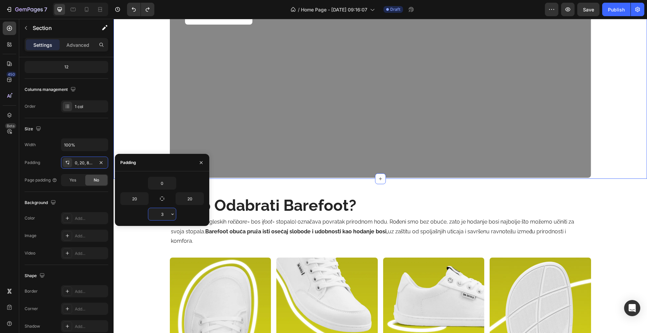
type input "32"
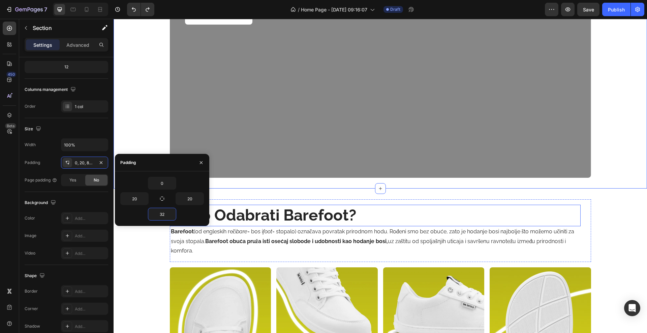
click at [280, 215] on h2 "zašto odabrati barefoot?" at bounding box center [375, 216] width 410 height 22
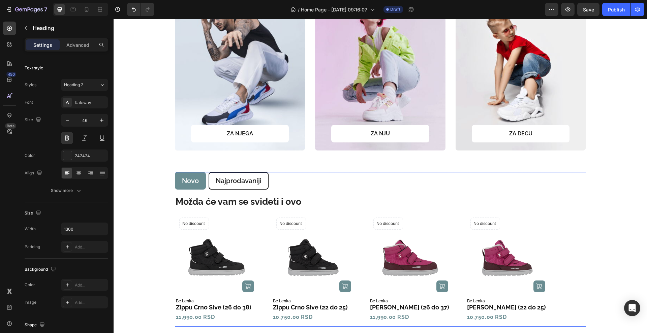
scroll to position [323, 0]
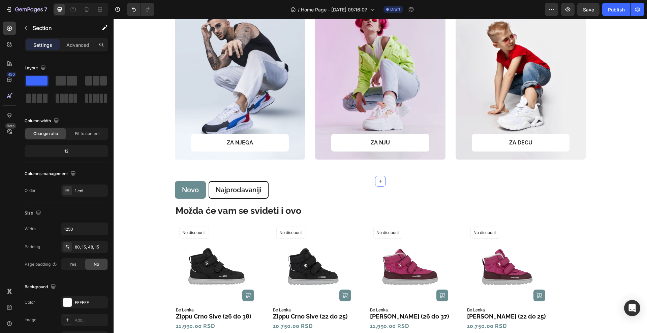
click at [259, 165] on div "STOPA Barefoot Kolekcije Text Block Row ZA NJEGA Text block Row Row Hero Banner…" at bounding box center [380, 71] width 421 height 222
click at [87, 251] on div "80, 15, 48, 15" at bounding box center [84, 247] width 47 height 12
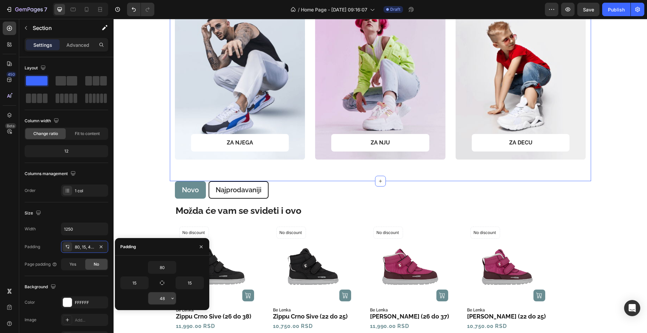
click at [165, 300] on input "48" at bounding box center [162, 299] width 28 height 12
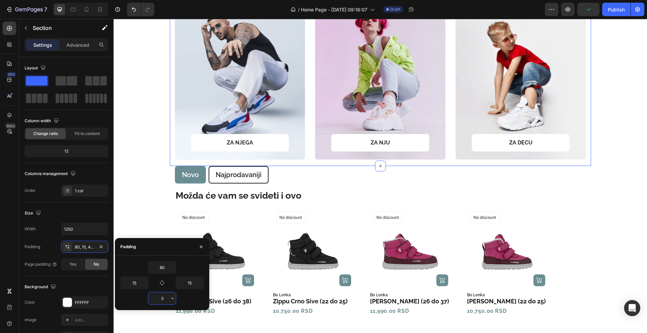
type input "32"
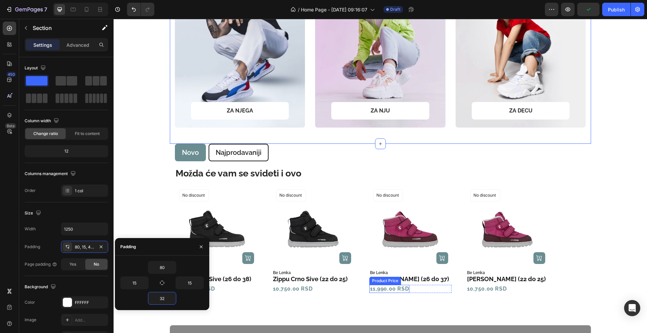
scroll to position [407, 0]
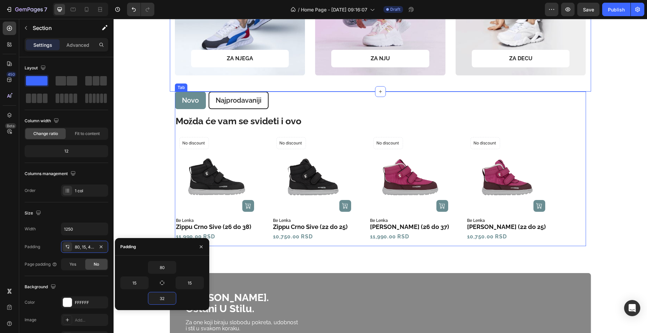
click at [325, 109] on div "Možda će vam se svideti i ovo Text Block Product Images (P) Cart Button No disc…" at bounding box center [380, 177] width 411 height 137
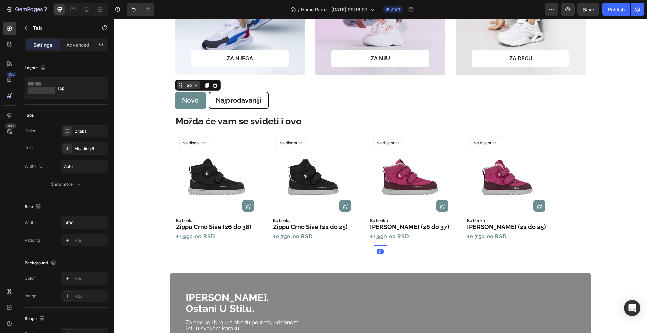
click at [193, 83] on icon at bounding box center [195, 85] width 5 height 5
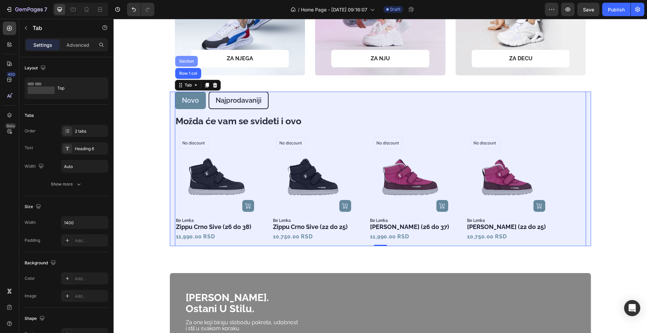
click at [184, 63] on div "Section" at bounding box center [186, 61] width 23 height 11
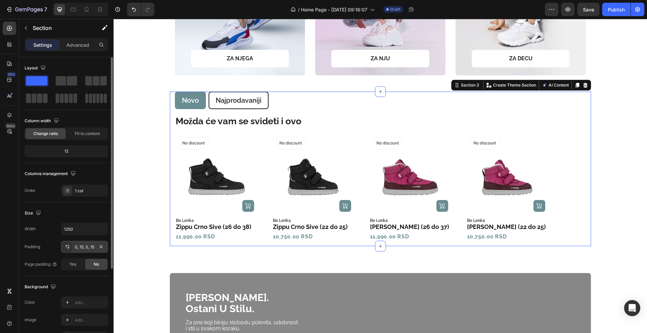
click at [80, 243] on div "0, 15, 0, 15" at bounding box center [84, 247] width 47 height 12
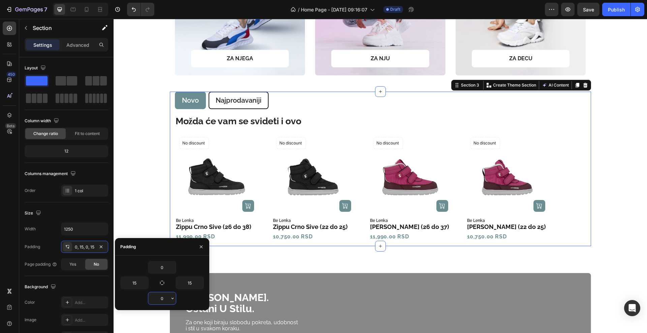
click at [165, 300] on input "0" at bounding box center [162, 299] width 28 height 12
type input "32"
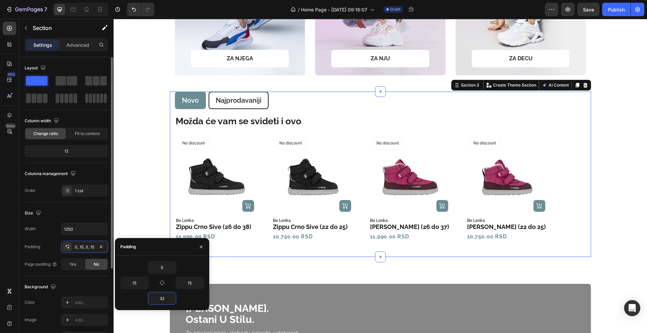
click at [69, 215] on div "Size" at bounding box center [67, 213] width 84 height 11
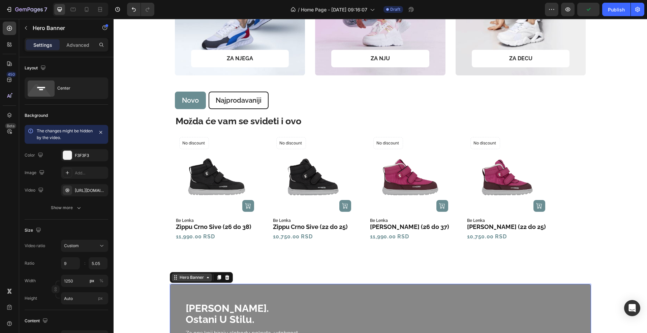
click at [192, 280] on div "Hero Banner" at bounding box center [191, 278] width 27 height 6
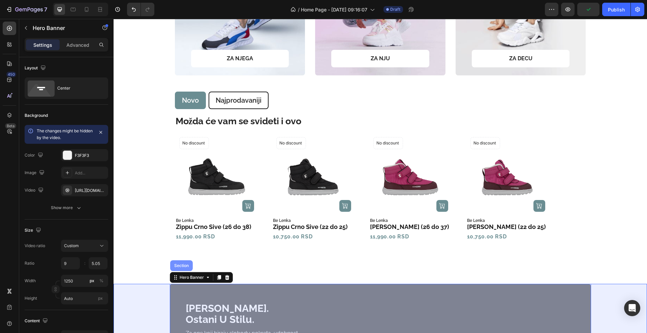
click at [183, 269] on div "Section" at bounding box center [181, 265] width 23 height 11
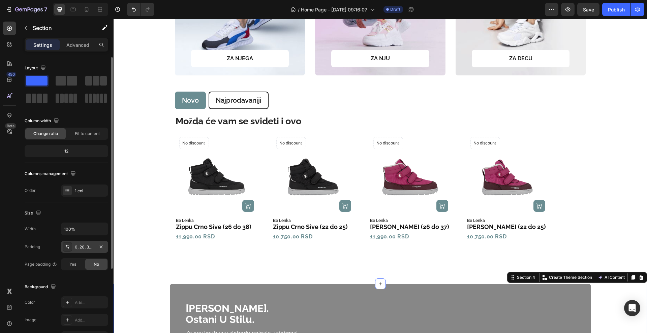
click at [84, 245] on div "0, 20, 32, 20" at bounding box center [85, 247] width 20 height 6
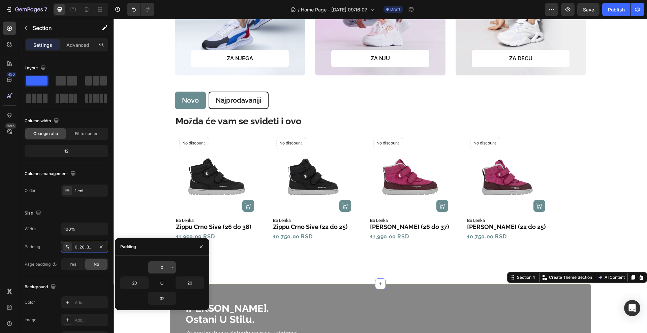
click at [166, 270] on input "0" at bounding box center [162, 268] width 28 height 12
type input "32"
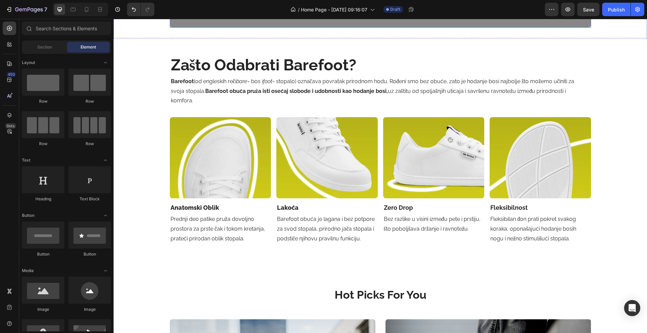
scroll to position [913, 0]
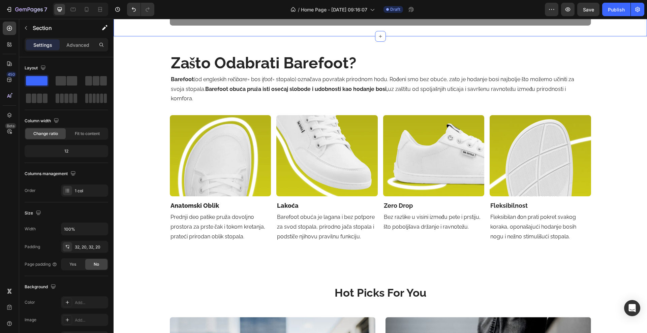
click at [86, 246] on div "32, 20, 32, 20" at bounding box center [85, 247] width 20 height 6
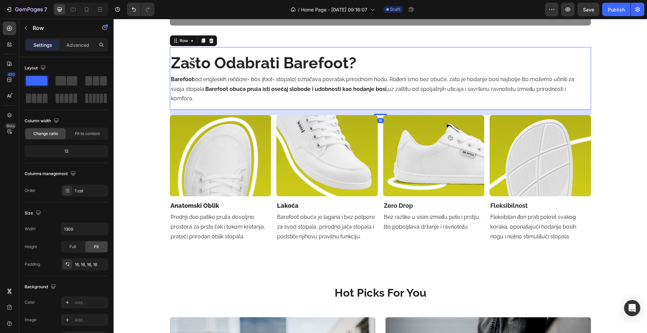
click at [369, 49] on div "zašto odabrati barefoot? Heading Barefoot (od engleskih reči bare = bos i foot …" at bounding box center [380, 78] width 421 height 63
click at [367, 45] on div "zašto odabrati barefoot? Heading Barefoot (od engleskih reči bare = bos i foot …" at bounding box center [380, 147] width 421 height 222
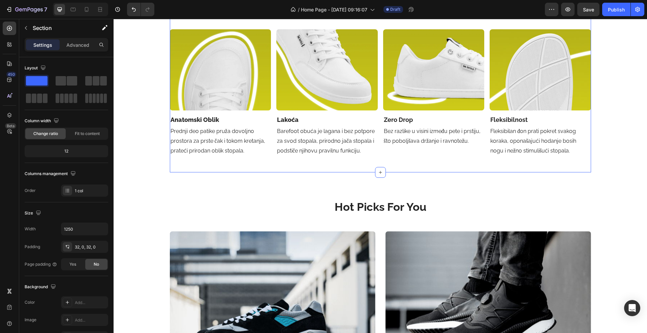
scroll to position [1039, 0]
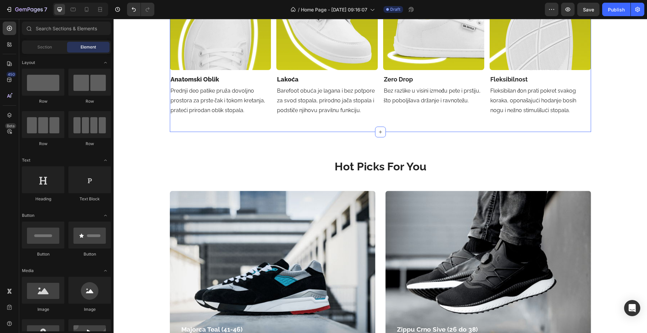
click at [302, 148] on div "zašto odabrati barefoot? Heading Barefoot (od engleskih reči bare = bos i foot …" at bounding box center [380, 164] width 533 height 2342
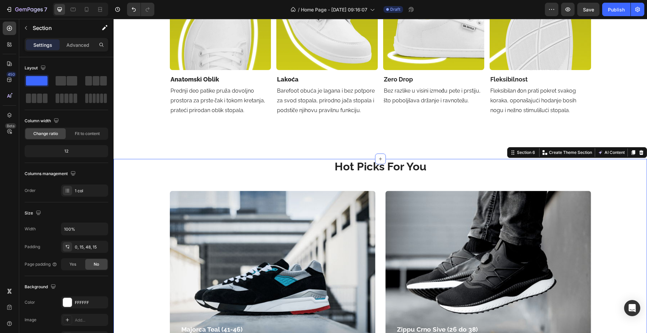
click at [157, 191] on div "Hot Picks For You Heading Row Majorca Teal (41-46) Product Title 15,990.00 RSD …" at bounding box center [380, 276] width 523 height 235
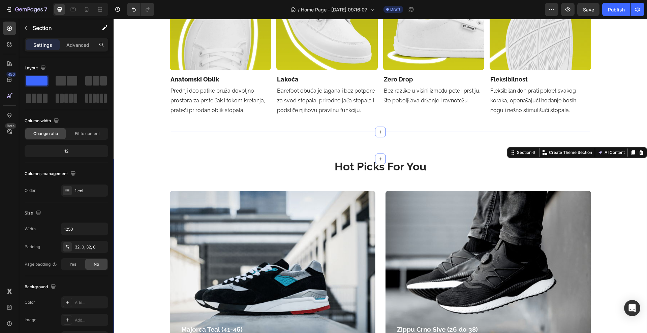
click at [175, 127] on div "zašto odabrati barefoot? Heading Barefoot (od engleskih reči bare = bos i foot …" at bounding box center [380, 21] width 421 height 222
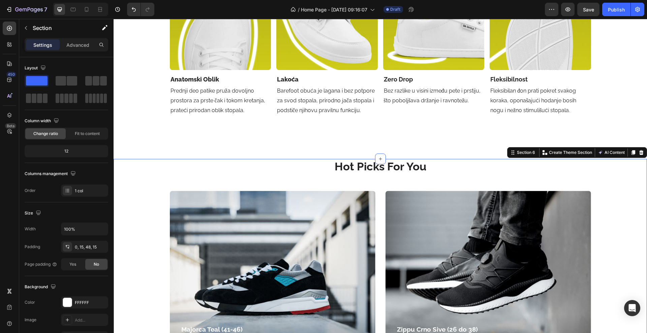
click at [168, 170] on div "Hot Picks For You Heading Row Majorca Teal (41-46) Product Title 15,990.00 RSD …" at bounding box center [380, 276] width 523 height 235
click at [91, 242] on div "0, 15, 48, 15" at bounding box center [84, 247] width 47 height 12
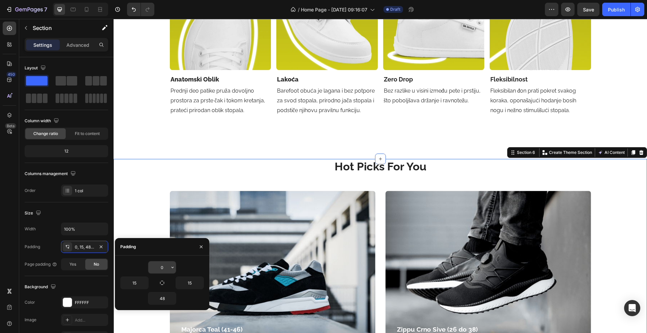
click at [166, 264] on input "0" at bounding box center [162, 268] width 28 height 12
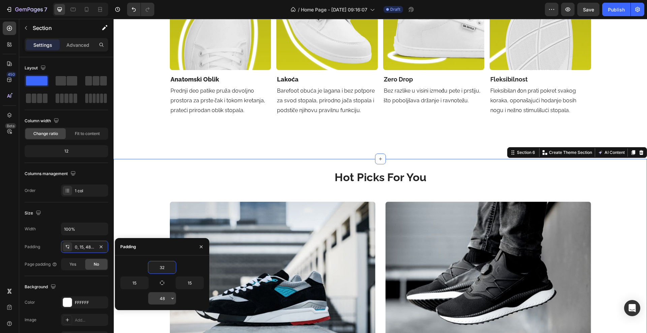
type input "32"
click at [162, 300] on input "48" at bounding box center [162, 299] width 28 height 12
click at [163, 301] on input "48" at bounding box center [162, 299] width 28 height 12
click at [164, 301] on input "48" at bounding box center [162, 299] width 28 height 12
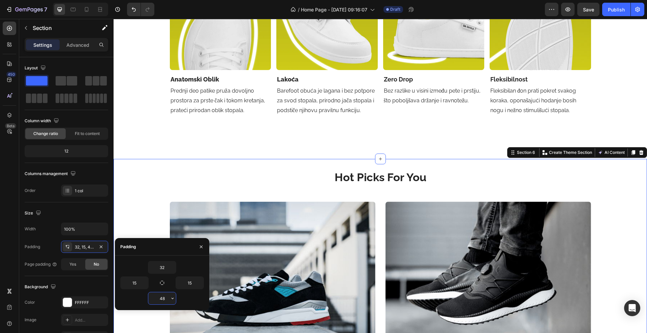
type input "4"
type input "32"
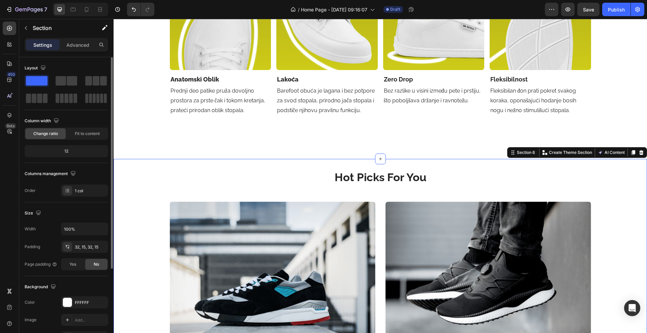
click at [45, 241] on div "Padding 32, 15, 32, 15" at bounding box center [67, 247] width 84 height 12
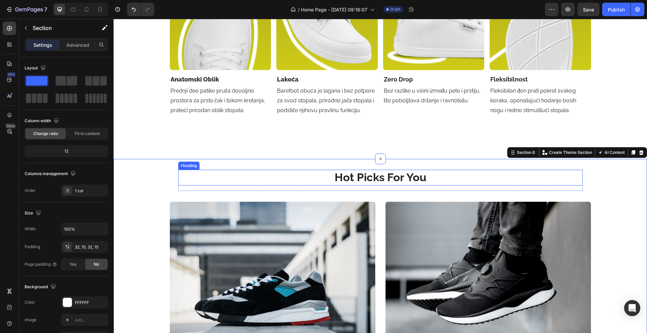
click at [326, 182] on p "Hot Picks For You" at bounding box center [380, 178] width 403 height 14
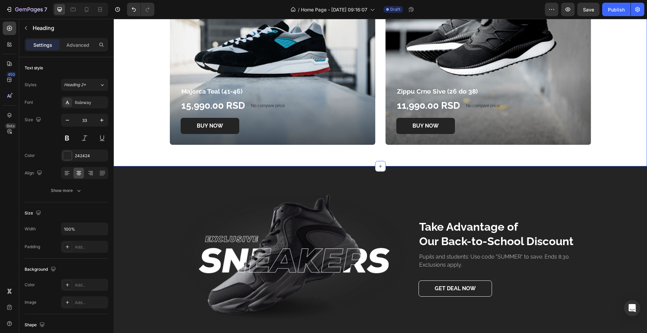
scroll to position [1334, 0]
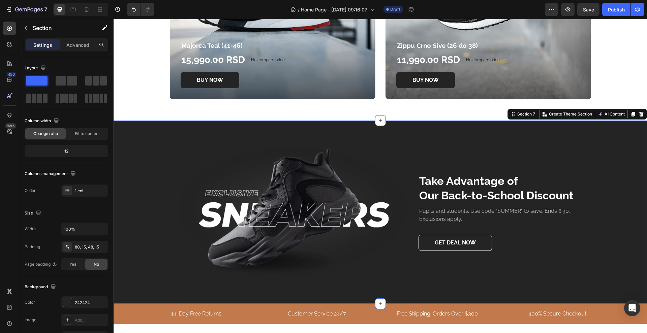
click at [156, 145] on div "Image Take Advantage of Our Back-to-School Discount Heading Pupils and students…" at bounding box center [380, 212] width 533 height 183
click at [84, 250] on div "80, 15, 48, 15" at bounding box center [84, 247] width 47 height 12
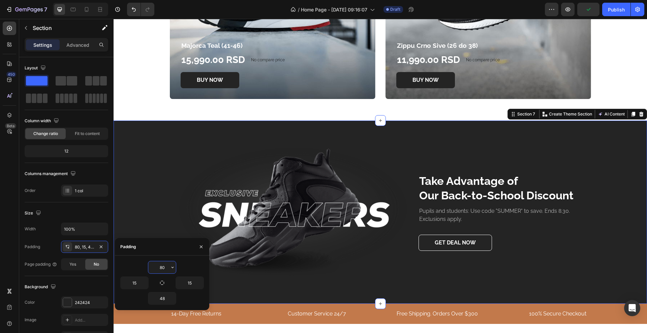
click at [166, 263] on input "80" at bounding box center [162, 268] width 28 height 12
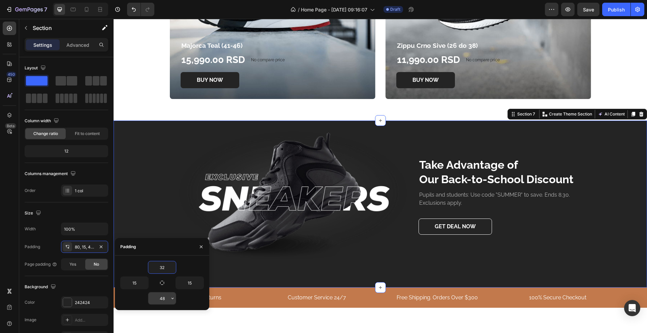
type input "32"
click at [164, 302] on input "48" at bounding box center [162, 299] width 28 height 12
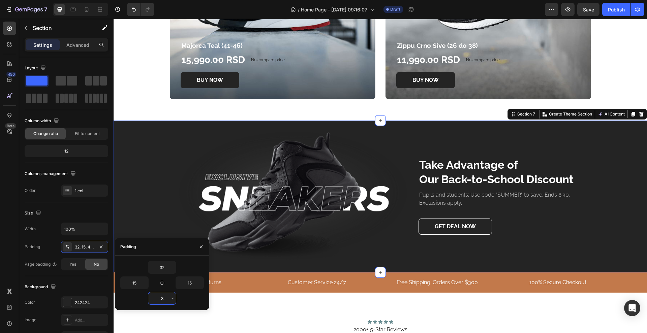
type input "32"
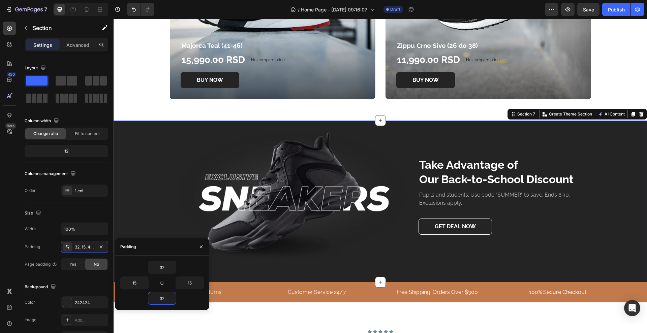
click at [339, 274] on div "Image Take Advantage of Our Back-to-School Discount Heading Pupils and students…" at bounding box center [380, 201] width 533 height 161
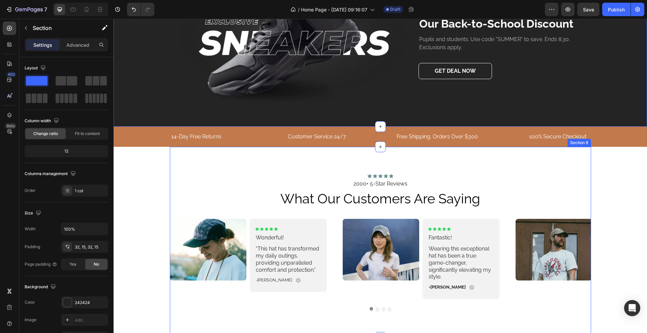
scroll to position [1503, 0]
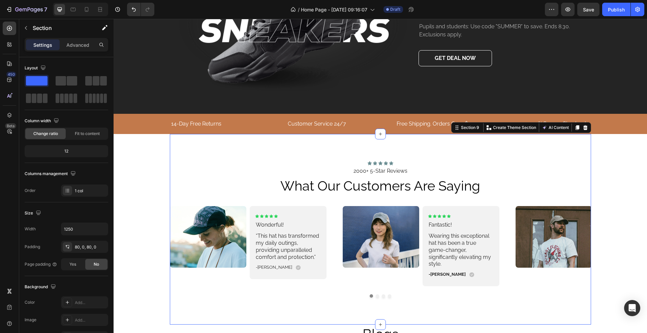
click at [288, 150] on div "Icon Icon Icon Icon Icon Icon List 2000+ 5-Star Reviews Text Block what our cus…" at bounding box center [380, 229] width 421 height 191
click at [82, 249] on div "80, 0, 80, 0" at bounding box center [85, 247] width 20 height 6
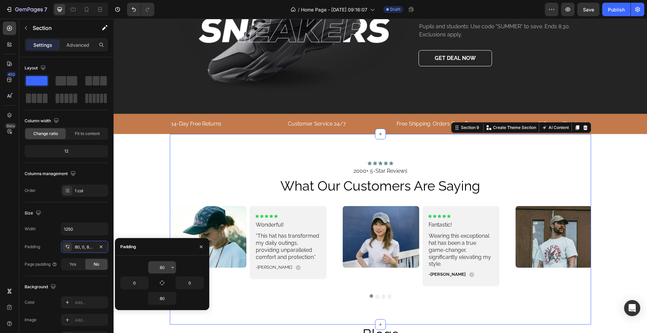
click at [164, 266] on input "80" at bounding box center [162, 268] width 28 height 12
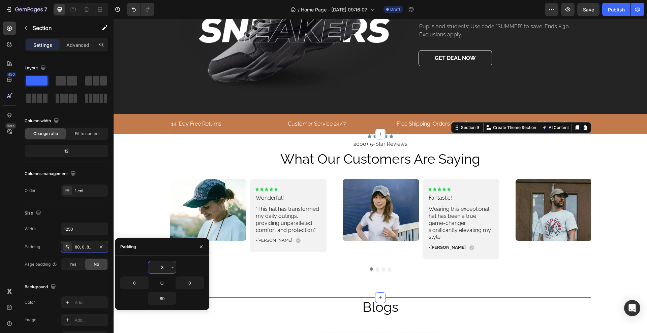
type input "32"
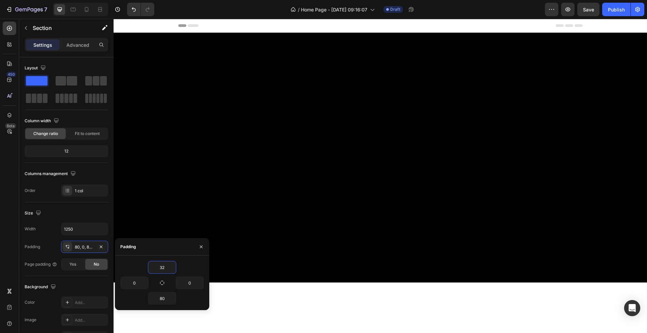
scroll to position [1503, 0]
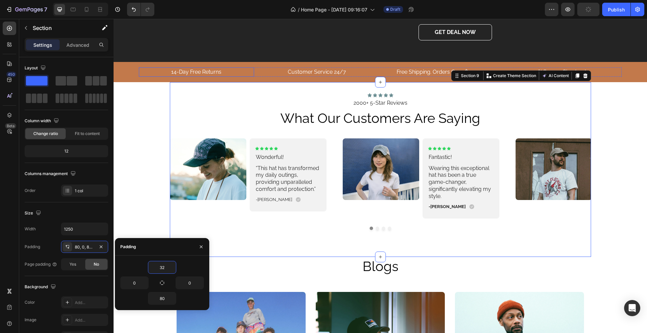
click at [237, 77] on div "14-Day Free Returns" at bounding box center [196, 71] width 115 height 9
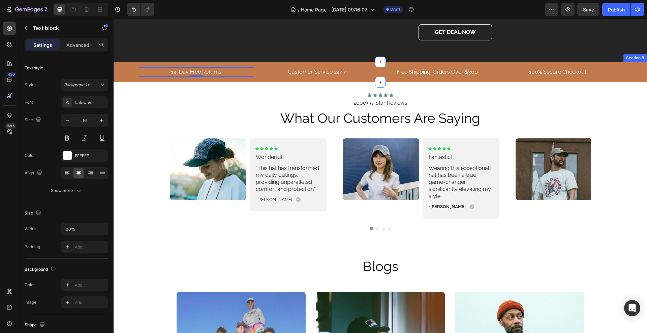
click at [133, 82] on div "14-Day Free Returns Text block 0 Customer Service 24/7 Text block Free Shipping…" at bounding box center [380, 72] width 533 height 20
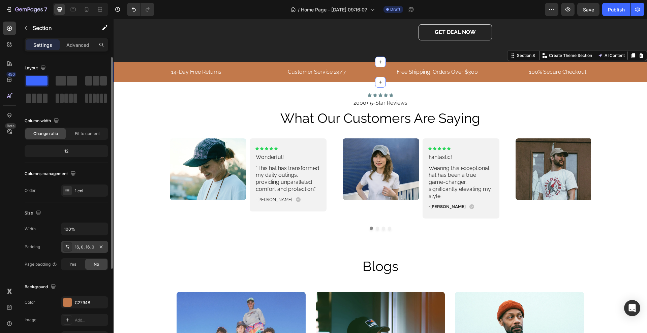
click at [80, 249] on div "16, 0, 16, 0" at bounding box center [85, 247] width 20 height 6
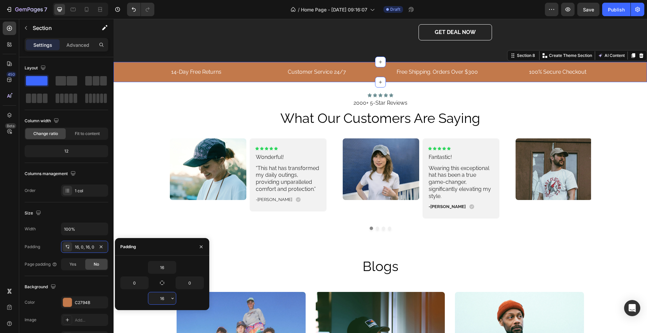
click at [166, 296] on input "16" at bounding box center [162, 299] width 28 height 12
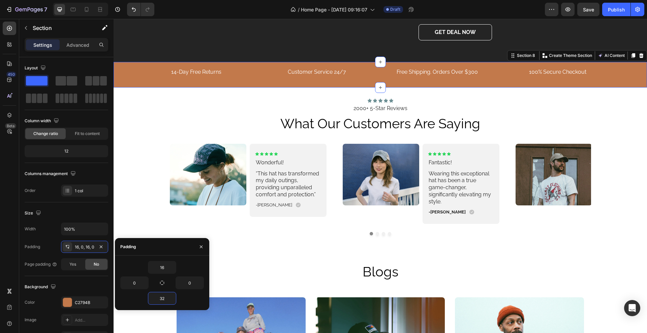
type input "3"
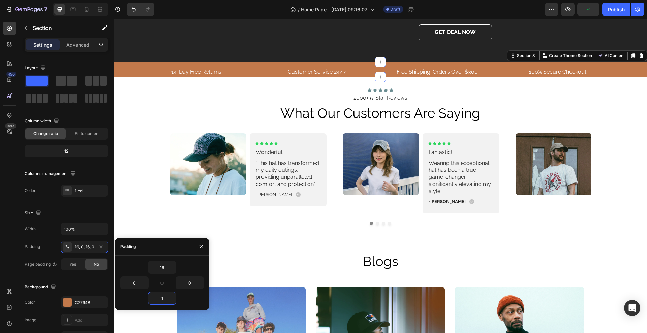
type input "16"
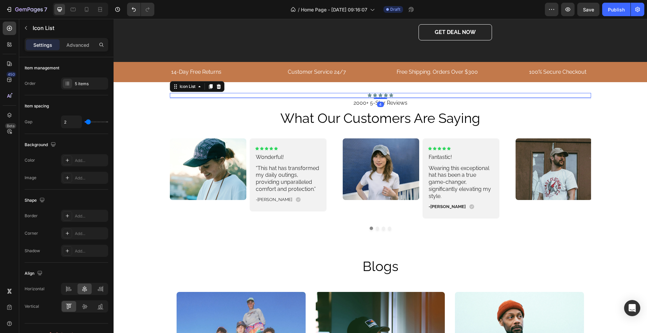
click at [193, 98] on div "Icon Icon Icon Icon Icon" at bounding box center [380, 95] width 421 height 5
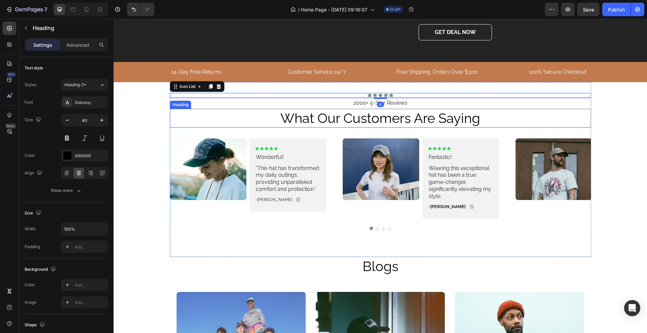
click at [178, 128] on h2 "what our customers are saying" at bounding box center [380, 118] width 421 height 19
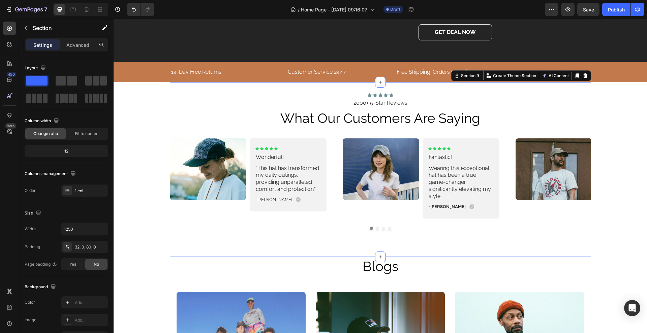
click at [257, 140] on div "Icon Icon Icon Icon Icon Icon List 2000+ 5-Star Reviews Text Block what our cus…" at bounding box center [380, 169] width 421 height 175
click at [86, 249] on div "32, 0, 80, 0" at bounding box center [85, 247] width 20 height 6
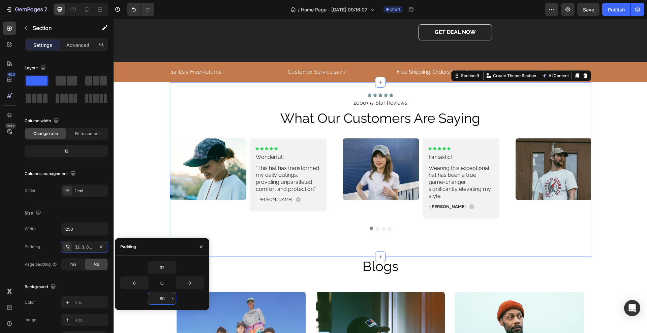
click at [166, 297] on input "80" at bounding box center [162, 299] width 28 height 12
click at [163, 266] on input "32" at bounding box center [162, 268] width 28 height 12
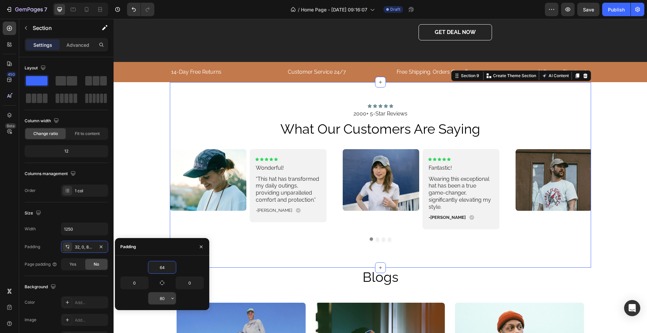
type input "64"
click at [167, 300] on input "80" at bounding box center [162, 299] width 28 height 12
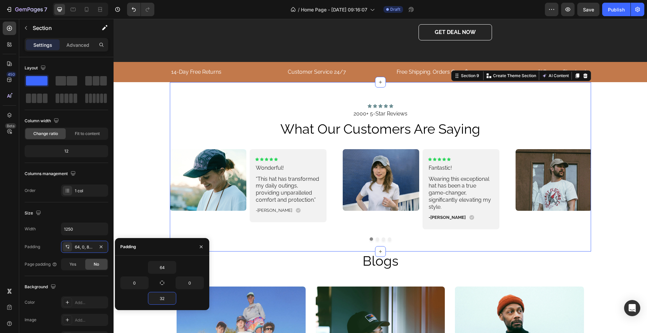
type input "32"
click at [326, 251] on div "Icon Icon Icon Icon Icon Icon List 2000+ 5-Star Reviews Text Block what our cus…" at bounding box center [380, 166] width 421 height 169
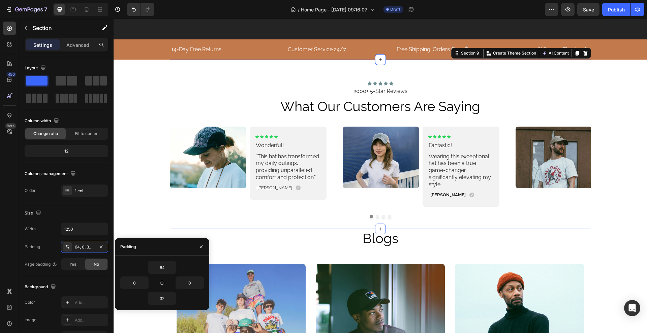
scroll to position [1629, 0]
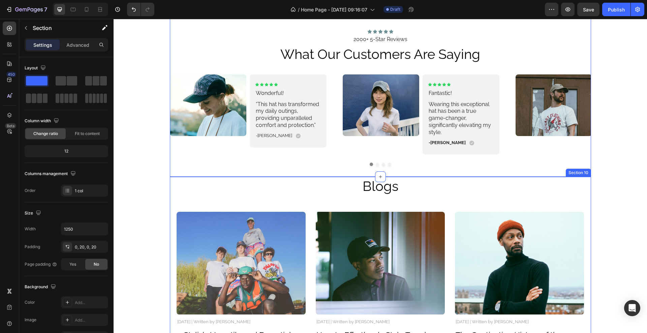
click at [253, 199] on div "Blogs Heading Image [DATE] | Written by [PERSON_NAME] Text Block 5 Stylish, Ver…" at bounding box center [381, 272] width 408 height 191
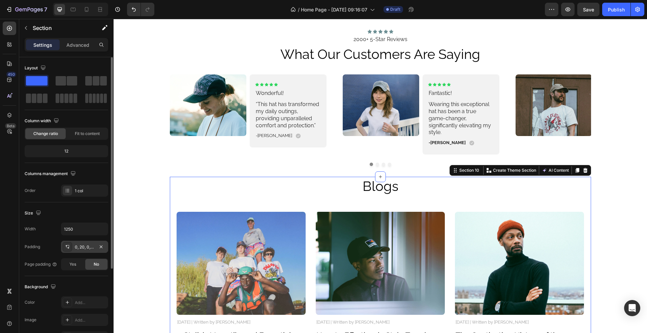
click at [87, 250] on div "0, 20, 0, 20" at bounding box center [85, 247] width 20 height 6
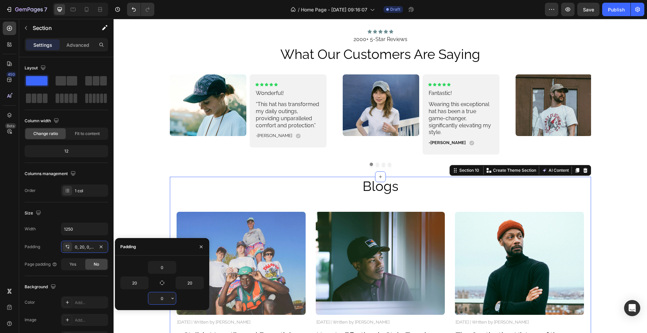
click at [167, 300] on input "0" at bounding box center [162, 299] width 28 height 12
type input "32"
click at [143, 300] on div "32" at bounding box center [162, 298] width 84 height 13
click at [165, 266] on input "0" at bounding box center [162, 268] width 28 height 12
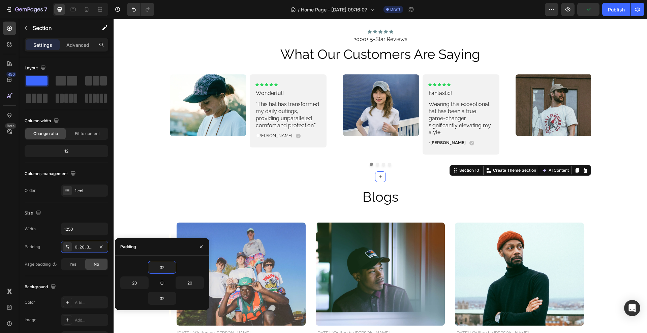
type input "32"
click at [143, 267] on div "32" at bounding box center [162, 267] width 84 height 13
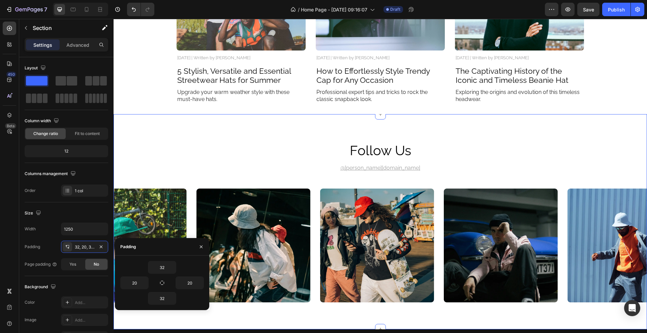
scroll to position [1924, 0]
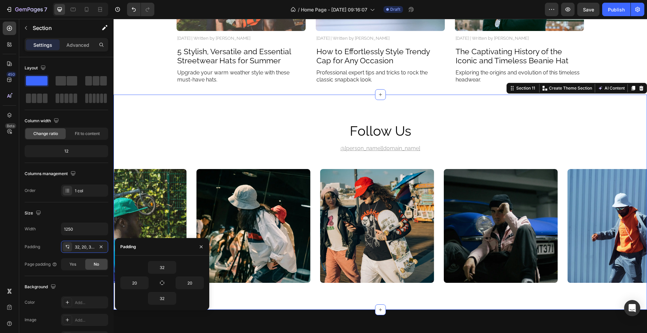
click at [292, 113] on div "follow us Heading @[PERSON_NAME][DOMAIN_NAME] Text Block Image Image Image Imag…" at bounding box center [380, 202] width 533 height 215
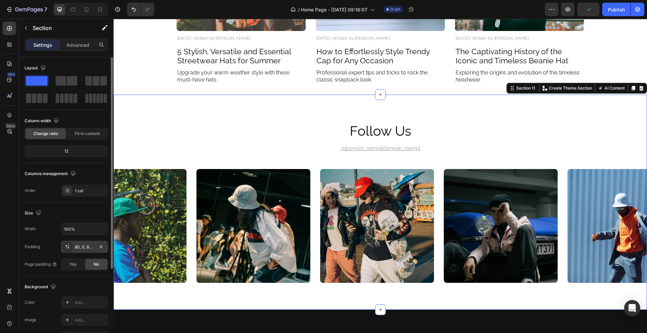
click at [85, 252] on div "80, 0, 80, 0" at bounding box center [84, 247] width 47 height 12
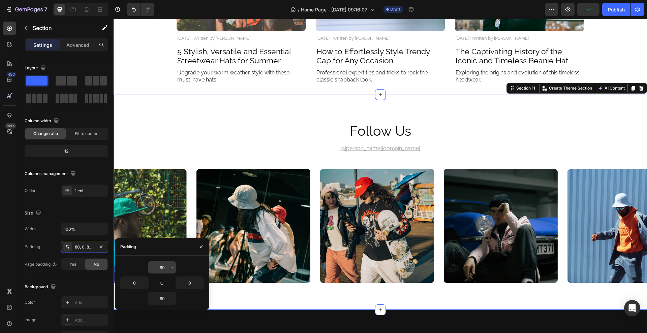
click at [164, 267] on input "80" at bounding box center [162, 268] width 28 height 12
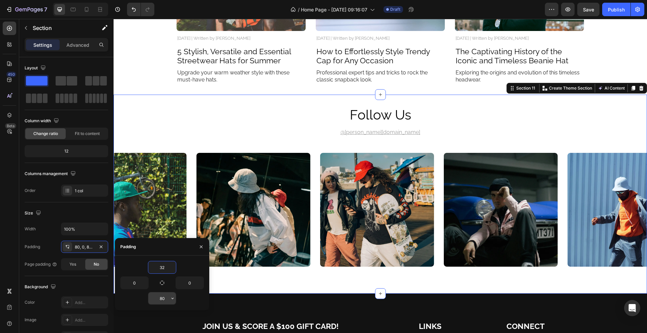
type input "32"
click at [166, 299] on input "80" at bounding box center [162, 299] width 28 height 12
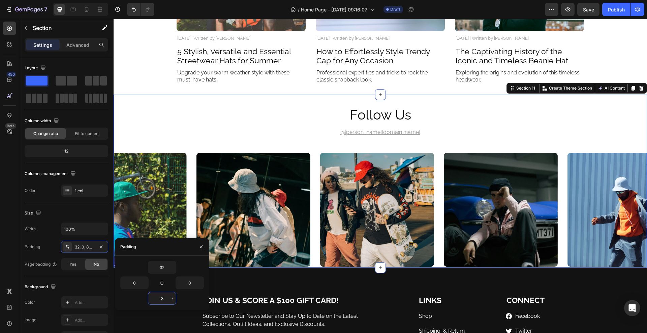
type input "32"
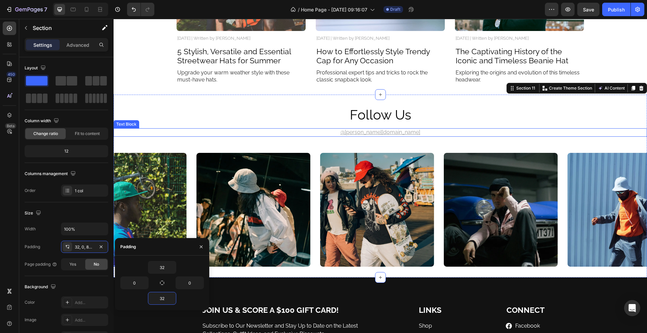
click at [293, 131] on p "@[PERSON_NAME][DOMAIN_NAME]" at bounding box center [380, 132] width 532 height 7
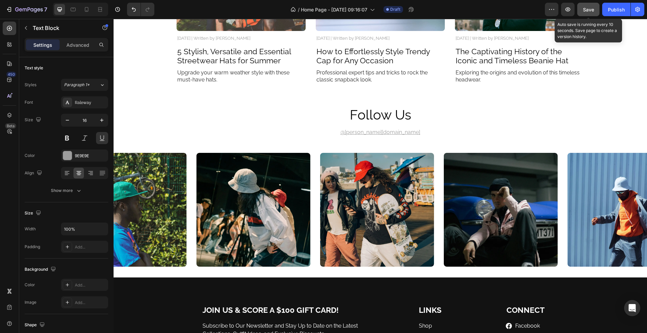
click at [577, 7] on button "Save" at bounding box center [588, 9] width 22 height 13
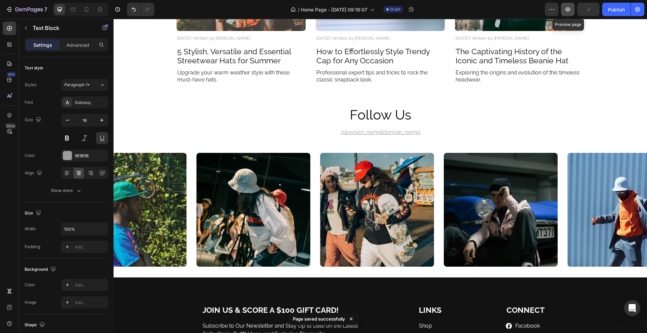
click at [567, 8] on icon "button" at bounding box center [568, 9] width 2 height 2
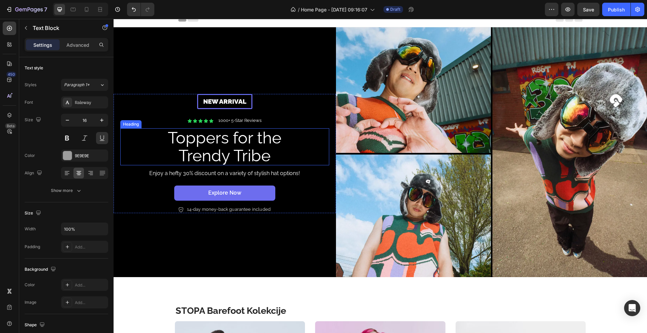
scroll to position [0, 0]
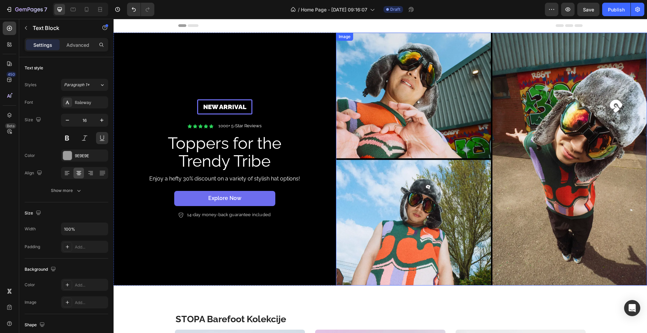
click at [398, 93] on img at bounding box center [491, 159] width 311 height 253
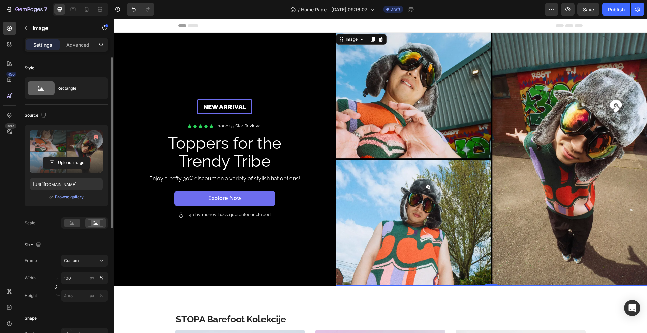
click at [61, 146] on label at bounding box center [66, 151] width 73 height 42
click at [61, 157] on input "file" at bounding box center [66, 162] width 47 height 11
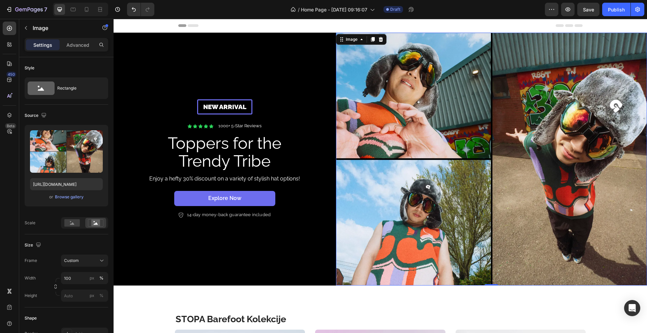
click at [390, 206] on img at bounding box center [491, 159] width 311 height 253
click at [58, 180] on input "[URL][DOMAIN_NAME]" at bounding box center [66, 184] width 73 height 12
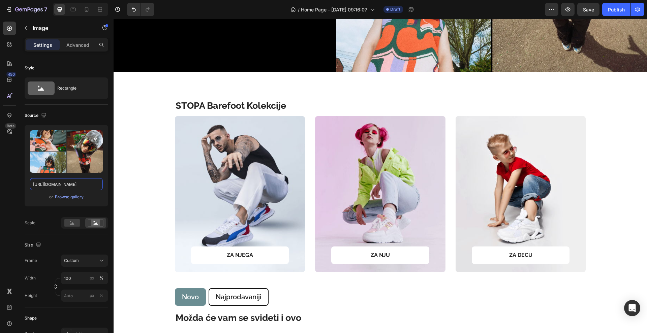
scroll to position [379, 0]
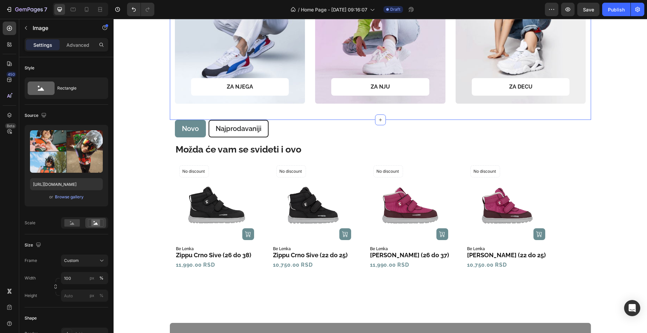
click at [308, 109] on div "[PERSON_NAME] Barefoot Kolekcije Text Block Row ZA NJEGA Text block Row Row Her…" at bounding box center [380, 12] width 421 height 216
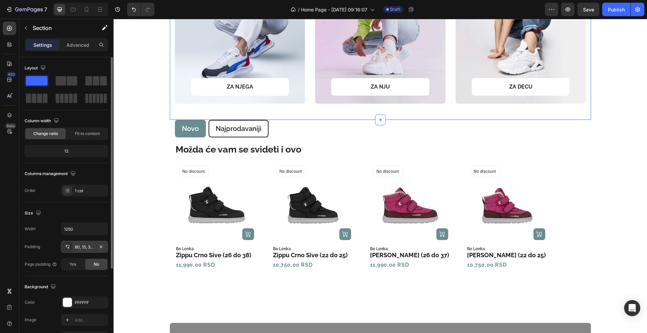
click at [88, 250] on div "80, 15, 32, 15" at bounding box center [85, 247] width 20 height 6
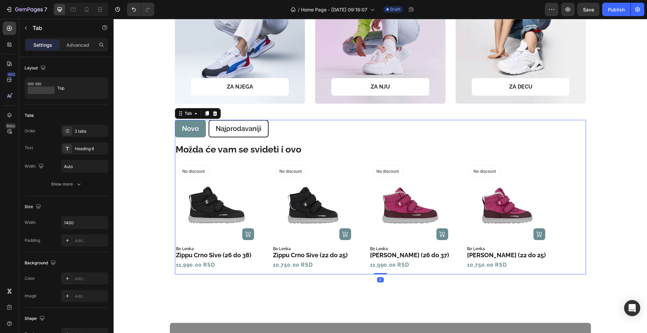
click at [333, 137] on div "Možda će vam se svideti i ovo Text Block Product Images (P) Cart Button No disc…" at bounding box center [380, 205] width 411 height 137
click at [193, 114] on icon at bounding box center [195, 113] width 5 height 5
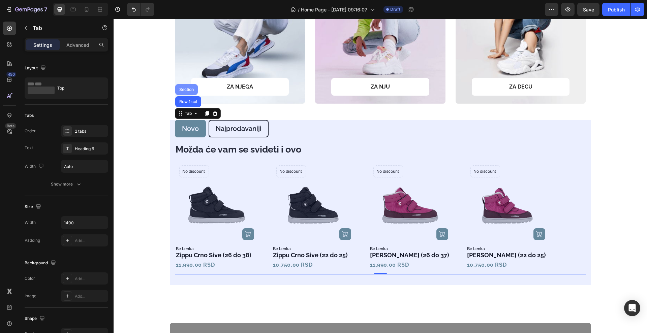
click at [179, 90] on div "Section" at bounding box center [186, 90] width 17 height 4
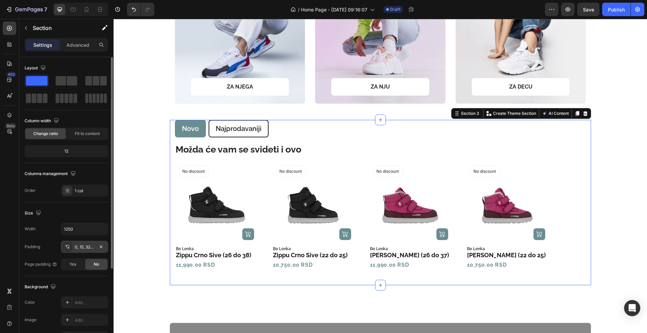
click at [86, 243] on div "0, 15, 32, 15" at bounding box center [84, 247] width 47 height 12
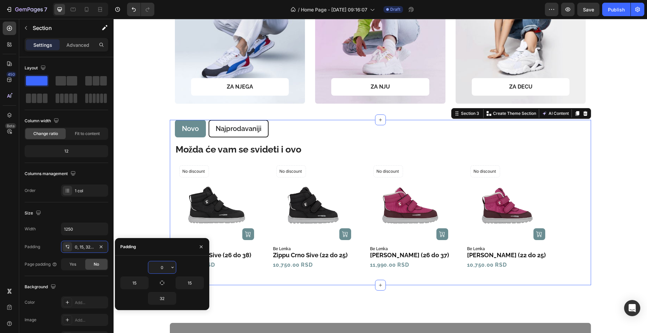
click at [167, 267] on input "0" at bounding box center [162, 268] width 28 height 12
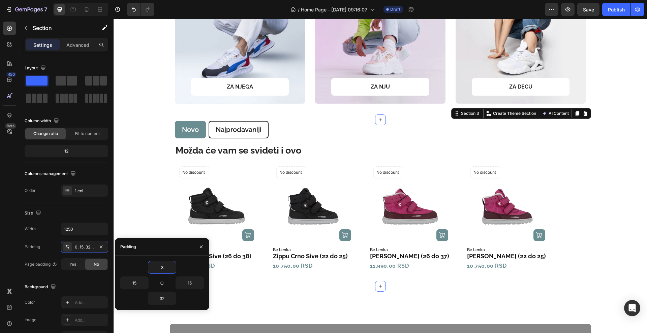
type input "32"
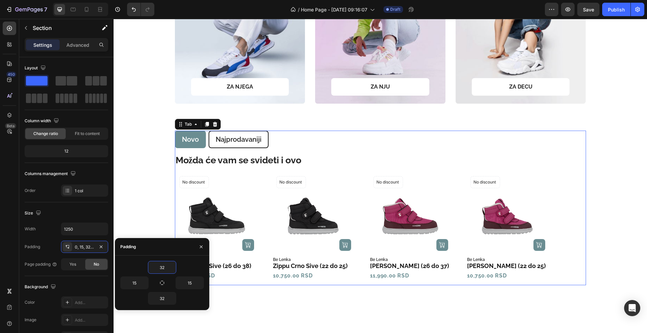
click at [289, 135] on ul "[GEOGRAPHIC_DATA]" at bounding box center [380, 140] width 411 height 18
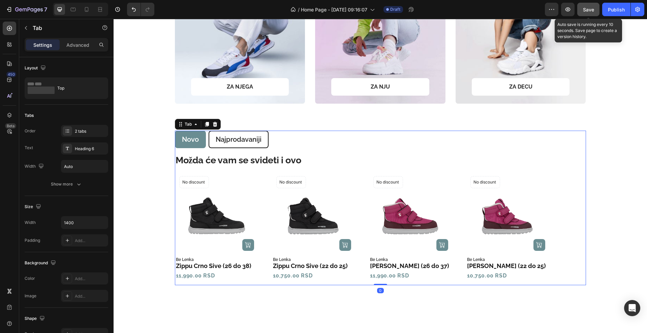
click at [594, 6] on button "Save" at bounding box center [588, 9] width 22 height 13
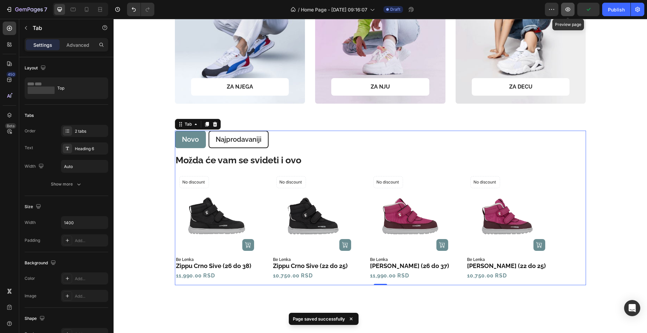
click at [564, 13] on button "button" at bounding box center [567, 9] width 13 height 13
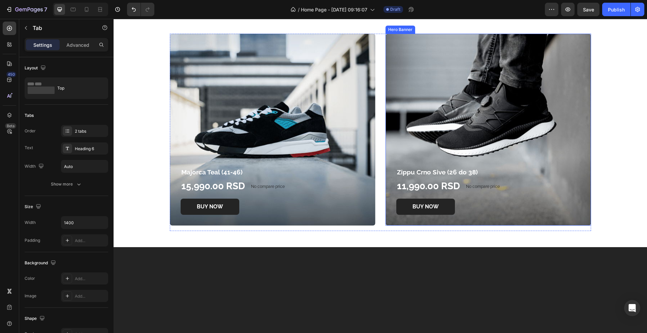
scroll to position [1011, 0]
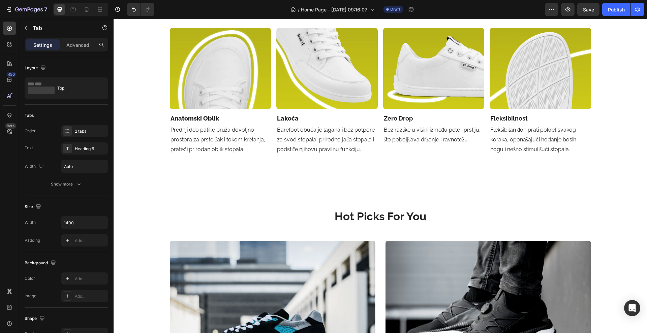
click at [371, 184] on div "zašto odabrati barefoot? Heading Barefoot (od engleskih reči bare = bos i foot …" at bounding box center [380, 174] width 533 height 2304
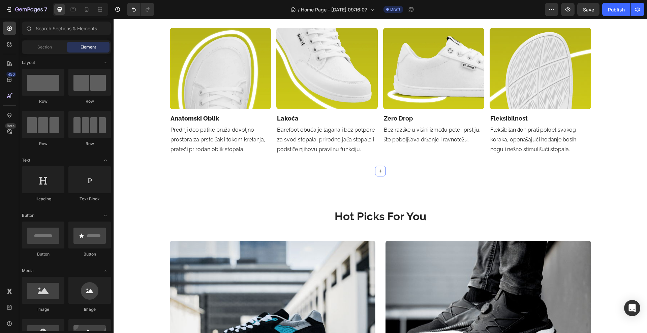
click at [365, 170] on div "zašto odabrati barefoot? Heading Barefoot (od engleskih reči bare = bos i foot …" at bounding box center [380, 60] width 421 height 222
click at [347, 184] on div "zašto odabrati barefoot? Heading Barefoot (od engleskih reči bare = bos i foot …" at bounding box center [380, 174] width 533 height 2304
click at [346, 194] on div "zašto odabrati barefoot? Heading Barefoot (od engleskih reči bare = bos i foot …" at bounding box center [380, 174] width 533 height 2304
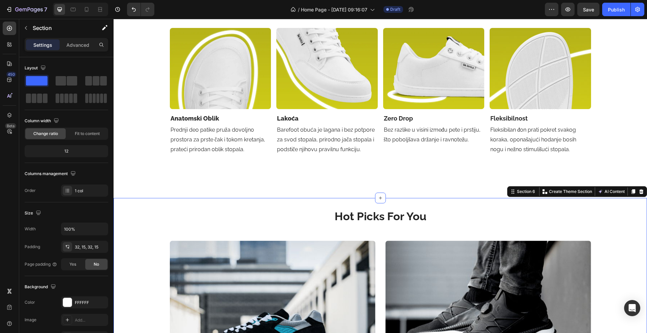
click at [327, 206] on div "Hot Picks For You Heading Row Majorca Teal (41-46) Product Title 15,990.00 RSD …" at bounding box center [380, 326] width 533 height 256
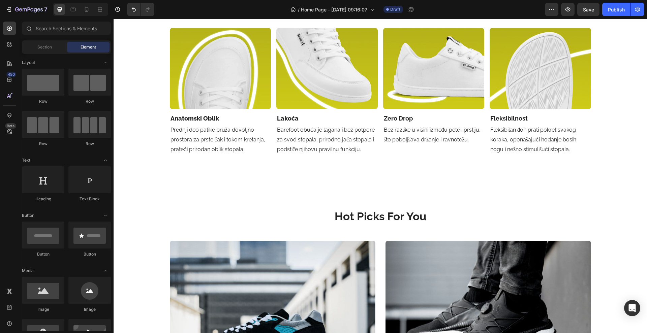
click at [334, 185] on div "zašto odabrati barefoot? Heading Barefoot (od engleskih reči bare = bos i foot …" at bounding box center [380, 174] width 533 height 2304
click at [334, 175] on div "zašto odabrati barefoot? Heading Barefoot (od engleskih reči bare = bos i foot …" at bounding box center [380, 174] width 533 height 2304
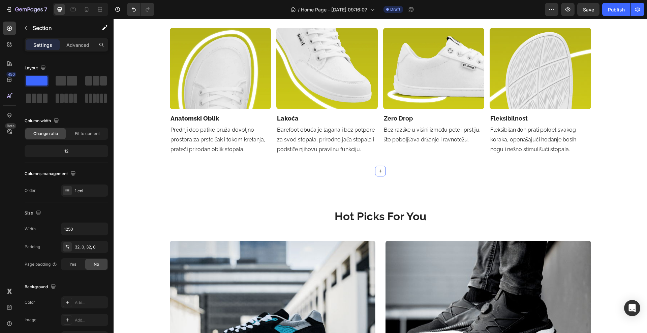
click at [334, 168] on div "zašto odabrati barefoot? Heading Barefoot (od engleskih reči bare = bos i foot …" at bounding box center [380, 60] width 421 height 222
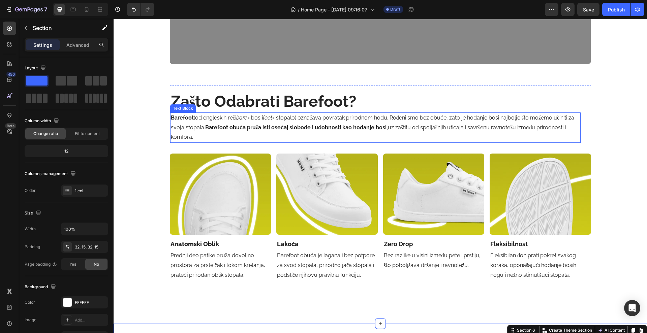
scroll to position [885, 0]
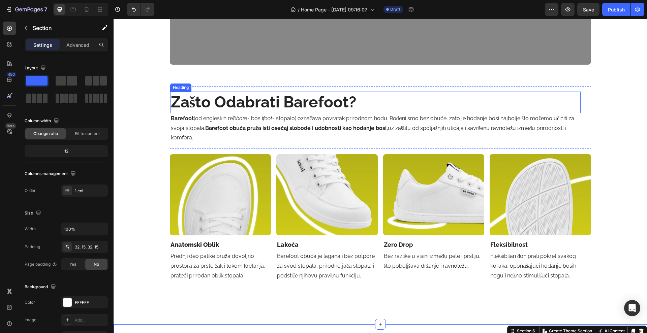
click at [229, 100] on h2 "zašto odabrati barefoot?" at bounding box center [375, 103] width 410 height 22
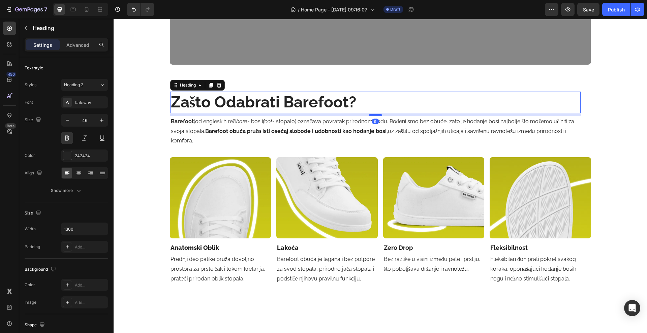
click at [372, 115] on div at bounding box center [375, 115] width 13 height 2
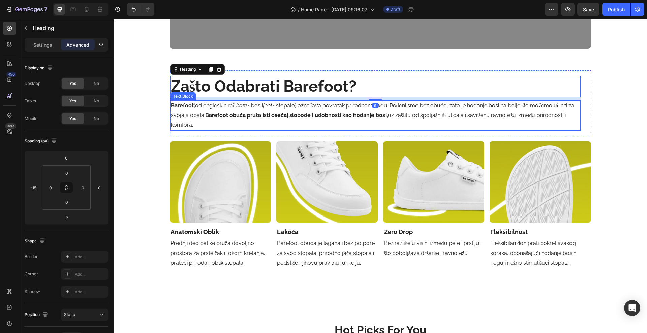
scroll to position [901, 0]
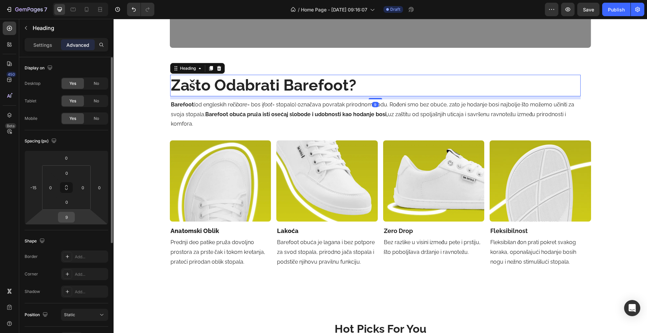
click at [73, 216] on div "9" at bounding box center [66, 217] width 17 height 11
click at [72, 216] on input "9" at bounding box center [66, 217] width 13 height 10
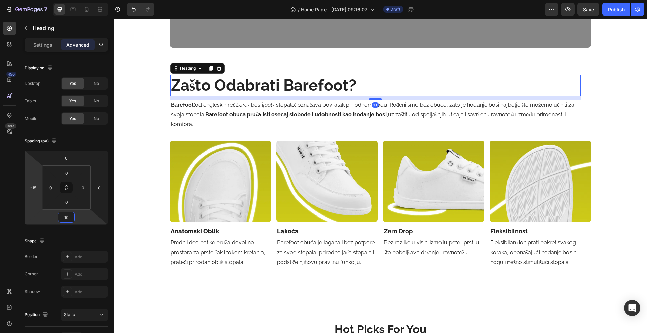
type input "10"
click at [7, 191] on div "450 Beta" at bounding box center [9, 153] width 13 height 263
click at [450, 92] on h2 "zašto odabrati barefoot?" at bounding box center [375, 86] width 410 height 22
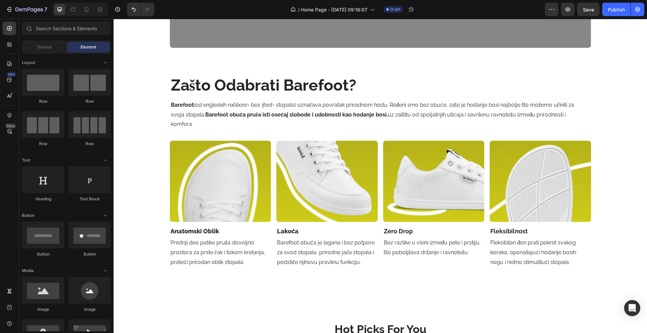
click at [614, 140] on div "[PERSON_NAME]. ostani u stilu. Heading Za one [PERSON_NAME] slobodu pokreta, ud…" at bounding box center [380, 285] width 533 height 2308
click at [230, 89] on p "zašto odabrati barefoot?" at bounding box center [375, 85] width 409 height 20
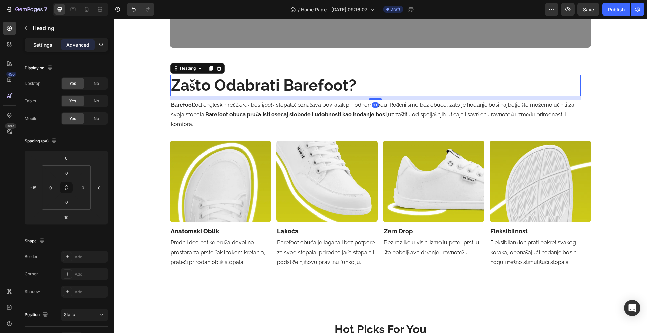
click at [47, 47] on p "Settings" at bounding box center [42, 44] width 19 height 7
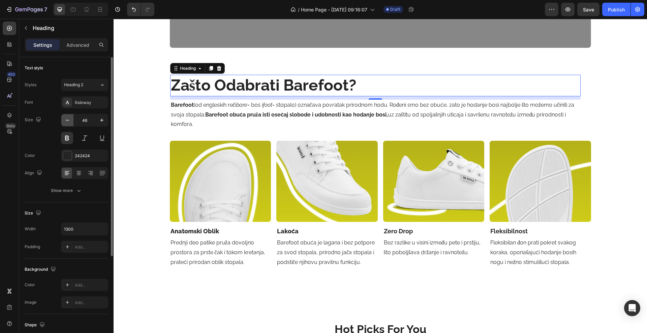
click at [69, 121] on icon "button" at bounding box center [67, 120] width 7 height 7
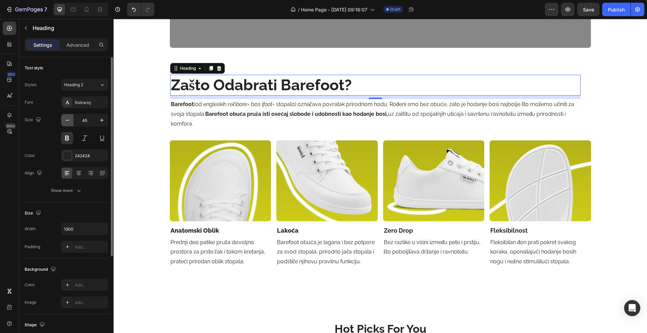
click at [69, 121] on icon "button" at bounding box center [67, 120] width 7 height 7
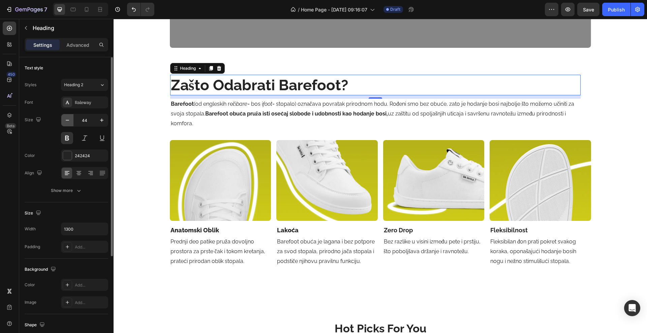
click at [69, 121] on icon "button" at bounding box center [67, 120] width 7 height 7
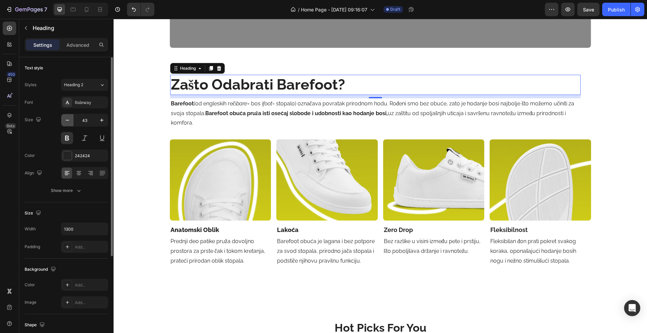
click at [69, 121] on icon "button" at bounding box center [67, 120] width 7 height 7
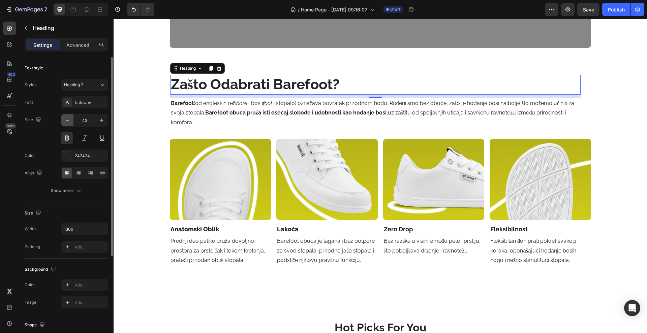
click at [69, 121] on icon "button" at bounding box center [67, 120] width 7 height 7
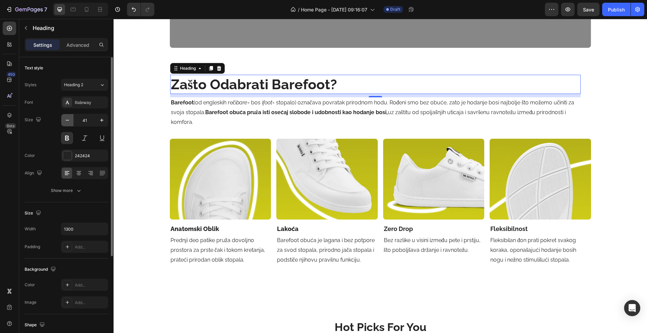
click at [69, 121] on icon "button" at bounding box center [67, 120] width 7 height 7
type input "40"
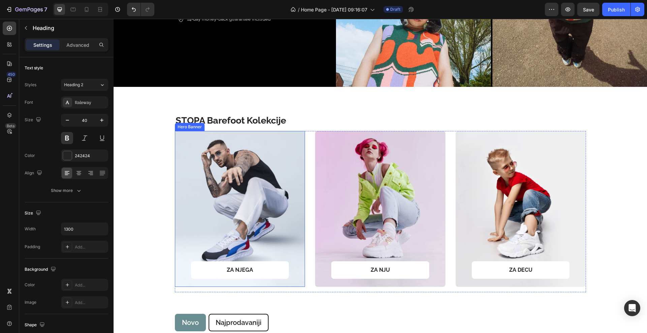
scroll to position [211, 0]
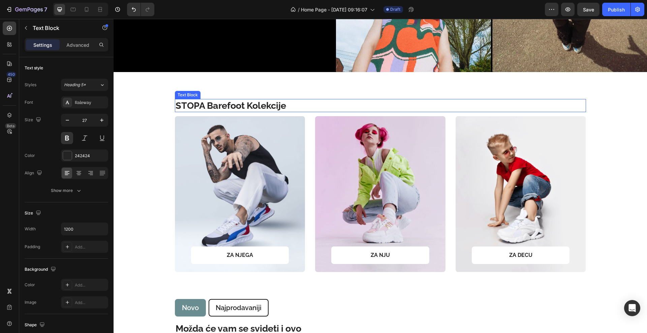
click at [296, 108] on p "STOPA Barefoot Kolekcije" at bounding box center [377, 106] width 403 height 12
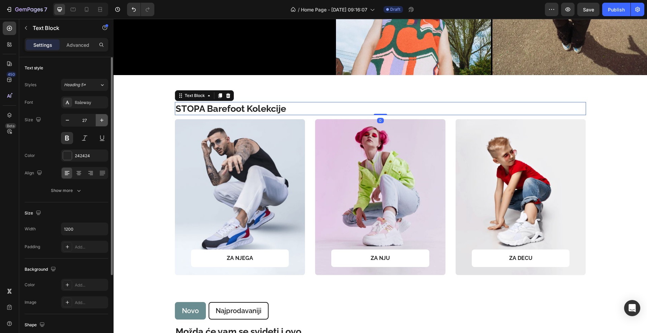
click at [106, 122] on button "button" at bounding box center [102, 120] width 12 height 12
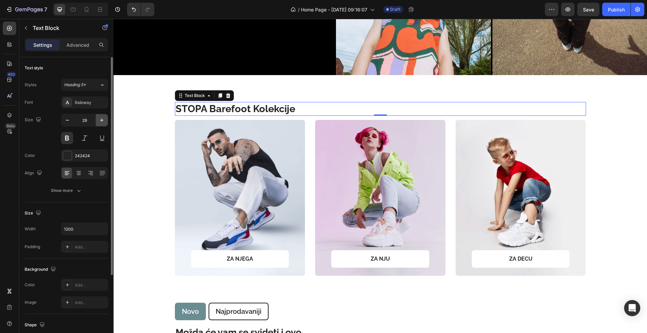
click at [106, 121] on button "button" at bounding box center [102, 120] width 12 height 12
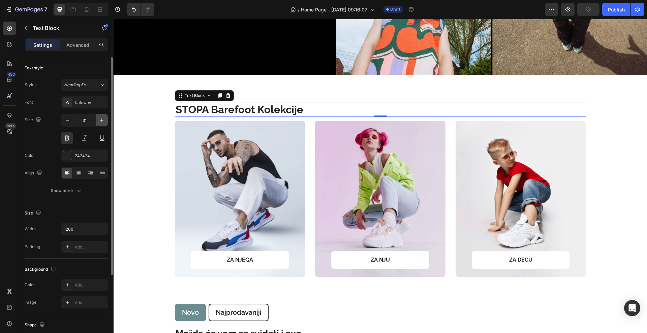
click at [106, 121] on button "button" at bounding box center [102, 120] width 12 height 12
click at [92, 86] on div "Heading 5*" at bounding box center [81, 85] width 35 height 6
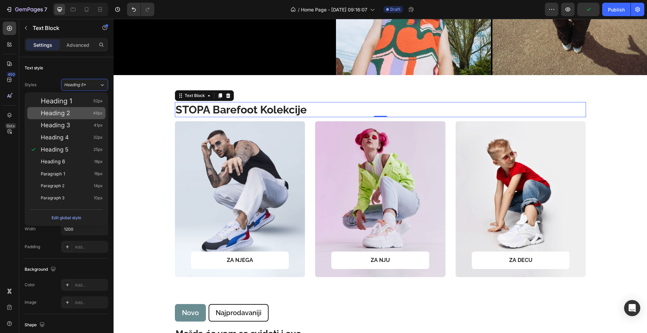
click at [88, 112] on div "Heading 2 46px" at bounding box center [72, 113] width 62 height 7
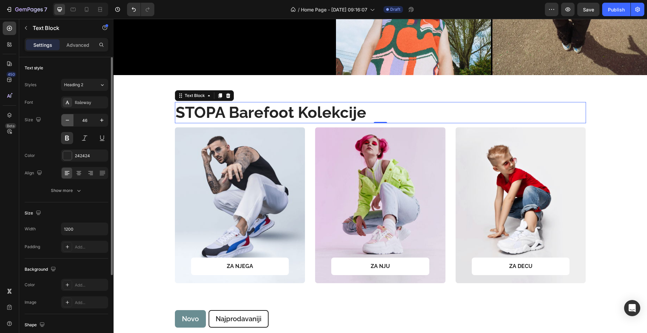
click at [69, 122] on icon "button" at bounding box center [67, 120] width 7 height 7
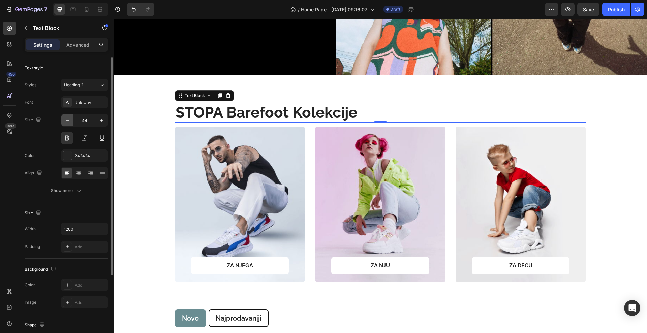
click at [69, 122] on icon "button" at bounding box center [67, 120] width 7 height 7
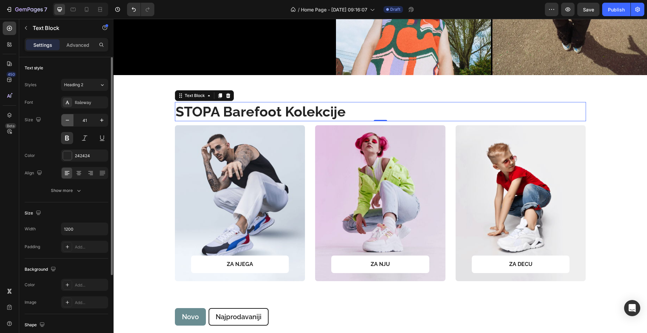
click at [69, 122] on icon "button" at bounding box center [67, 120] width 7 height 7
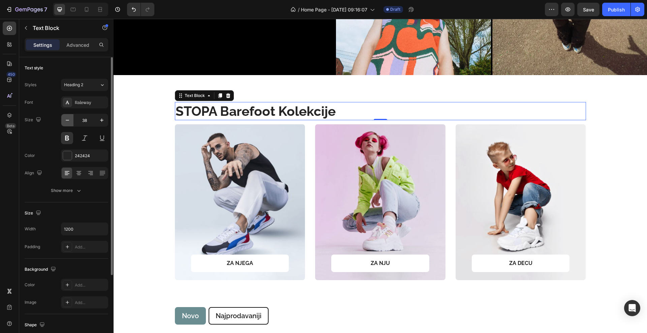
click at [69, 122] on icon "button" at bounding box center [67, 120] width 7 height 7
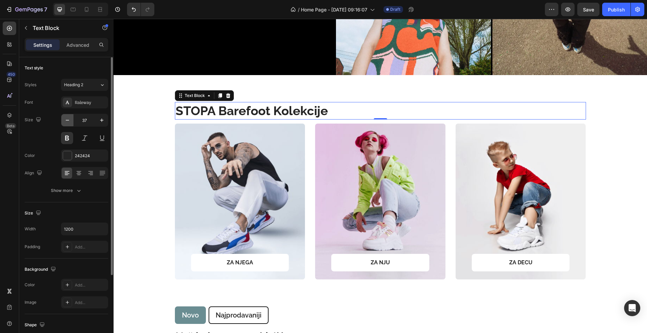
click at [69, 122] on icon "button" at bounding box center [67, 120] width 7 height 7
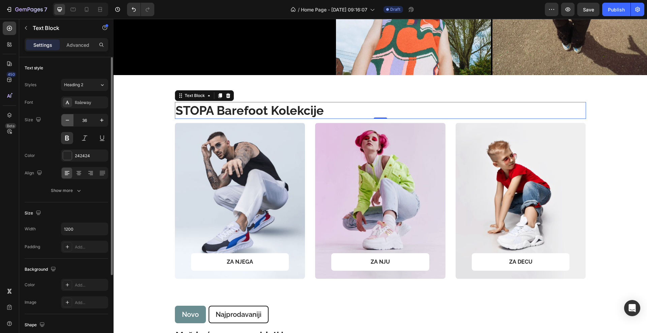
click at [69, 122] on icon "button" at bounding box center [67, 120] width 7 height 7
click at [67, 121] on icon "button" at bounding box center [67, 120] width 7 height 7
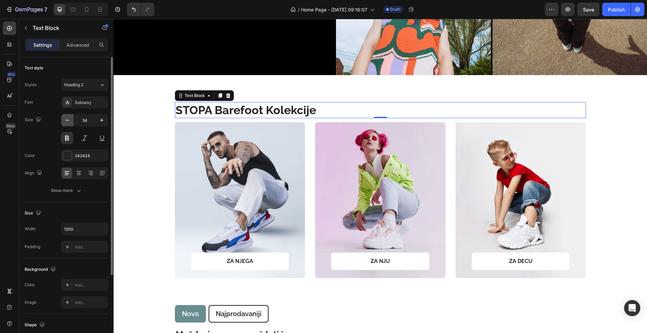
click at [69, 120] on icon "button" at bounding box center [67, 120] width 7 height 7
type input "32"
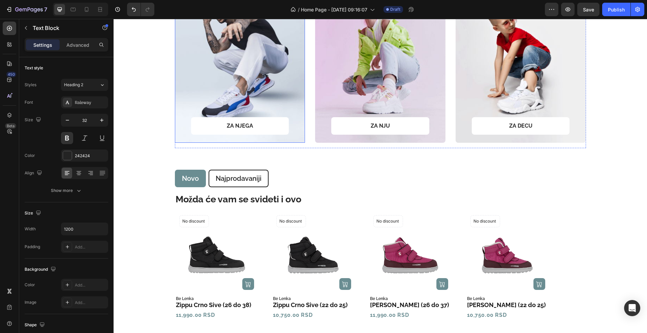
scroll to position [379, 0]
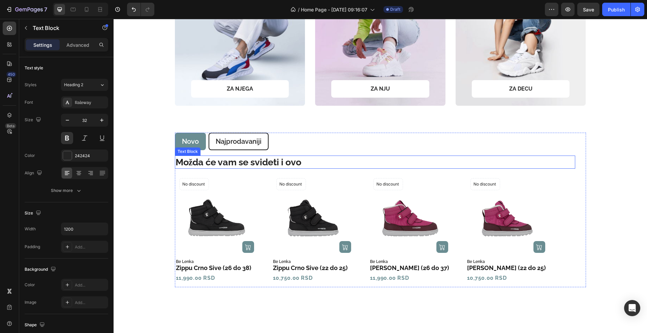
click at [264, 161] on p "Možda će vam se svideti i ovo" at bounding box center [375, 162] width 399 height 12
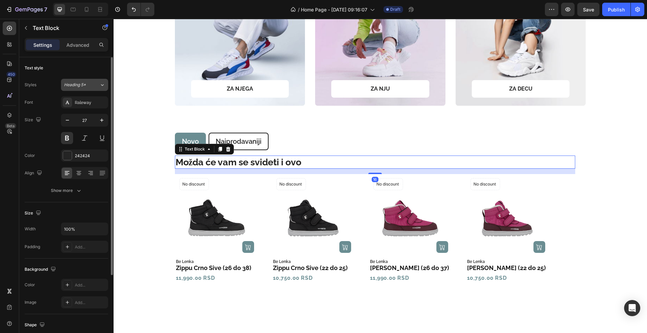
click at [89, 79] on button "Heading 5*" at bounding box center [84, 85] width 47 height 12
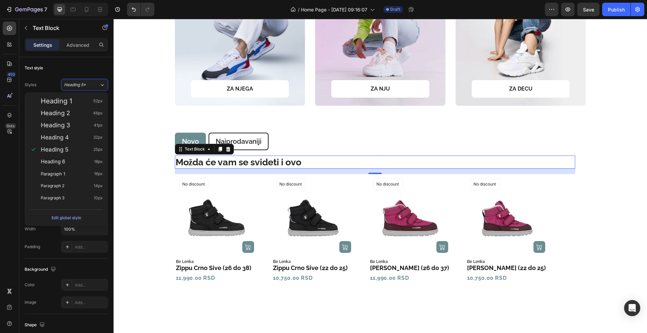
click at [10, 153] on div "450 Beta" at bounding box center [9, 153] width 13 height 263
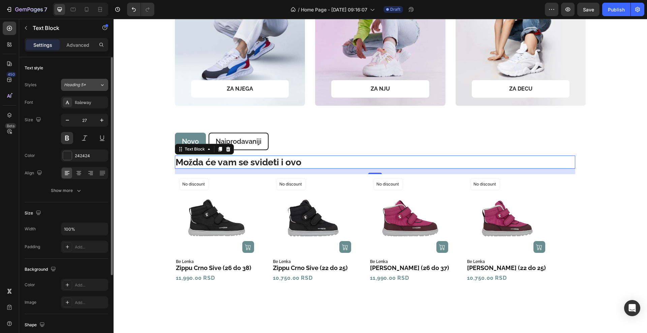
click at [81, 89] on button "Heading 5*" at bounding box center [84, 85] width 47 height 12
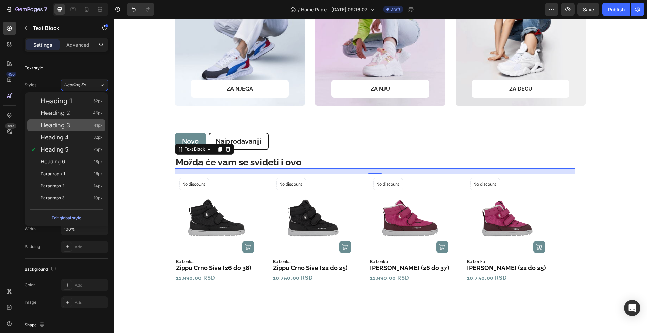
click at [80, 121] on div "Heading 3 41px" at bounding box center [66, 125] width 78 height 12
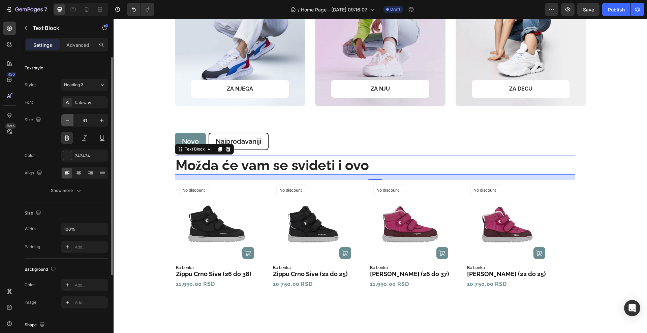
click at [67, 120] on icon "button" at bounding box center [67, 120] width 7 height 7
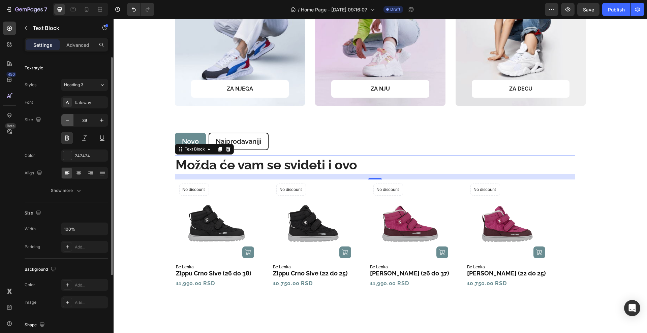
click at [67, 120] on icon "button" at bounding box center [67, 120] width 7 height 7
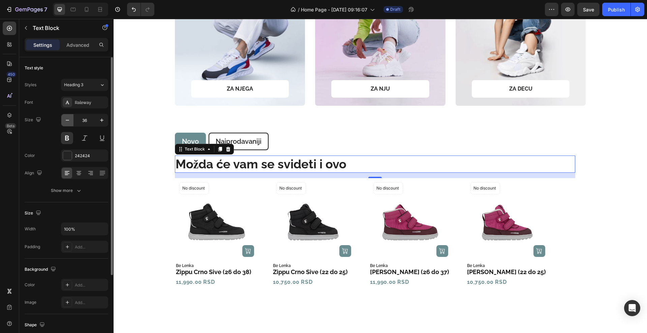
click at [67, 120] on icon "button" at bounding box center [67, 120] width 7 height 7
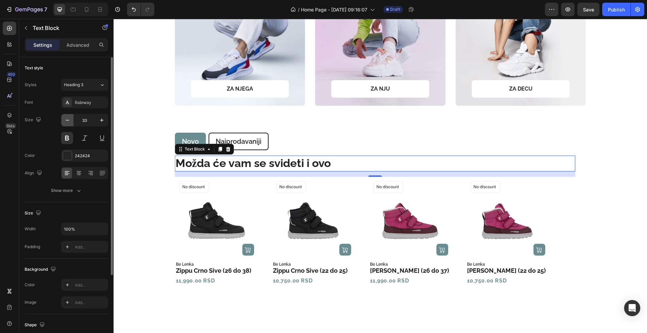
click at [67, 120] on icon "button" at bounding box center [67, 120] width 7 height 7
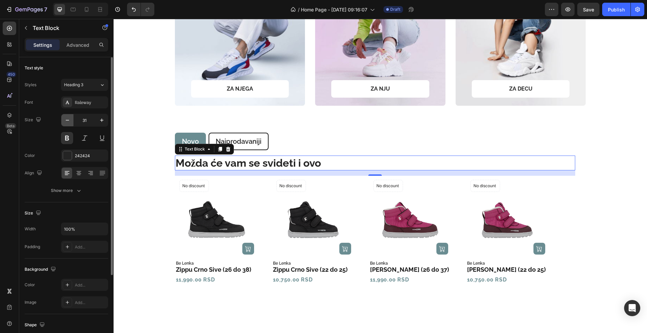
click at [67, 120] on icon "button" at bounding box center [67, 120] width 7 height 7
click at [68, 120] on icon "button" at bounding box center [67, 120] width 7 height 7
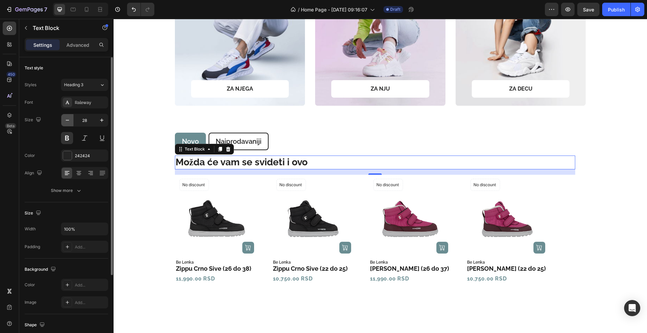
click at [68, 120] on icon "button" at bounding box center [67, 120] width 3 height 1
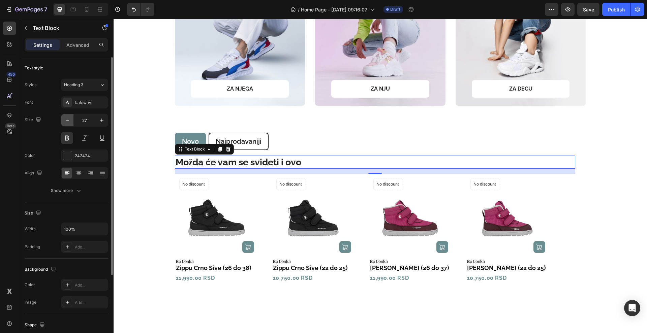
click at [68, 120] on icon "button" at bounding box center [67, 120] width 3 height 1
click at [99, 121] on icon "button" at bounding box center [101, 120] width 7 height 7
type input "27"
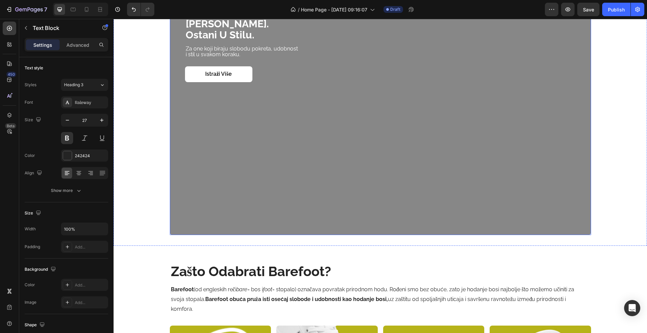
scroll to position [758, 0]
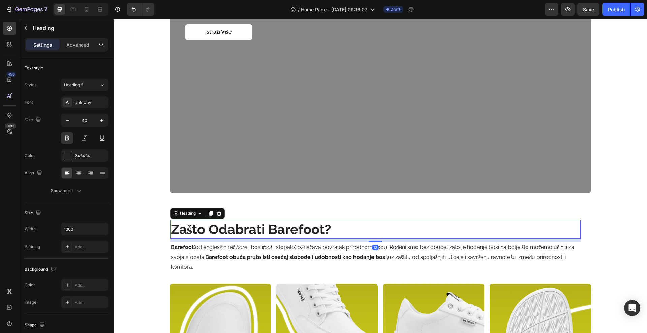
click at [295, 234] on h2 "zašto odabrati barefoot?" at bounding box center [375, 229] width 410 height 19
click at [68, 118] on icon "button" at bounding box center [67, 120] width 7 height 7
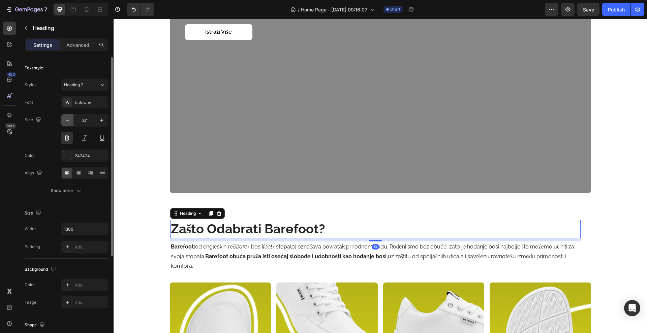
click at [68, 118] on icon "button" at bounding box center [67, 120] width 7 height 7
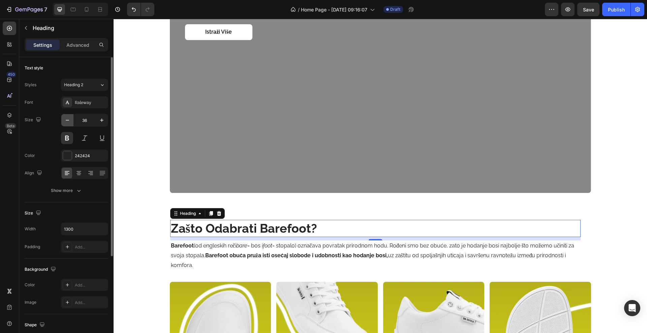
click at [68, 118] on icon "button" at bounding box center [67, 120] width 7 height 7
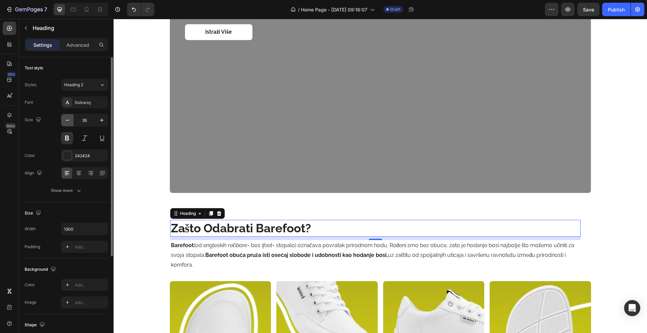
click at [68, 118] on icon "button" at bounding box center [67, 120] width 7 height 7
click at [99, 120] on icon "button" at bounding box center [101, 120] width 7 height 7
type input "36"
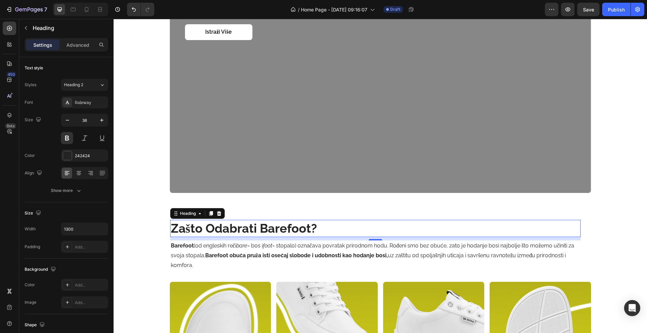
click at [350, 233] on h2 "zašto odabrati barefoot?" at bounding box center [375, 228] width 410 height 17
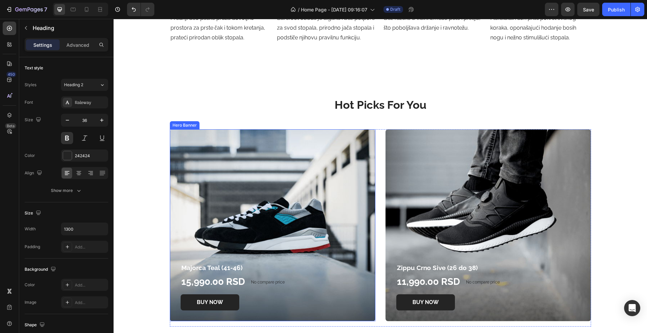
scroll to position [1137, 0]
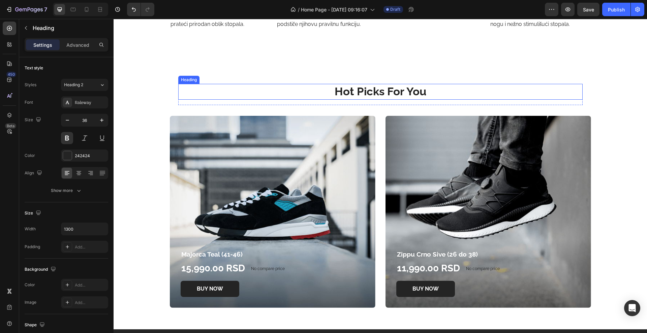
click at [338, 97] on p "Hot Picks For You" at bounding box center [380, 92] width 403 height 14
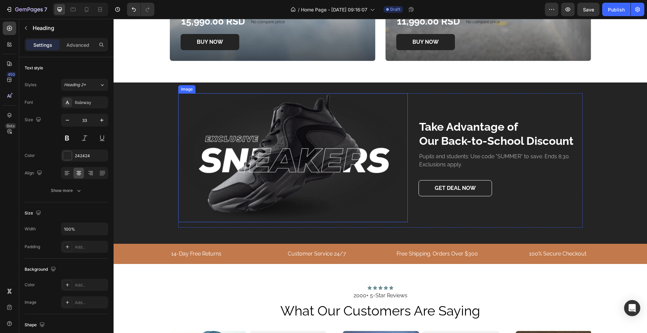
scroll to position [1390, 0]
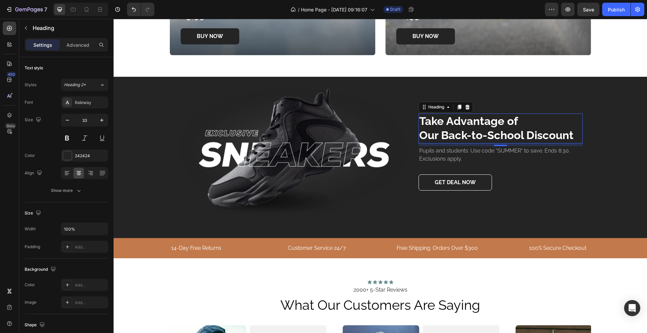
click at [443, 132] on p "Take Advantage of Our Back-to-School Discount" at bounding box center [500, 128] width 163 height 29
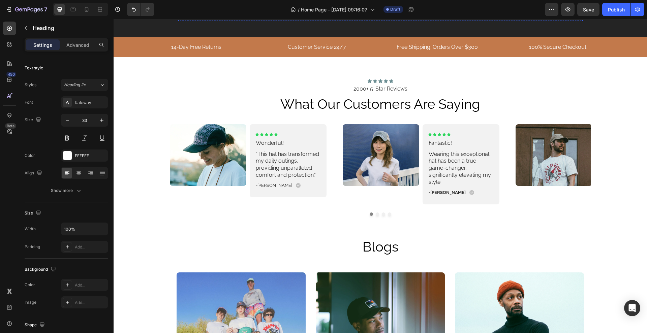
scroll to position [1601, 0]
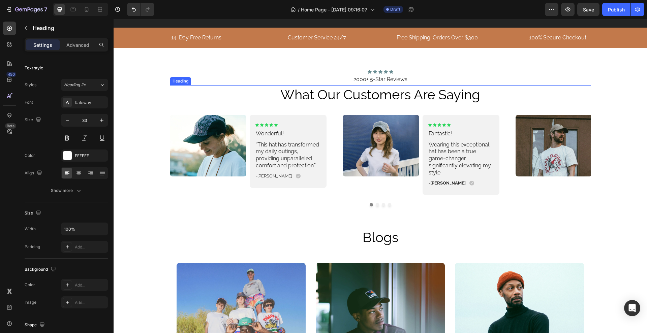
click at [343, 100] on h2 "what our customers are saying" at bounding box center [380, 94] width 421 height 19
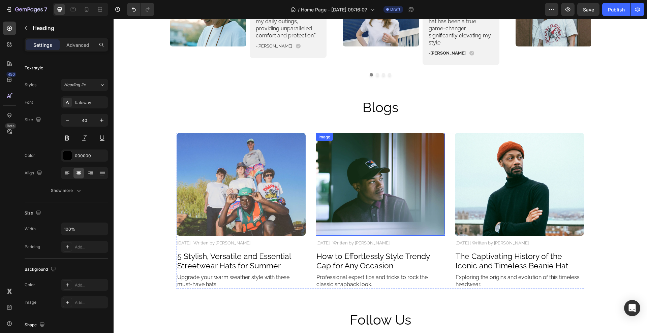
scroll to position [1769, 0]
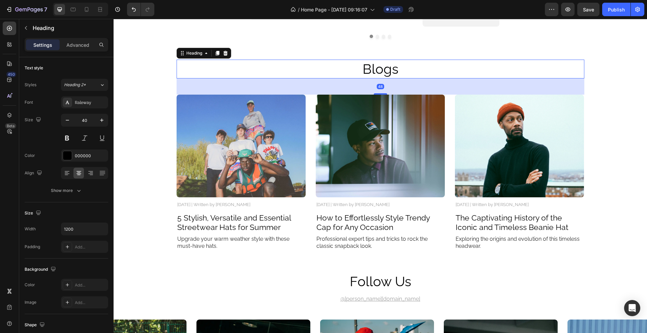
click at [378, 66] on h2 "Blogs" at bounding box center [380, 69] width 404 height 19
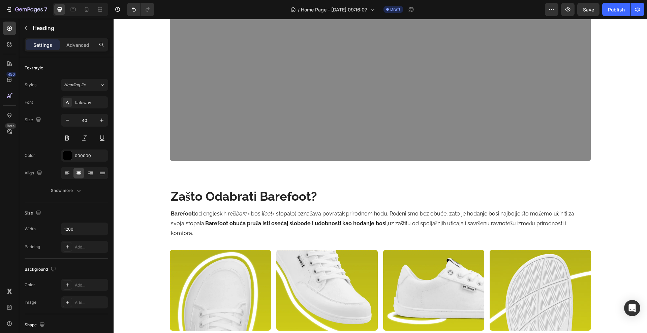
scroll to position [885, 0]
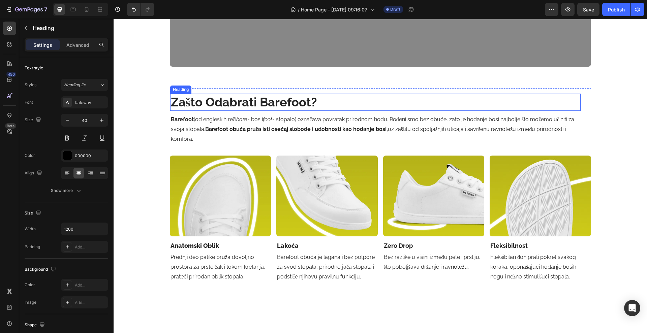
click at [320, 107] on h2 "zašto odabrati barefoot?" at bounding box center [375, 102] width 410 height 17
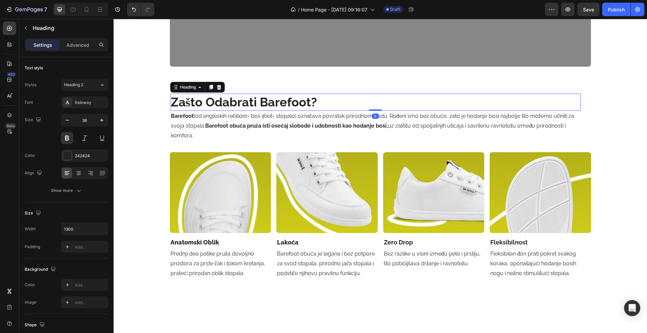
drag, startPoint x: 370, startPoint y: 113, endPoint x: 370, endPoint y: 107, distance: 5.4
click at [370, 107] on div "zašto odabrati barefoot? Heading 0" at bounding box center [375, 102] width 410 height 17
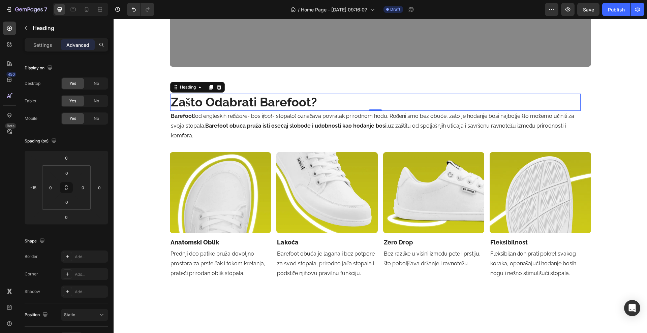
click at [248, 105] on h2 "zašto odabrati barefoot?" at bounding box center [375, 102] width 410 height 17
click at [583, 10] on button "Save" at bounding box center [588, 9] width 22 height 13
click at [564, 11] on button "button" at bounding box center [567, 9] width 13 height 13
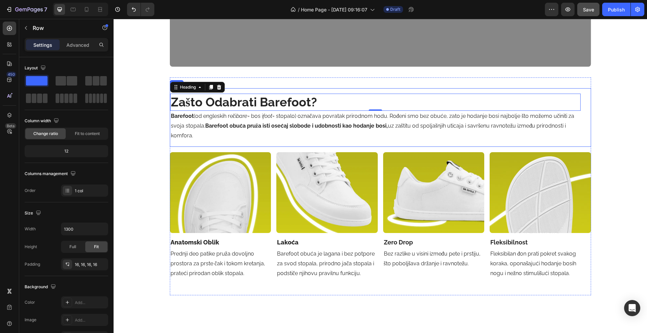
click at [320, 89] on div "zašto odabrati barefoot? Heading 0 Barefoot (od engleskih reči bare = bos i foo…" at bounding box center [380, 117] width 421 height 58
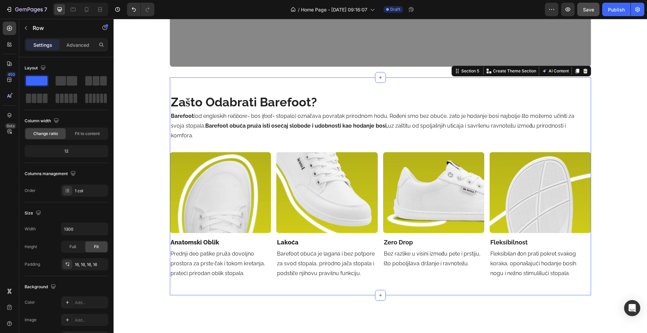
click at [321, 87] on div "zašto odabrati barefoot? Heading Barefoot (od engleskih reči bare = bos i foot …" at bounding box center [380, 187] width 421 height 218
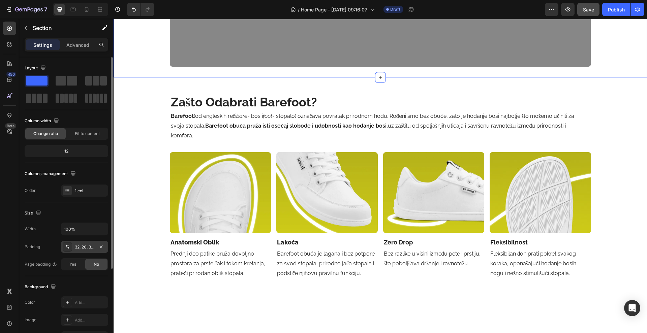
click at [79, 251] on div "32, 20, 32, 20" at bounding box center [84, 247] width 47 height 12
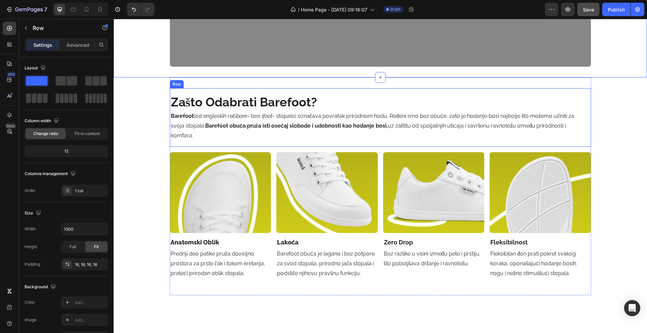
click at [329, 91] on div "zašto odabrati barefoot? Heading Barefoot (od engleskih reči bare = bos i foot …" at bounding box center [380, 117] width 421 height 58
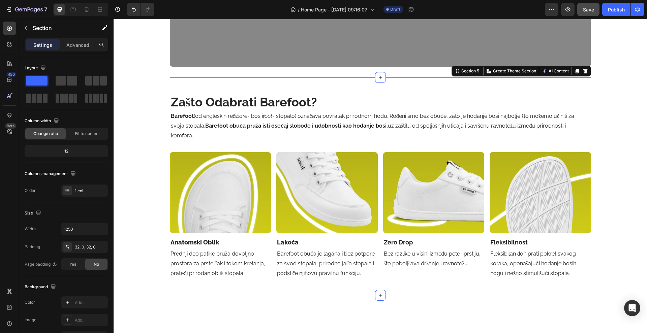
click at [320, 79] on div "zašto odabrati barefoot? Heading Barefoot (od engleskih reči bare = bos i foot …" at bounding box center [380, 187] width 421 height 218
